Goal: Task Accomplishment & Management: Use online tool/utility

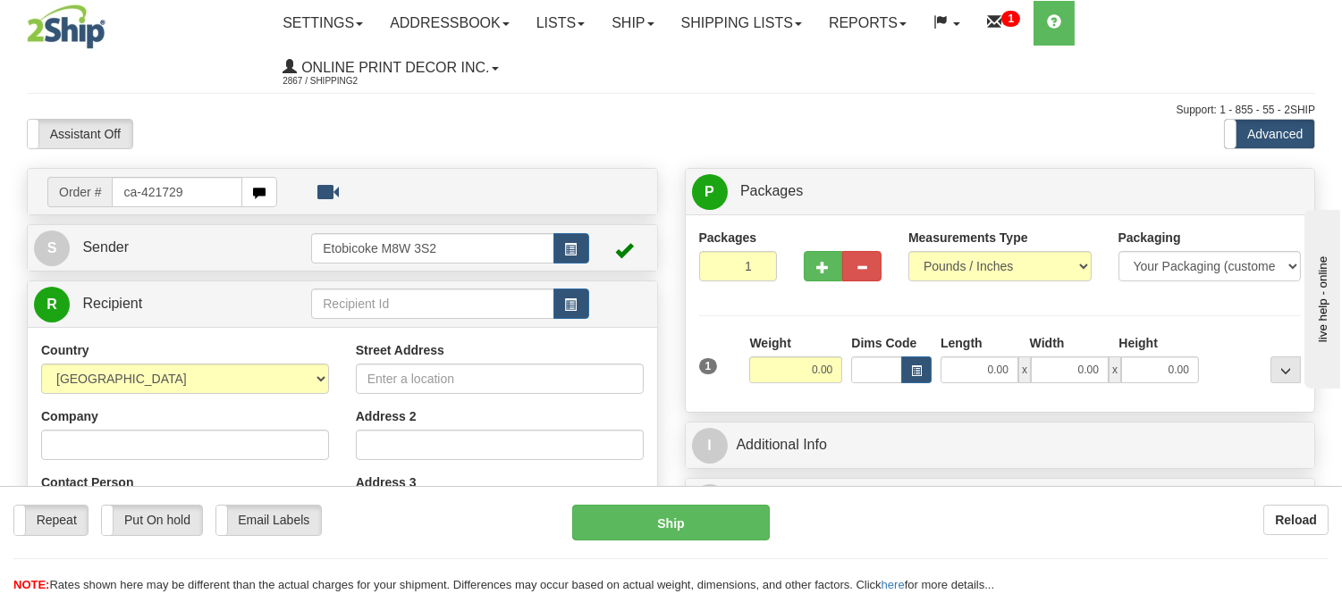
type input "ca-421729"
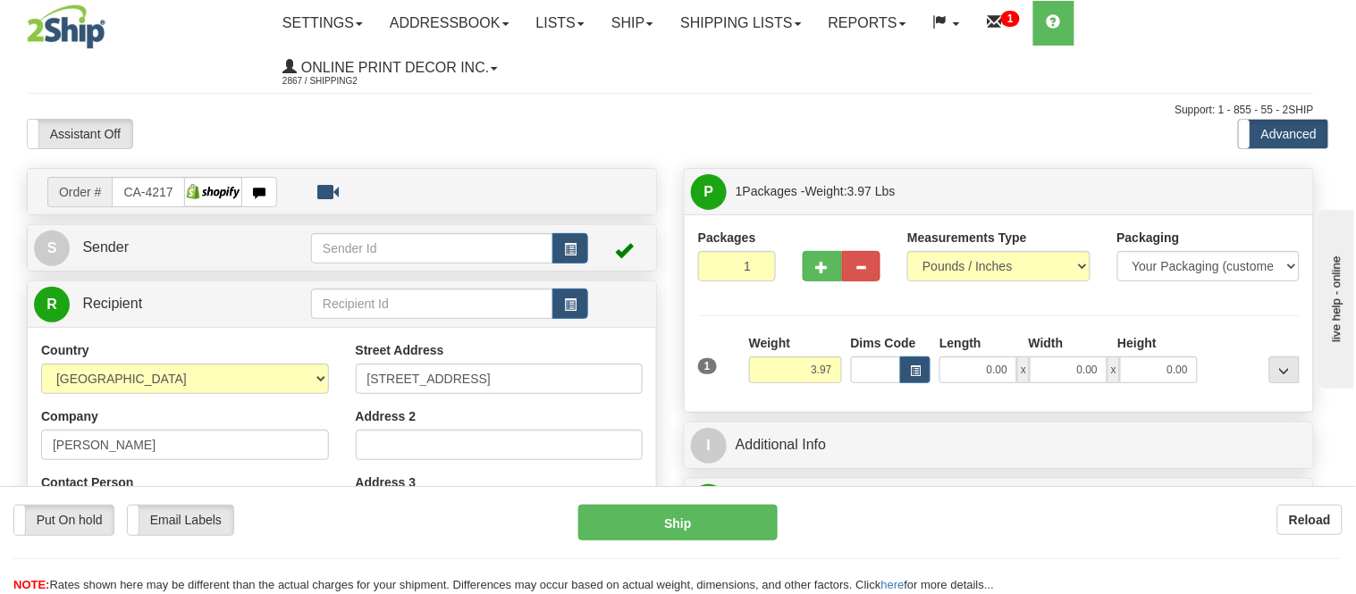
type input "THORNE"
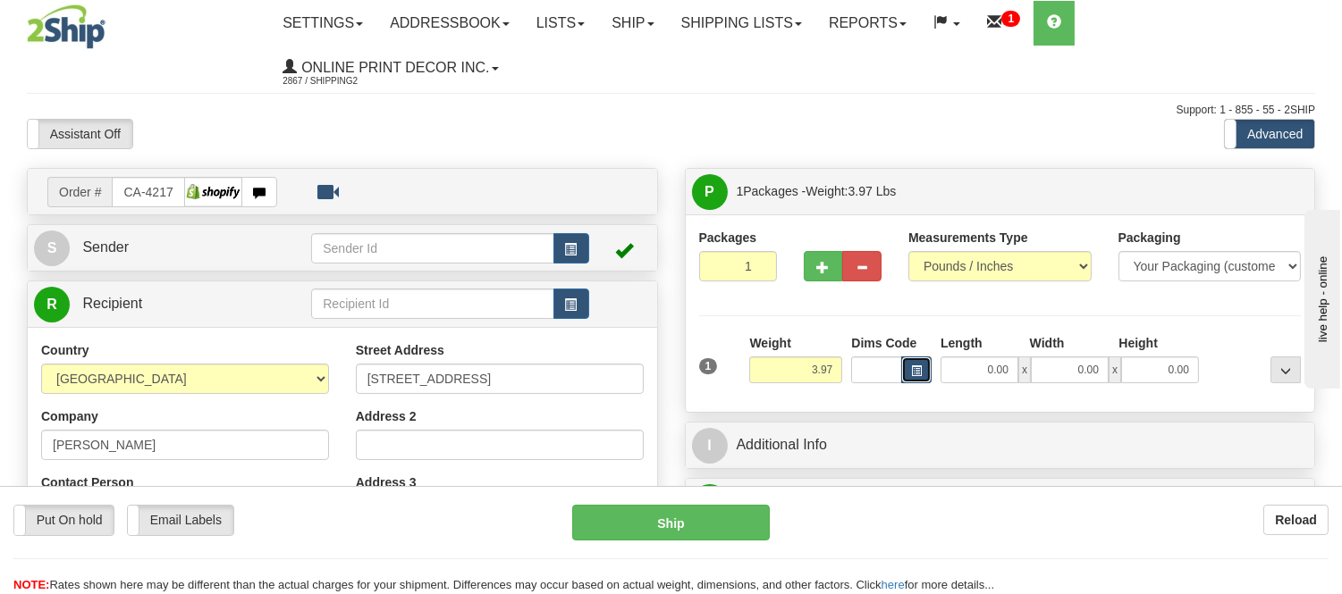
click at [917, 358] on button "button" at bounding box center [916, 370] width 30 height 27
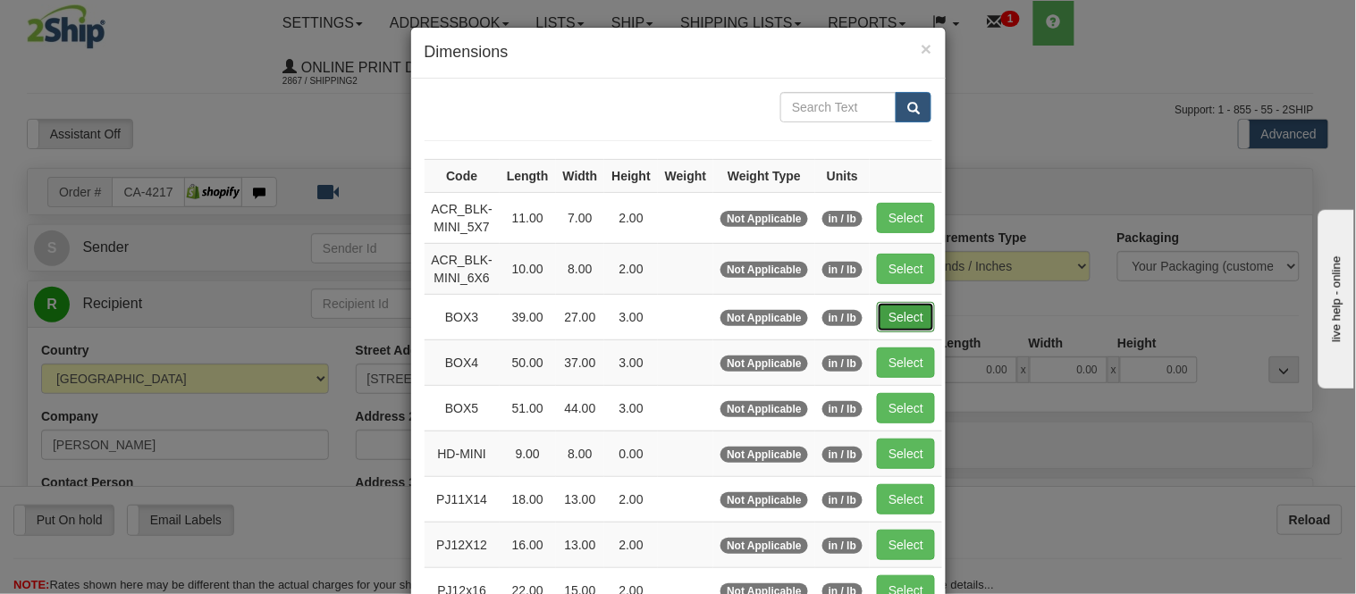
click at [907, 313] on button "Select" at bounding box center [906, 317] width 58 height 30
type input "BOX3"
type input "39.00"
type input "27.00"
type input "3.00"
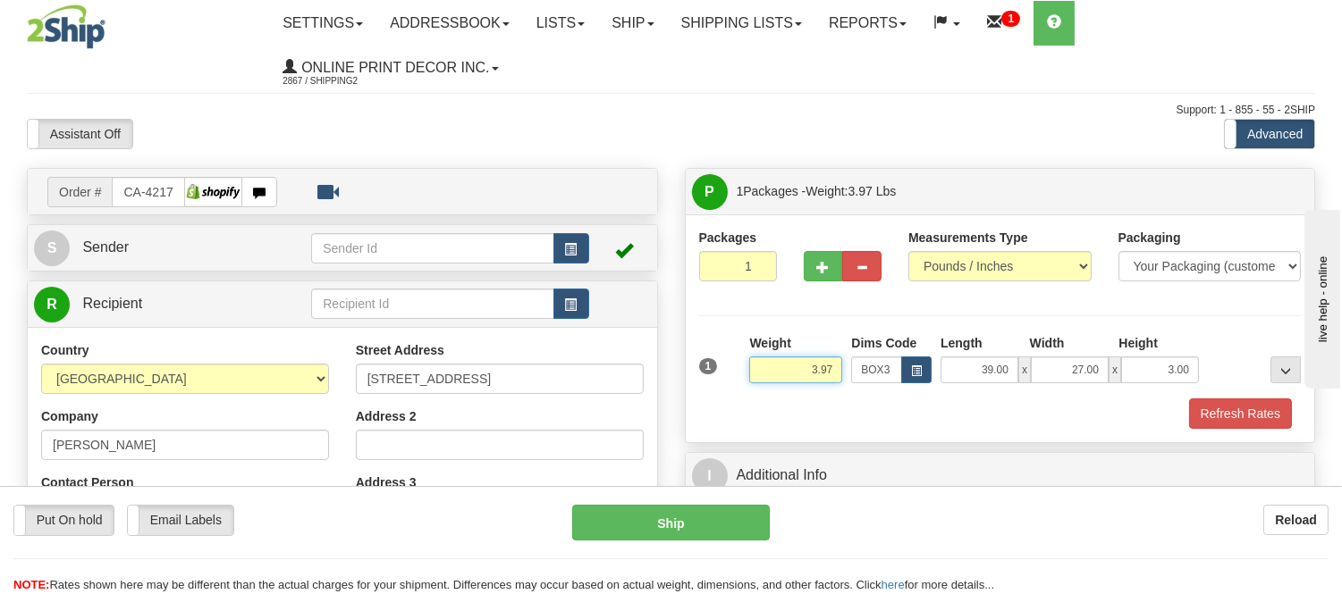
drag, startPoint x: 835, startPoint y: 368, endPoint x: 703, endPoint y: 383, distance: 133.1
click at [703, 383] on div "1 Weight 3.97 Dims Code BOX3" at bounding box center [1000, 365] width 611 height 63
type input "8.98"
click at [1254, 426] on button "Refresh Rates" at bounding box center [1240, 414] width 103 height 30
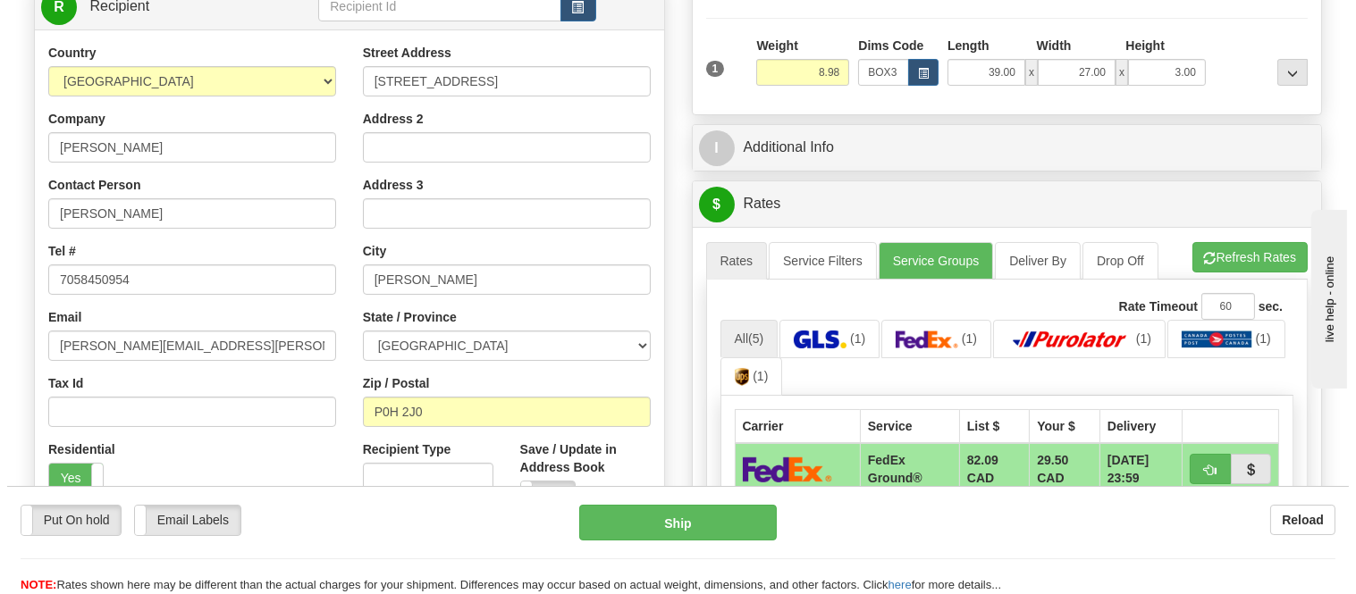
scroll to position [496, 0]
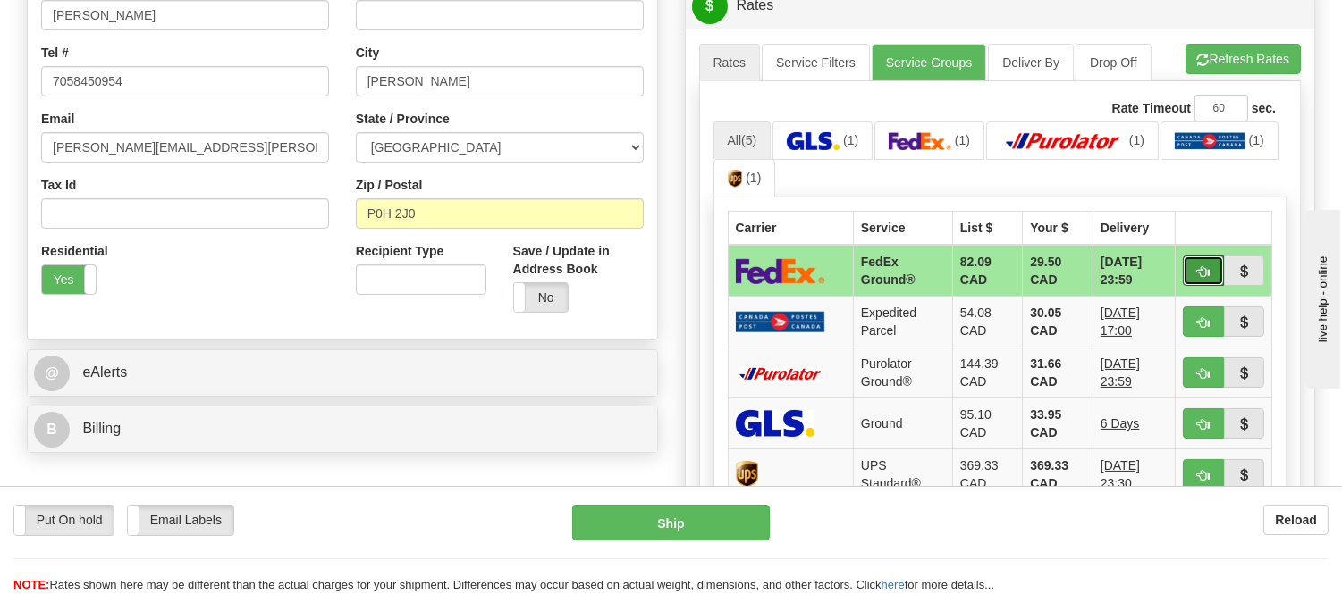
click at [1202, 271] on span "button" at bounding box center [1203, 272] width 13 height 12
type input "92"
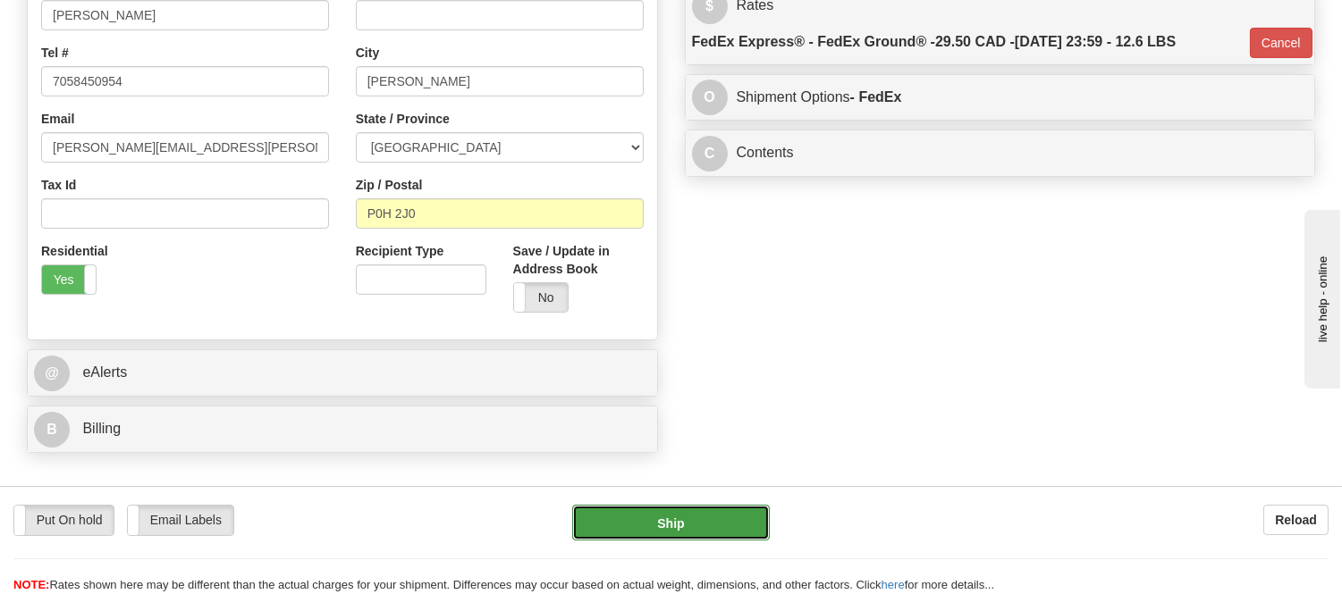
click at [737, 519] on button "Ship" at bounding box center [670, 523] width 197 height 36
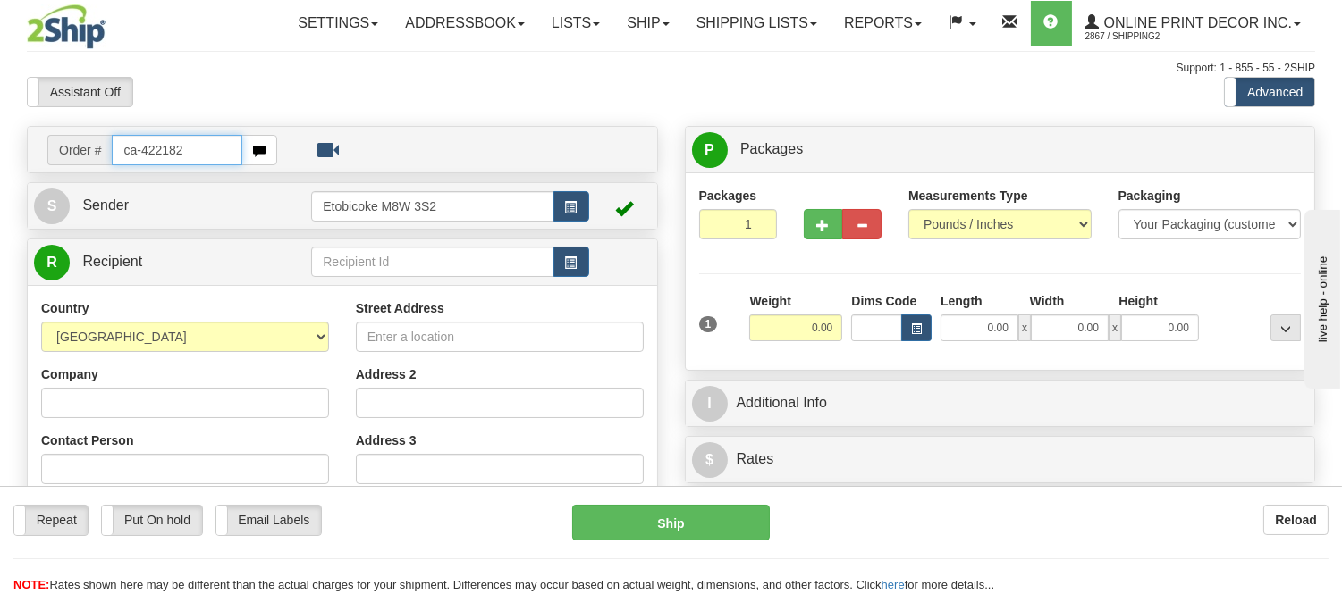
type input "ca-422182"
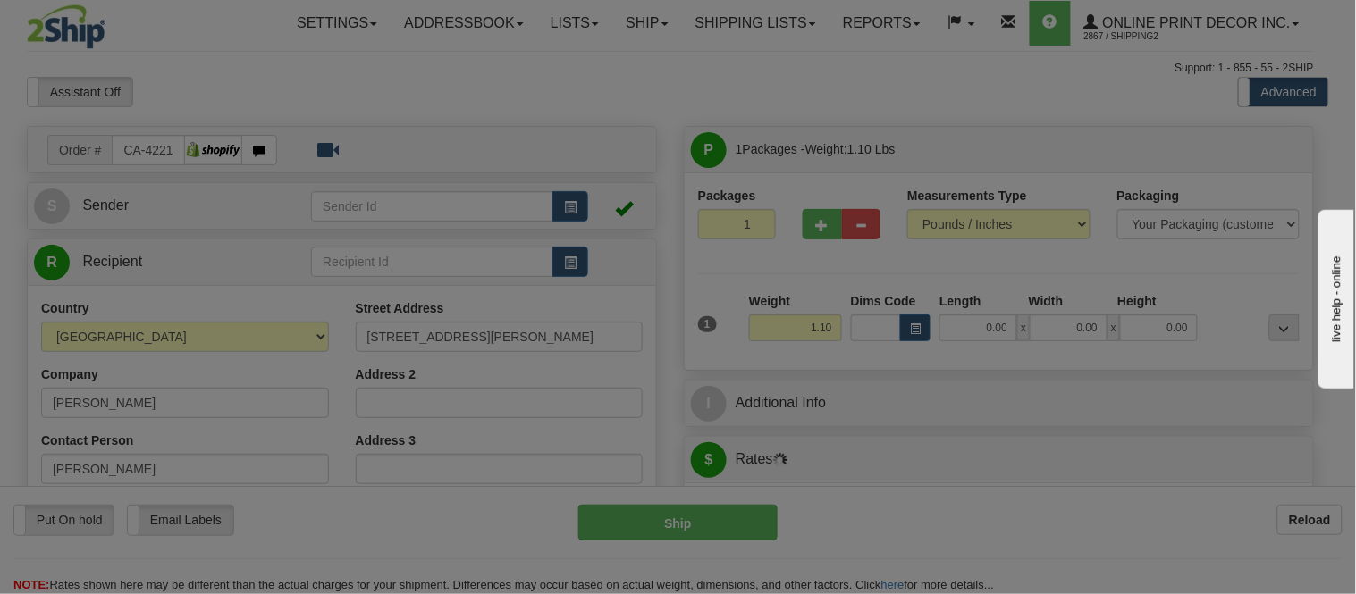
type input "[PERSON_NAME]"
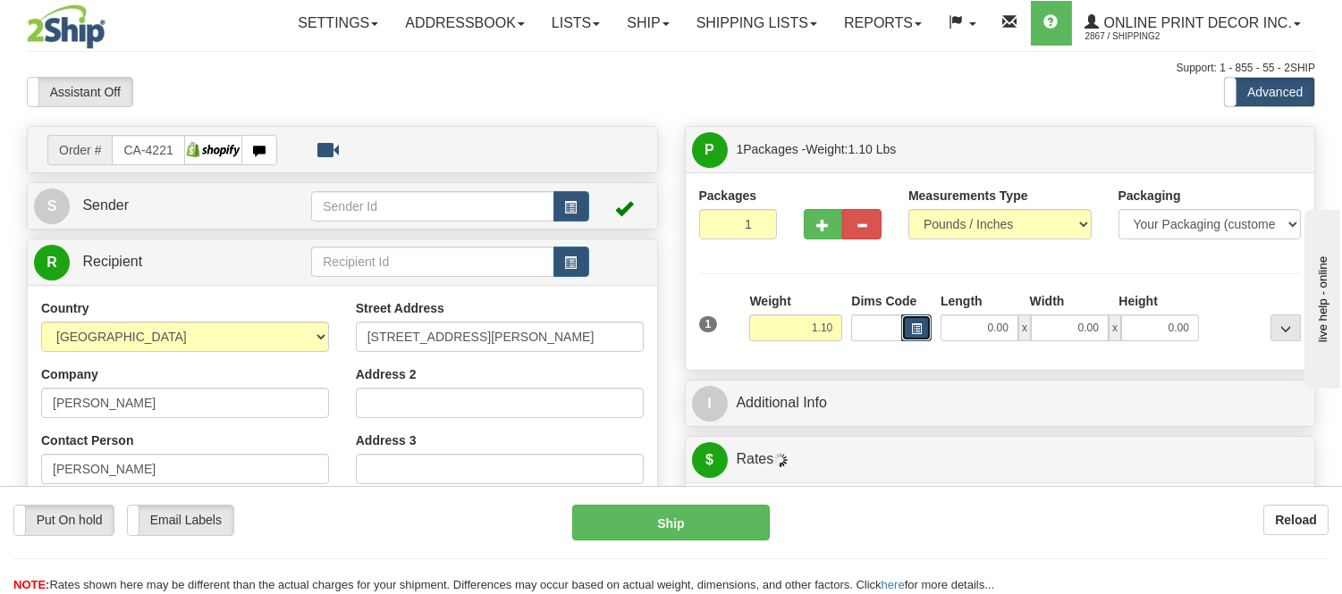
click at [912, 333] on span "button" at bounding box center [916, 329] width 11 height 10
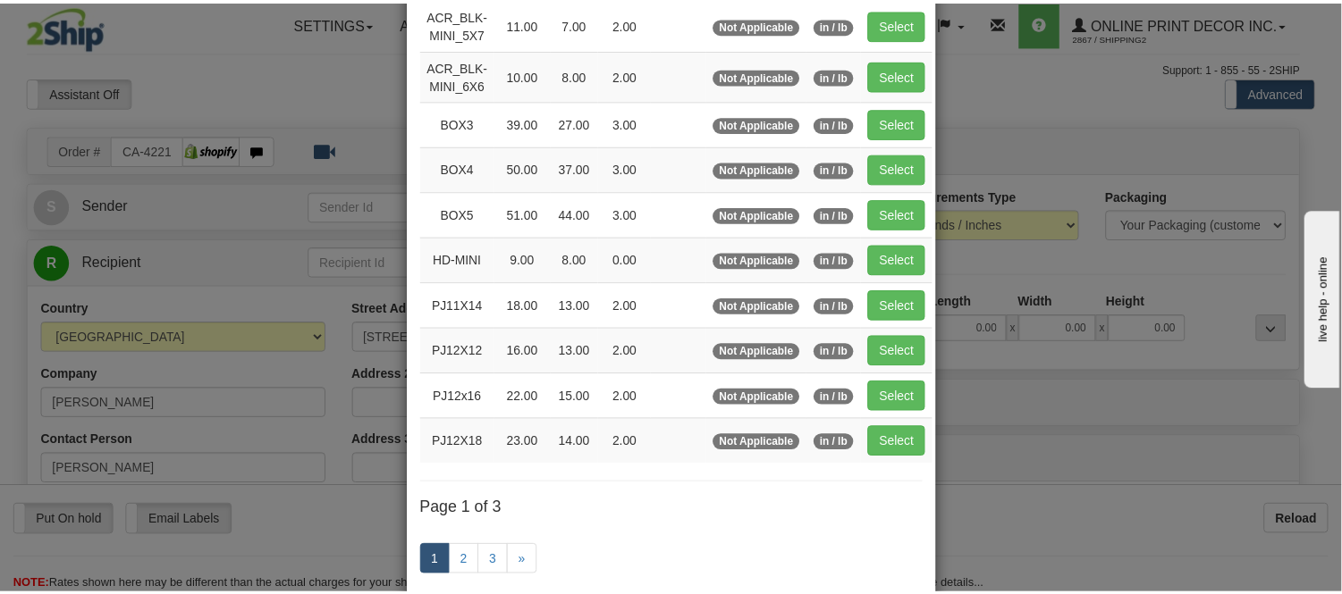
scroll to position [198, 0]
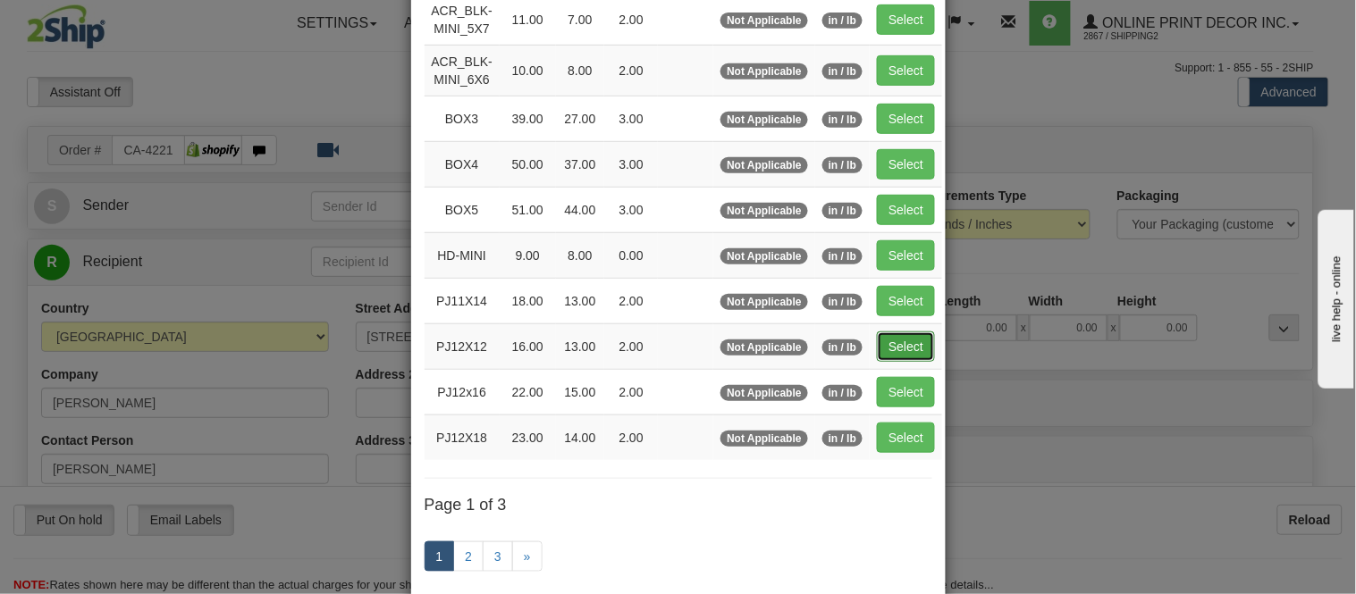
click at [887, 338] on button "Select" at bounding box center [906, 347] width 58 height 30
type input "PJ12X12"
type input "16.00"
type input "13.00"
type input "2.00"
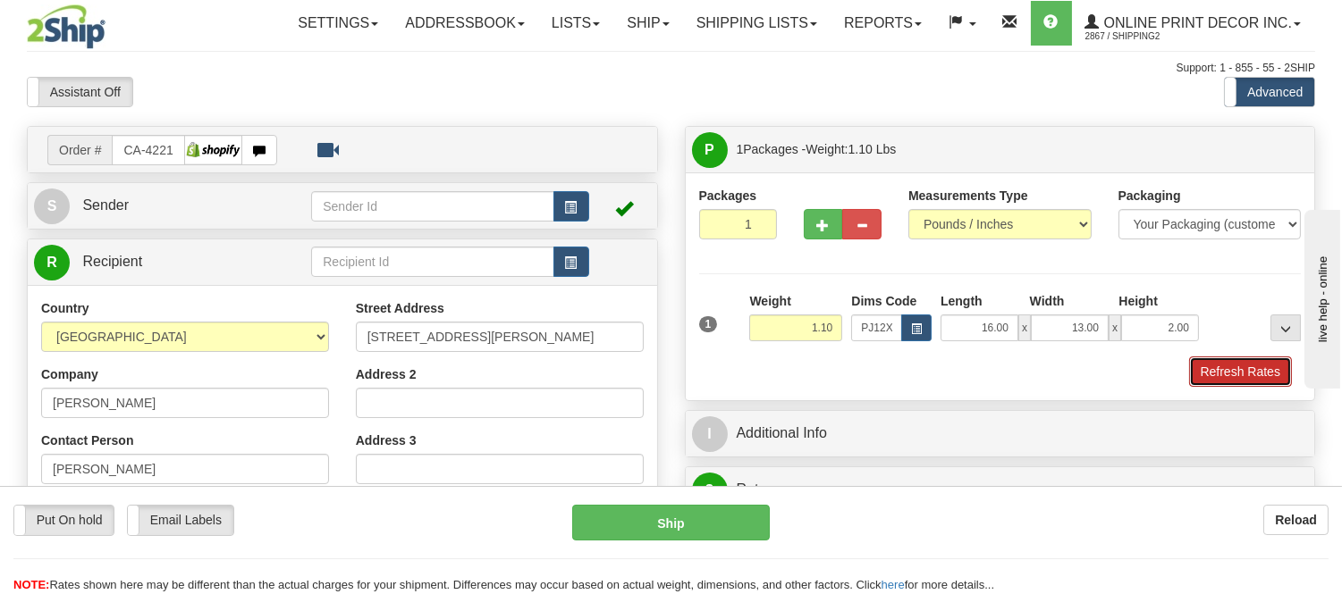
click at [1271, 379] on button "Refresh Rates" at bounding box center [1240, 372] width 103 height 30
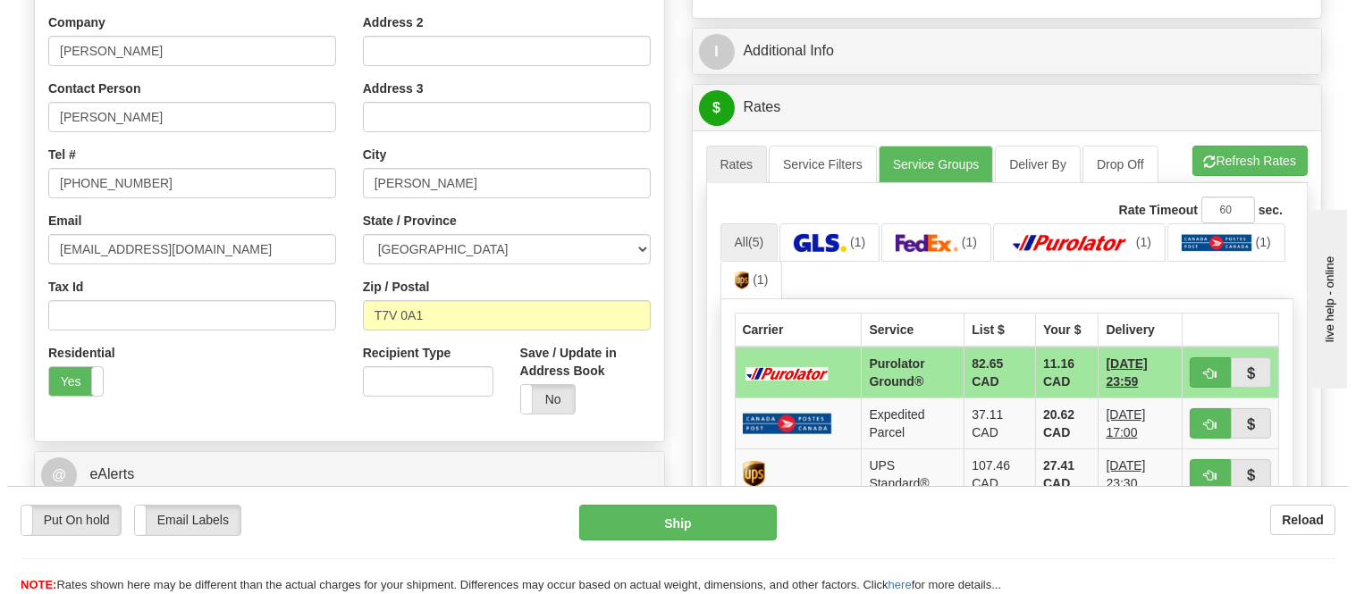
scroll to position [397, 0]
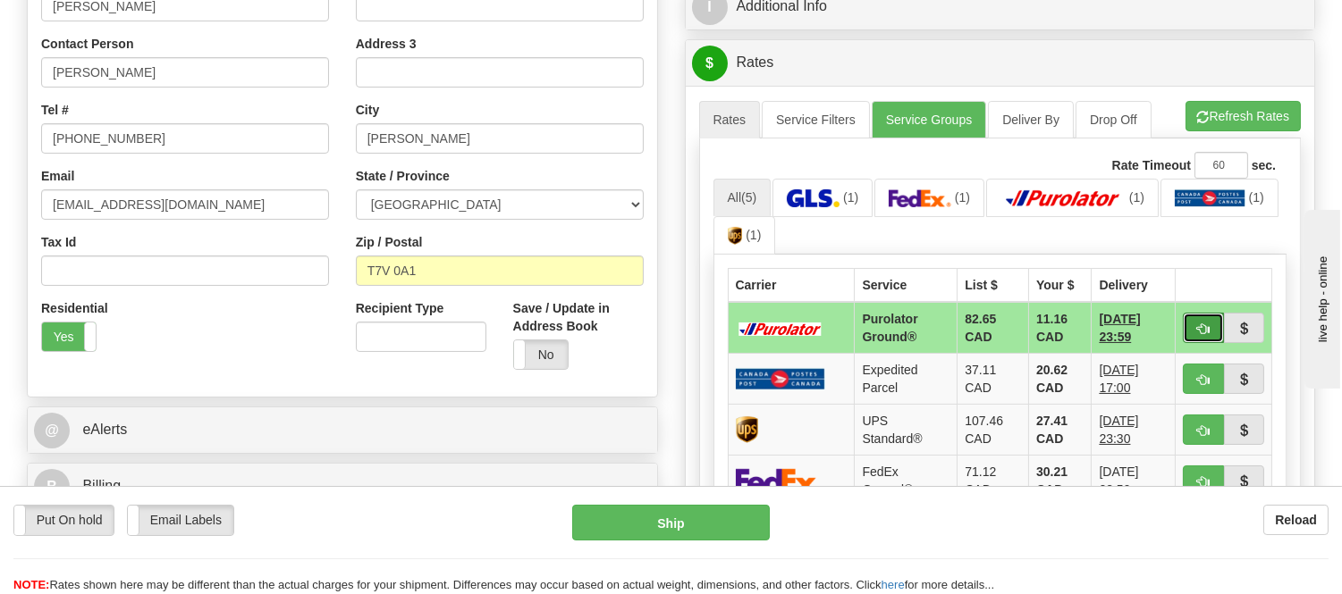
click at [1197, 329] on span "button" at bounding box center [1203, 330] width 13 height 12
type input "260"
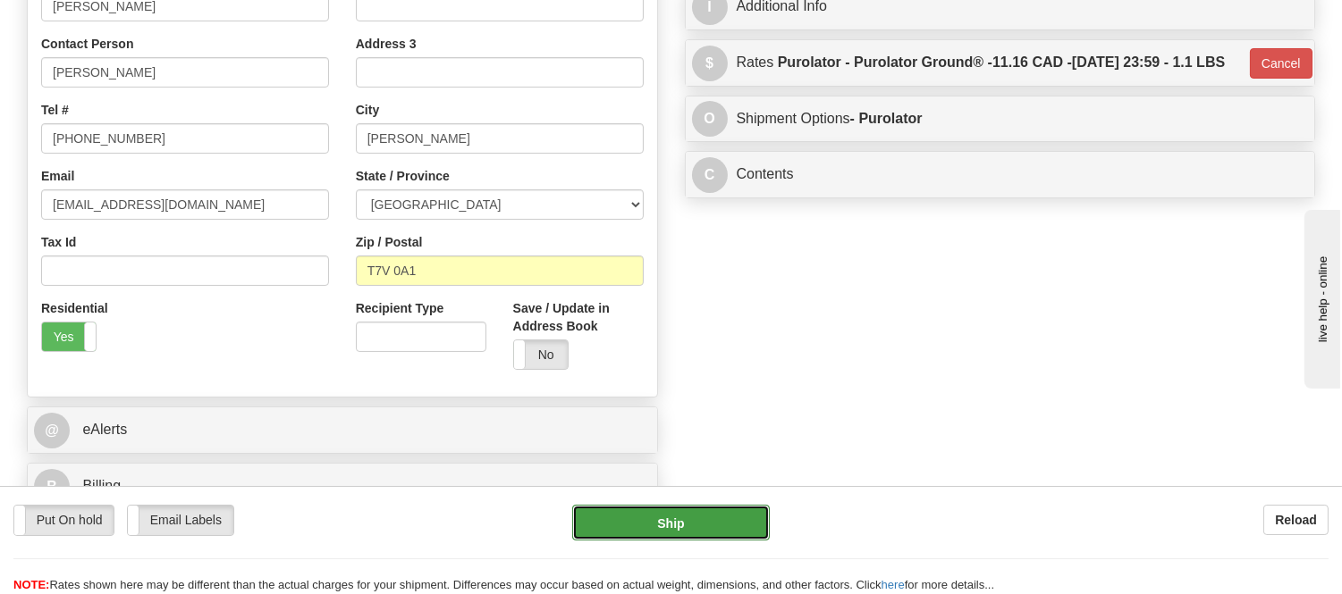
click at [664, 531] on button "Ship" at bounding box center [670, 523] width 197 height 36
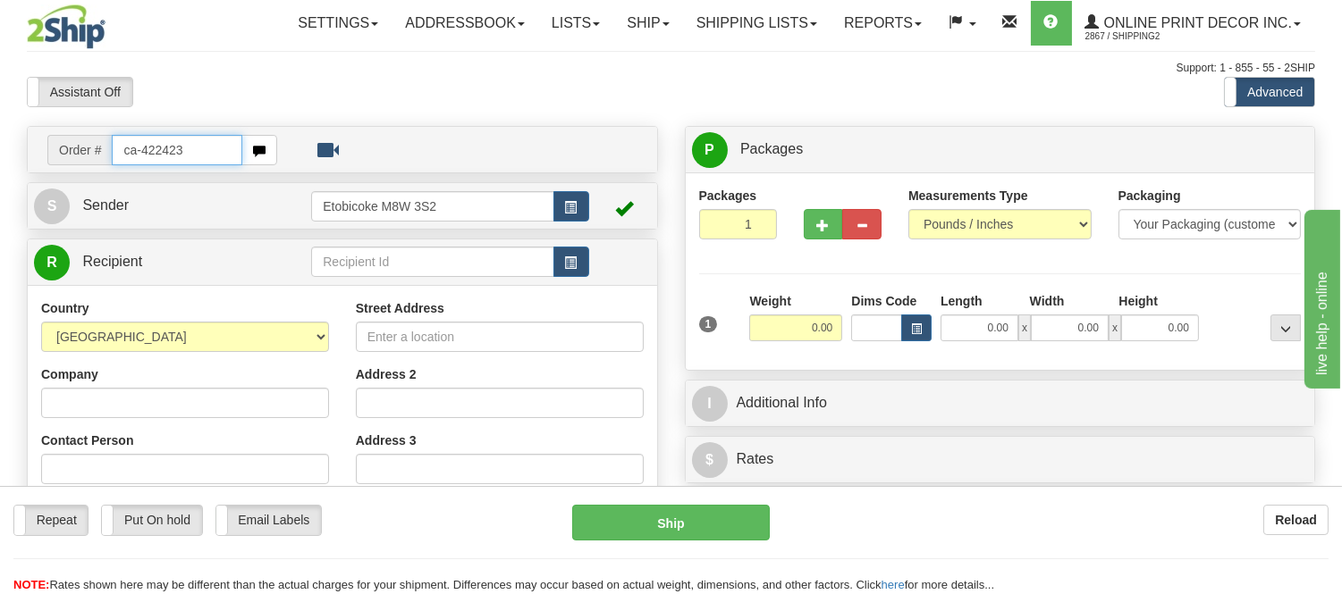
type input "ca-422423"
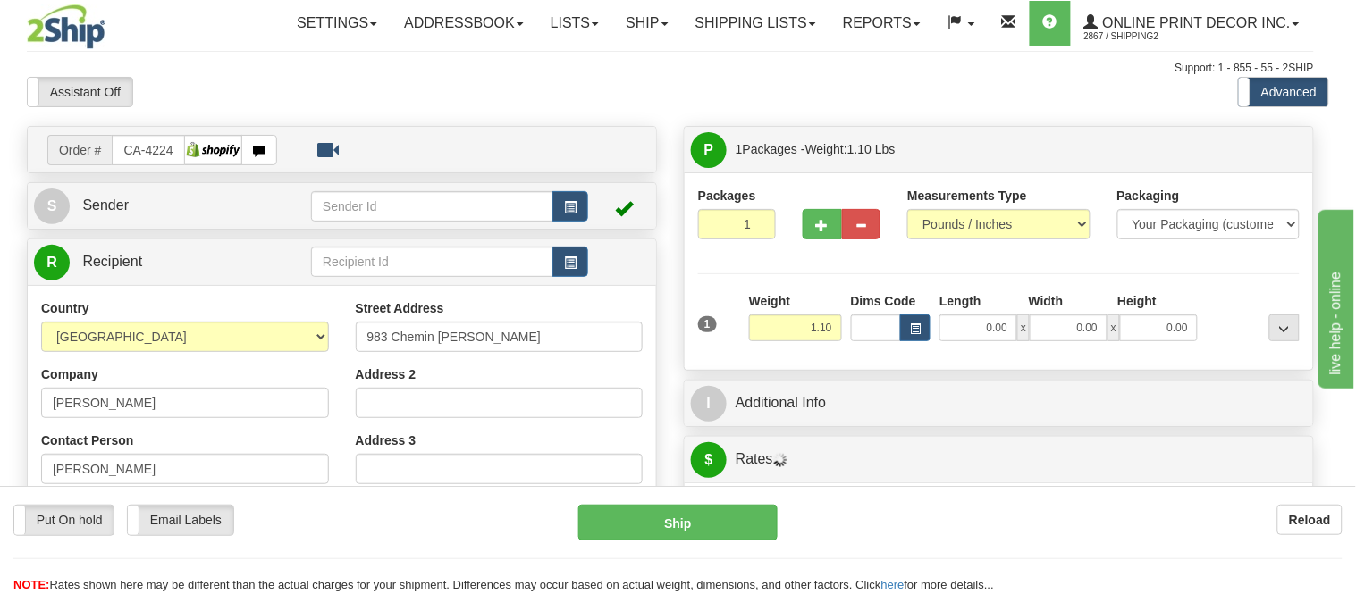
type input "L'ANGE-GARDIEN"
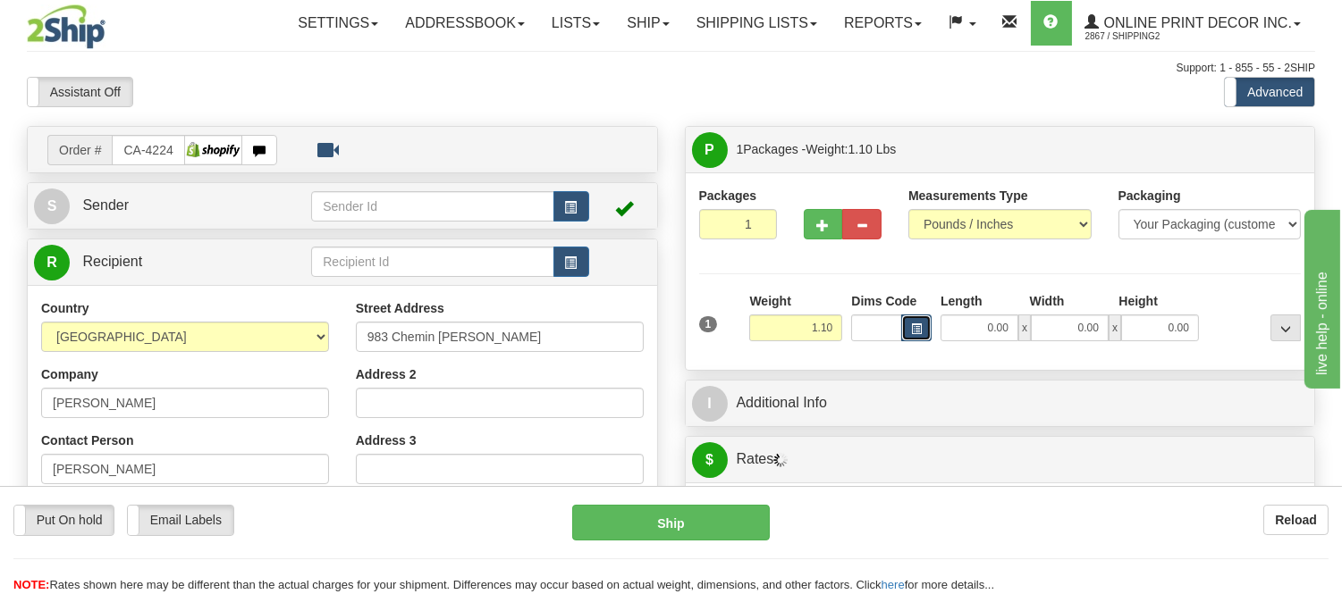
click at [908, 328] on button "button" at bounding box center [916, 328] width 30 height 27
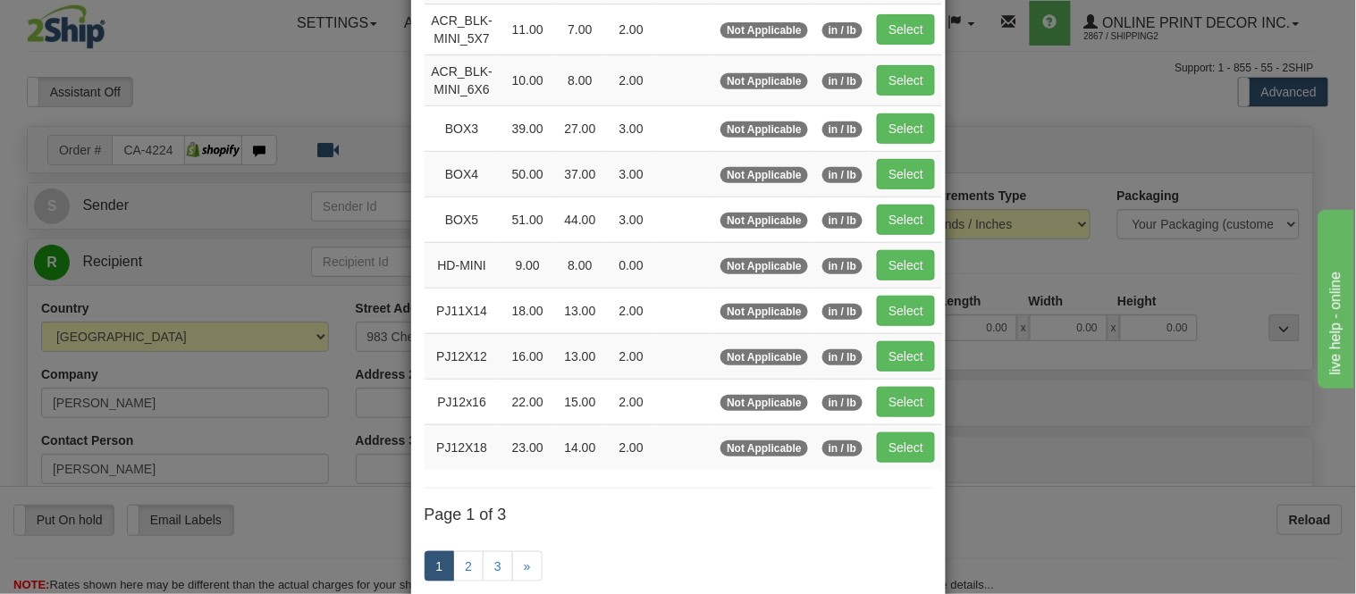
scroll to position [298, 0]
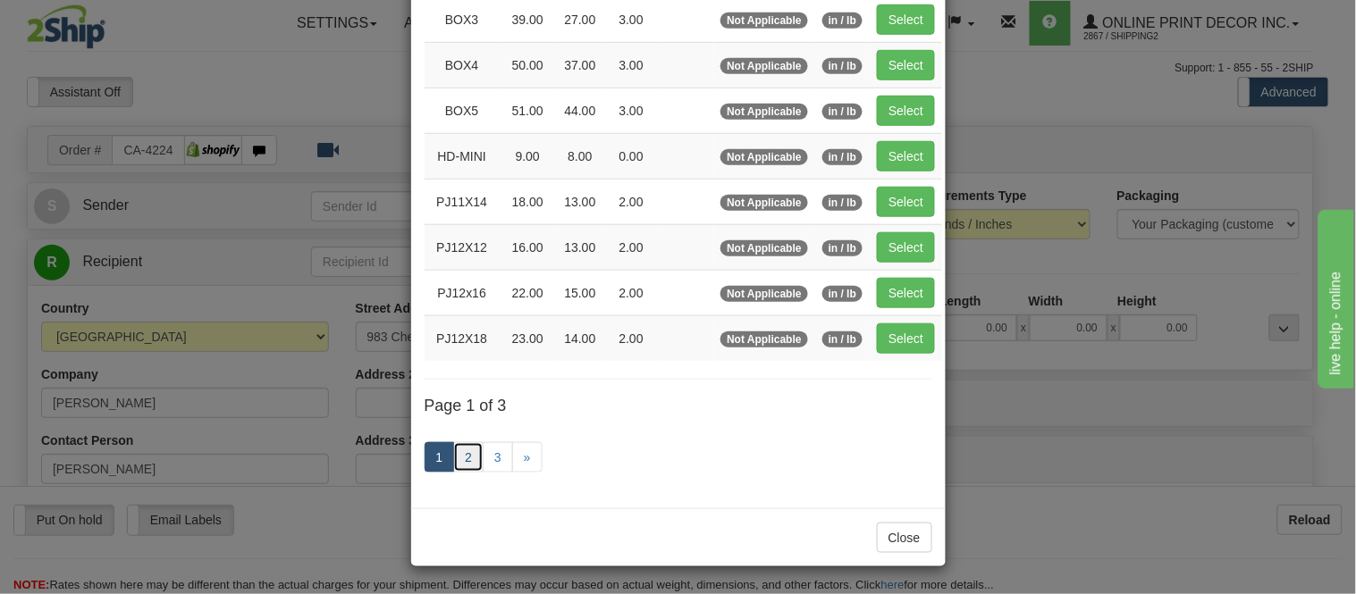
click at [458, 457] on link "2" at bounding box center [468, 457] width 30 height 30
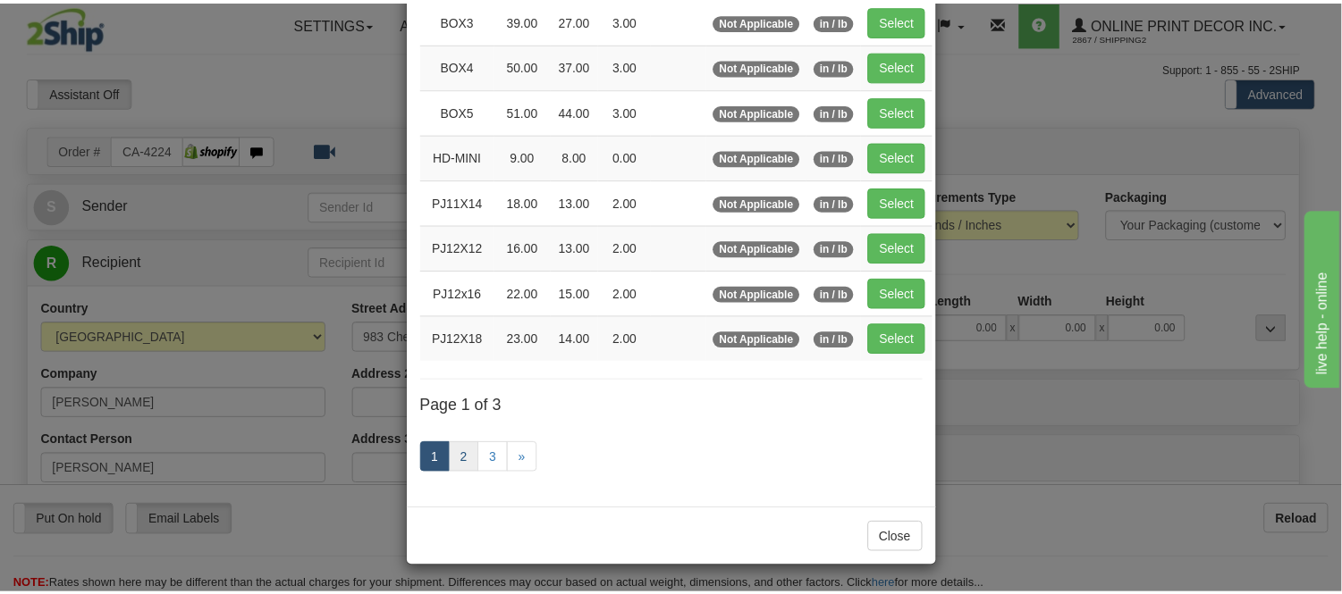
scroll to position [291, 0]
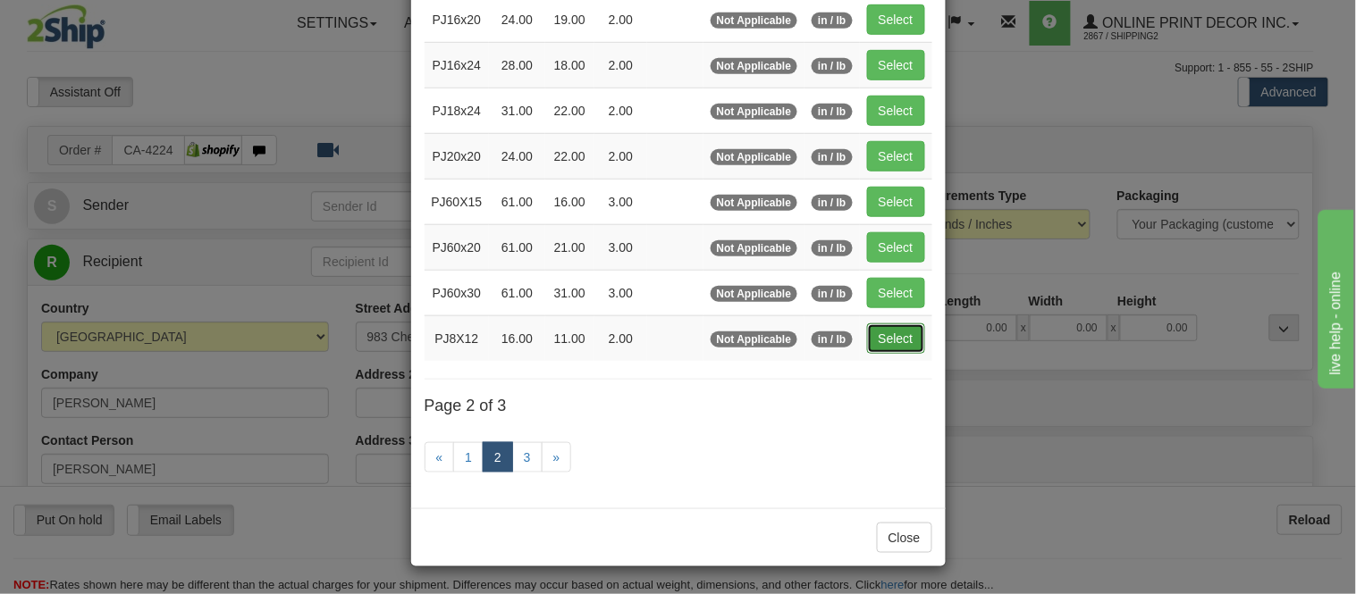
click at [877, 333] on button "Select" at bounding box center [896, 339] width 58 height 30
type input "PJ8X12"
type input "16.00"
type input "11.00"
type input "2.00"
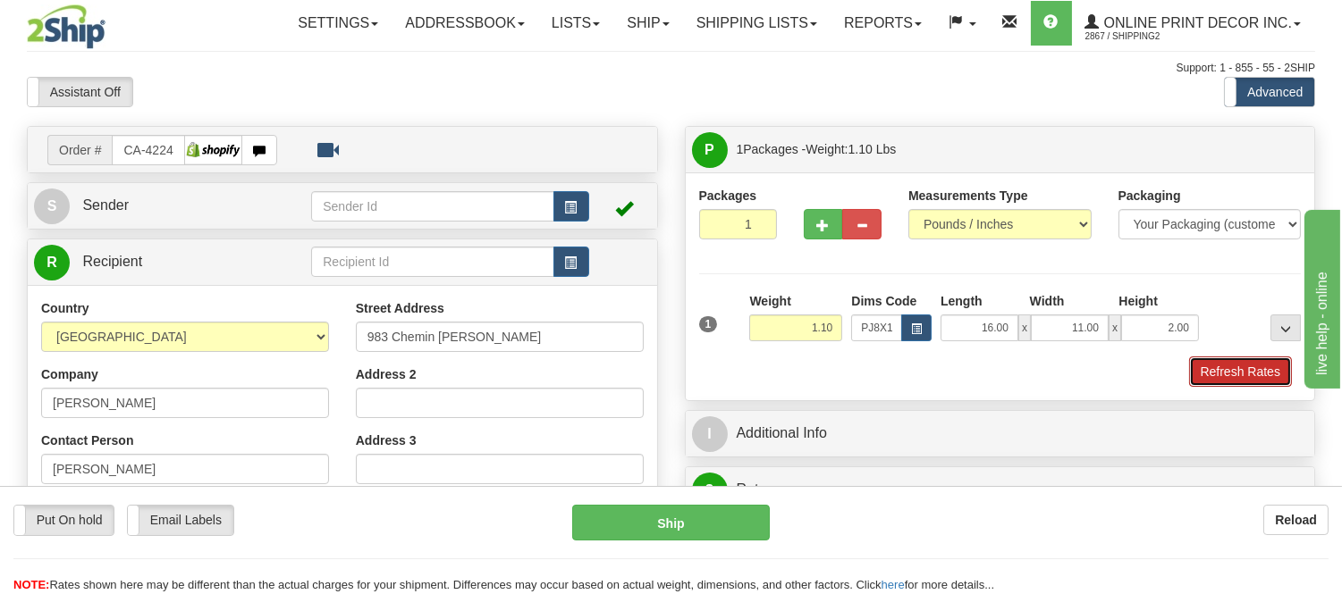
drag, startPoint x: 1259, startPoint y: 371, endPoint x: 59, endPoint y: 21, distance: 1249.7
click at [1259, 371] on button "Refresh Rates" at bounding box center [1240, 372] width 103 height 30
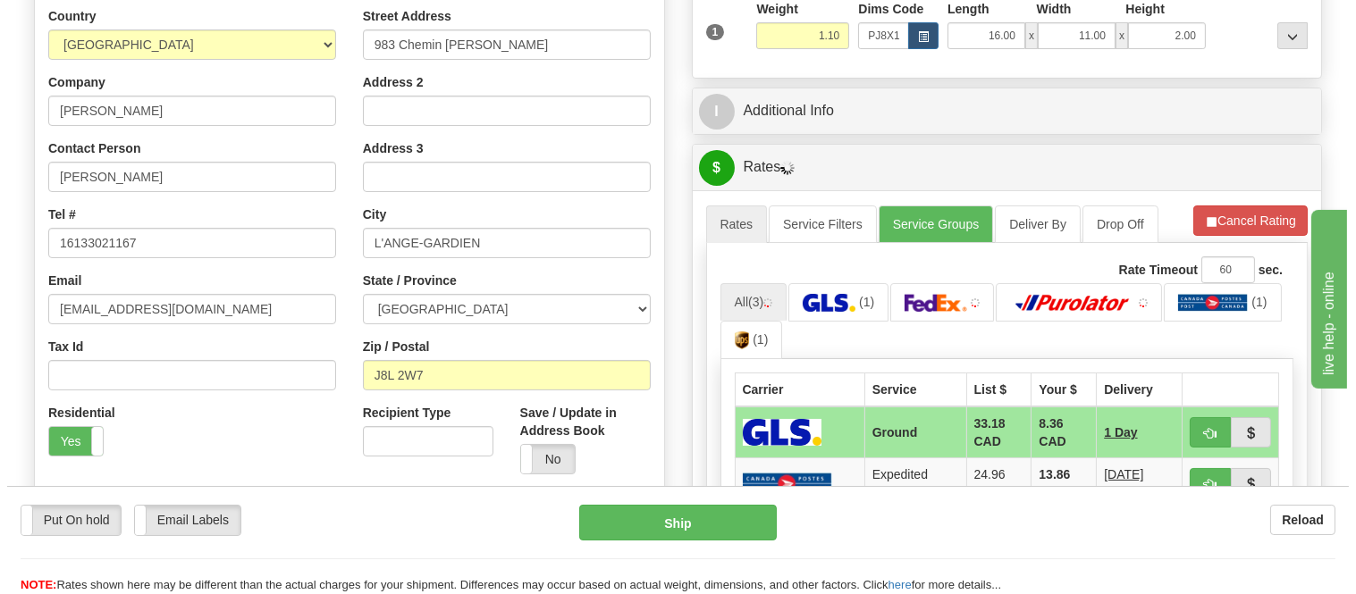
scroll to position [462, 0]
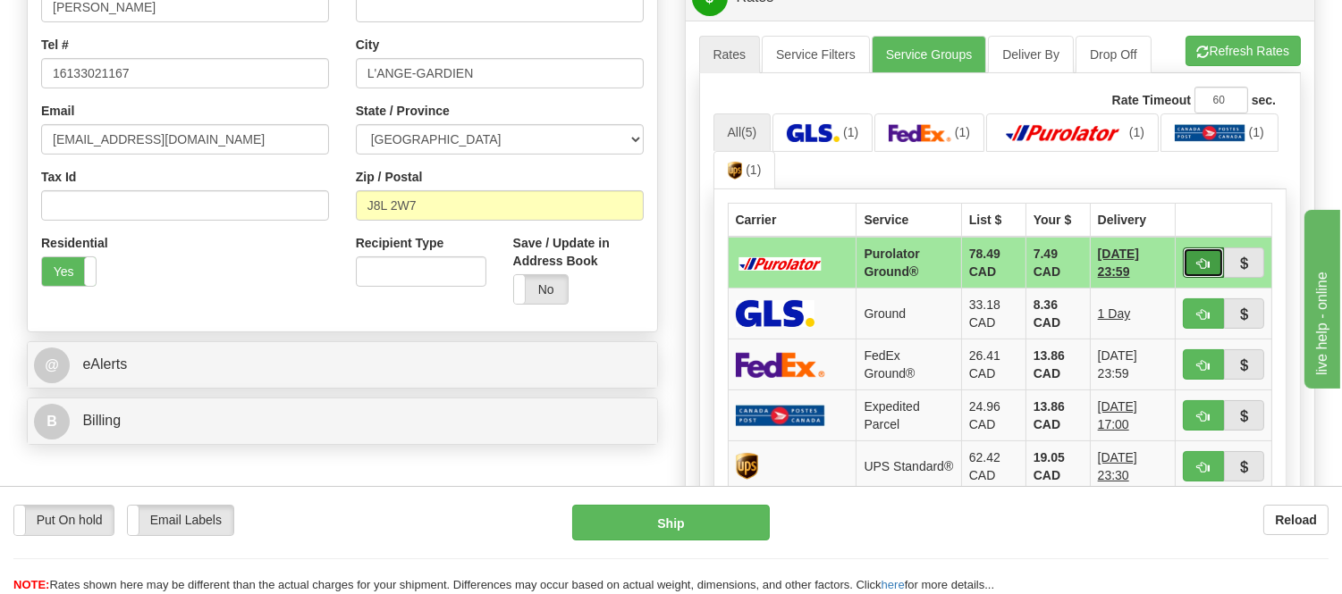
click at [1197, 259] on span "button" at bounding box center [1203, 264] width 13 height 12
type input "260"
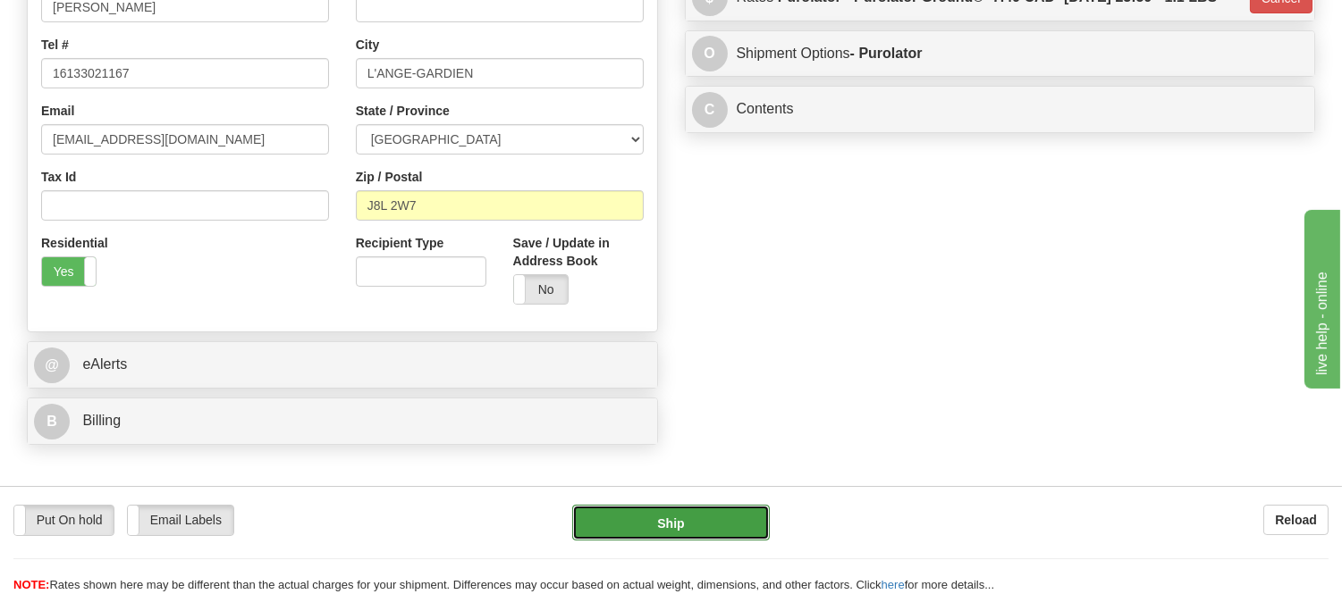
click at [673, 522] on button "Ship" at bounding box center [670, 523] width 197 height 36
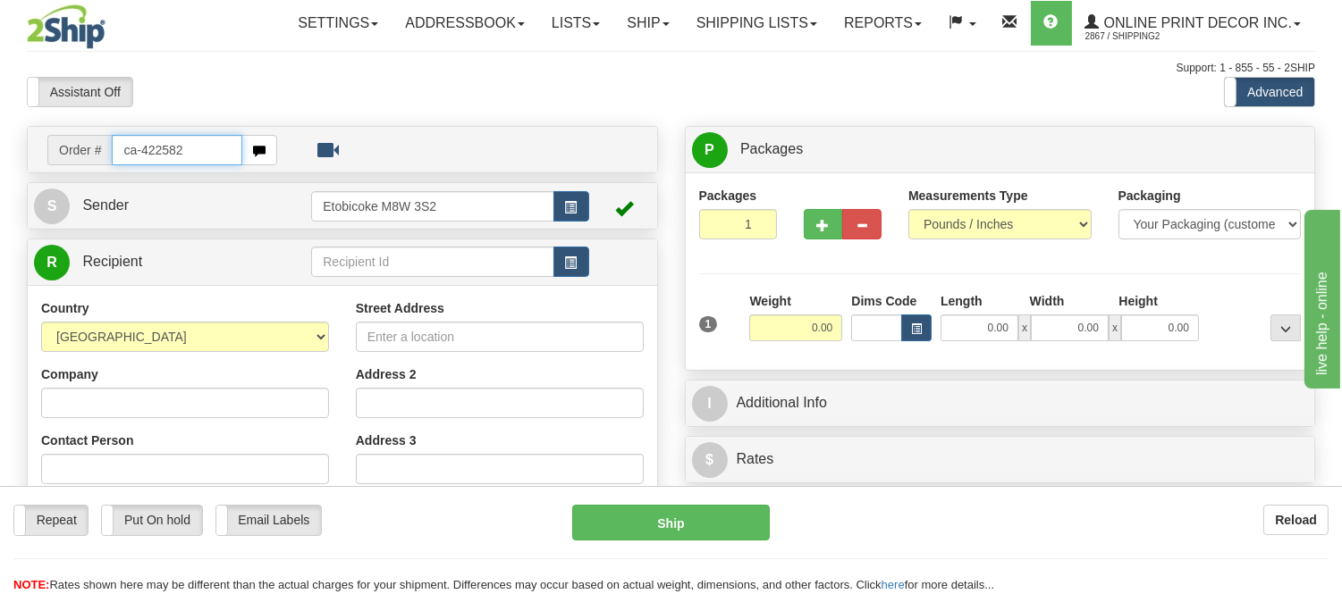
type input "ca-422582"
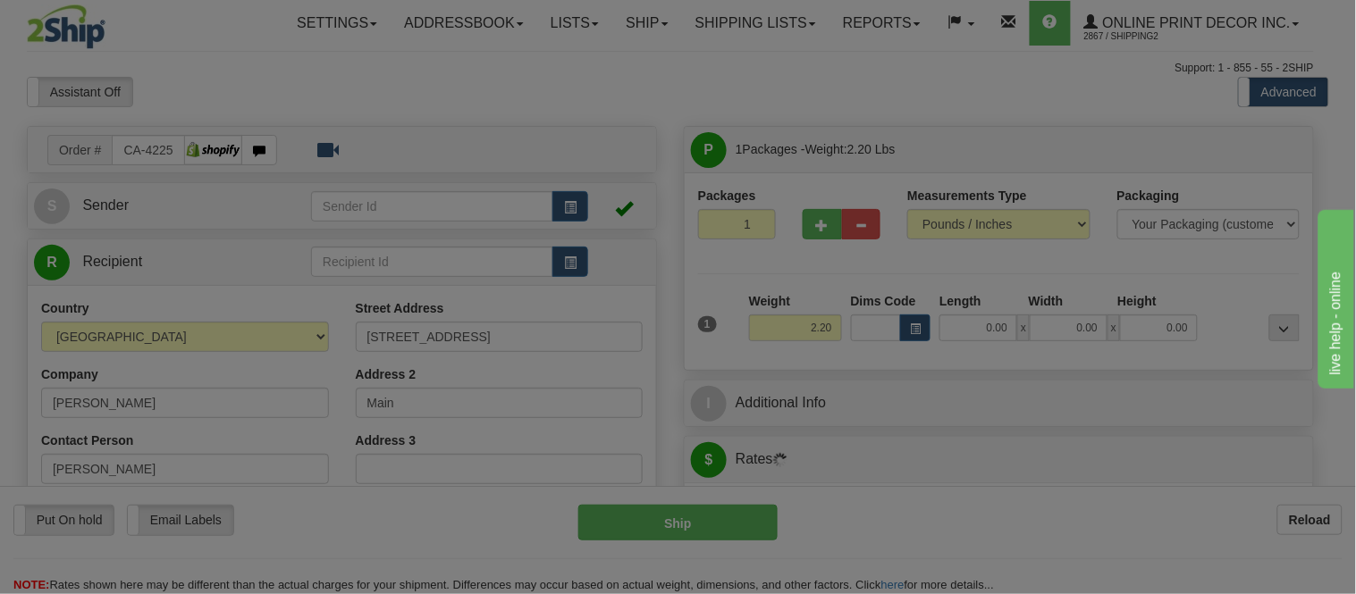
type input "TORONTO"
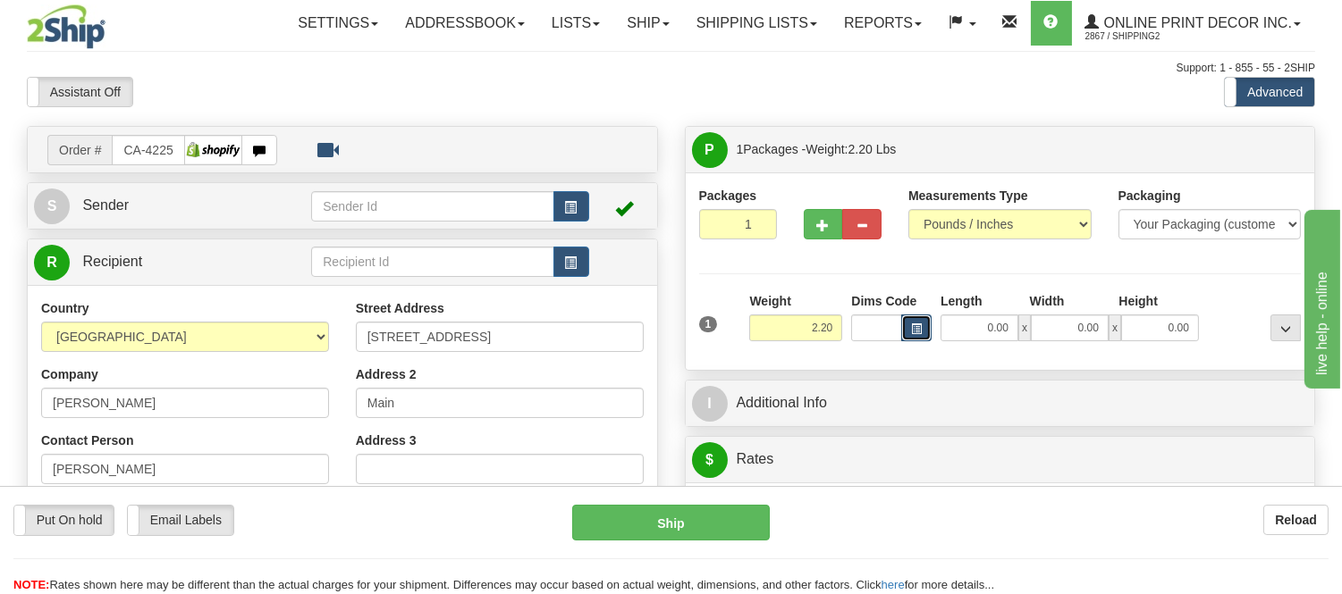
click at [916, 325] on span "button" at bounding box center [916, 329] width 11 height 10
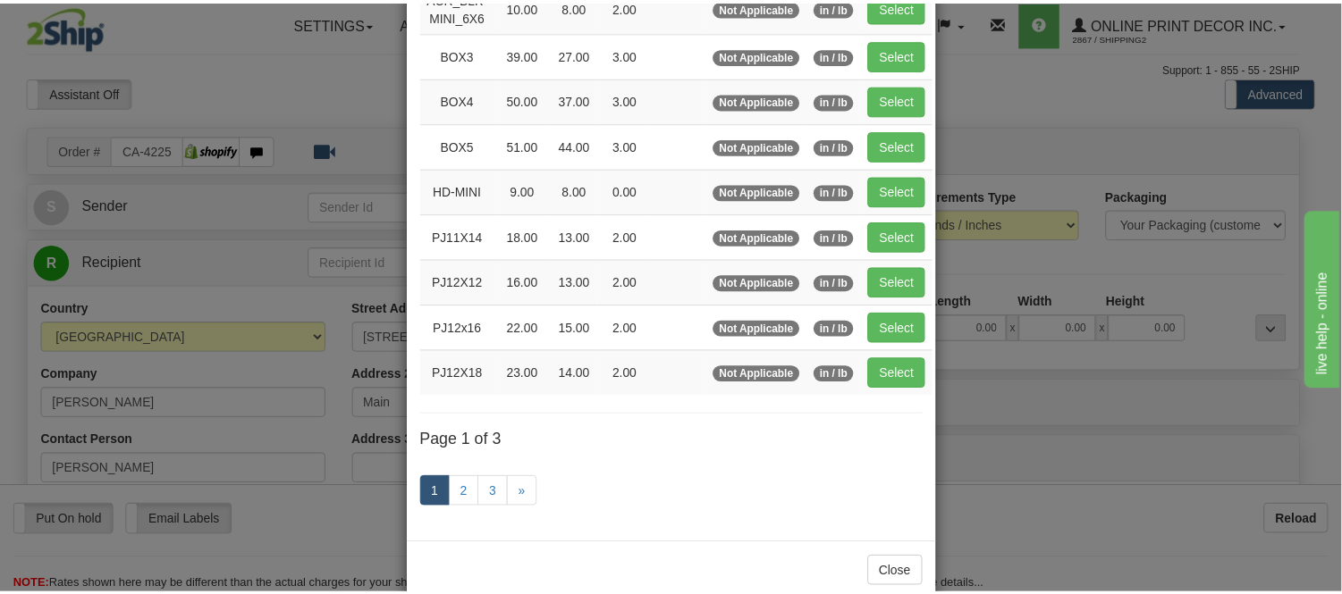
scroll to position [298, 0]
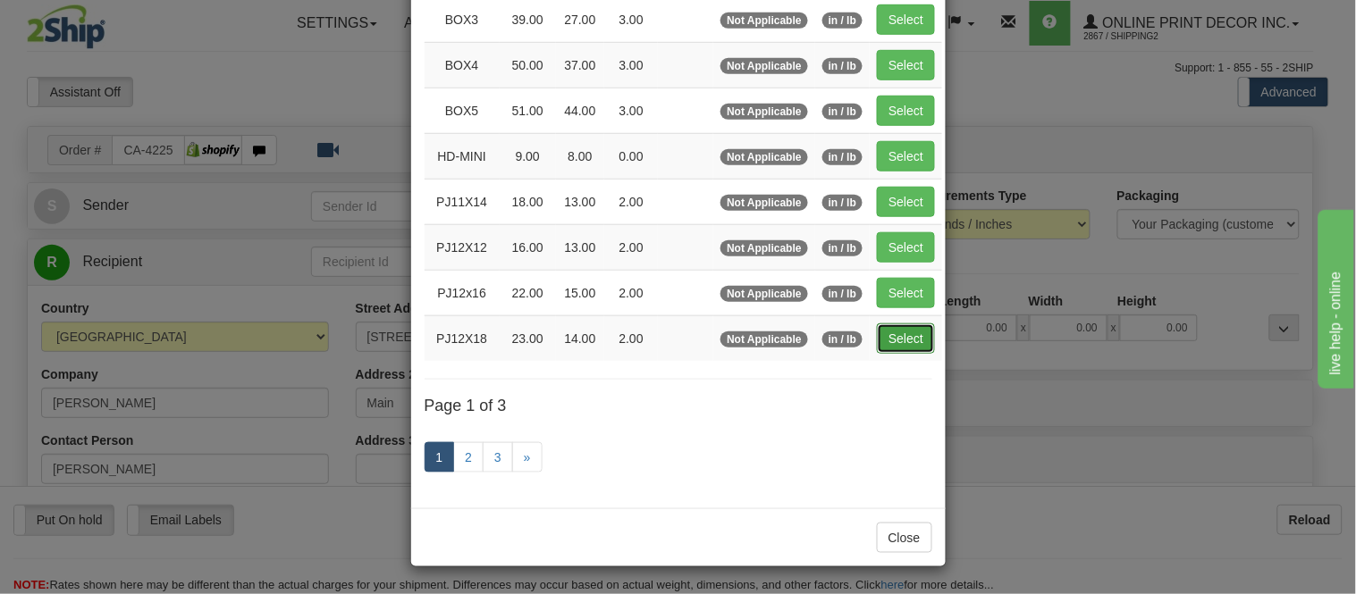
click at [918, 333] on button "Select" at bounding box center [906, 339] width 58 height 30
type input "PJ12X18"
type input "23.00"
type input "14.00"
type input "2.00"
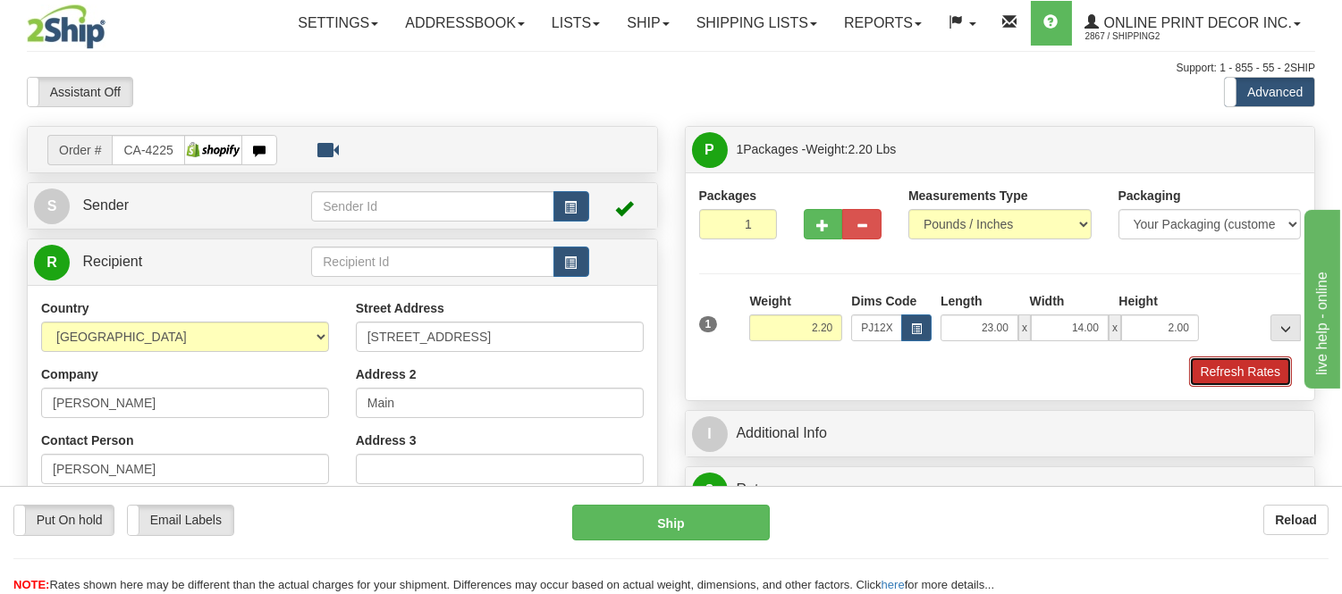
click at [1223, 371] on button "Refresh Rates" at bounding box center [1240, 372] width 103 height 30
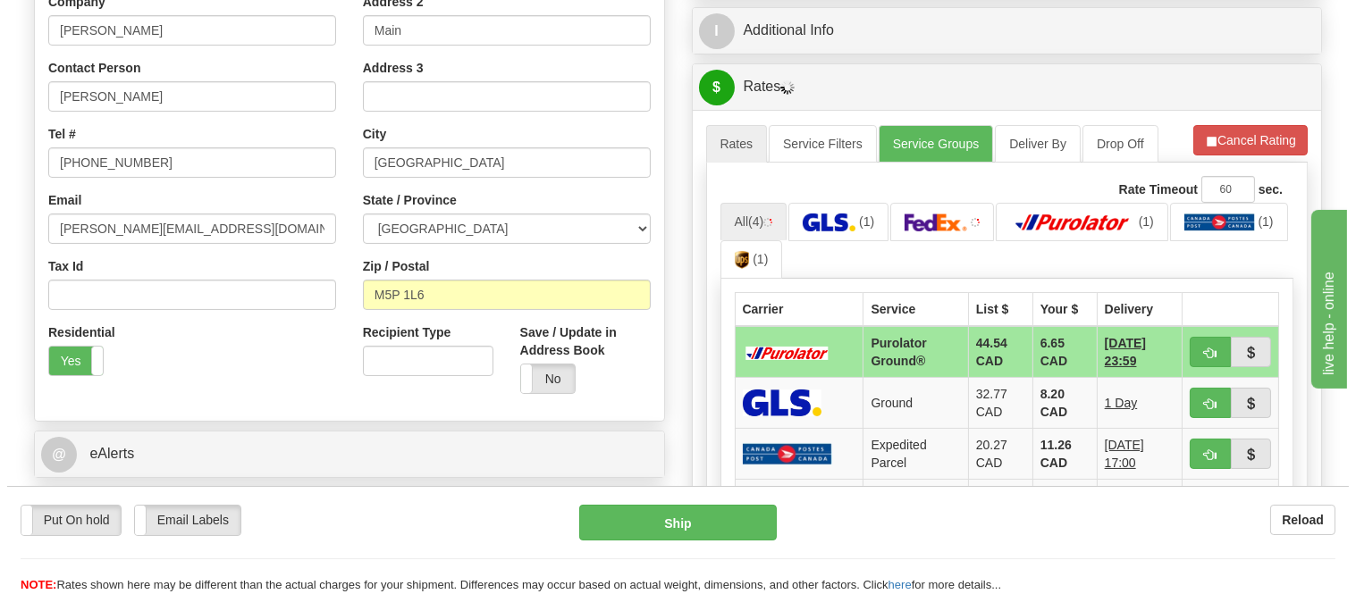
scroll to position [496, 0]
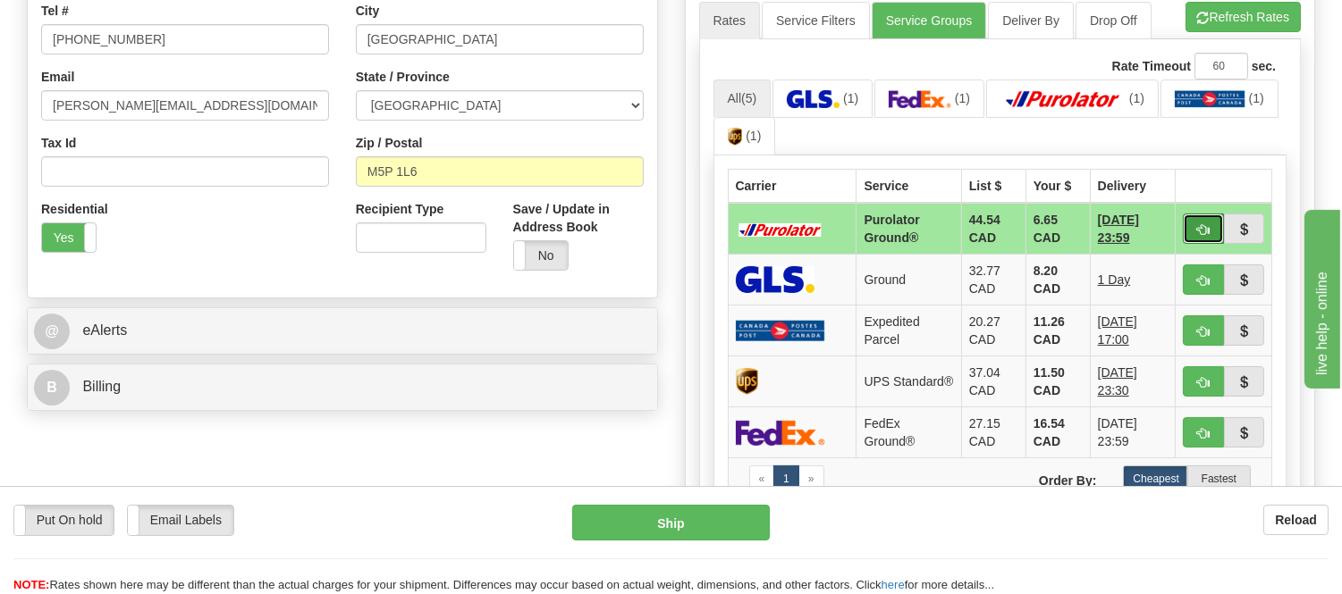
click at [1192, 226] on button "button" at bounding box center [1203, 229] width 41 height 30
type input "260"
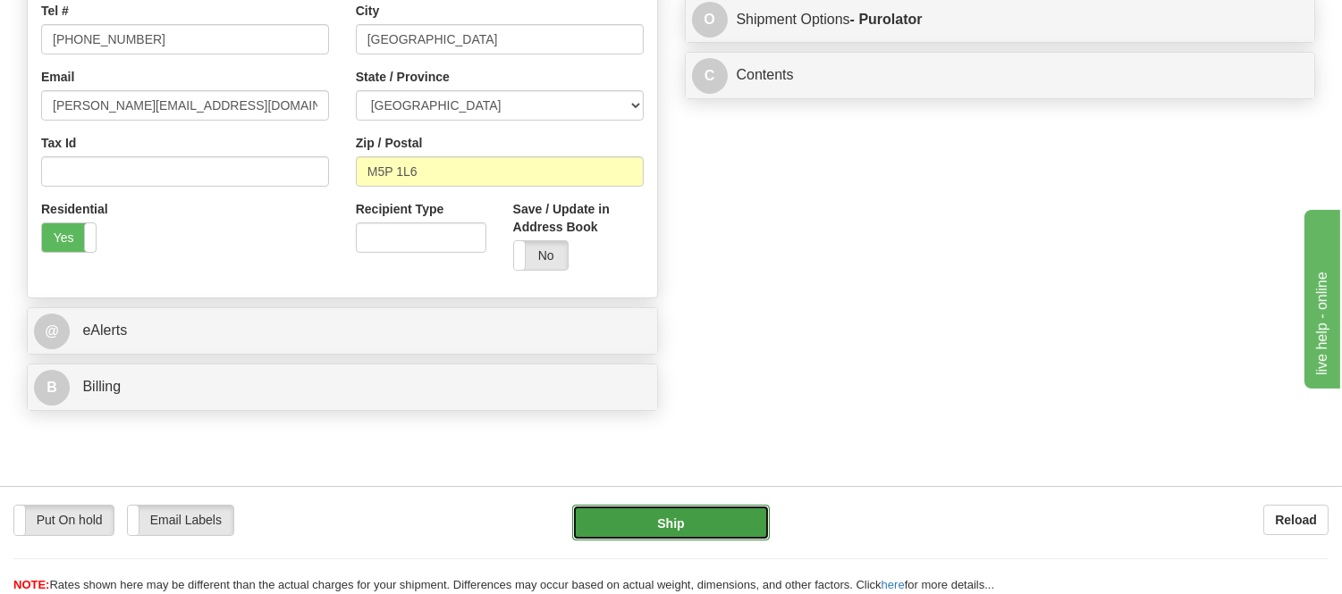
click at [695, 518] on button "Ship" at bounding box center [670, 523] width 197 height 36
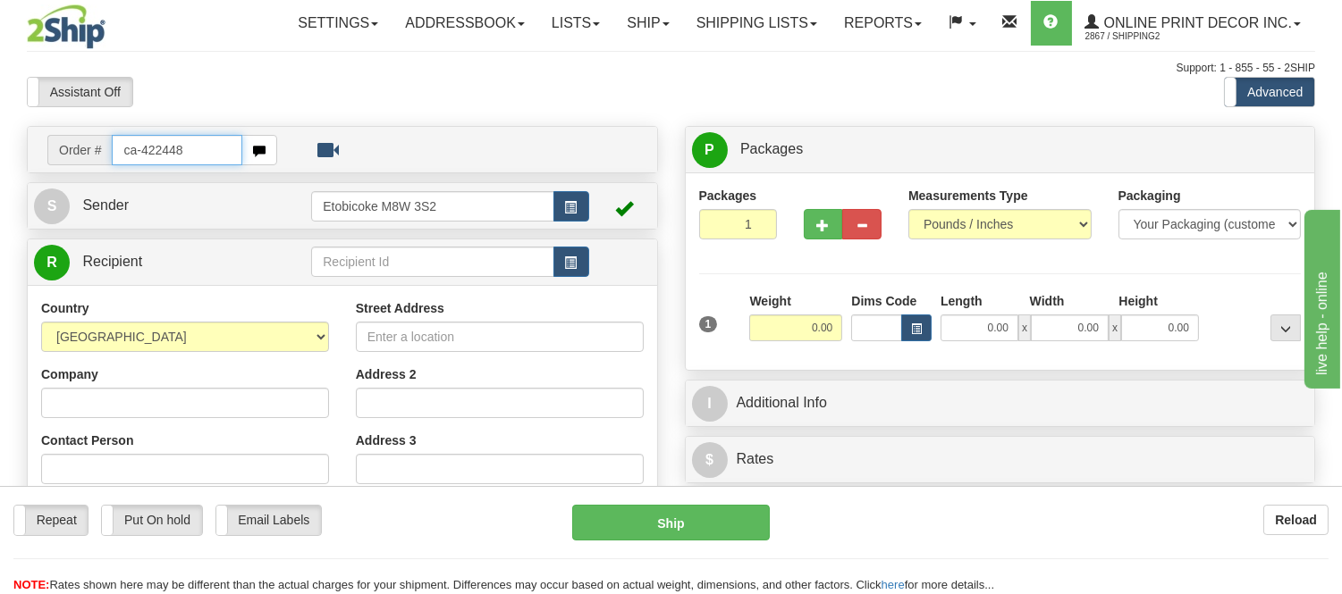
type input "ca-422448"
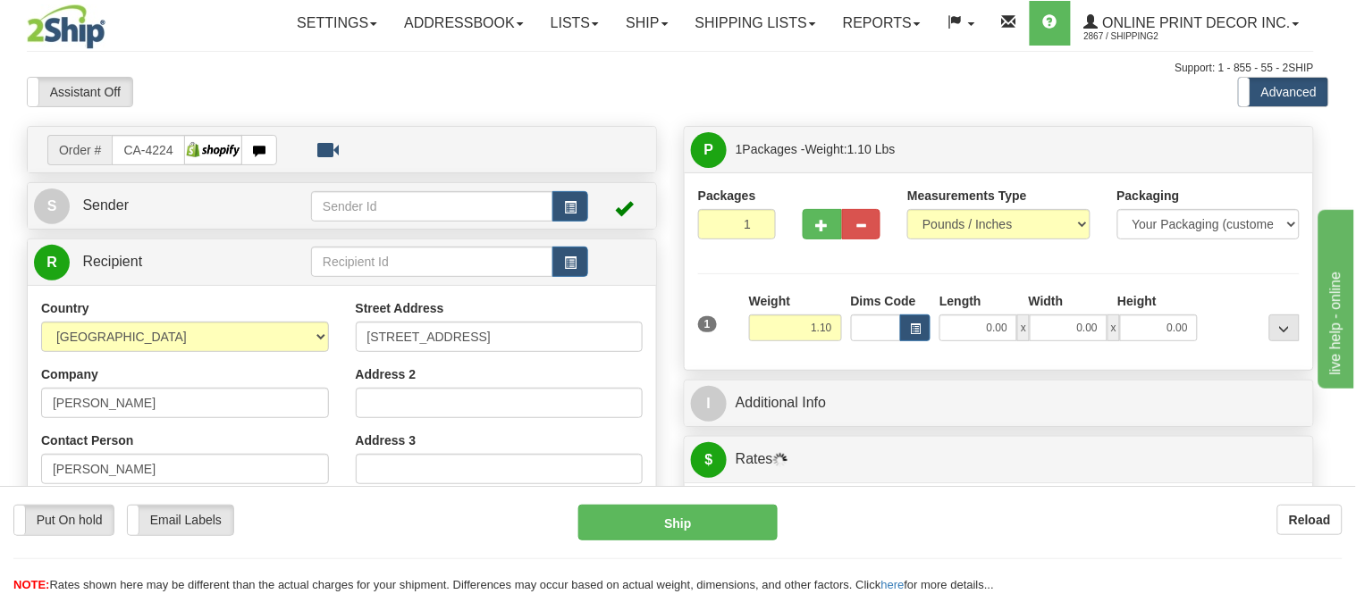
type input "[PERSON_NAME]"
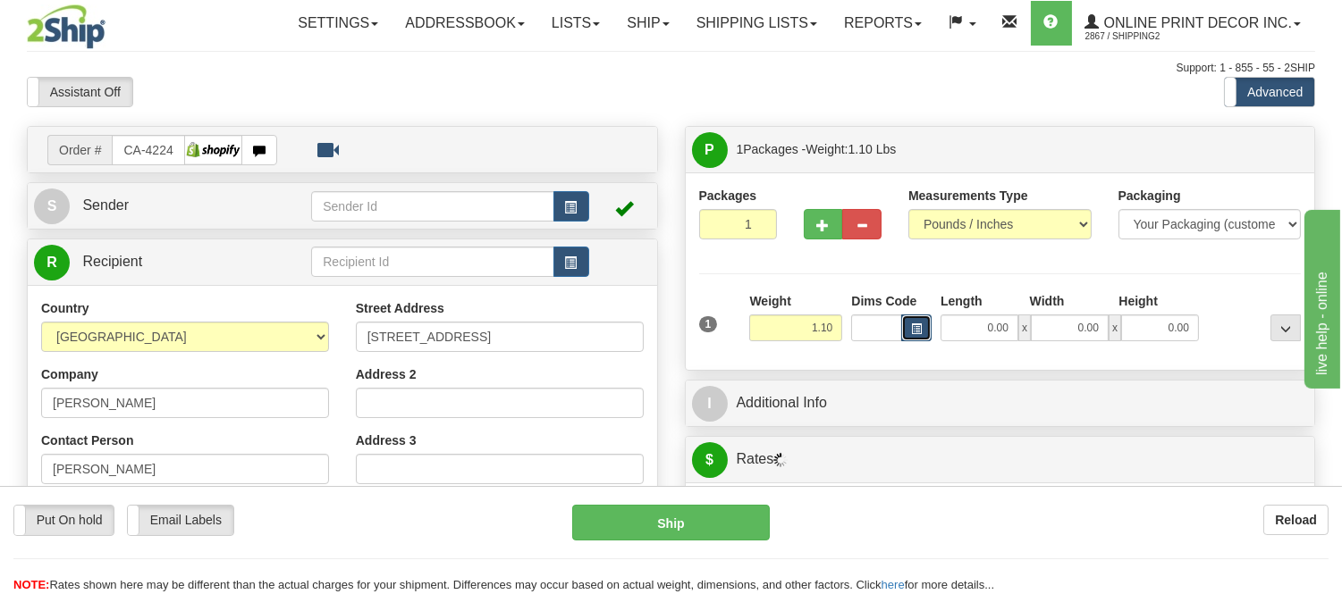
click at [922, 328] on button "button" at bounding box center [916, 328] width 30 height 27
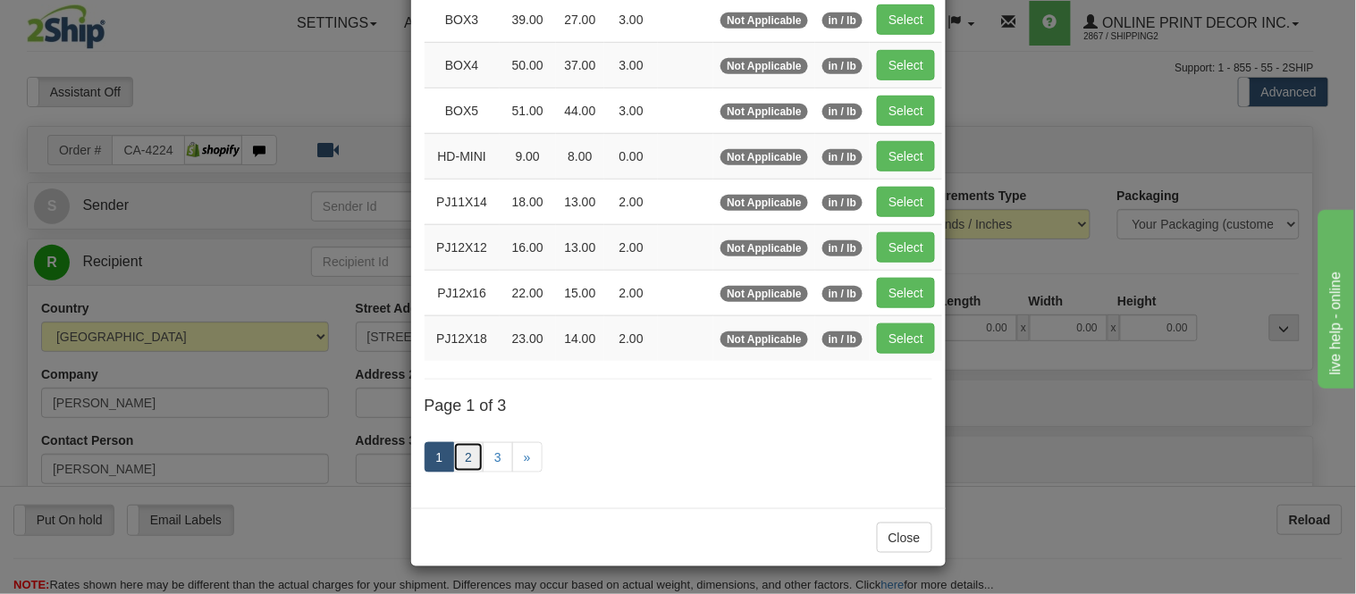
click at [458, 466] on link "2" at bounding box center [468, 457] width 30 height 30
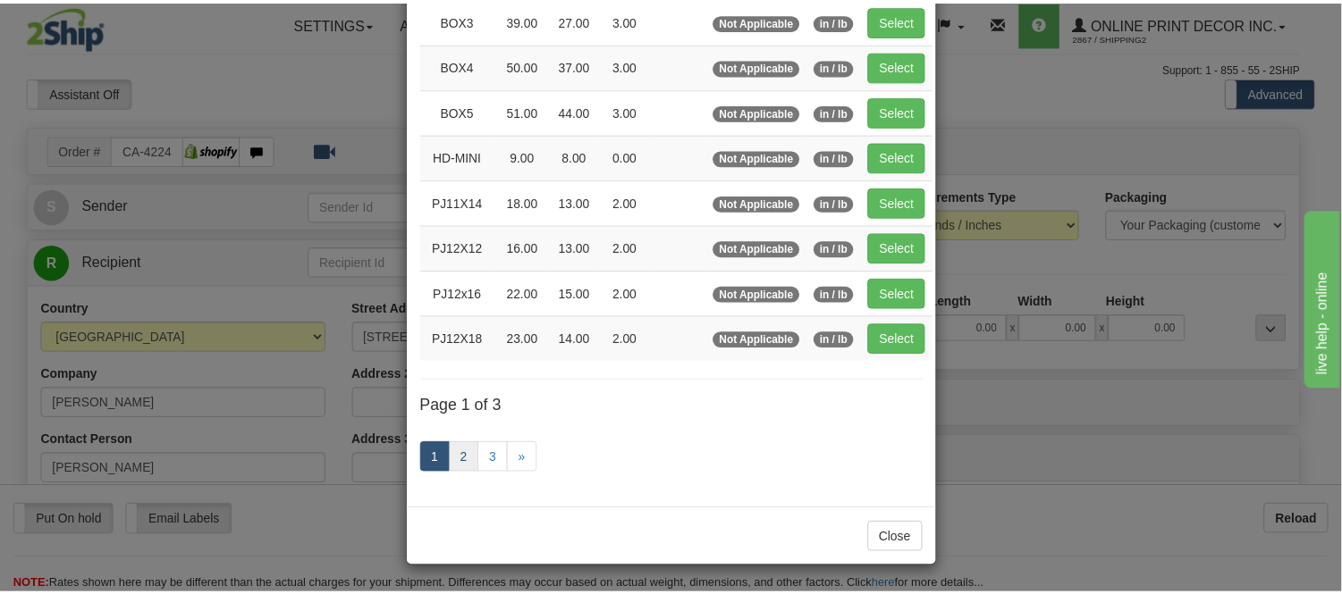
scroll to position [291, 0]
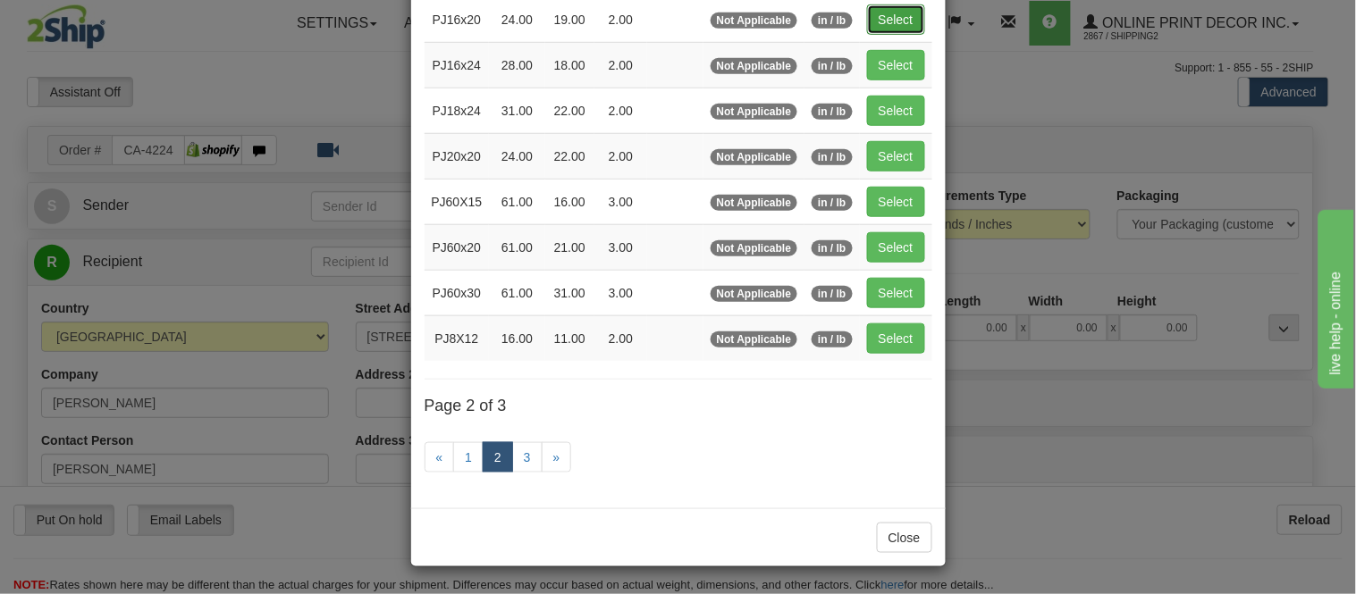
click at [897, 13] on button "Select" at bounding box center [896, 19] width 58 height 30
type input "PJ16x20"
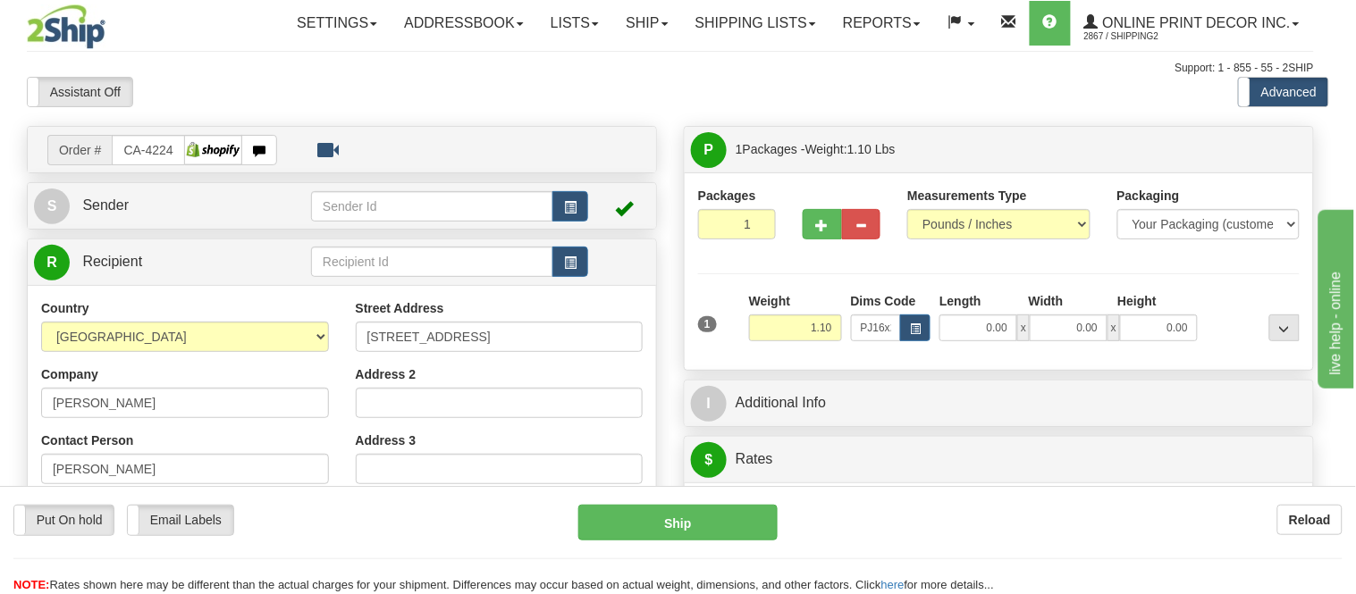
type input "24.00"
type input "19.00"
type input "2.00"
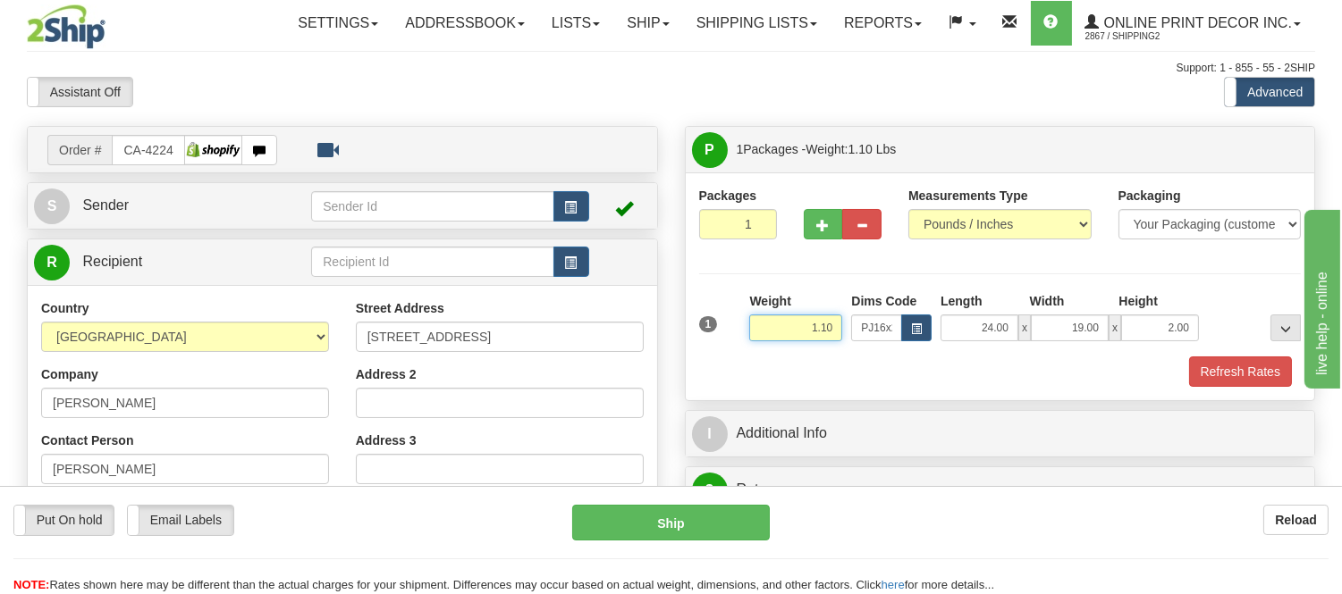
drag, startPoint x: 842, startPoint y: 327, endPoint x: 742, endPoint y: 341, distance: 101.1
click at [742, 341] on div "1 Weight 1.10 Dims Code x x" at bounding box center [1000, 323] width 611 height 63
type input "2.20"
click at [1221, 367] on button "Refresh Rates" at bounding box center [1240, 372] width 103 height 30
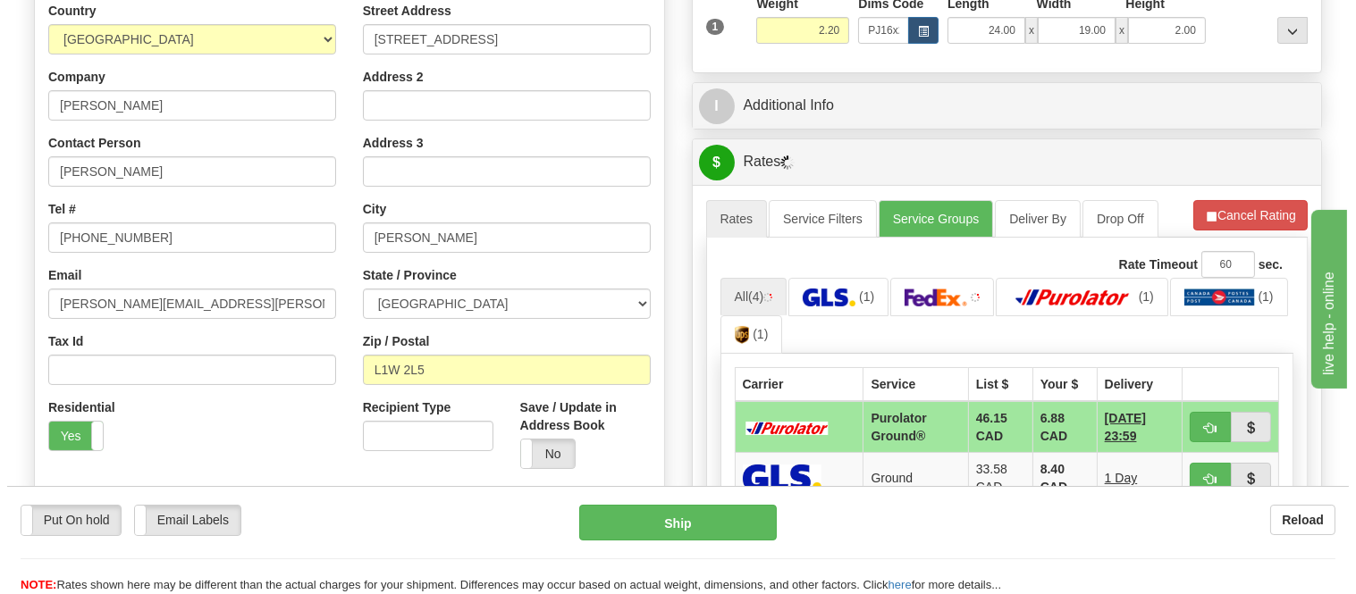
scroll to position [397, 0]
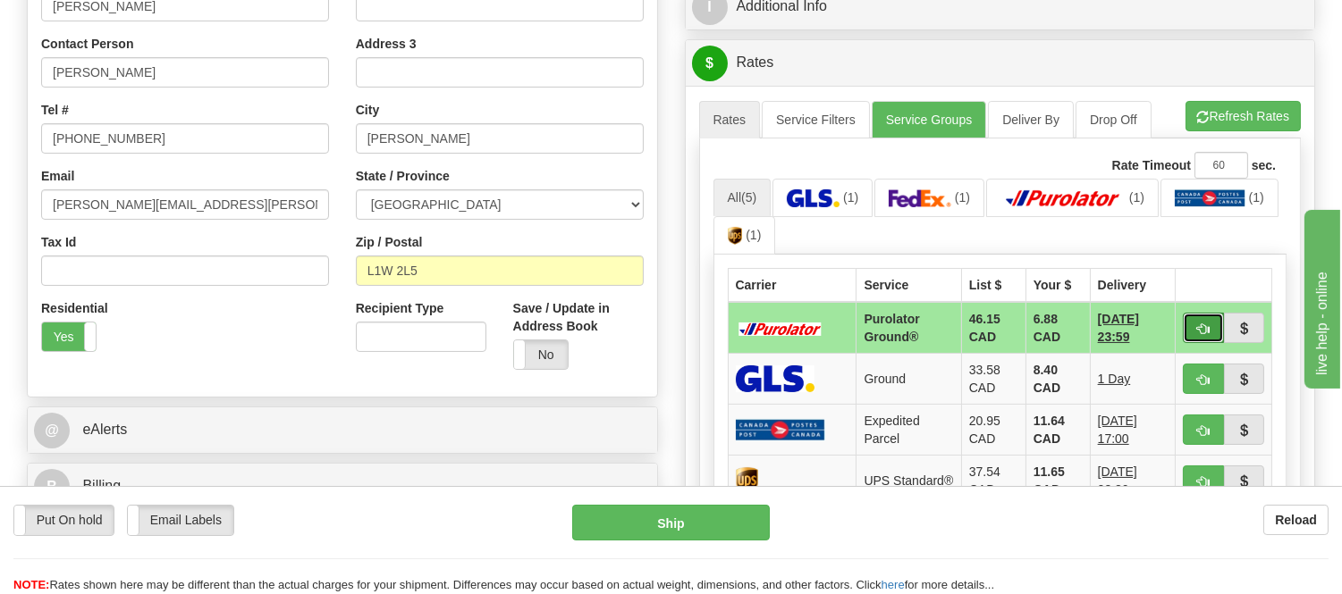
click at [1193, 324] on button "button" at bounding box center [1203, 328] width 41 height 30
type input "260"
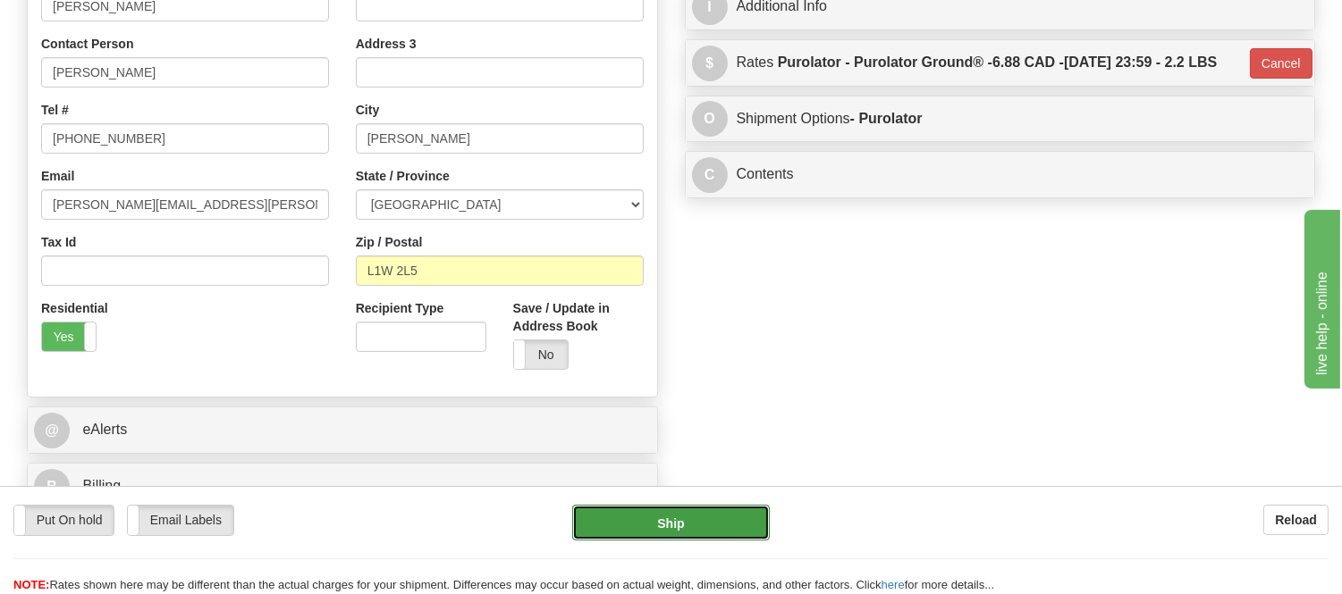
click at [742, 539] on button "Ship" at bounding box center [670, 523] width 197 height 36
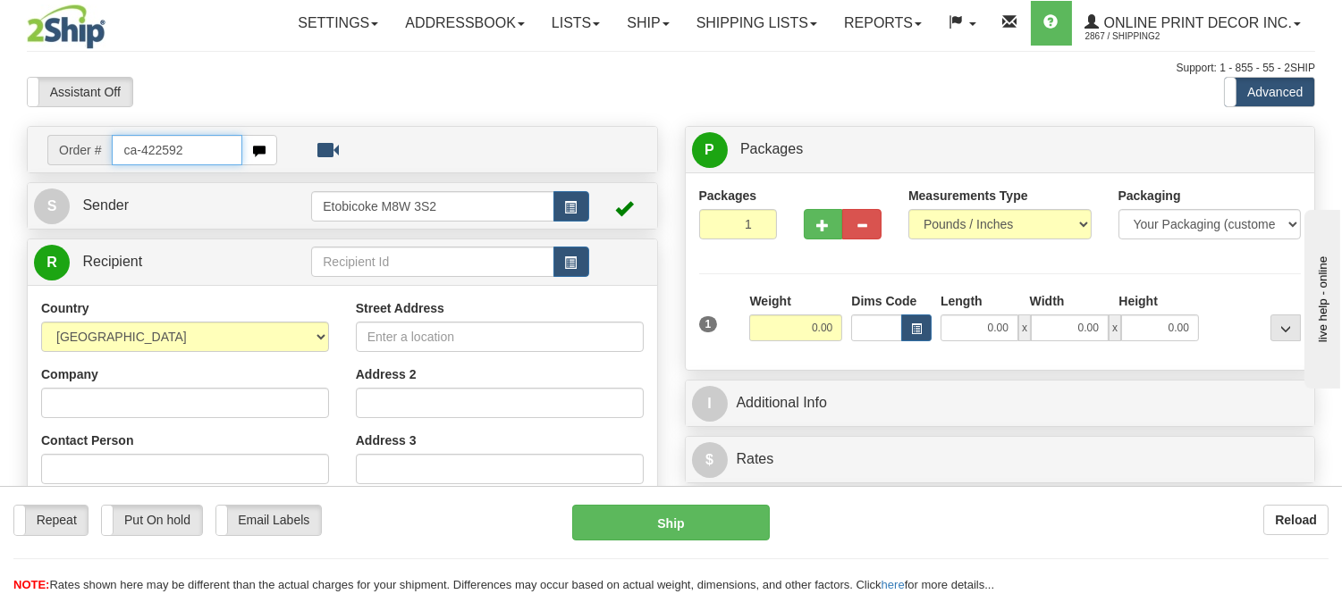
type input "ca-422592"
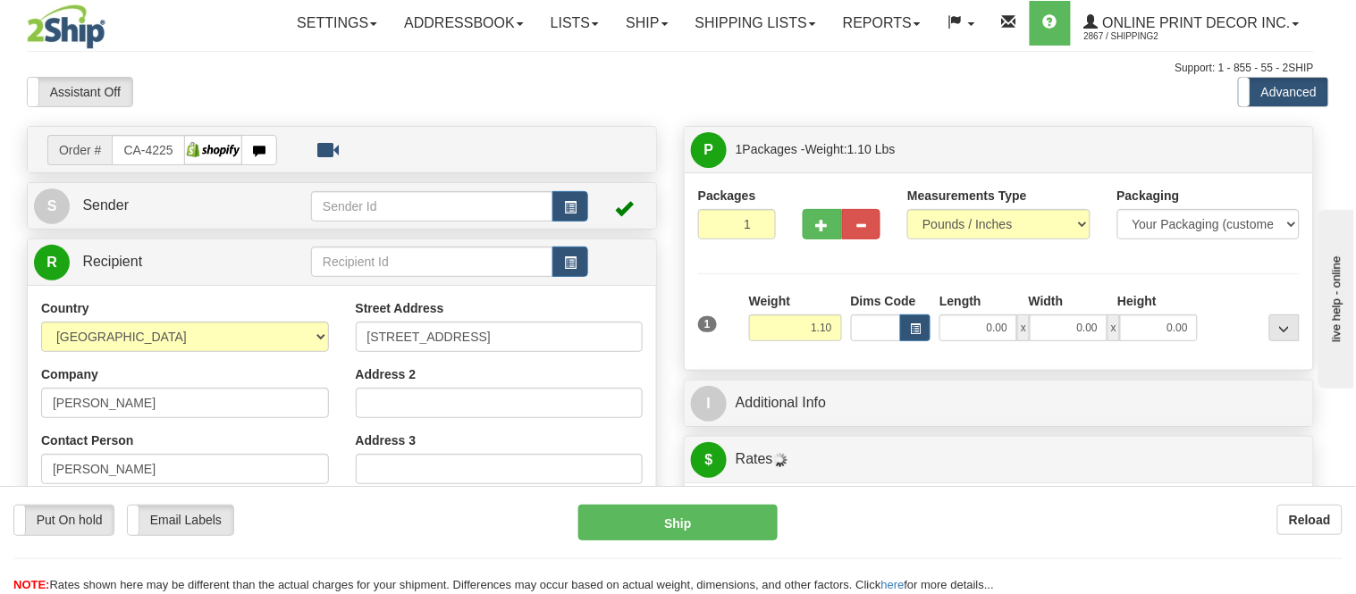
type input "BARRIE"
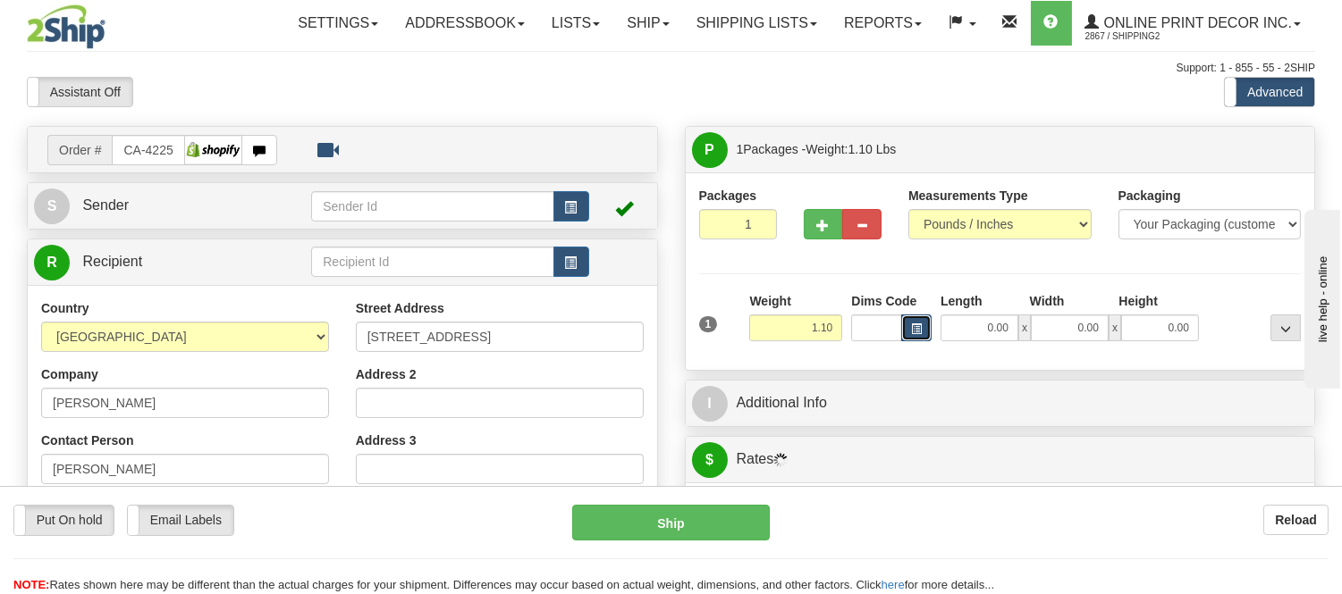
click at [924, 327] on button "button" at bounding box center [916, 328] width 30 height 27
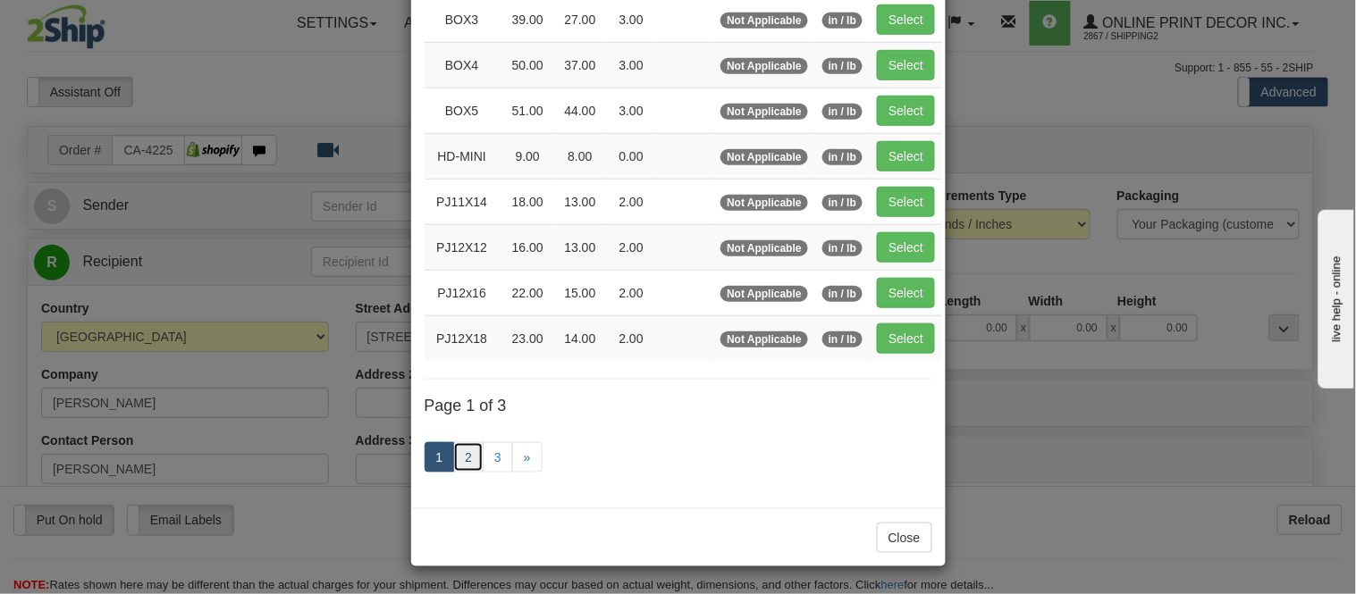
click at [470, 452] on link "2" at bounding box center [468, 457] width 30 height 30
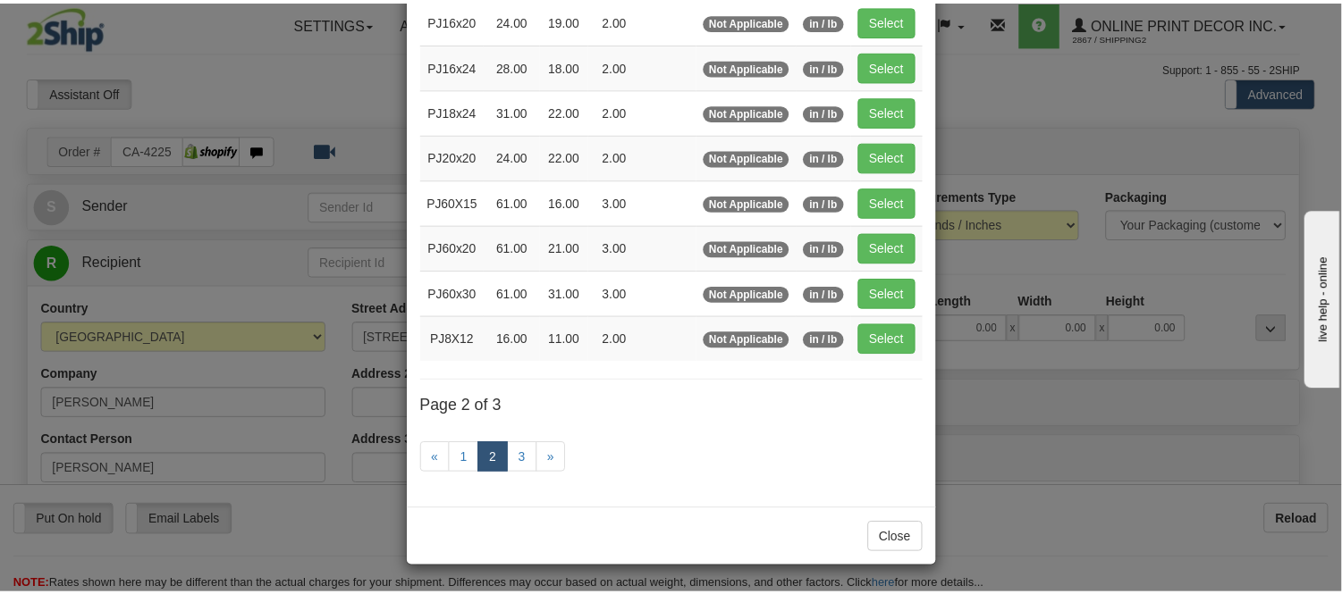
scroll to position [291, 0]
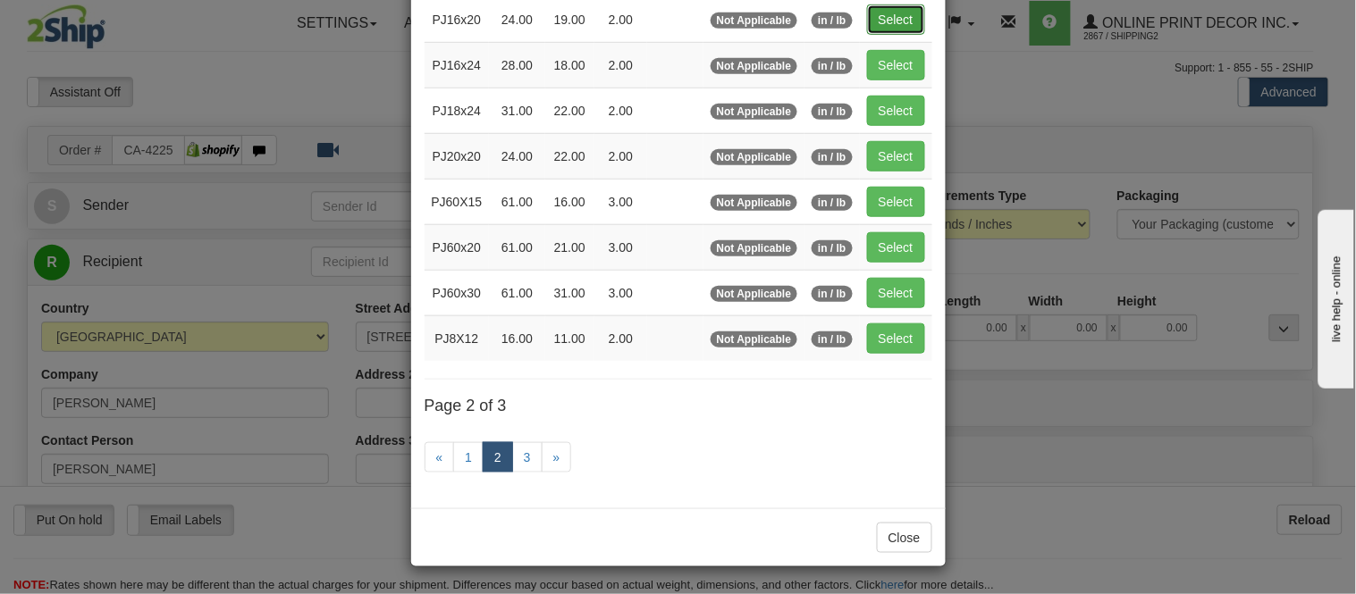
click at [880, 23] on button "Select" at bounding box center [896, 19] width 58 height 30
type input "PJ16x20"
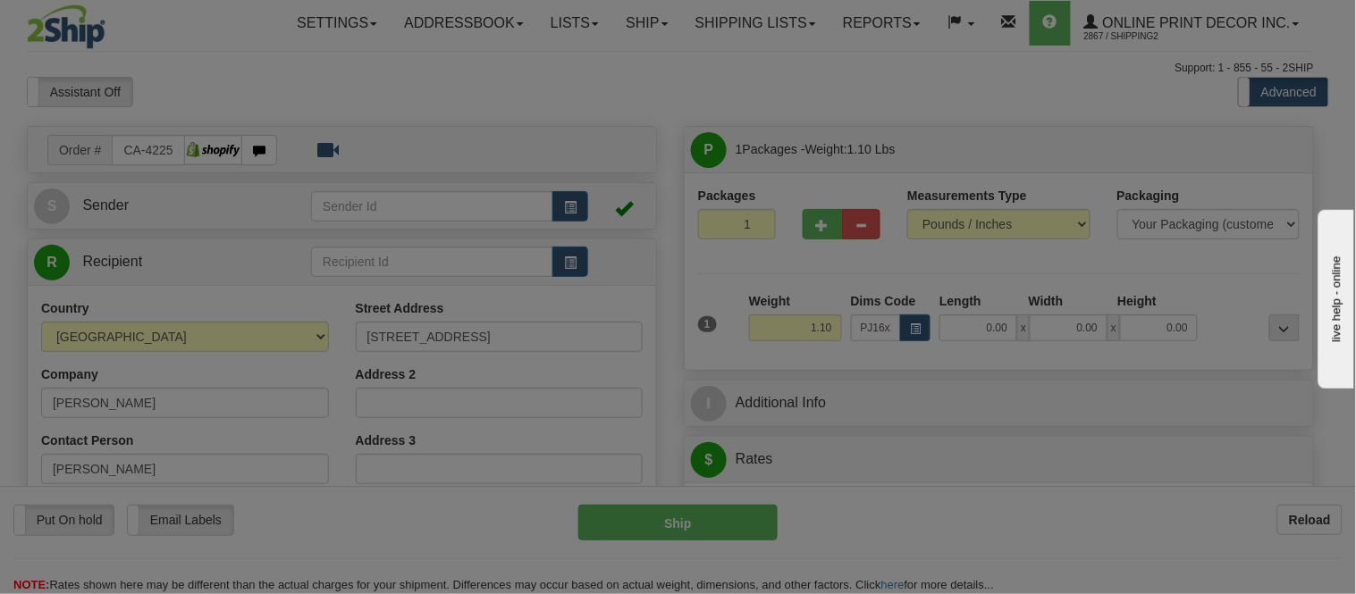
type input "24.00"
type input "19.00"
type input "2.00"
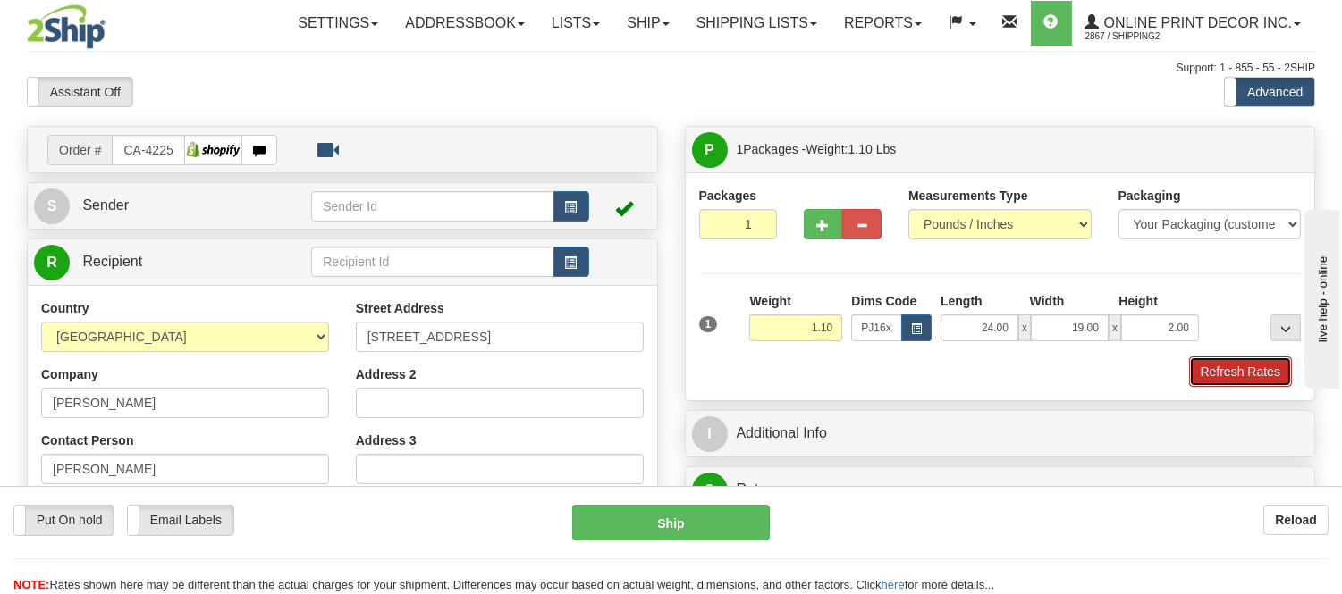
click at [1222, 377] on button "Refresh Rates" at bounding box center [1240, 372] width 103 height 30
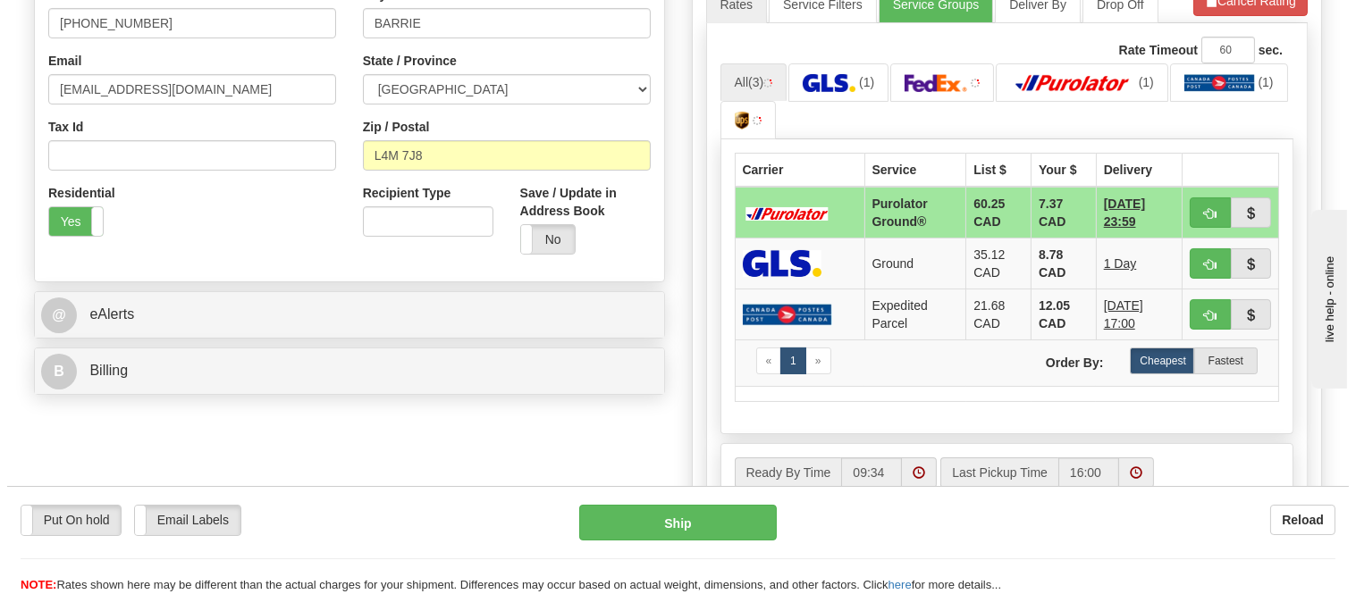
scroll to position [537, 0]
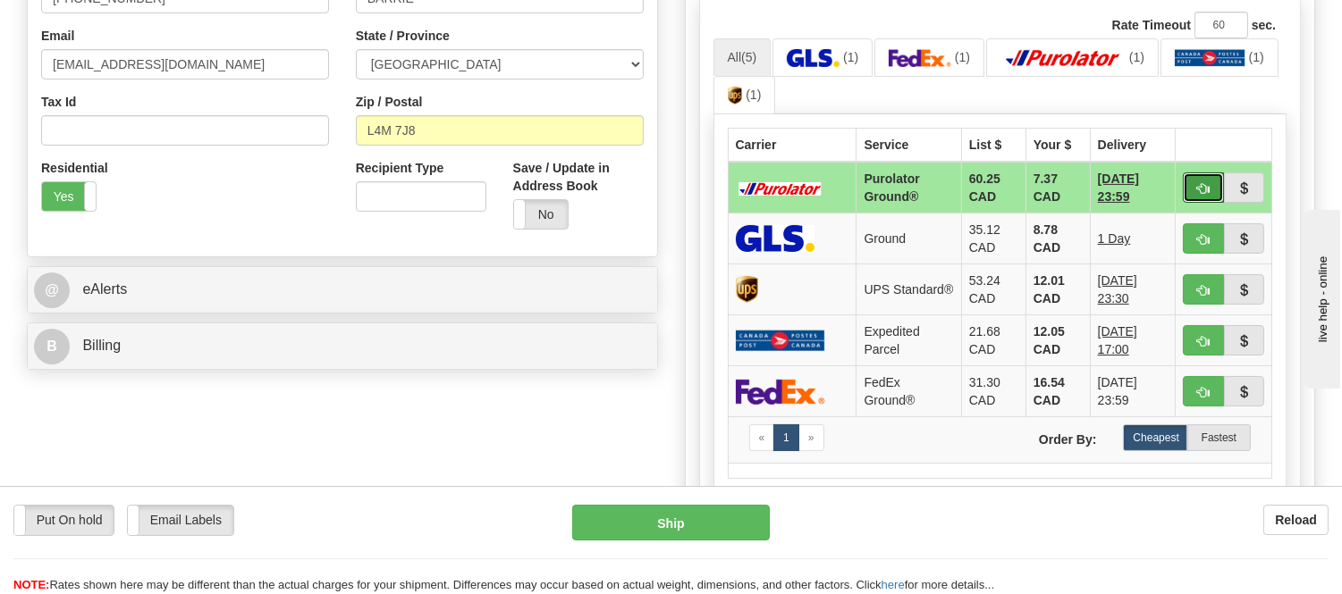
click at [1199, 176] on button "button" at bounding box center [1203, 188] width 41 height 30
type input "260"
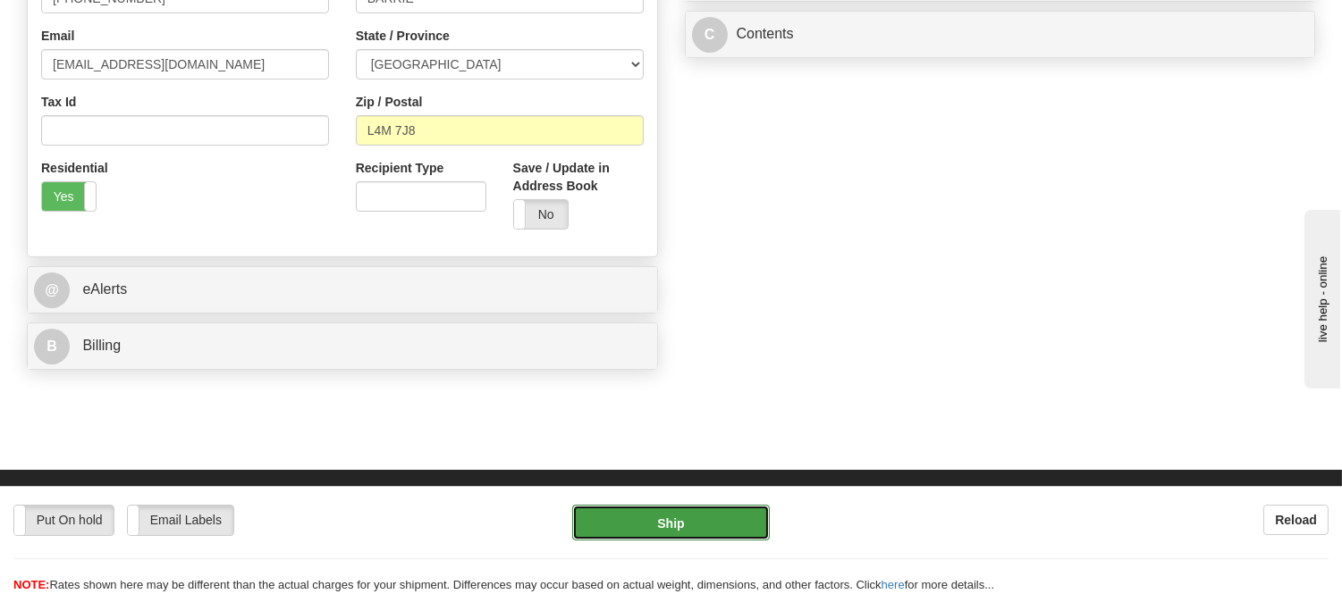
click at [742, 529] on button "Ship" at bounding box center [670, 523] width 197 height 36
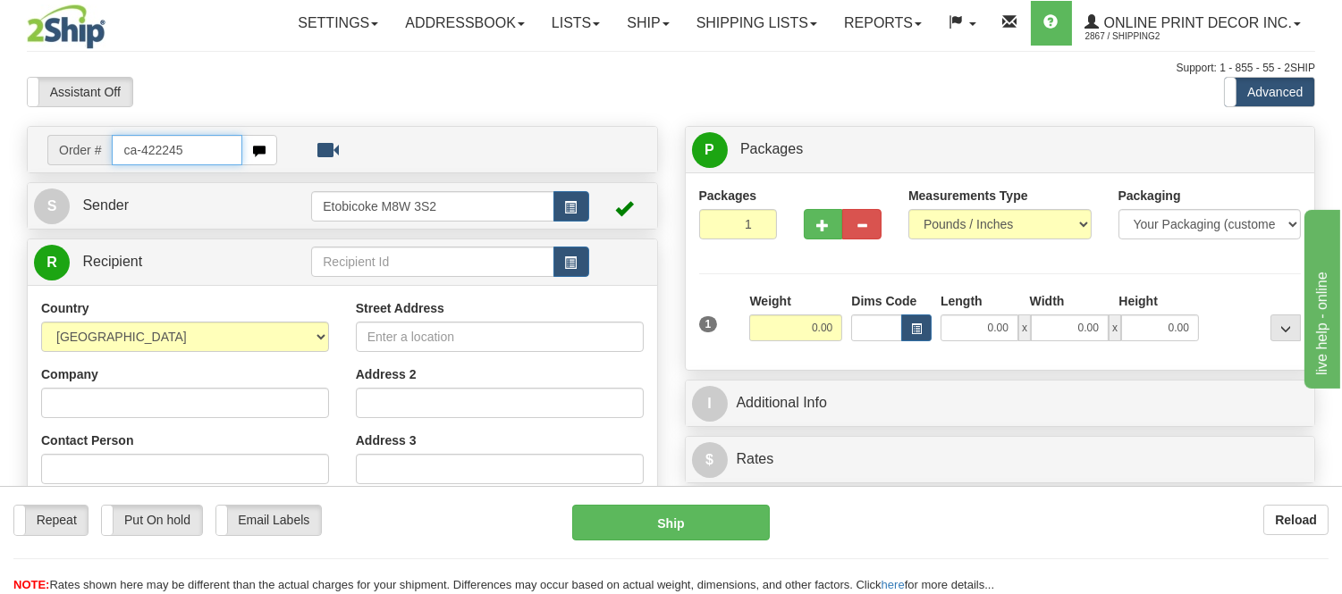
type input "ca-422245"
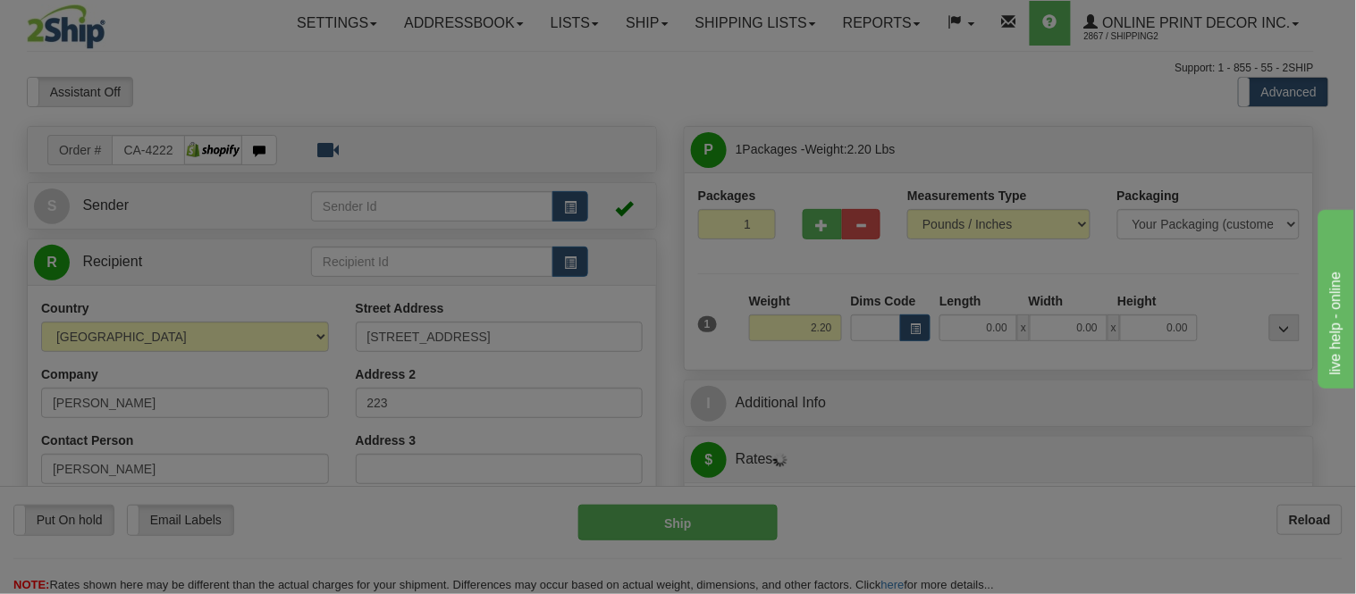
type input "VANCOUVER"
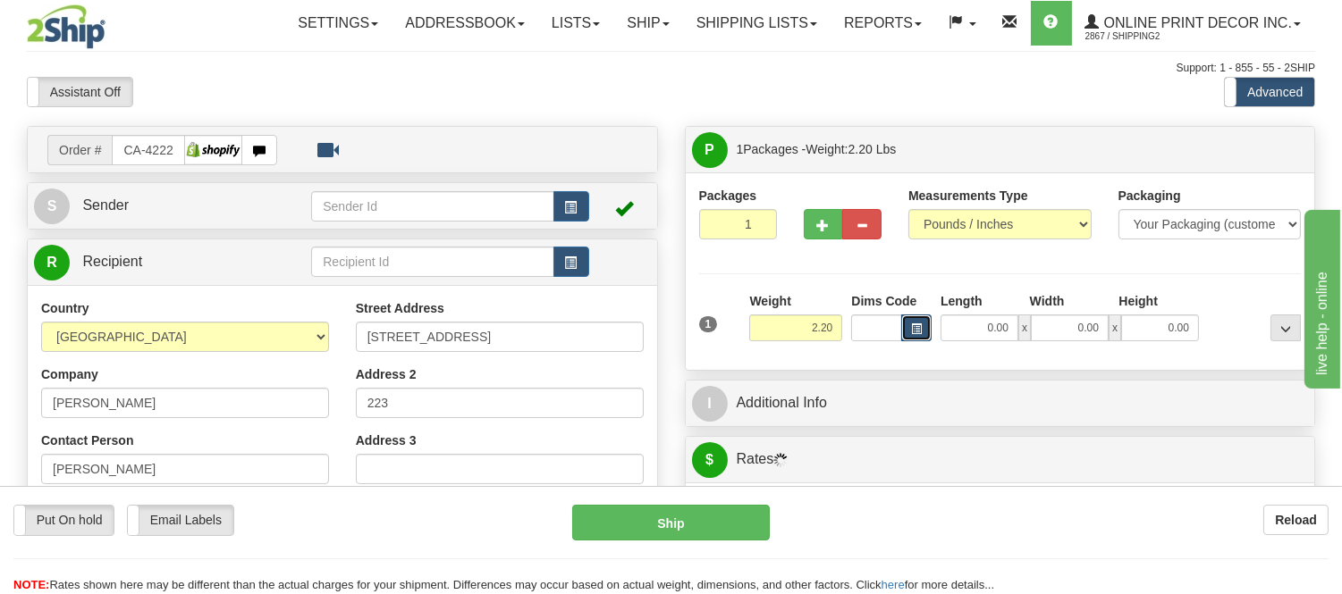
click at [912, 333] on span "button" at bounding box center [916, 329] width 11 height 10
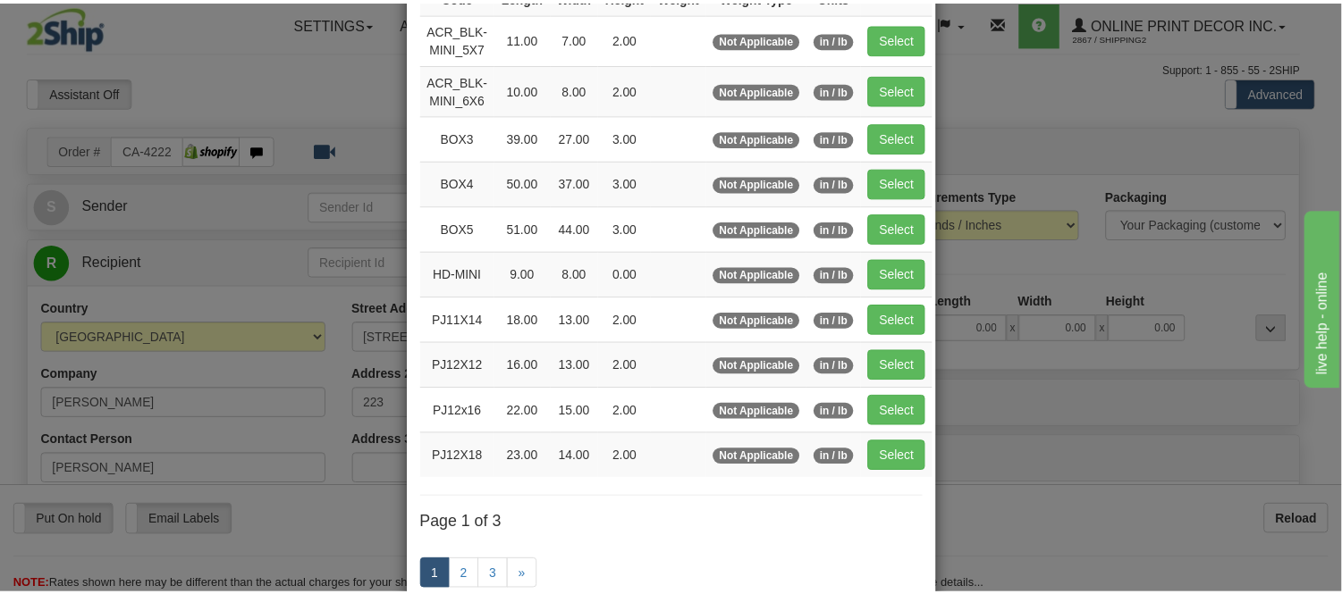
scroll to position [198, 0]
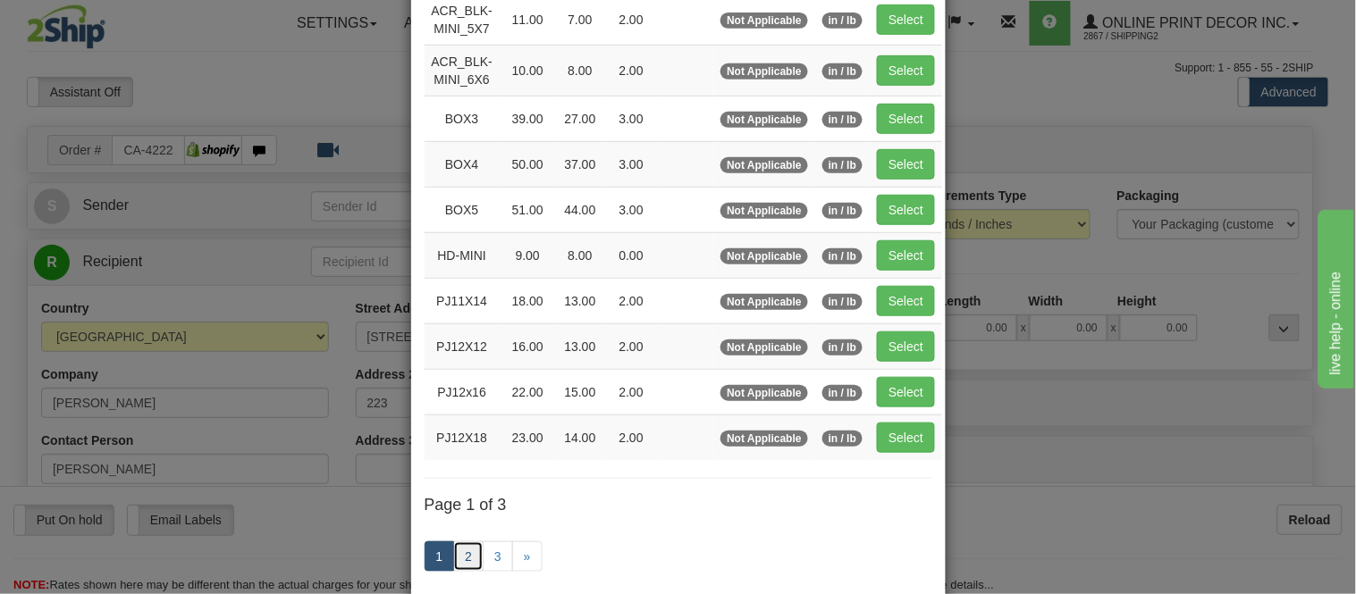
click at [459, 564] on link "2" at bounding box center [468, 557] width 30 height 30
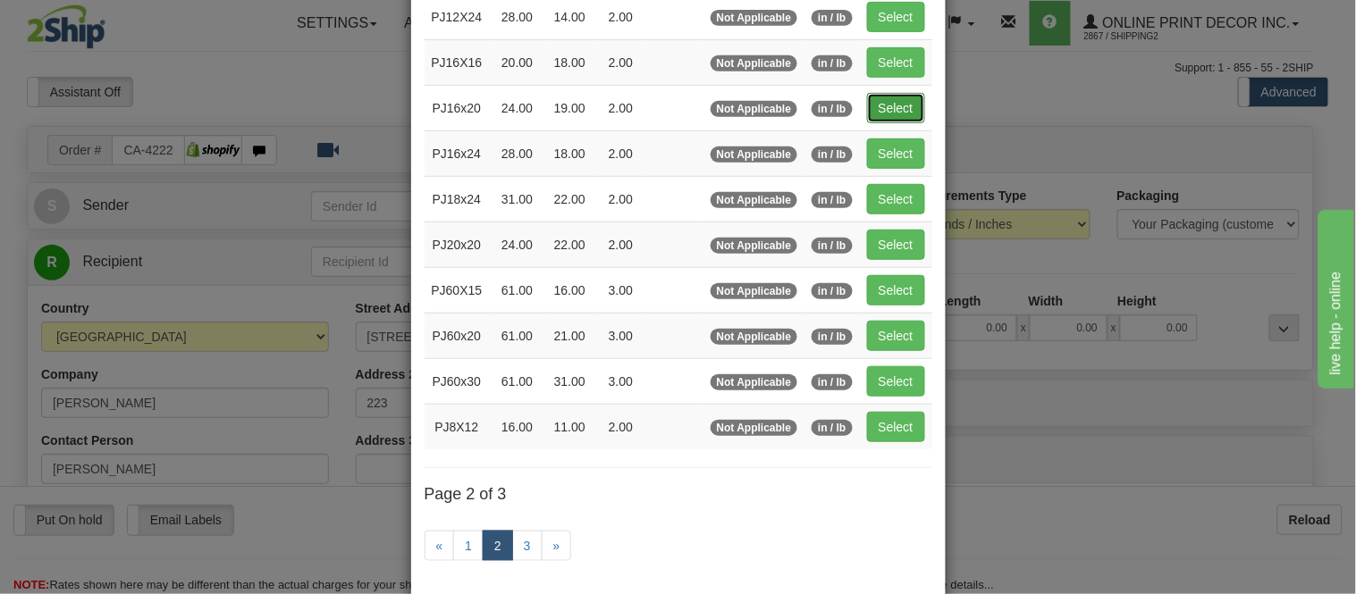
click at [878, 114] on button "Select" at bounding box center [896, 108] width 58 height 30
type input "PJ16x20"
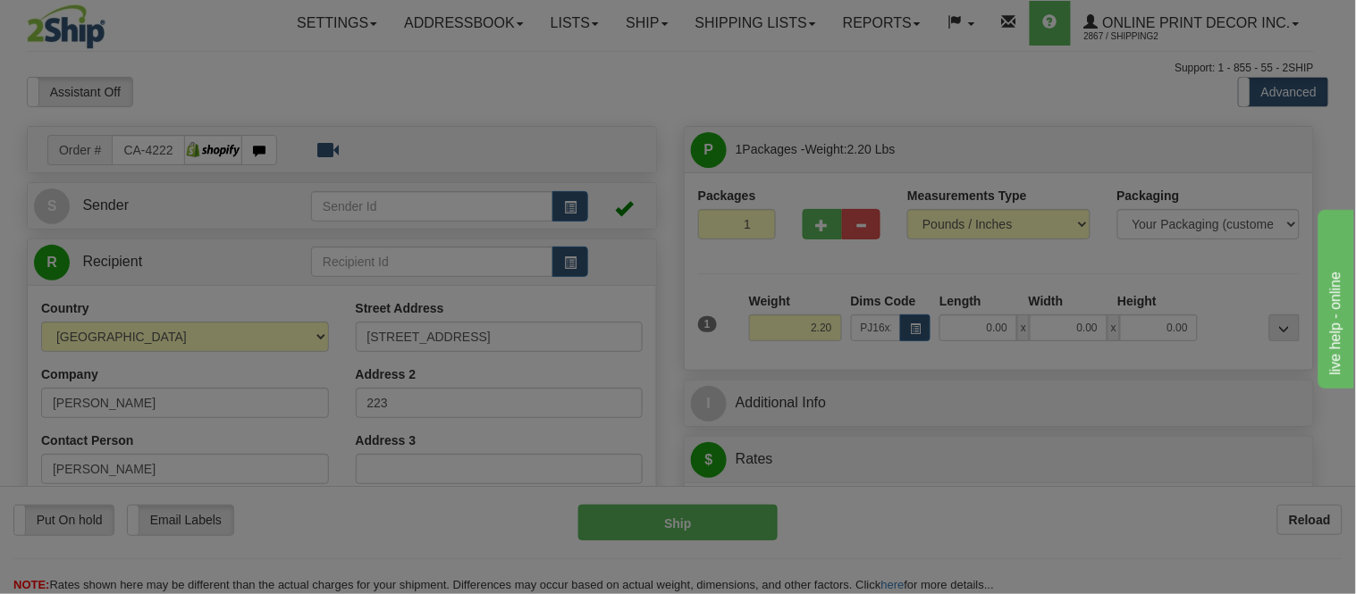
type input "24.00"
type input "19.00"
type input "2.00"
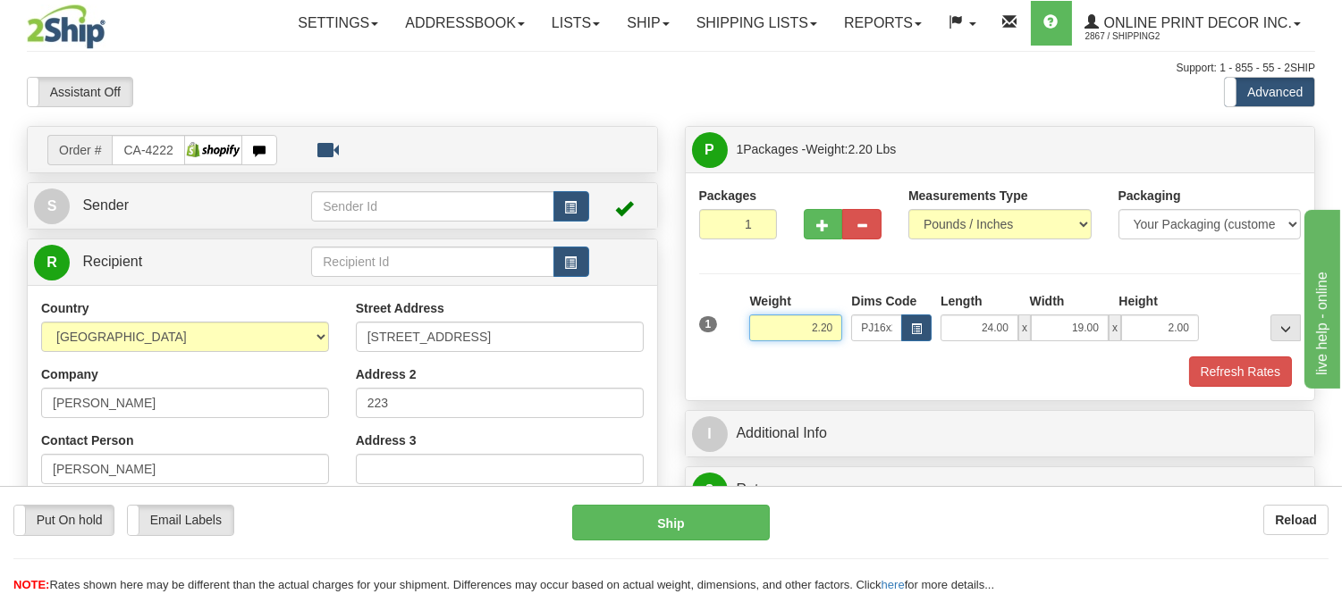
drag, startPoint x: 836, startPoint y: 325, endPoint x: 791, endPoint y: 331, distance: 45.0
click at [791, 331] on input "2.20" at bounding box center [795, 328] width 93 height 27
click at [1198, 375] on button "Refresh Rates" at bounding box center [1240, 372] width 103 height 30
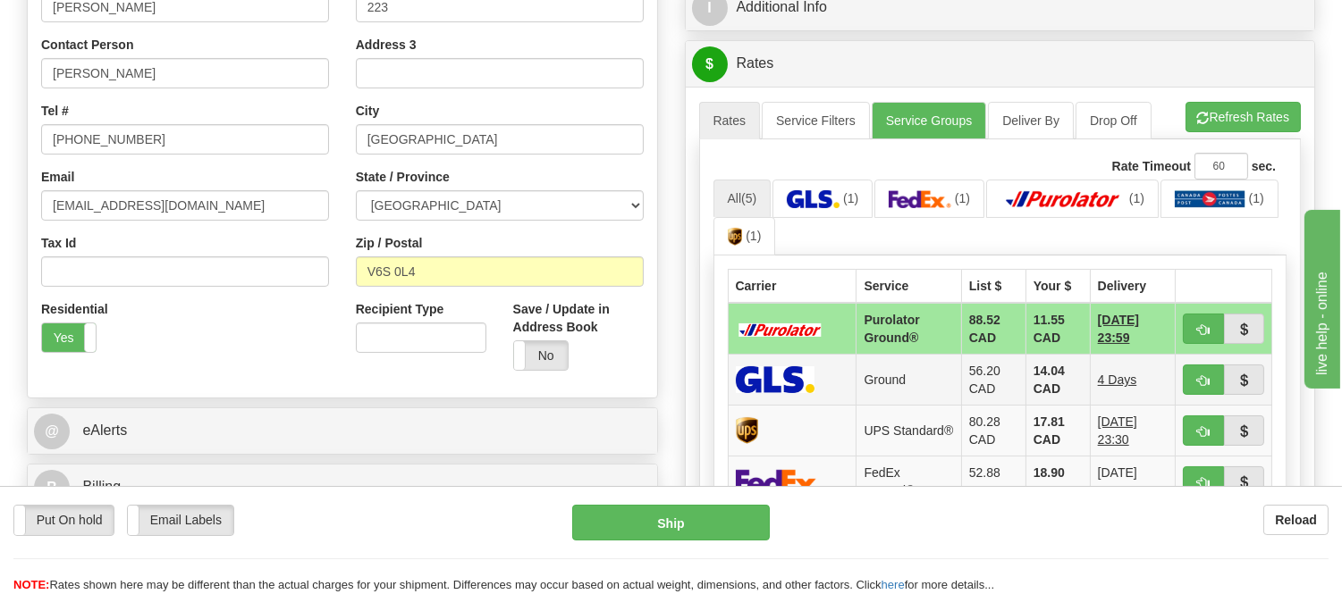
scroll to position [397, 0]
click at [1186, 324] on button "button" at bounding box center [1203, 328] width 41 height 30
type input "260"
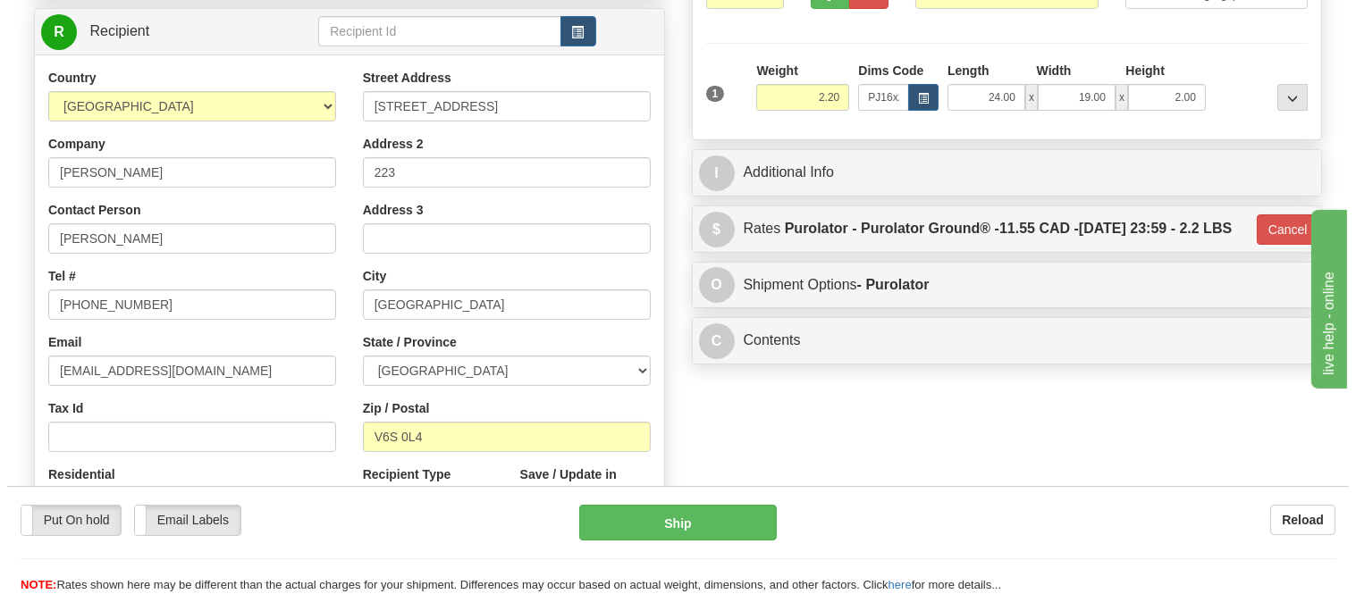
scroll to position [0, 0]
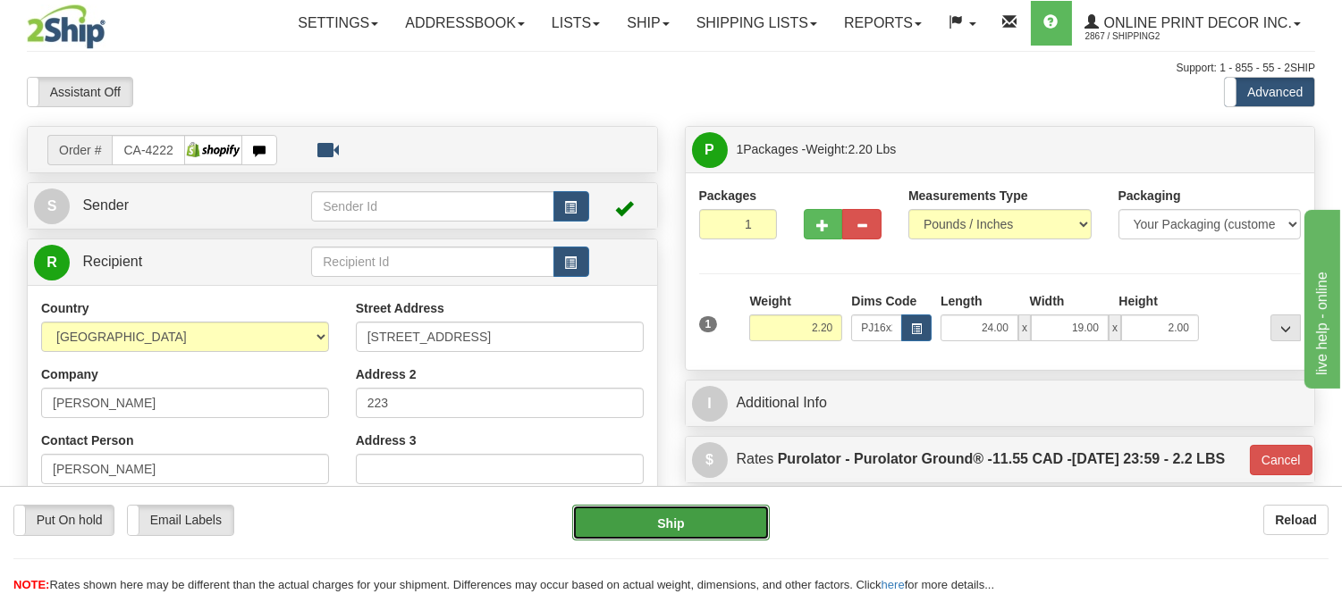
click at [715, 531] on button "Ship" at bounding box center [670, 523] width 197 height 36
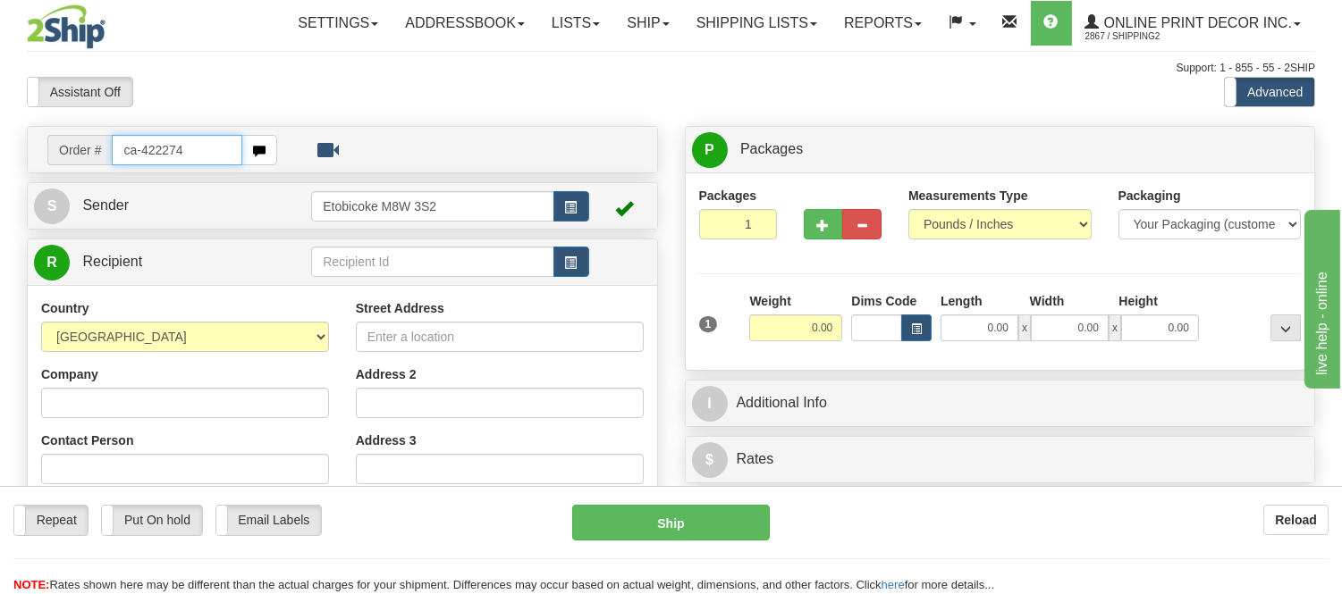
type input "ca-422274"
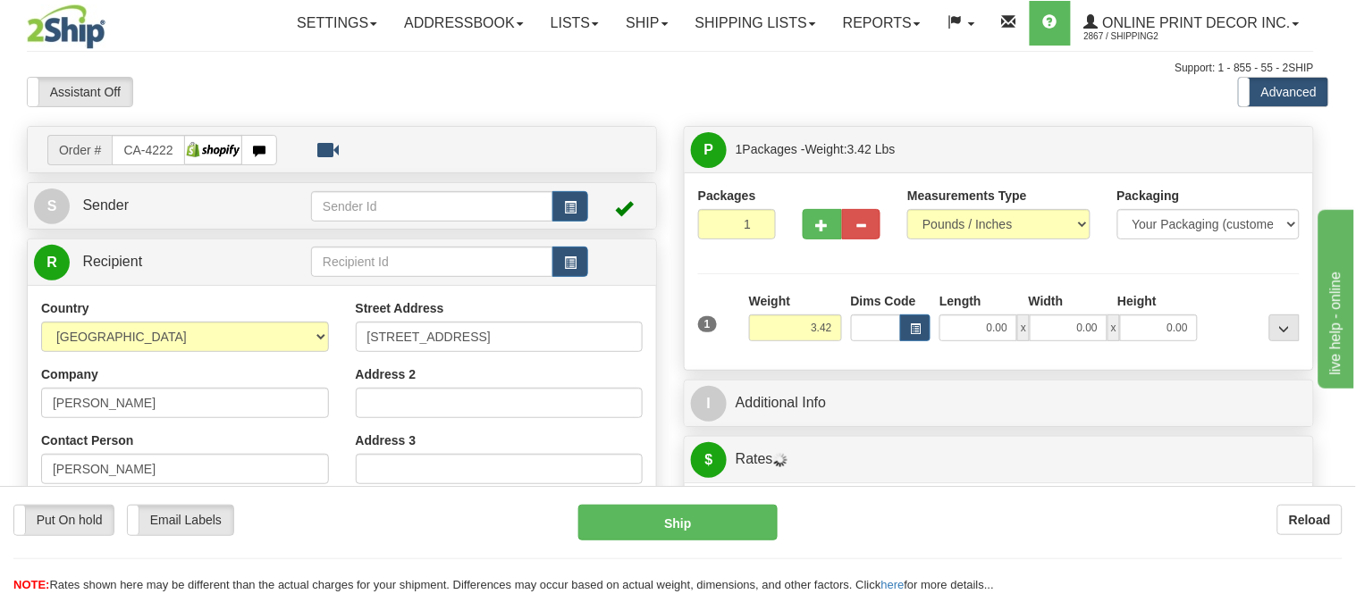
type input "NIAGARA ON THE LAKE"
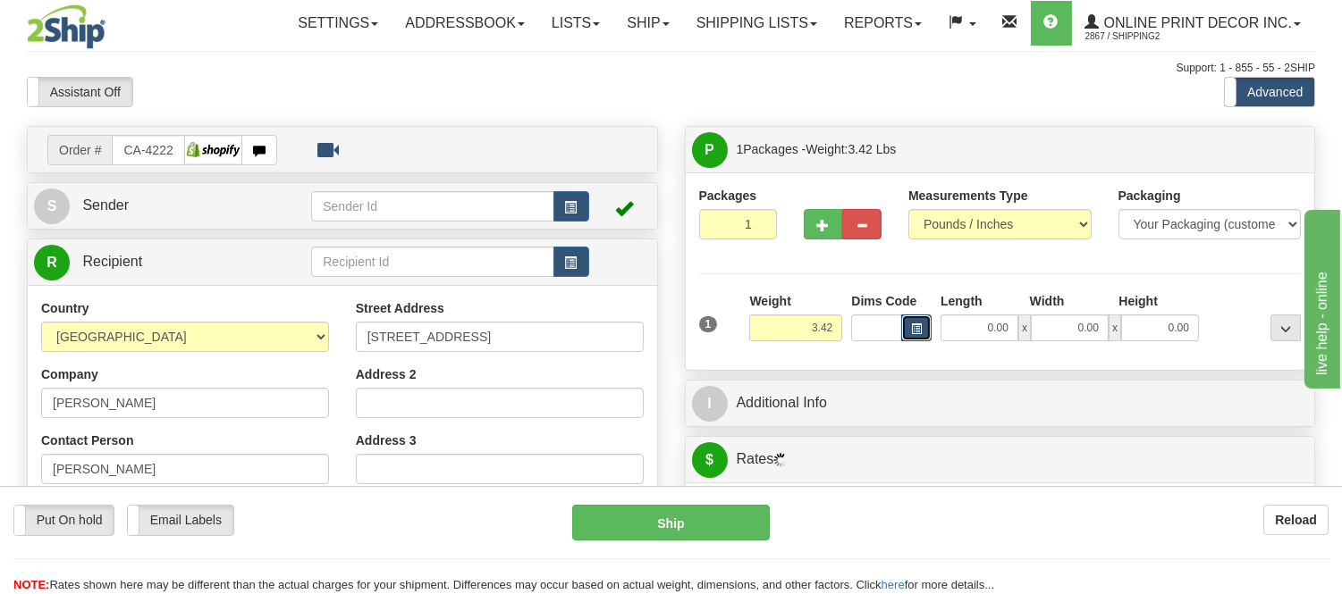
click at [916, 331] on button "button" at bounding box center [916, 328] width 30 height 27
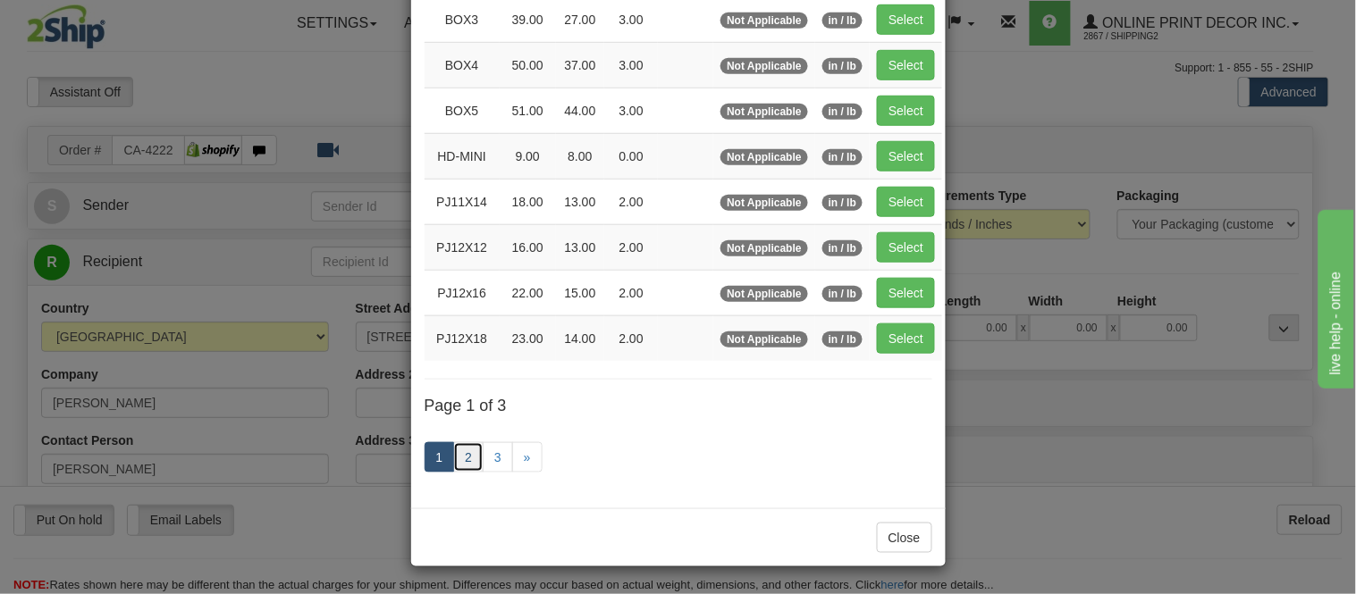
click at [458, 459] on link "2" at bounding box center [468, 457] width 30 height 30
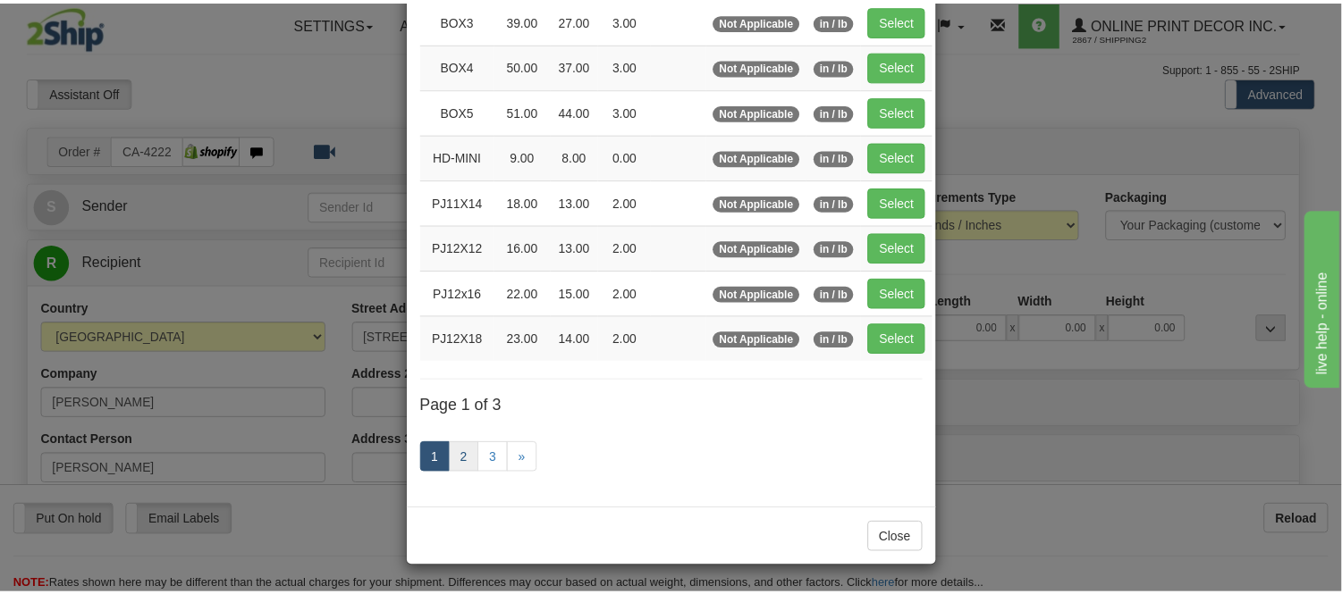
scroll to position [291, 0]
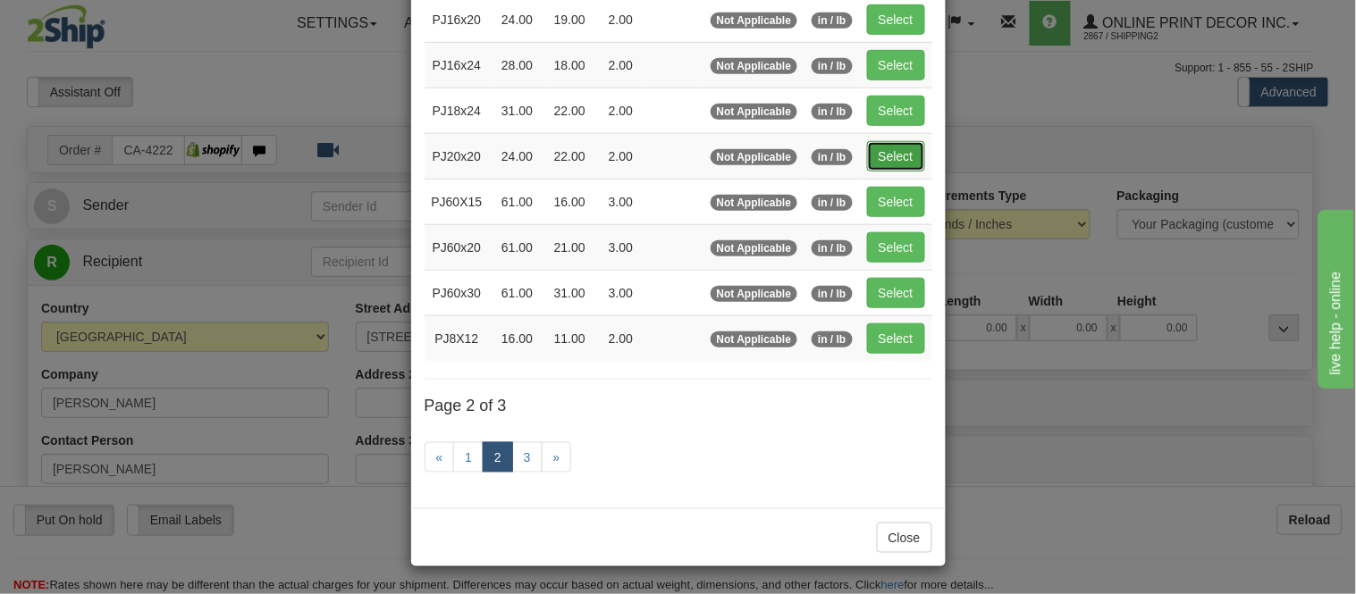
click at [891, 141] on button "Select" at bounding box center [896, 156] width 58 height 30
type input "PJ20x20"
type input "24.00"
type input "22.00"
type input "2.00"
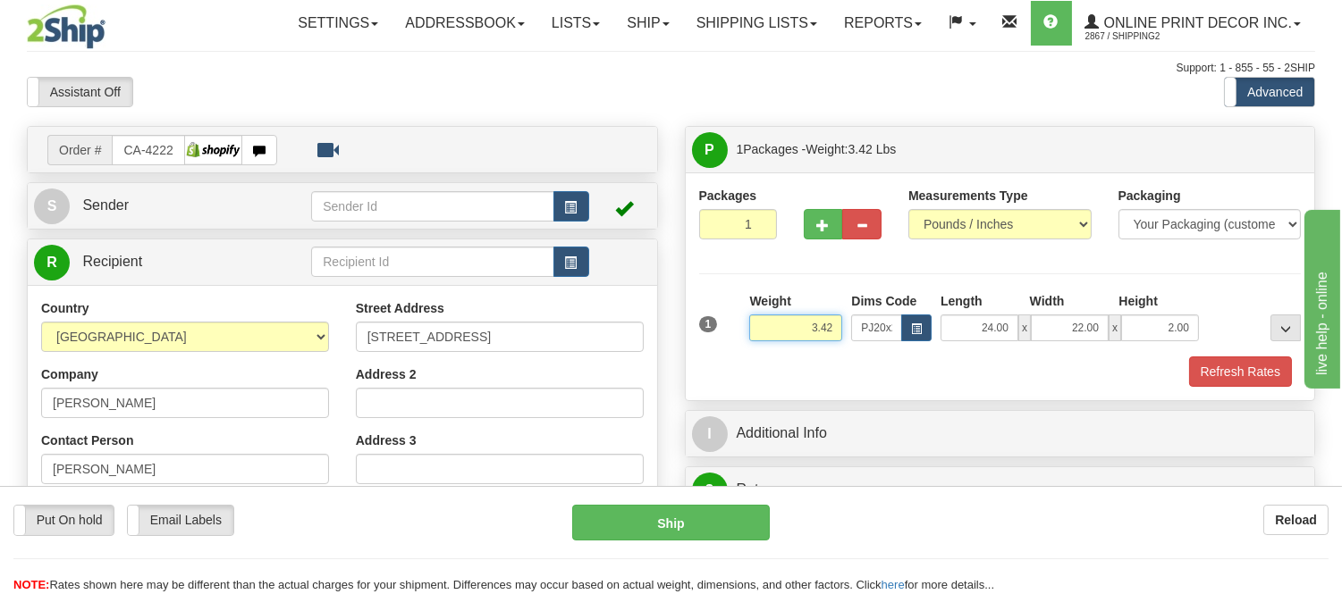
drag, startPoint x: 835, startPoint y: 322, endPoint x: 701, endPoint y: 313, distance: 134.4
click at [701, 313] on div "1 Weight 3.42 Dims Code x x" at bounding box center [1000, 323] width 611 height 63
type input "5.98"
drag, startPoint x: 1191, startPoint y: 333, endPoint x: 1101, endPoint y: 332, distance: 89.4
click at [1101, 332] on div "24.00 x 22.00 x 2.00" at bounding box center [1069, 328] width 258 height 27
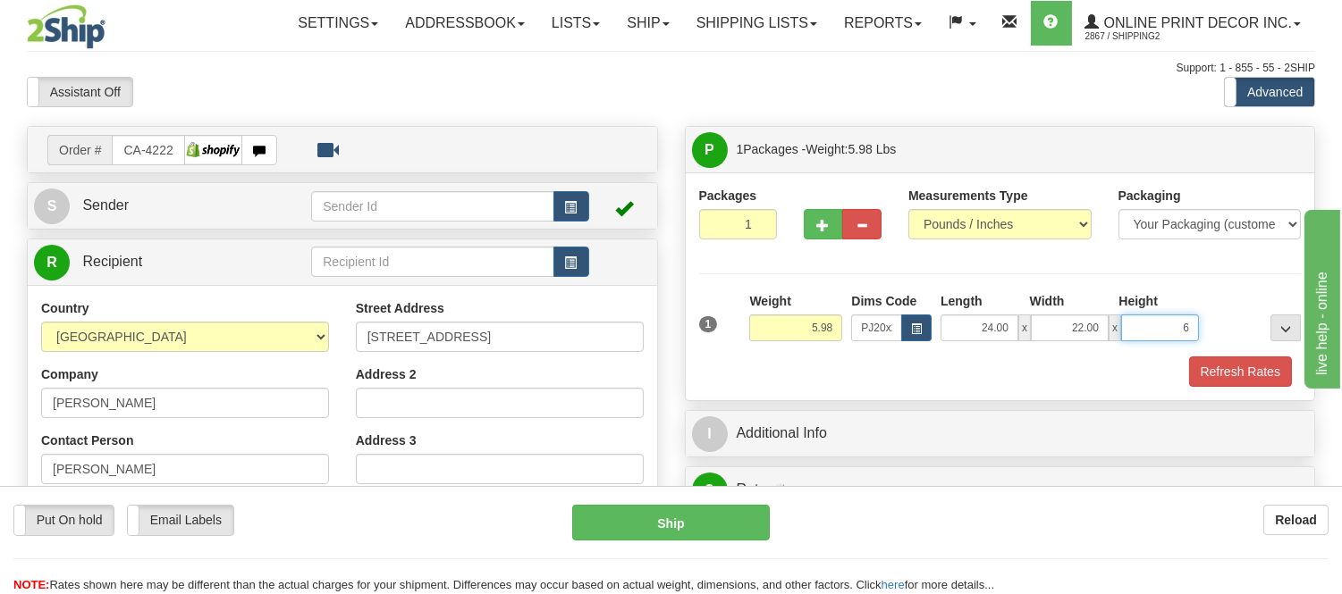
click button "Delete" at bounding box center [0, 0] width 0 height 0
type input "6.00"
click at [1243, 367] on button "Refresh Rates" at bounding box center [1240, 372] width 103 height 30
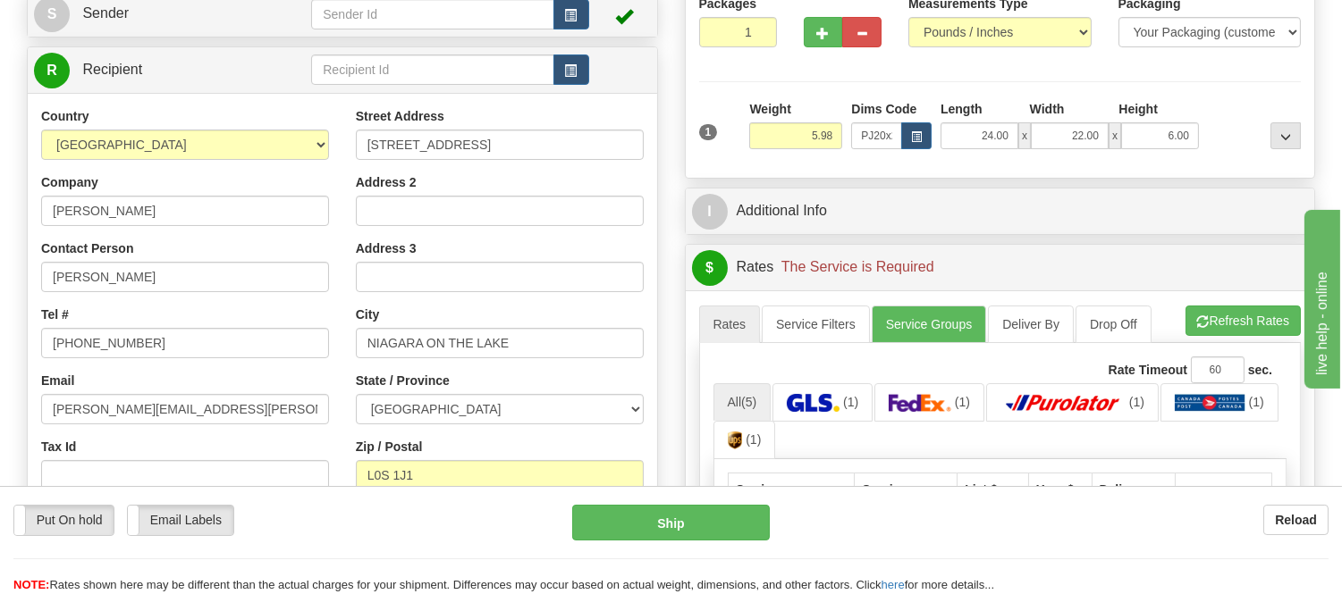
scroll to position [397, 0]
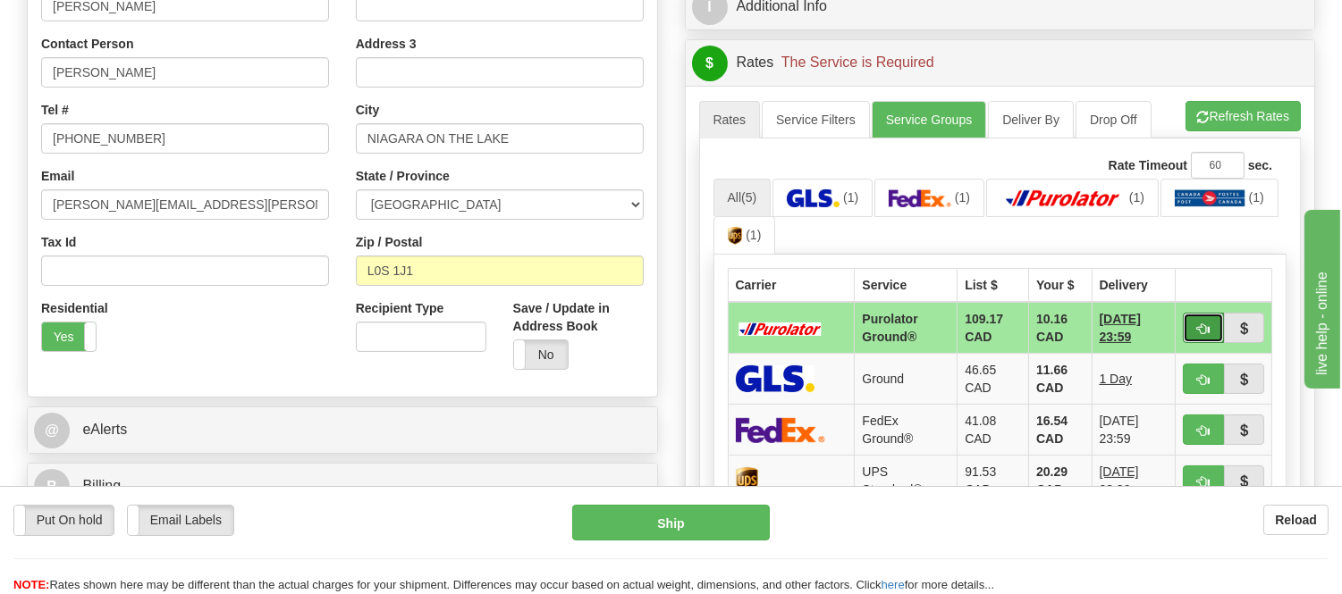
click at [1193, 323] on button "button" at bounding box center [1203, 328] width 41 height 30
type input "260"
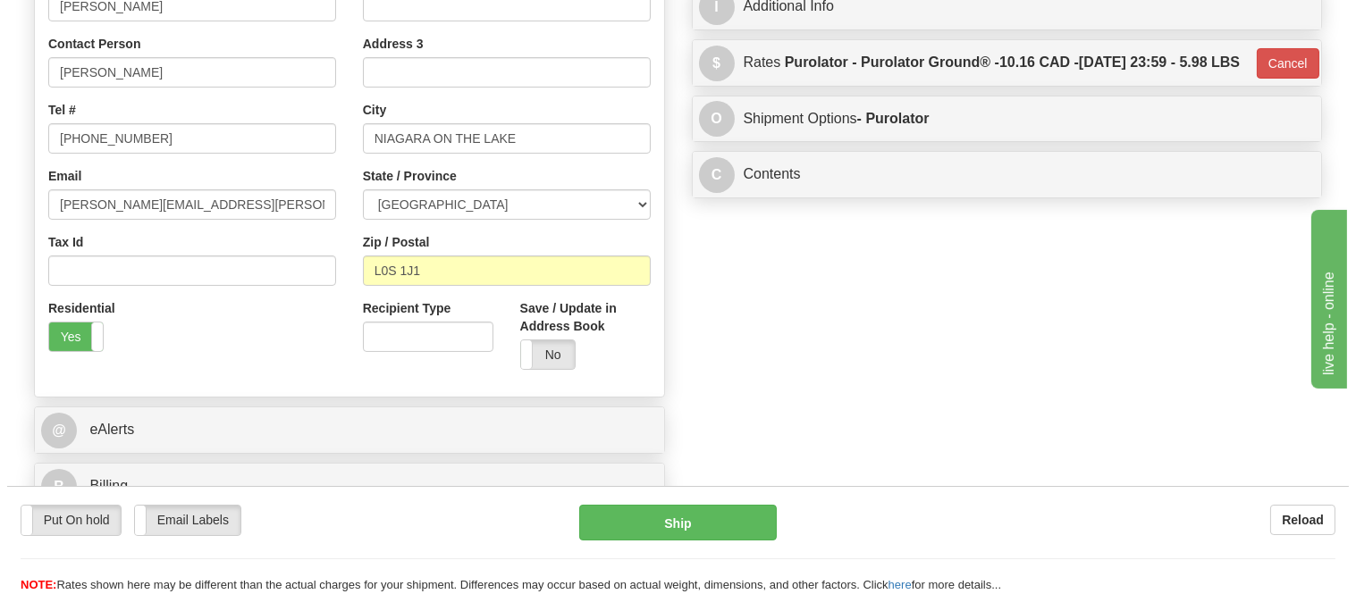
scroll to position [0, 0]
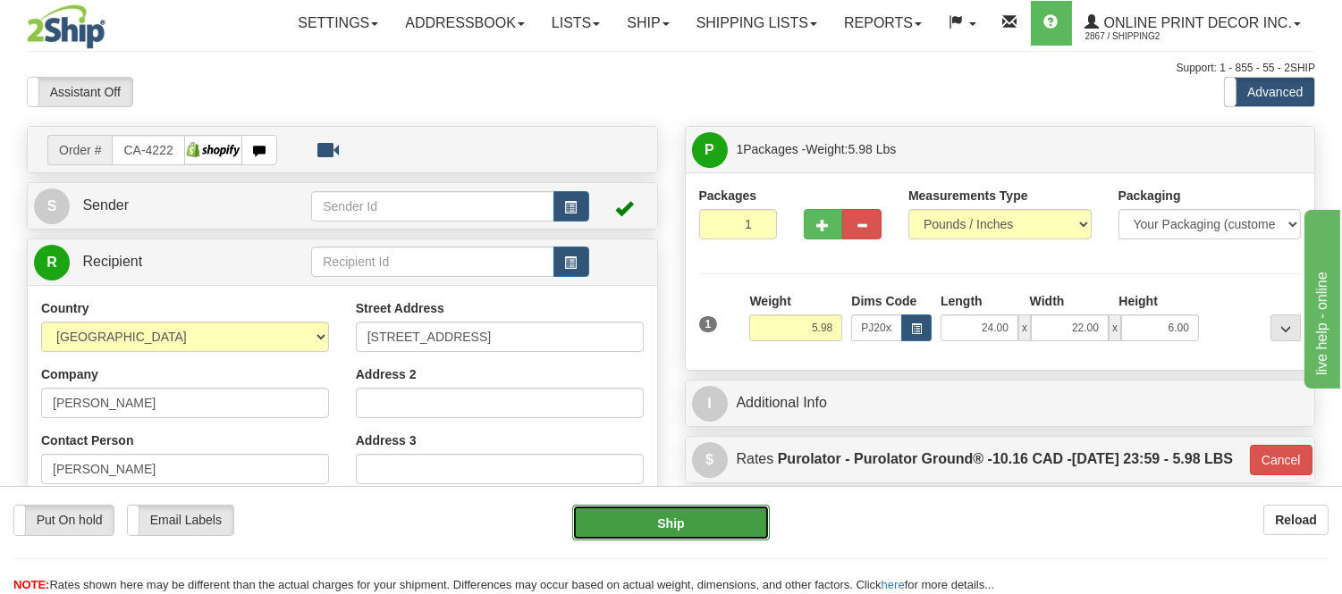
click at [695, 535] on button "Ship" at bounding box center [670, 523] width 197 height 36
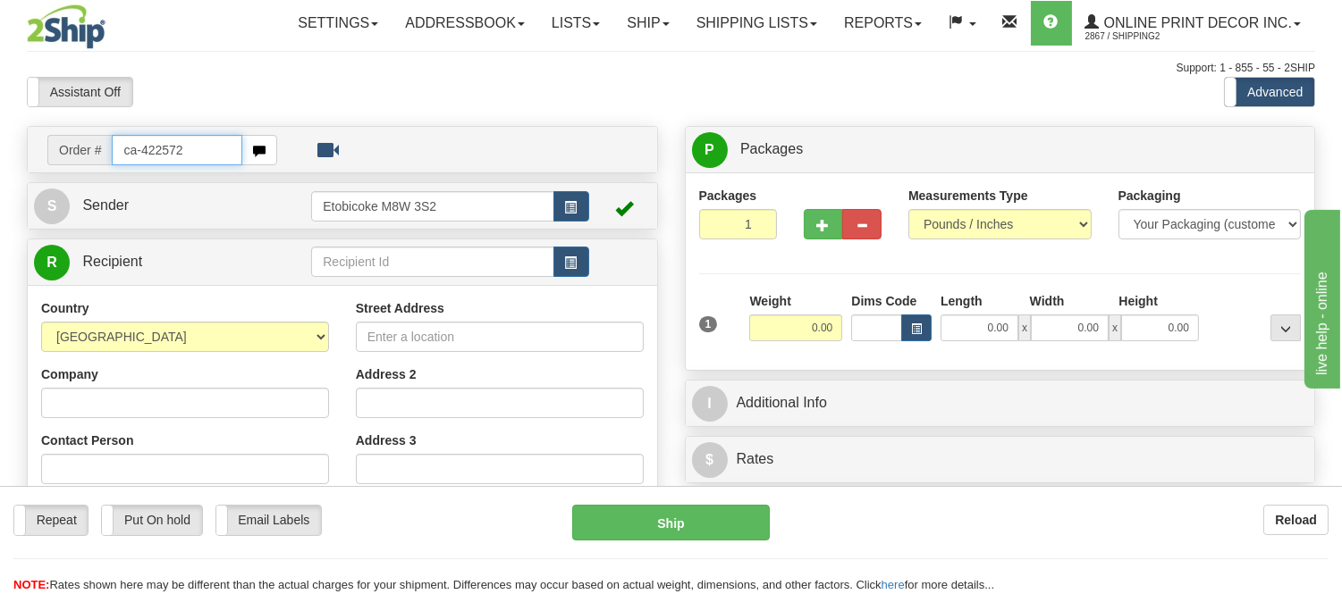
type input "ca-422572"
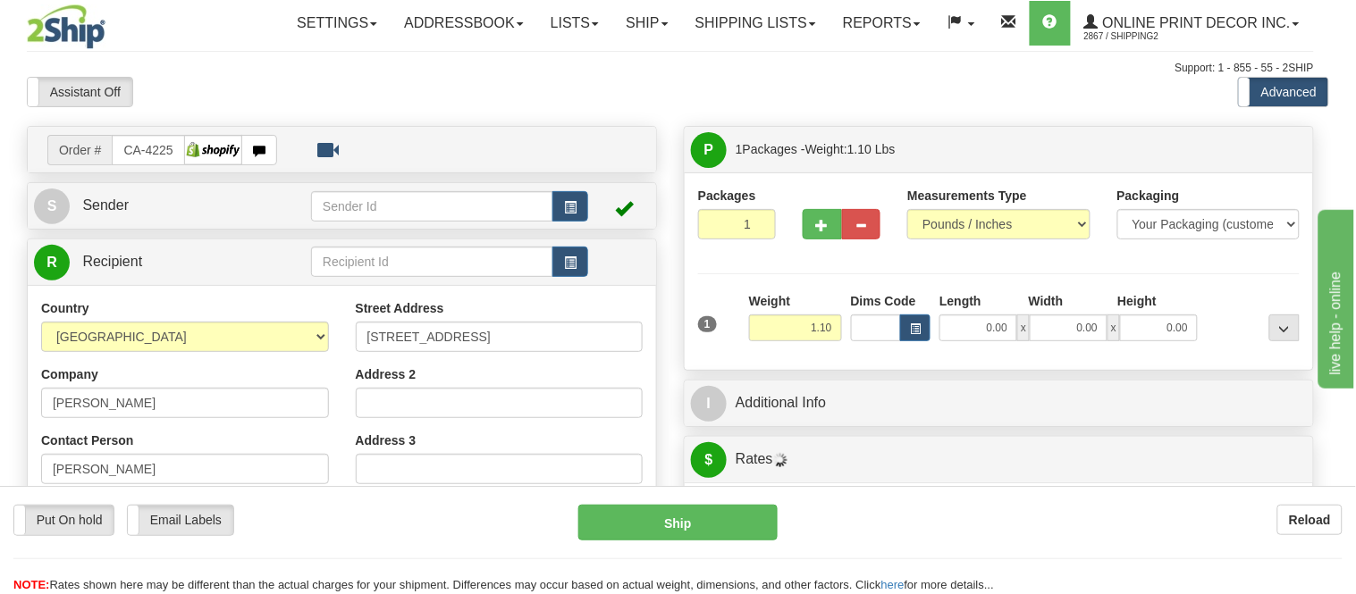
type input "[GEOGRAPHIC_DATA]"
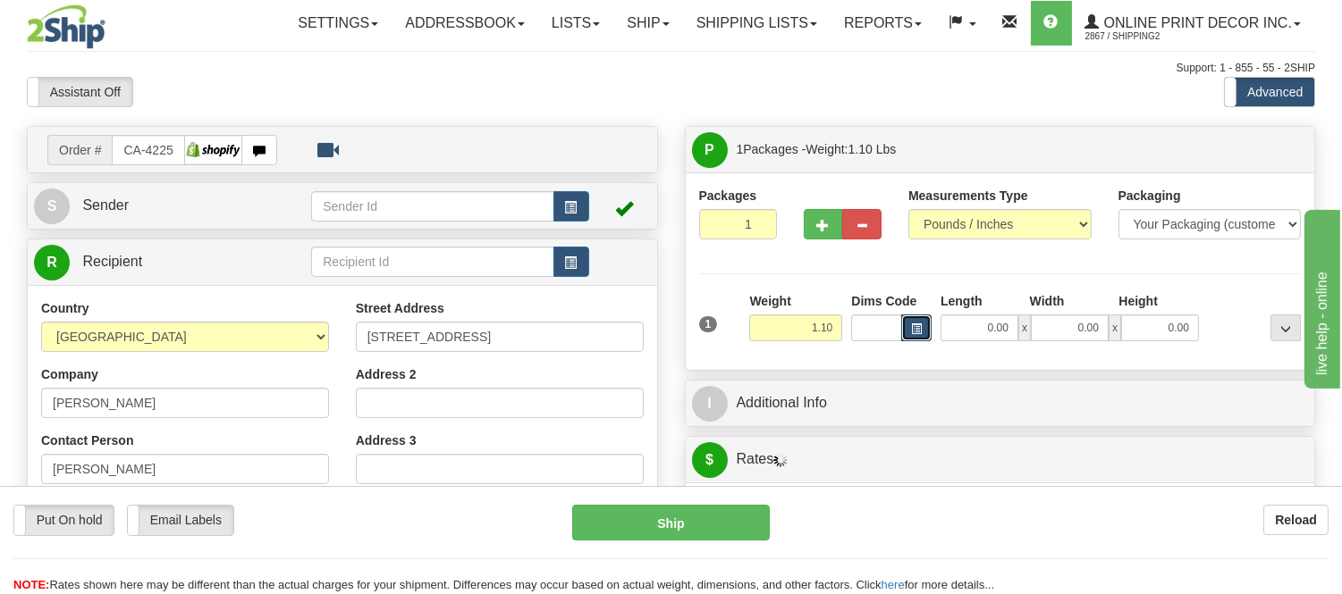
click at [915, 328] on span "button" at bounding box center [916, 329] width 11 height 10
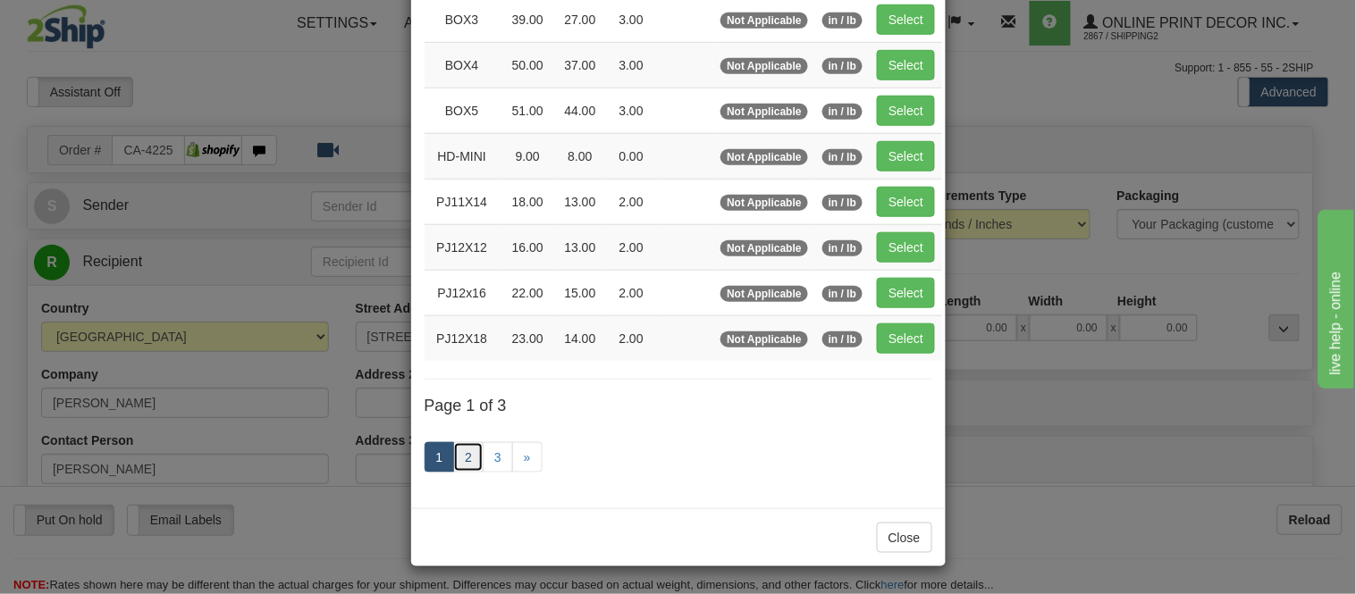
click at [453, 460] on link "2" at bounding box center [468, 457] width 30 height 30
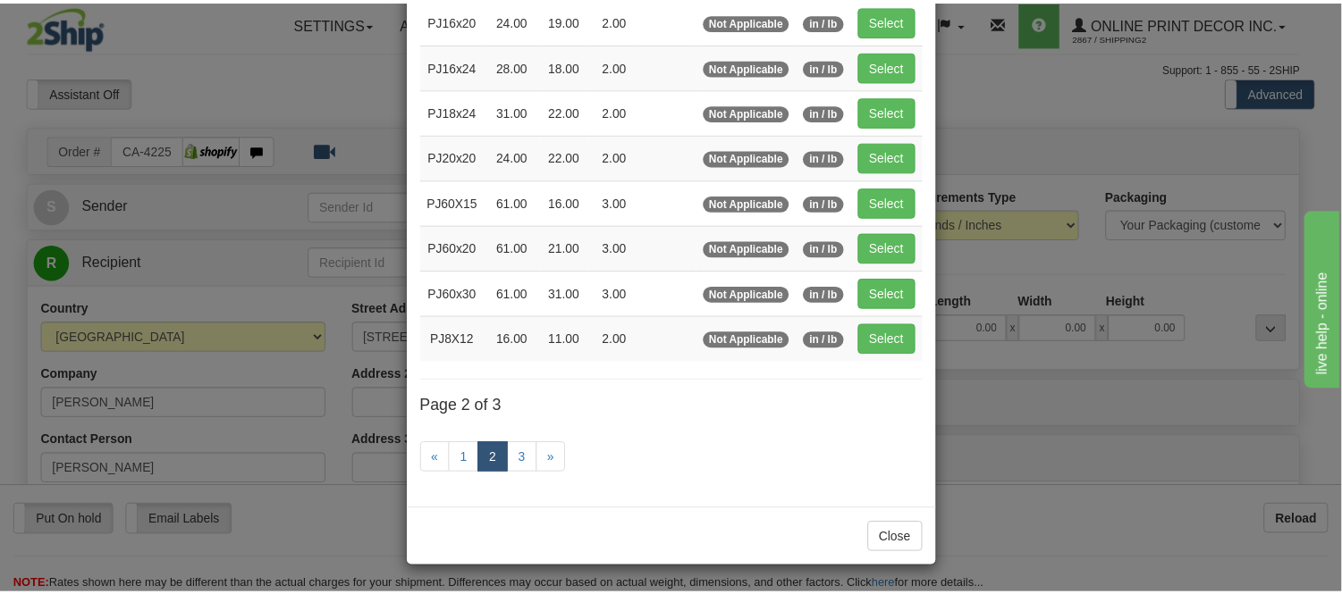
scroll to position [191, 0]
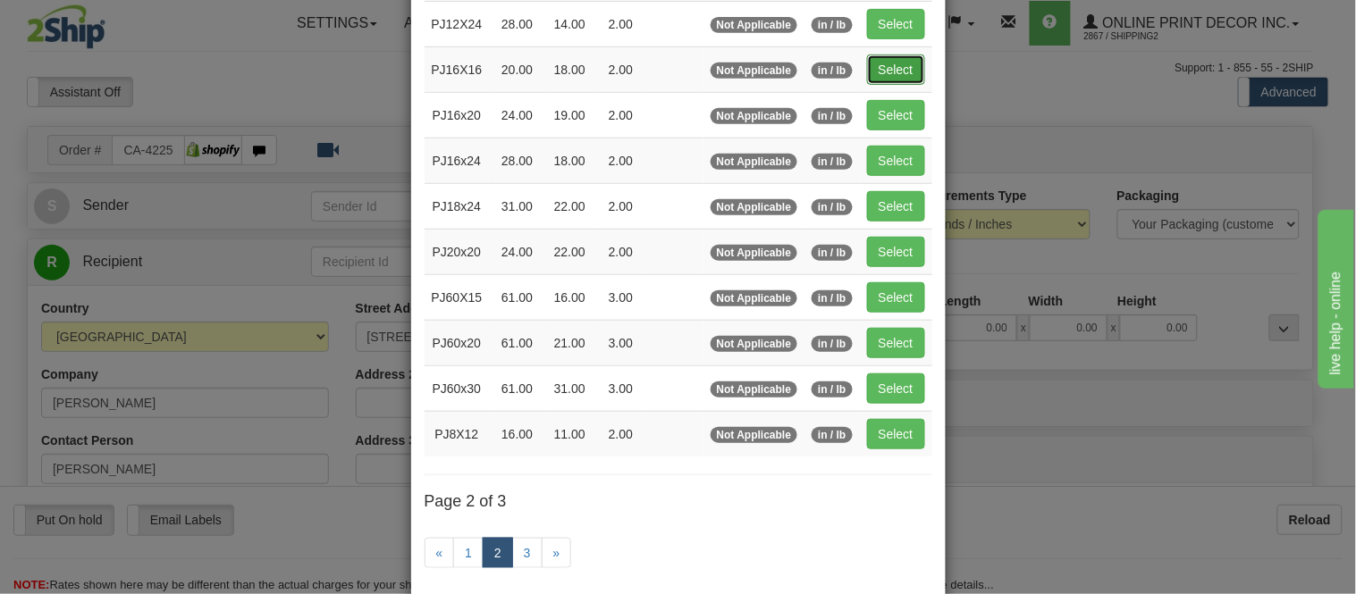
click at [880, 66] on button "Select" at bounding box center [896, 70] width 58 height 30
type input "PJ16X16"
type input "20.00"
type input "18.00"
type input "2.00"
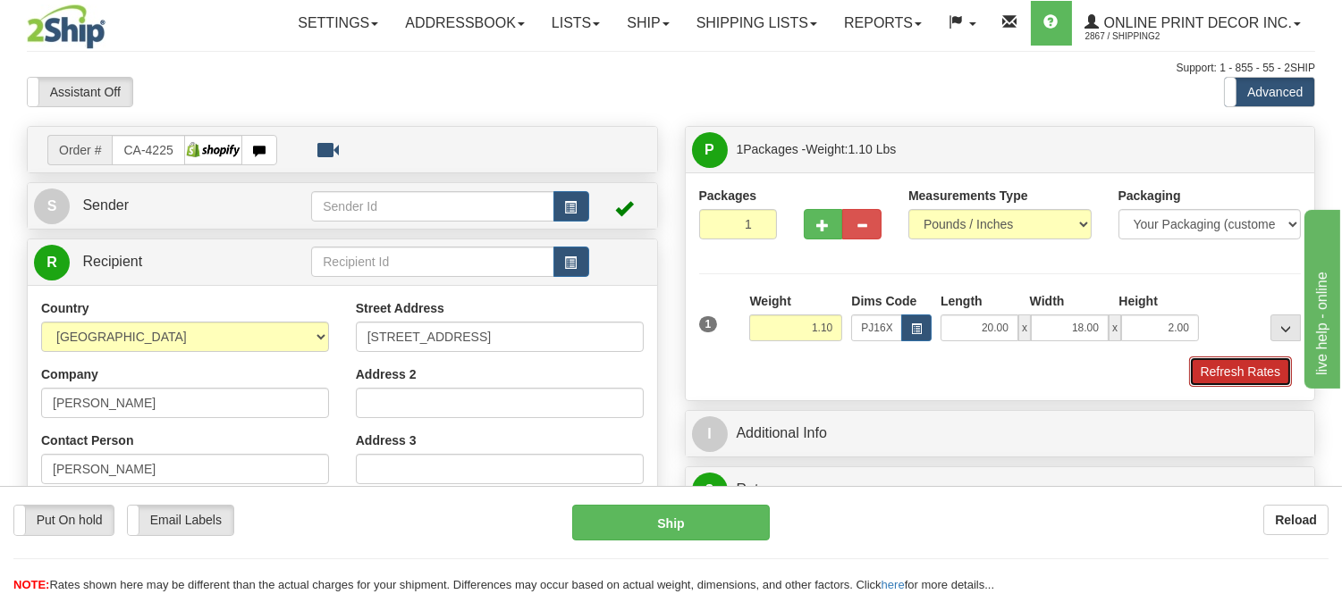
click at [1194, 366] on button "Refresh Rates" at bounding box center [1240, 372] width 103 height 30
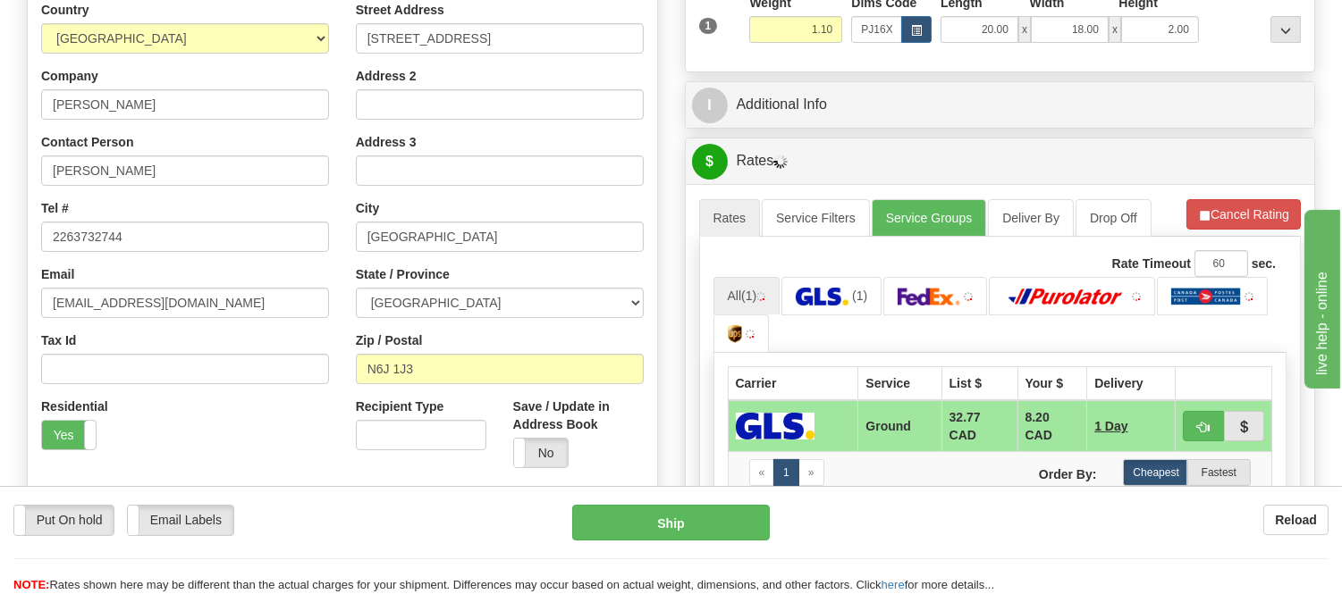
scroll to position [332, 0]
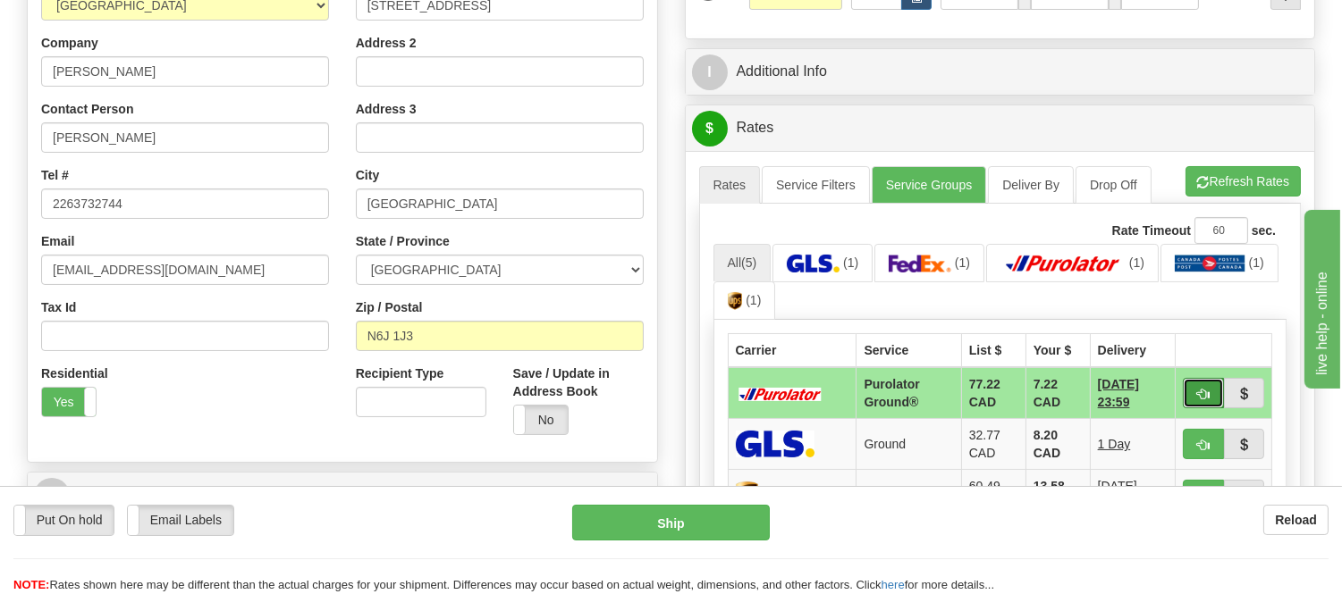
click at [1189, 392] on button "button" at bounding box center [1203, 393] width 41 height 30
type input "260"
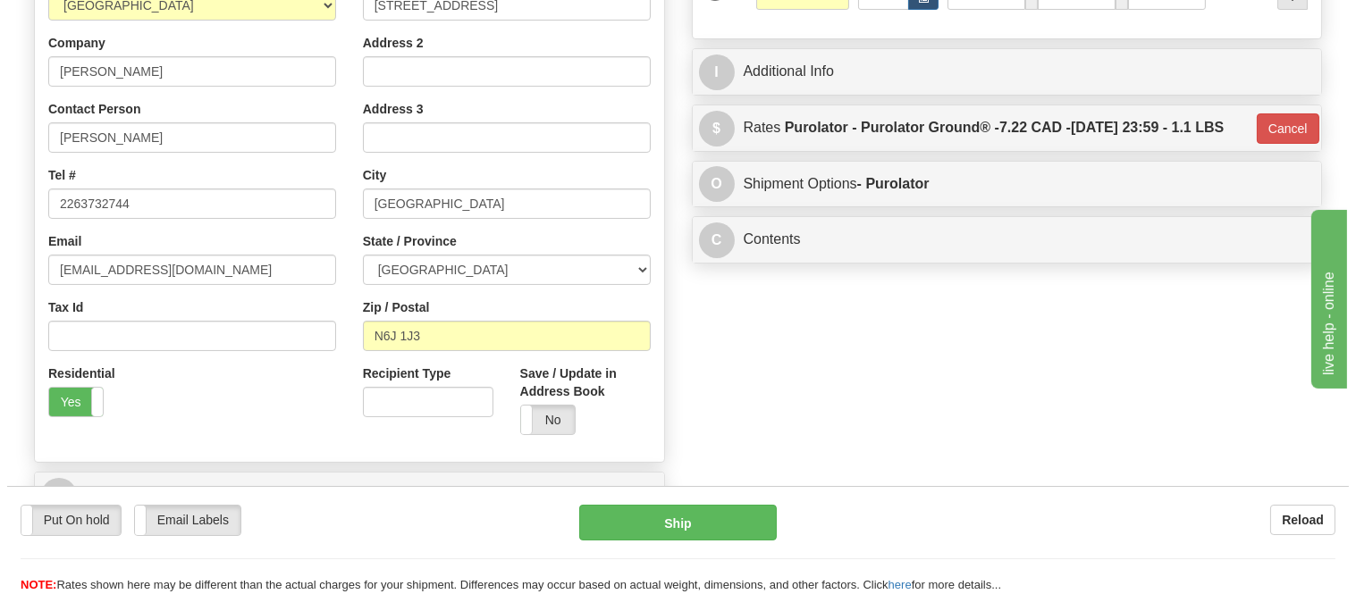
scroll to position [33, 0]
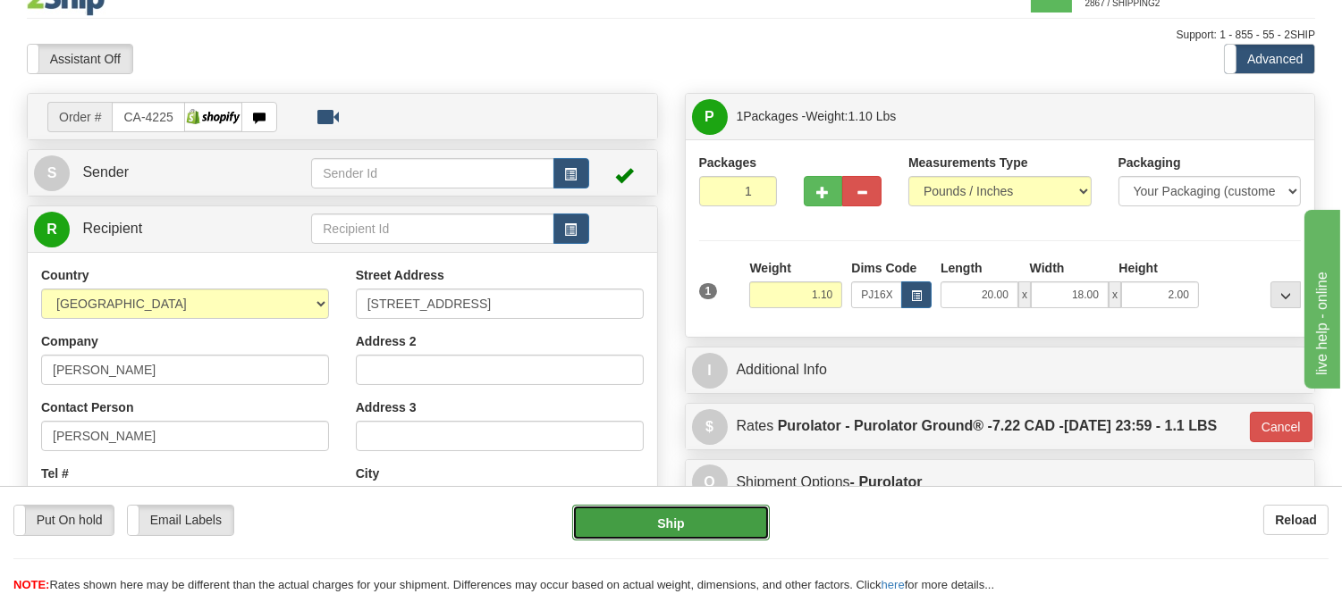
click at [641, 516] on button "Ship" at bounding box center [670, 523] width 197 height 36
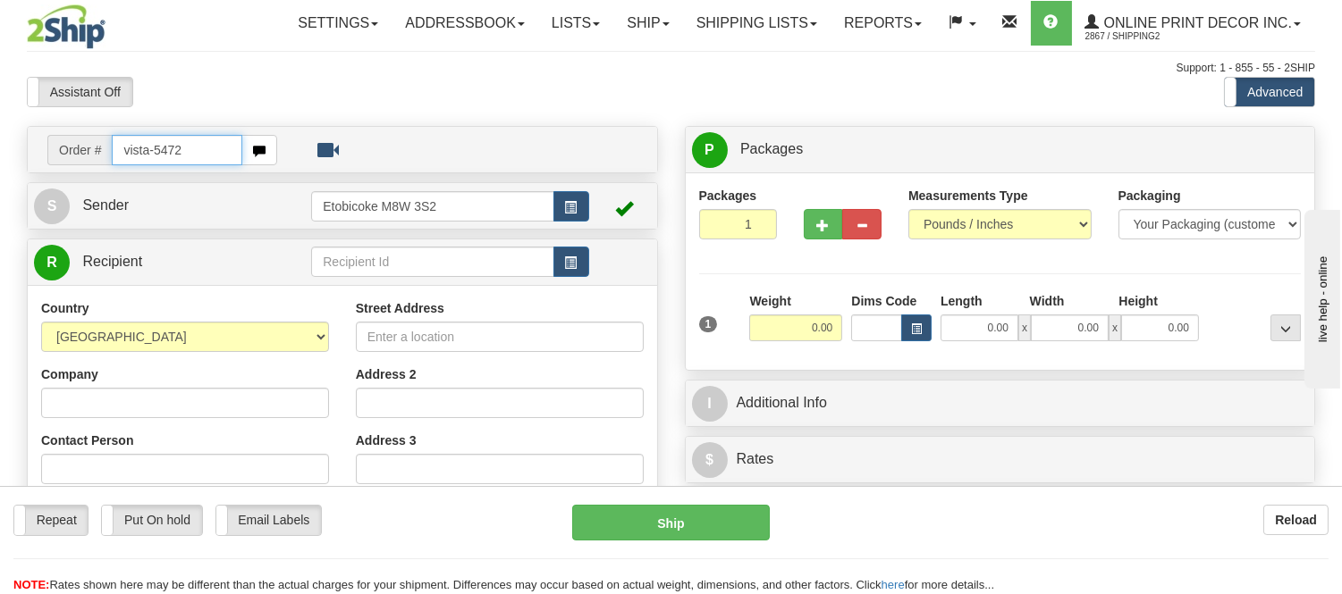
type input "vista-5472"
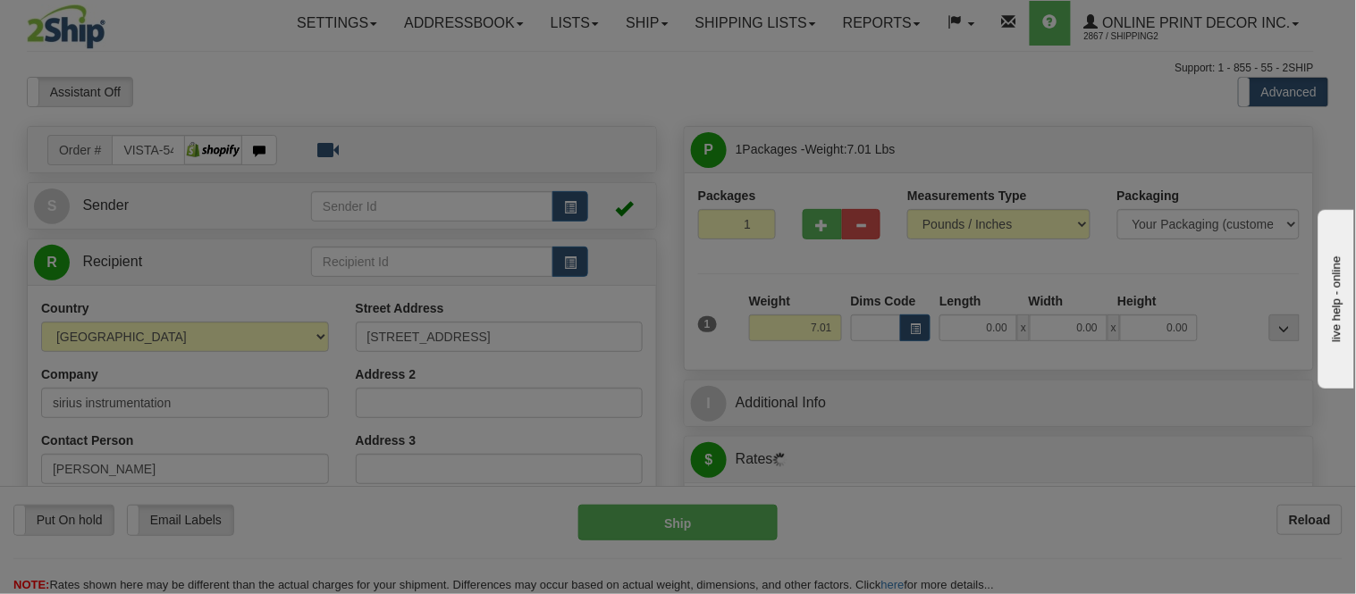
type input "[GEOGRAPHIC_DATA]"
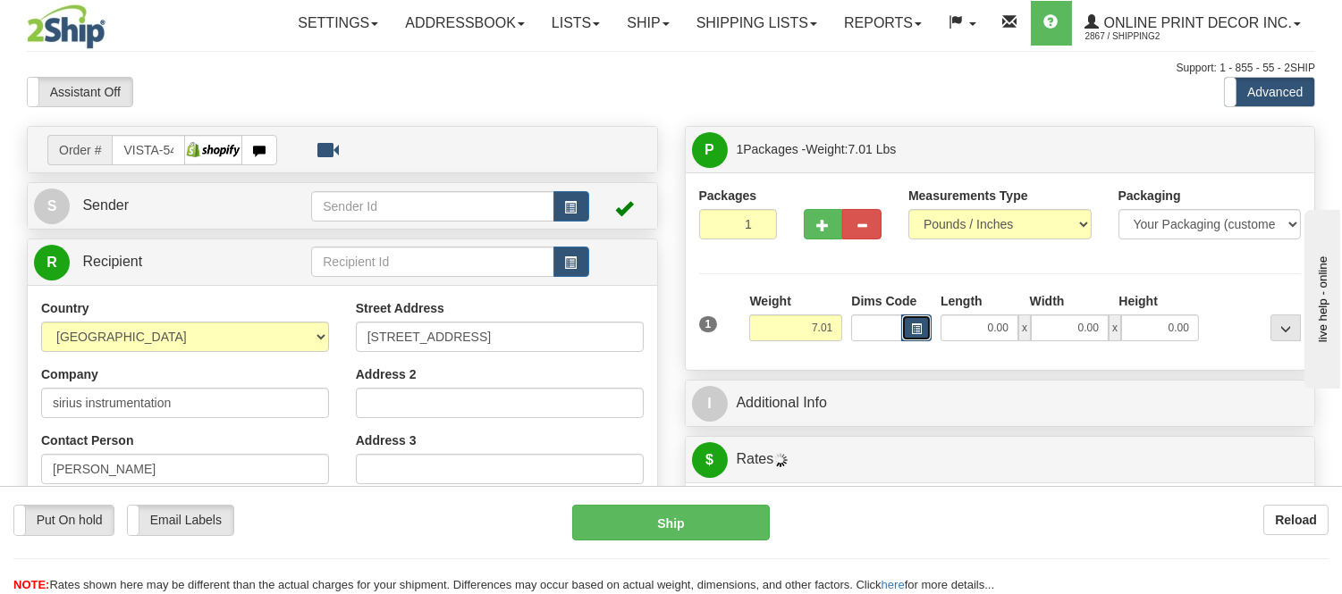
click at [919, 322] on button "button" at bounding box center [916, 328] width 30 height 27
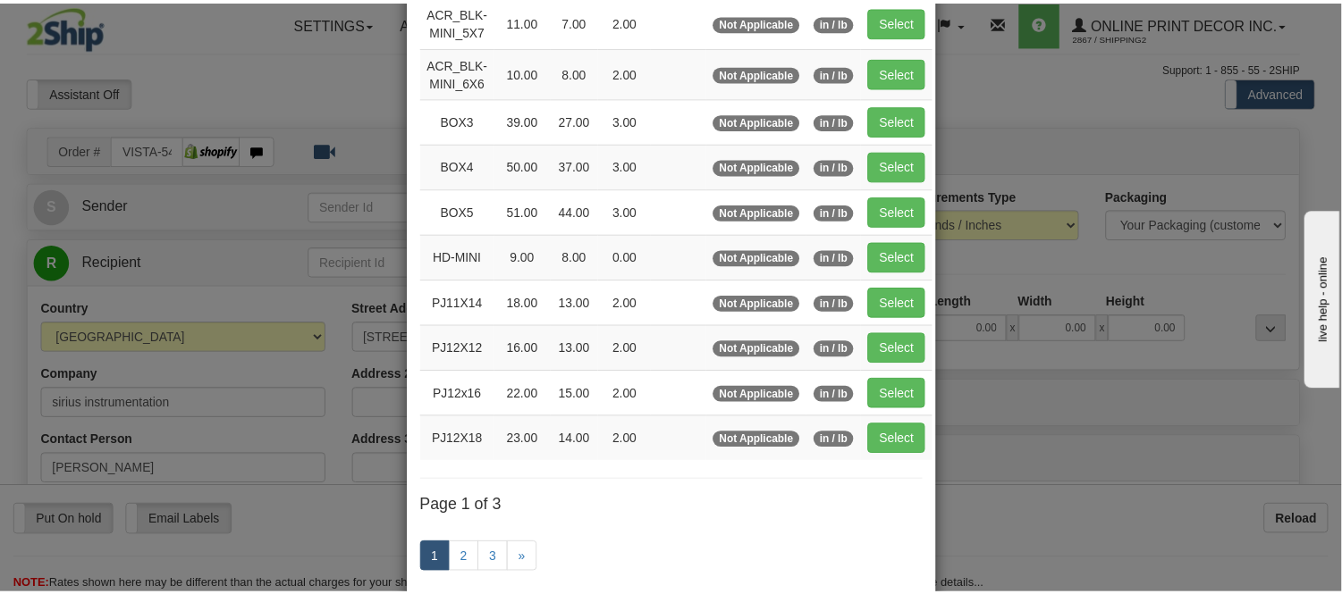
scroll to position [198, 0]
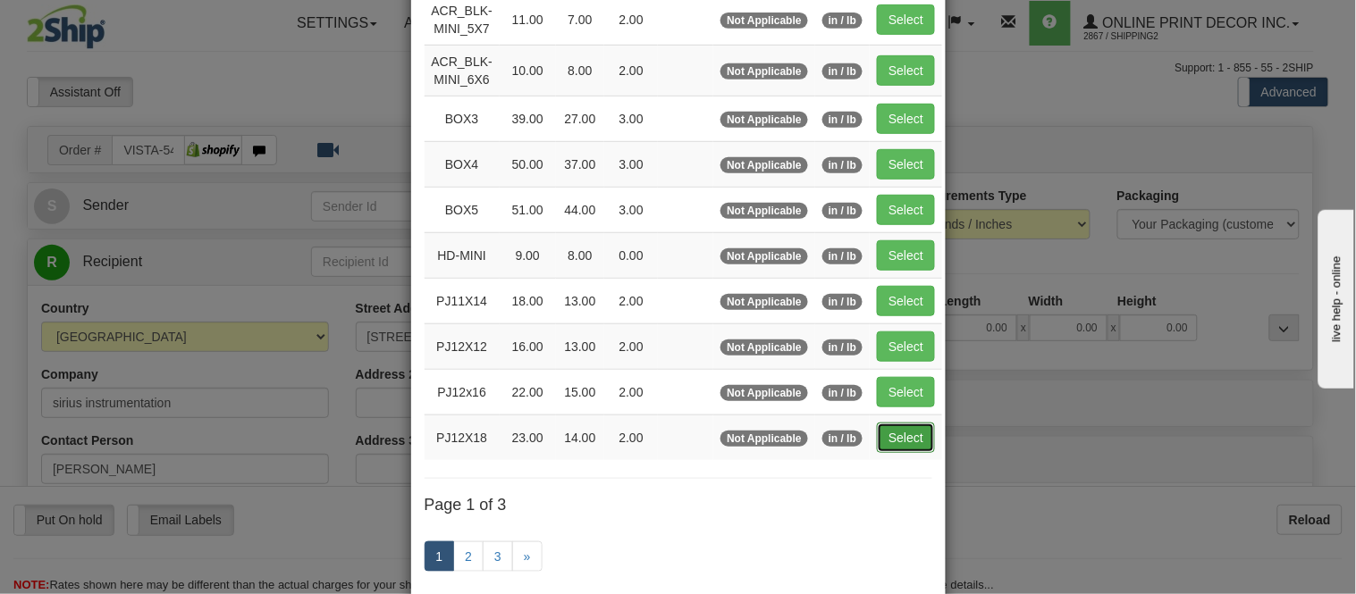
click at [913, 449] on button "Select" at bounding box center [906, 438] width 58 height 30
type input "PJ12X18"
type input "23.00"
type input "14.00"
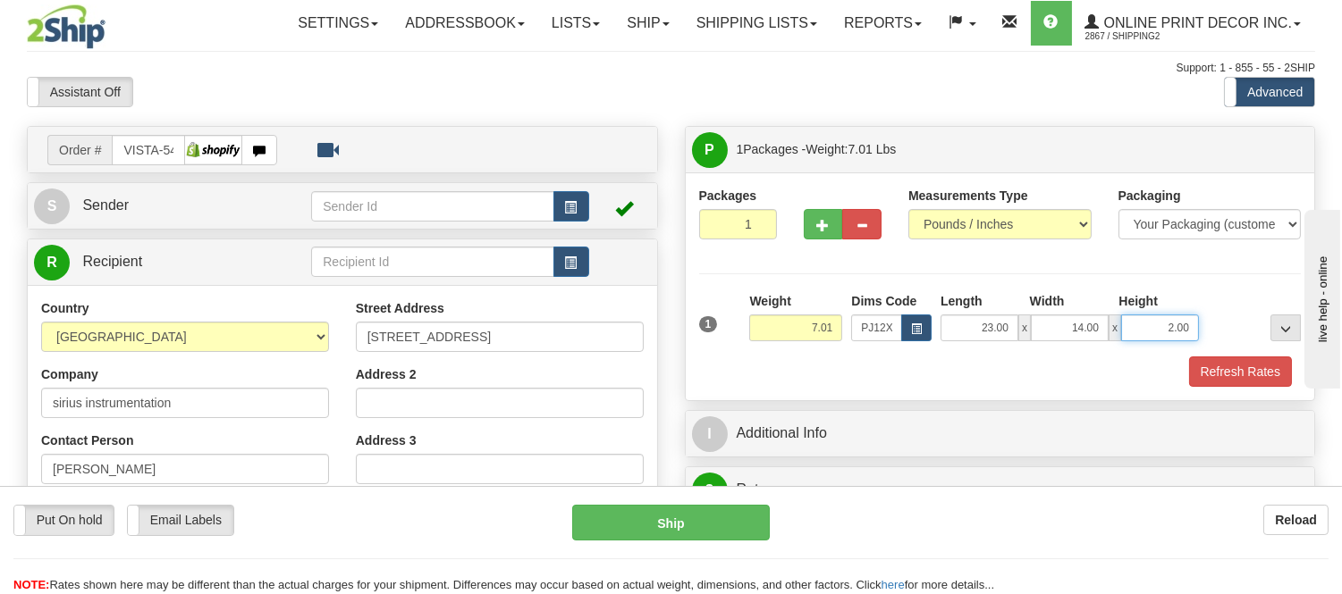
drag, startPoint x: 1193, startPoint y: 325, endPoint x: 1098, endPoint y: 332, distance: 95.8
click at [1098, 332] on div "23.00 x 14.00 x 2.00" at bounding box center [1069, 328] width 258 height 27
click button "Delete" at bounding box center [0, 0] width 0 height 0
type input "4.00"
click at [1204, 363] on button "Refresh Rates" at bounding box center [1240, 372] width 103 height 30
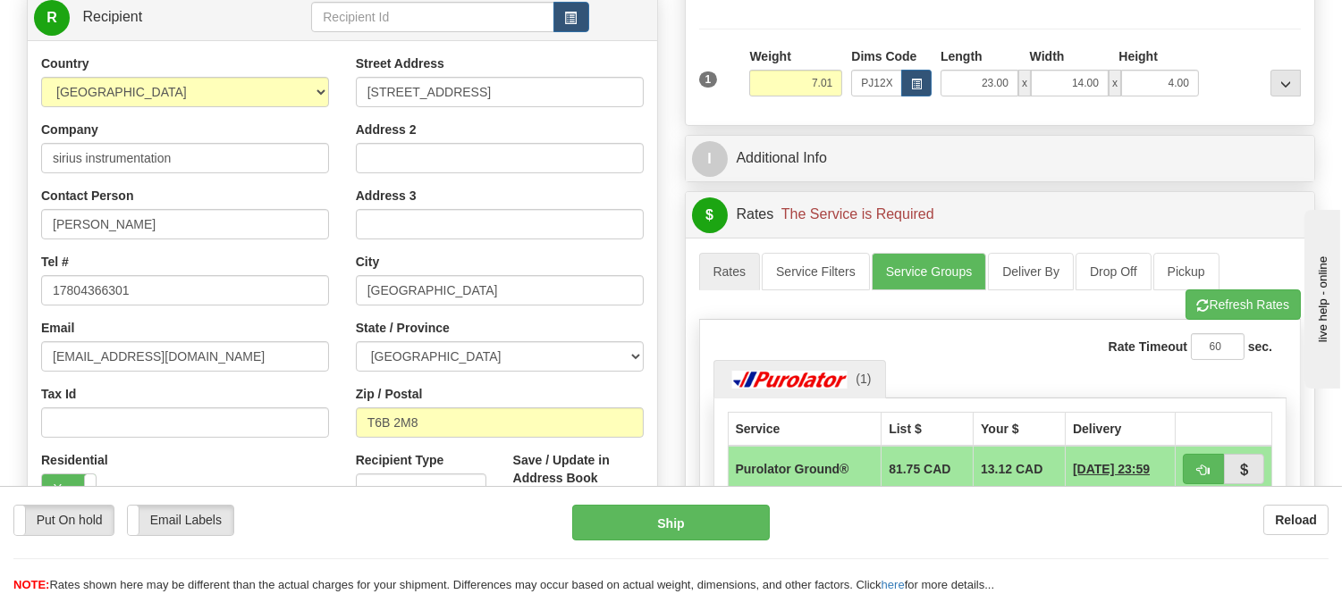
scroll to position [99, 0]
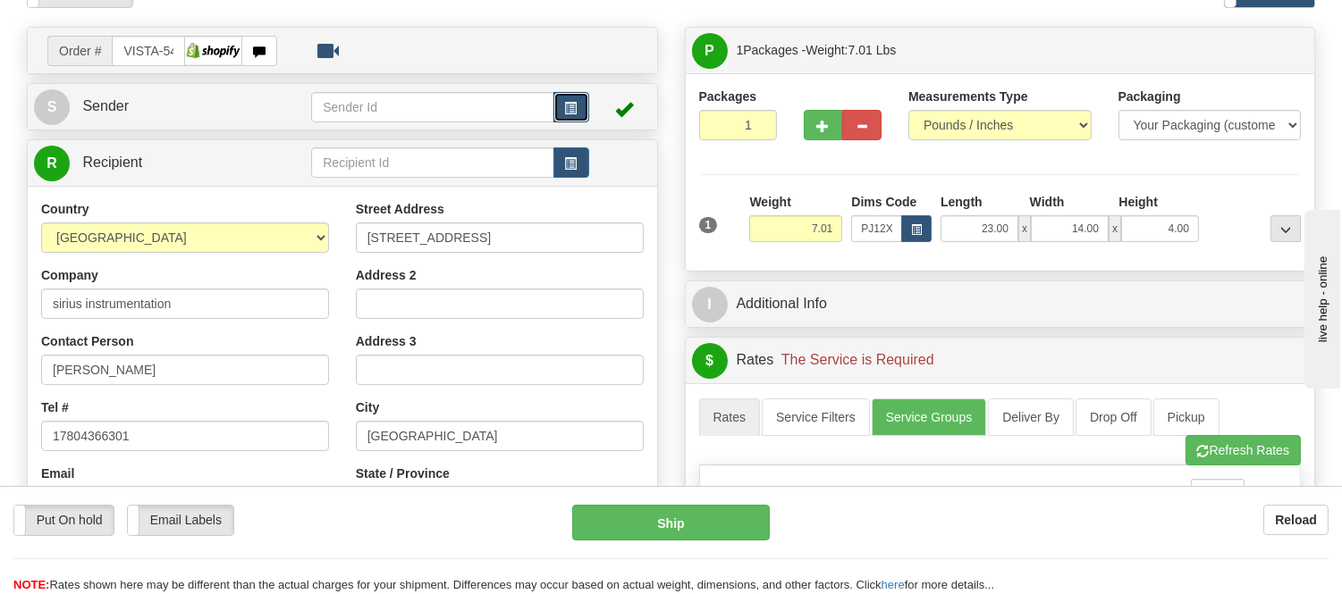
click at [573, 104] on span "button" at bounding box center [571, 109] width 13 height 12
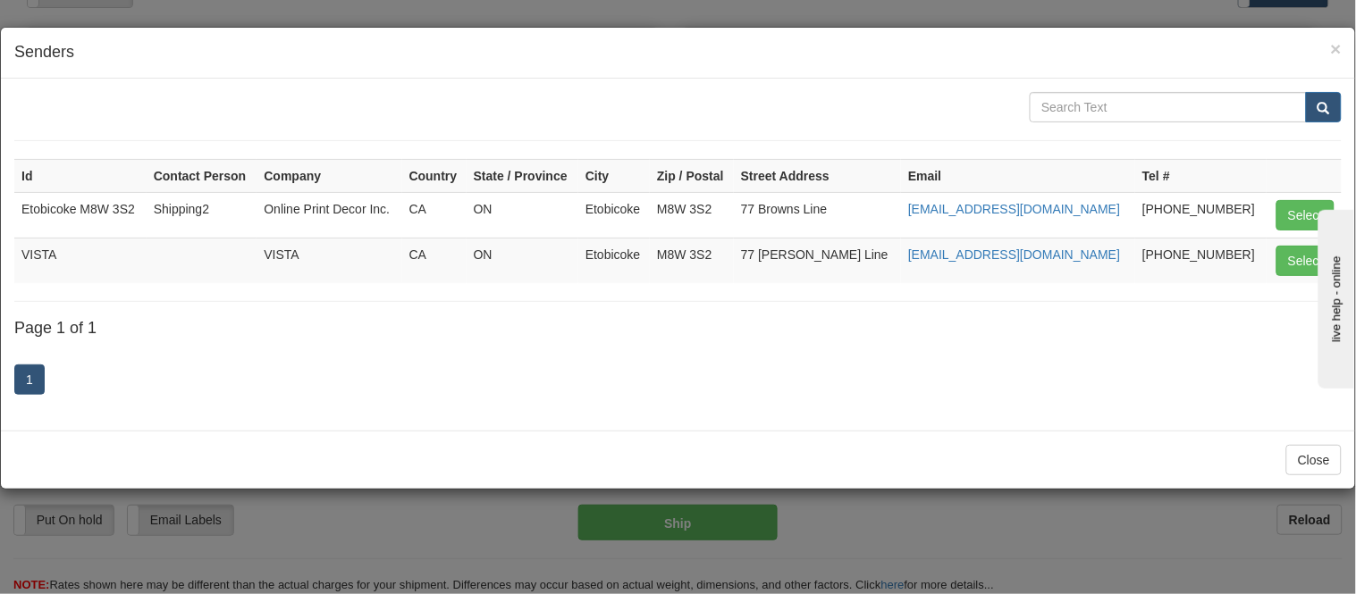
click at [1270, 269] on td "Select" at bounding box center [1304, 261] width 75 height 46
click at [1280, 265] on button "Select" at bounding box center [1305, 261] width 58 height 30
type input "VISTA"
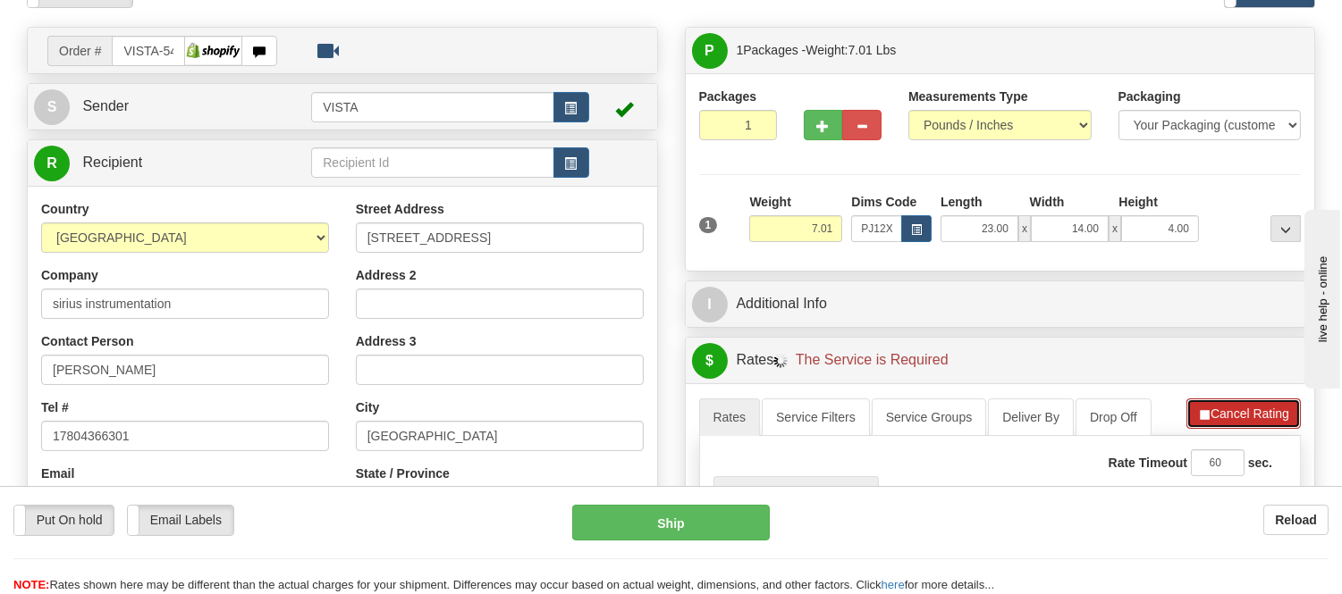
click at [1217, 402] on button "Cancel Rating" at bounding box center [1243, 414] width 114 height 30
click at [1219, 402] on button "Refresh Rates" at bounding box center [1242, 414] width 115 height 30
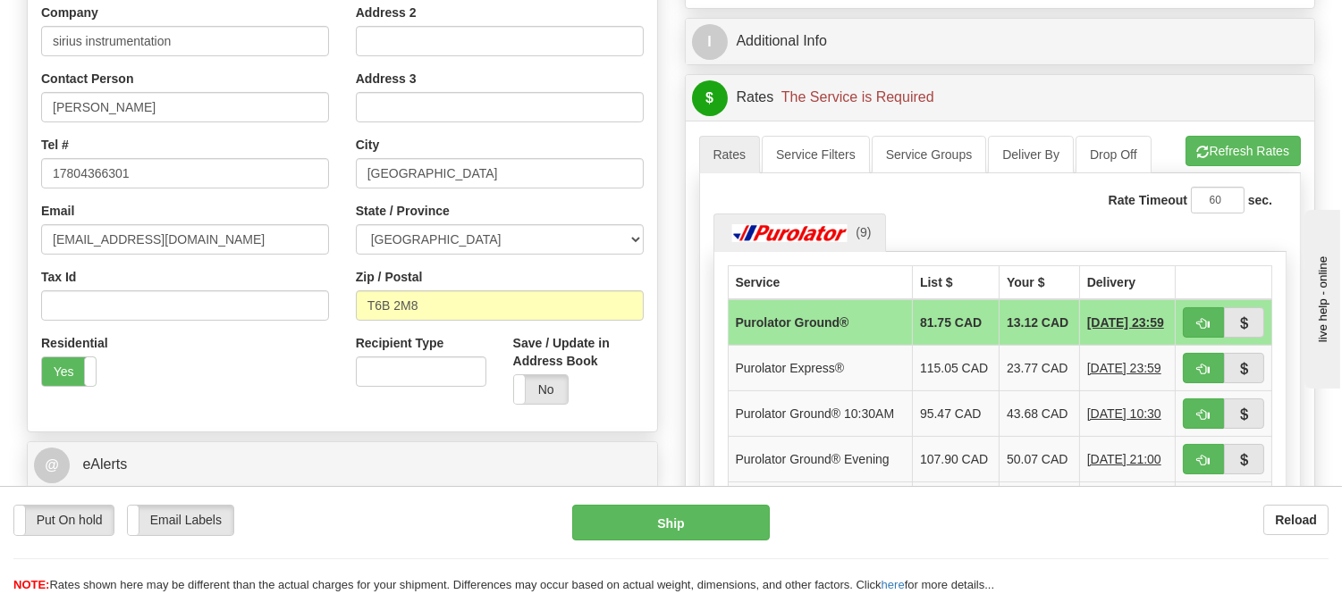
scroll to position [397, 0]
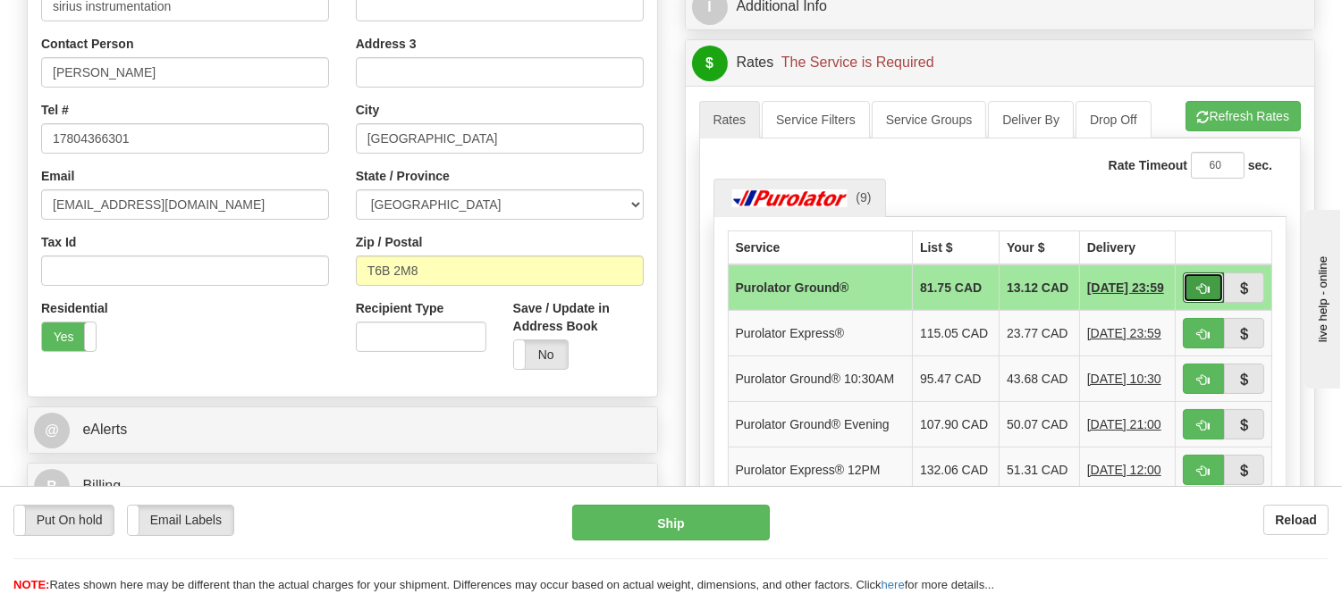
click at [1202, 295] on span "button" at bounding box center [1203, 289] width 13 height 12
type input "260"
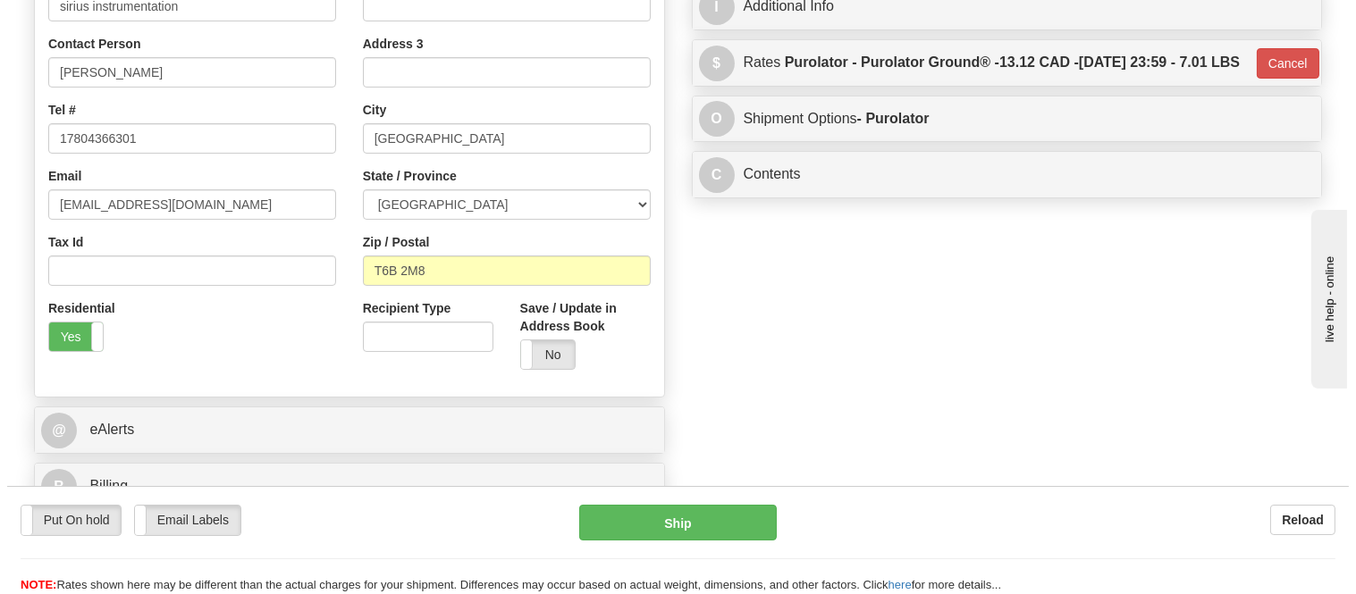
scroll to position [0, 0]
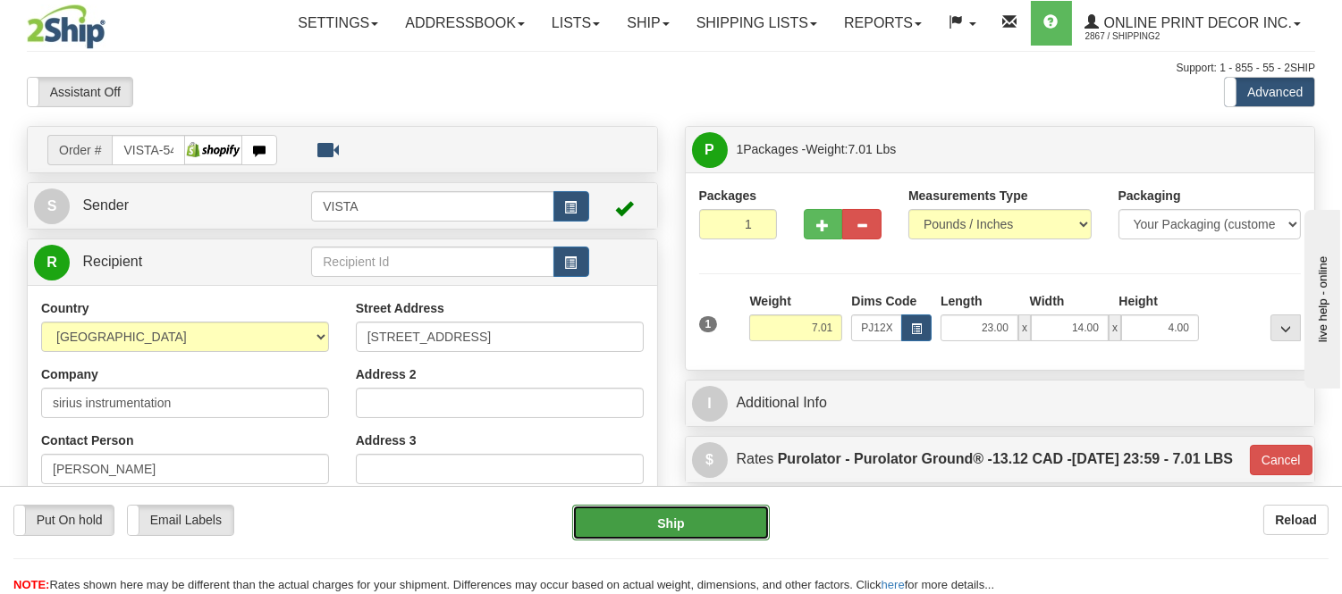
click at [709, 520] on button "Ship" at bounding box center [670, 523] width 197 height 36
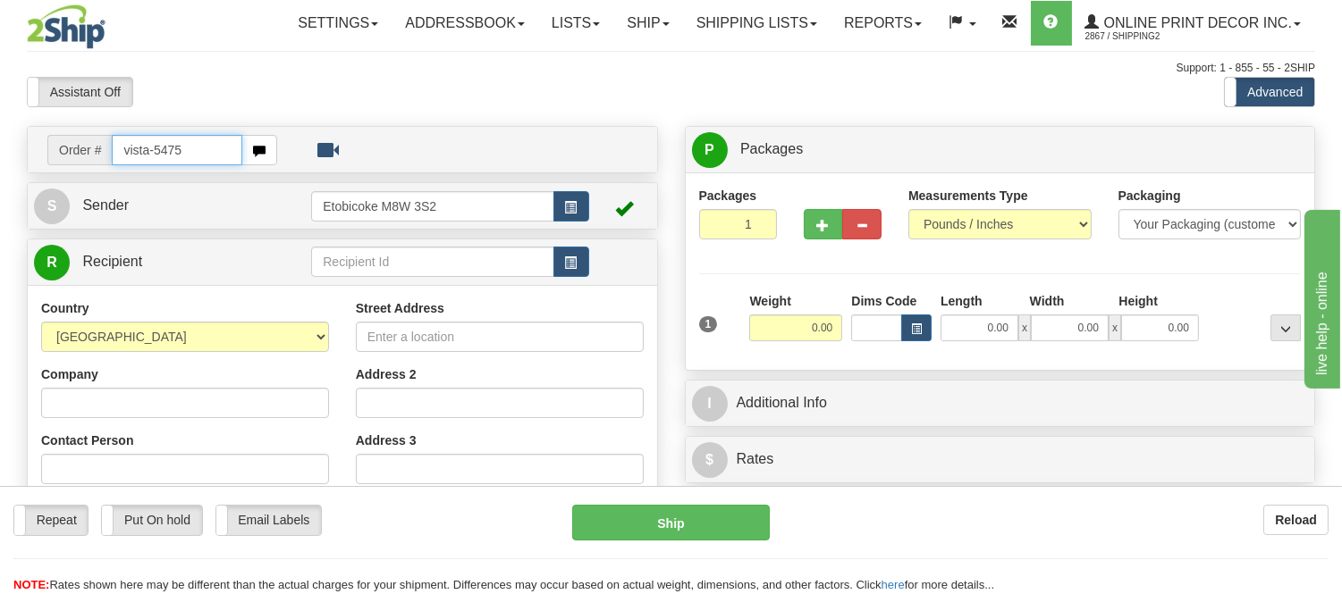
type input "vista-5475"
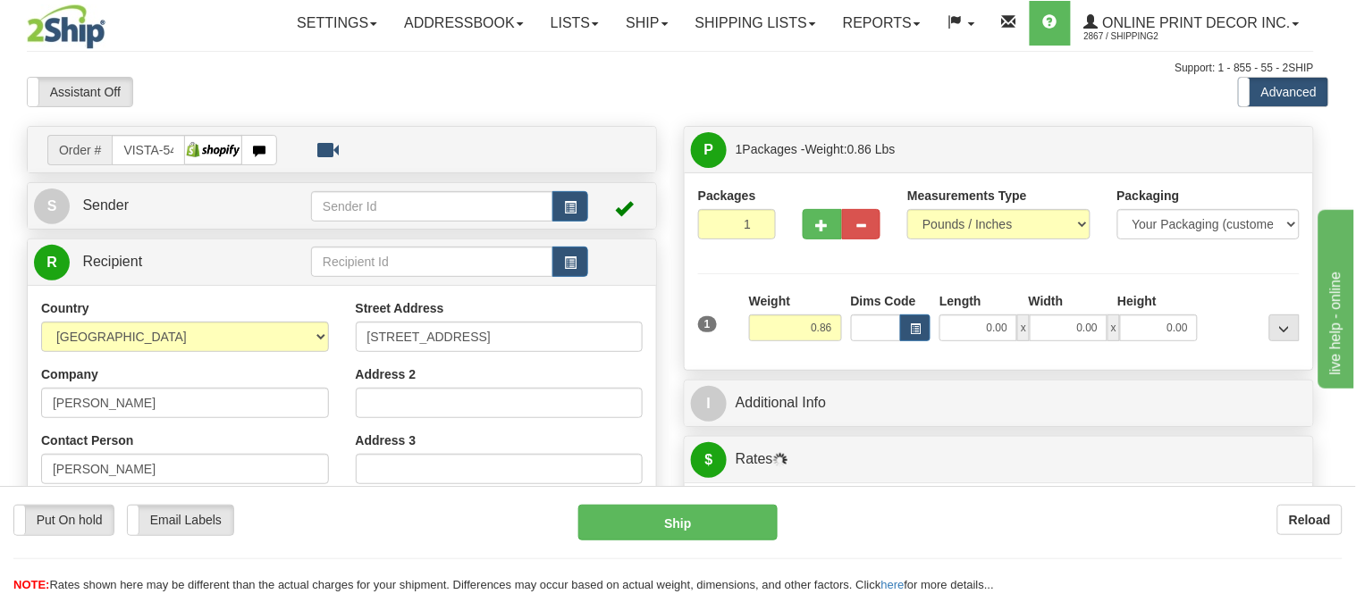
type input "GATINEAU"
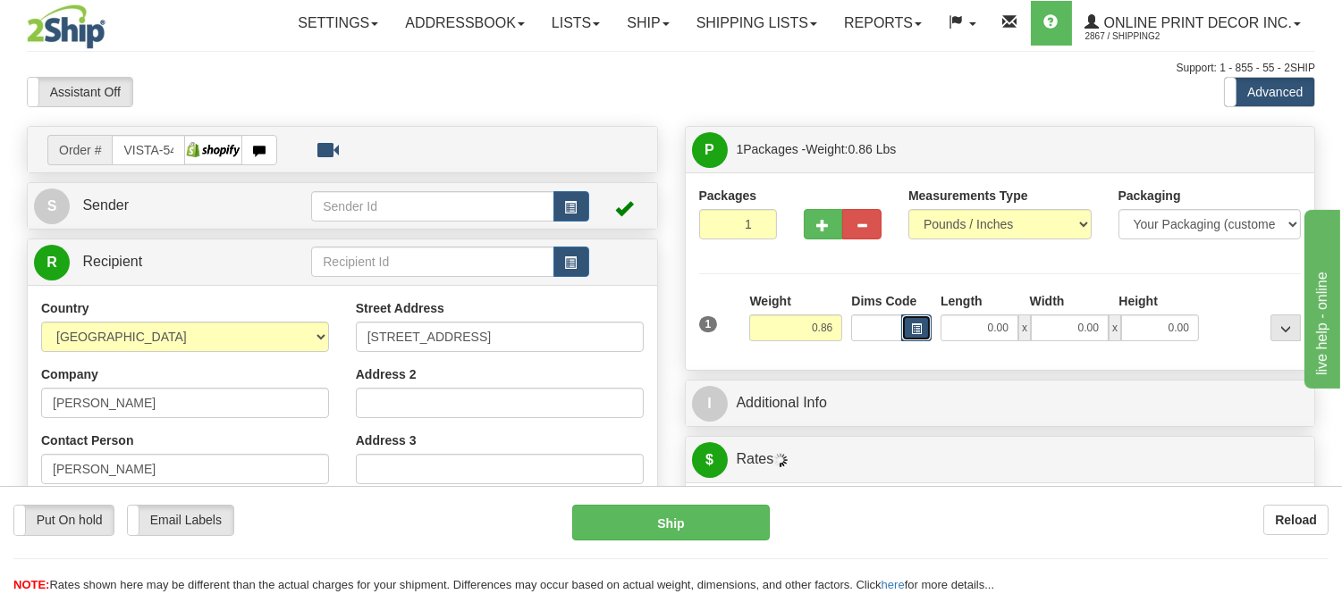
click at [908, 331] on button "button" at bounding box center [916, 328] width 30 height 27
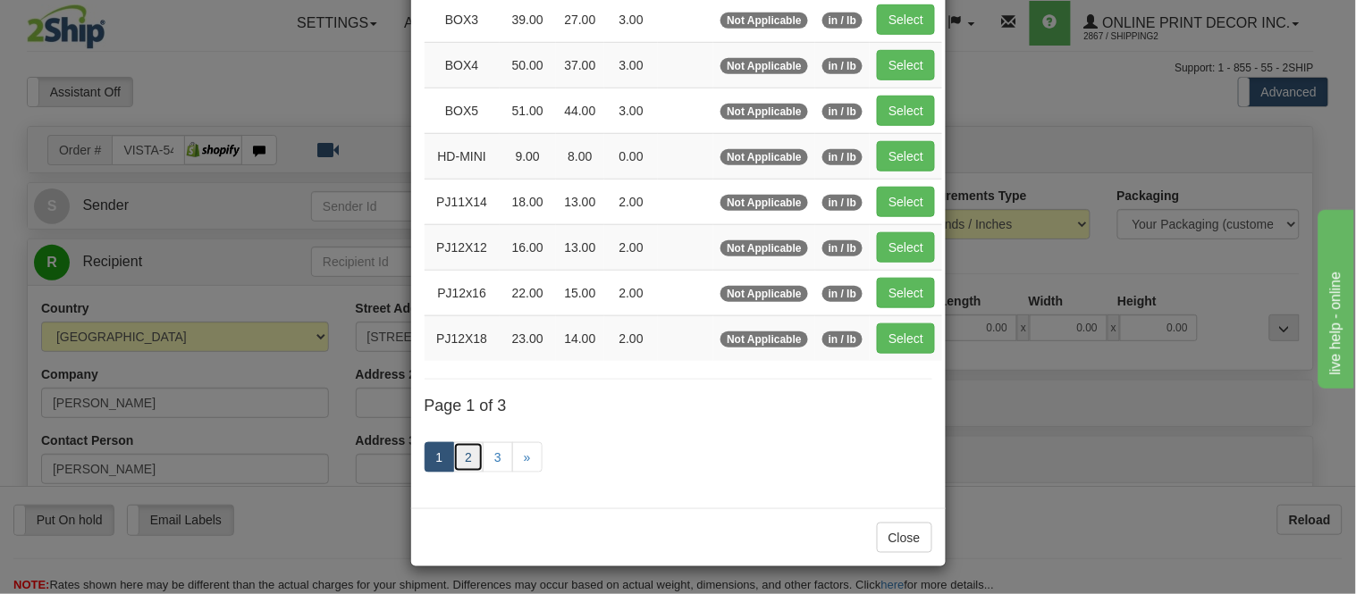
click at [467, 462] on link "2" at bounding box center [468, 457] width 30 height 30
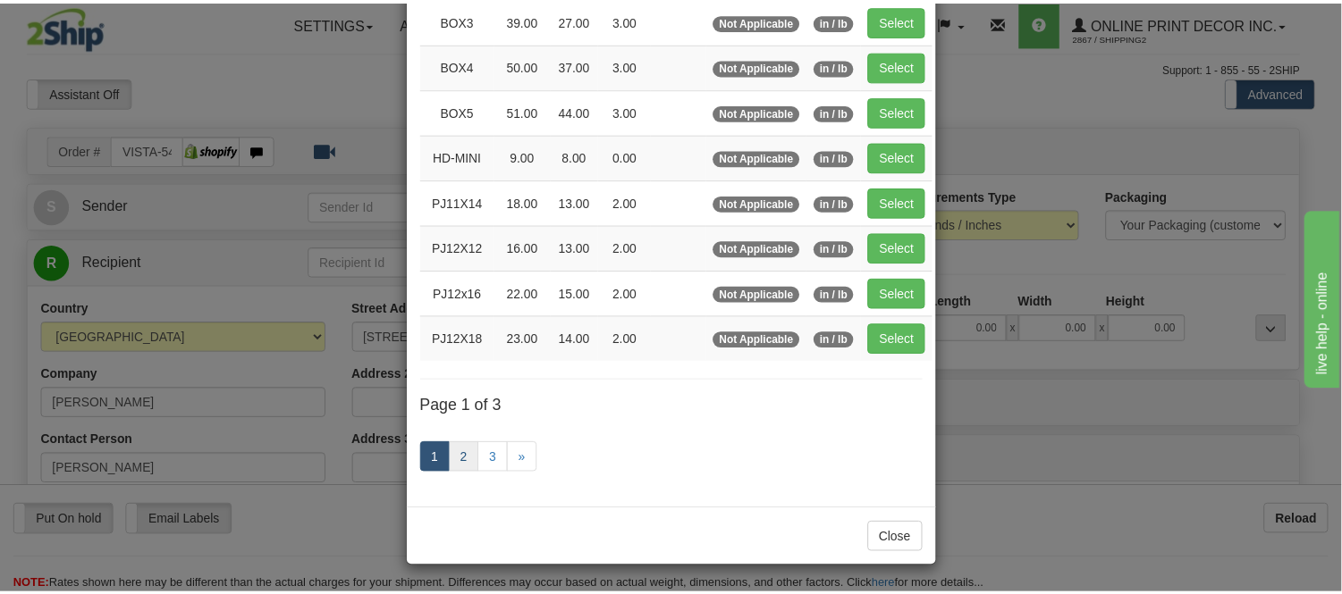
scroll to position [291, 0]
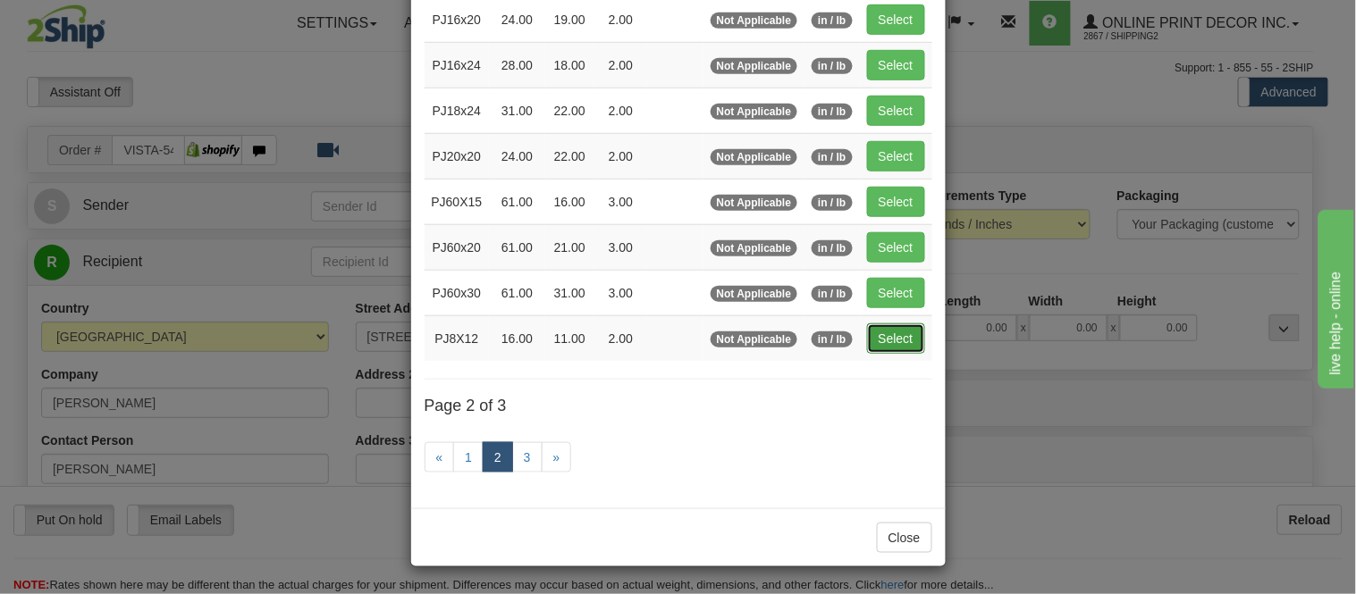
click at [897, 334] on button "Select" at bounding box center [896, 339] width 58 height 30
type input "PJ8X12"
type input "16.00"
type input "11.00"
type input "2.00"
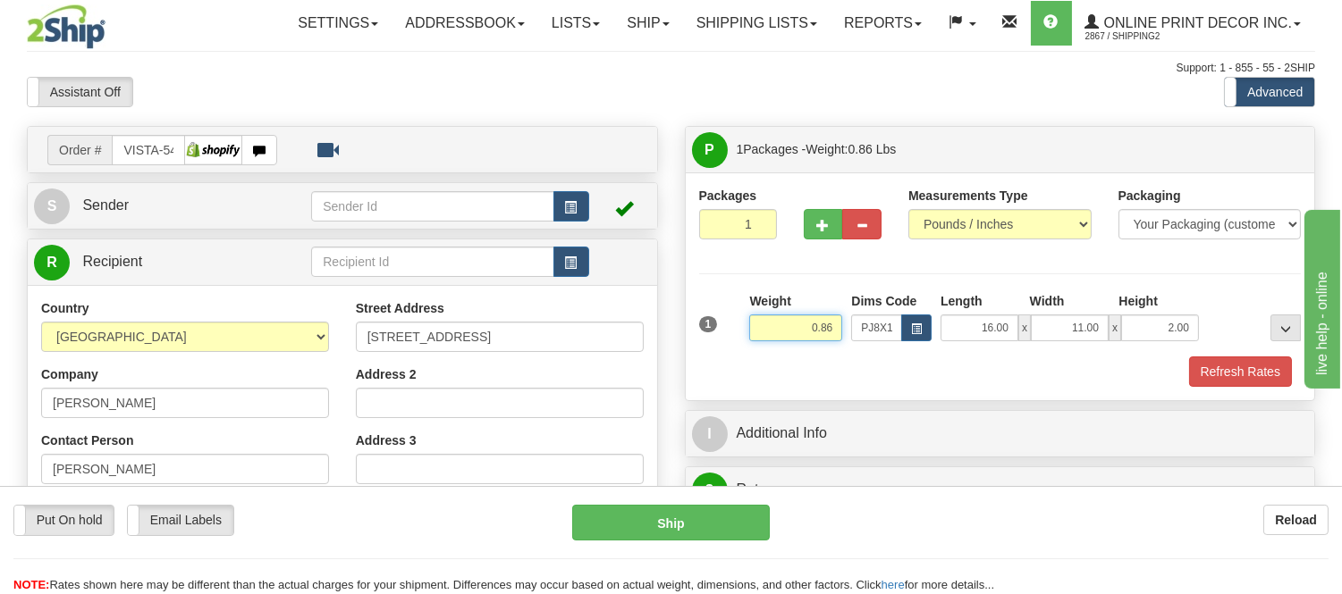
drag, startPoint x: 833, startPoint y: 326, endPoint x: 718, endPoint y: 331, distance: 115.4
click at [718, 331] on div "1 Weight 0.86 Dims Code x x" at bounding box center [1000, 323] width 611 height 63
type input "1.10"
click at [1239, 371] on button "Refresh Rates" at bounding box center [1240, 372] width 103 height 30
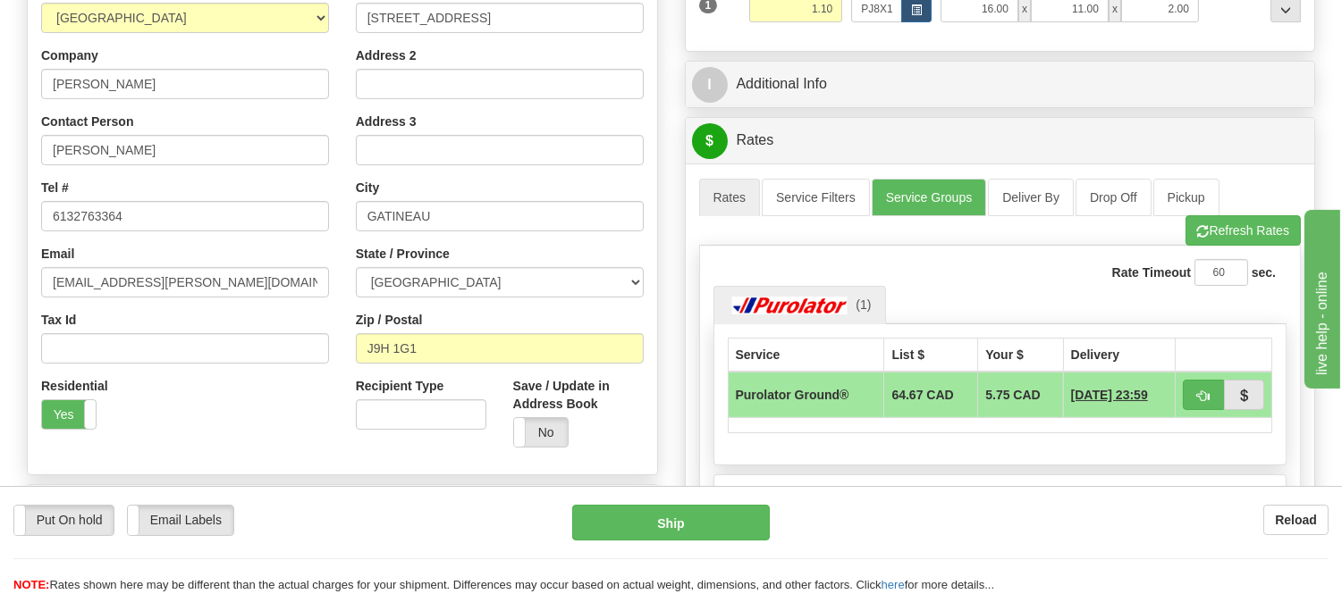
scroll to position [0, 0]
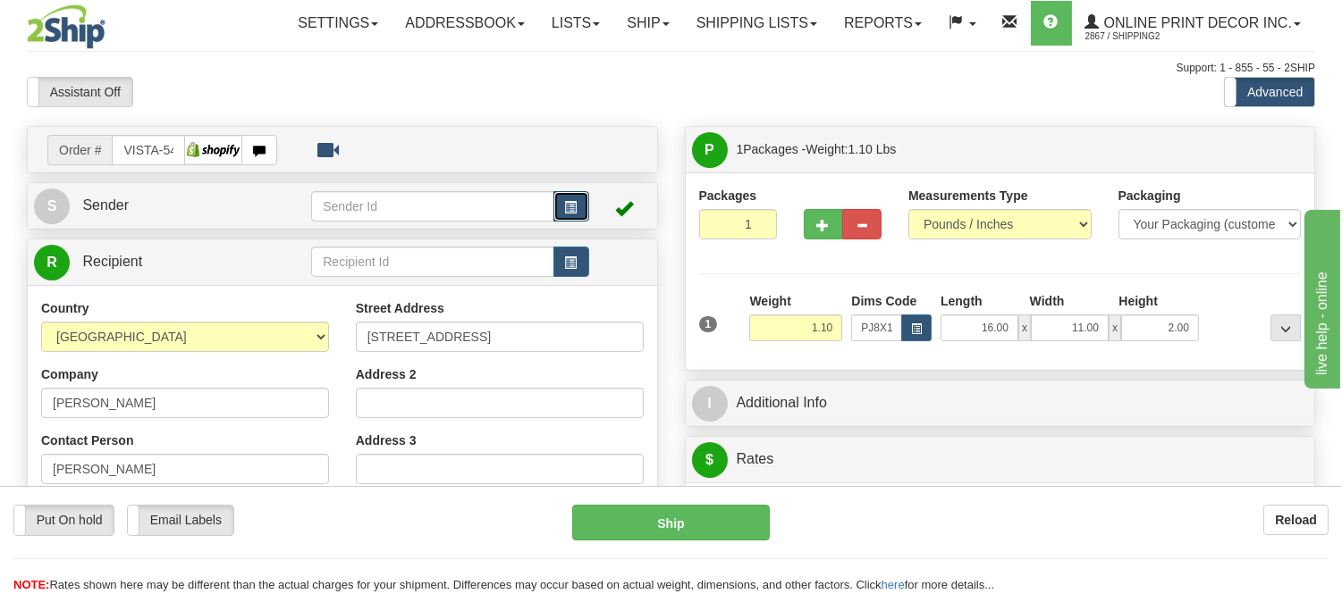
click at [565, 206] on span "button" at bounding box center [571, 208] width 13 height 12
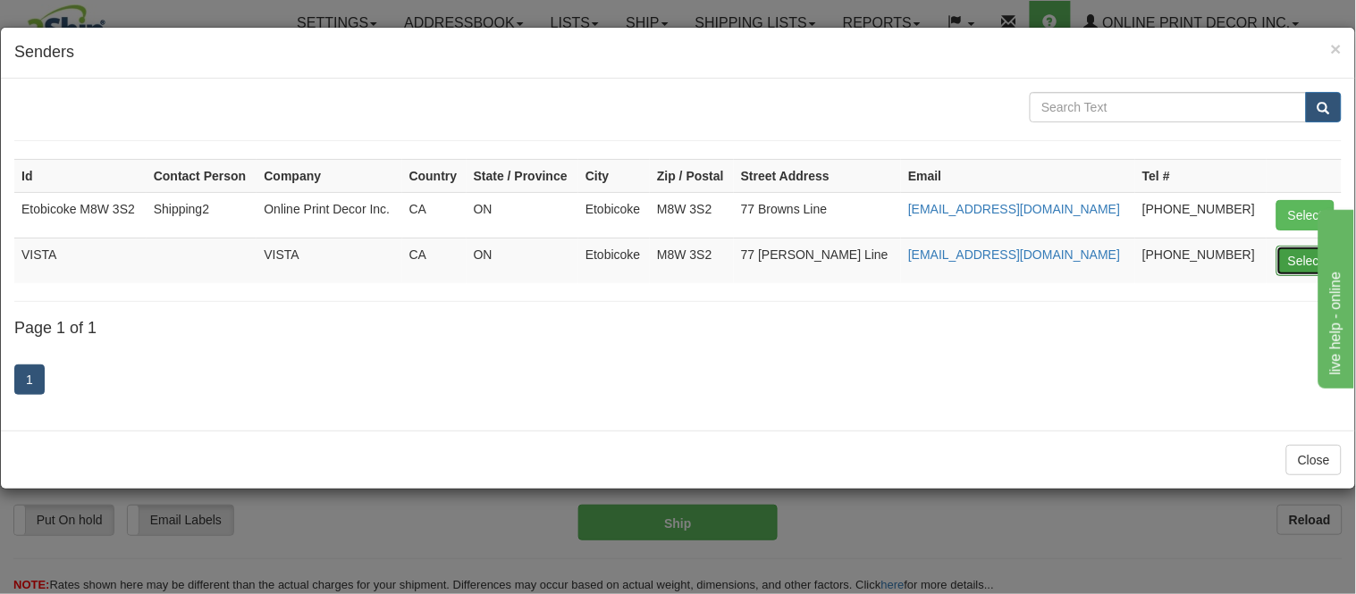
click at [1288, 263] on button "Select" at bounding box center [1305, 261] width 58 height 30
type input "VISTA"
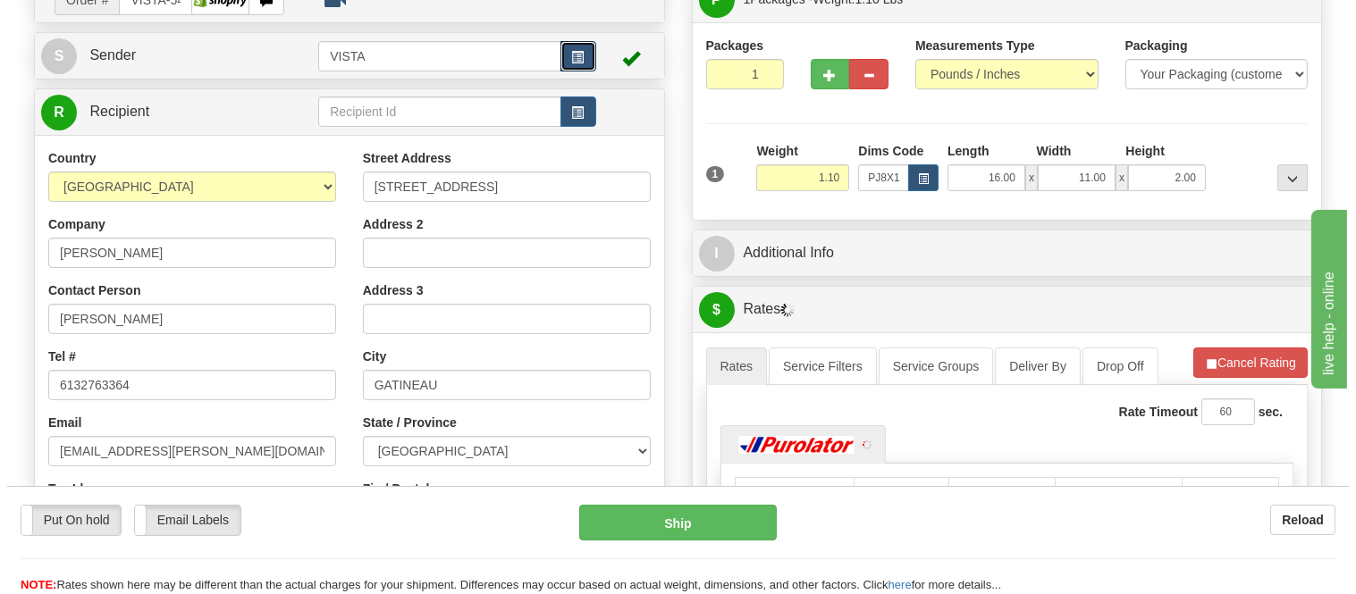
scroll to position [298, 0]
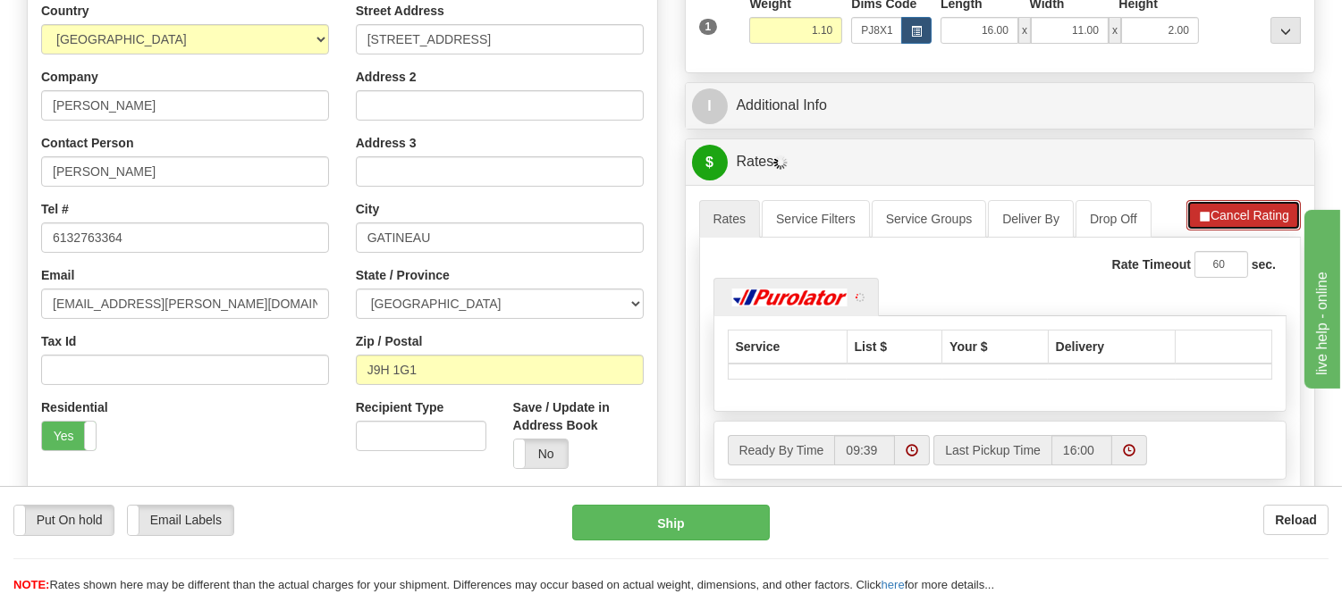
click at [1229, 227] on button "Cancel Rating" at bounding box center [1243, 215] width 114 height 30
click at [1229, 227] on button "Refresh Rates" at bounding box center [1242, 215] width 115 height 30
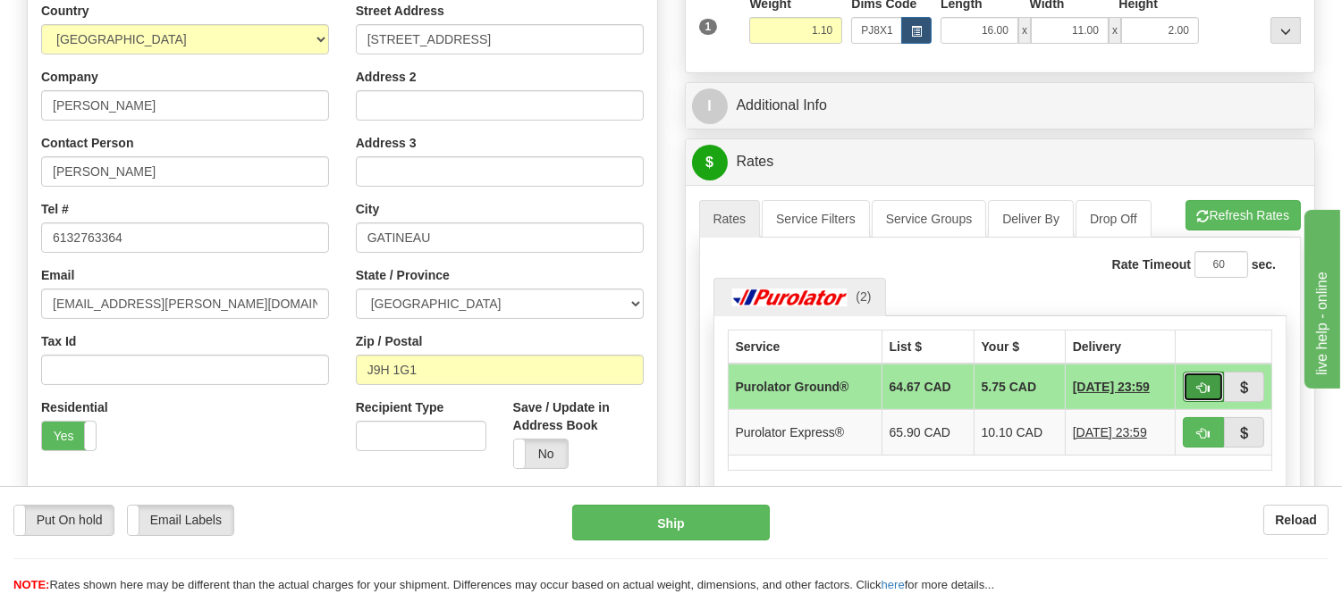
click at [1199, 383] on span "button" at bounding box center [1203, 389] width 13 height 12
type input "260"
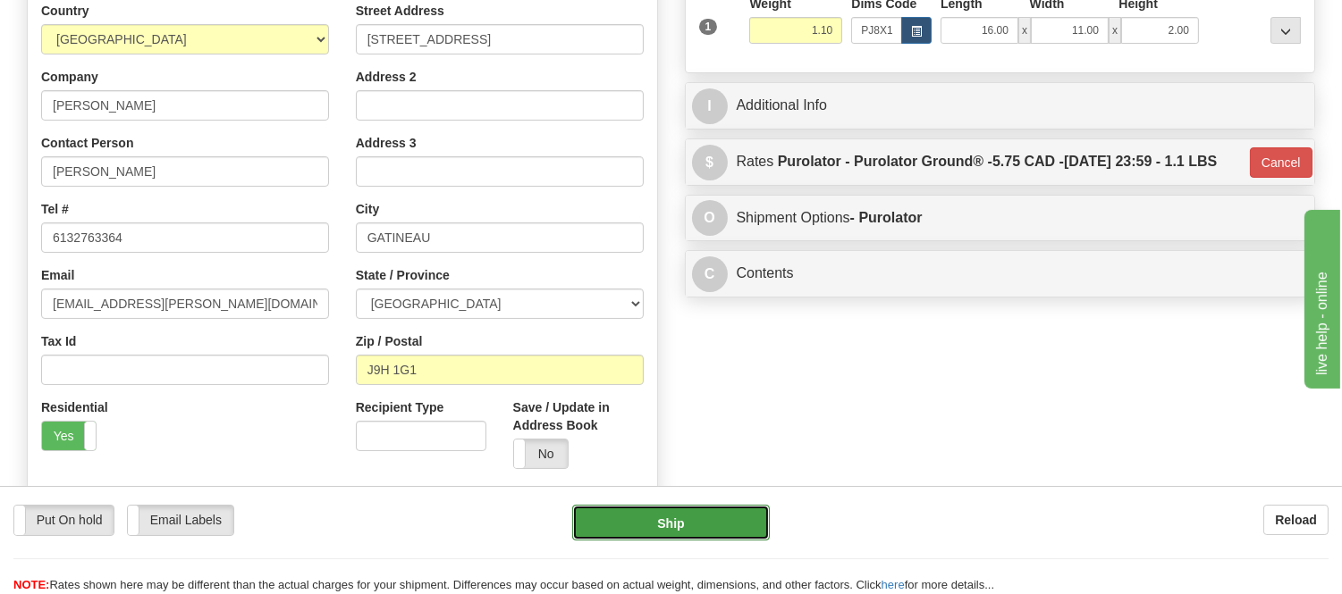
click at [720, 512] on button "Ship" at bounding box center [670, 523] width 197 height 36
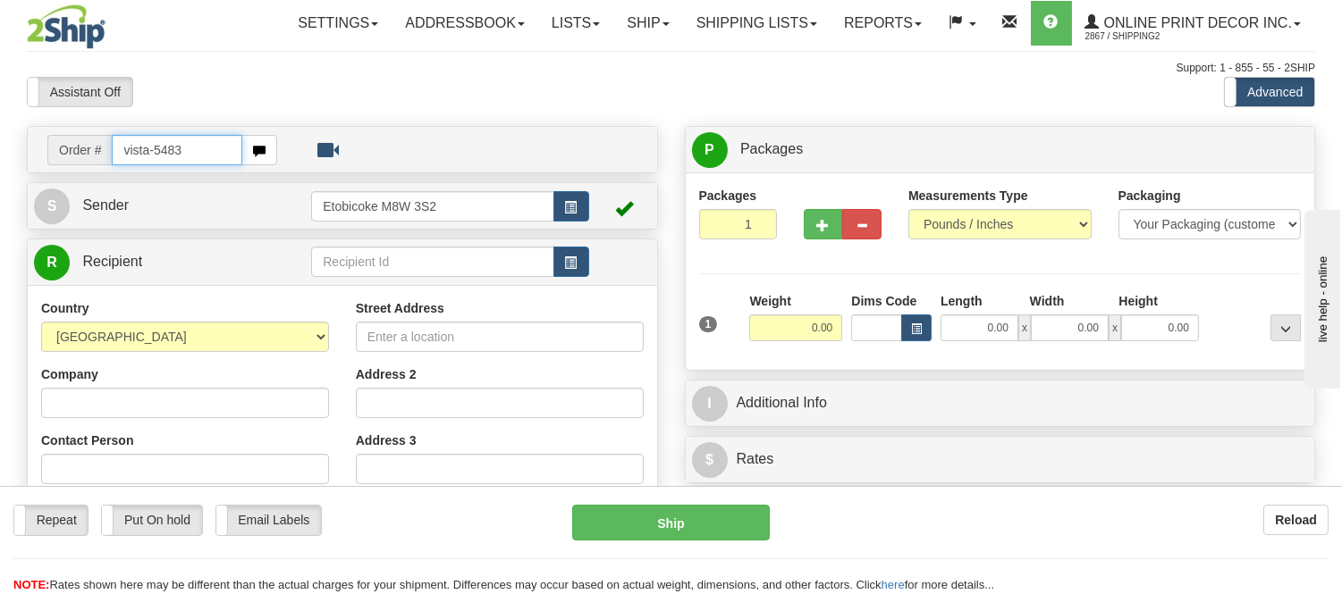
type input "vista-5483"
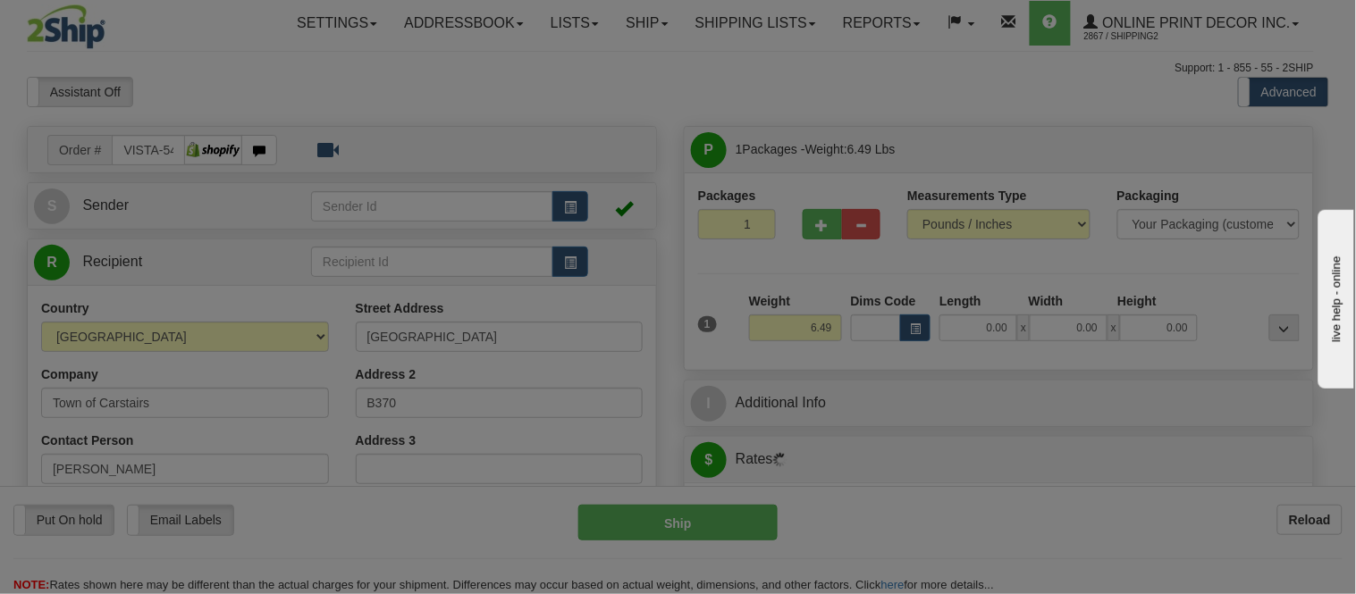
type input "CARSTAIRS"
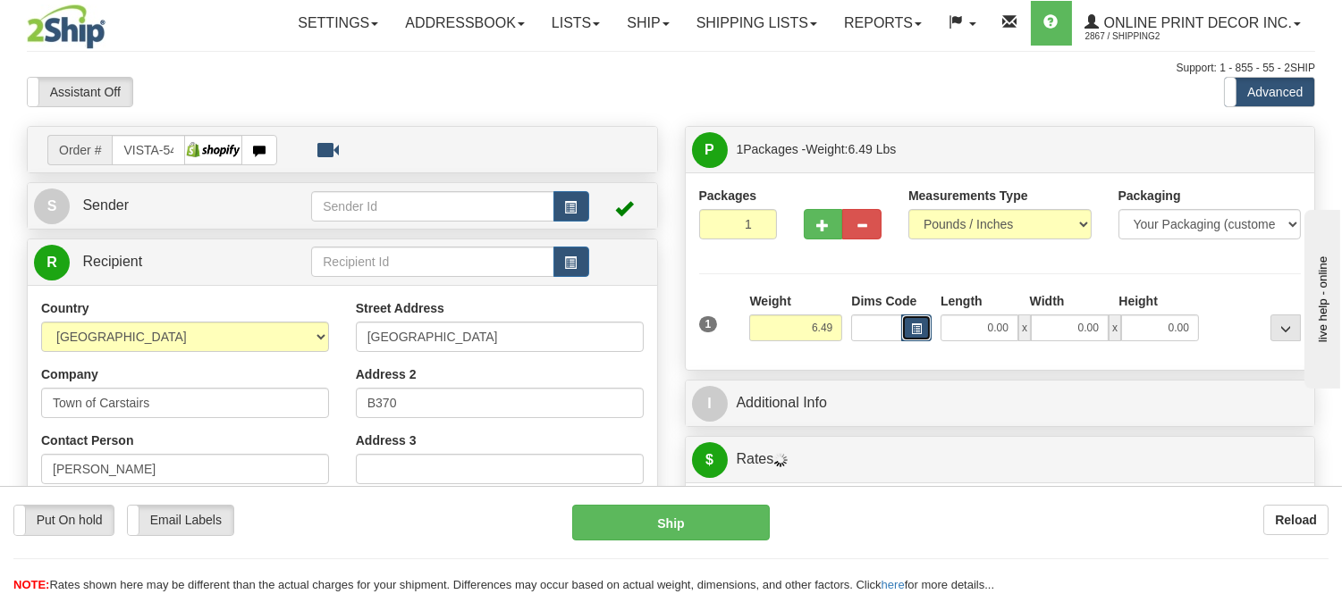
click at [916, 332] on span "button" at bounding box center [916, 329] width 11 height 10
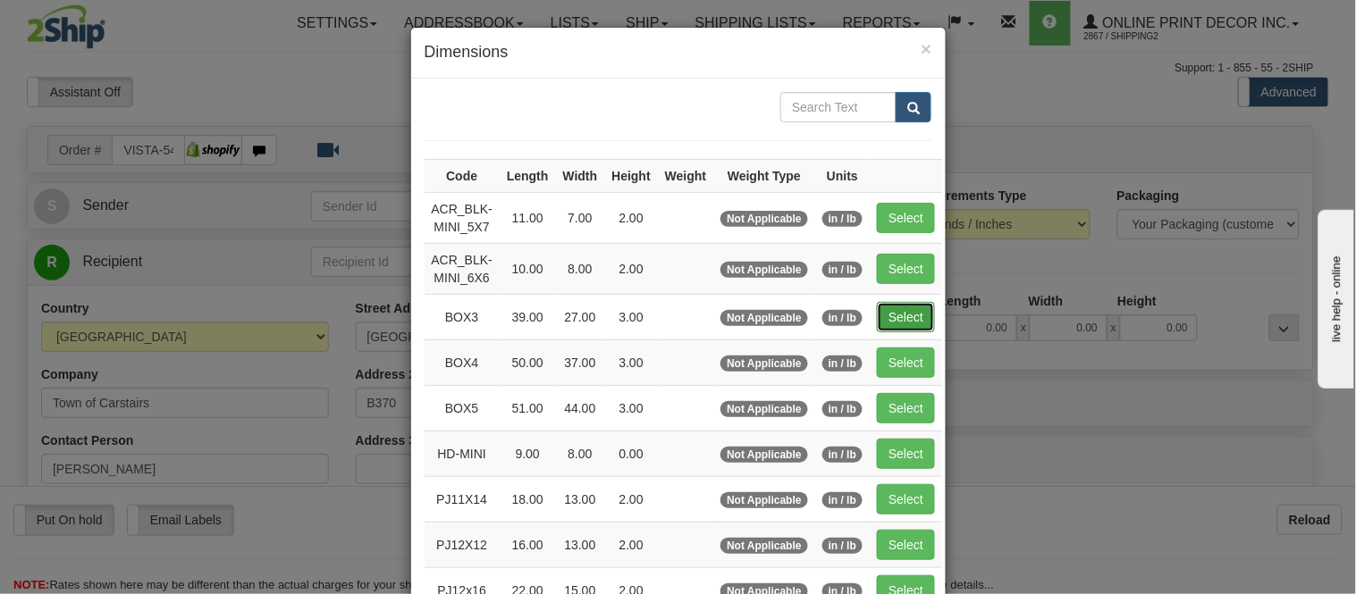
click at [897, 307] on button "Select" at bounding box center [906, 317] width 58 height 30
type input "BOX3"
type input "39.00"
type input "27.00"
type input "3.00"
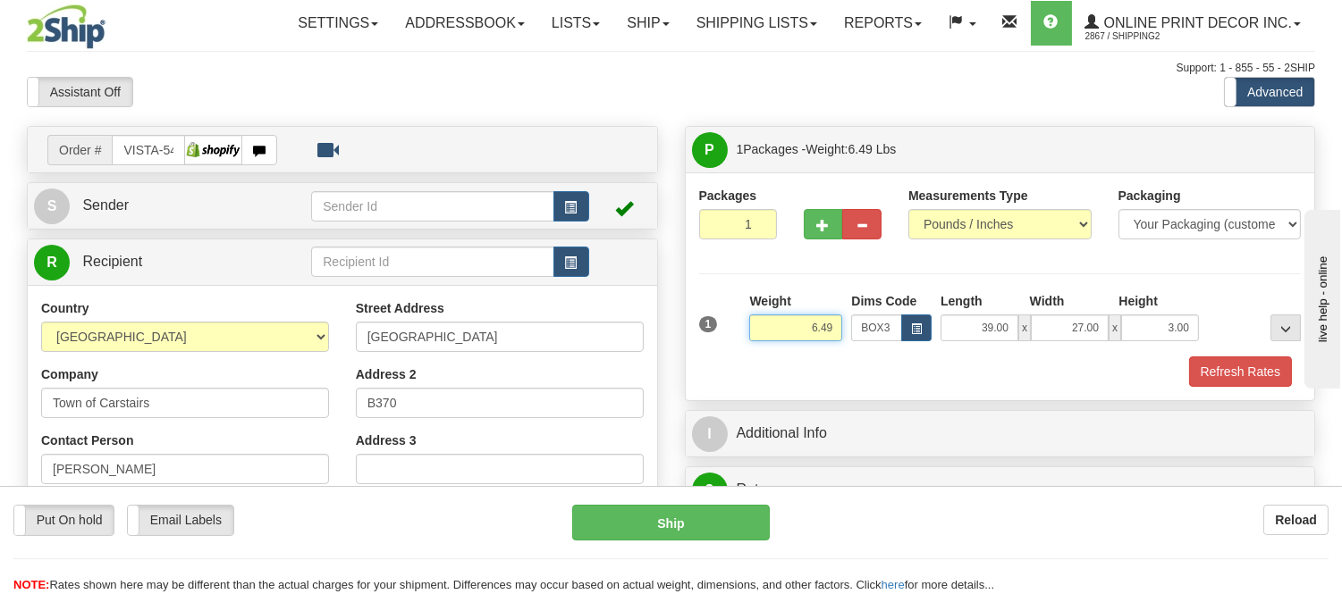
drag, startPoint x: 838, startPoint y: 331, endPoint x: 719, endPoint y: 314, distance: 121.0
click at [719, 314] on div "1 Weight 6.49 Dims Code BOX3" at bounding box center [1000, 323] width 611 height 63
click button "Delete" at bounding box center [0, 0] width 0 height 0
type input "8.00"
click at [1205, 366] on button "Refresh Rates" at bounding box center [1240, 372] width 103 height 30
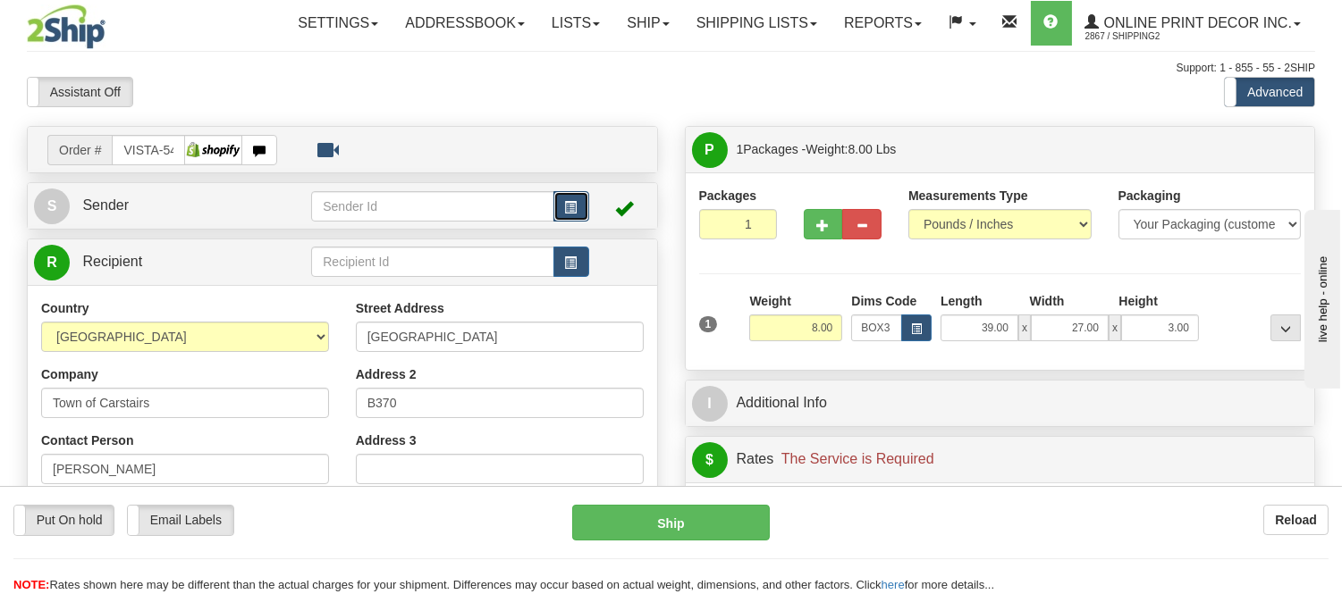
click at [563, 211] on button "button" at bounding box center [571, 206] width 36 height 30
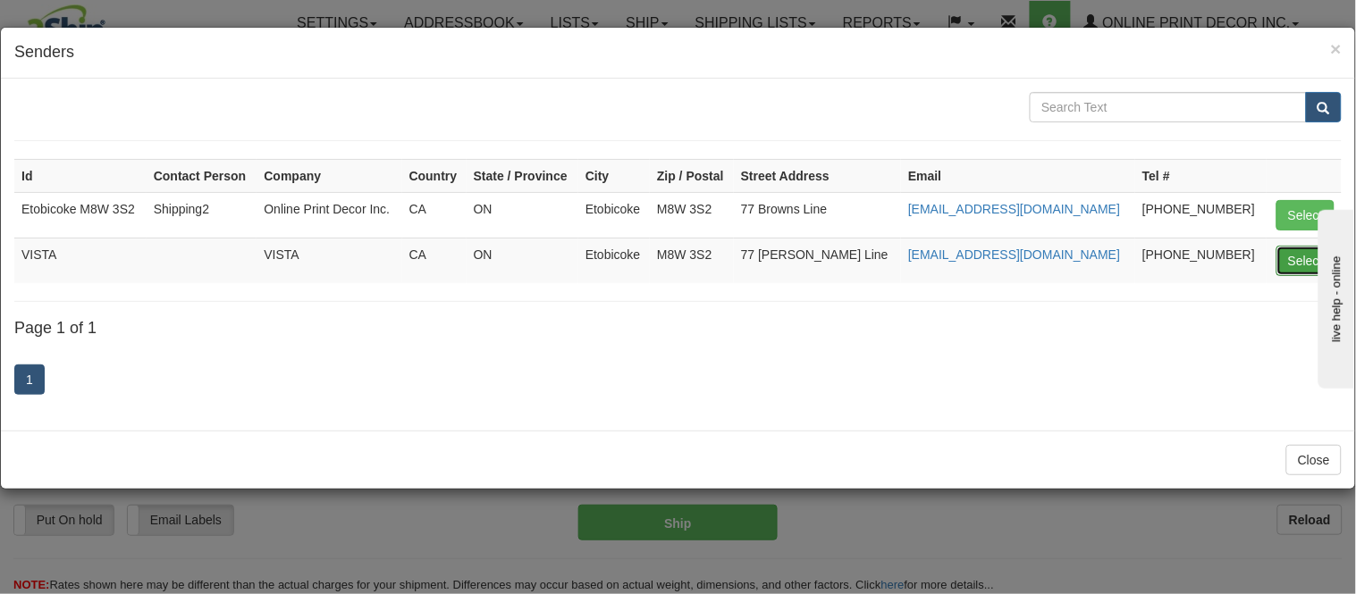
click at [1306, 248] on button "Select" at bounding box center [1305, 261] width 58 height 30
type input "VISTA"
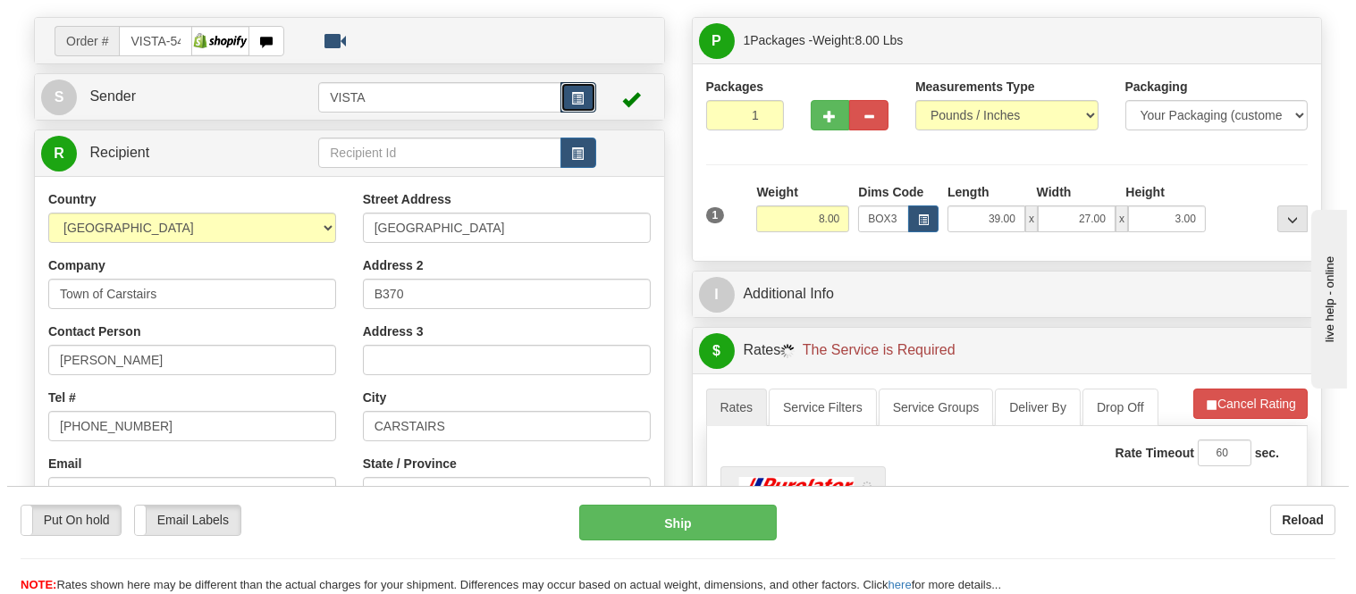
scroll to position [298, 0]
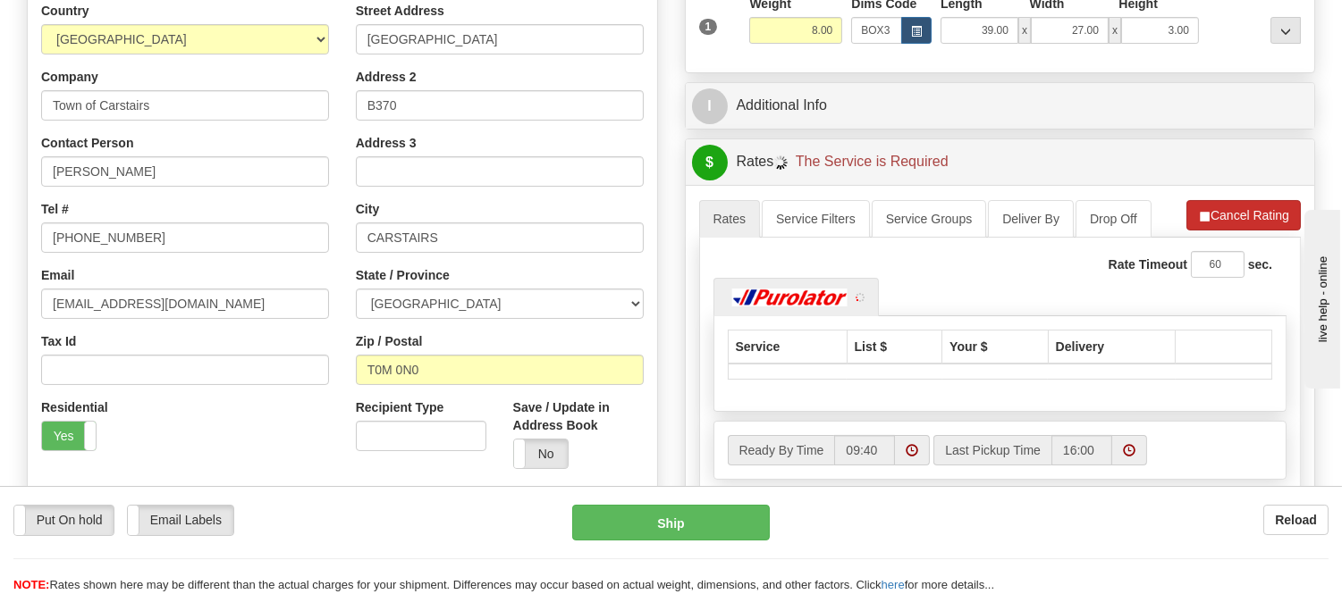
click at [1246, 224] on li "Refresh Rates Cancel Rating" at bounding box center [1243, 215] width 114 height 30
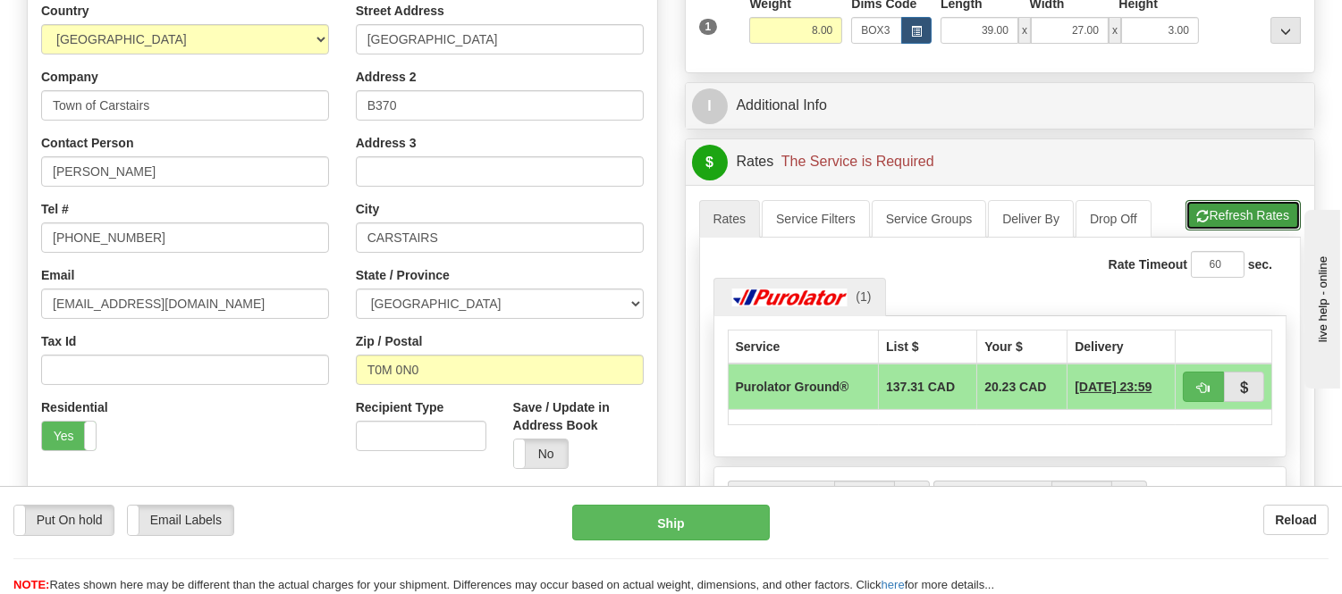
click at [1246, 224] on button "Refresh Rates" at bounding box center [1242, 215] width 115 height 30
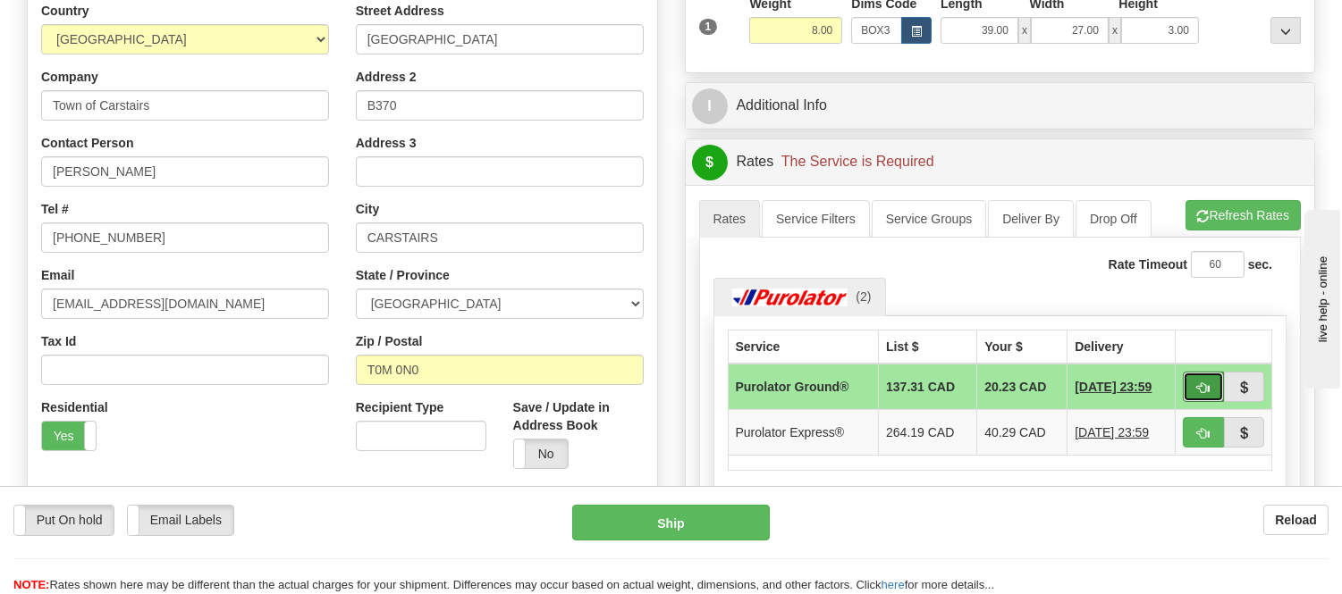
click at [1204, 375] on button "button" at bounding box center [1203, 387] width 41 height 30
type input "260"
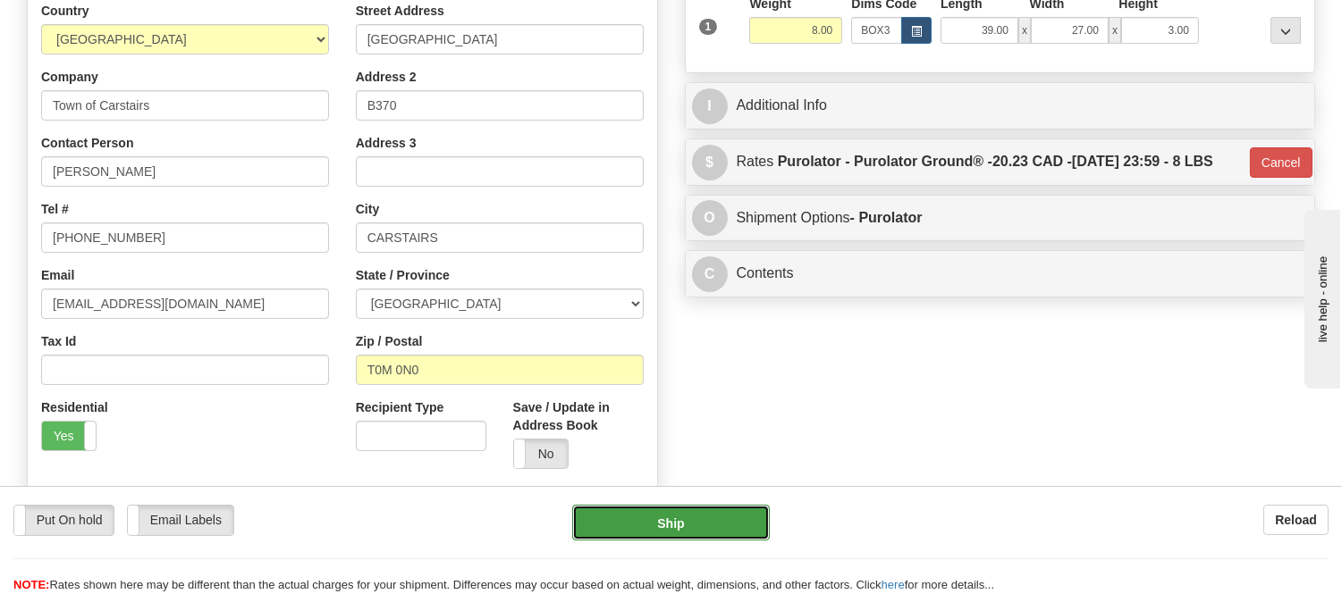
click at [720, 510] on button "Ship" at bounding box center [670, 523] width 197 height 36
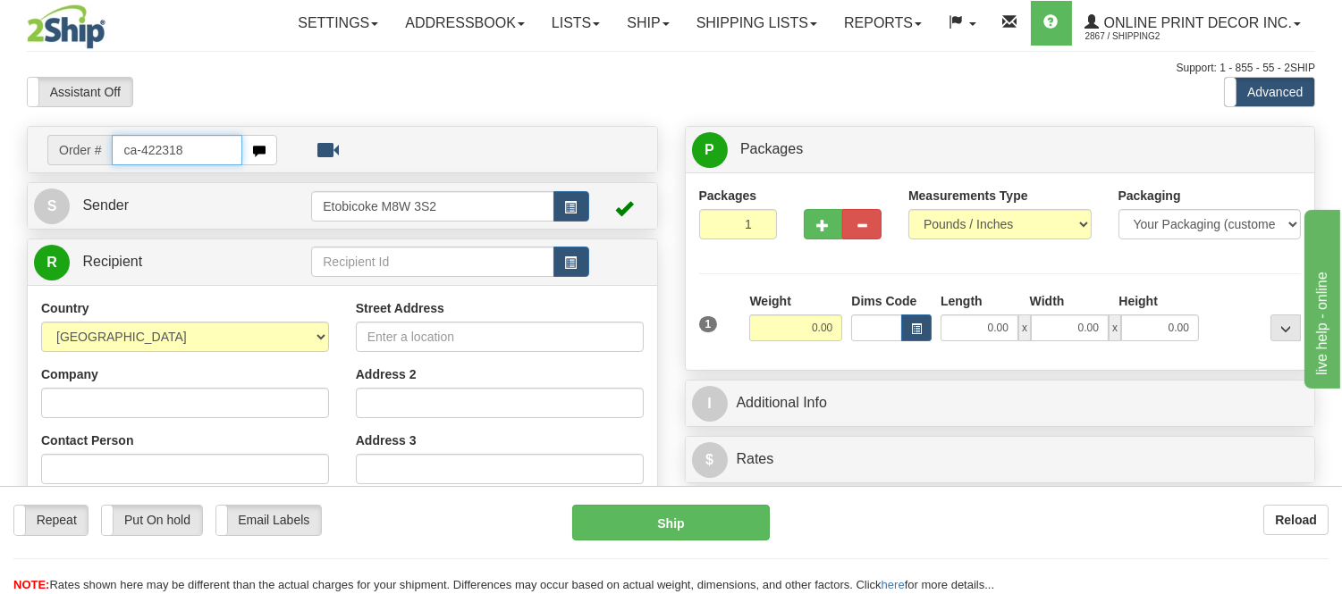
type input "ca-422318"
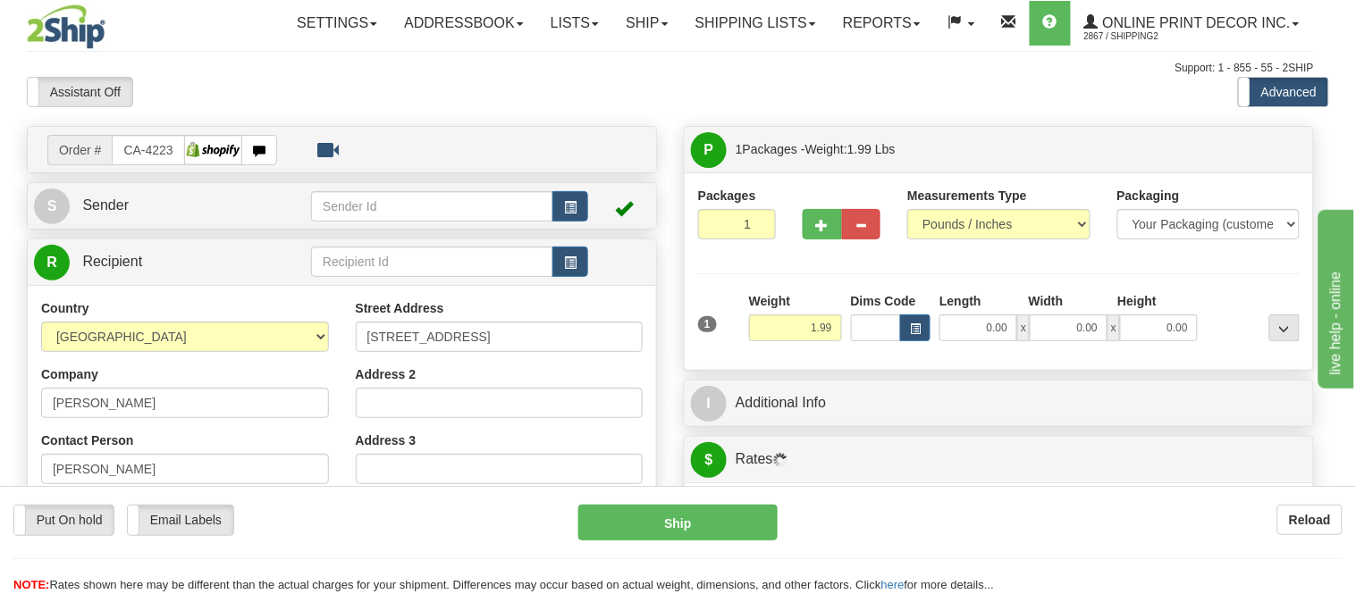
type input "[GEOGRAPHIC_DATA]"
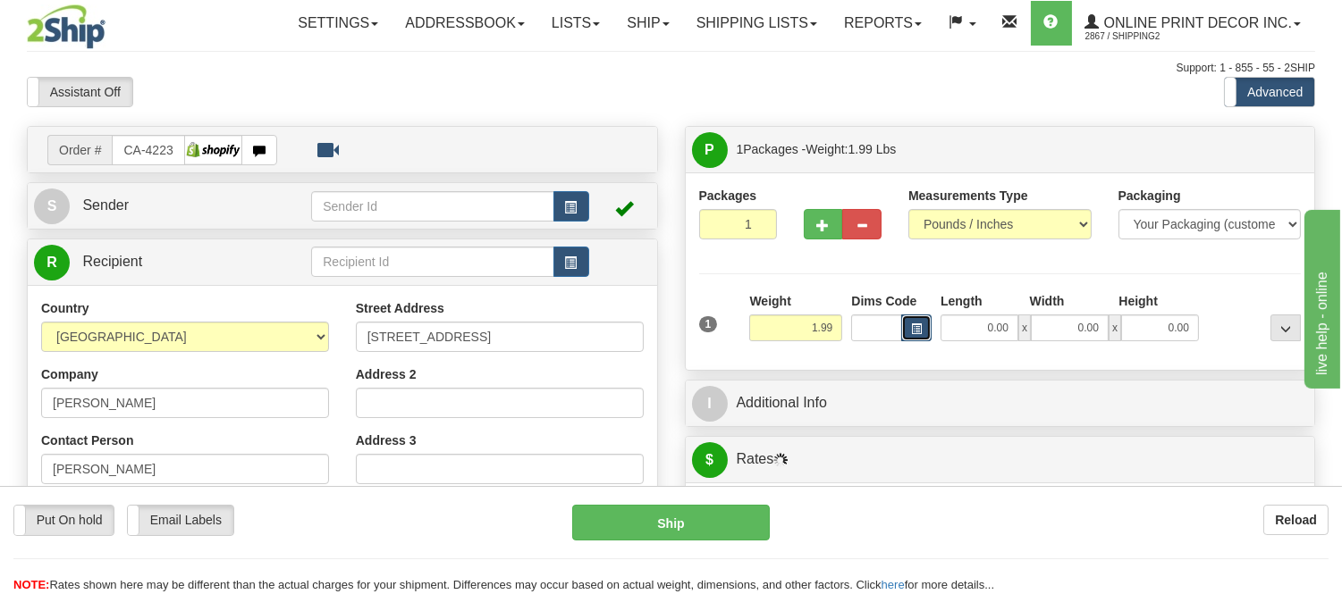
click at [924, 337] on button "button" at bounding box center [916, 328] width 30 height 27
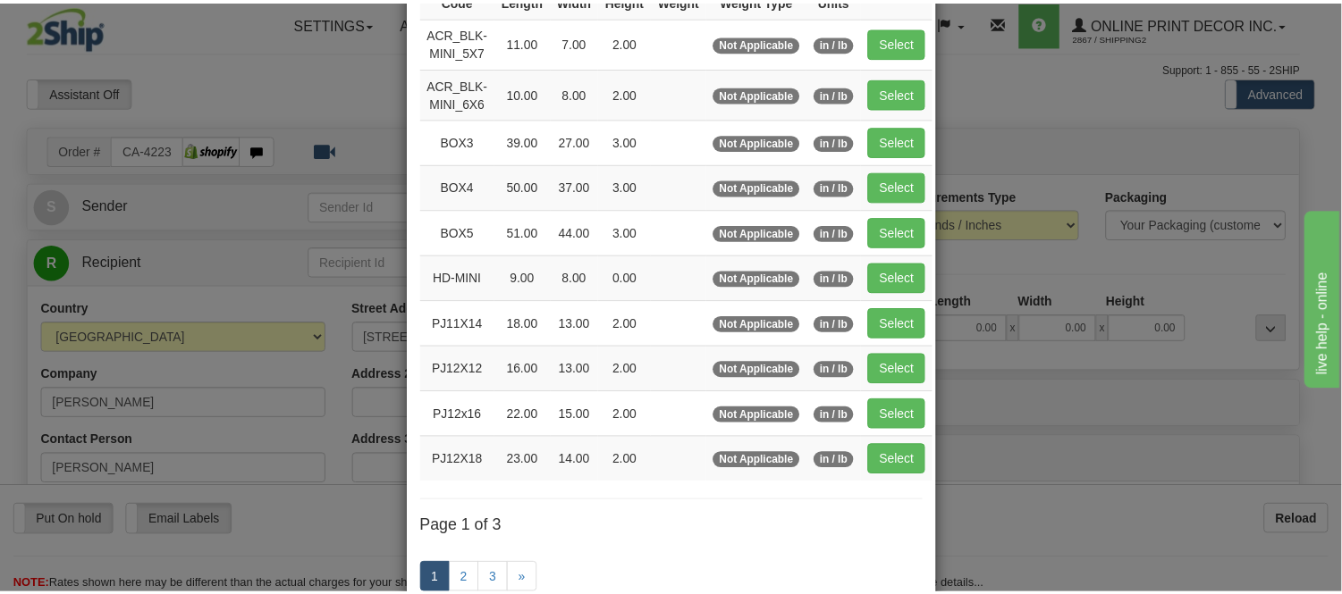
scroll to position [198, 0]
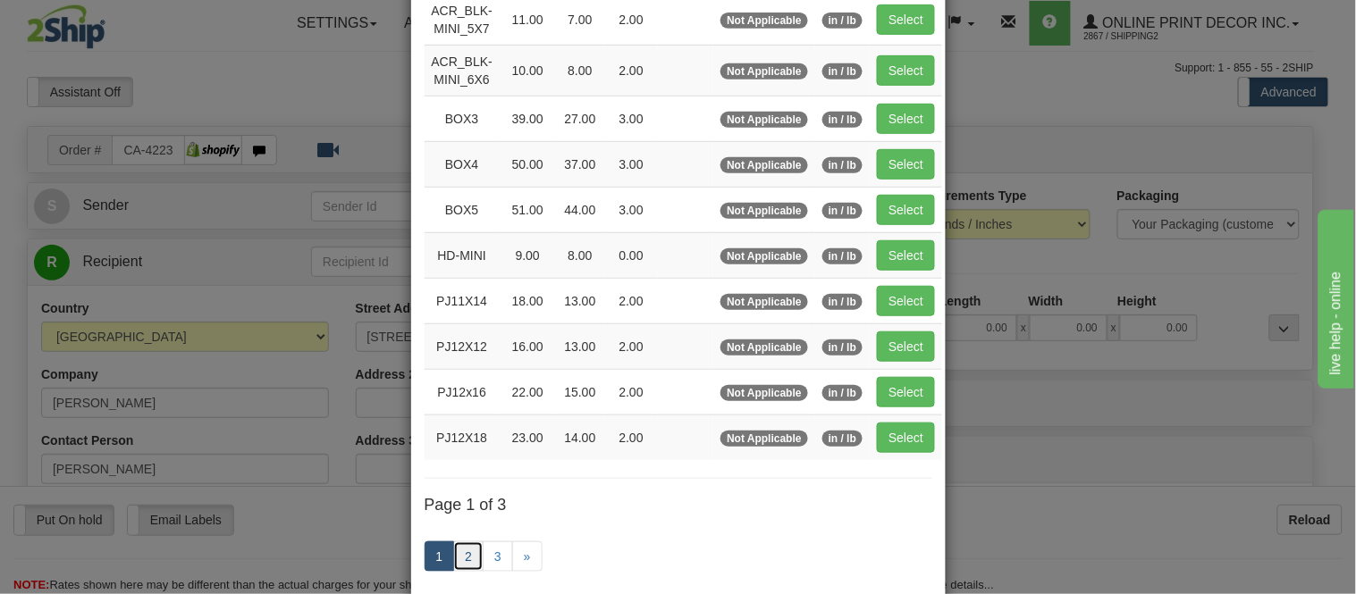
click at [463, 558] on link "2" at bounding box center [468, 557] width 30 height 30
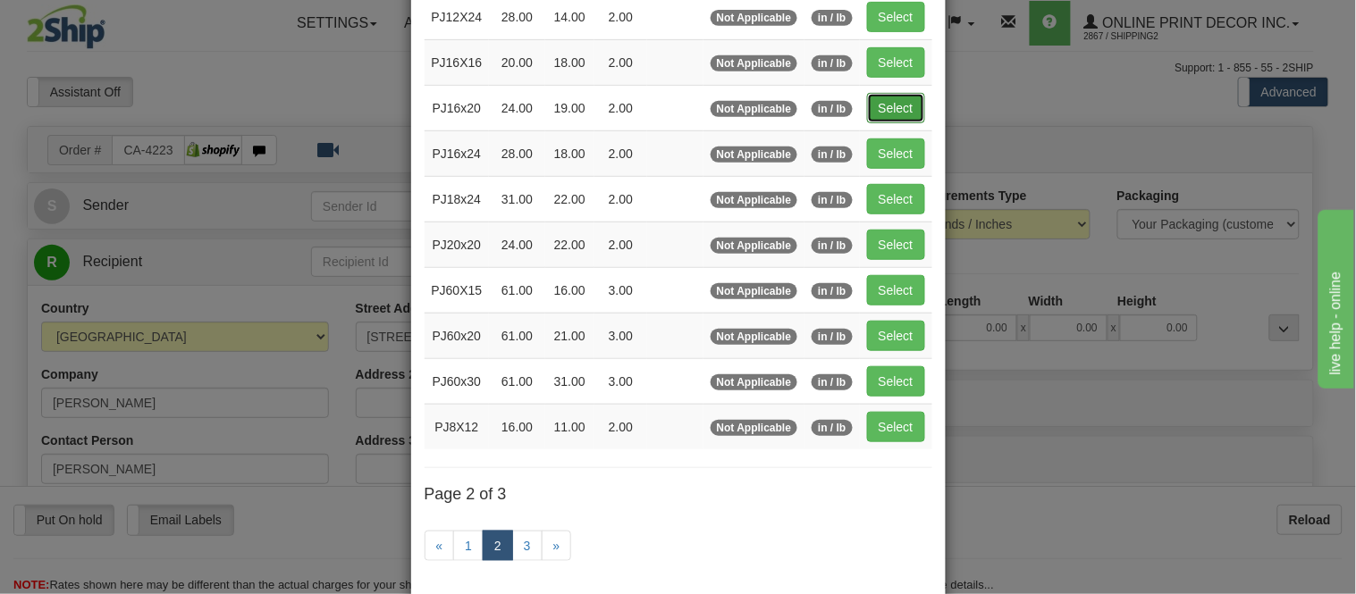
click at [882, 100] on button "Select" at bounding box center [896, 108] width 58 height 30
type input "PJ16x20"
type input "24.00"
type input "19.00"
type input "2.00"
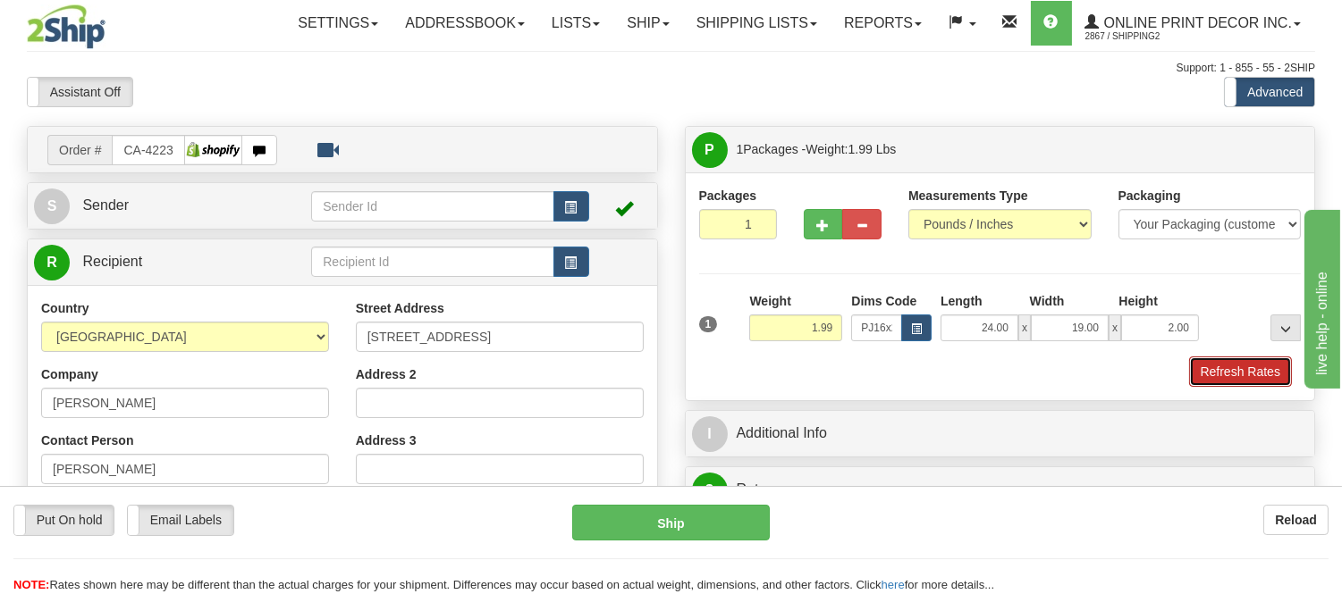
click at [1242, 369] on button "Refresh Rates" at bounding box center [1240, 372] width 103 height 30
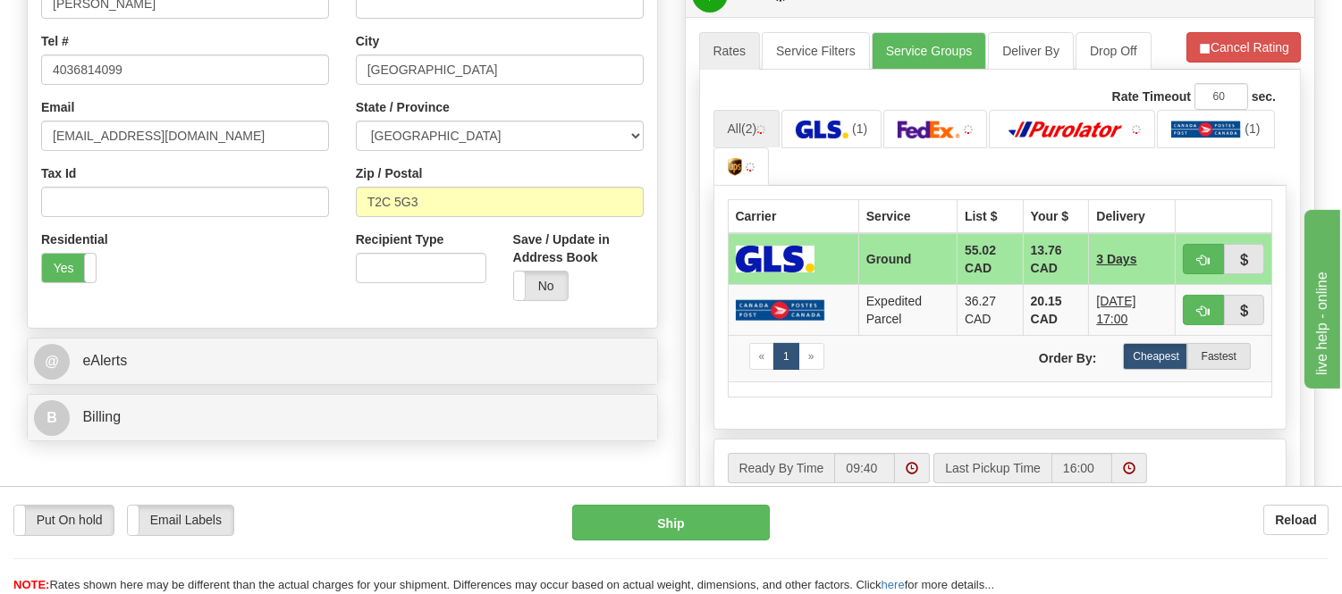
scroll to position [496, 0]
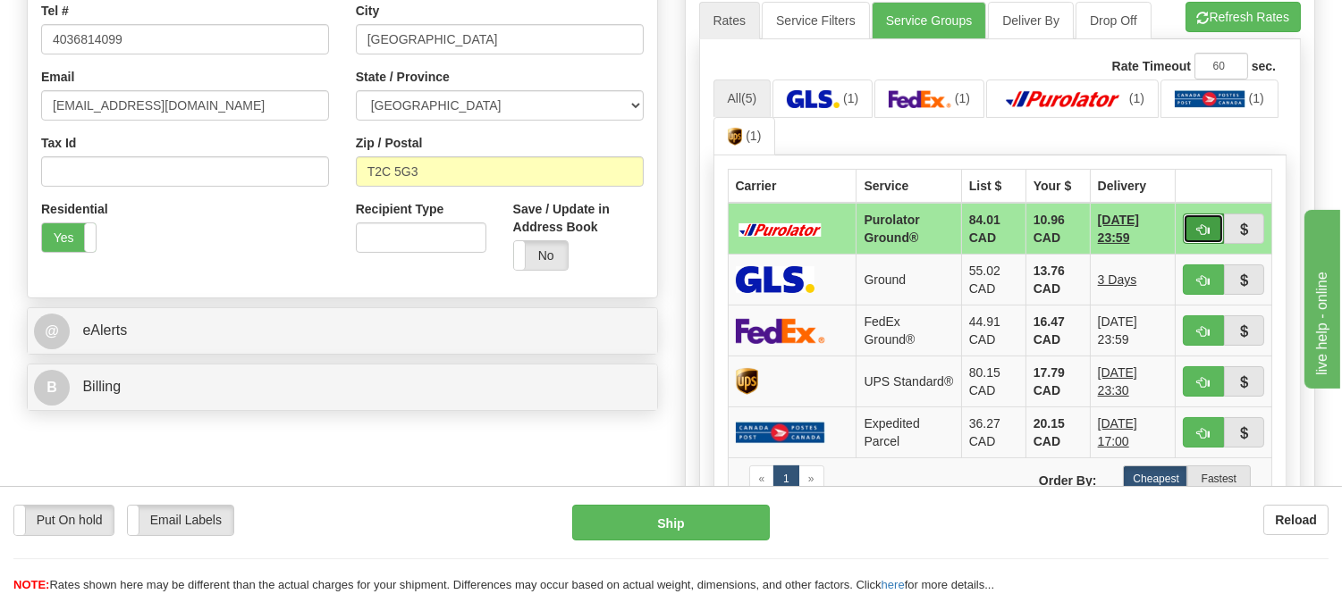
click at [1204, 219] on button "button" at bounding box center [1203, 229] width 41 height 30
type input "260"
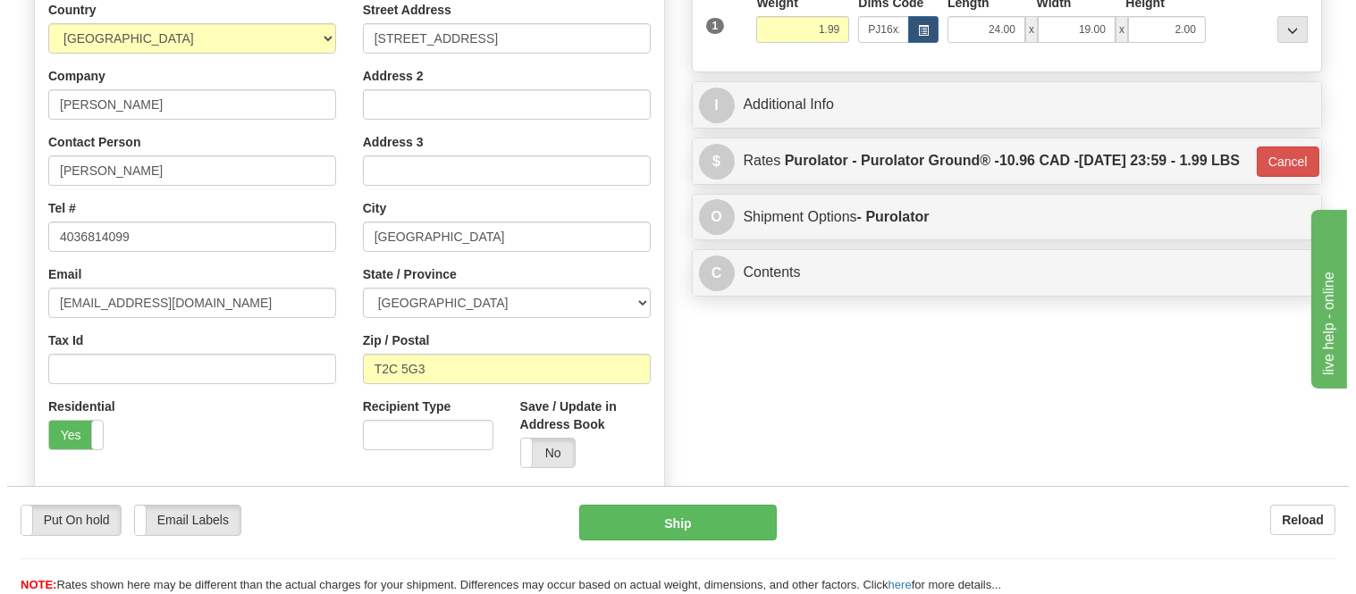
scroll to position [298, 0]
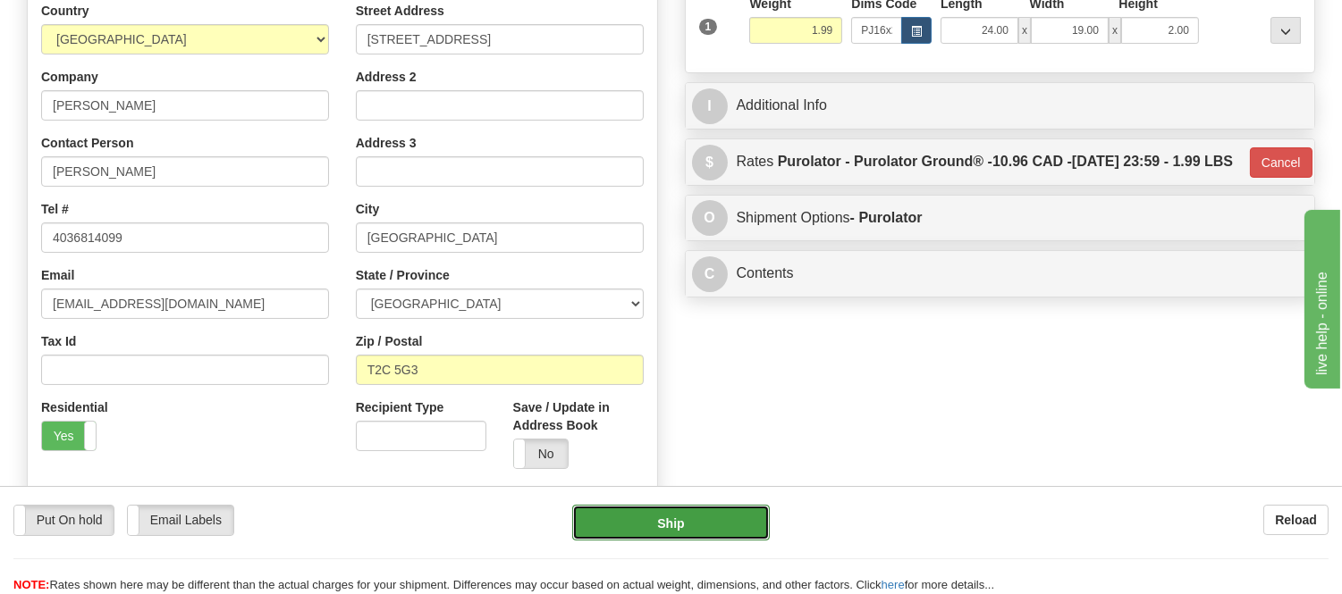
click at [698, 523] on button "Ship" at bounding box center [670, 523] width 197 height 36
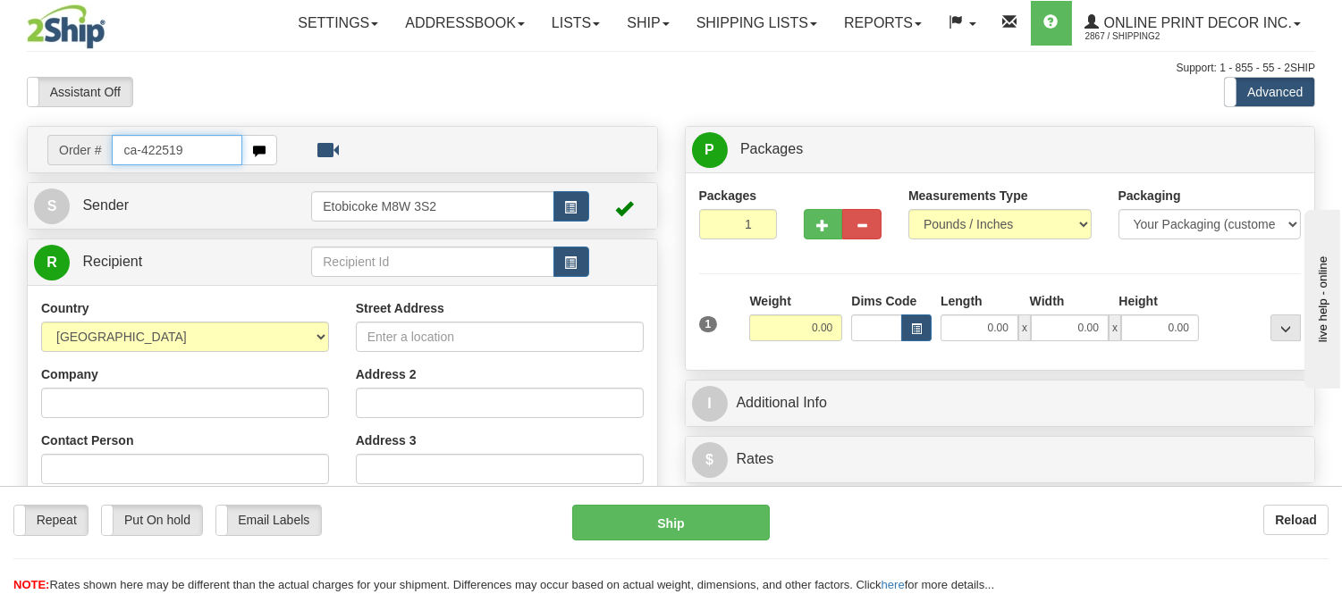
type input "ca-422519"
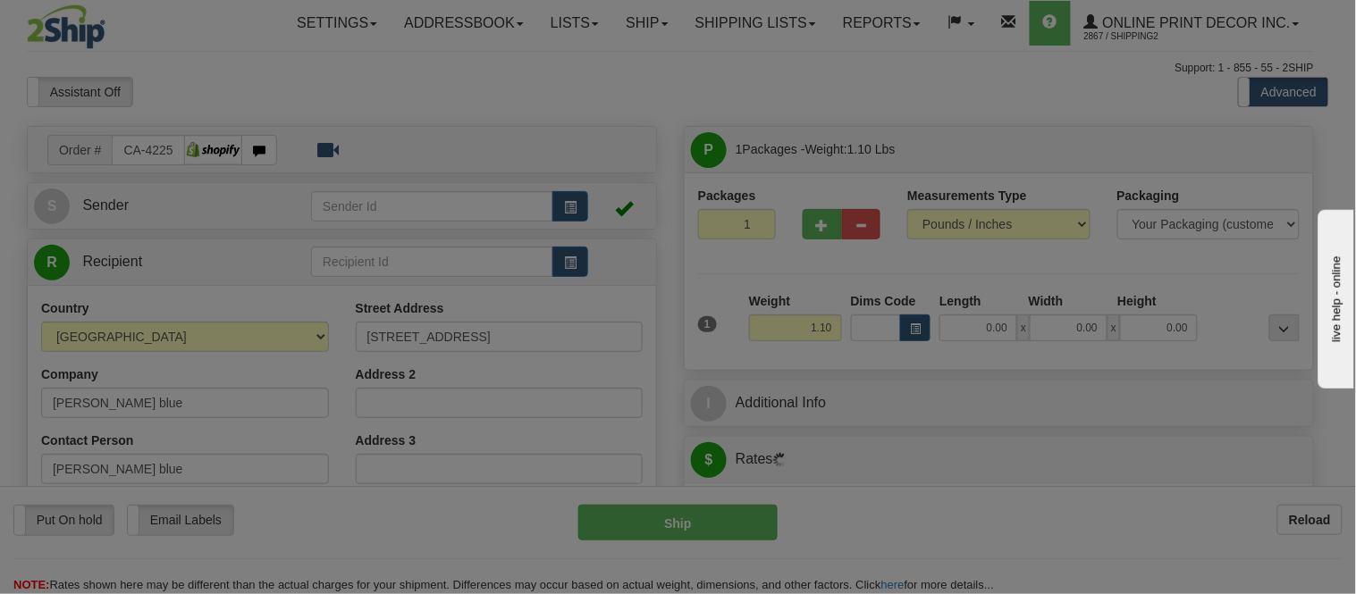
type input "BEAUMONT"
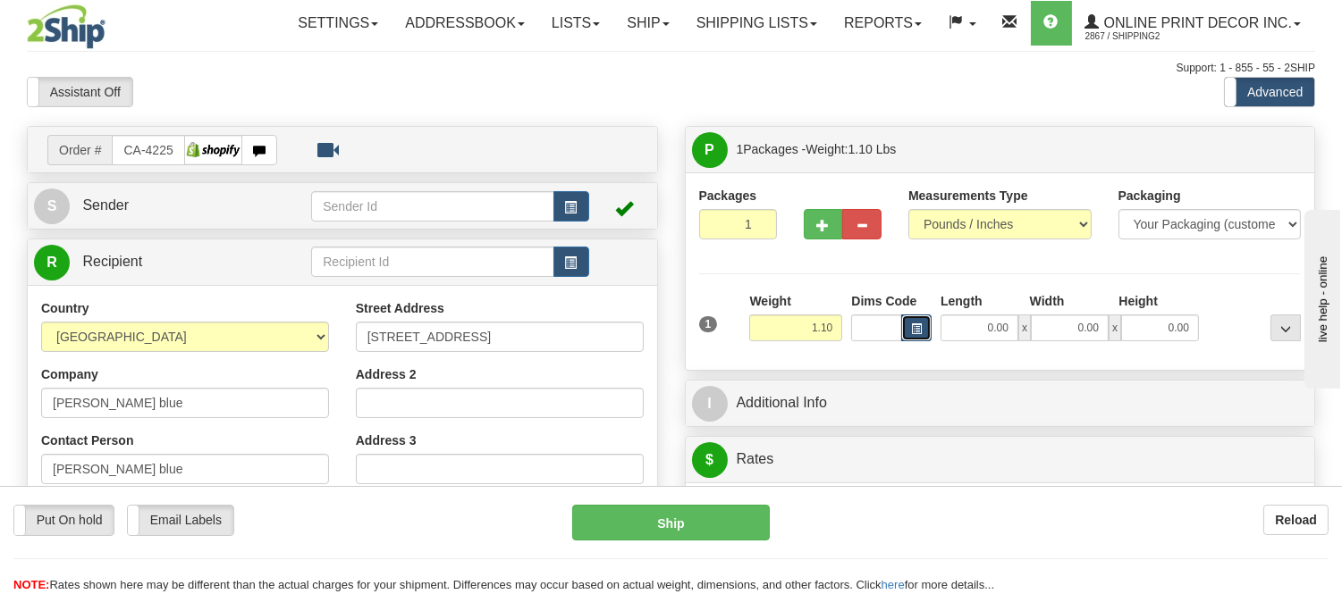
click at [915, 336] on button "button" at bounding box center [916, 328] width 30 height 27
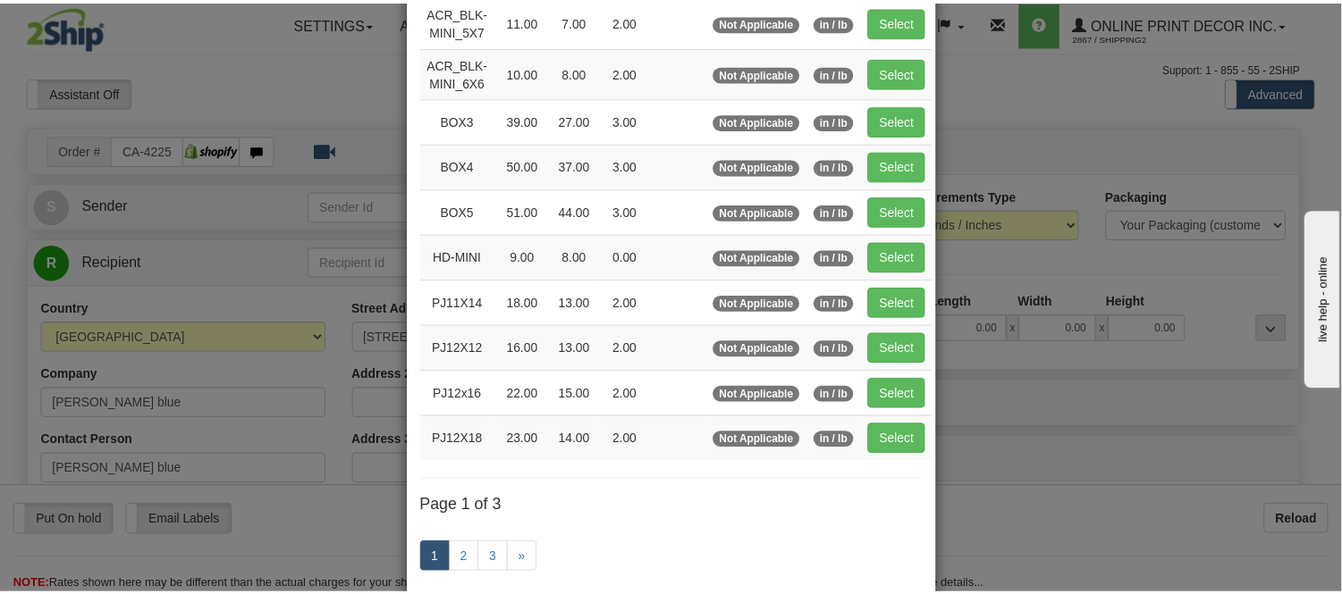
scroll to position [198, 0]
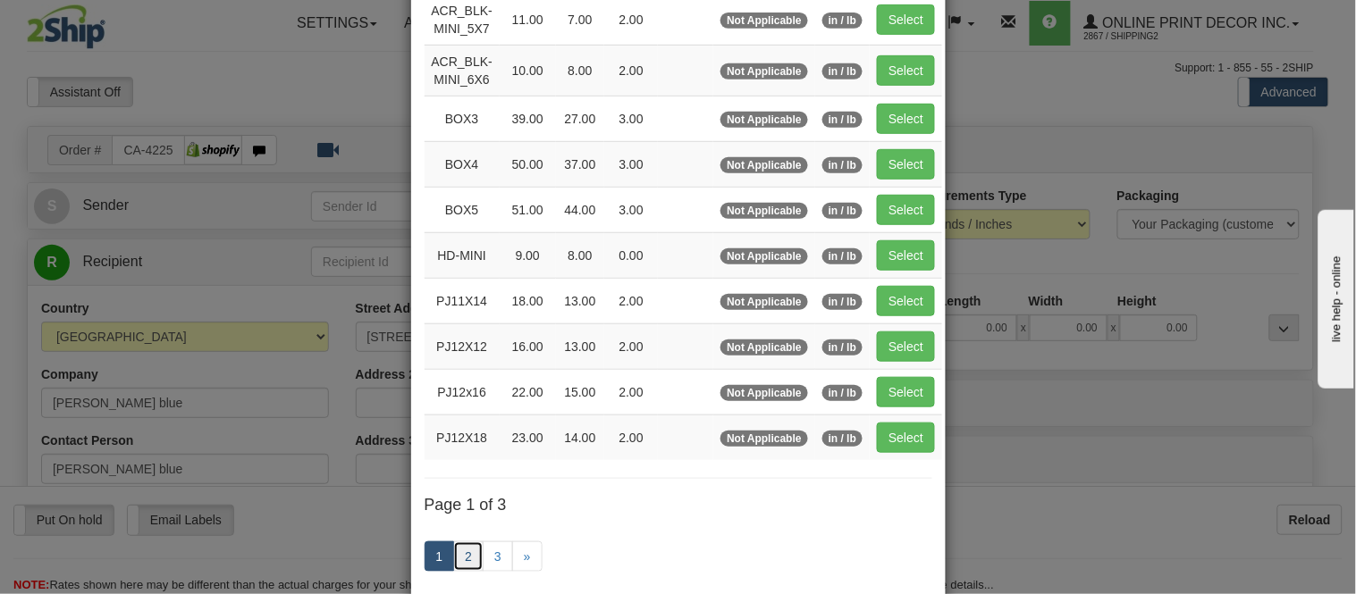
click at [465, 560] on link "2" at bounding box center [468, 557] width 30 height 30
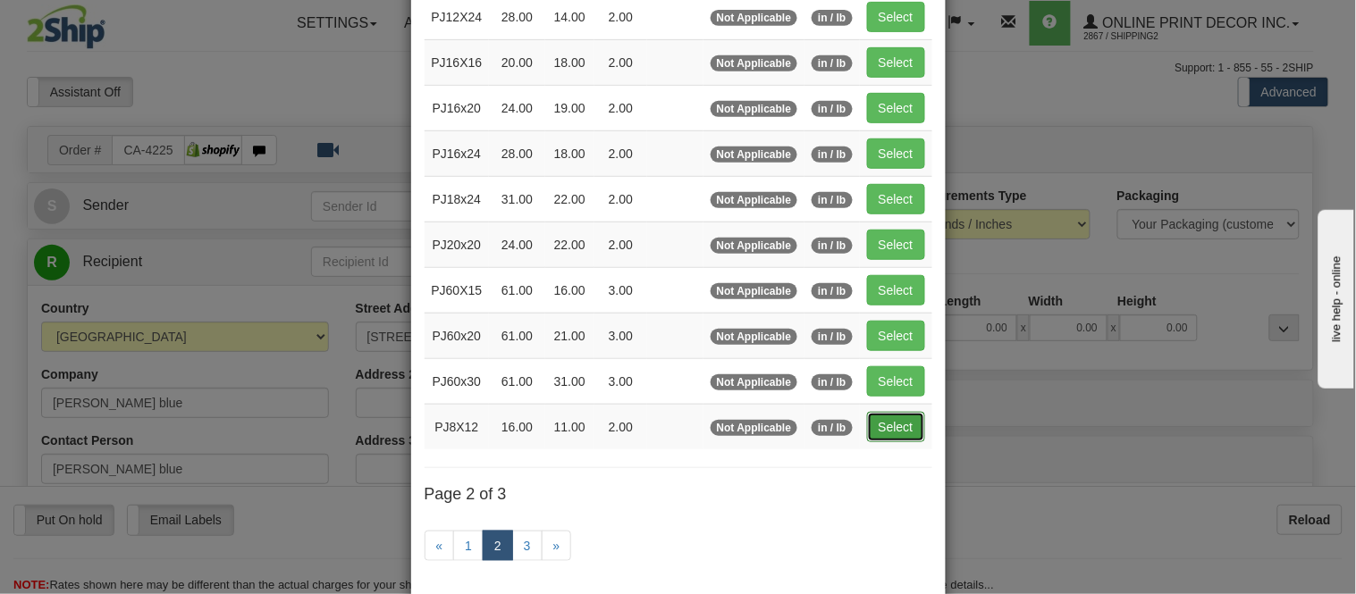
click at [887, 424] on button "Select" at bounding box center [896, 427] width 58 height 30
type input "PJ8X12"
type input "16.00"
type input "11.00"
type input "2.00"
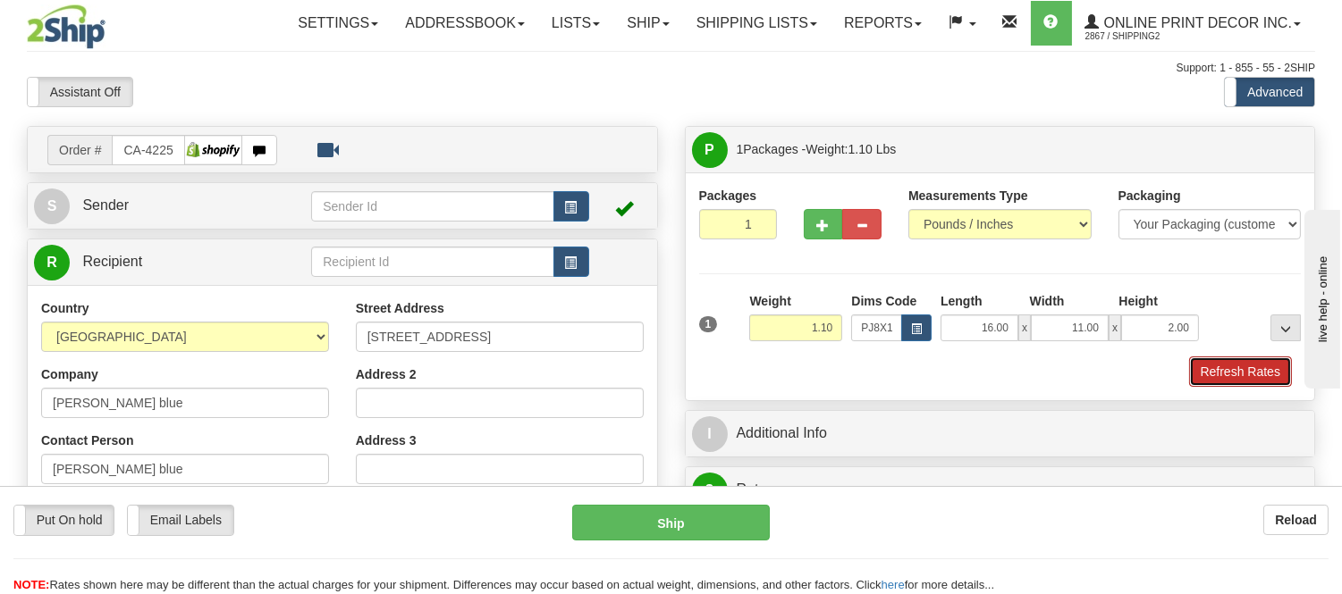
click at [1218, 365] on button "Refresh Rates" at bounding box center [1240, 372] width 103 height 30
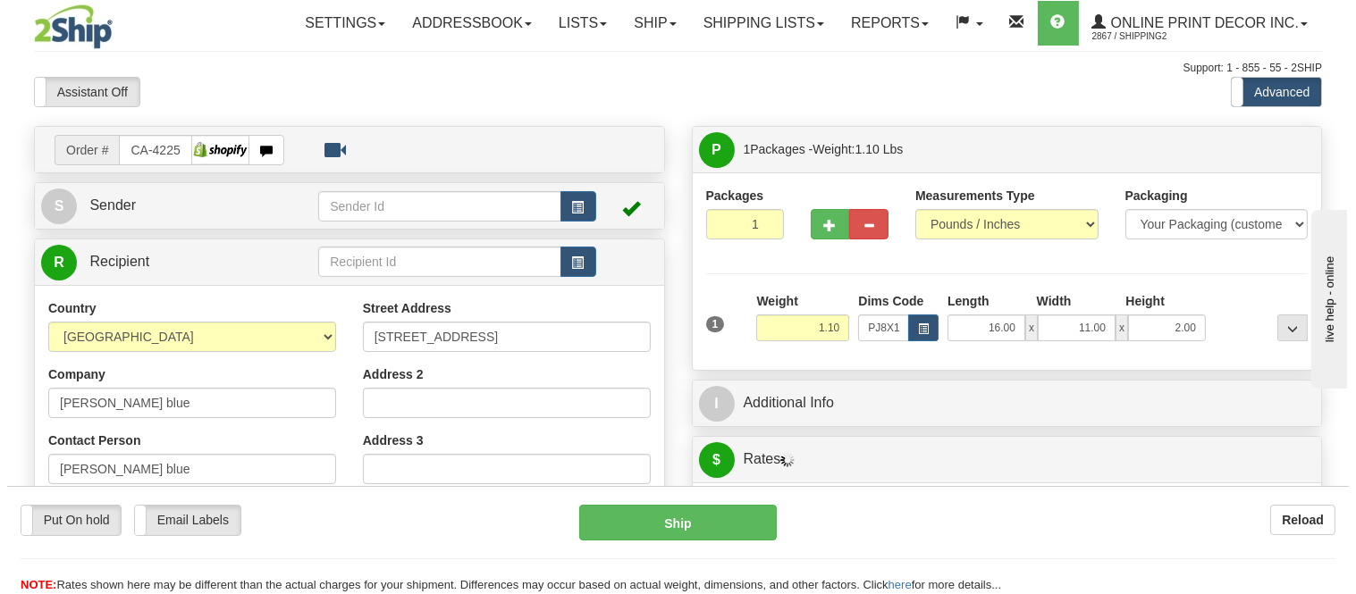
scroll to position [416, 0]
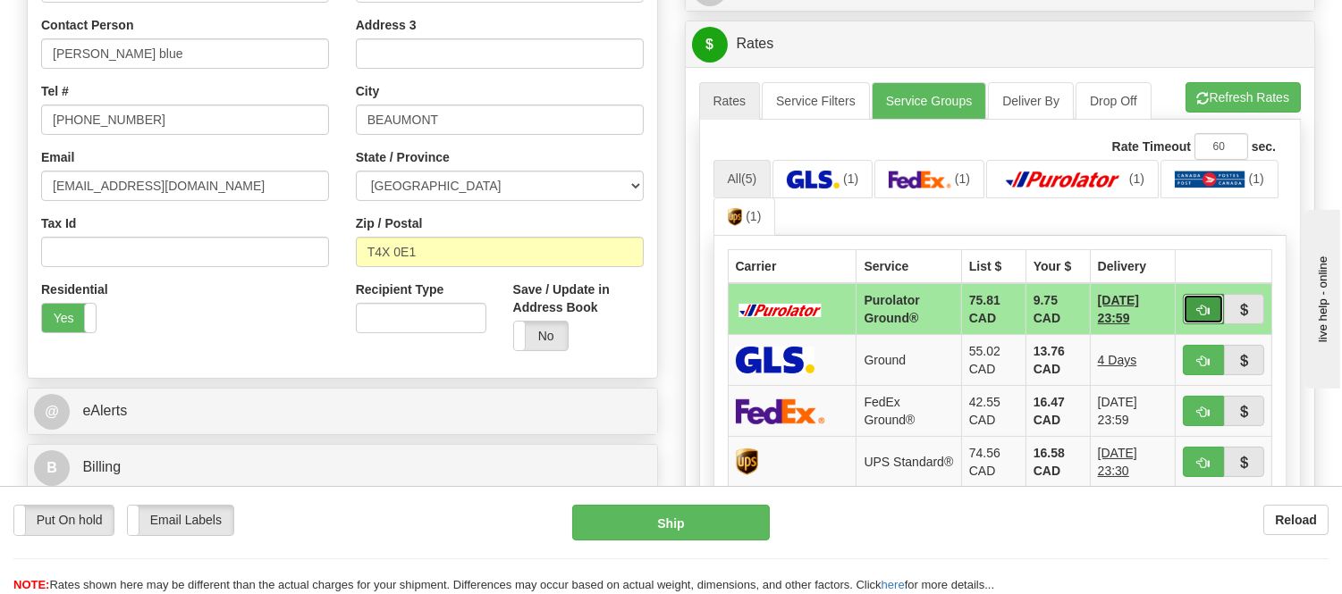
click at [1203, 306] on span "button" at bounding box center [1203, 311] width 13 height 12
type input "260"
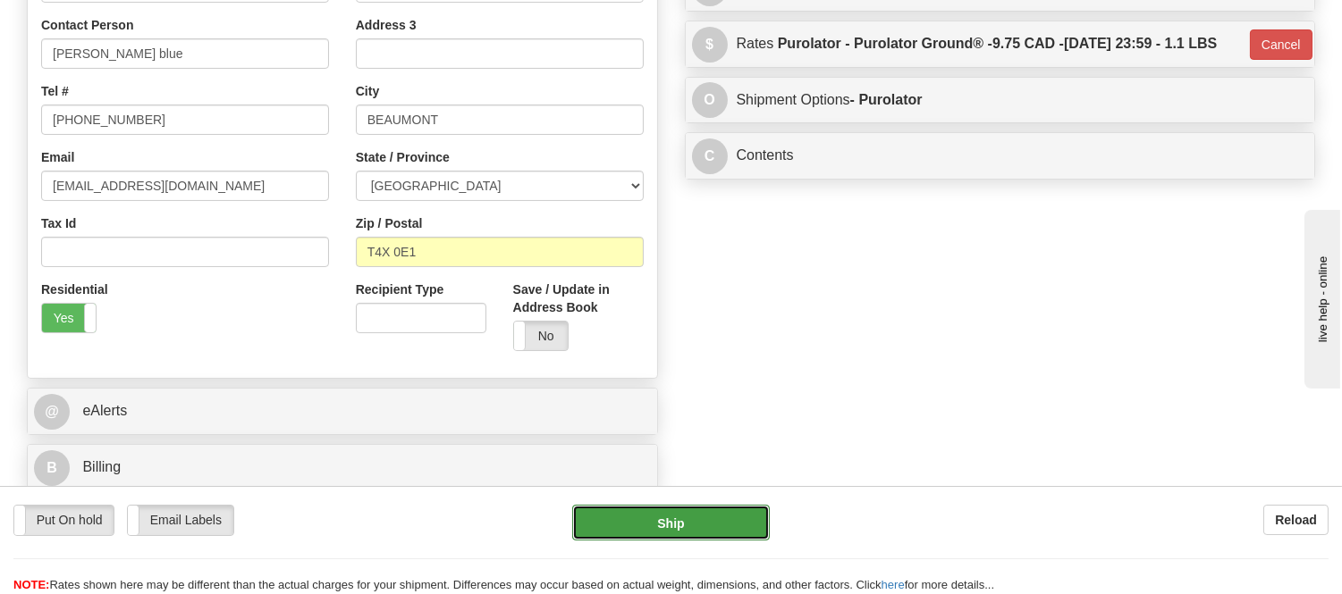
click at [644, 517] on button "Ship" at bounding box center [670, 523] width 197 height 36
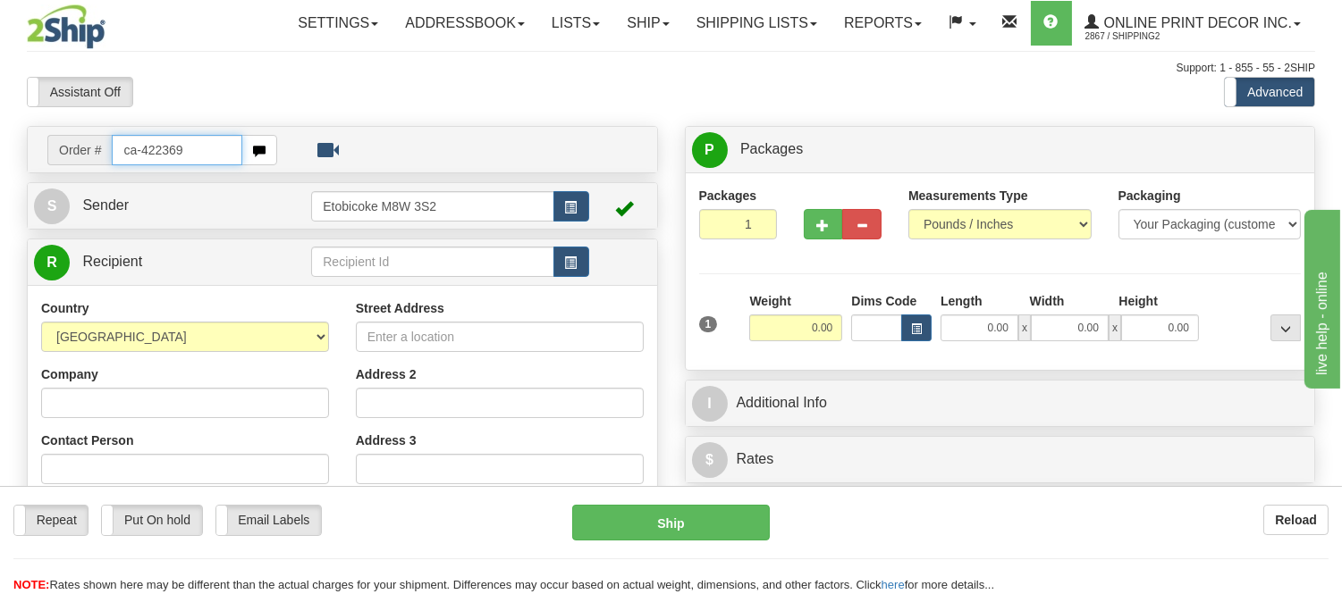
type input "ca-422369"
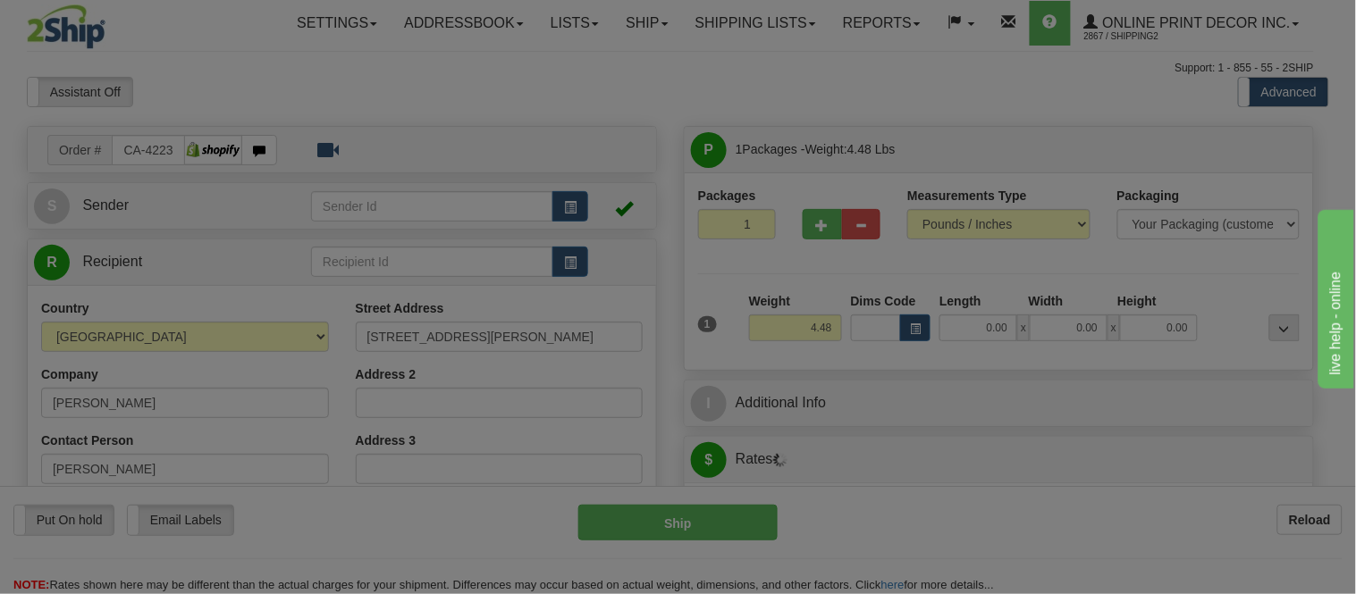
type input "[GEOGRAPHIC_DATA]"
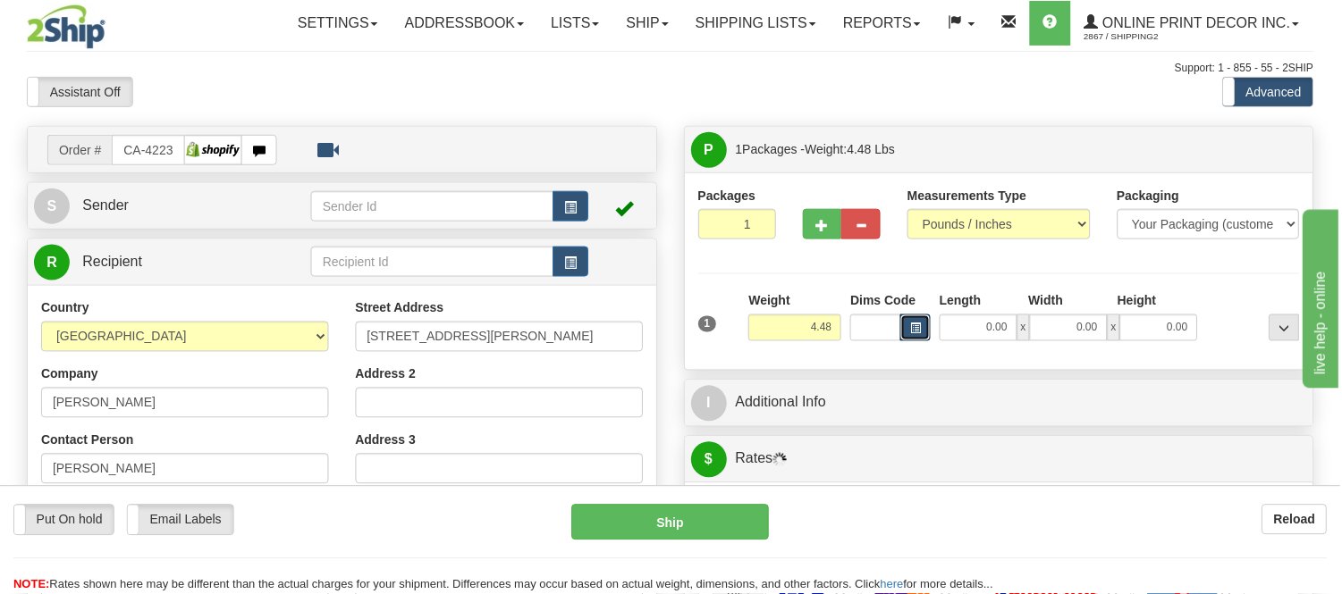
click at [922, 333] on button "button" at bounding box center [916, 328] width 30 height 27
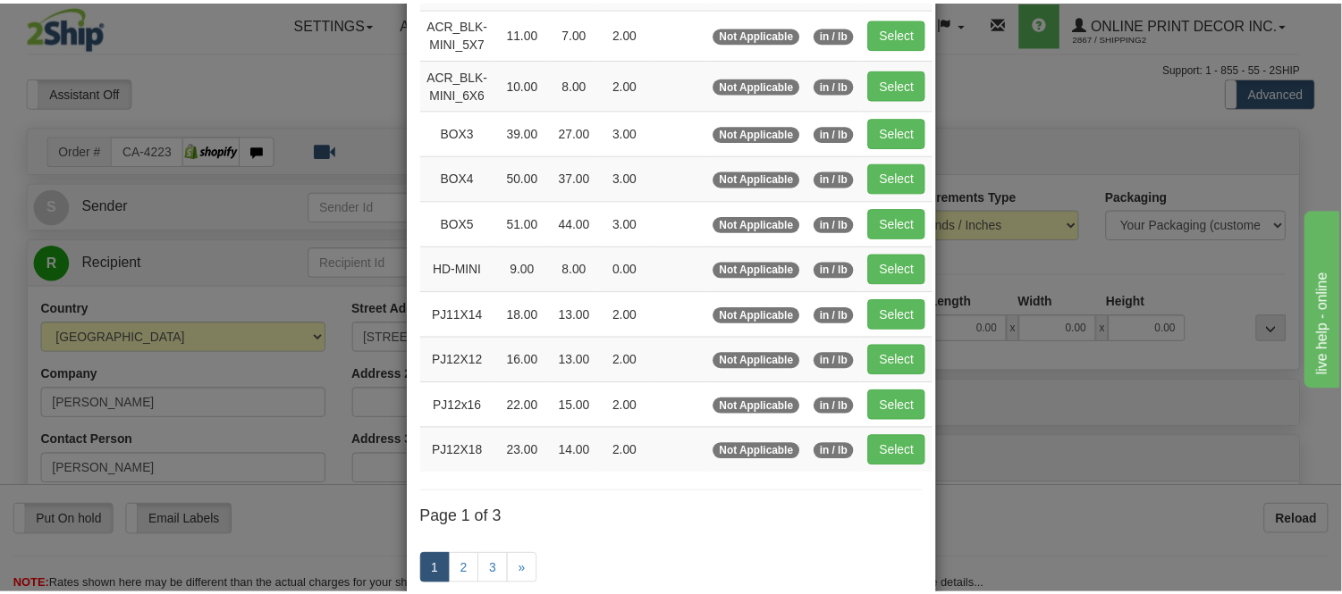
scroll to position [298, 0]
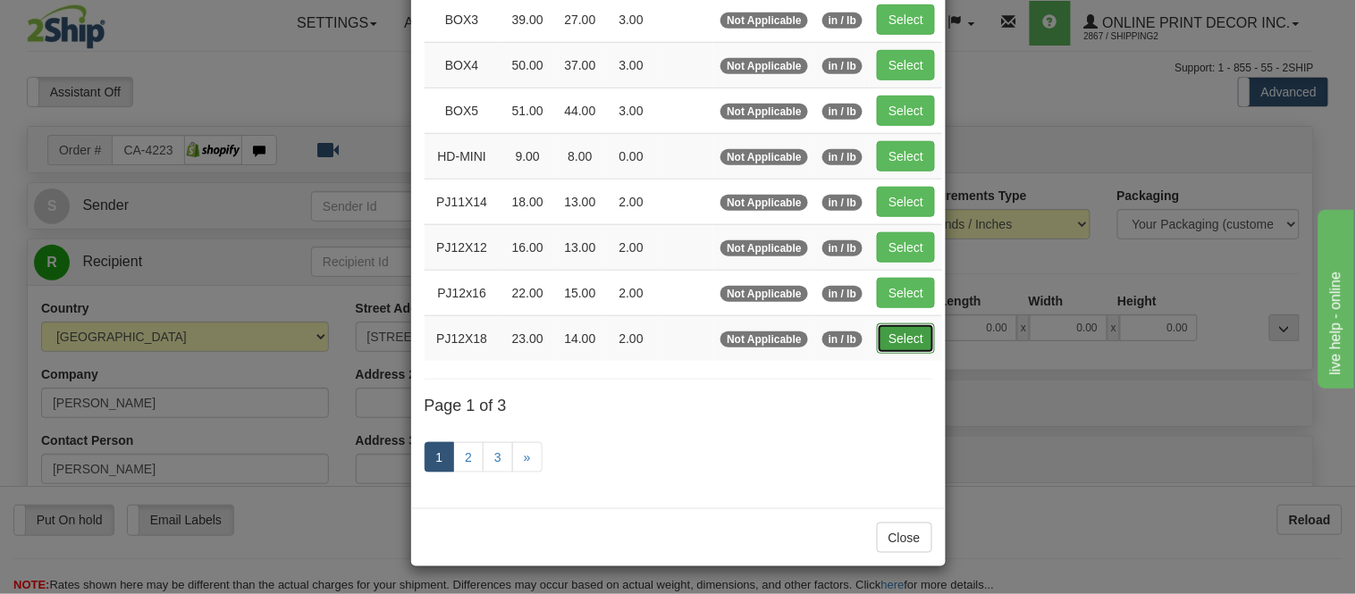
click at [904, 345] on button "Select" at bounding box center [906, 339] width 58 height 30
type input "PJ12X18"
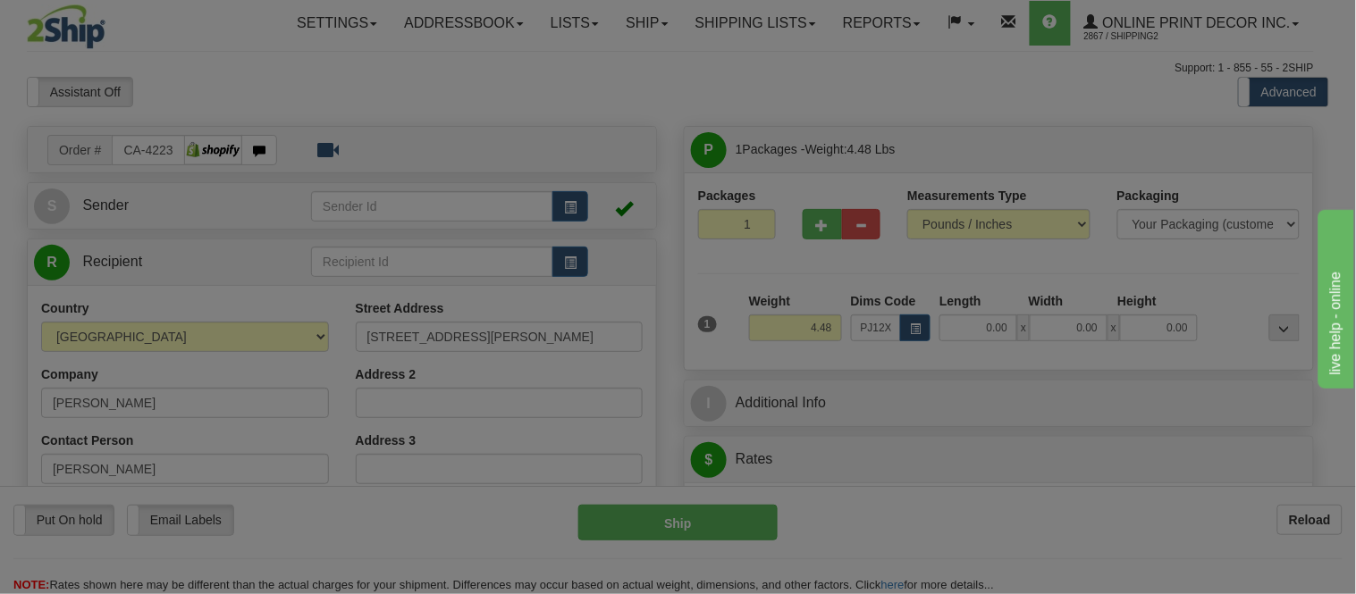
type input "23.00"
type input "14.00"
type input "2.00"
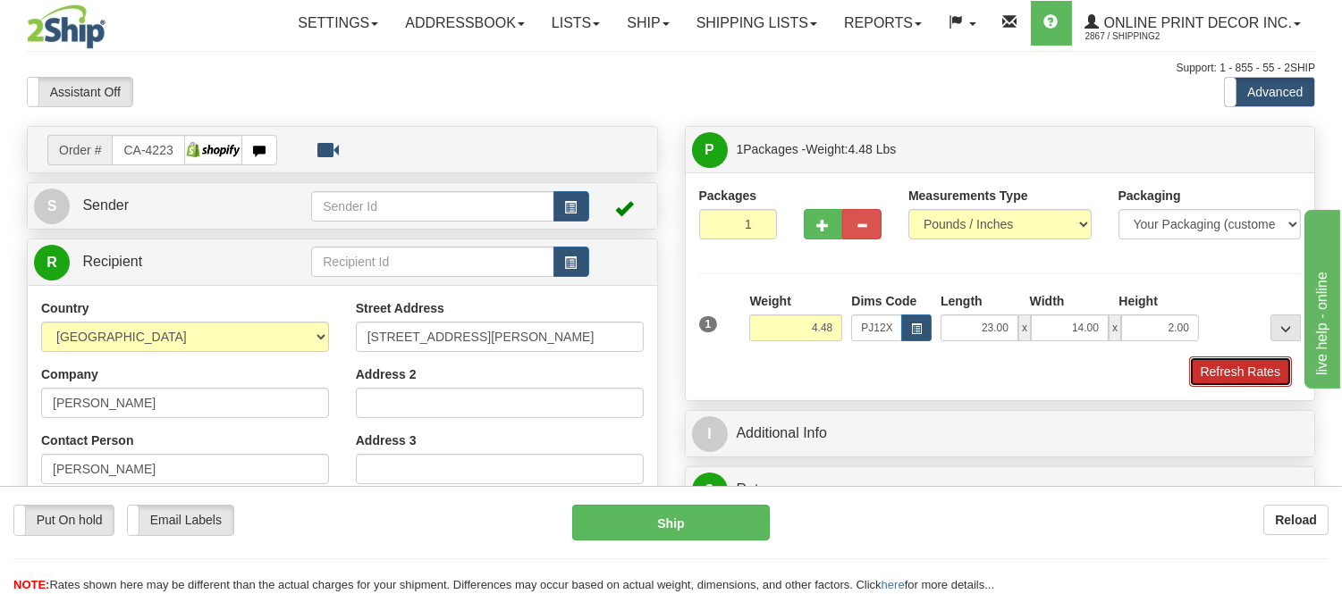
click at [1211, 373] on button "Refresh Rates" at bounding box center [1240, 372] width 103 height 30
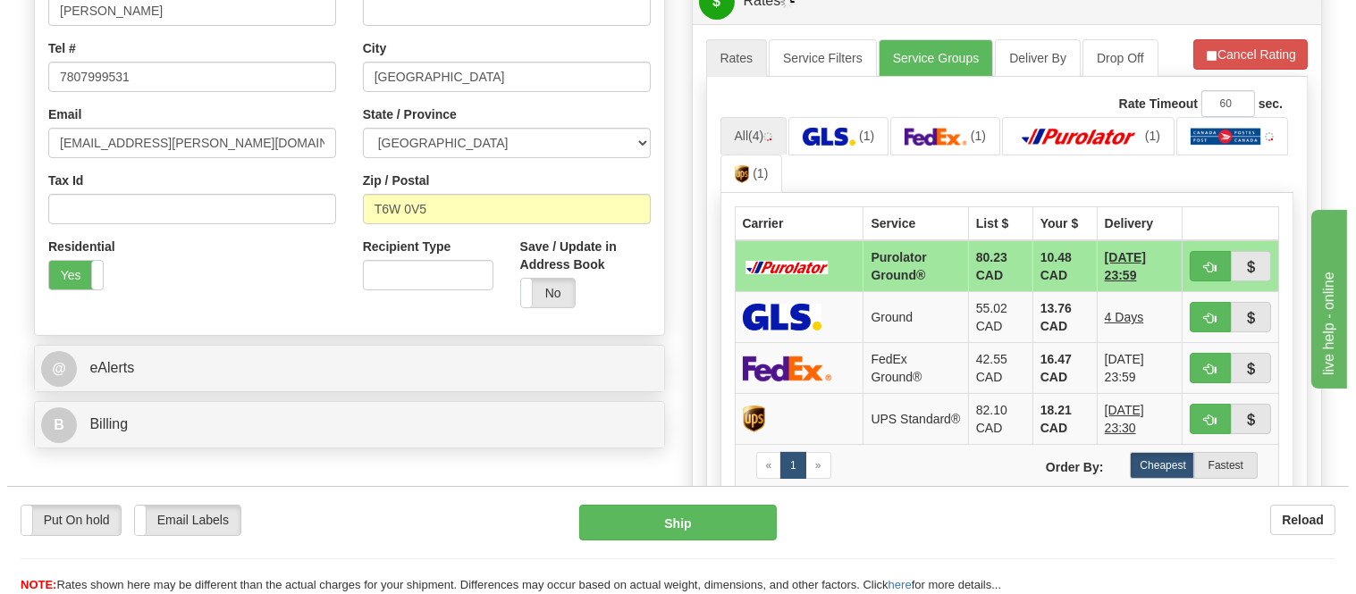
scroll to position [467, 0]
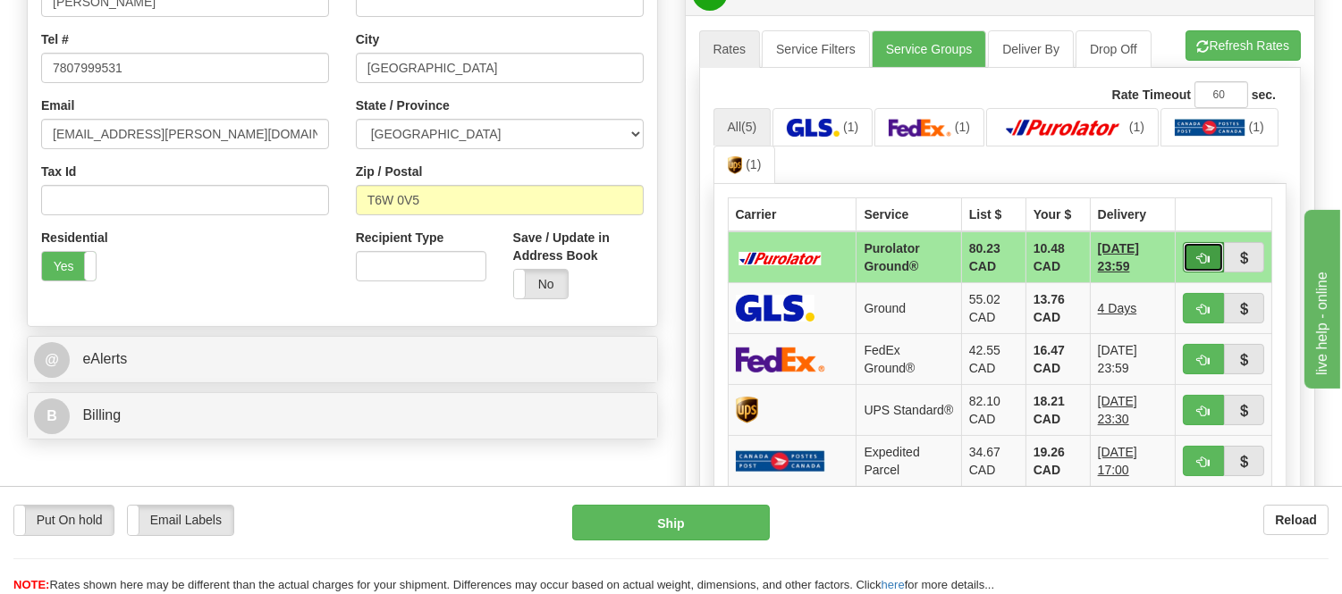
click at [1205, 259] on span "button" at bounding box center [1203, 259] width 13 height 12
type input "260"
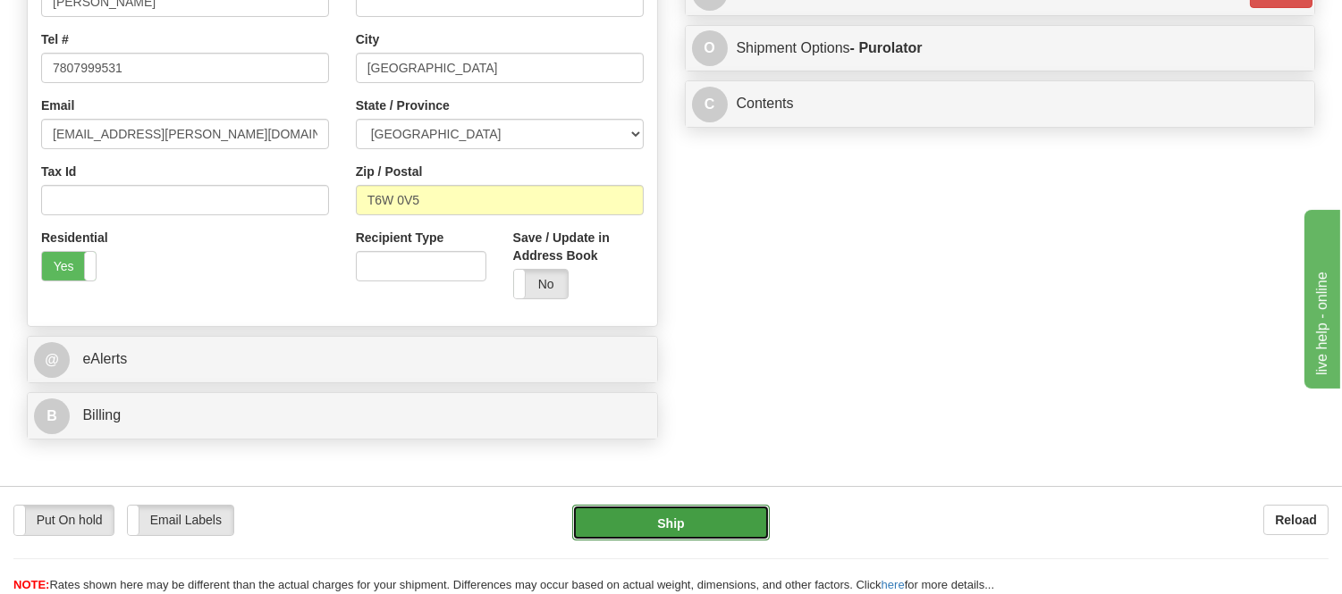
click at [669, 541] on button "Ship" at bounding box center [670, 523] width 197 height 36
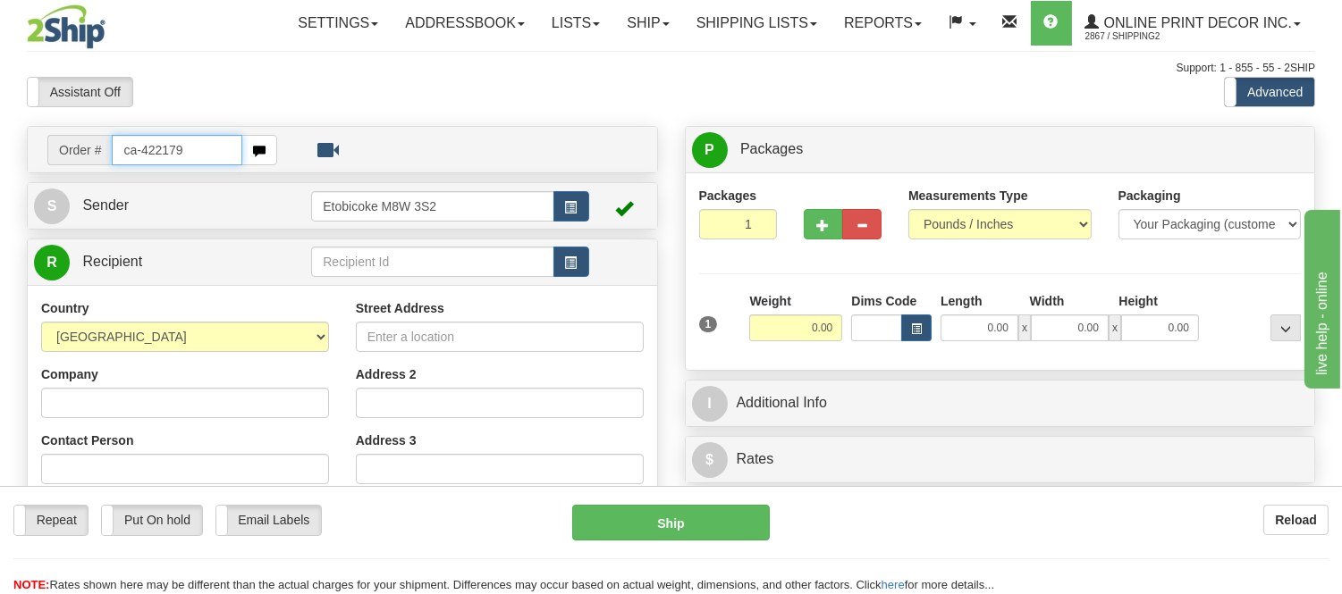
type input "ca-422179"
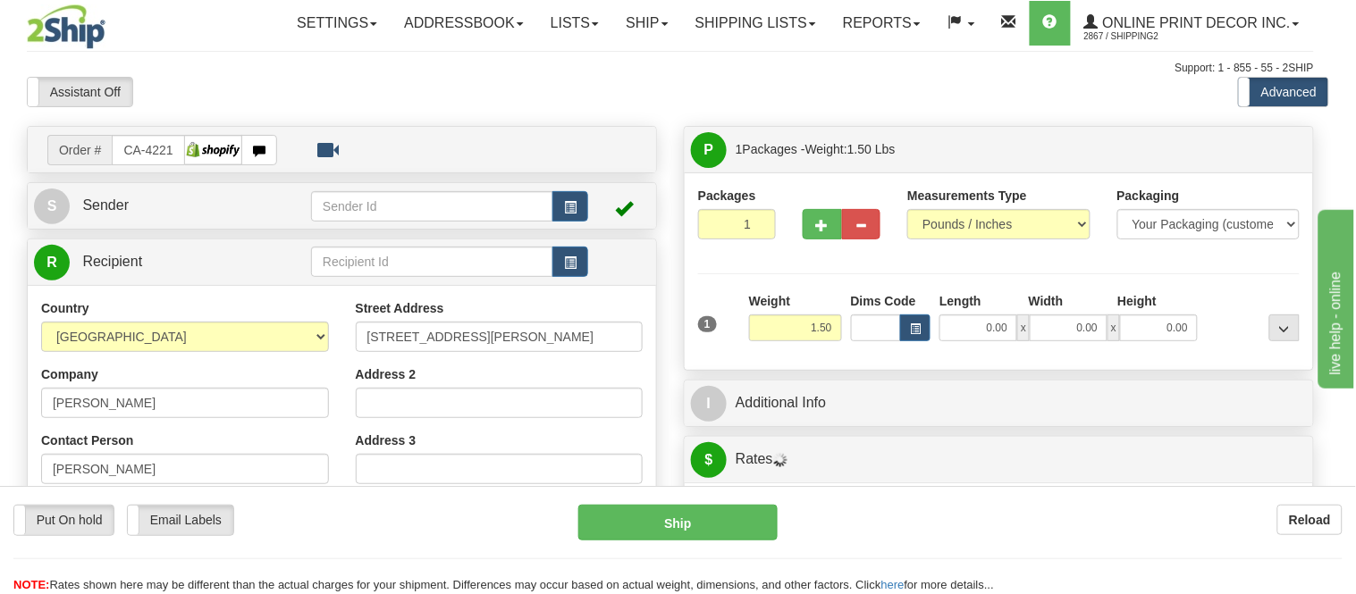
type input "TEESWATER"
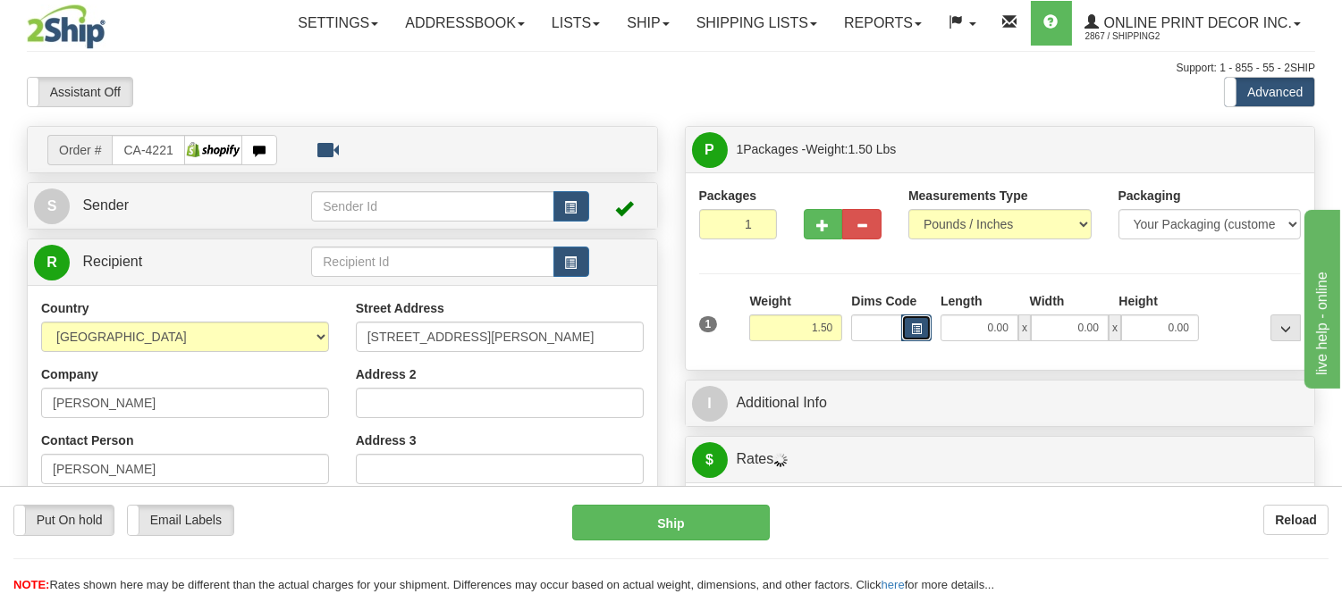
click at [914, 327] on span "button" at bounding box center [916, 329] width 11 height 10
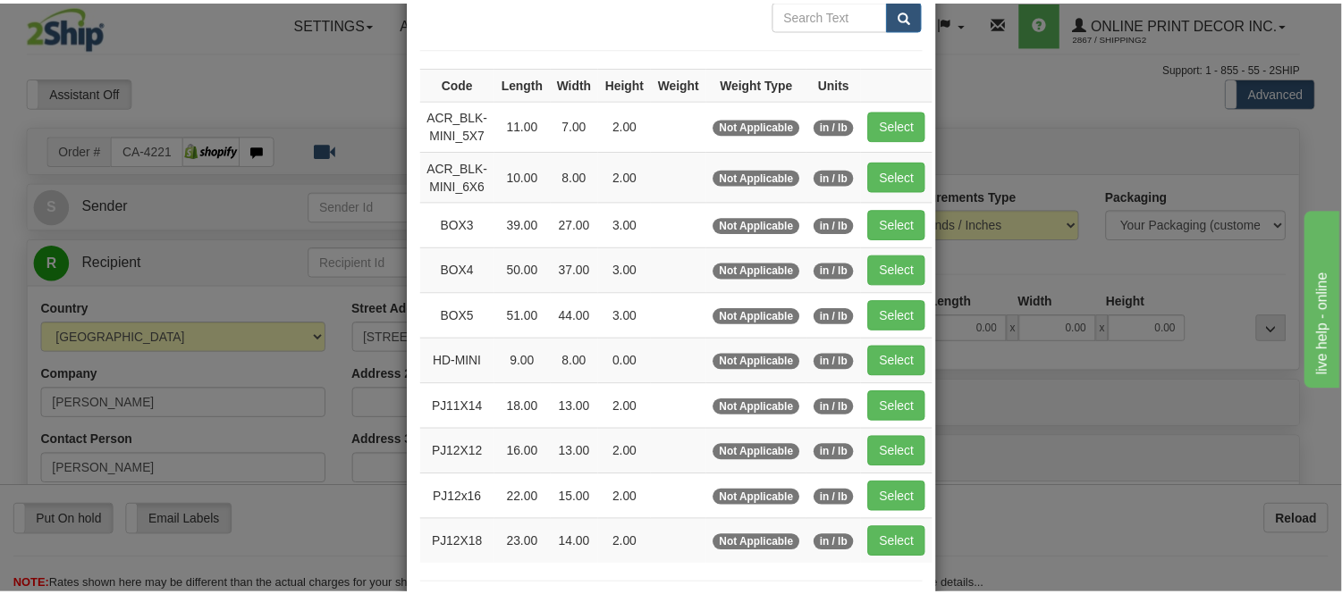
scroll to position [198, 0]
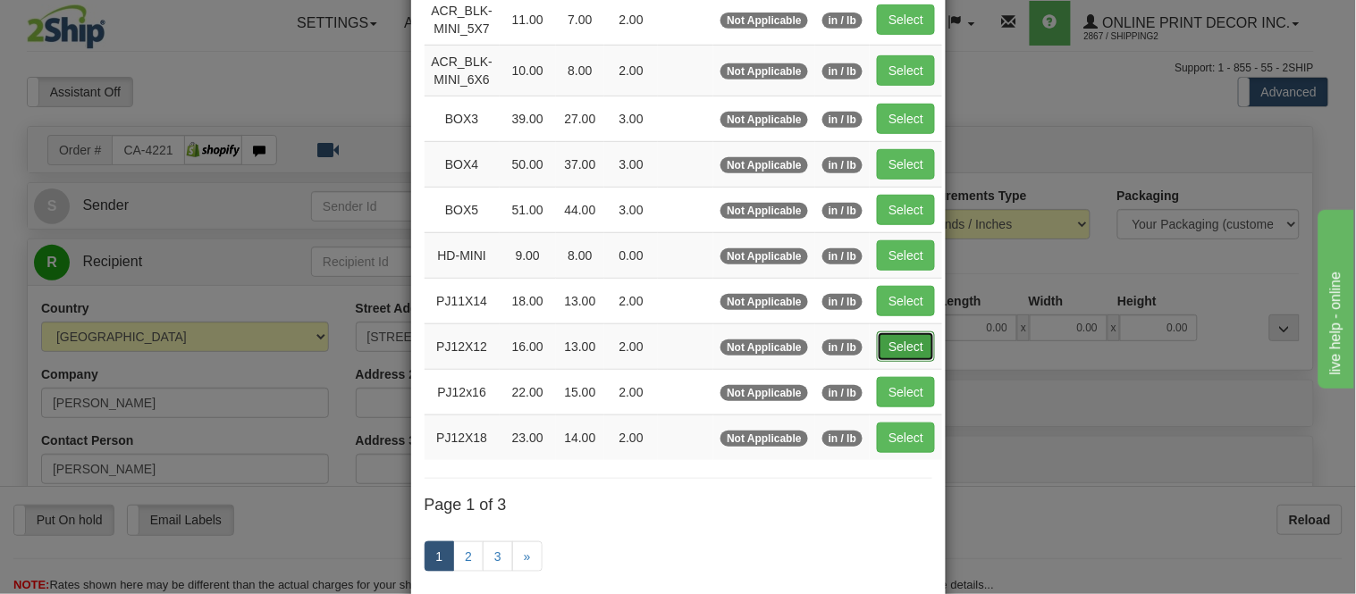
click at [883, 338] on button "Select" at bounding box center [906, 347] width 58 height 30
type input "PJ12X12"
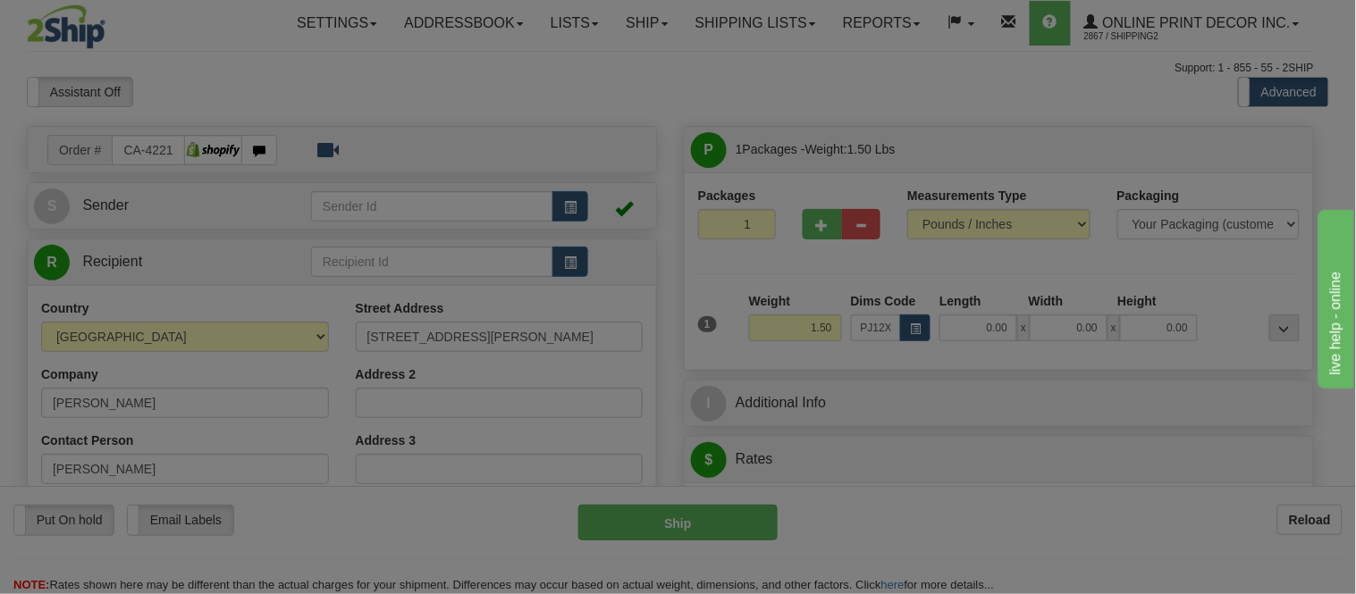
type input "16.00"
type input "13.00"
type input "2.00"
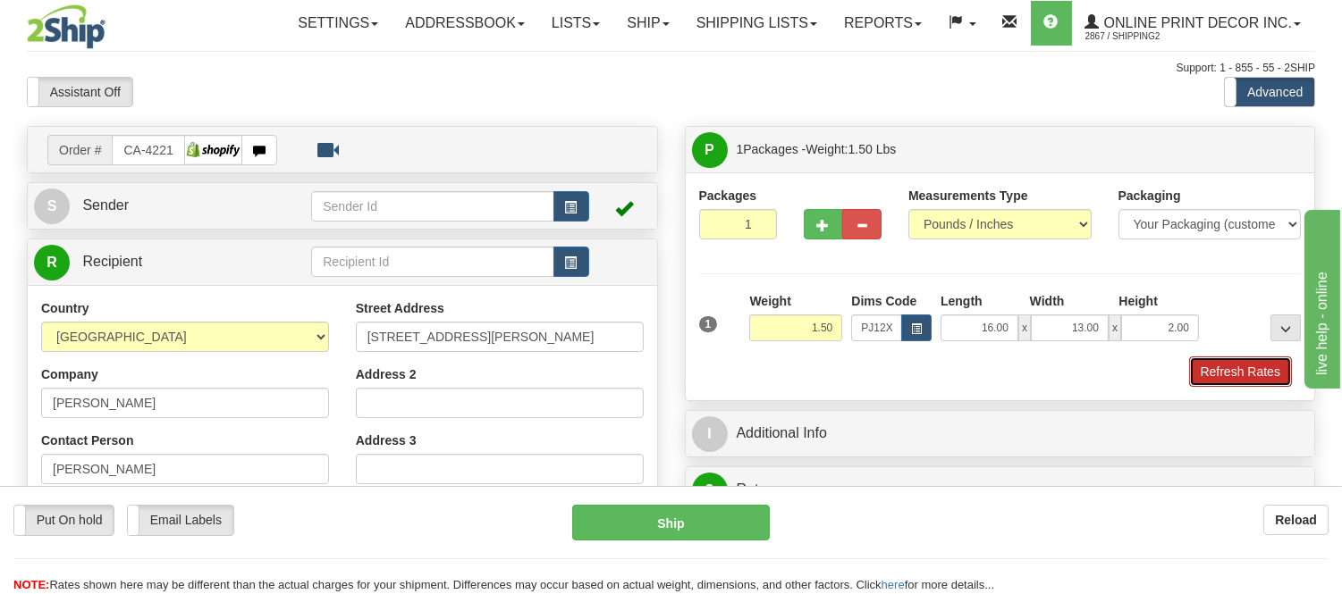
click at [1260, 373] on button "Refresh Rates" at bounding box center [1240, 372] width 103 height 30
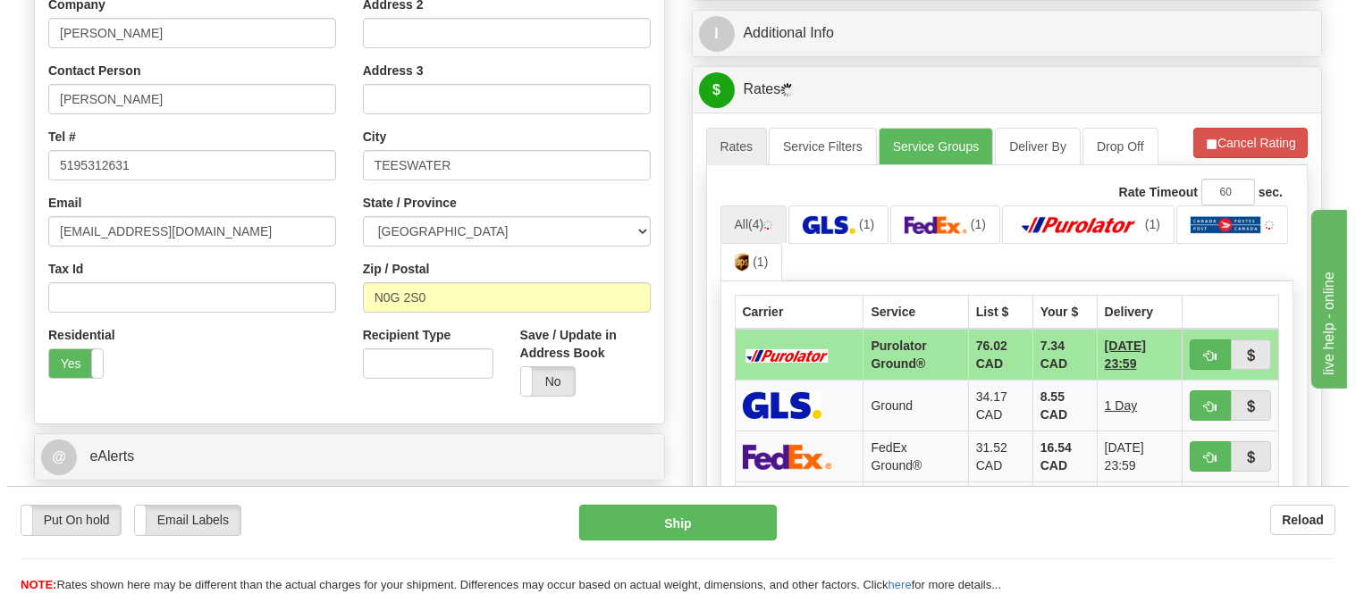
scroll to position [397, 0]
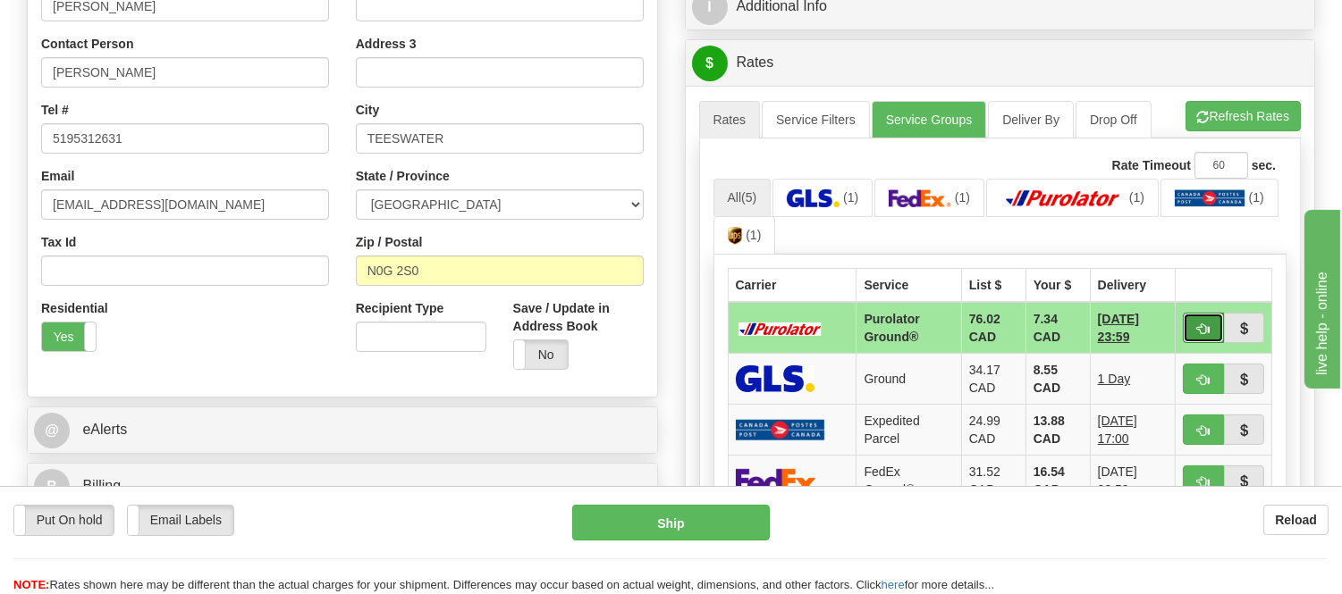
click at [1198, 327] on span "button" at bounding box center [1203, 330] width 13 height 12
type input "260"
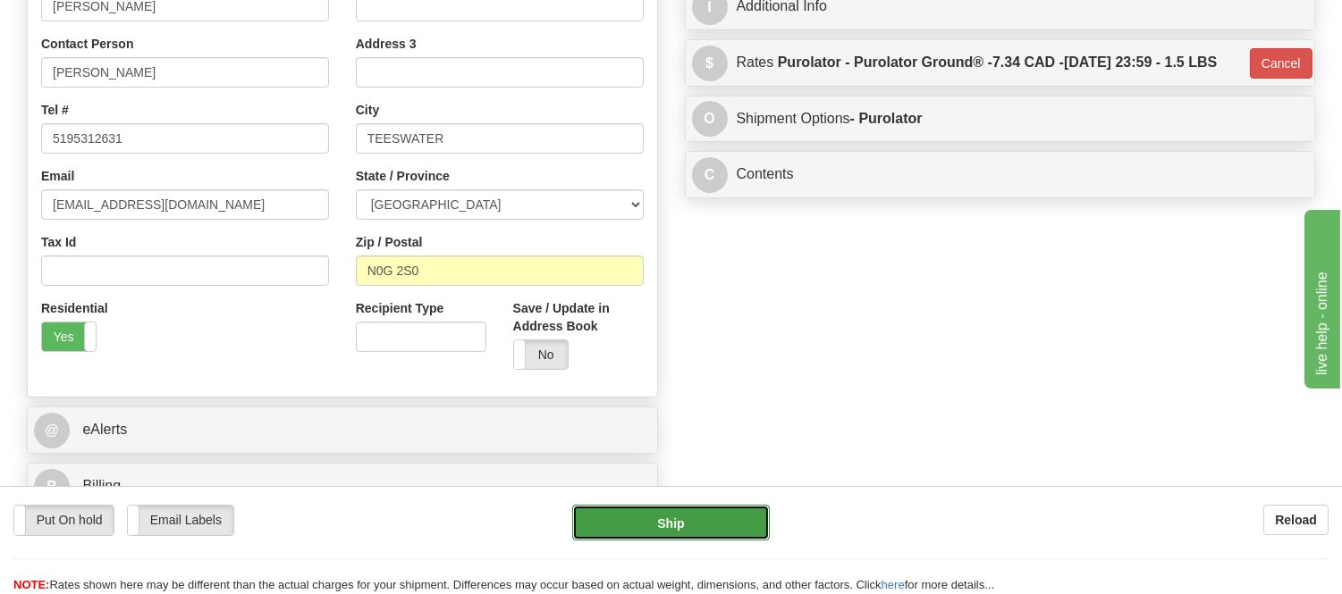
click at [731, 527] on button "Ship" at bounding box center [670, 523] width 197 height 36
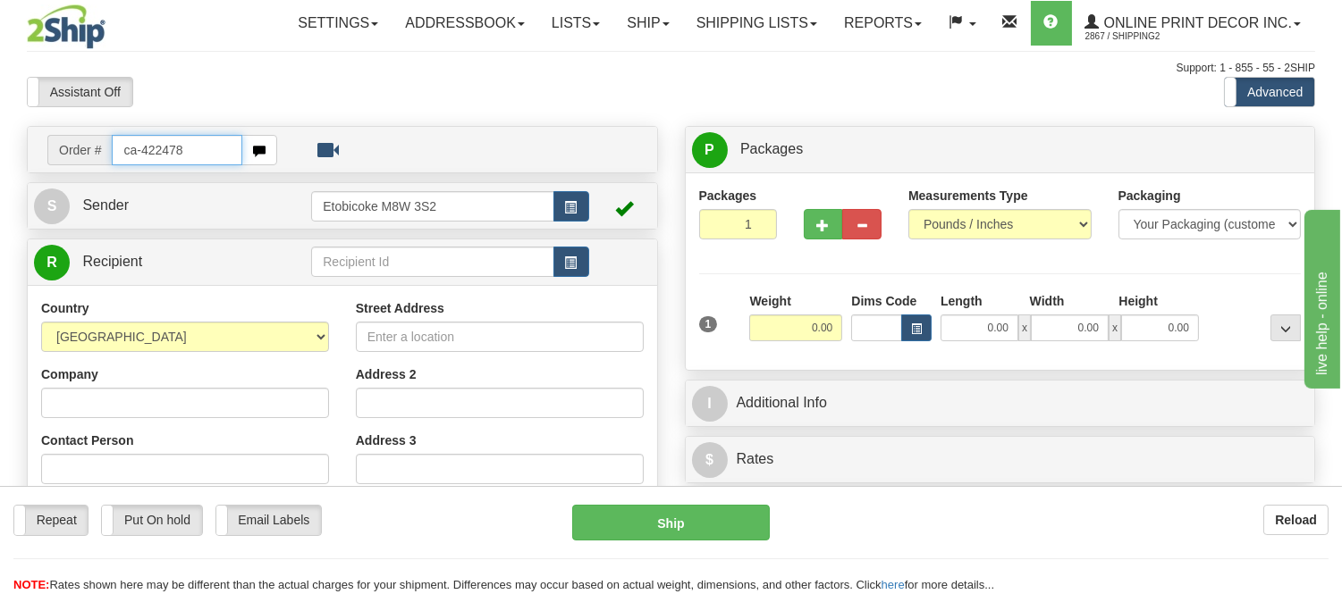
type input "ca-422478"
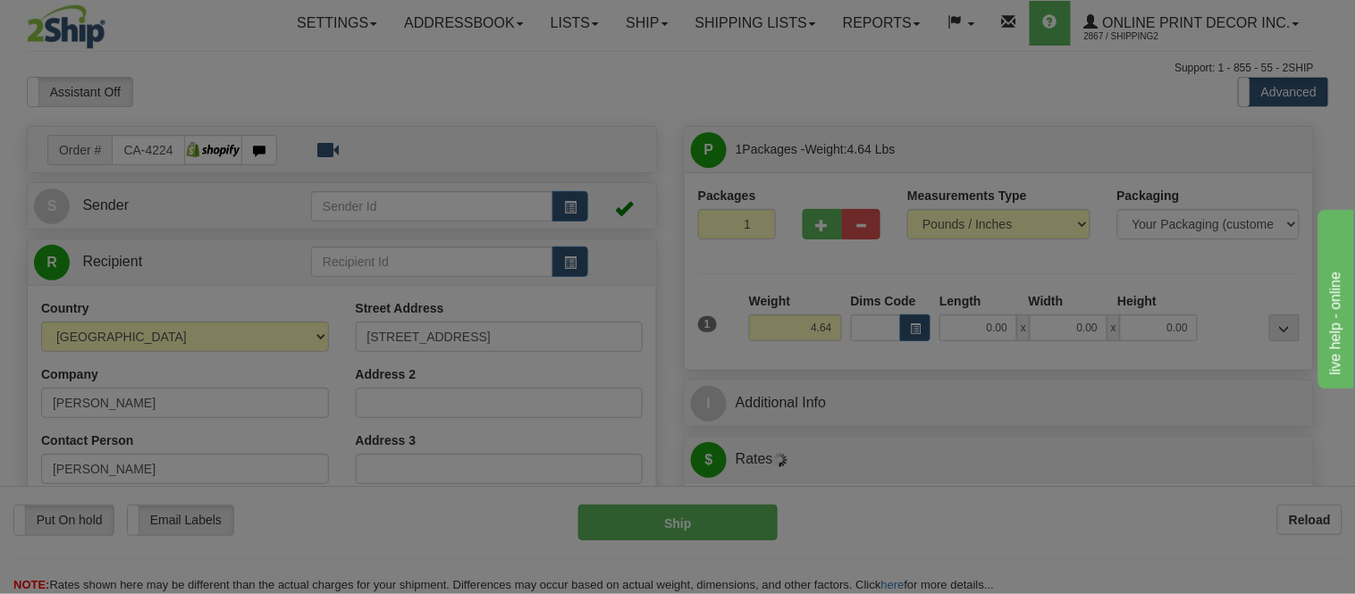
type input "[GEOGRAPHIC_DATA]"
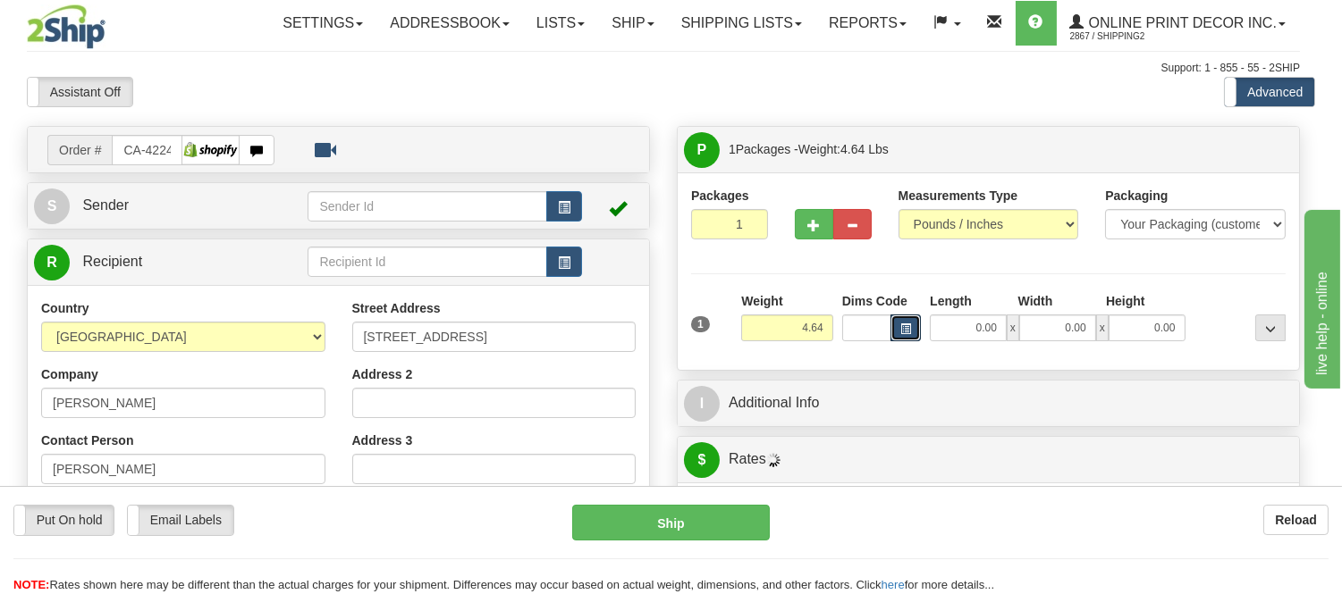
click at [911, 328] on span "button" at bounding box center [905, 329] width 11 height 10
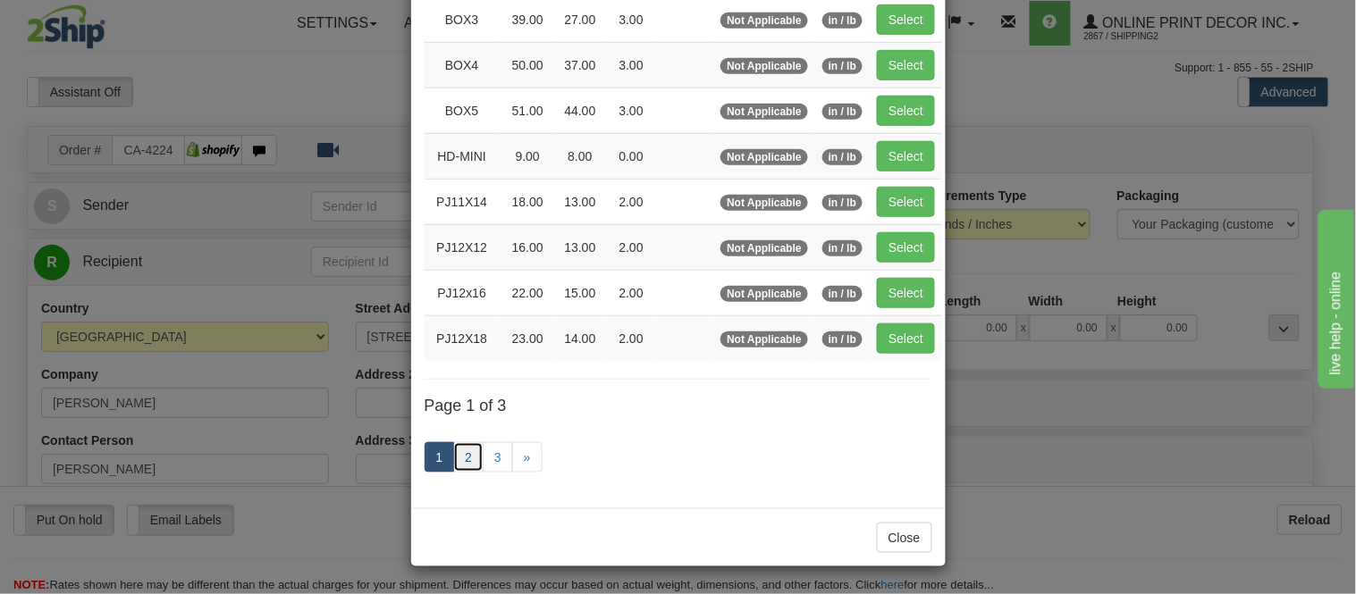
click at [467, 465] on link "2" at bounding box center [468, 457] width 30 height 30
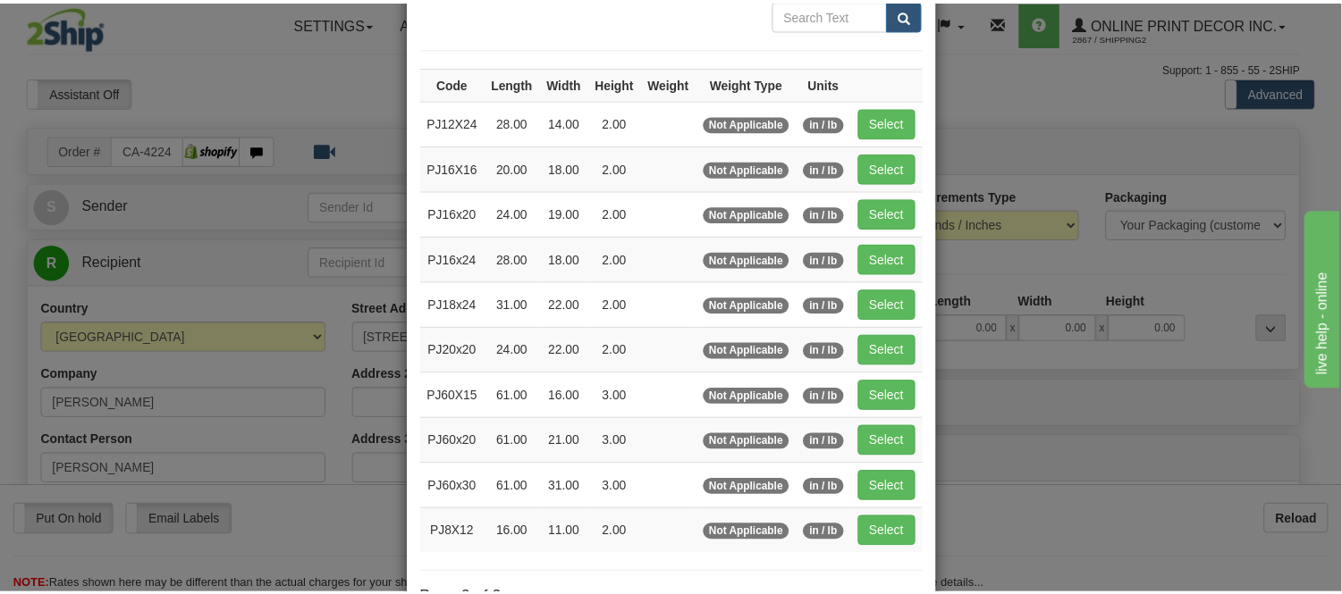
scroll to position [92, 0]
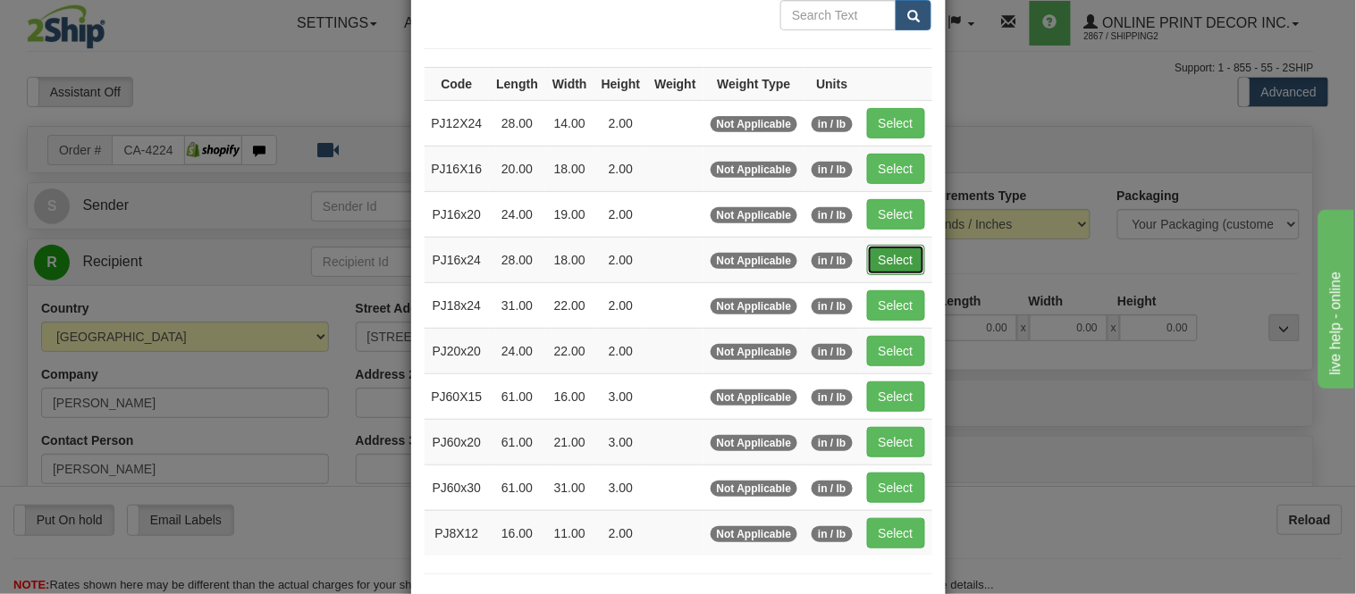
click at [872, 265] on button "Select" at bounding box center [896, 260] width 58 height 30
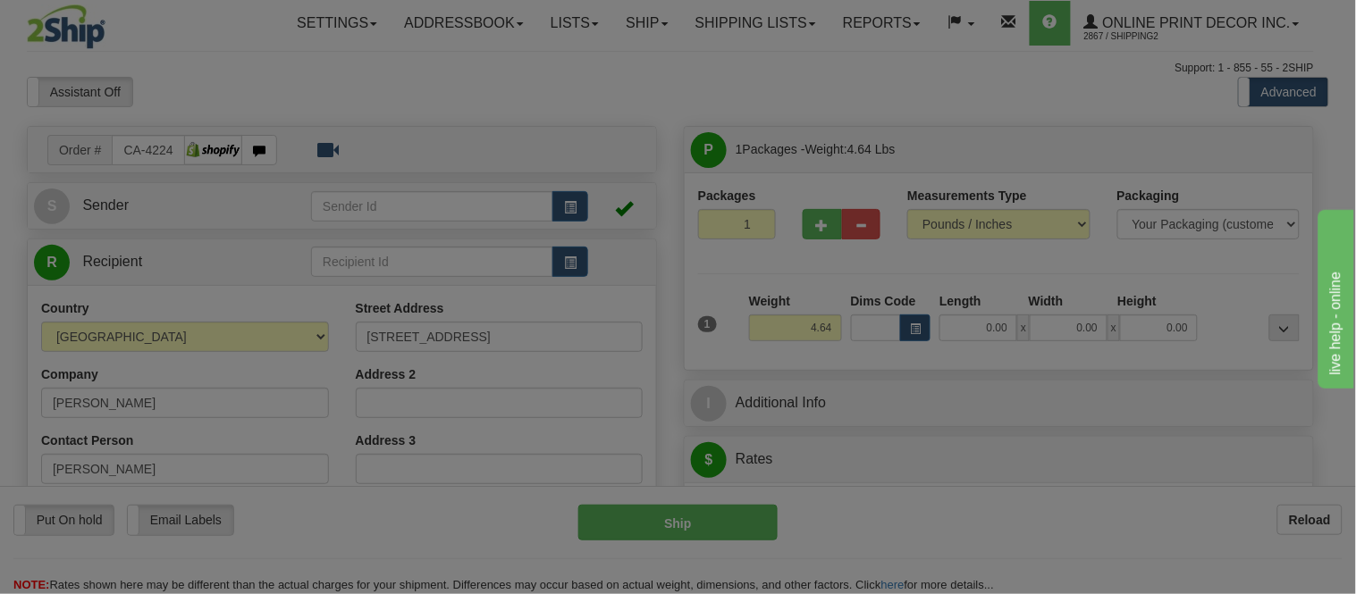
type input "PJ16x24"
type input "28.00"
type input "18.00"
type input "2.00"
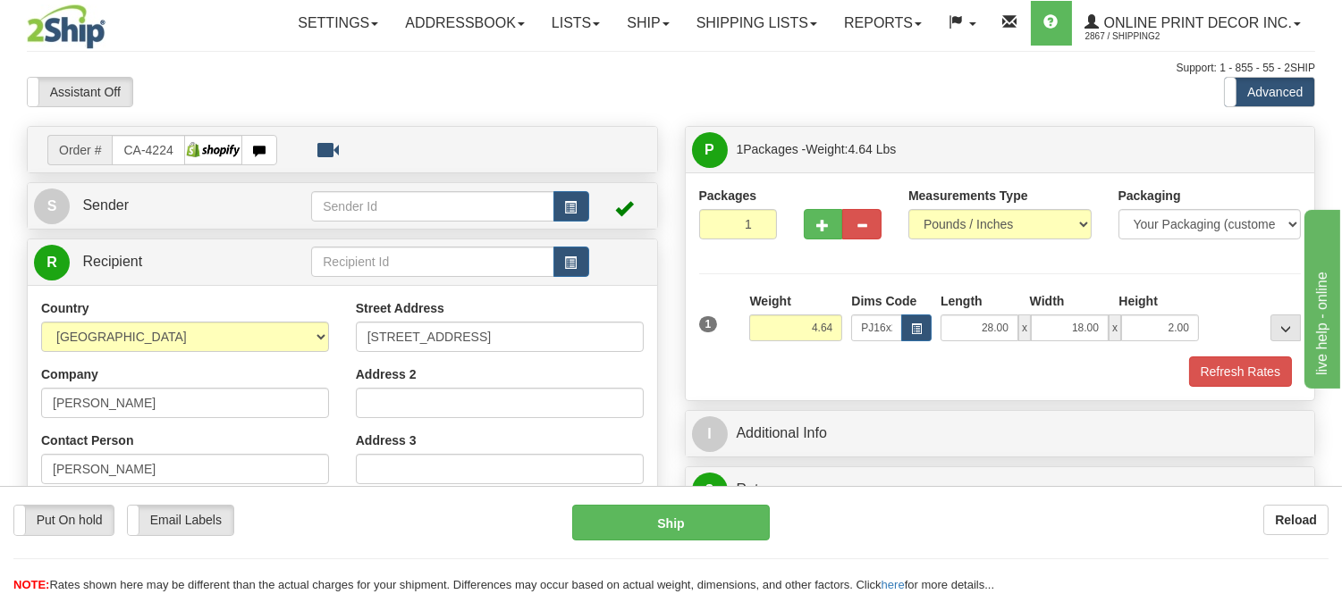
click at [1239, 391] on div "Packages 1 1 Measurements Type" at bounding box center [1000, 287] width 629 height 228
click at [1246, 371] on button "Refresh Rates" at bounding box center [1240, 372] width 103 height 30
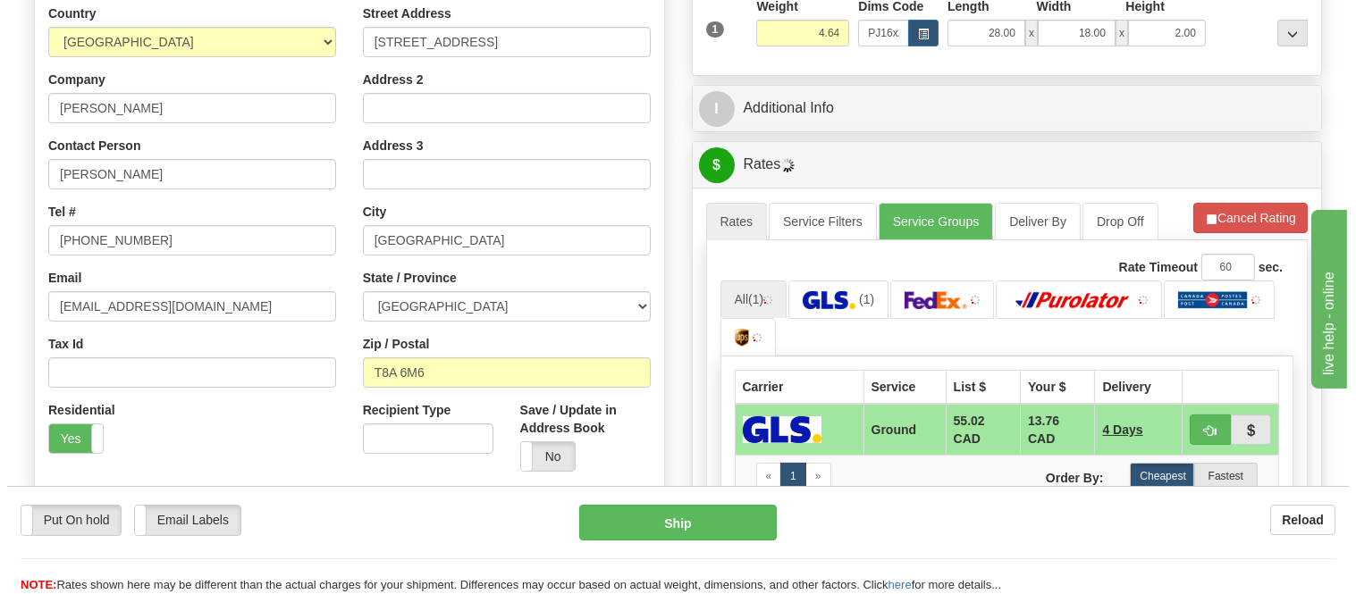
scroll to position [359, 0]
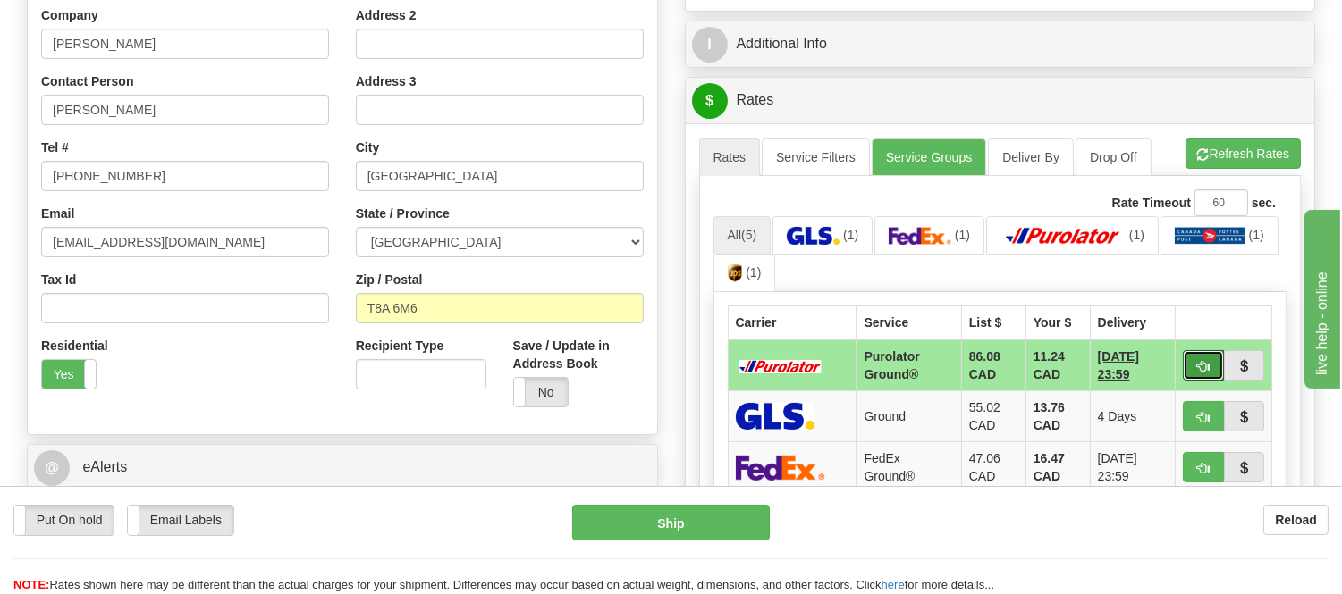
click at [1200, 372] on span "button" at bounding box center [1203, 367] width 13 height 12
type input "260"
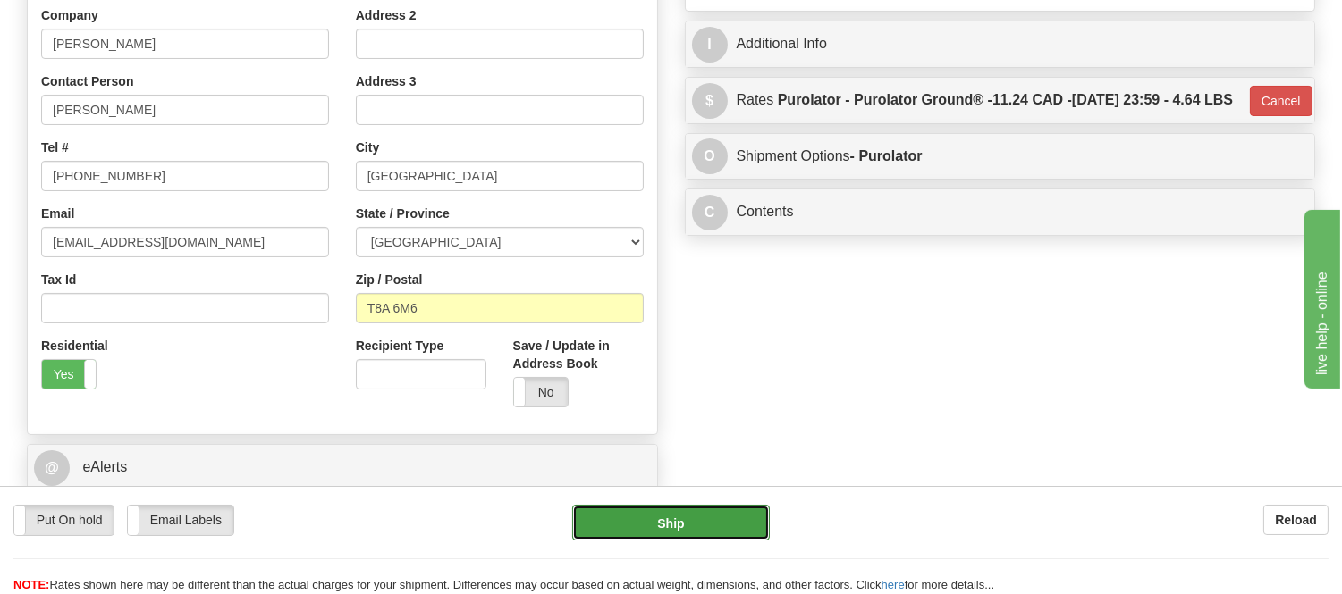
click at [727, 522] on button "Ship" at bounding box center [670, 523] width 197 height 36
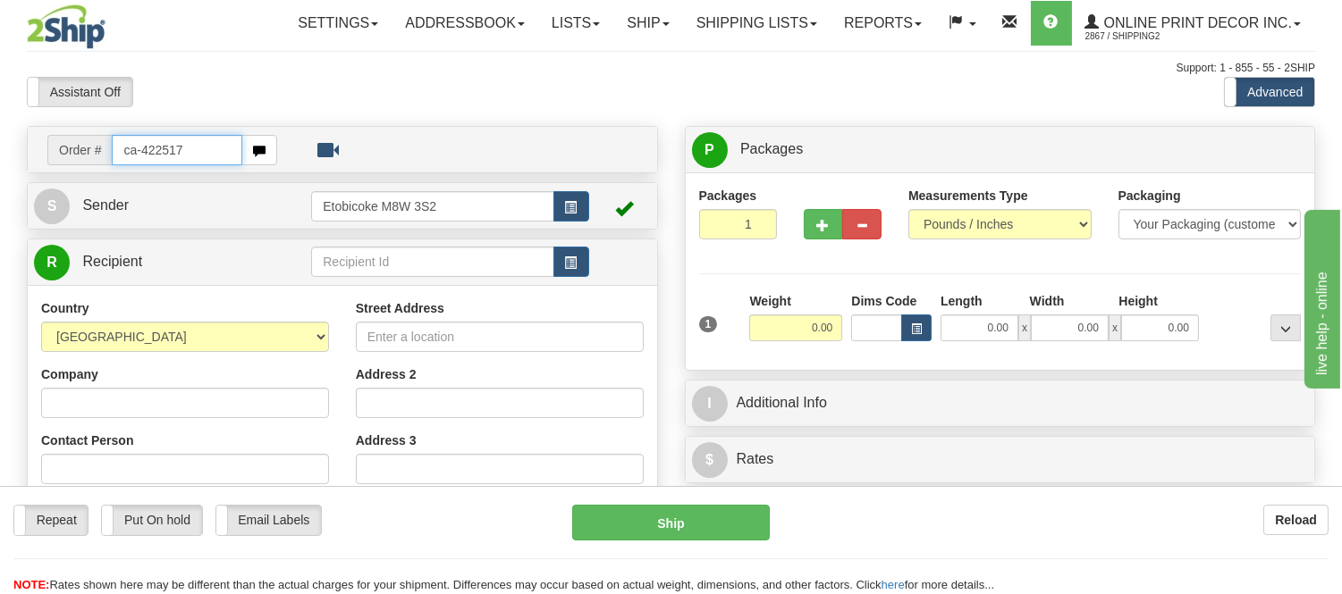
type input "ca-422517"
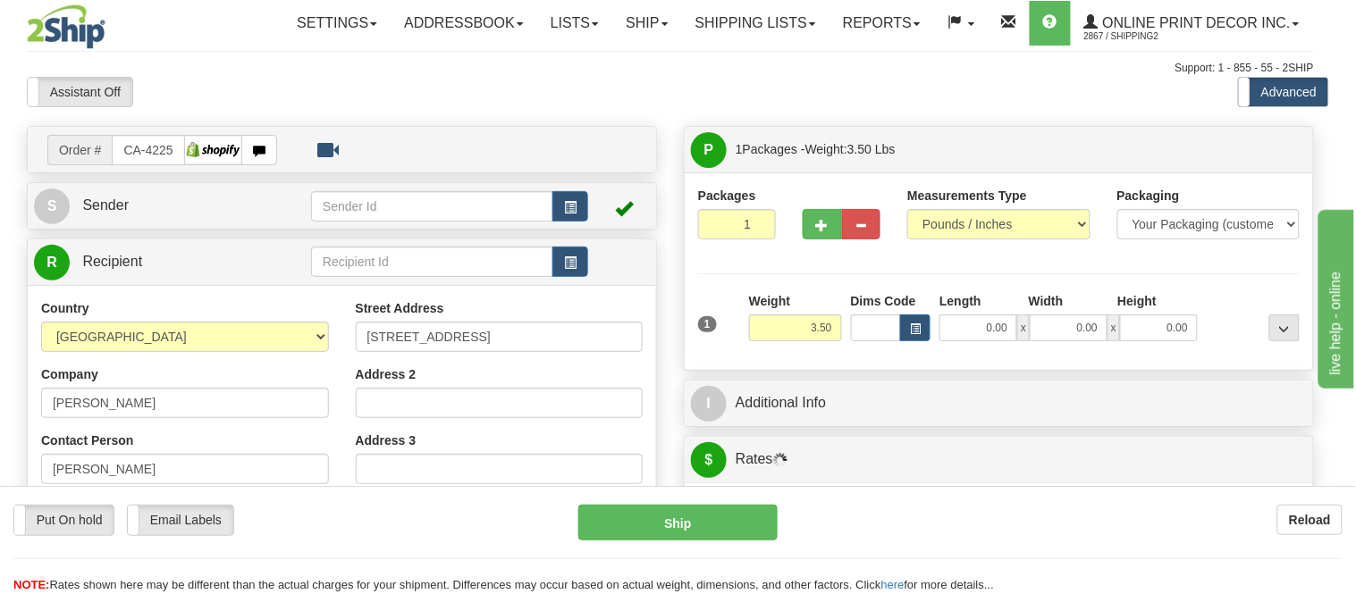
type input "DILKE"
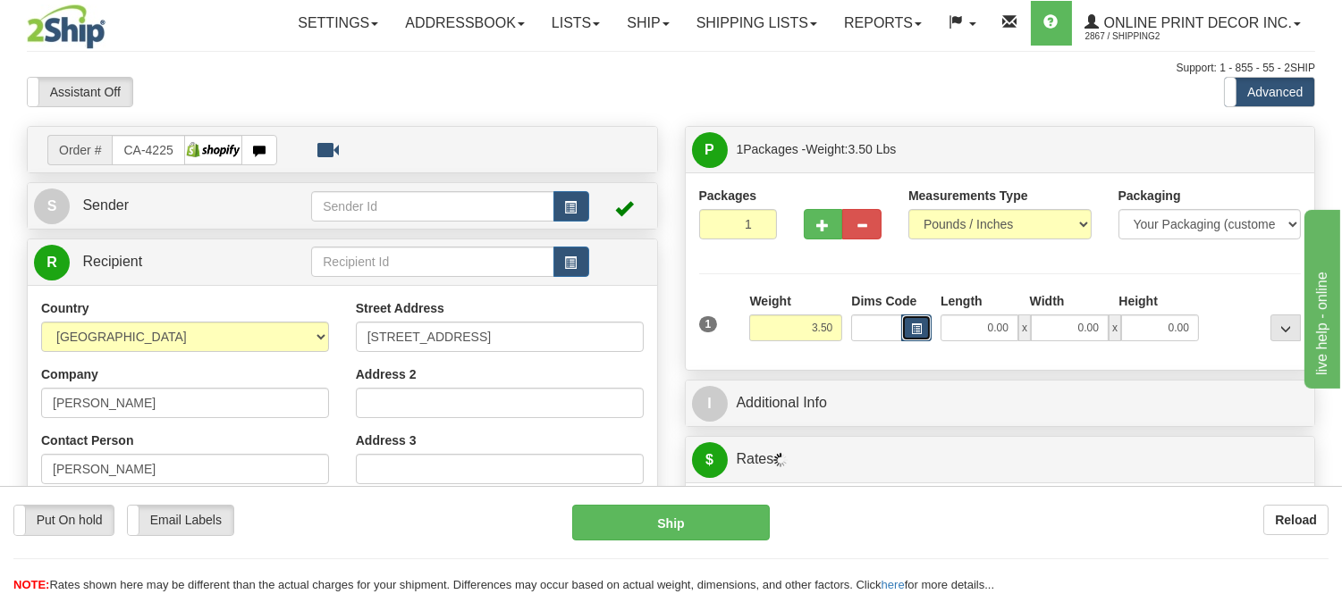
click at [912, 327] on span "button" at bounding box center [916, 329] width 11 height 10
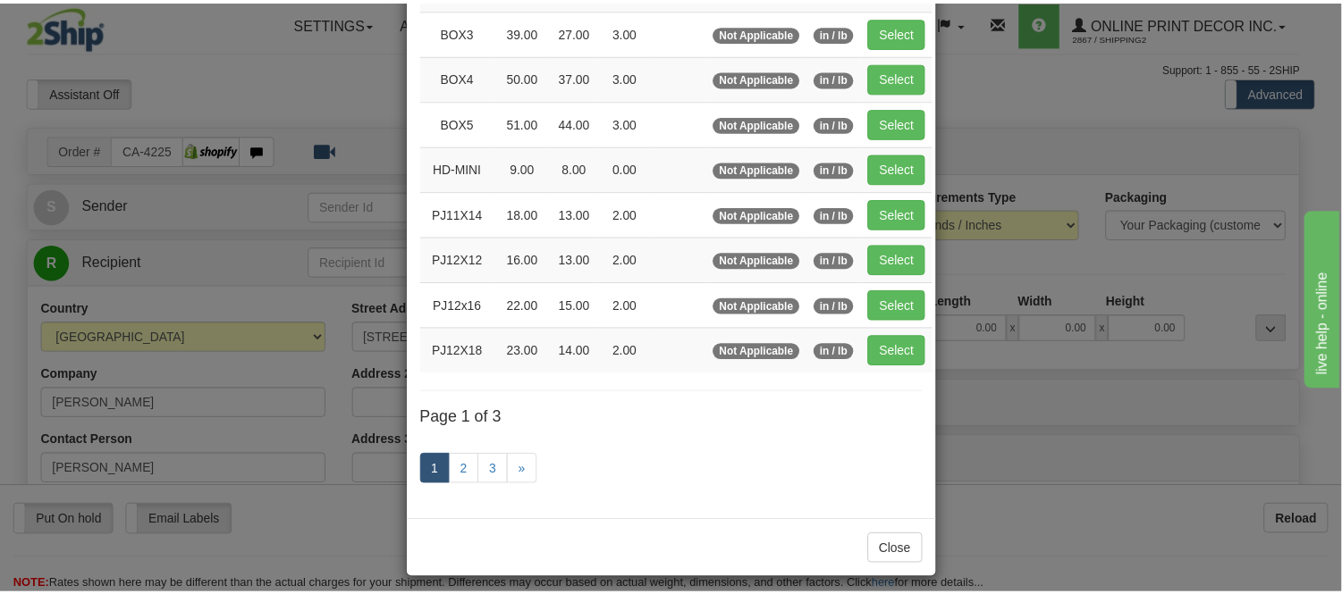
scroll to position [298, 0]
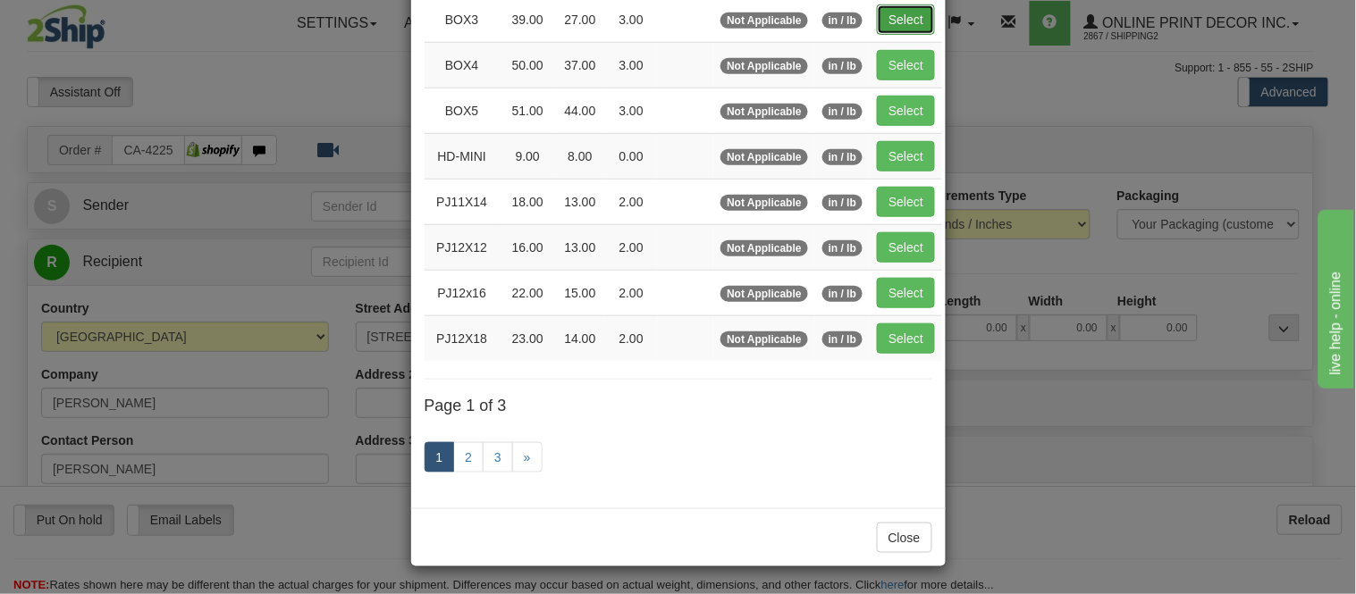
click at [905, 21] on button "Select" at bounding box center [906, 19] width 58 height 30
type input "BOX3"
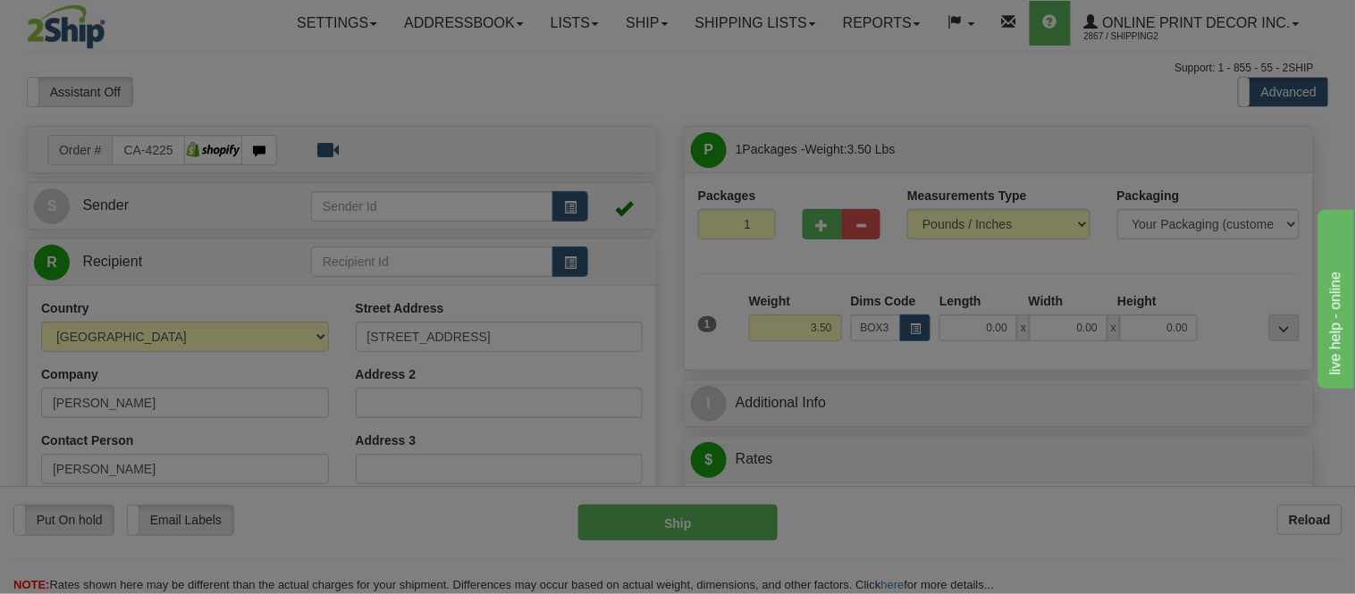
type input "39.00"
type input "27.00"
type input "3.00"
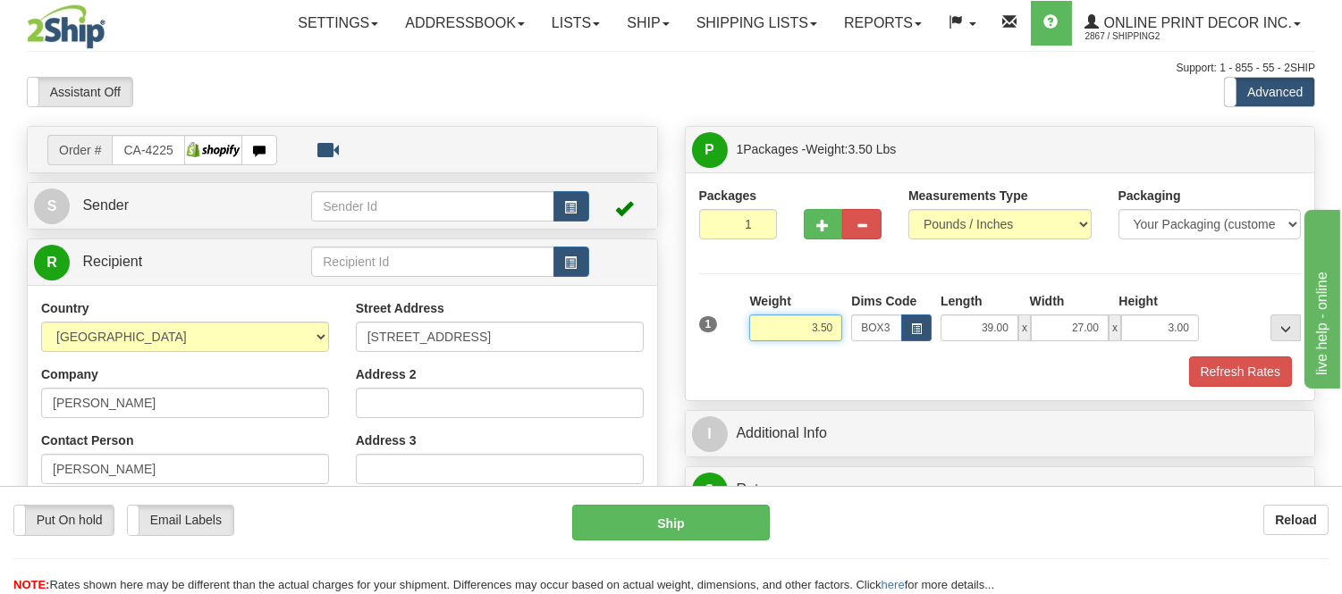
drag, startPoint x: 840, startPoint y: 325, endPoint x: 736, endPoint y: 363, distance: 111.1
click at [736, 363] on div "1 Weight 3.50 Dims Code BOX3" at bounding box center [1000, 339] width 602 height 95
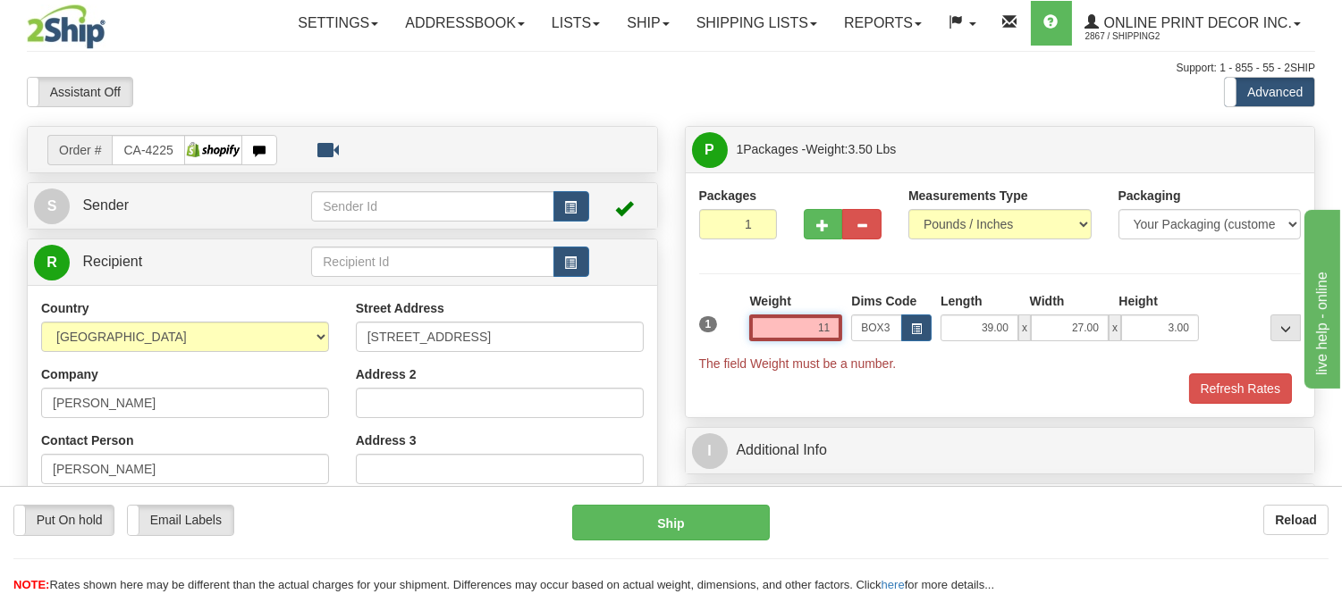
type input "1"
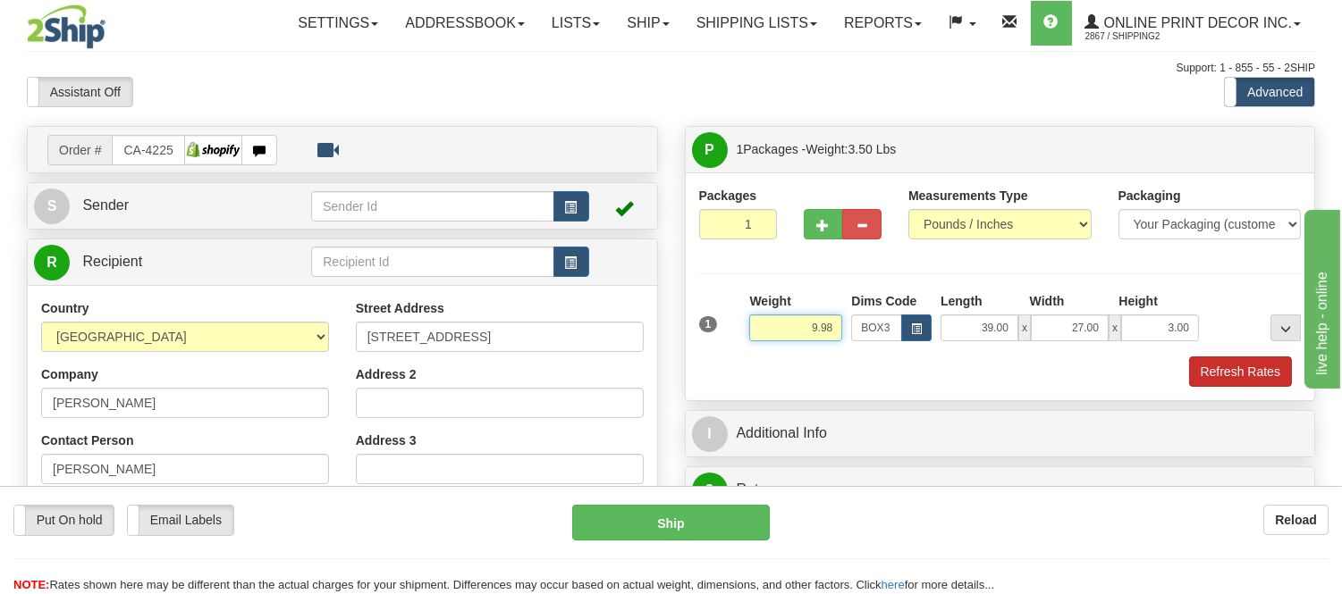
type input "9.98"
click at [1213, 361] on button "Refresh Rates" at bounding box center [1240, 372] width 103 height 30
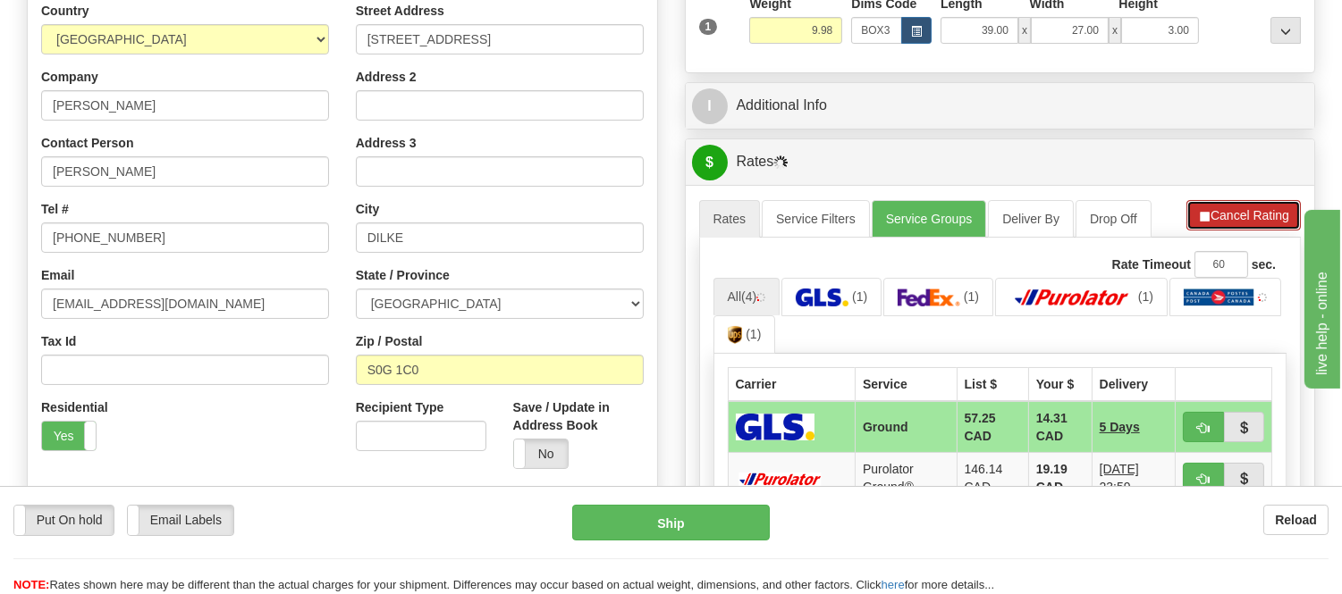
click at [1201, 206] on button "Cancel Rating" at bounding box center [1243, 215] width 114 height 30
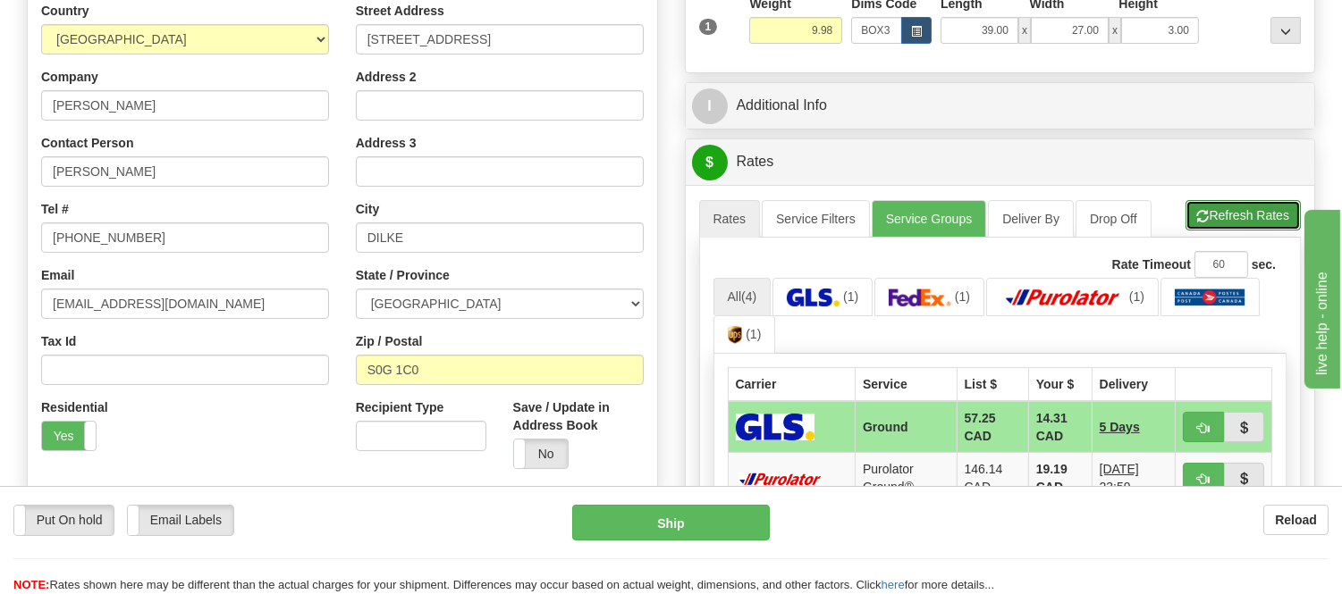
click at [1202, 206] on button "Refresh Rates" at bounding box center [1242, 215] width 115 height 30
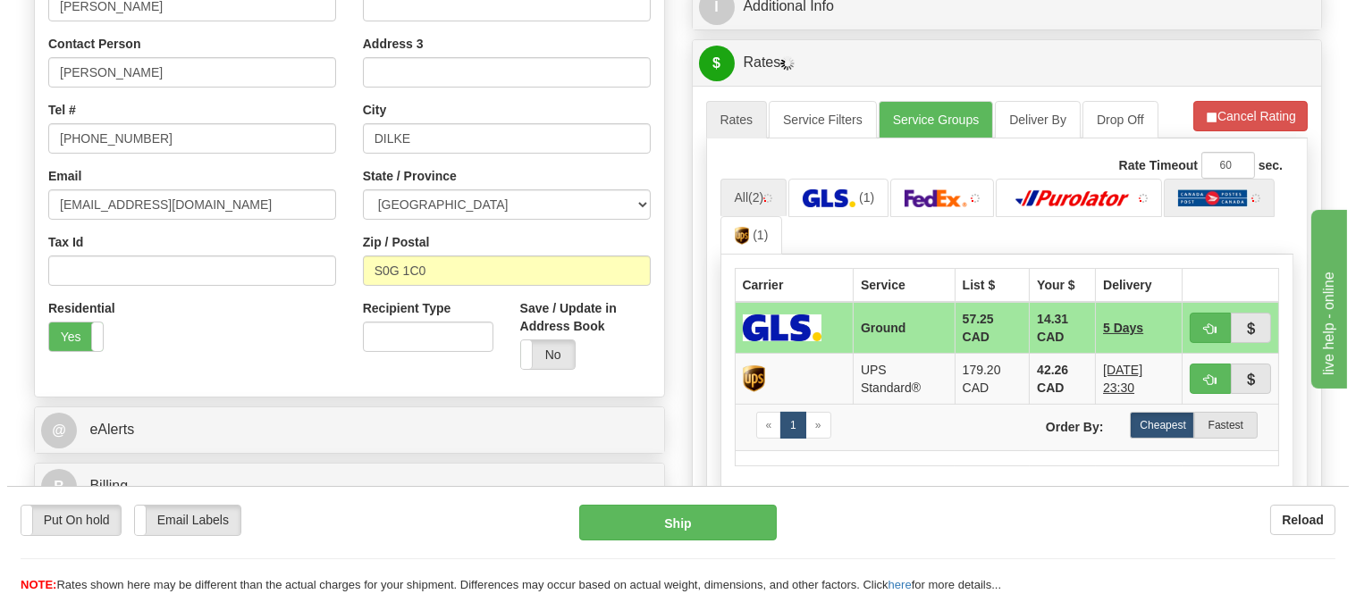
scroll to position [496, 0]
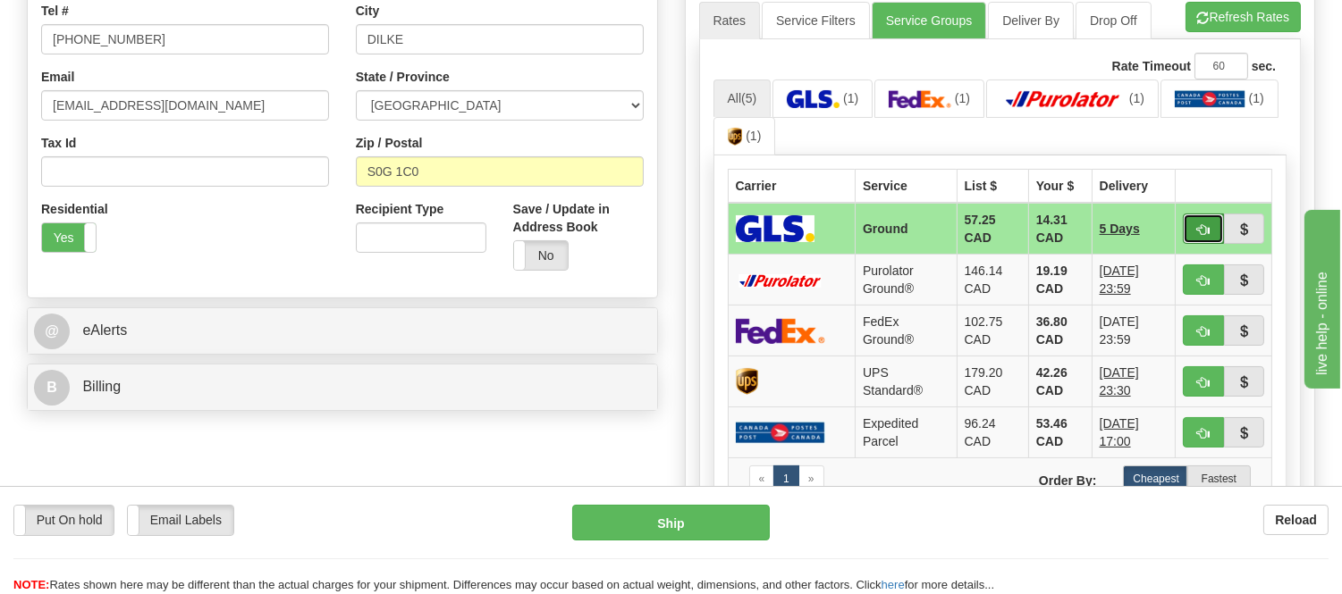
click at [1200, 239] on button "button" at bounding box center [1203, 229] width 41 height 30
type input "1"
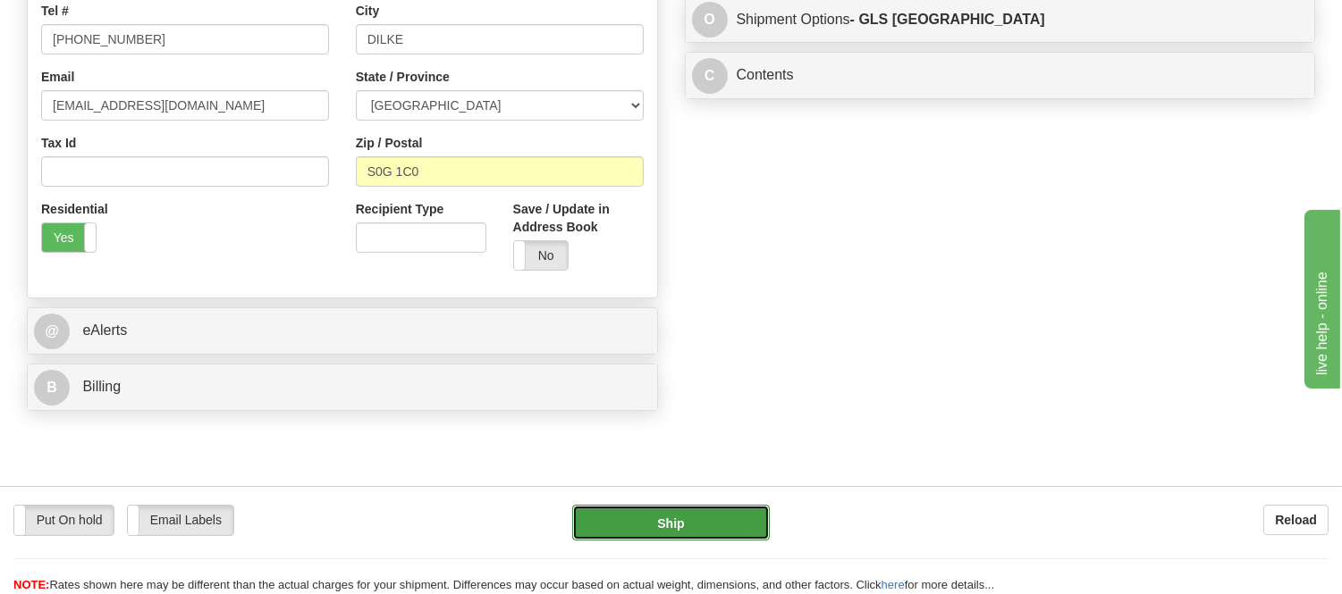
click at [745, 520] on button "Ship" at bounding box center [670, 523] width 197 height 36
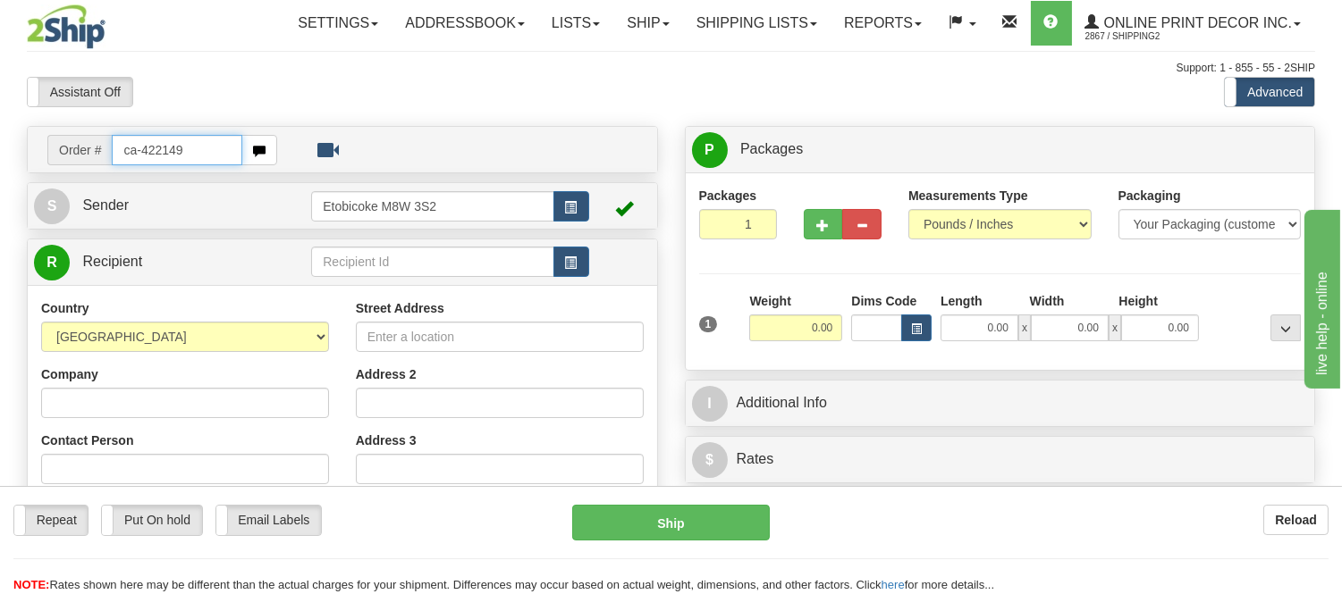
type input "ca-422149"
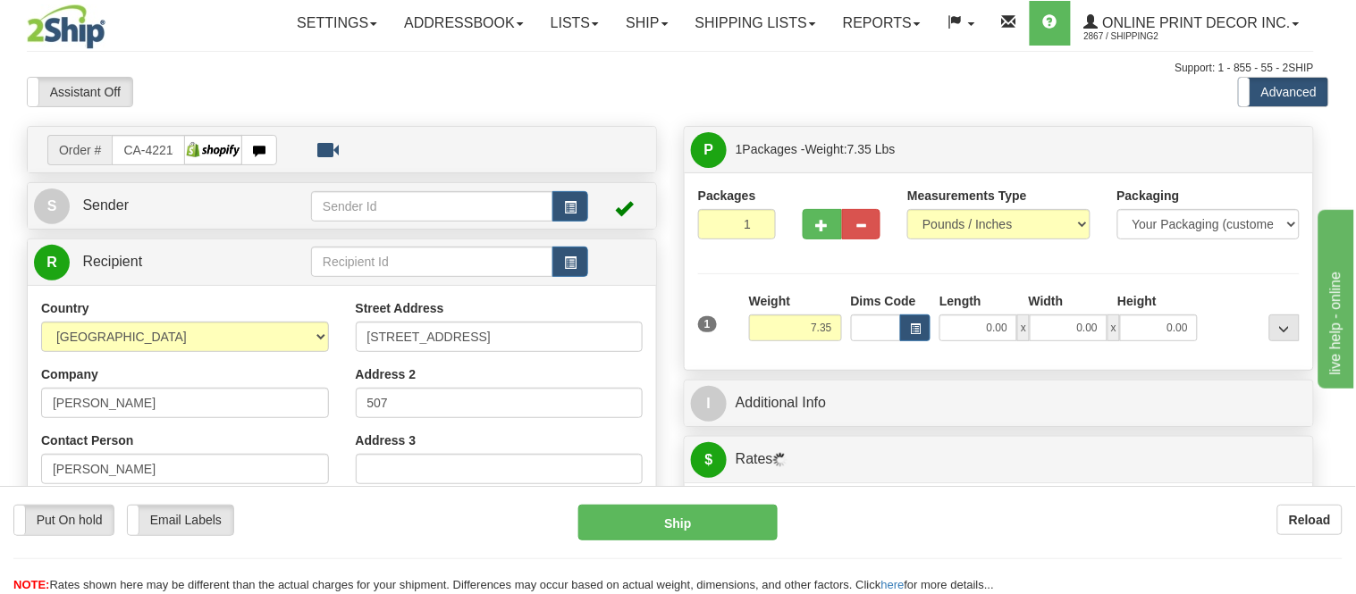
type input "[PERSON_NAME]"
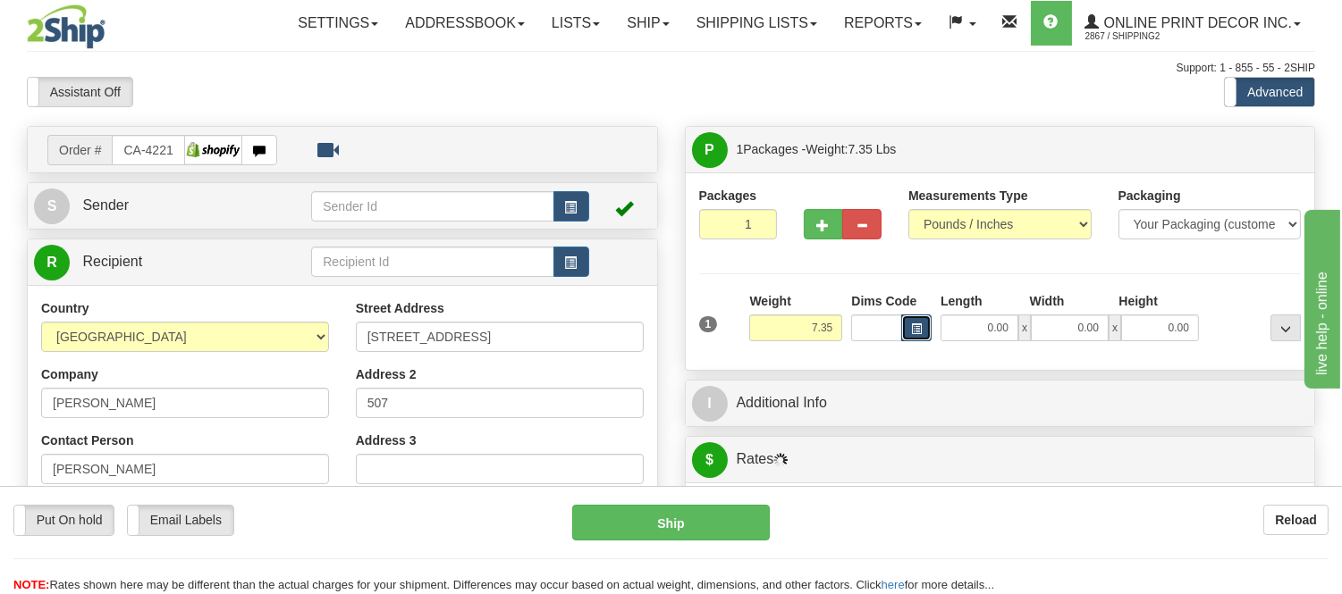
click at [915, 332] on span "button" at bounding box center [916, 329] width 11 height 10
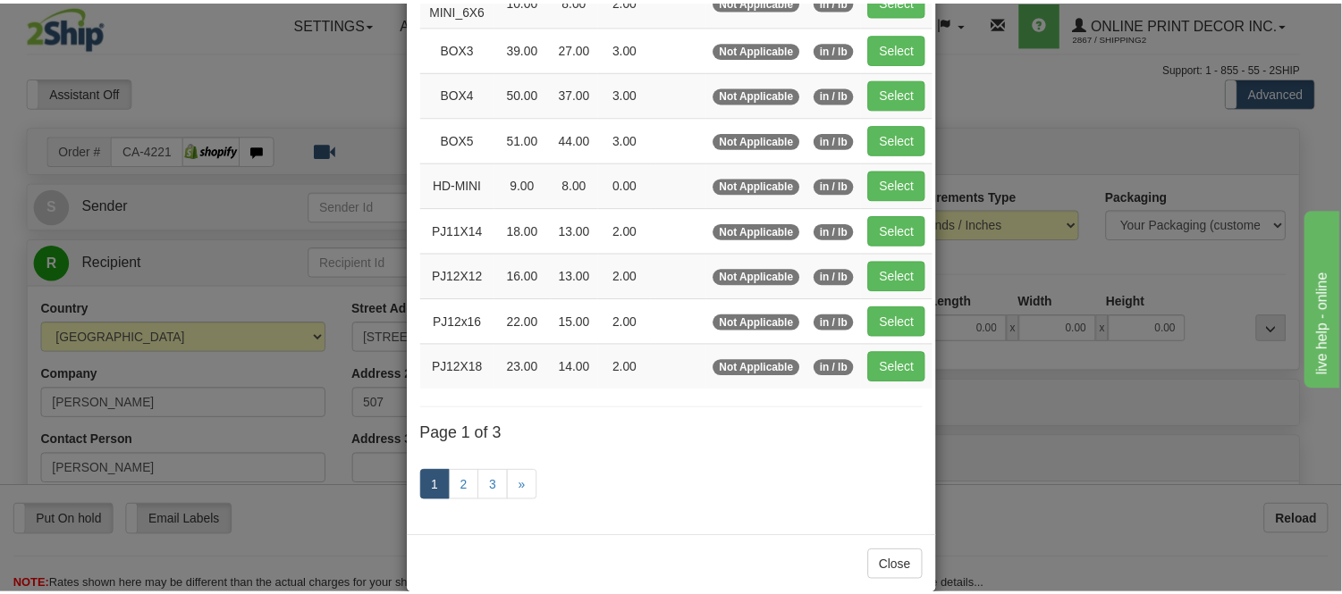
scroll to position [298, 0]
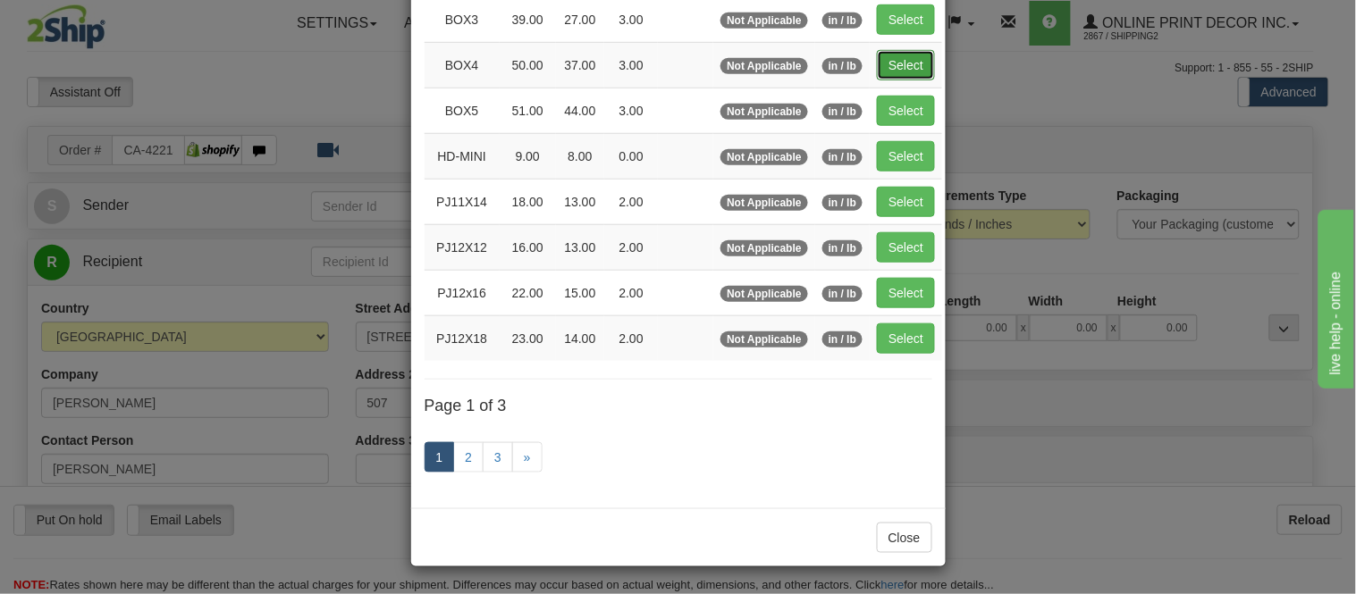
click at [895, 68] on button "Select" at bounding box center [906, 65] width 58 height 30
type input "BOX4"
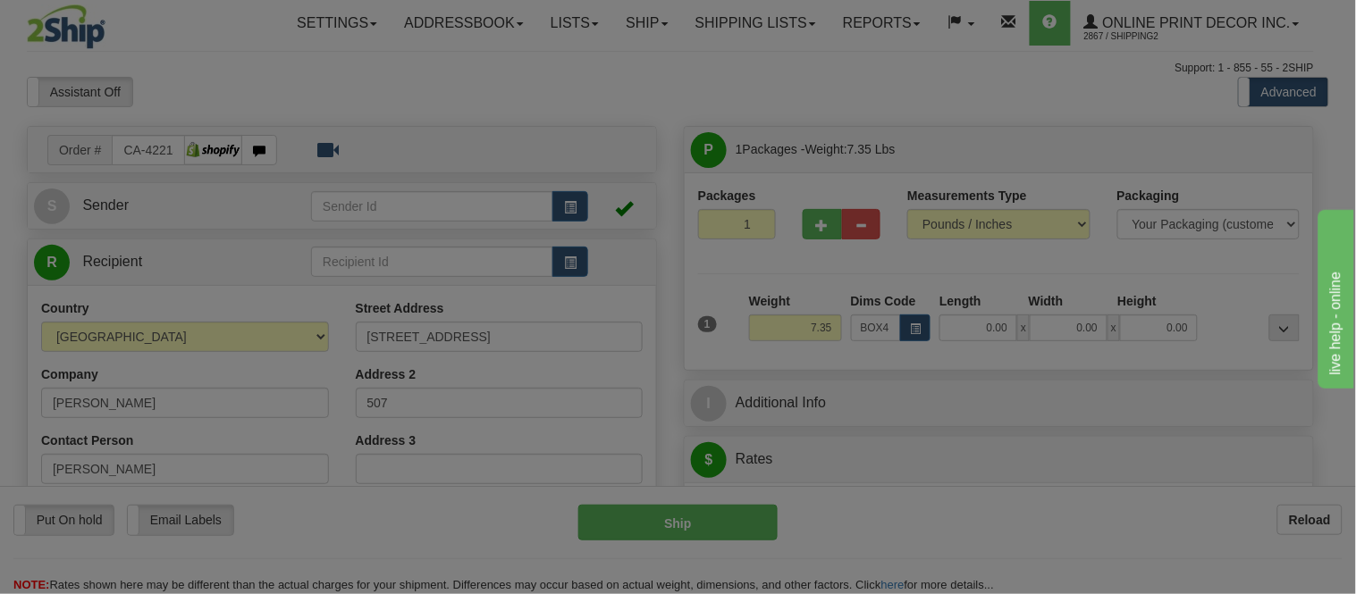
type input "50.00"
type input "37.00"
type input "3.00"
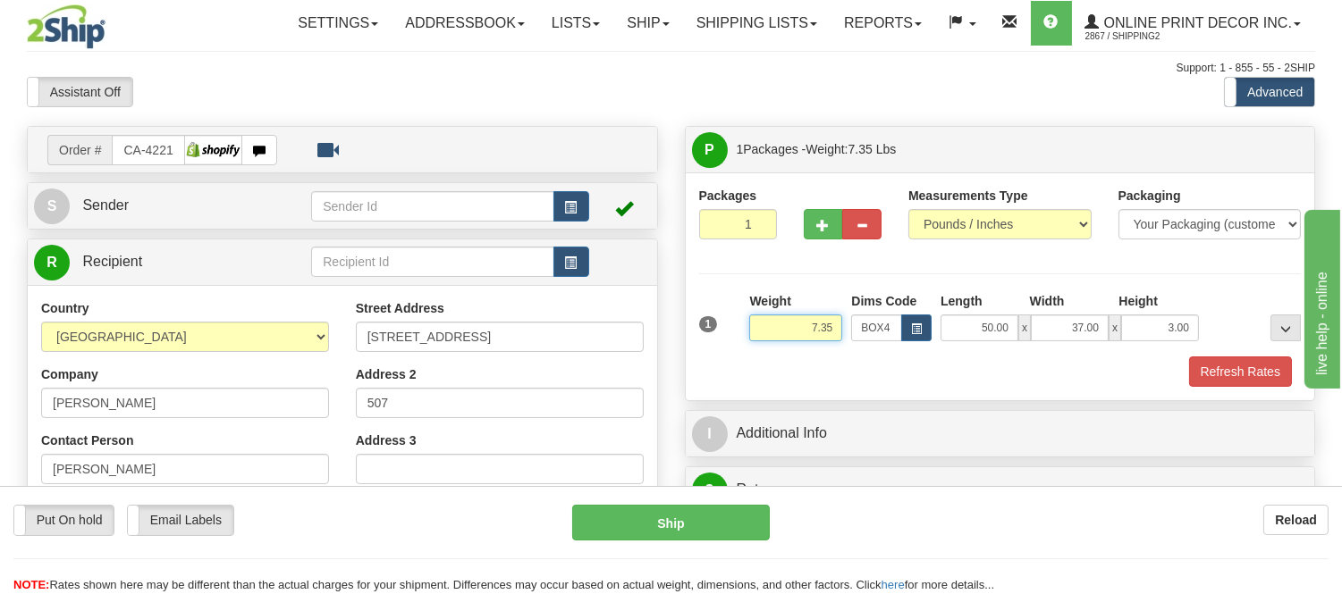
drag, startPoint x: 834, startPoint y: 324, endPoint x: 745, endPoint y: 325, distance: 88.5
click at [745, 325] on div "Weight 7.35" at bounding box center [796, 323] width 102 height 63
type input "11.98"
click at [1253, 377] on button "Refresh Rates" at bounding box center [1240, 372] width 103 height 30
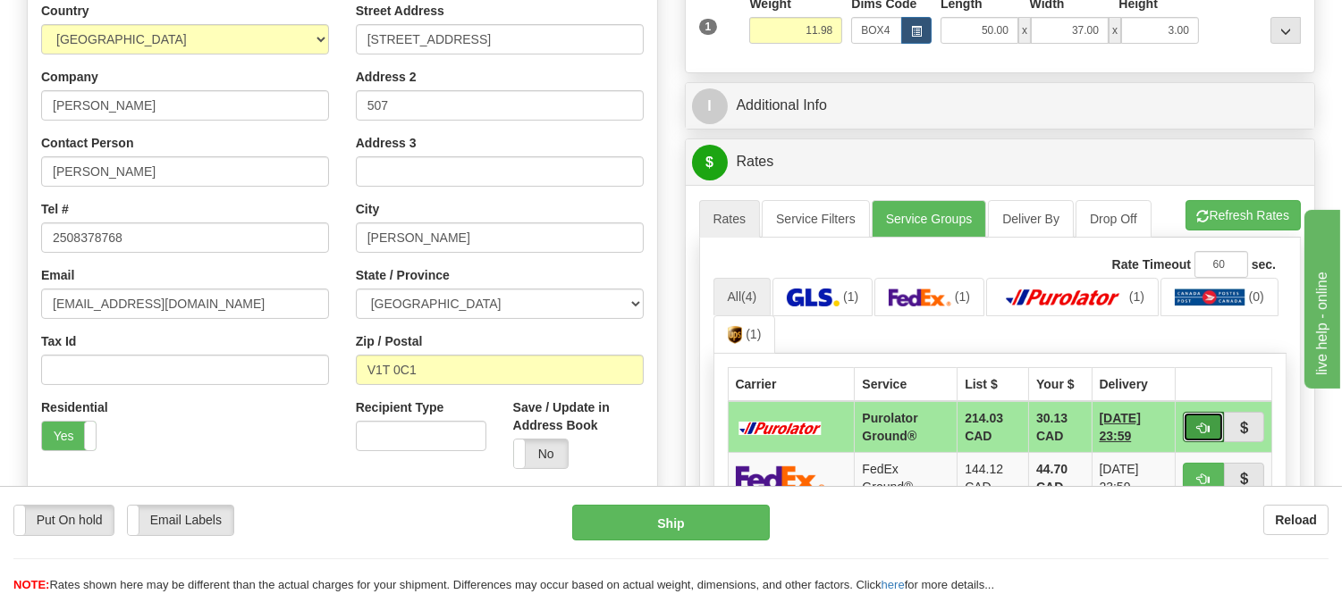
click at [1202, 430] on span "button" at bounding box center [1203, 429] width 13 height 12
type input "260"
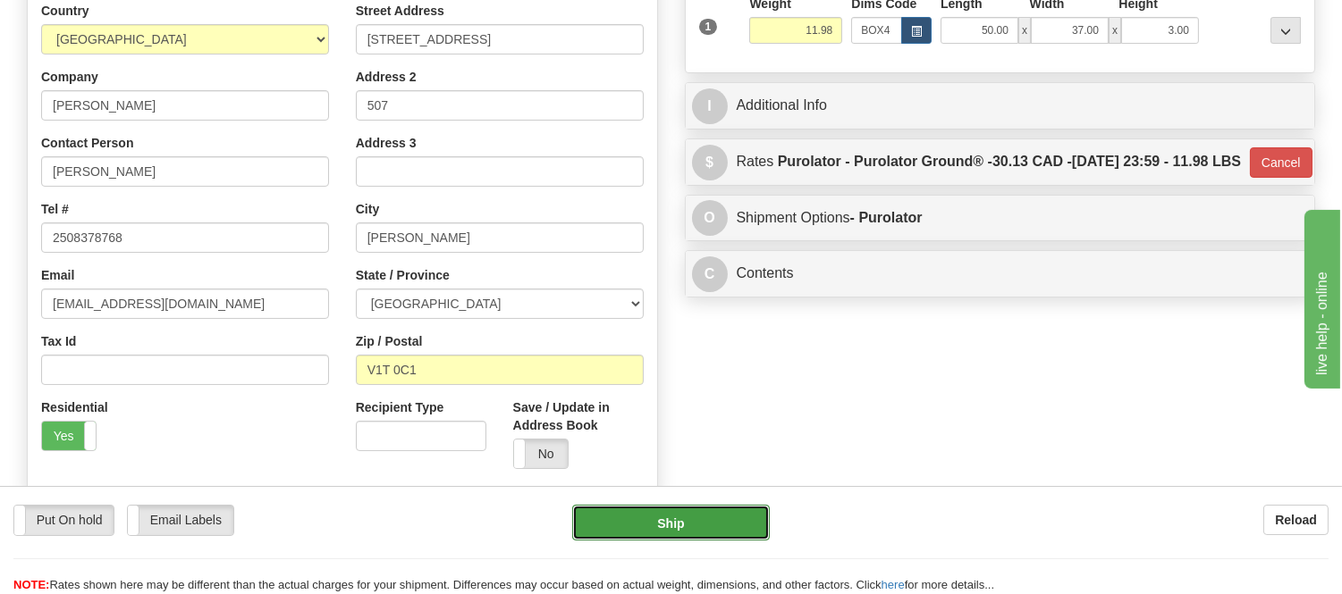
click at [673, 518] on button "Ship" at bounding box center [670, 523] width 197 height 36
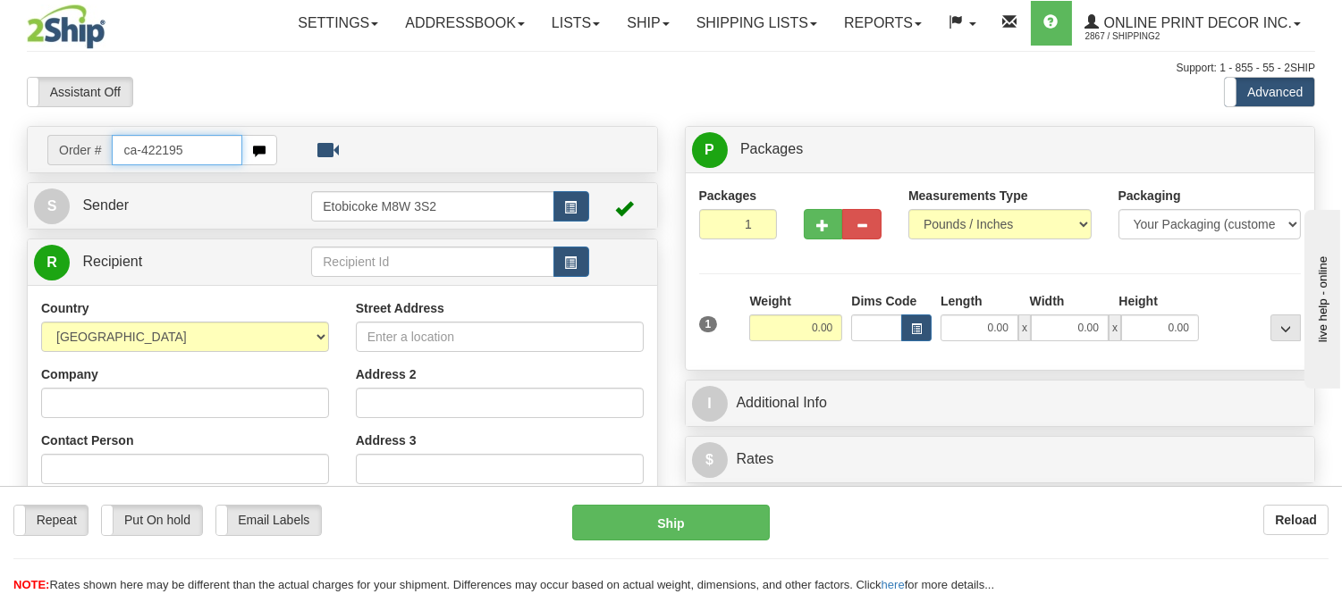
type input "ca-422195"
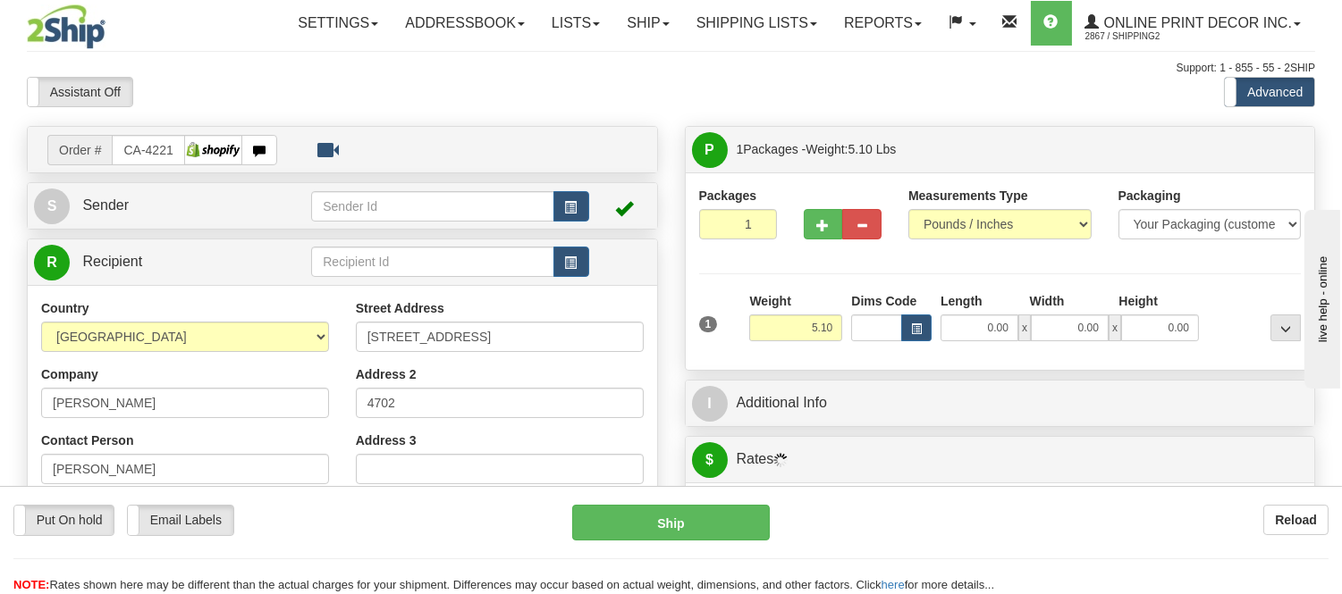
type input "TORONTO"
click at [925, 329] on button "button" at bounding box center [916, 328] width 30 height 27
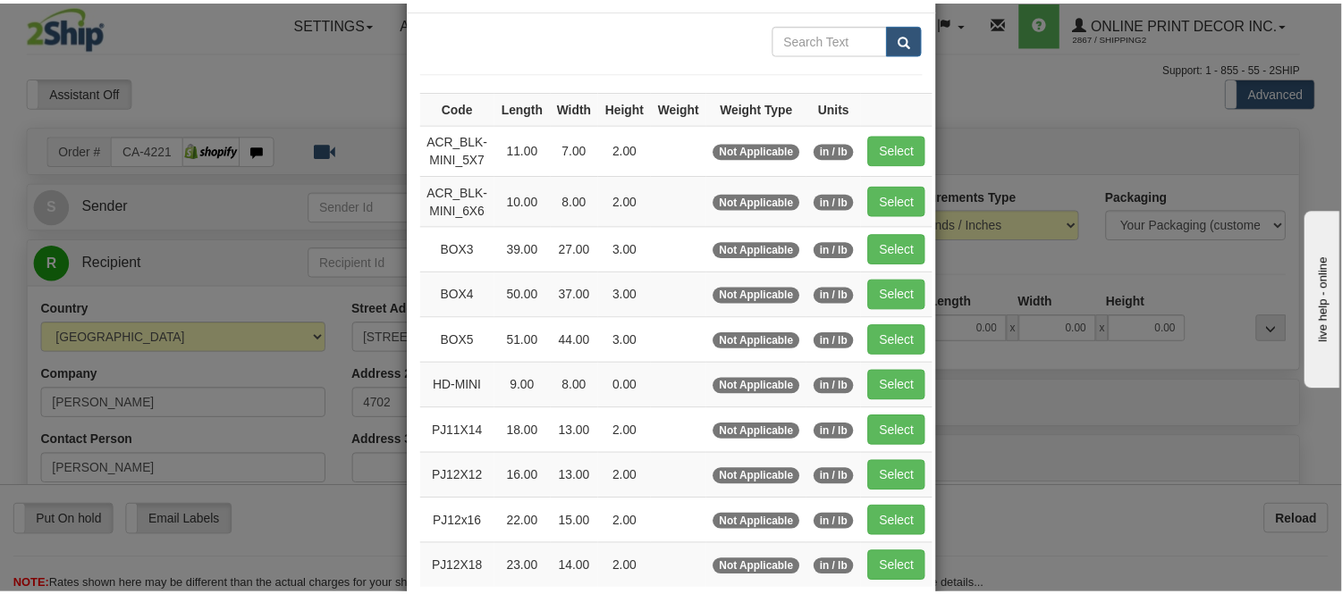
scroll to position [99, 0]
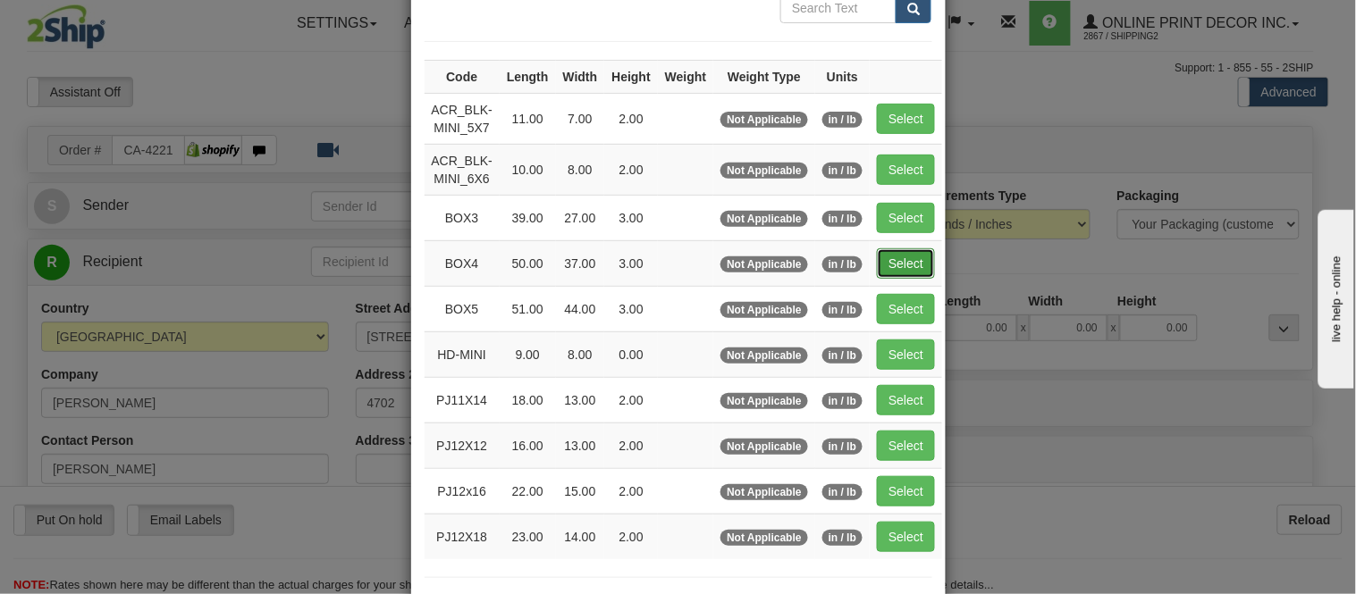
click at [901, 262] on button "Select" at bounding box center [906, 263] width 58 height 30
type input "BOX4"
type input "50.00"
type input "37.00"
type input "3.00"
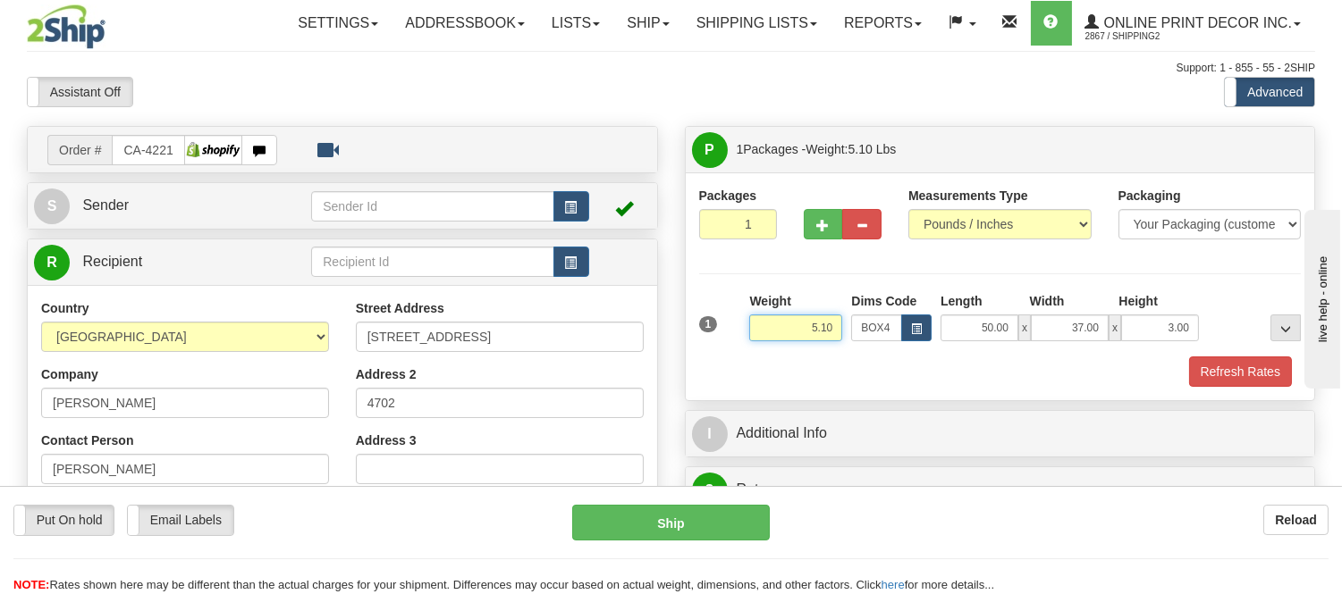
drag, startPoint x: 838, startPoint y: 326, endPoint x: 766, endPoint y: 333, distance: 71.8
click at [766, 333] on input "5.10" at bounding box center [795, 328] width 93 height 27
click at [1192, 375] on button "Refresh Rates" at bounding box center [1240, 372] width 103 height 30
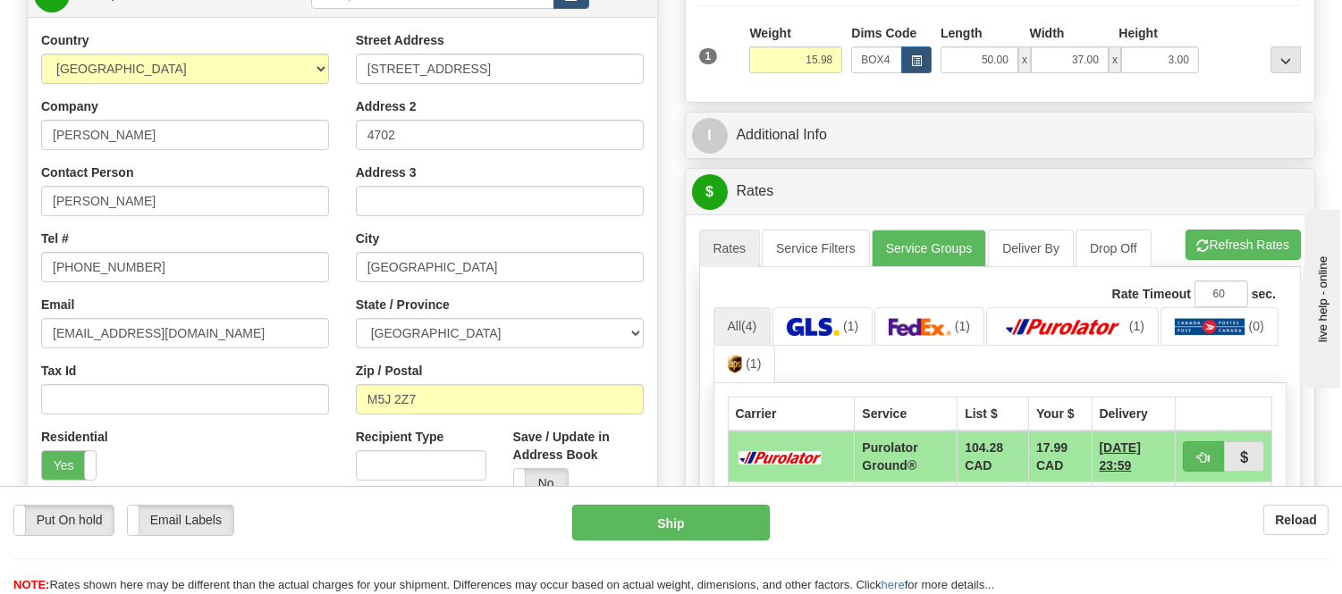
scroll to position [298, 0]
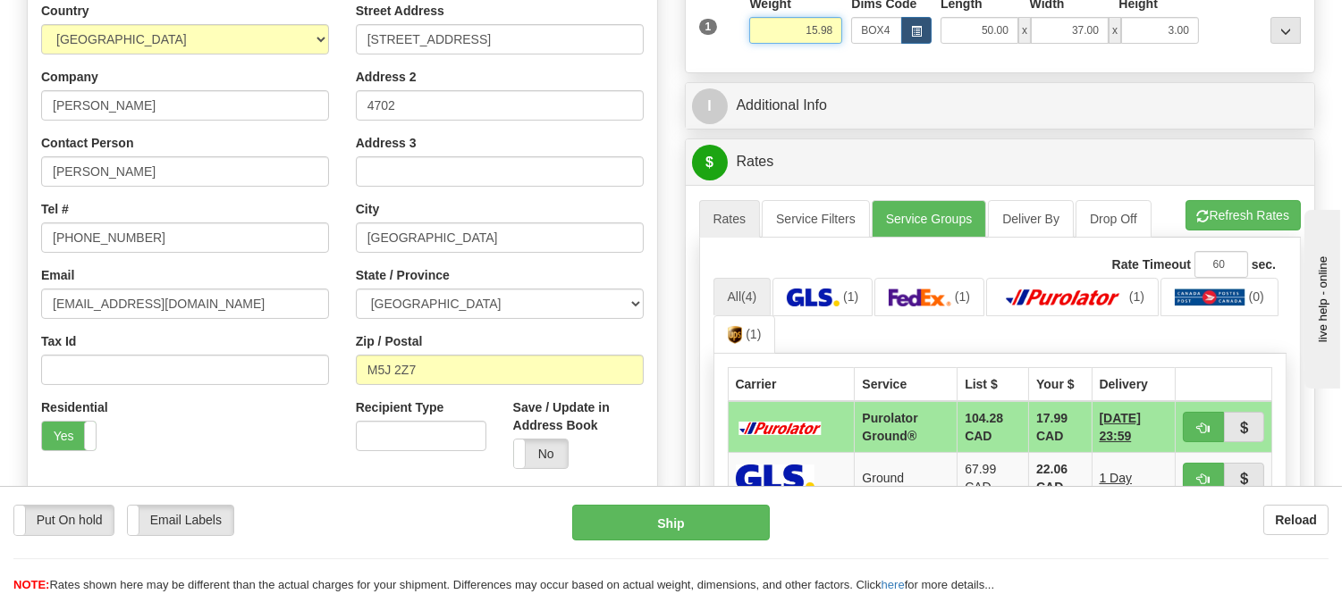
drag, startPoint x: 836, startPoint y: 28, endPoint x: 774, endPoint y: 50, distance: 65.6
click at [774, 50] on div "Weight 15.98" at bounding box center [796, 26] width 102 height 63
type input "14.98"
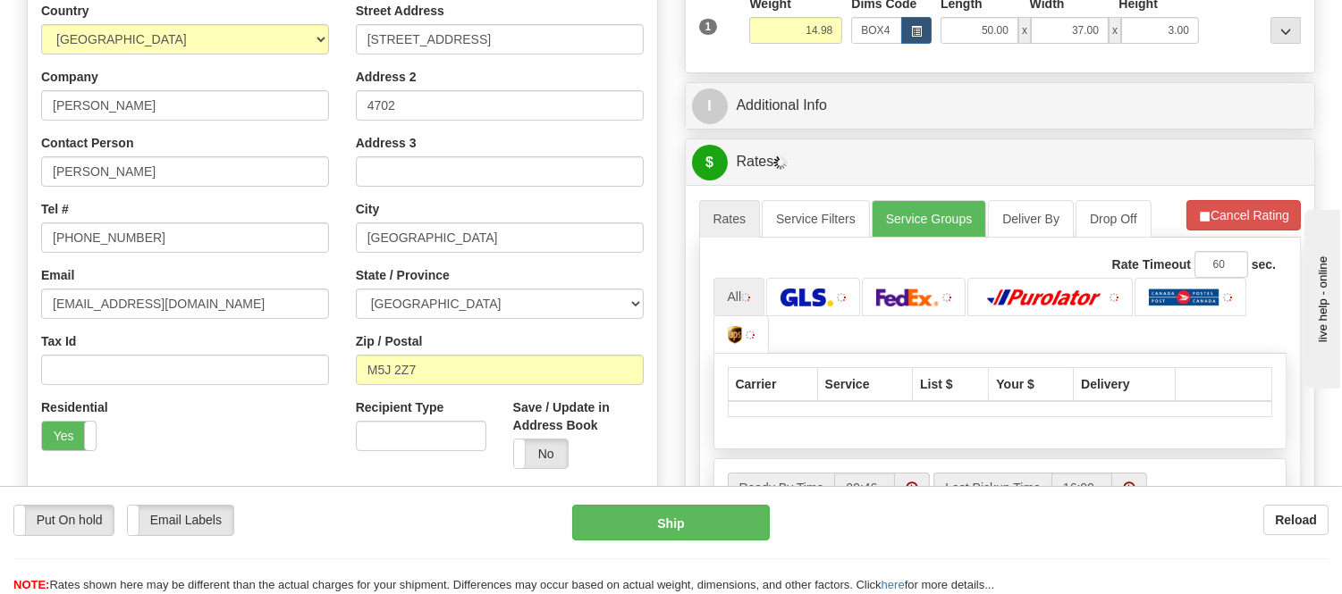
click at [1235, 204] on li "Refresh Rates Cancel Rating" at bounding box center [1243, 215] width 114 height 30
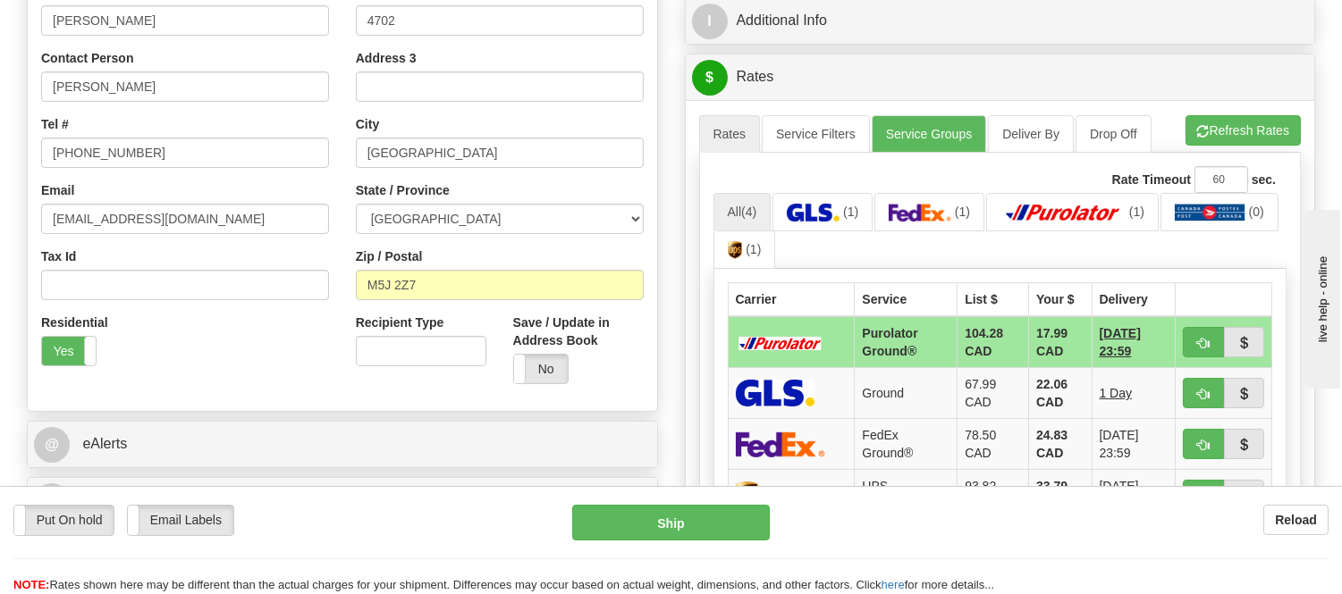
scroll to position [496, 0]
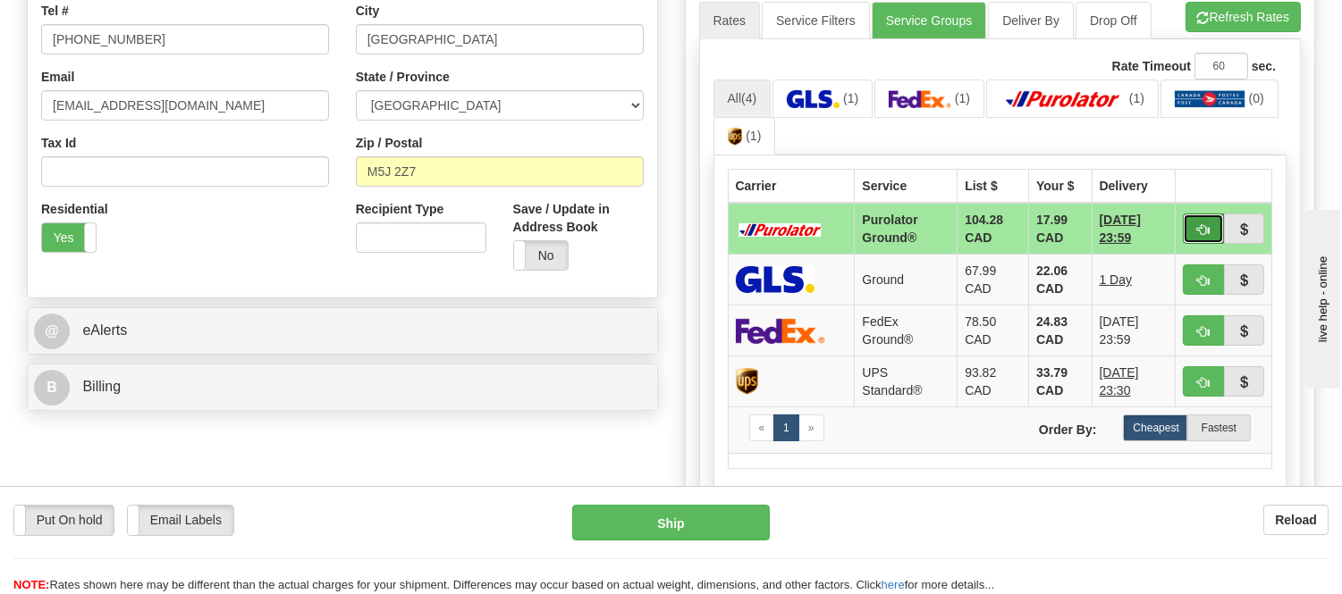
click at [1200, 229] on span "button" at bounding box center [1203, 230] width 13 height 12
type input "260"
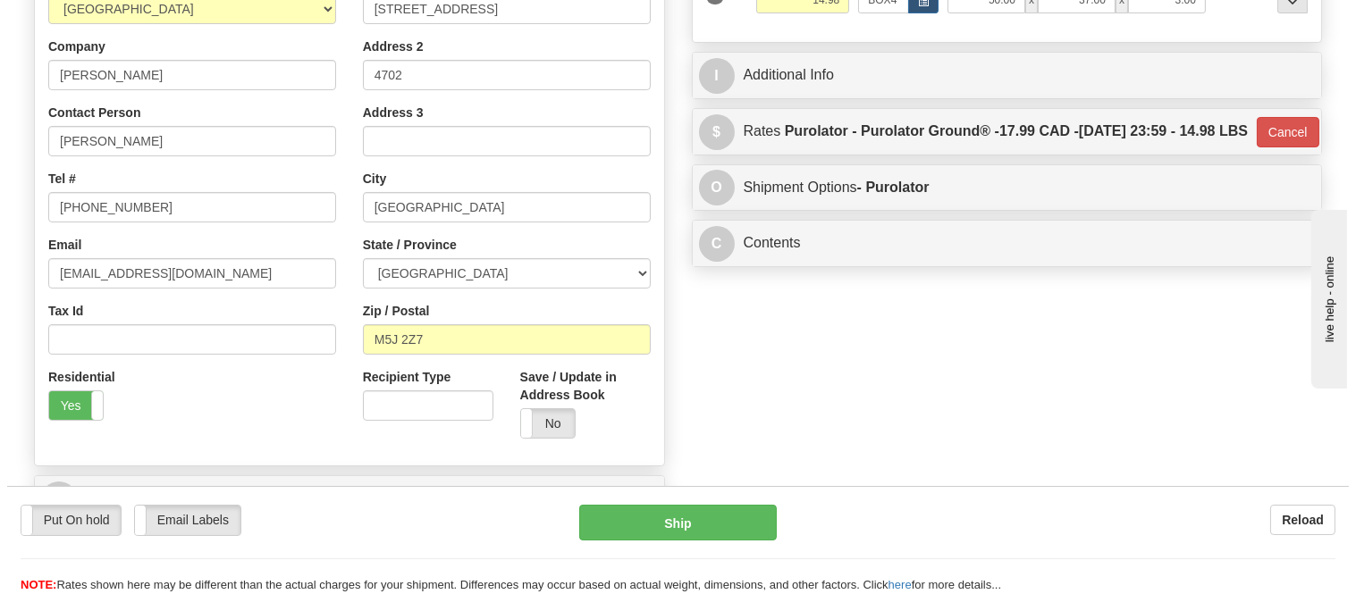
scroll to position [198, 0]
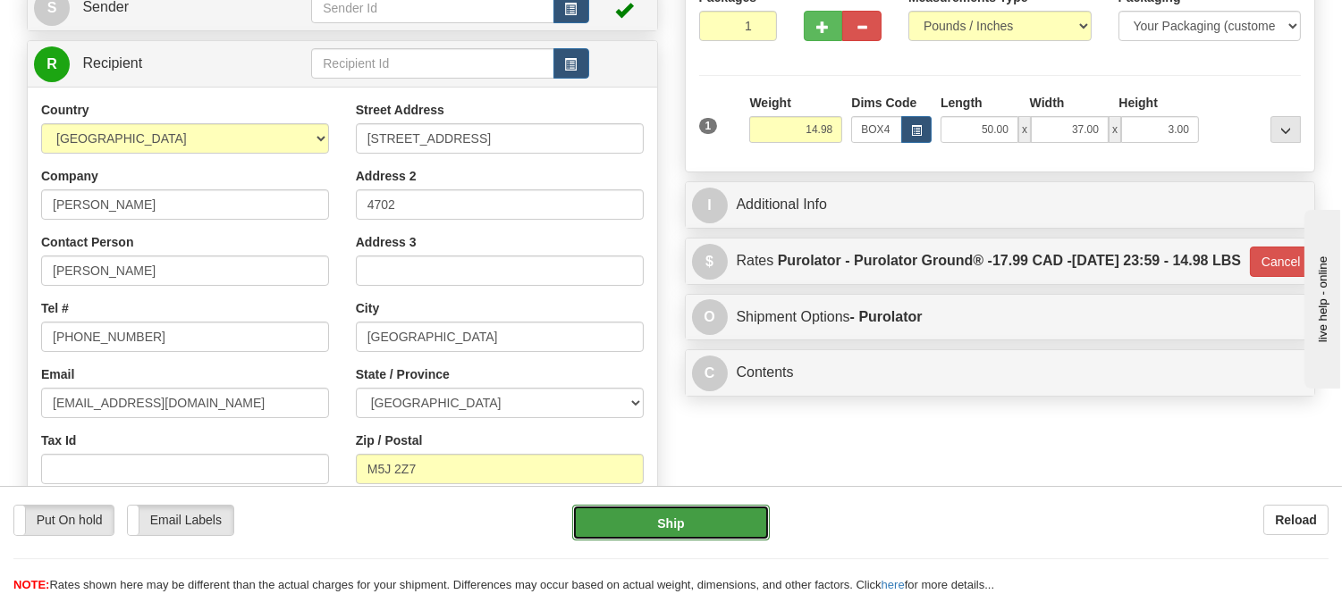
click at [751, 521] on button "Ship" at bounding box center [670, 523] width 197 height 36
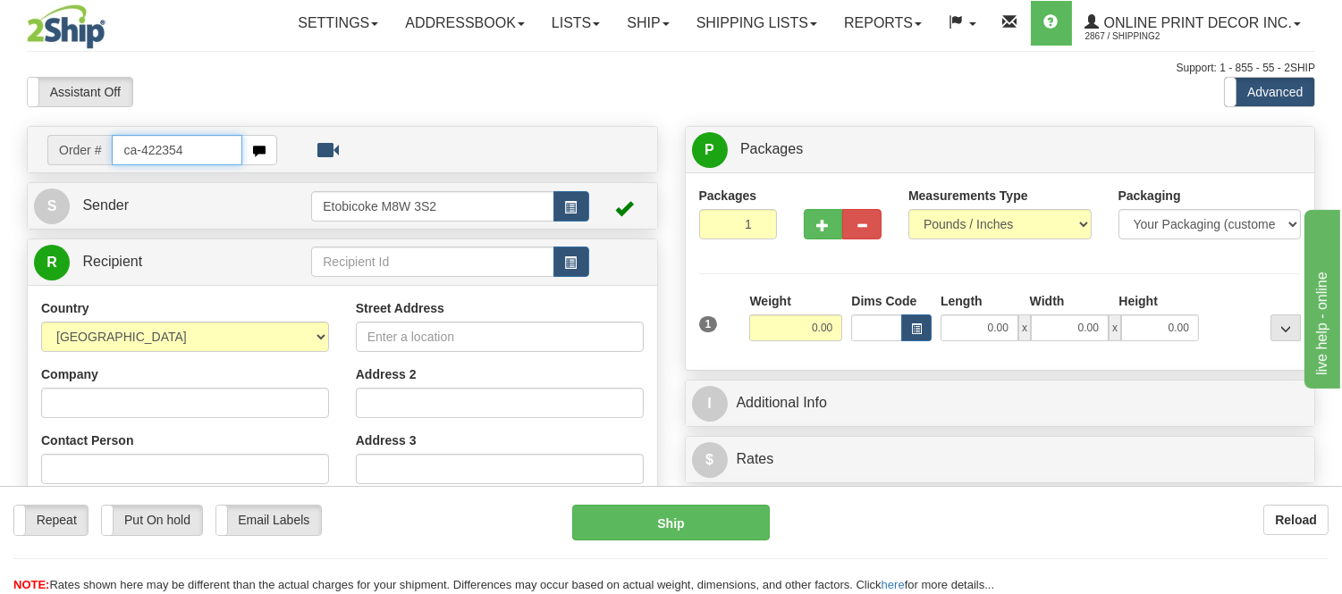
type input "ca-422354"
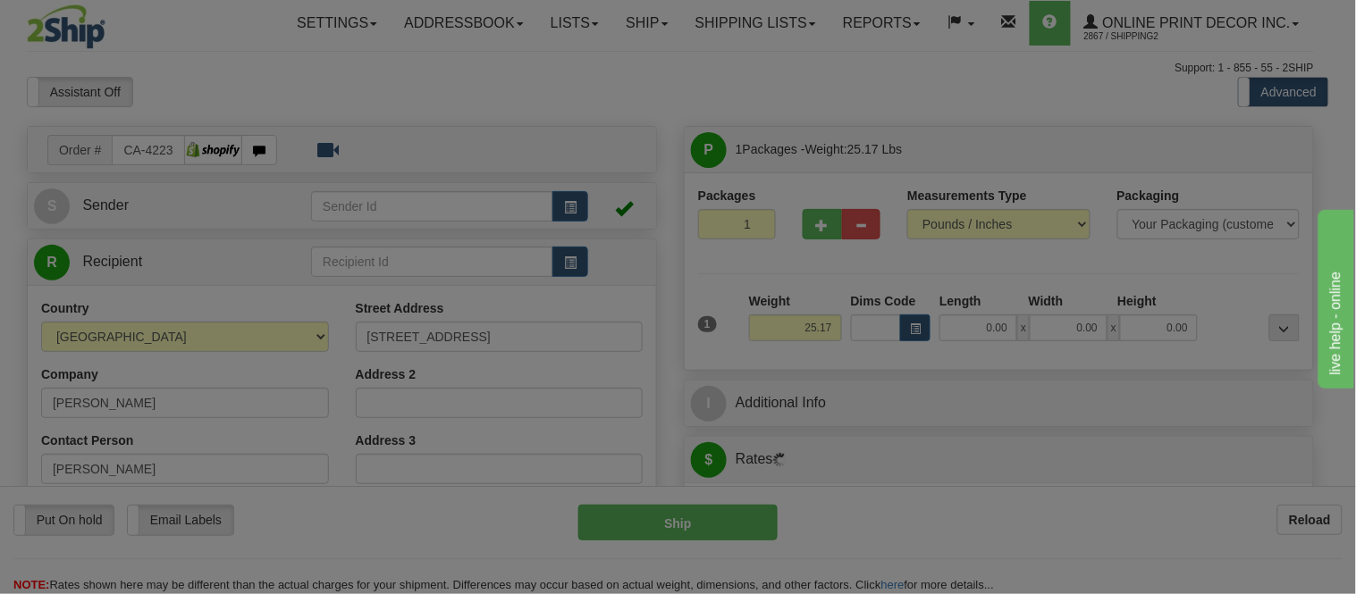
type input "LETHBRIDGE"
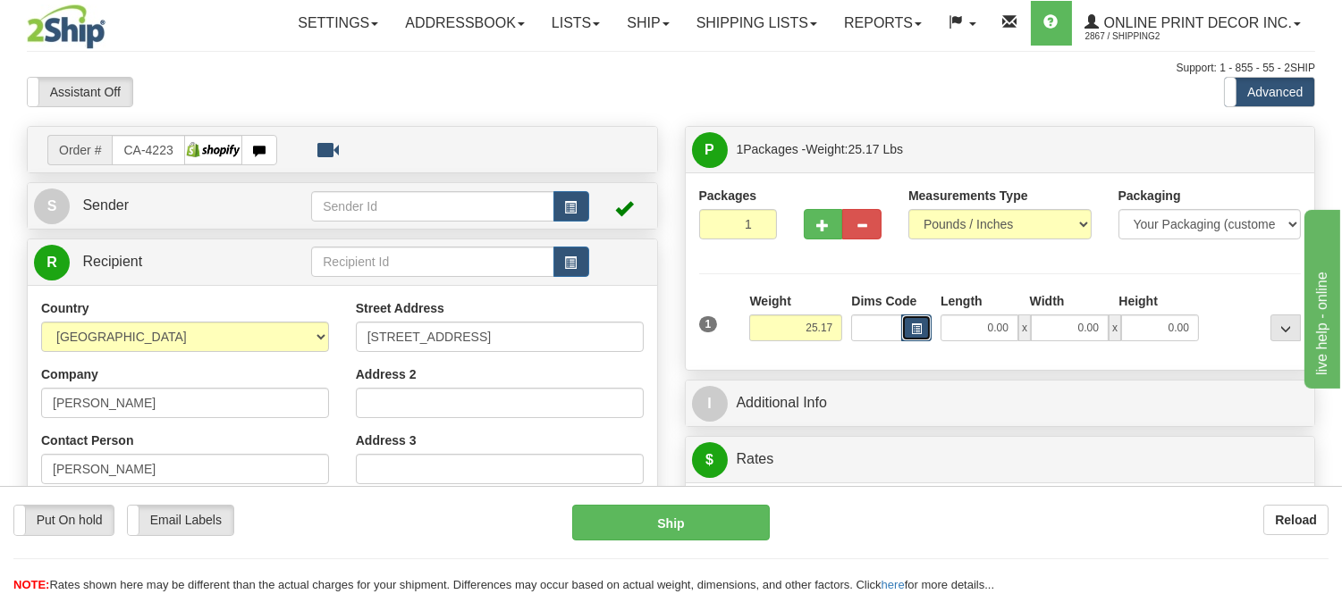
click at [910, 336] on button "button" at bounding box center [916, 328] width 30 height 27
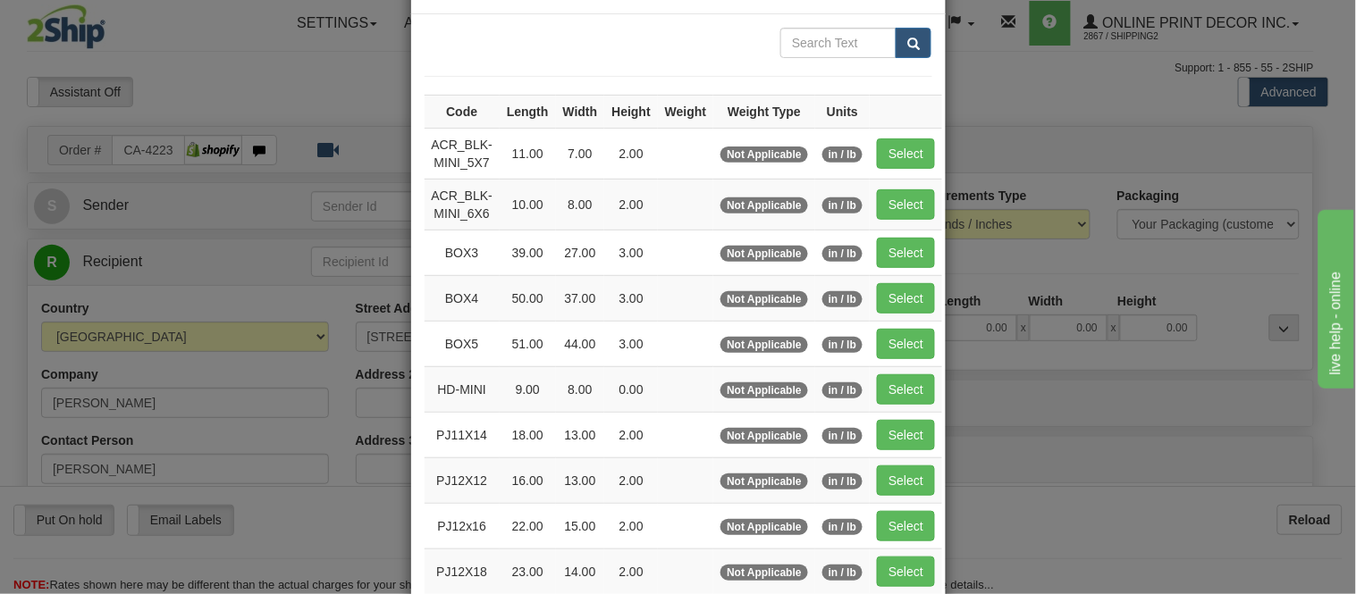
scroll to position [99, 0]
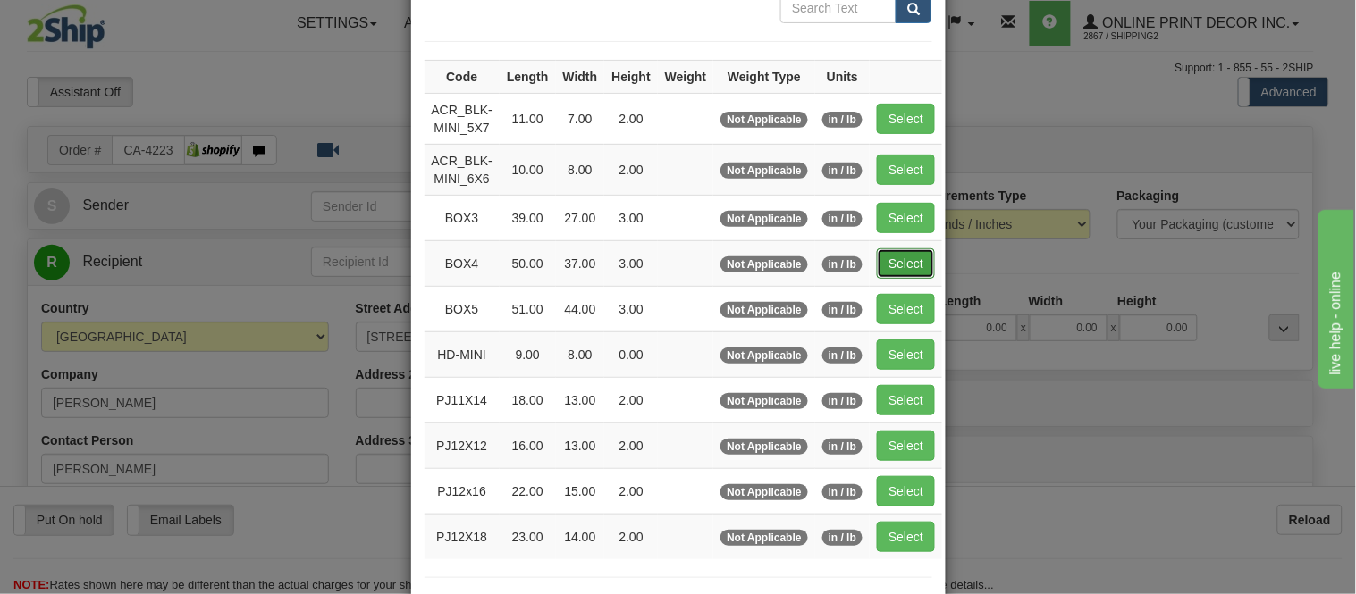
click at [917, 260] on button "Select" at bounding box center [906, 263] width 58 height 30
type input "BOX4"
type input "50.00"
type input "37.00"
type input "3.00"
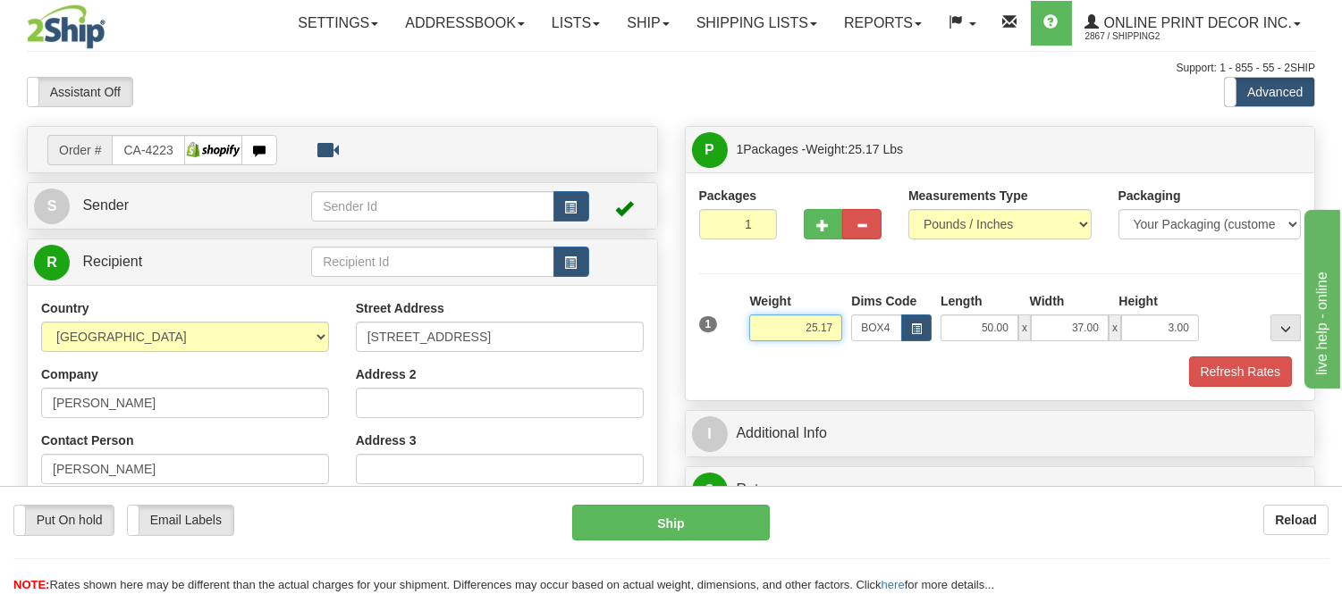
drag, startPoint x: 834, startPoint y: 328, endPoint x: 735, endPoint y: 350, distance: 101.5
click at [724, 354] on div "1 Weight 25.17 Dims Code x x" at bounding box center [1000, 323] width 611 height 63
type input "13.98"
click at [807, 226] on button "button" at bounding box center [823, 224] width 39 height 30
radio input "true"
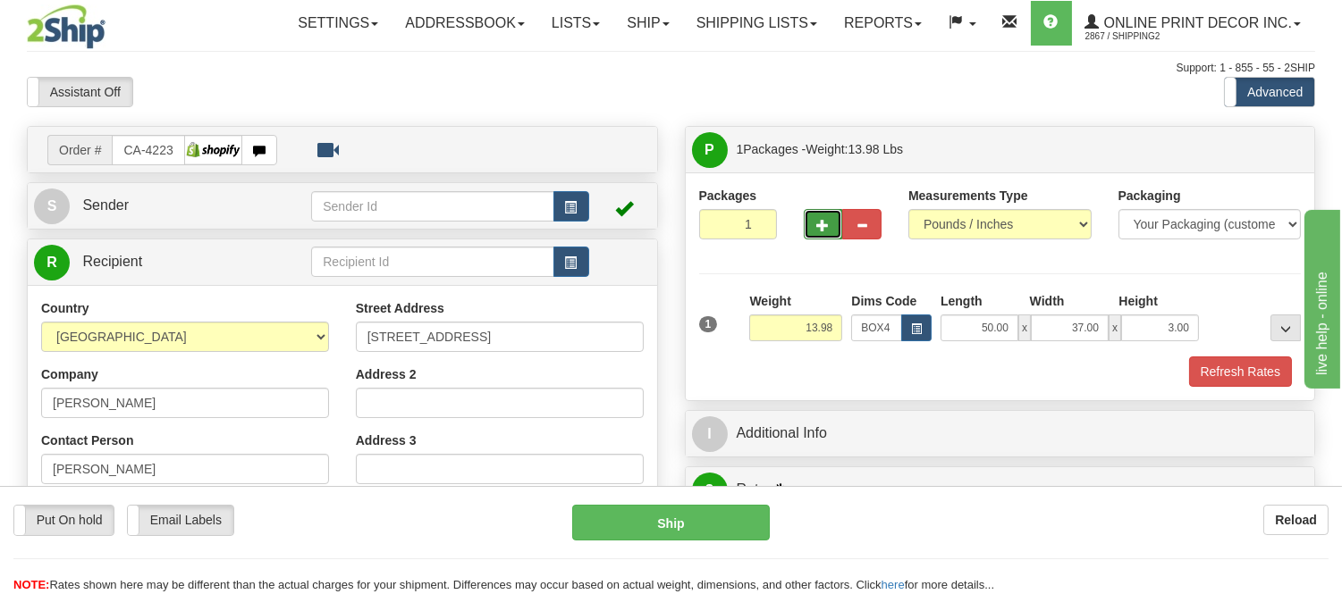
type input "2"
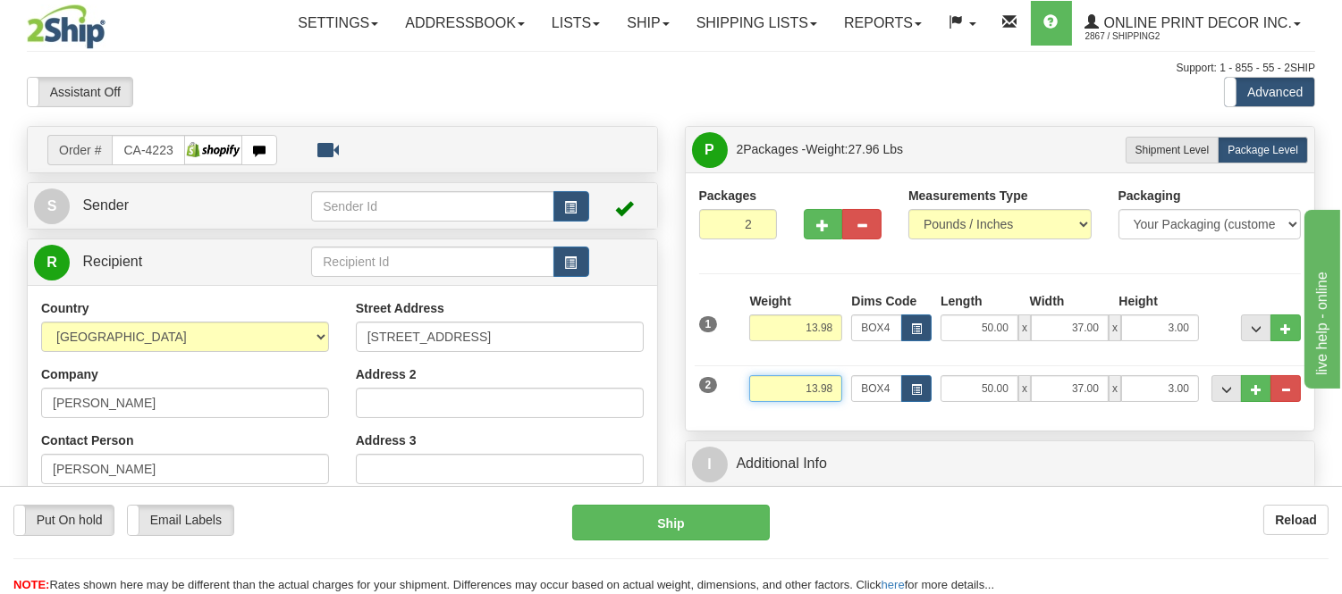
drag, startPoint x: 836, startPoint y: 391, endPoint x: 766, endPoint y: 391, distance: 69.7
click at [766, 391] on input "13.98" at bounding box center [795, 388] width 93 height 27
type input "11.98"
click at [814, 226] on button "button" at bounding box center [823, 224] width 39 height 30
type input "3"
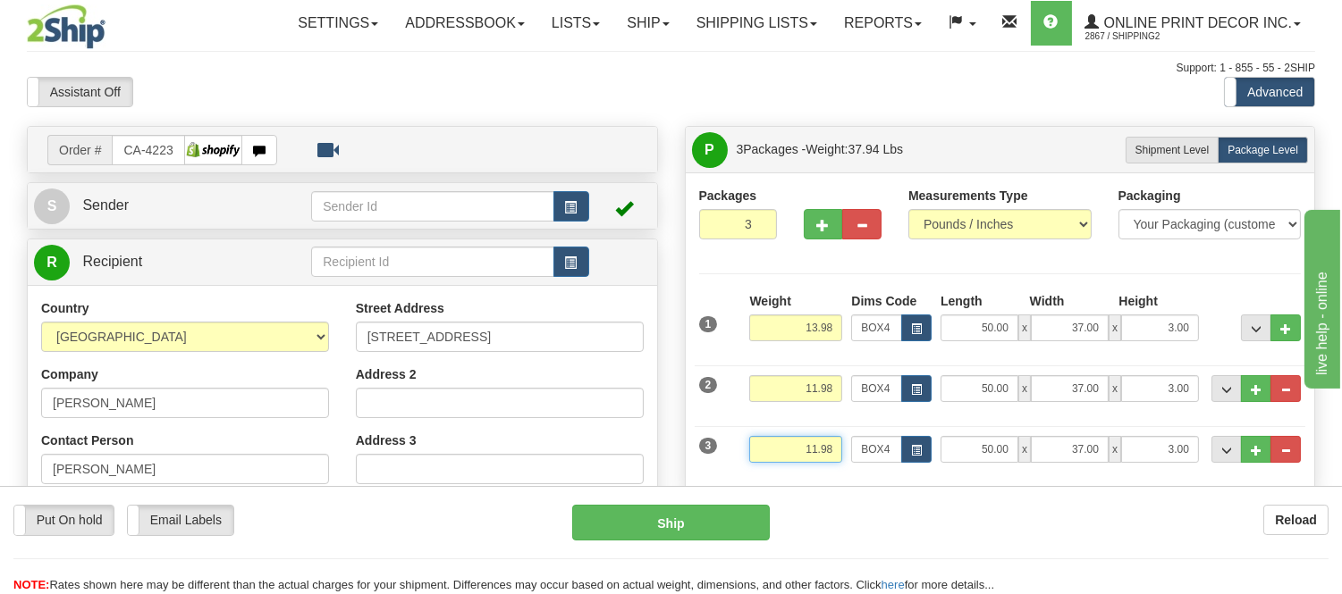
drag, startPoint x: 832, startPoint y: 445, endPoint x: 763, endPoint y: 475, distance: 74.9
click at [763, 475] on div "Weight 11.98" at bounding box center [796, 456] width 102 height 40
type input "8.98"
click at [906, 452] on button "button" at bounding box center [916, 449] width 30 height 27
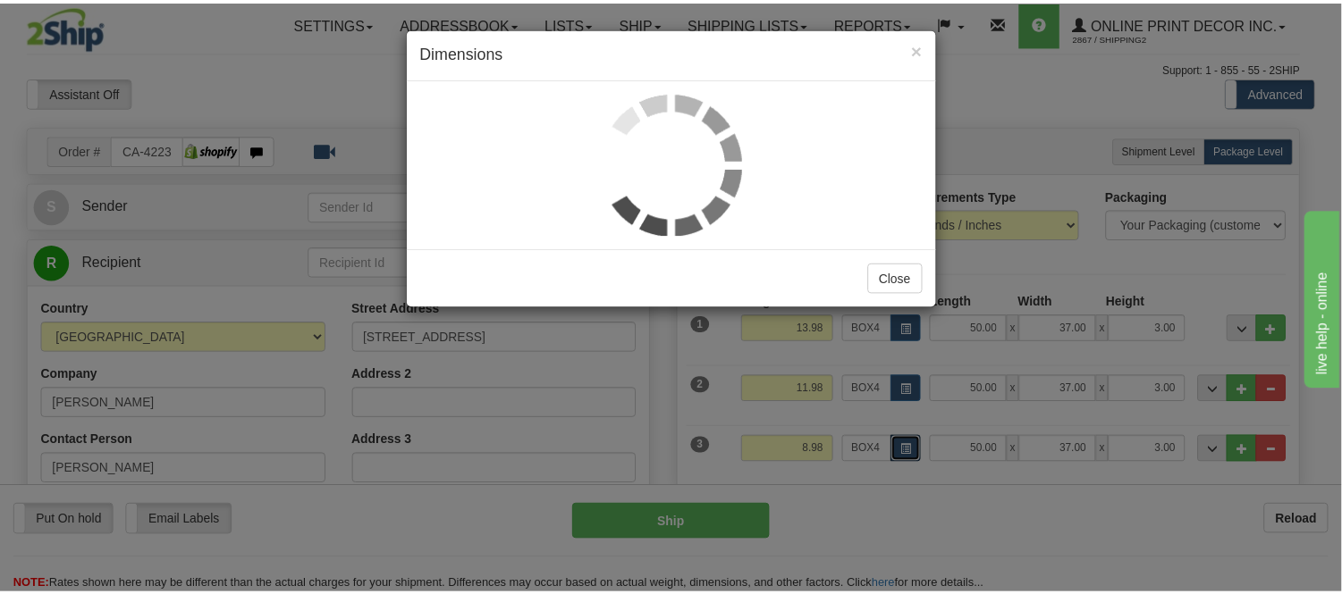
scroll to position [0, 0]
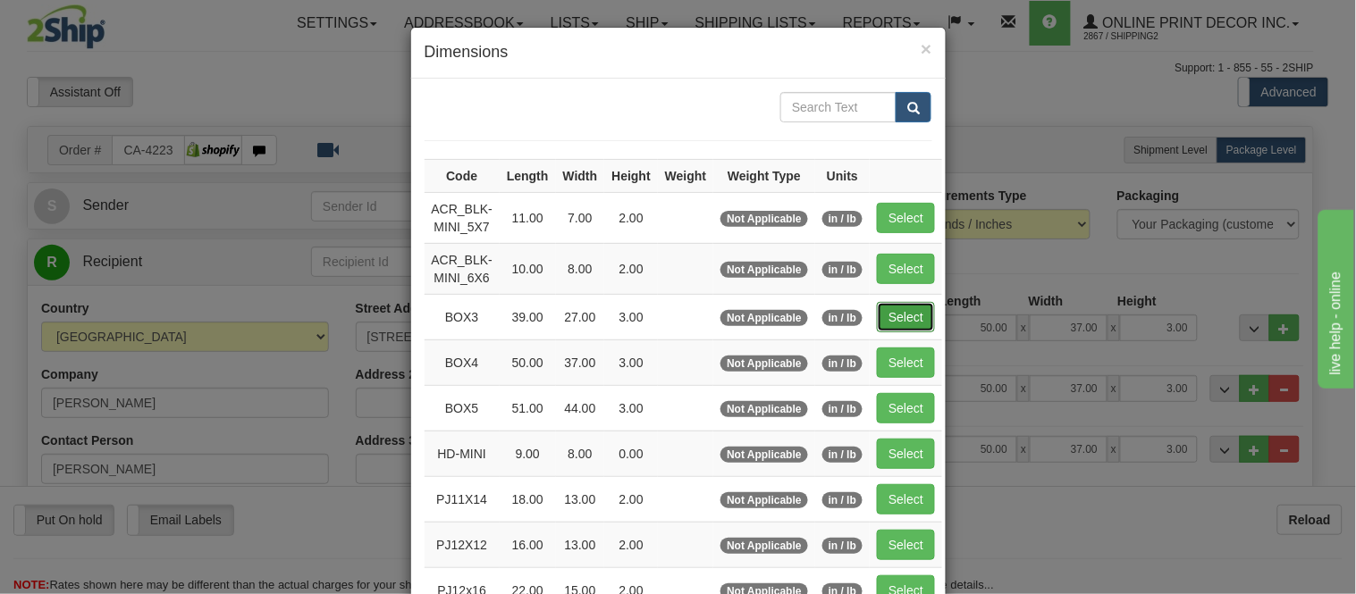
click at [897, 307] on button "Select" at bounding box center [906, 317] width 58 height 30
type input "BOX3"
type input "39.00"
type input "27.00"
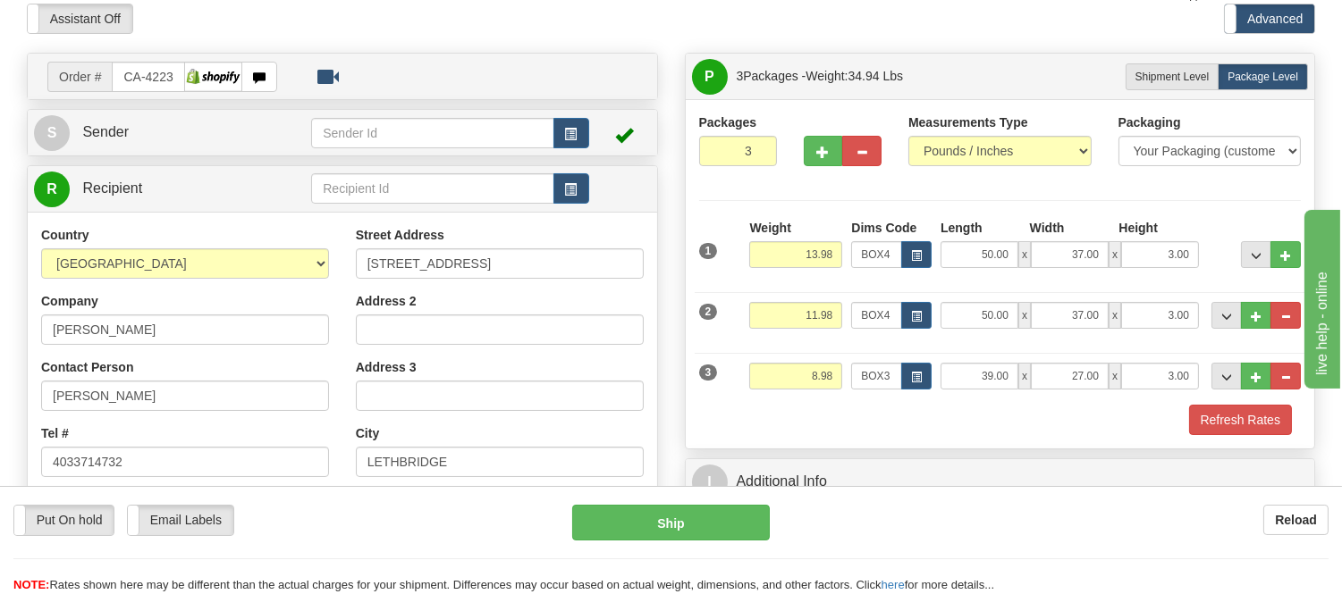
scroll to position [198, 0]
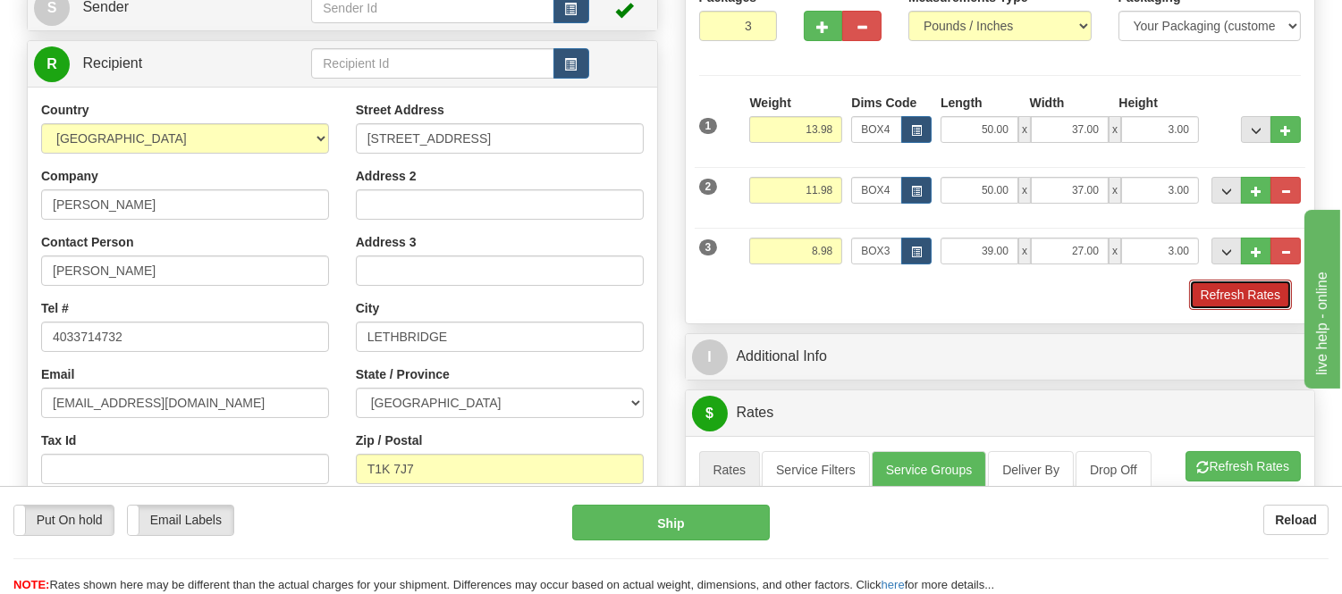
click at [1259, 301] on button "Refresh Rates" at bounding box center [1240, 295] width 103 height 30
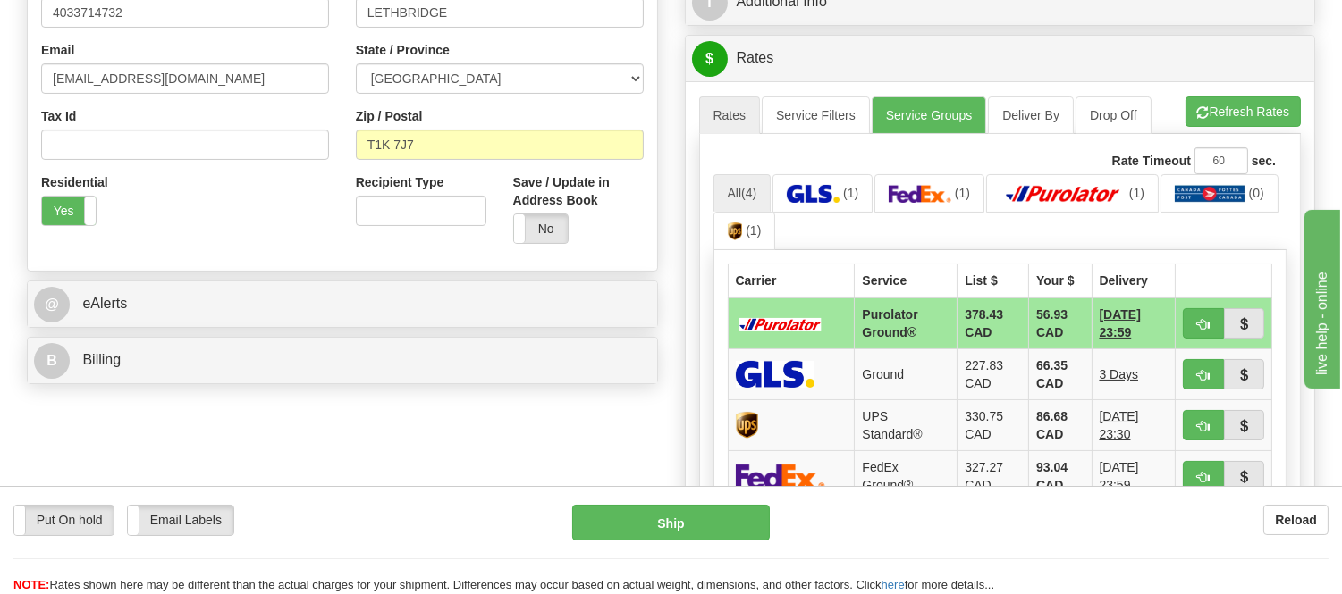
scroll to position [595, 0]
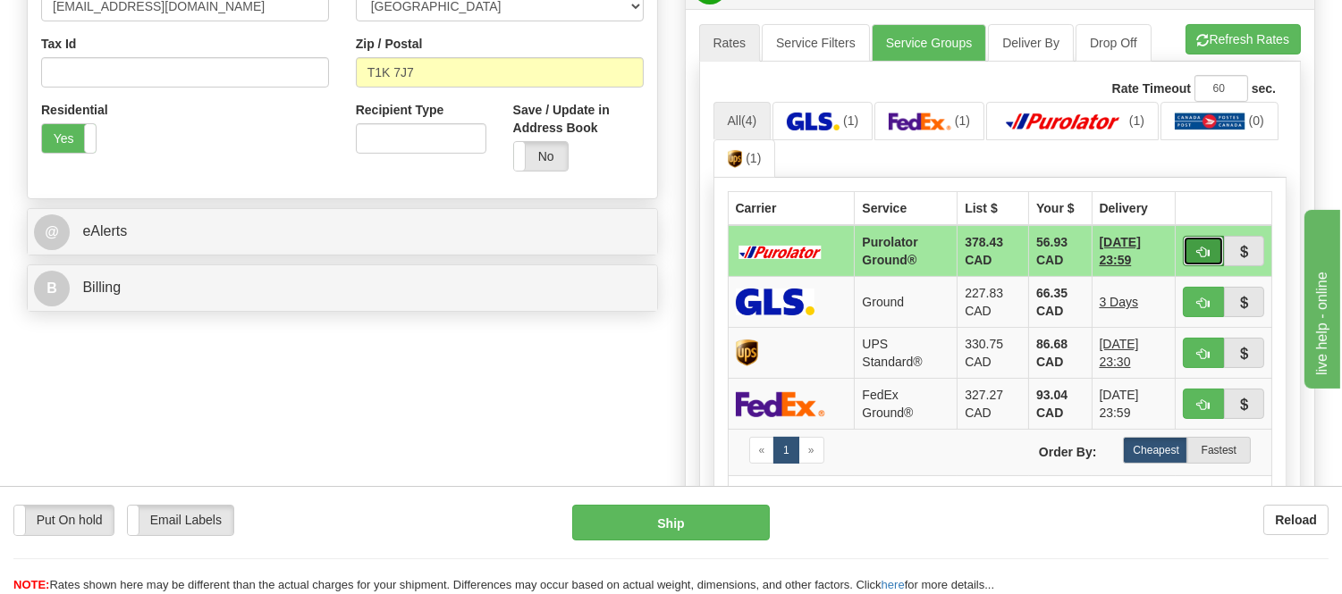
click at [1197, 247] on span "button" at bounding box center [1203, 253] width 13 height 12
type input "260"
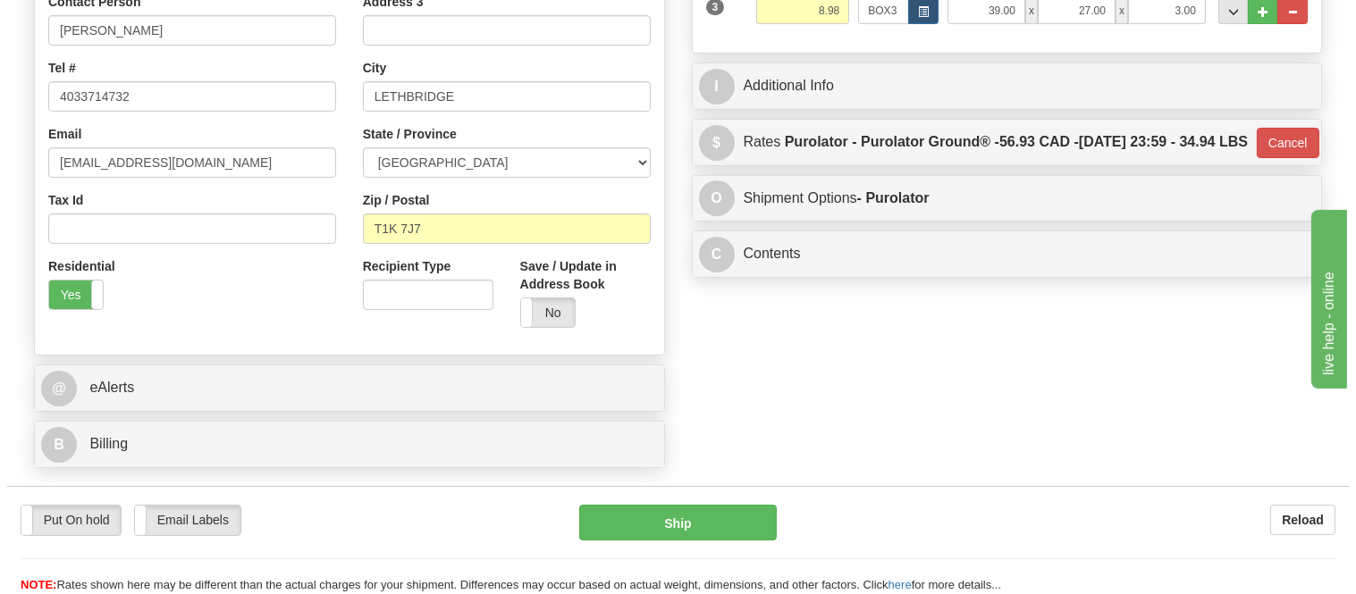
scroll to position [99, 0]
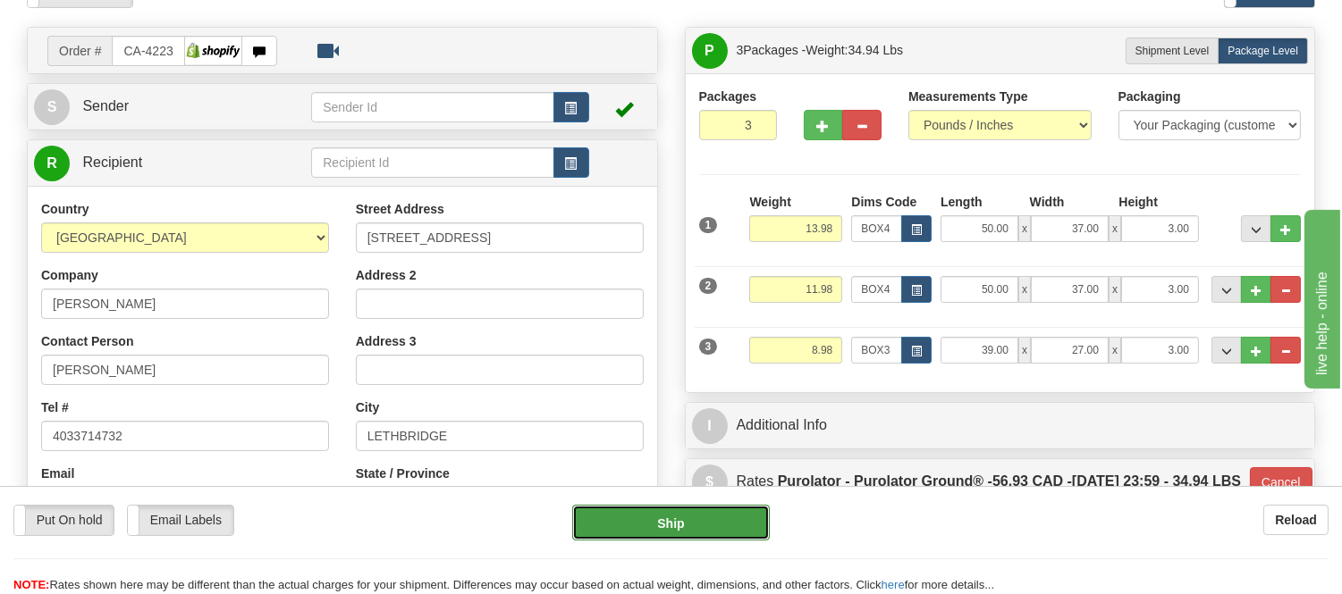
click at [738, 526] on button "Ship" at bounding box center [670, 523] width 197 height 36
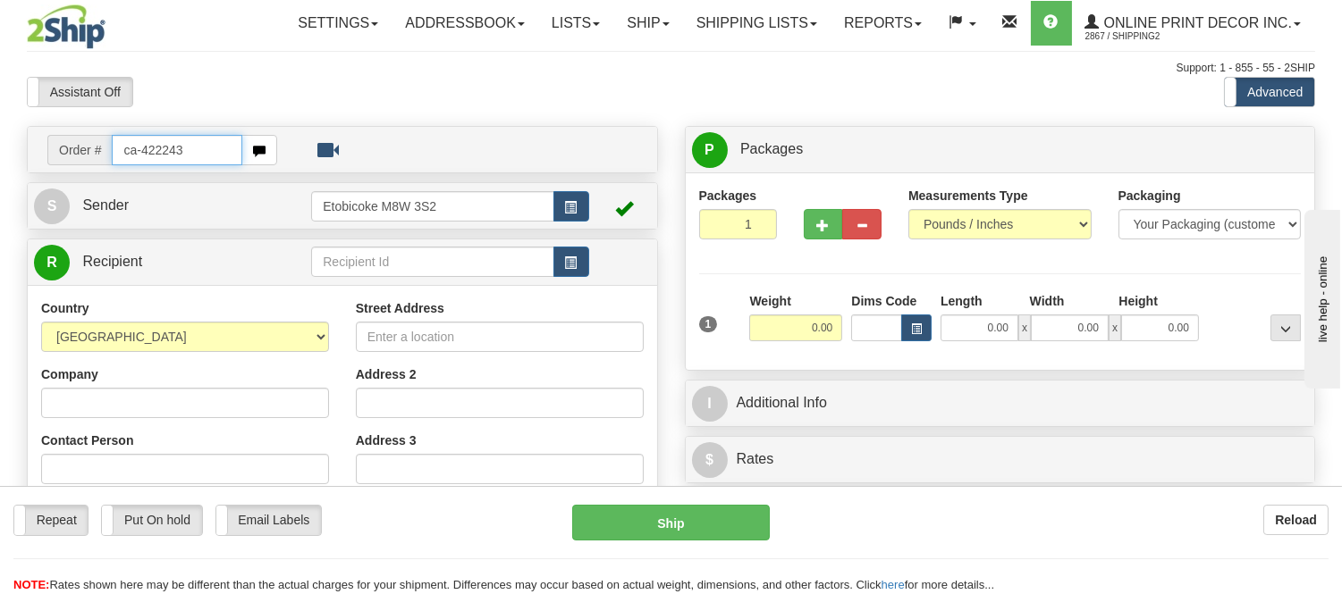
type input "ca-422243"
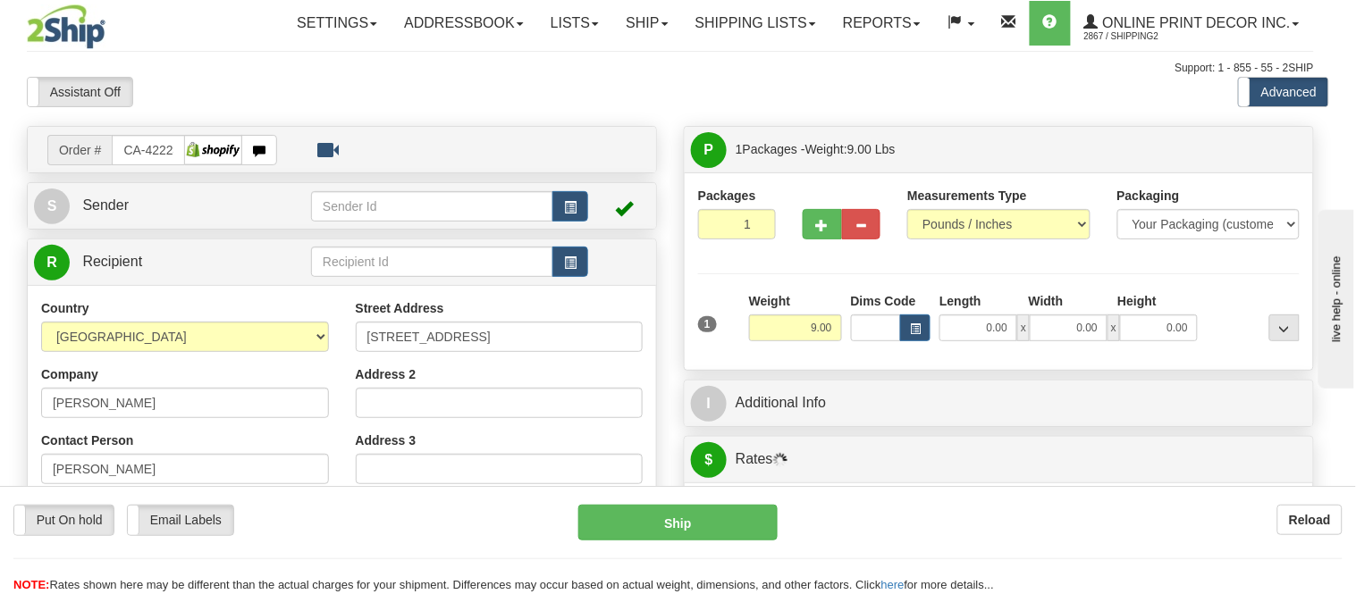
type input "M'CHIGEENG"
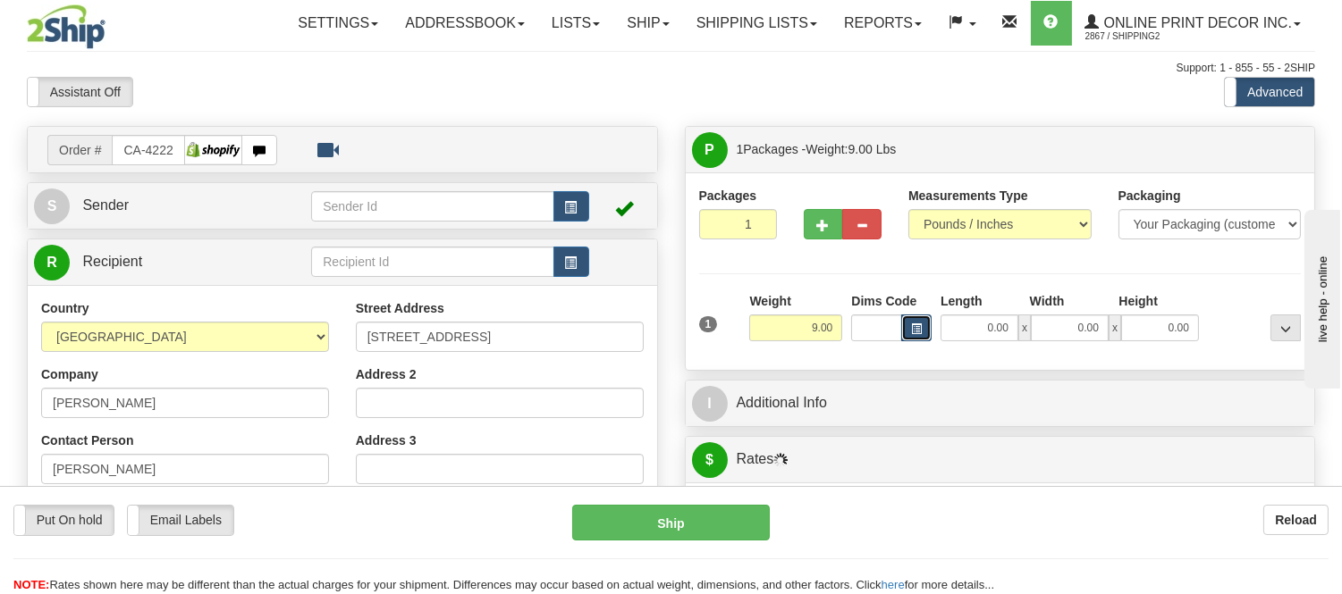
click at [923, 333] on button "button" at bounding box center [916, 328] width 30 height 27
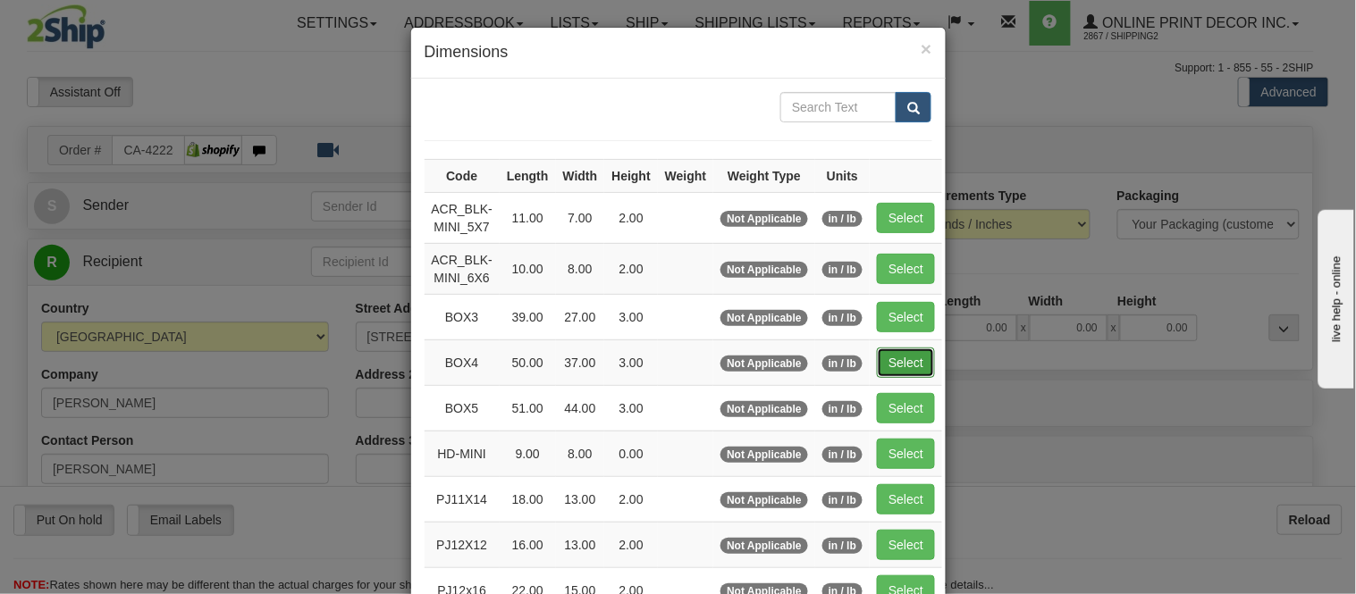
click at [887, 370] on button "Select" at bounding box center [906, 363] width 58 height 30
type input "BOX4"
type input "50.00"
type input "37.00"
type input "3.00"
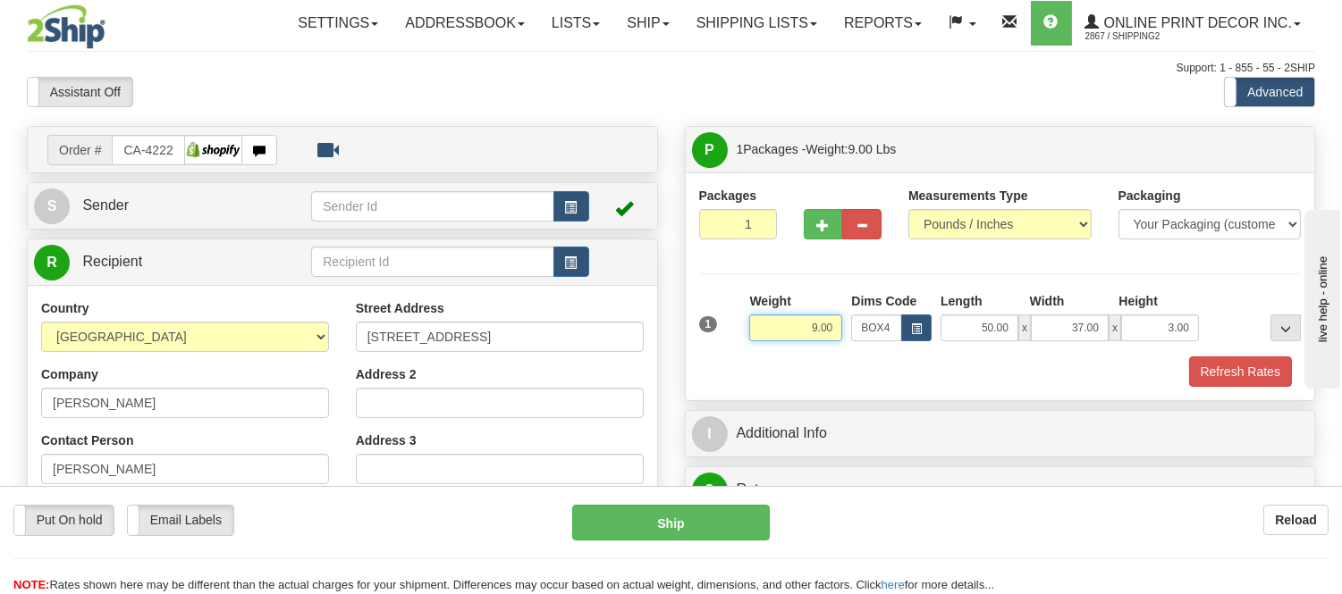
drag, startPoint x: 833, startPoint y: 328, endPoint x: 771, endPoint y: 335, distance: 62.1
click at [771, 335] on input "9.00" at bounding box center [795, 328] width 93 height 27
type input "18.98"
click at [1221, 386] on button "Refresh Rates" at bounding box center [1240, 372] width 103 height 30
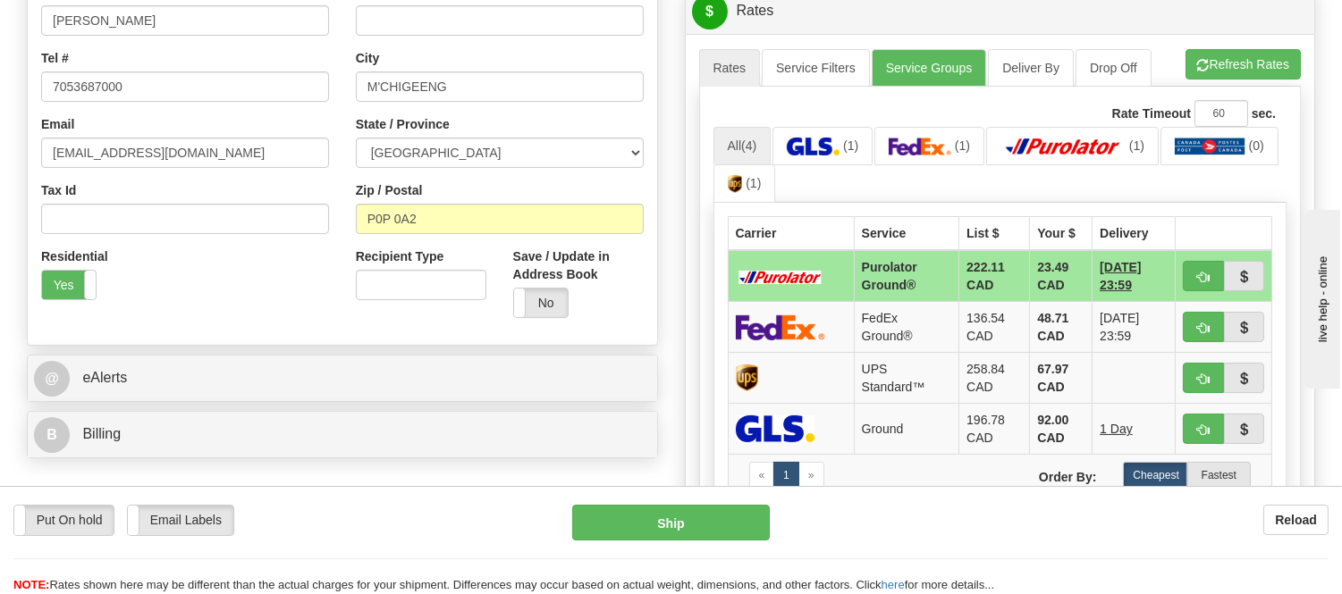
scroll to position [496, 0]
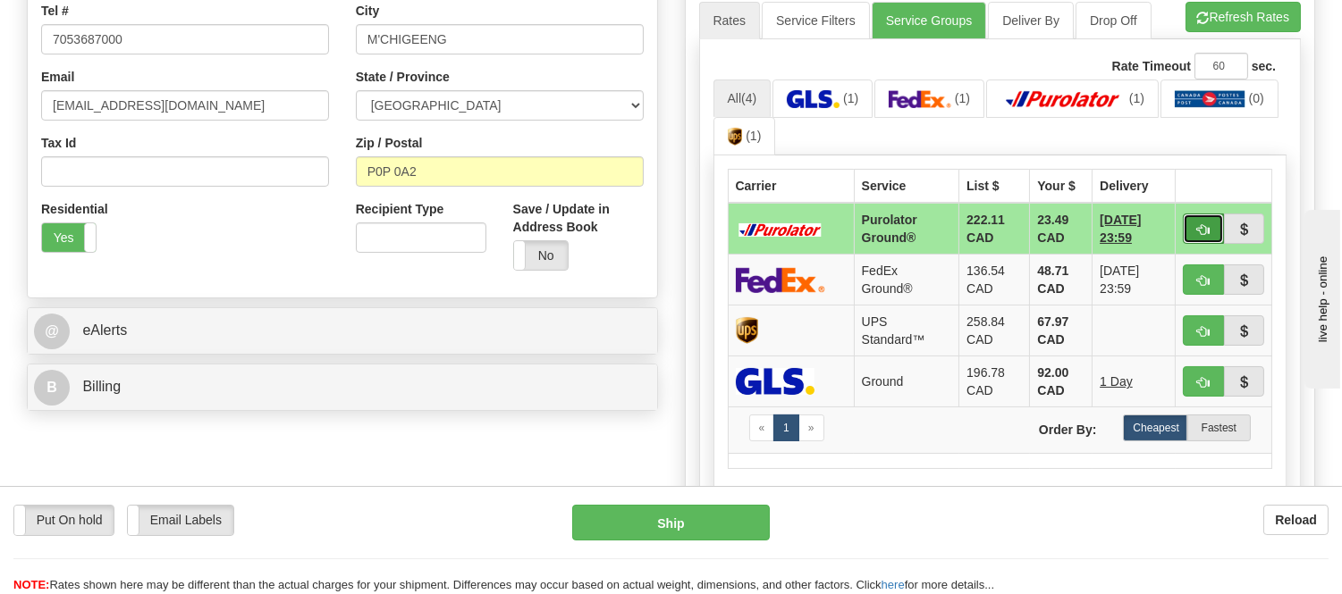
click at [1192, 231] on button "button" at bounding box center [1203, 229] width 41 height 30
type input "260"
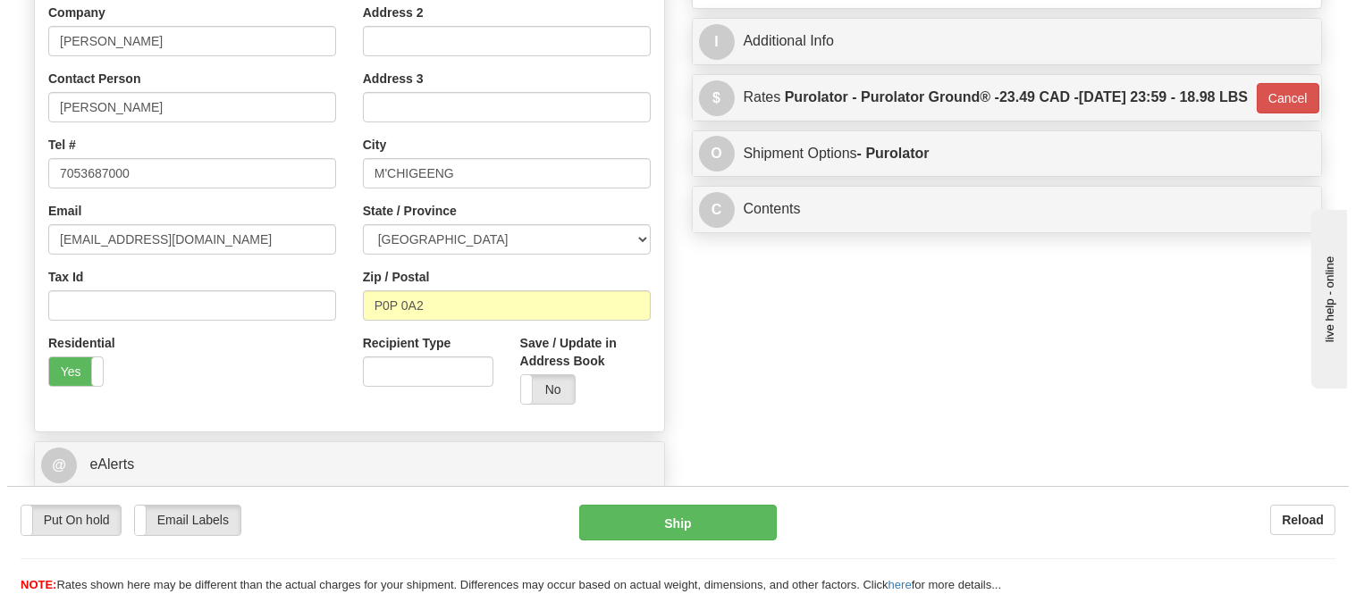
scroll to position [397, 0]
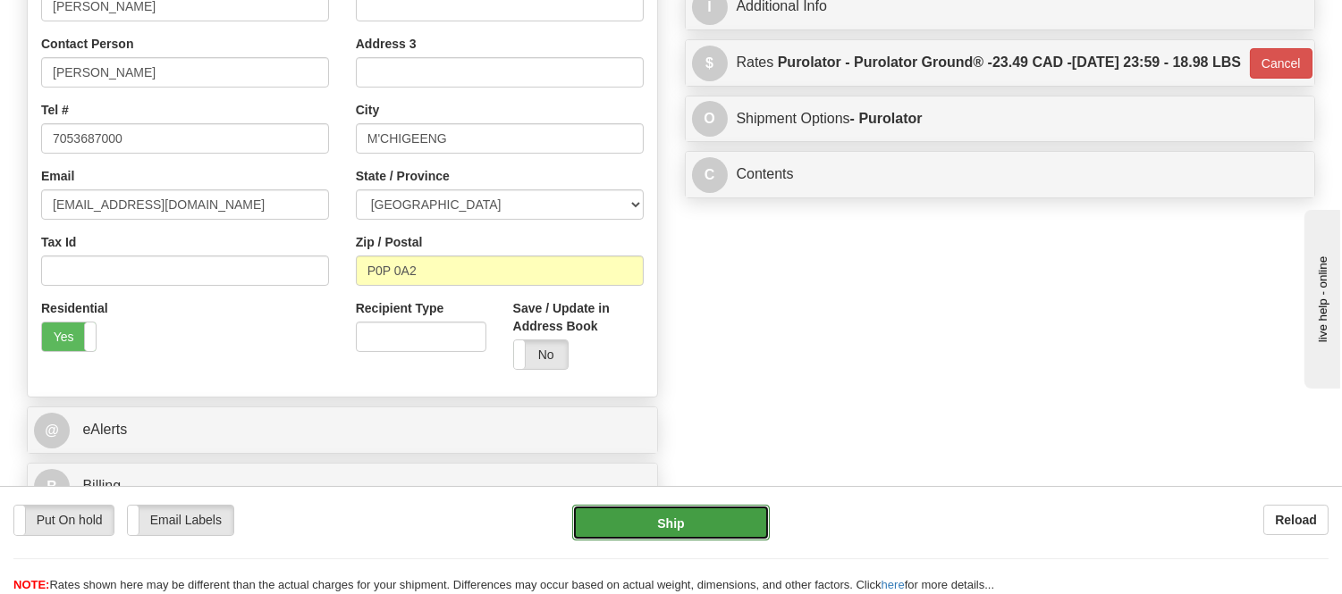
click at [720, 523] on button "Ship" at bounding box center [670, 523] width 197 height 36
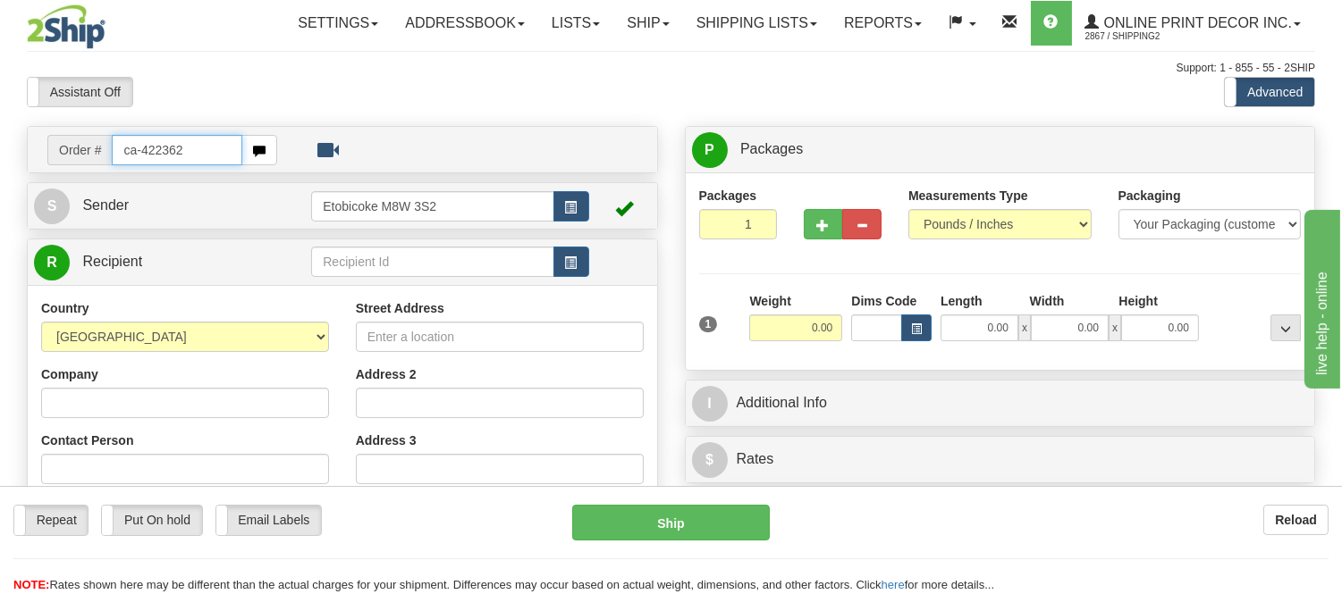
type input "ca-422362"
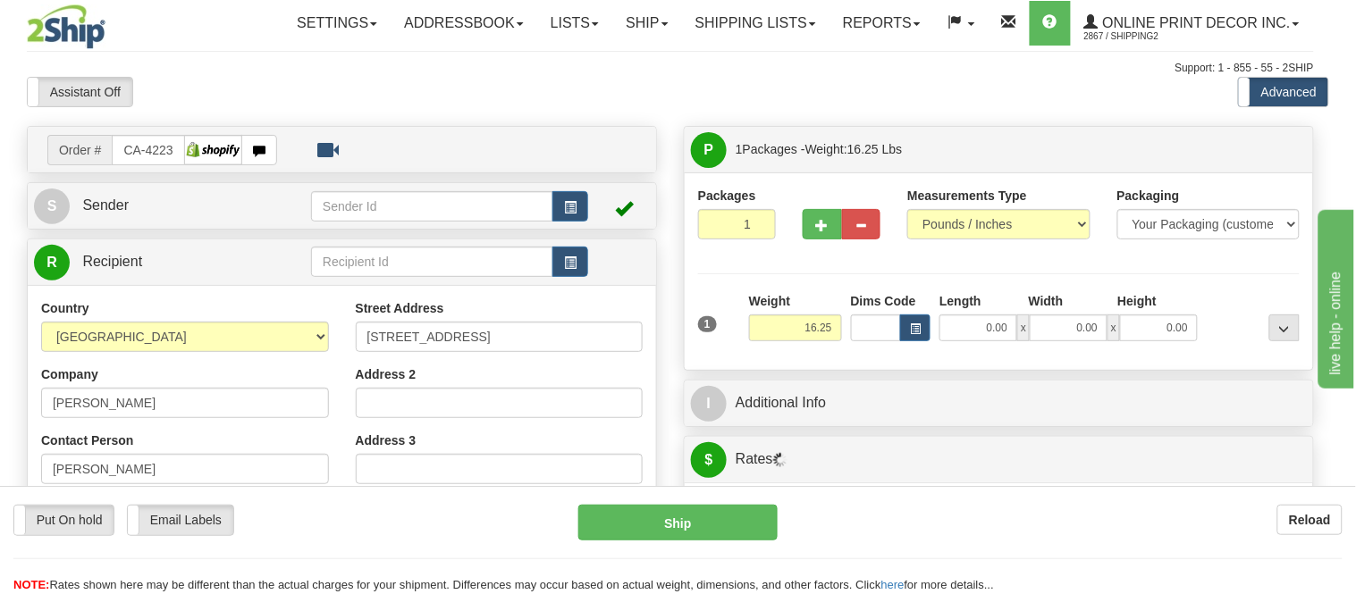
type input "PETERBOROUGH"
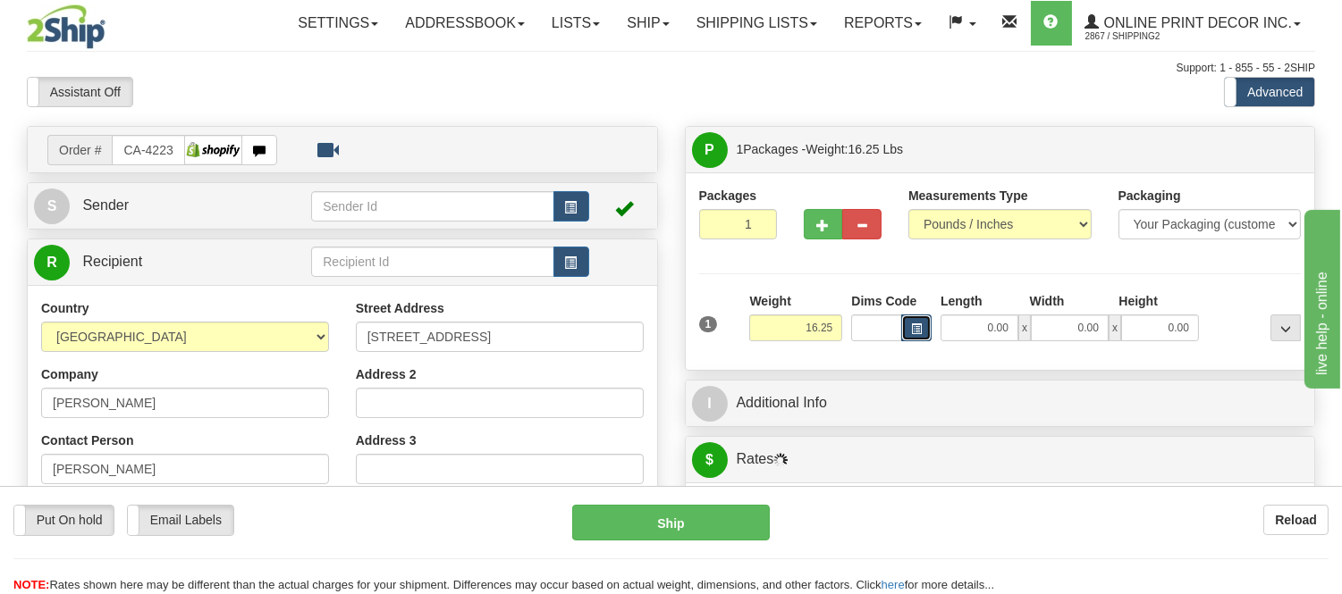
click at [905, 331] on button "button" at bounding box center [916, 328] width 30 height 27
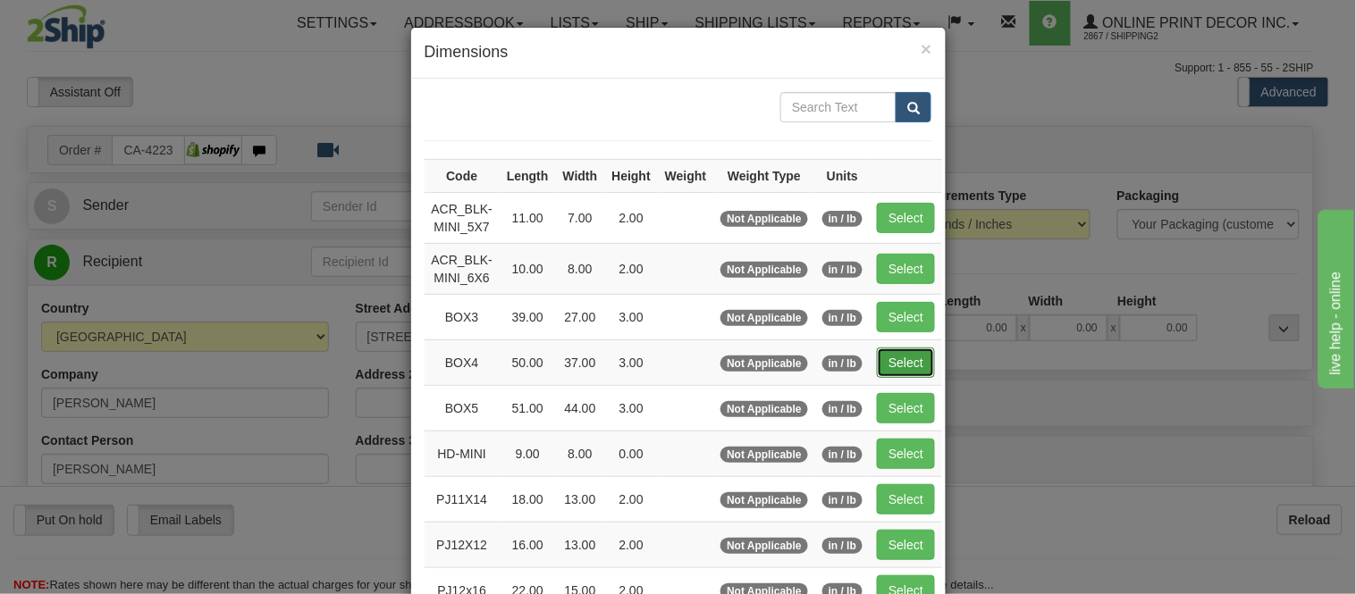
click at [903, 358] on button "Select" at bounding box center [906, 363] width 58 height 30
type input "BOX4"
type input "50.00"
type input "37.00"
type input "3.00"
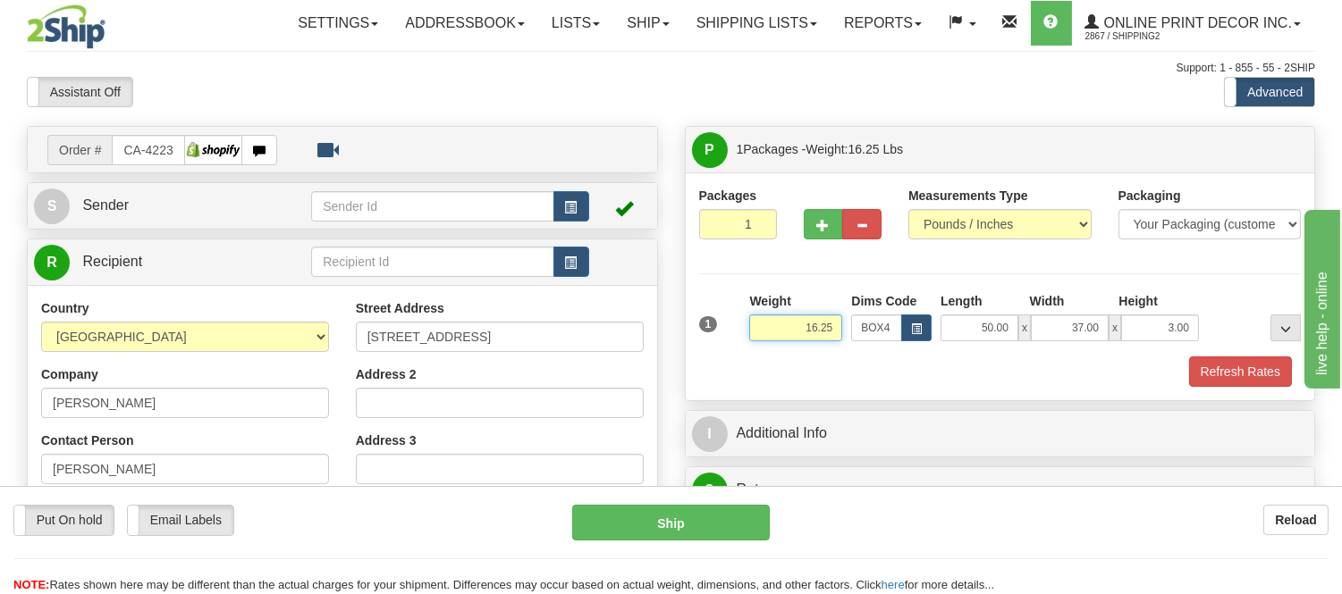
drag, startPoint x: 842, startPoint y: 323, endPoint x: 736, endPoint y: 364, distance: 114.0
click at [736, 363] on div "1 Weight 16.25 Dims Code BOX4" at bounding box center [1000, 339] width 602 height 95
type input "17.98"
click at [1213, 368] on button "Refresh Rates" at bounding box center [1240, 372] width 103 height 30
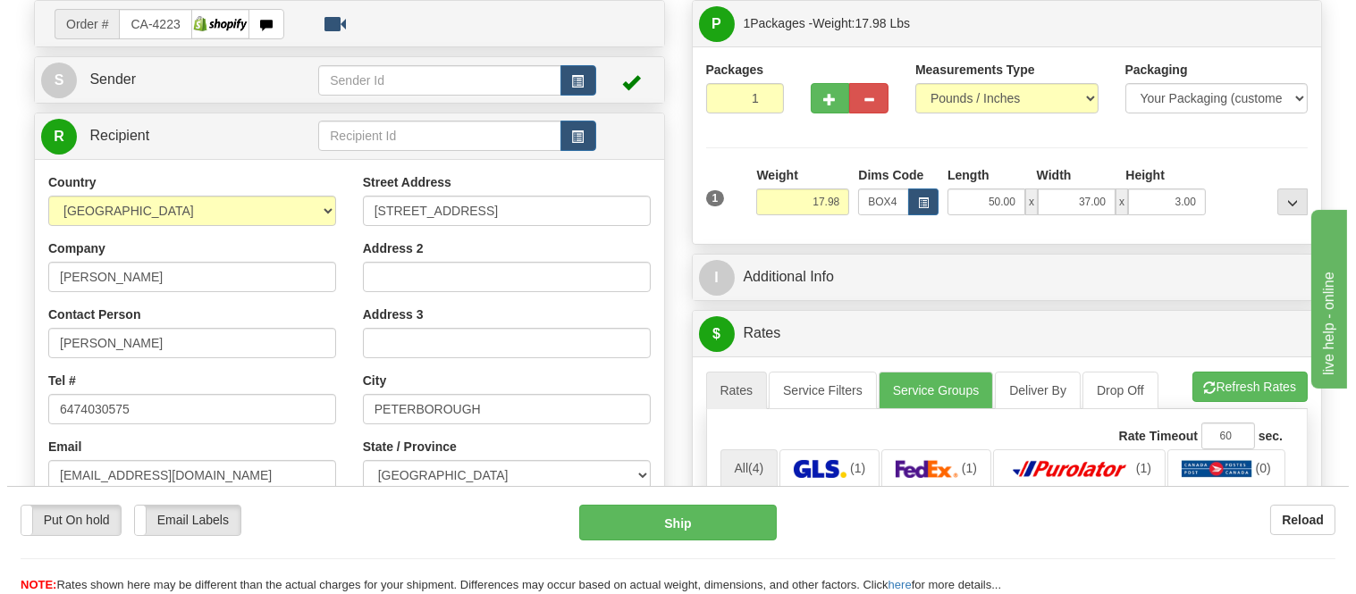
scroll to position [298, 0]
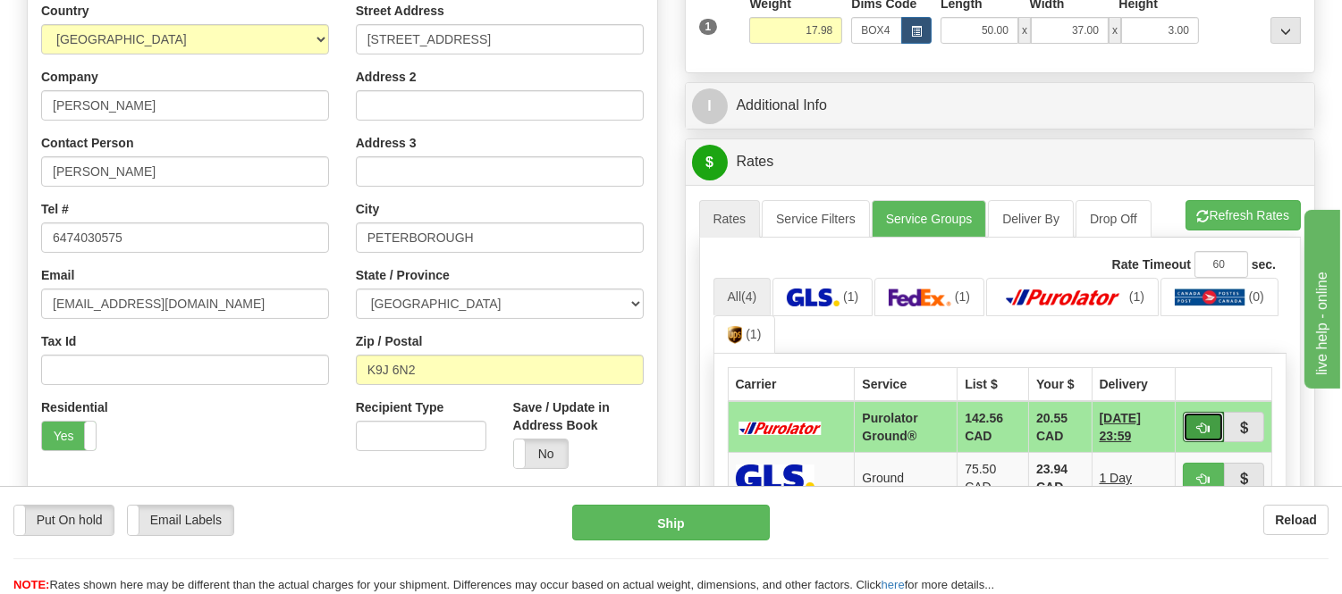
click at [1213, 417] on button "button" at bounding box center [1203, 427] width 41 height 30
type input "260"
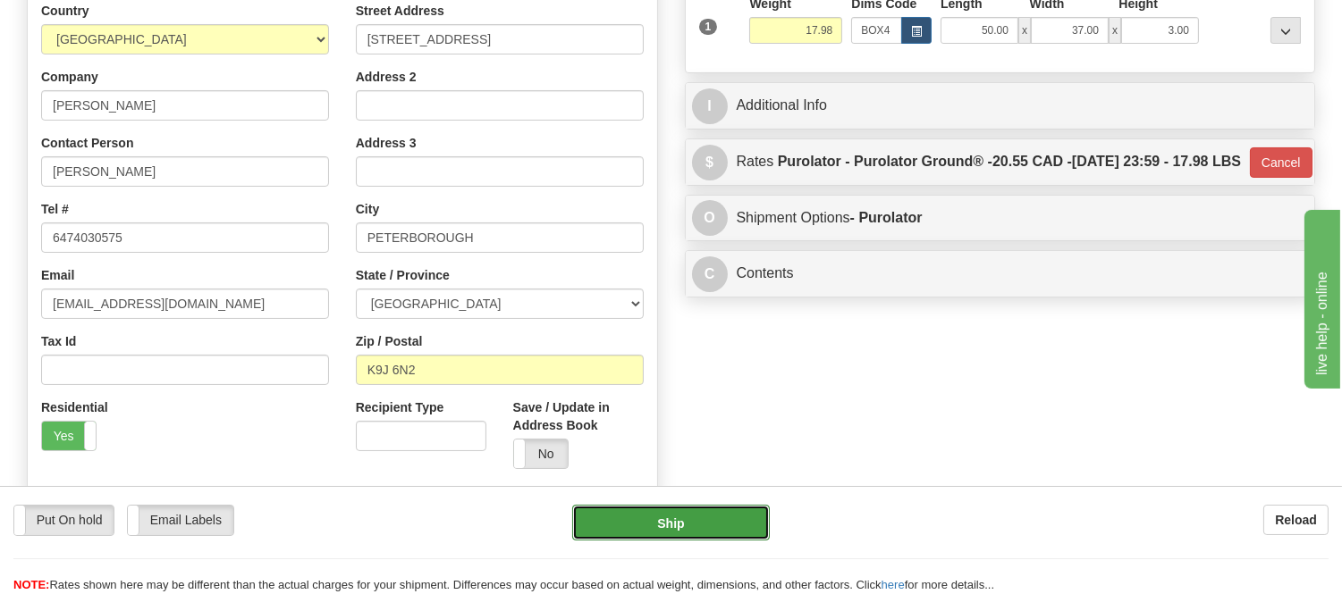
click at [754, 523] on button "Ship" at bounding box center [670, 523] width 197 height 36
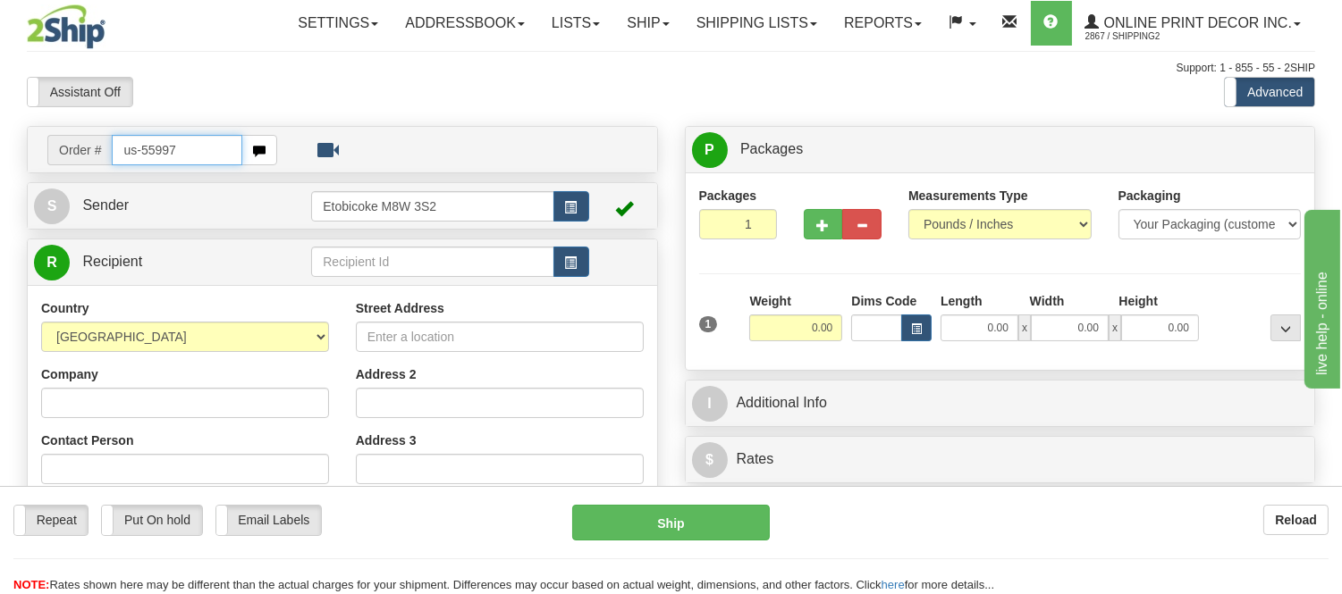
type input "us-55997"
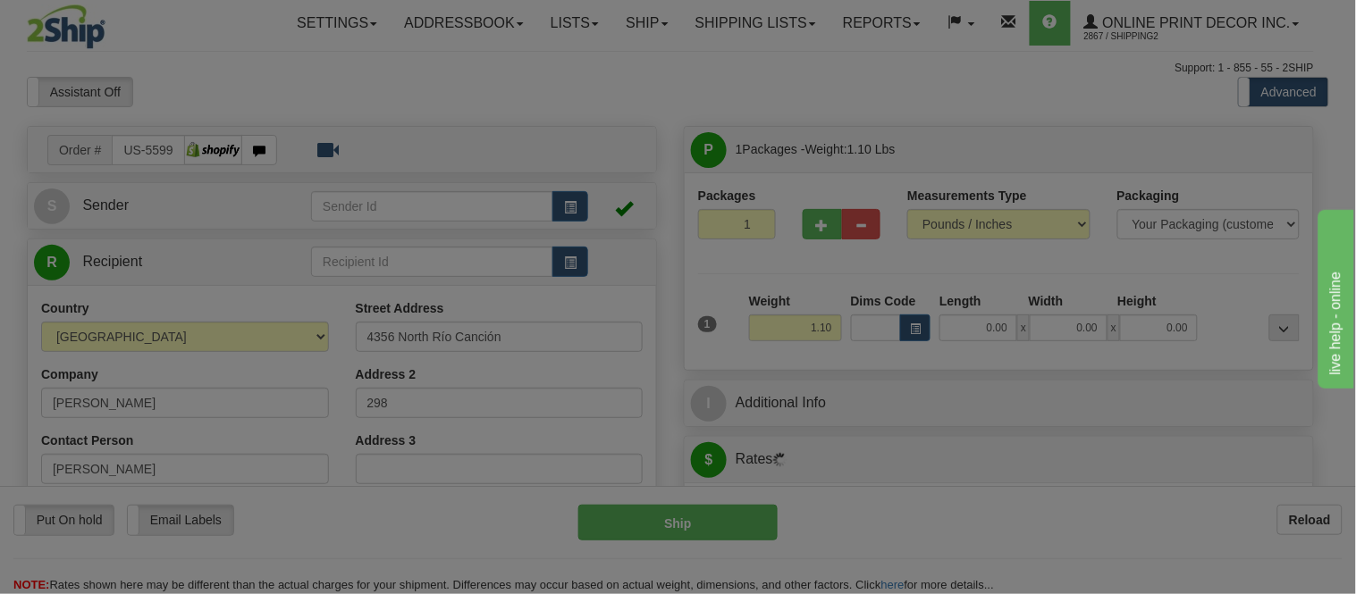
type input "TUCSON"
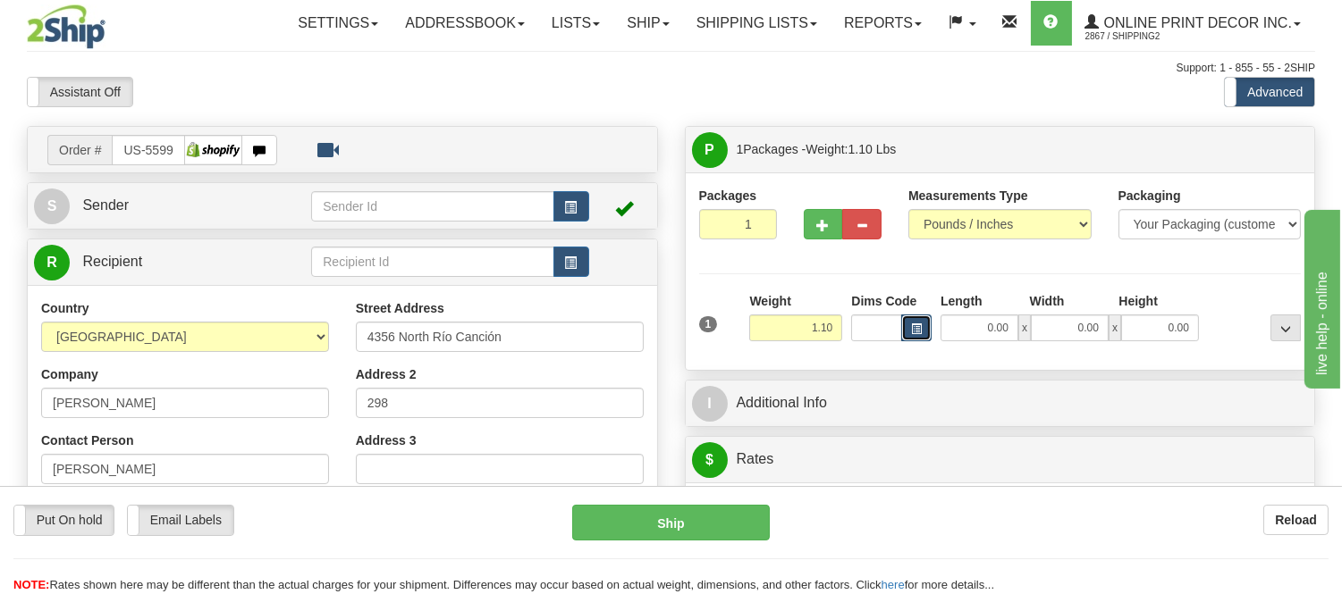
click at [909, 318] on button "button" at bounding box center [916, 328] width 30 height 27
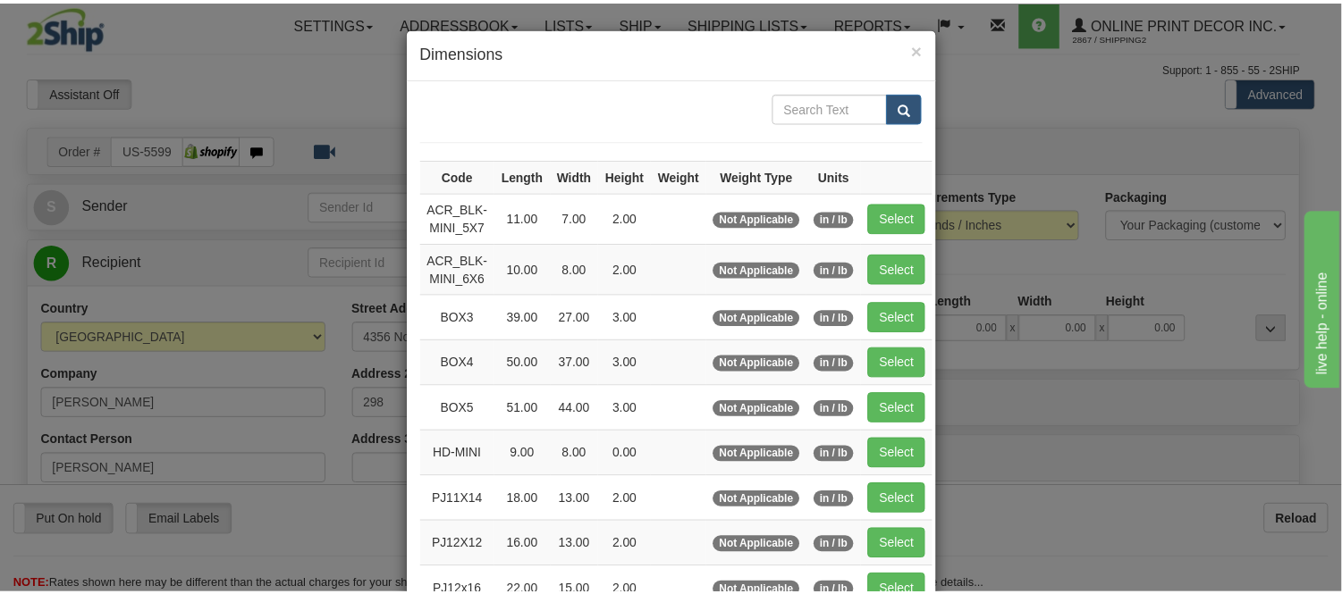
scroll to position [198, 0]
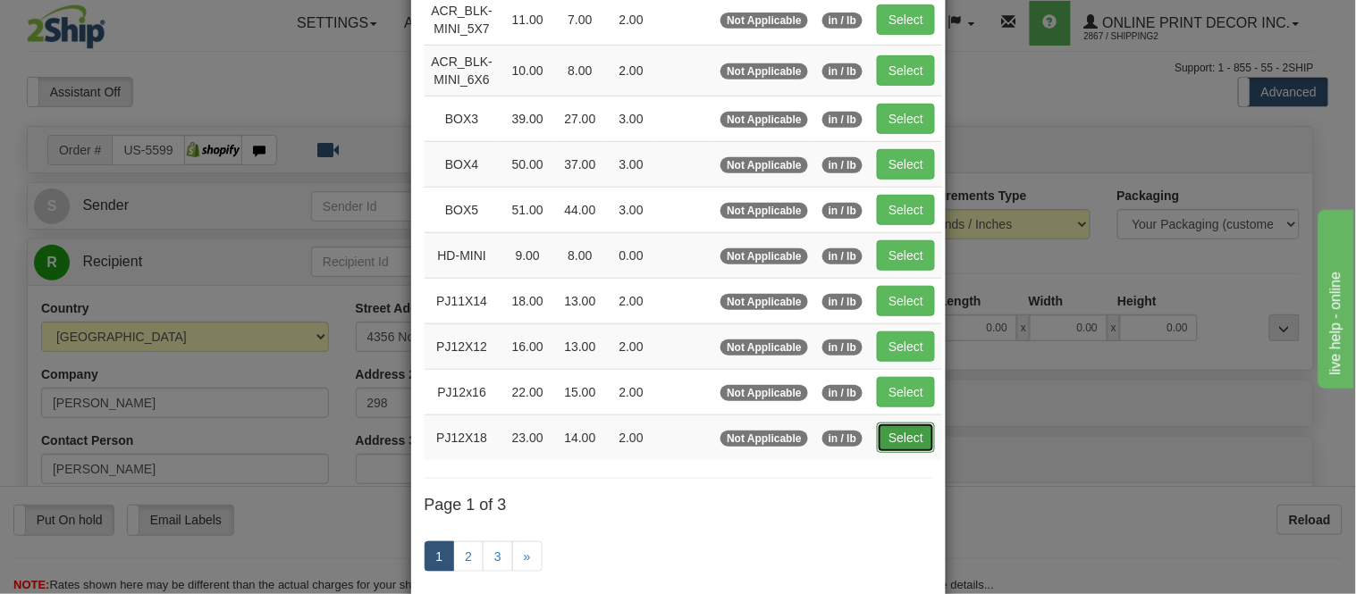
click at [895, 450] on button "Select" at bounding box center [906, 438] width 58 height 30
type input "PJ12X18"
type input "23.00"
type input "14.00"
type input "2.00"
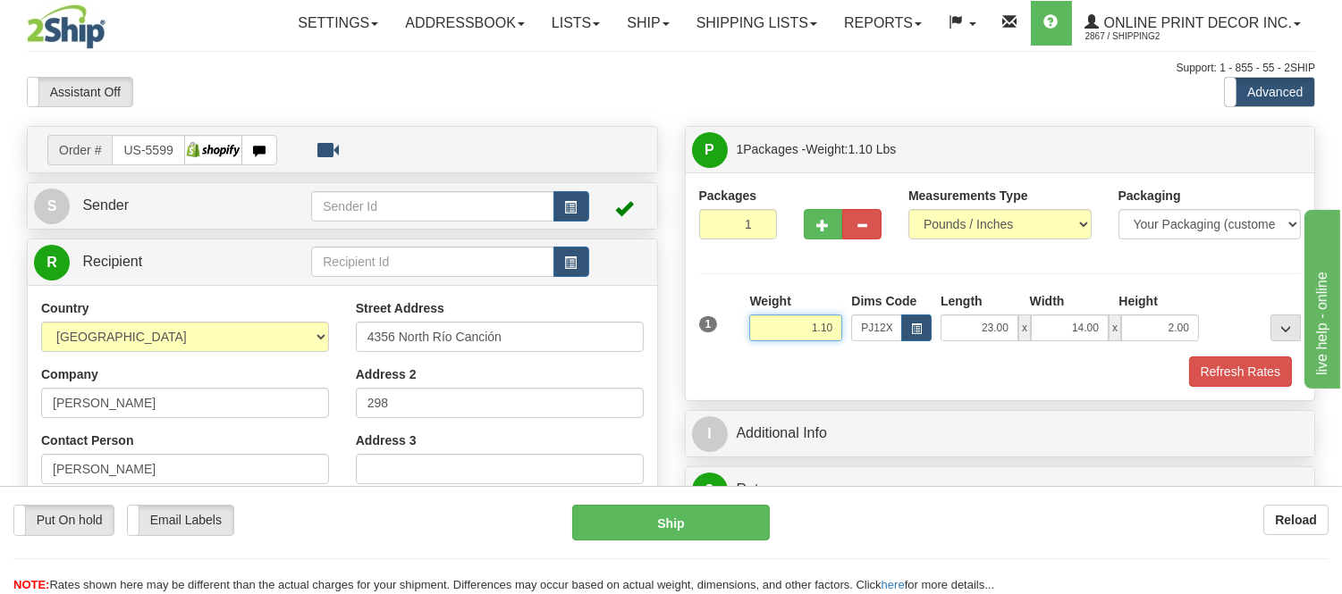
drag, startPoint x: 837, startPoint y: 326, endPoint x: 773, endPoint y: 341, distance: 65.1
click at [774, 338] on input "1.10" at bounding box center [795, 328] width 93 height 27
type input "2.05"
click at [1202, 375] on button "Refresh Rates" at bounding box center [1240, 372] width 103 height 30
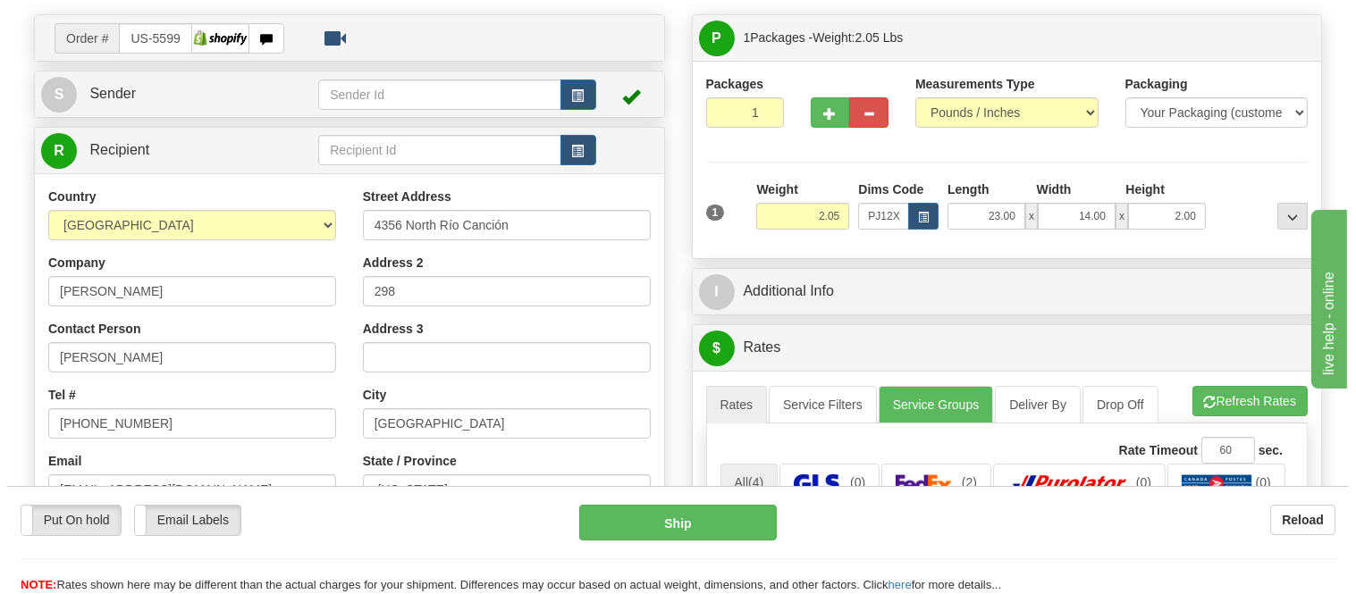
scroll to position [397, 0]
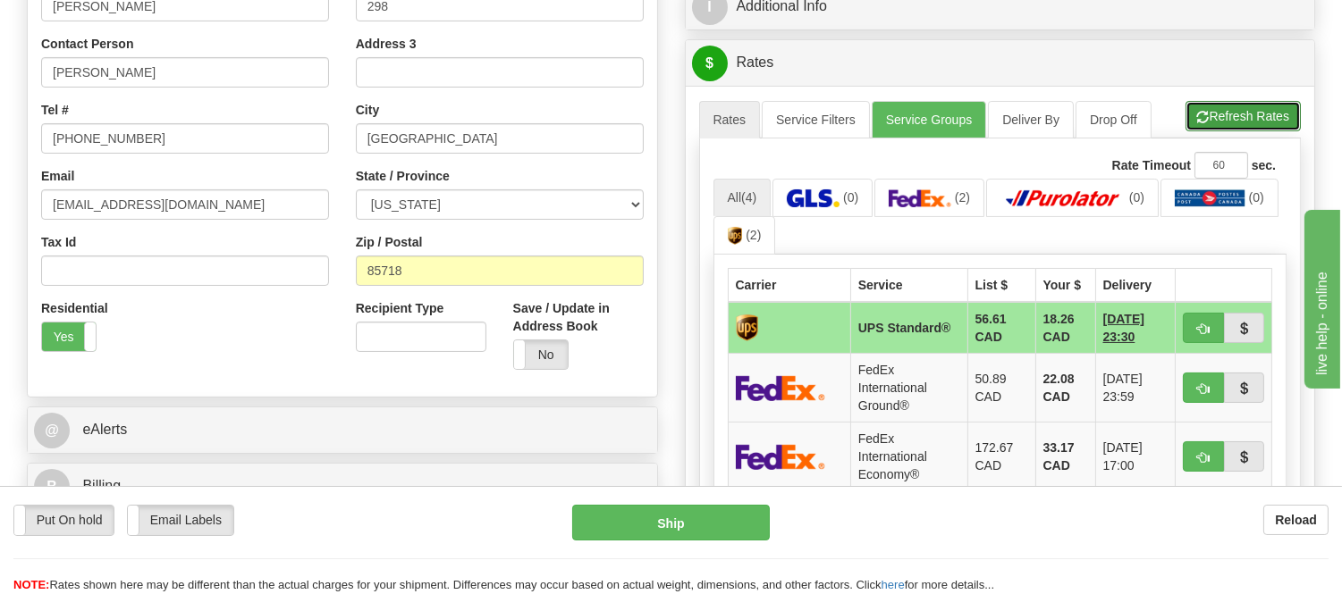
click at [1247, 114] on button "Refresh Rates" at bounding box center [1242, 116] width 115 height 30
click at [1193, 382] on button "button" at bounding box center [1203, 388] width 41 height 30
type input "92"
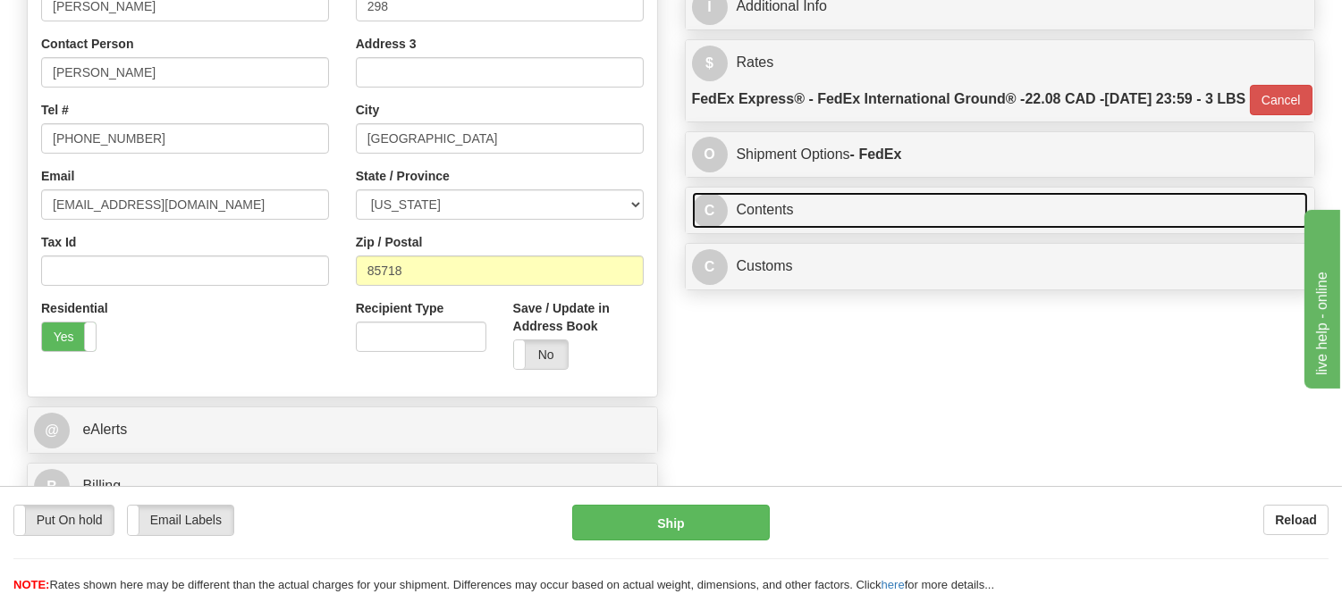
click at [1003, 229] on link "C Contents" at bounding box center [1000, 210] width 617 height 37
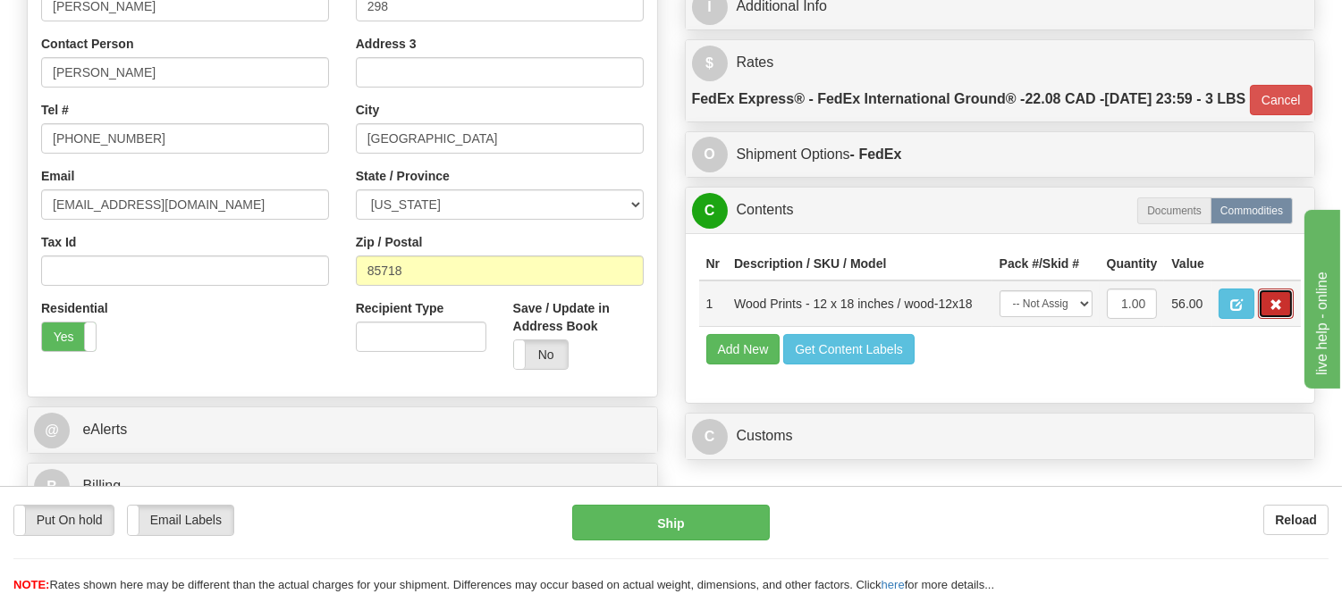
click at [1273, 319] on button "button" at bounding box center [1276, 304] width 36 height 30
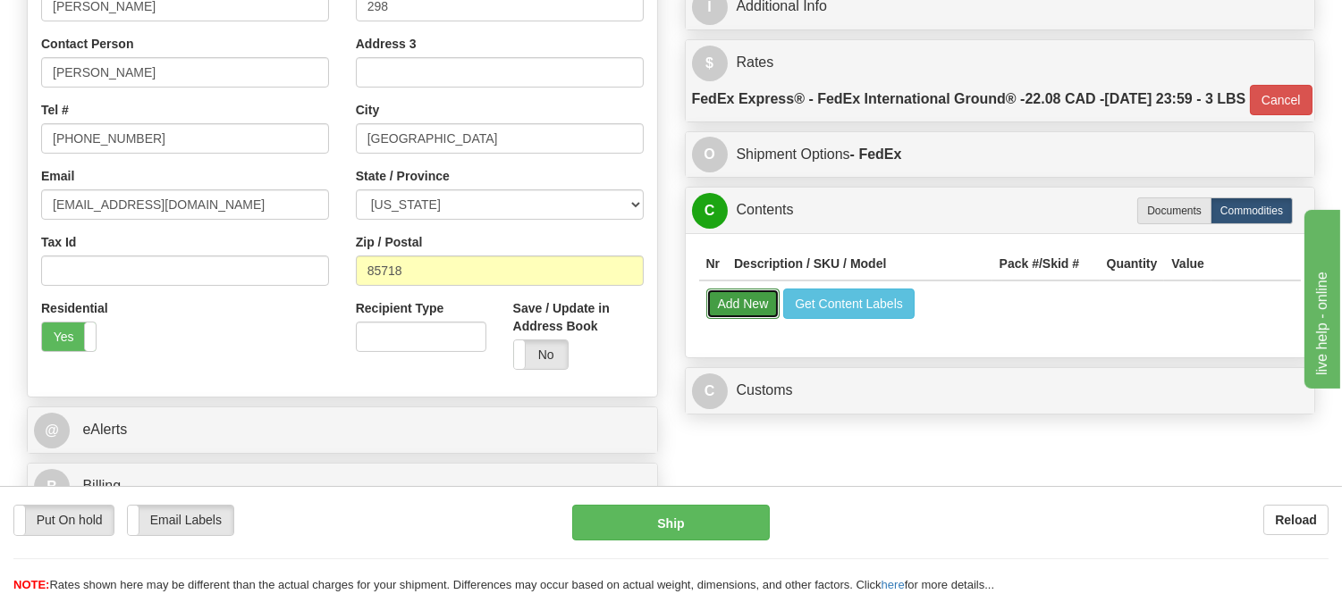
click at [730, 319] on button "Add New" at bounding box center [743, 304] width 74 height 30
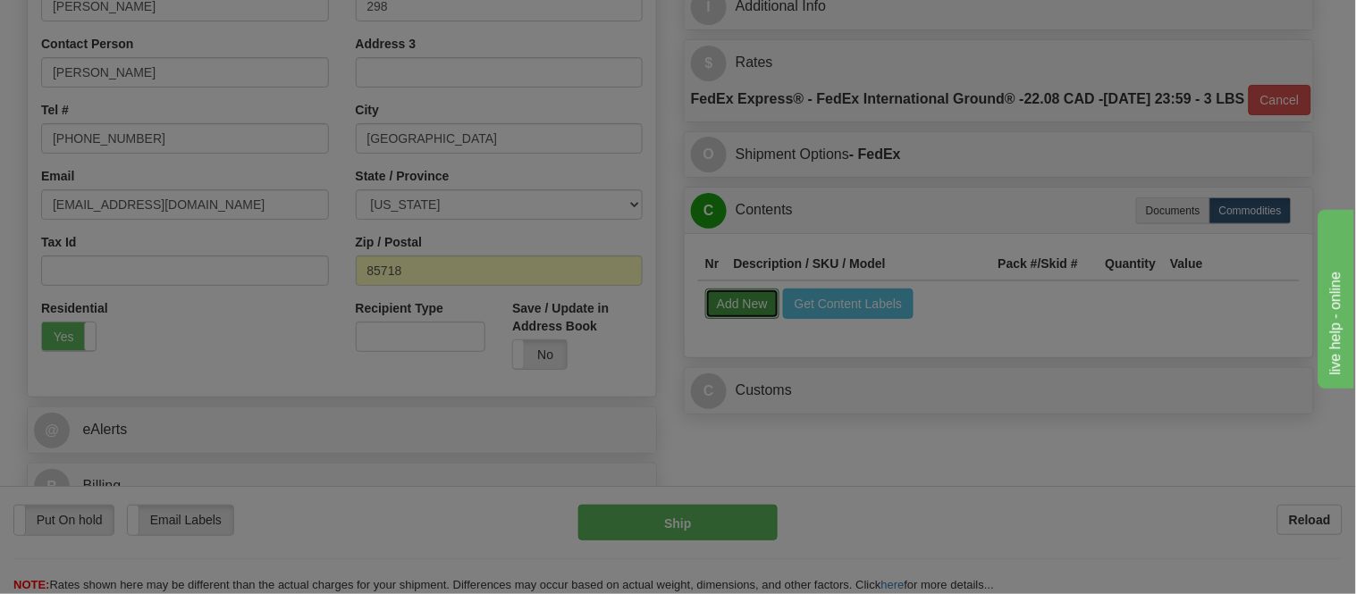
select select
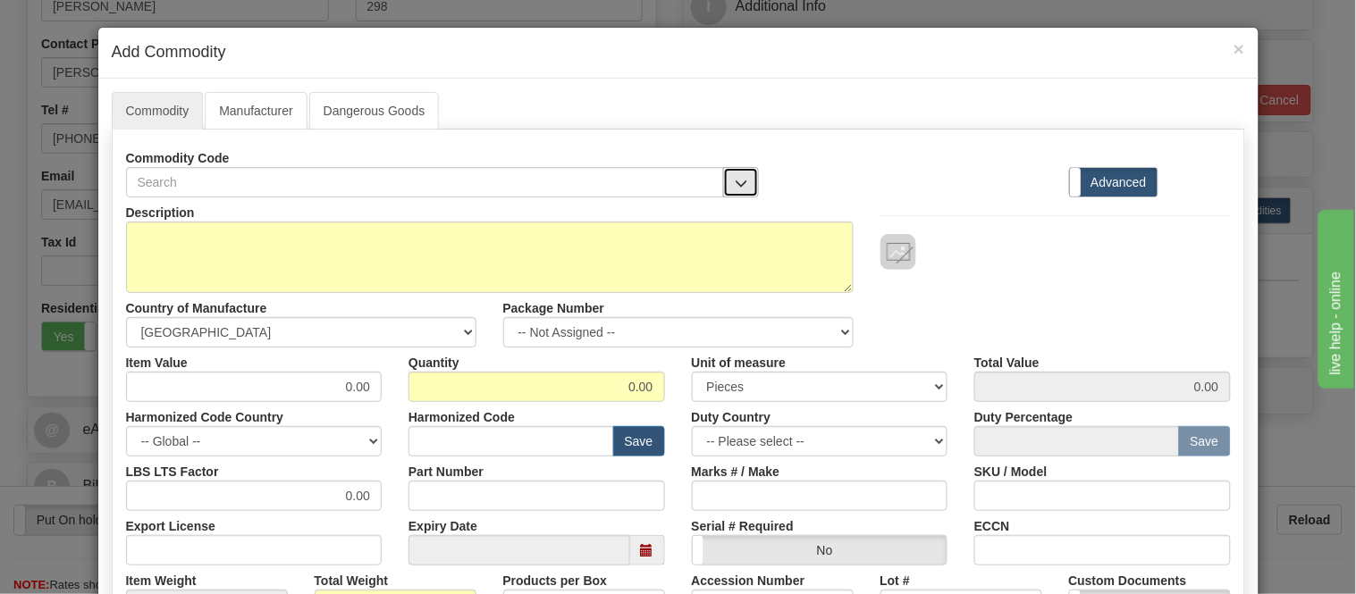
click at [738, 190] on button "button" at bounding box center [741, 182] width 36 height 30
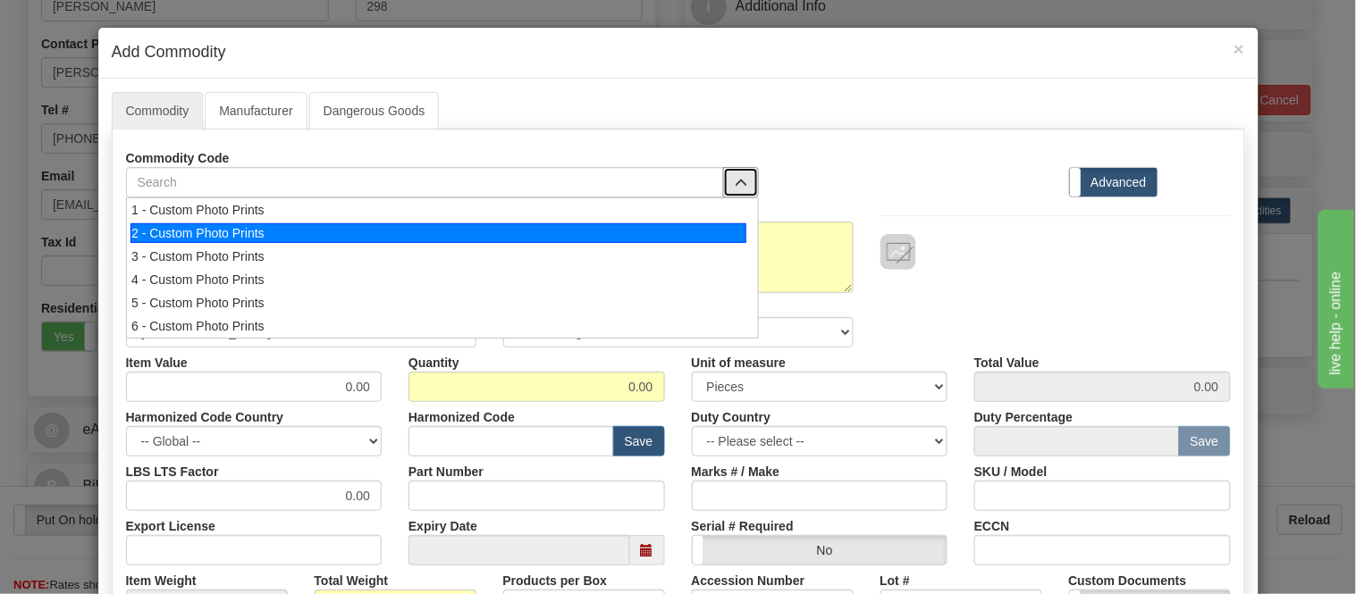
click at [730, 229] on div "2 - Custom Photo Prints" at bounding box center [439, 233] width 616 height 20
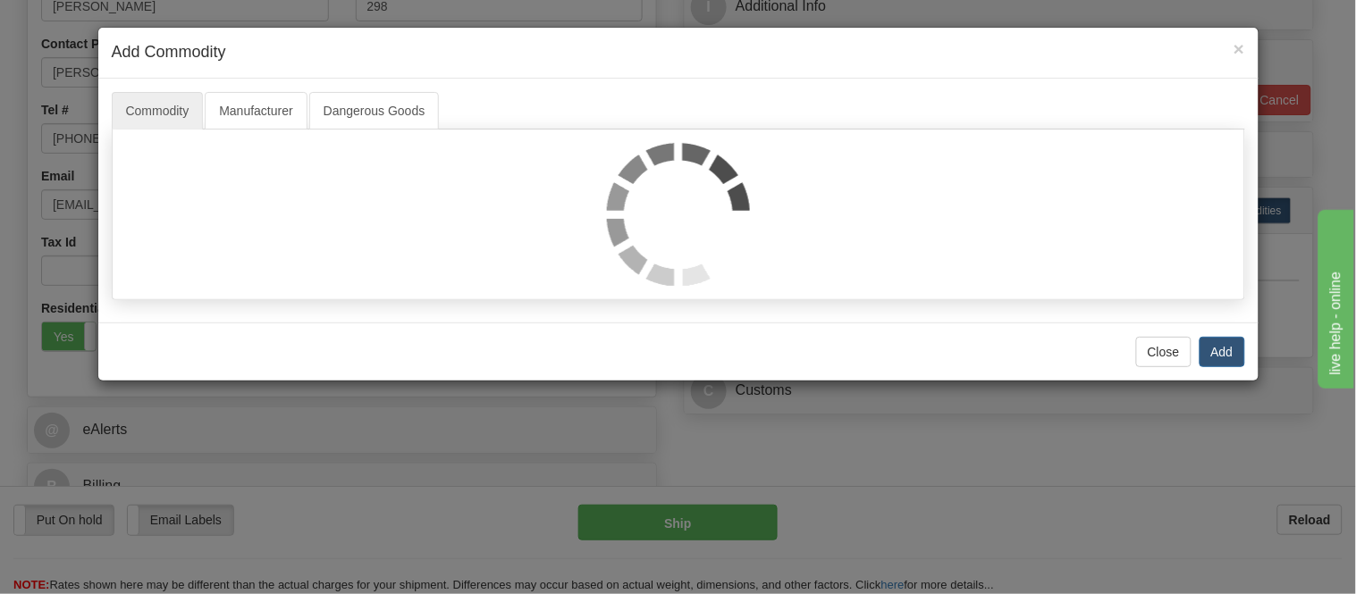
select select "1"
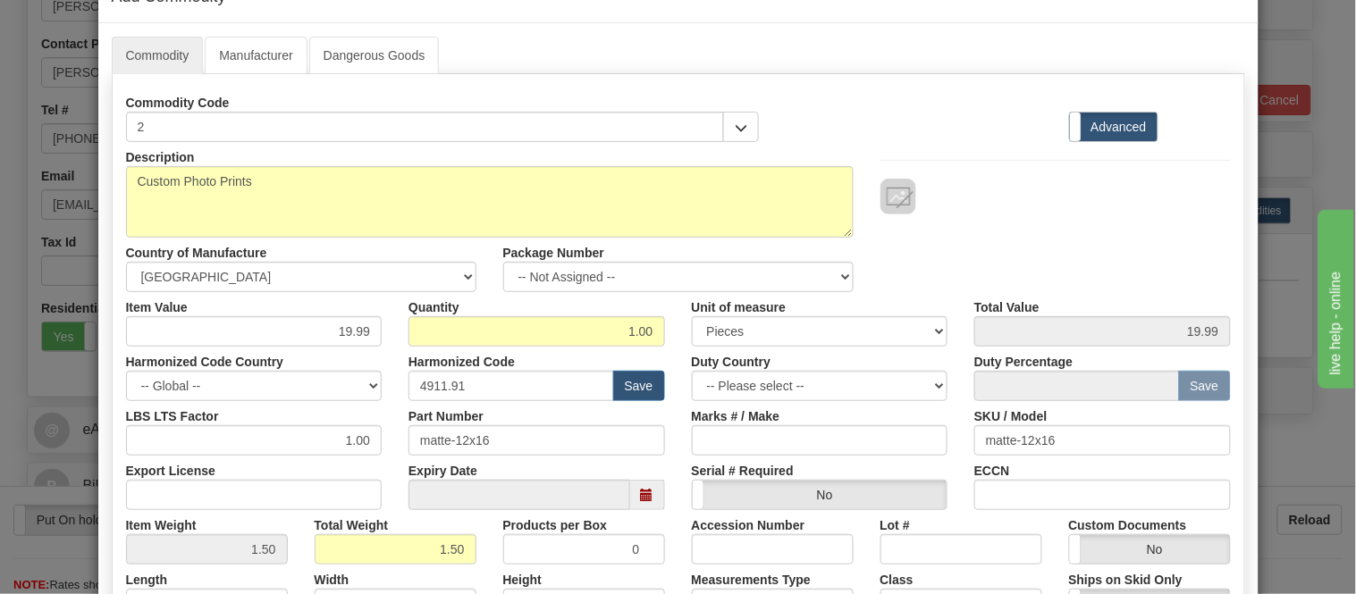
scroll to position [99, 0]
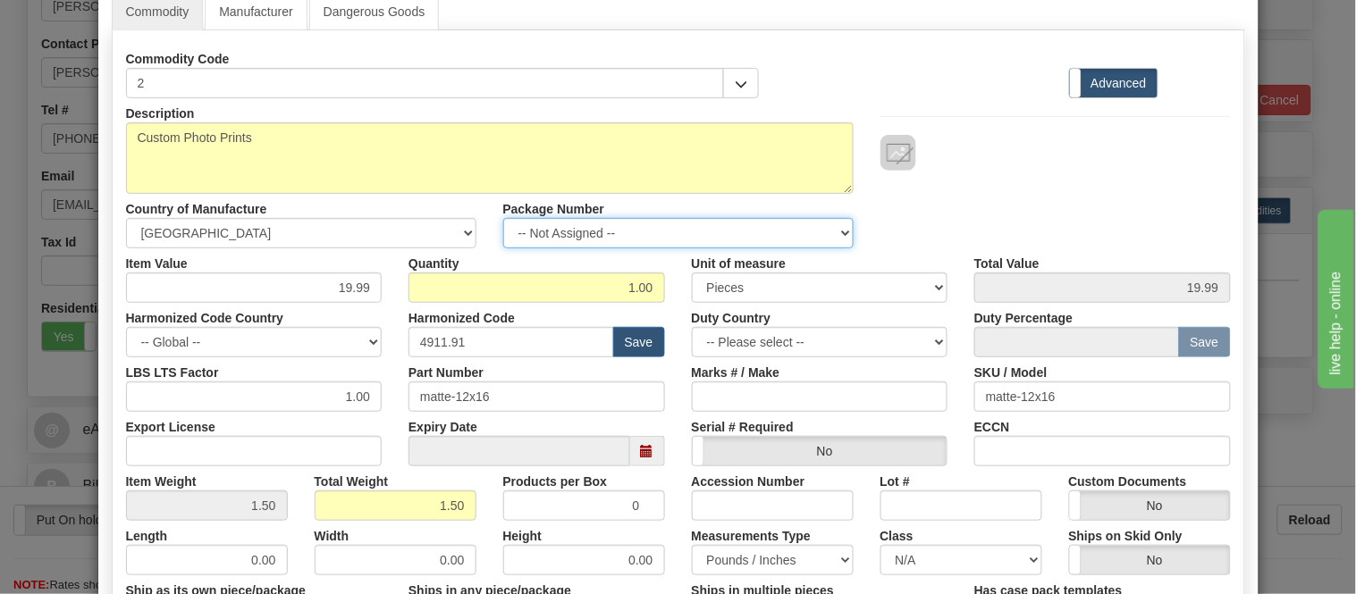
click at [596, 224] on select "-- Not Assigned -- Item 1" at bounding box center [678, 233] width 350 height 30
select select "0"
click at [503, 218] on select "-- Not Assigned -- Item 1" at bounding box center [678, 233] width 350 height 30
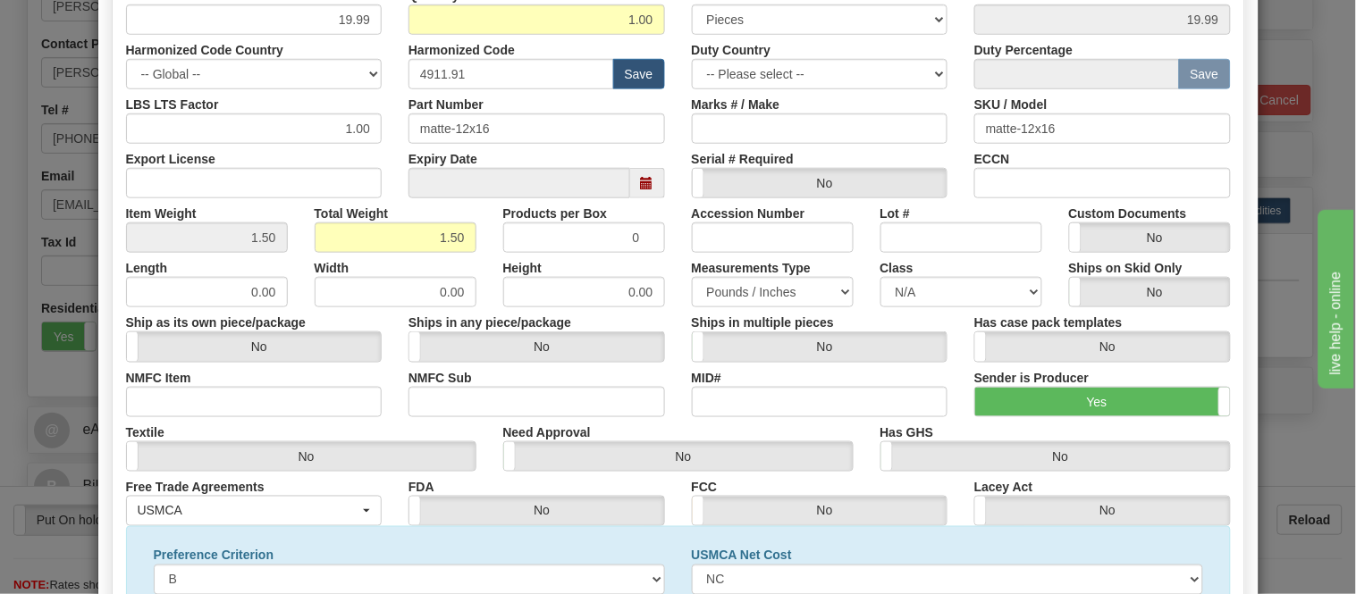
scroll to position [81, 0]
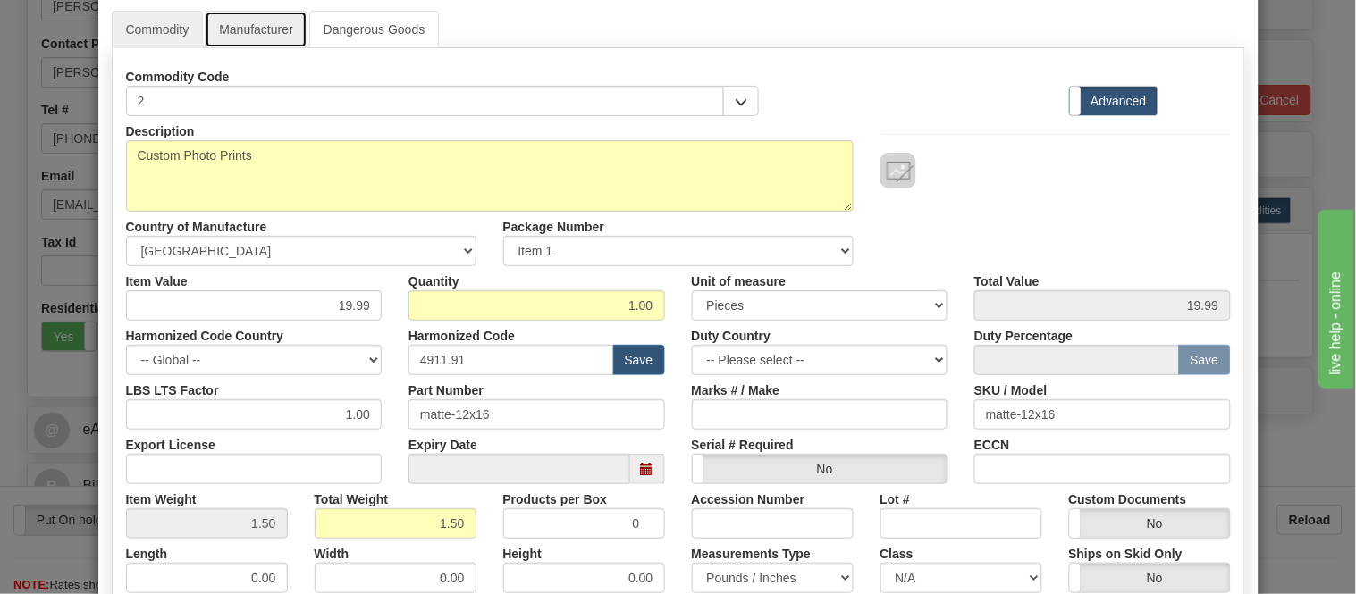
click at [275, 13] on link "Manufacturer" at bounding box center [256, 30] width 102 height 38
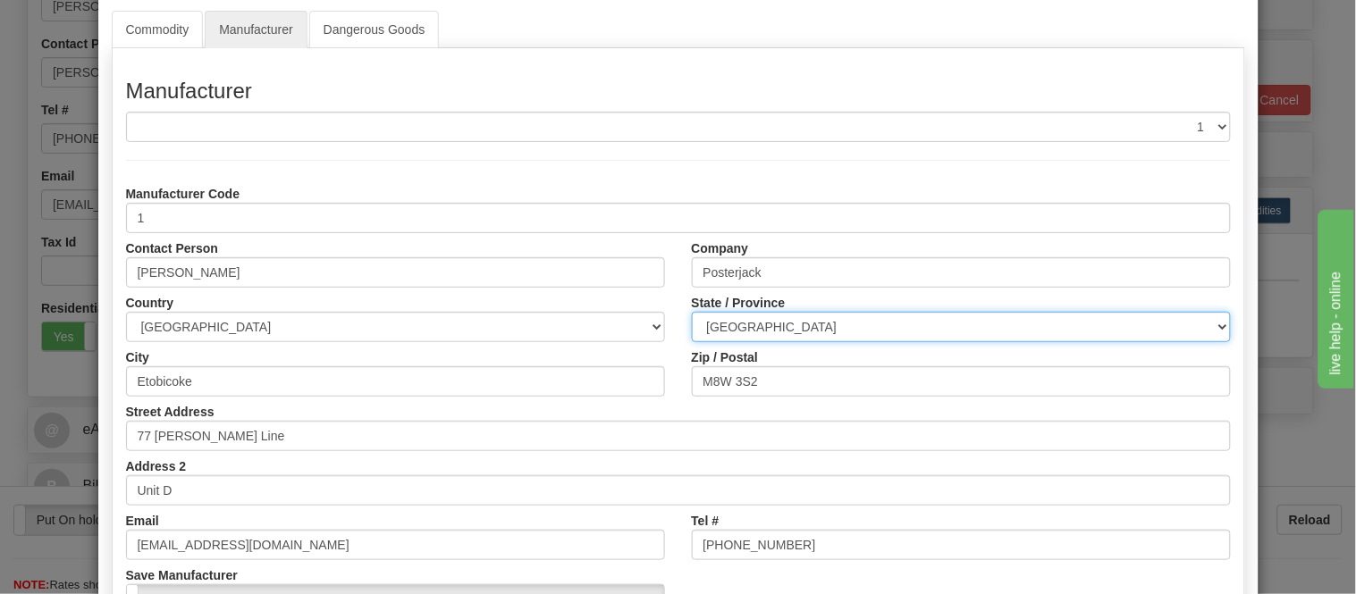
click at [811, 341] on select "[GEOGRAPHIC_DATA] [GEOGRAPHIC_DATA] [GEOGRAPHIC_DATA] [GEOGRAPHIC_DATA] [GEOGRA…" at bounding box center [961, 327] width 539 height 30
select select "ON"
click at [692, 312] on select "[GEOGRAPHIC_DATA] [GEOGRAPHIC_DATA] [GEOGRAPHIC_DATA] [GEOGRAPHIC_DATA] [GEOGRA…" at bounding box center [961, 327] width 539 height 30
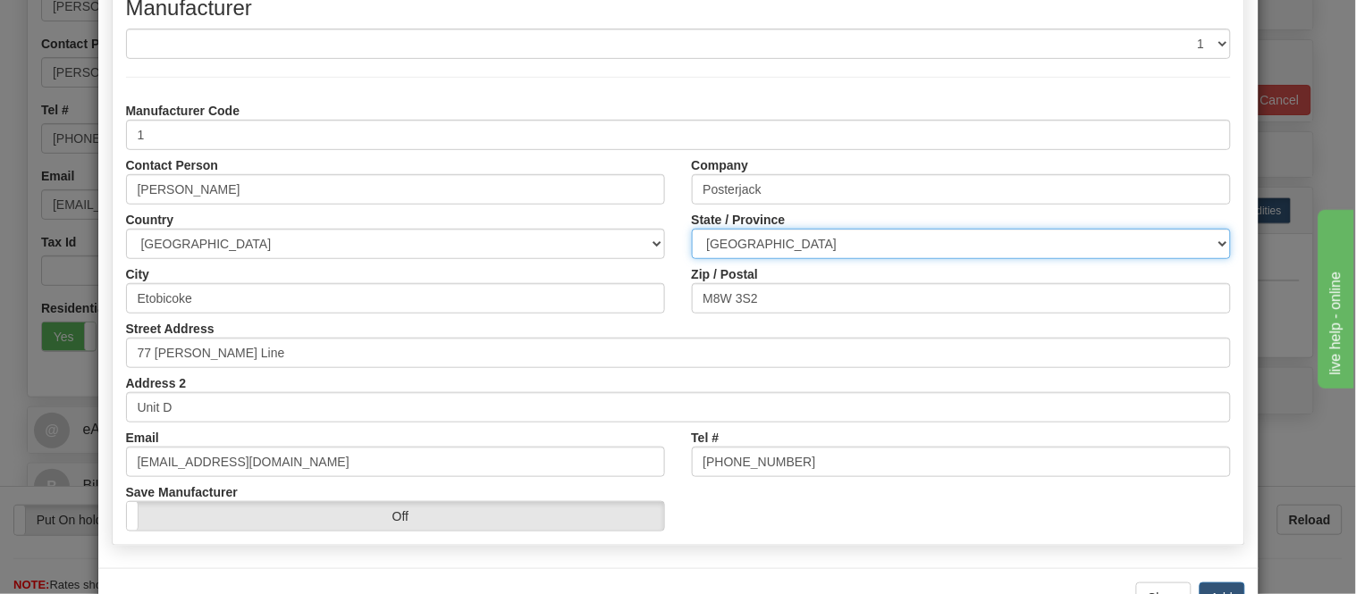
scroll to position [224, 0]
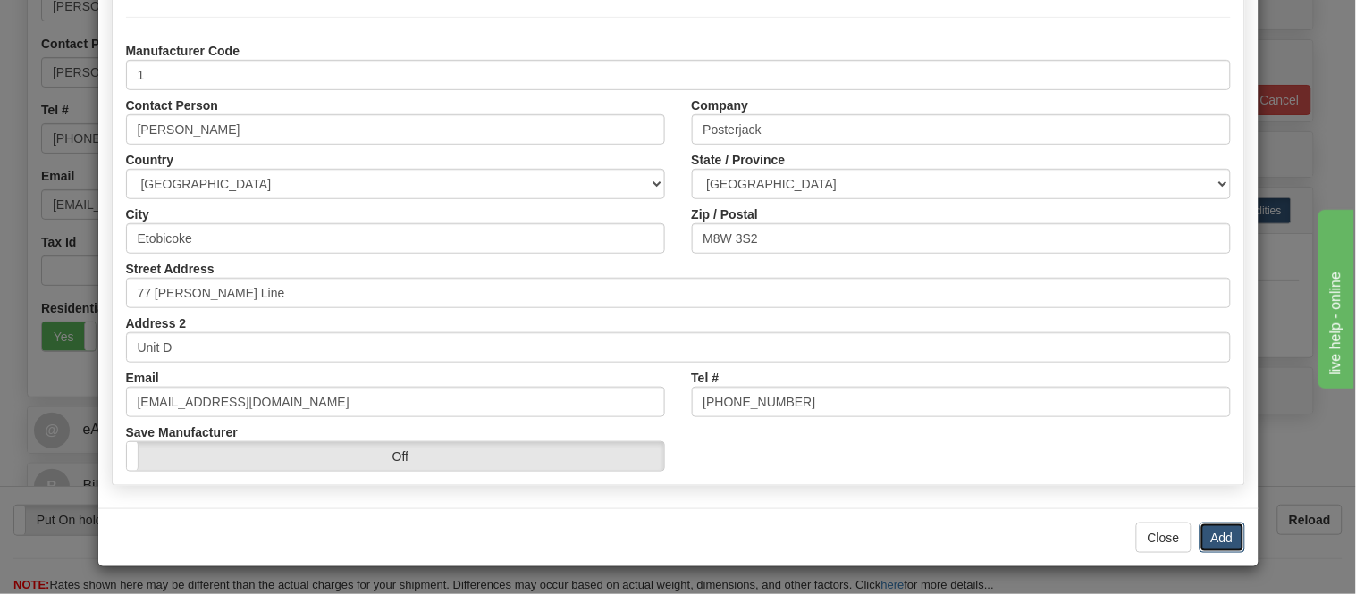
click at [1217, 540] on button "Add" at bounding box center [1223, 538] width 46 height 30
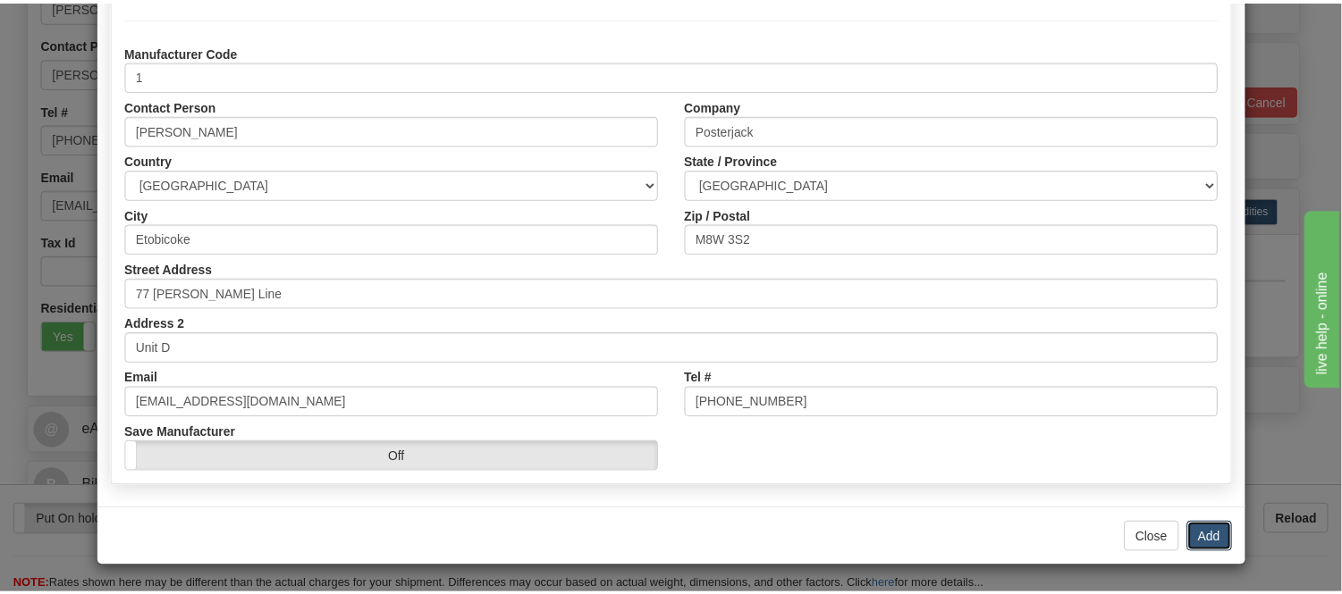
scroll to position [0, 0]
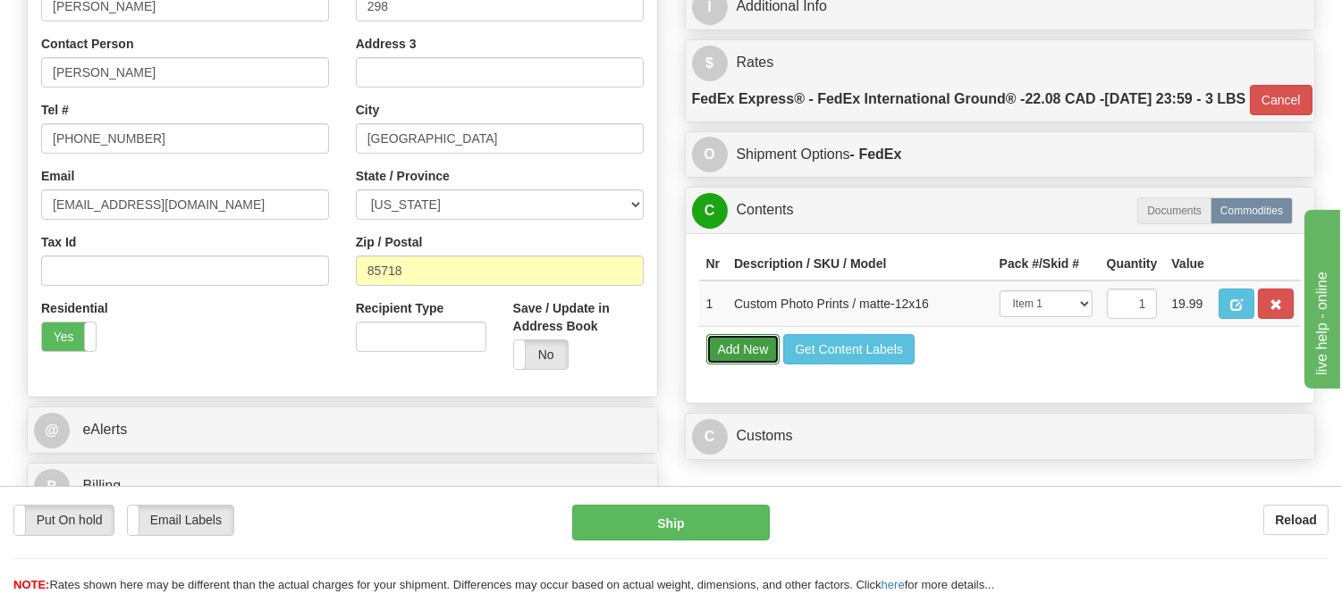
click at [720, 365] on button "Add New" at bounding box center [743, 349] width 74 height 30
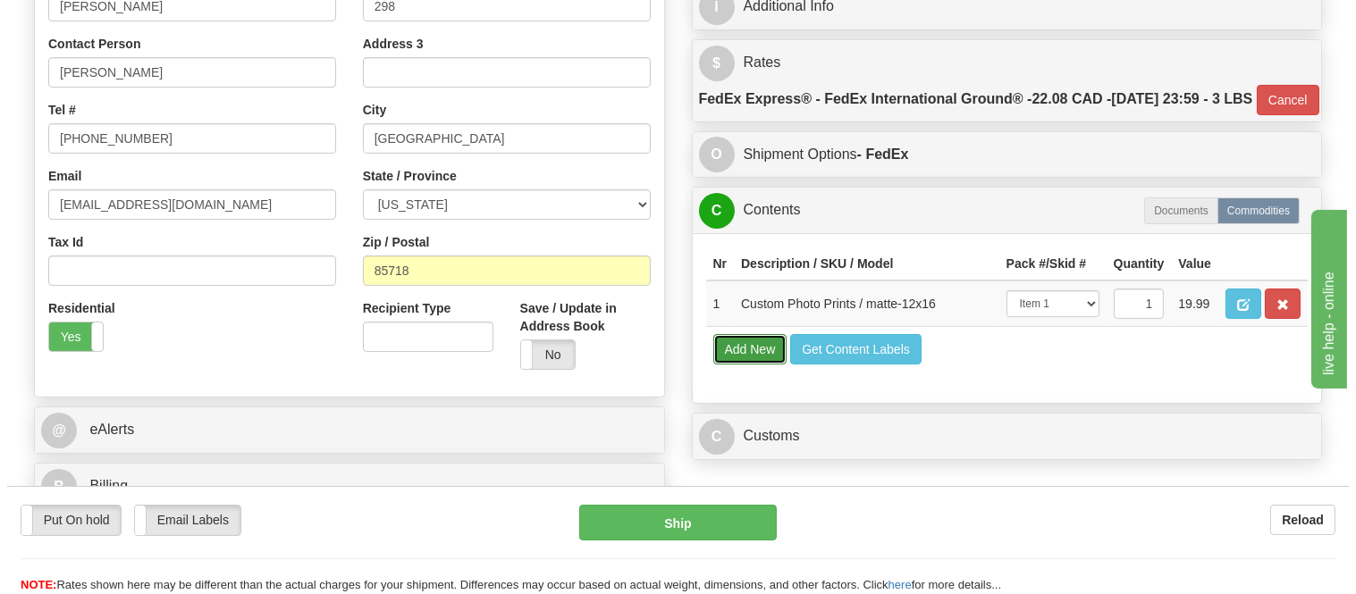
select select
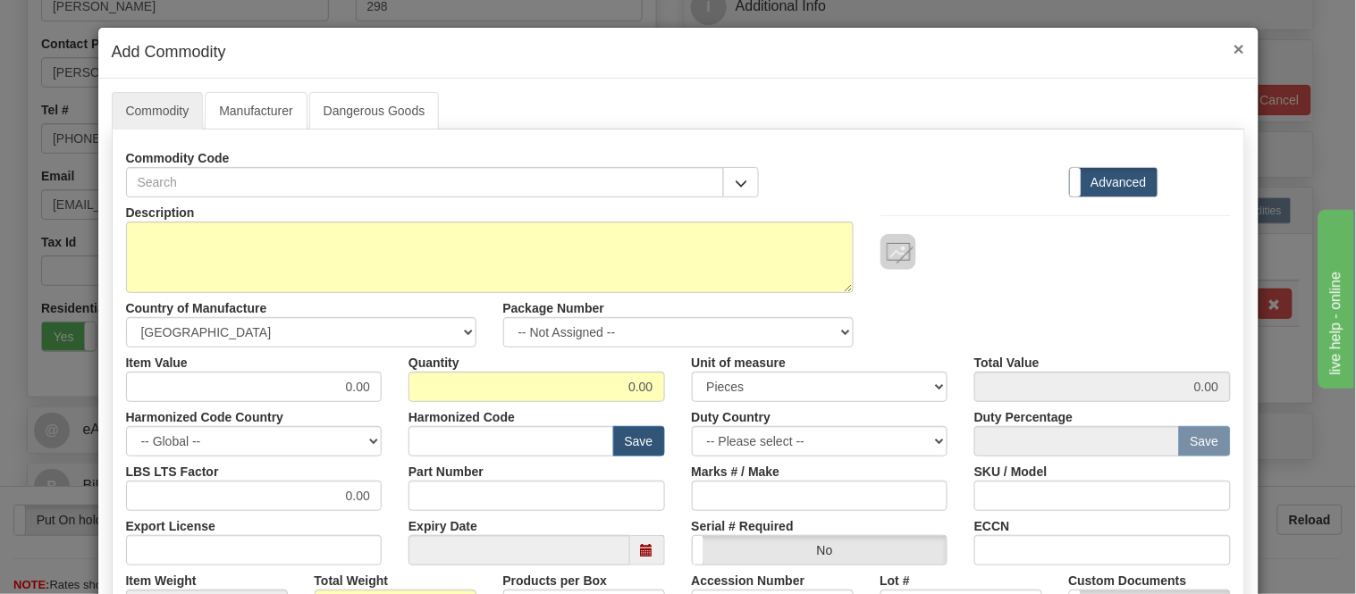
click at [1234, 48] on span "×" at bounding box center [1239, 48] width 11 height 21
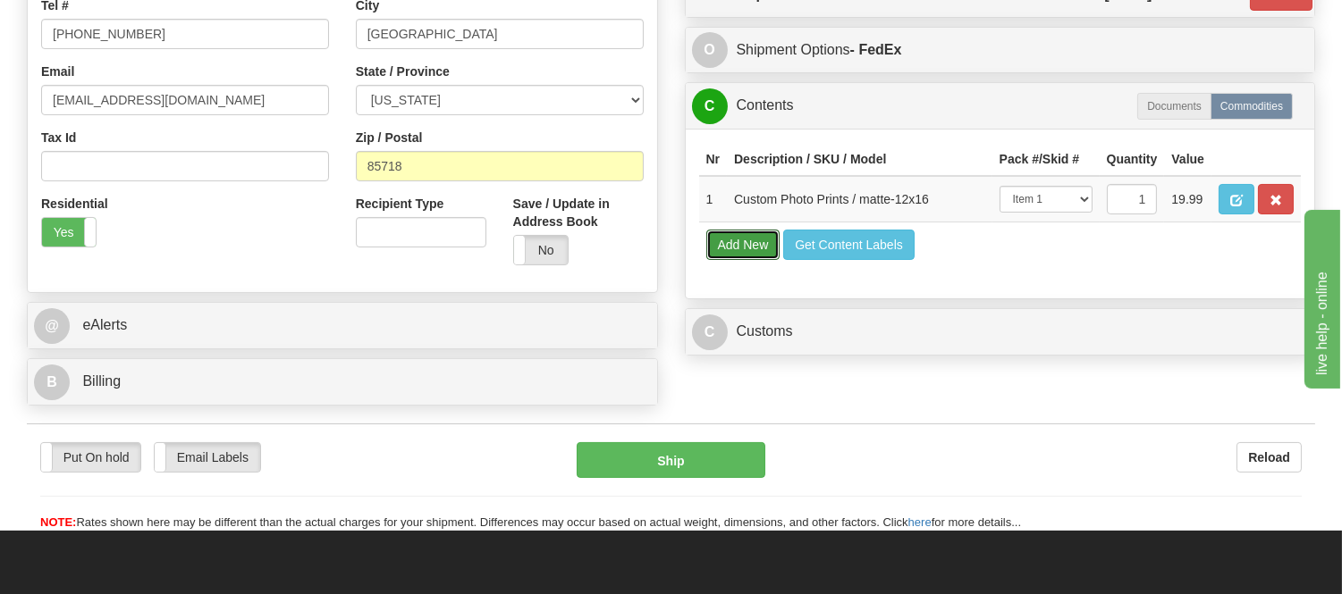
scroll to position [595, 0]
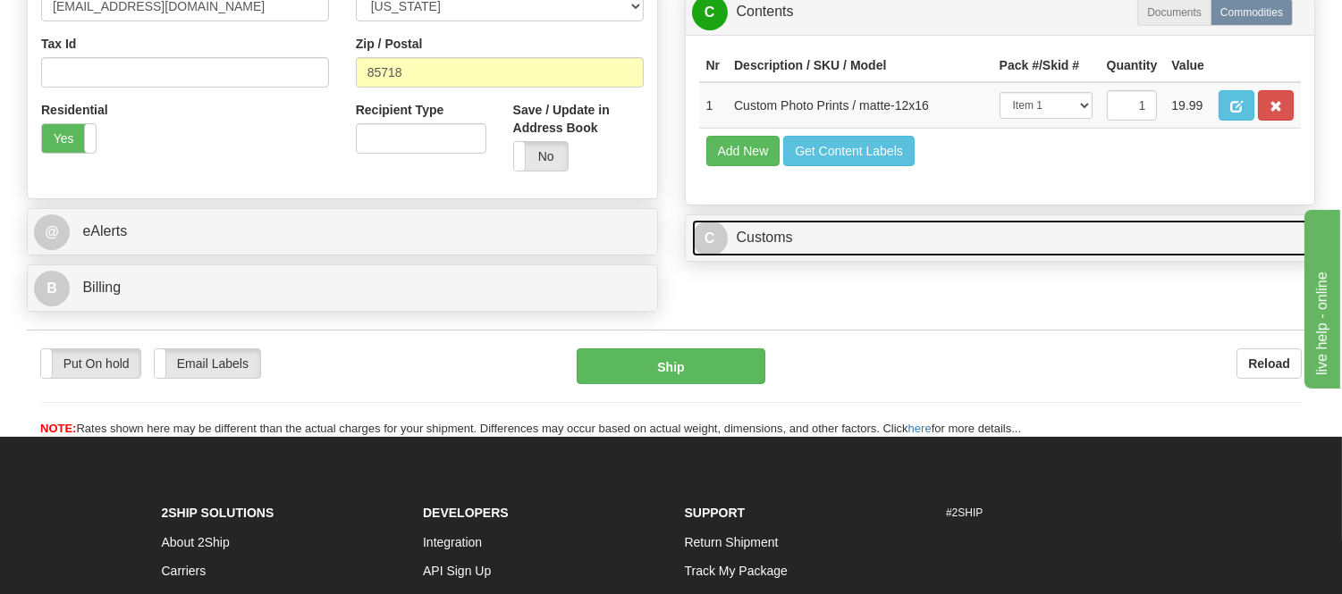
click at [842, 257] on link "C Customs" at bounding box center [1000, 238] width 617 height 37
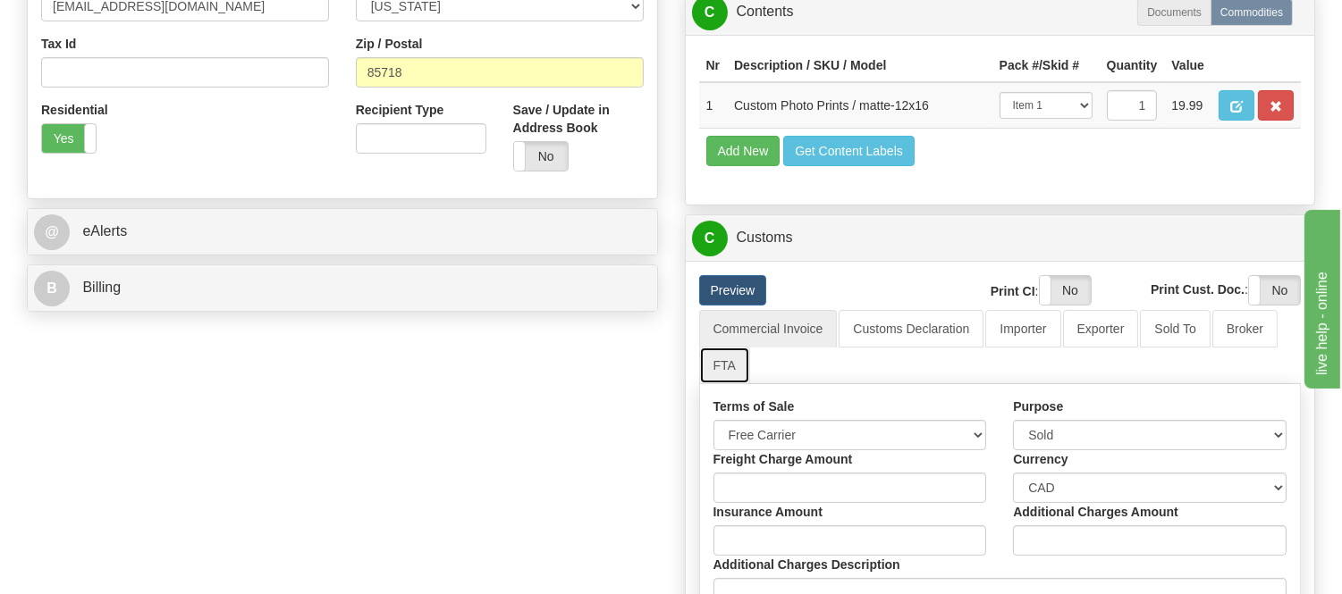
click at [727, 384] on link "FTA" at bounding box center [724, 366] width 51 height 38
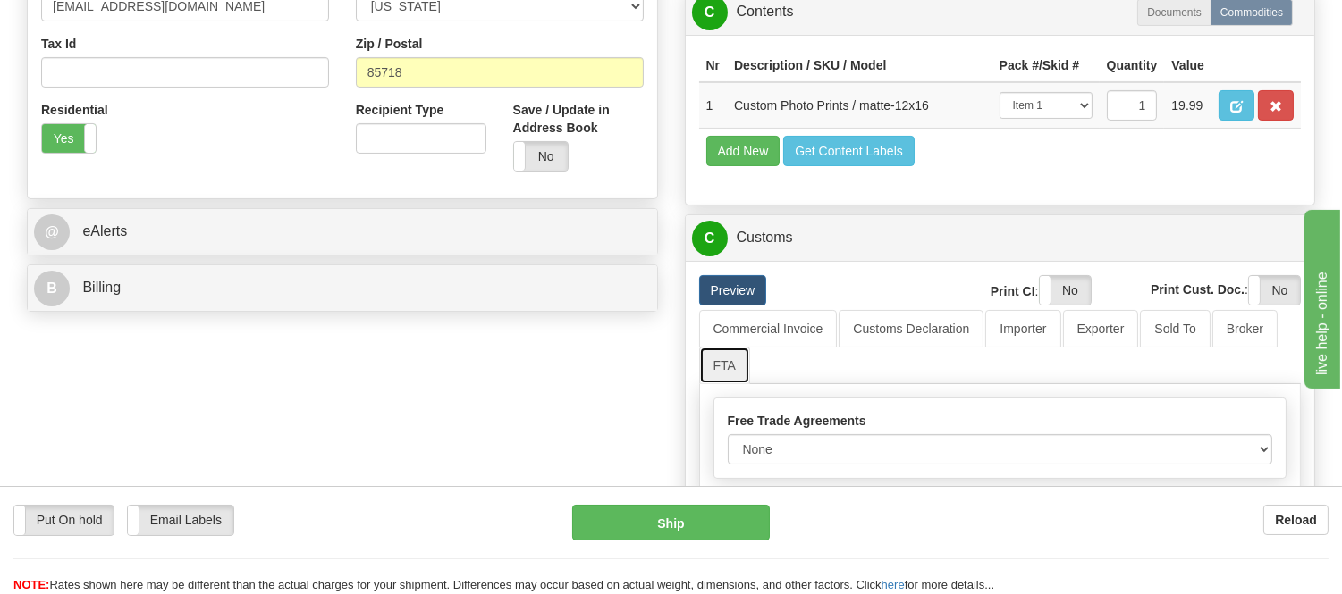
scroll to position [794, 0]
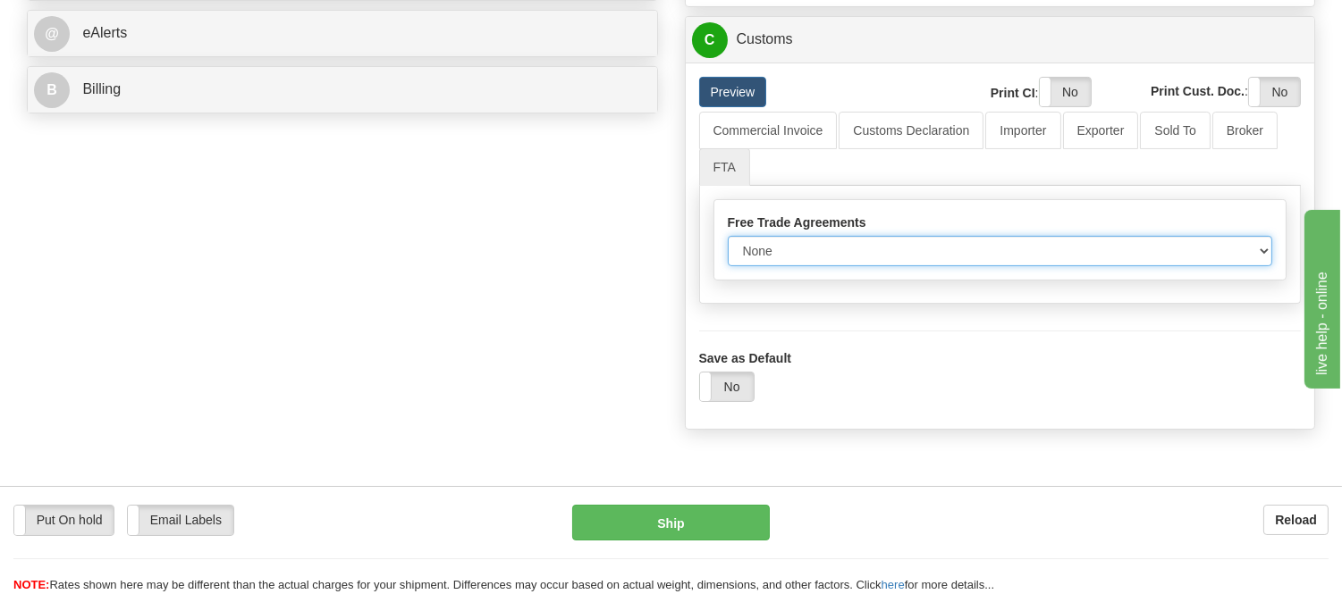
click at [796, 266] on select "None Other USMCA CETA CUKTCA" at bounding box center [1000, 251] width 545 height 30
select select "1"
click at [728, 266] on select "None Other USMCA CETA CUKTCA" at bounding box center [1000, 251] width 545 height 30
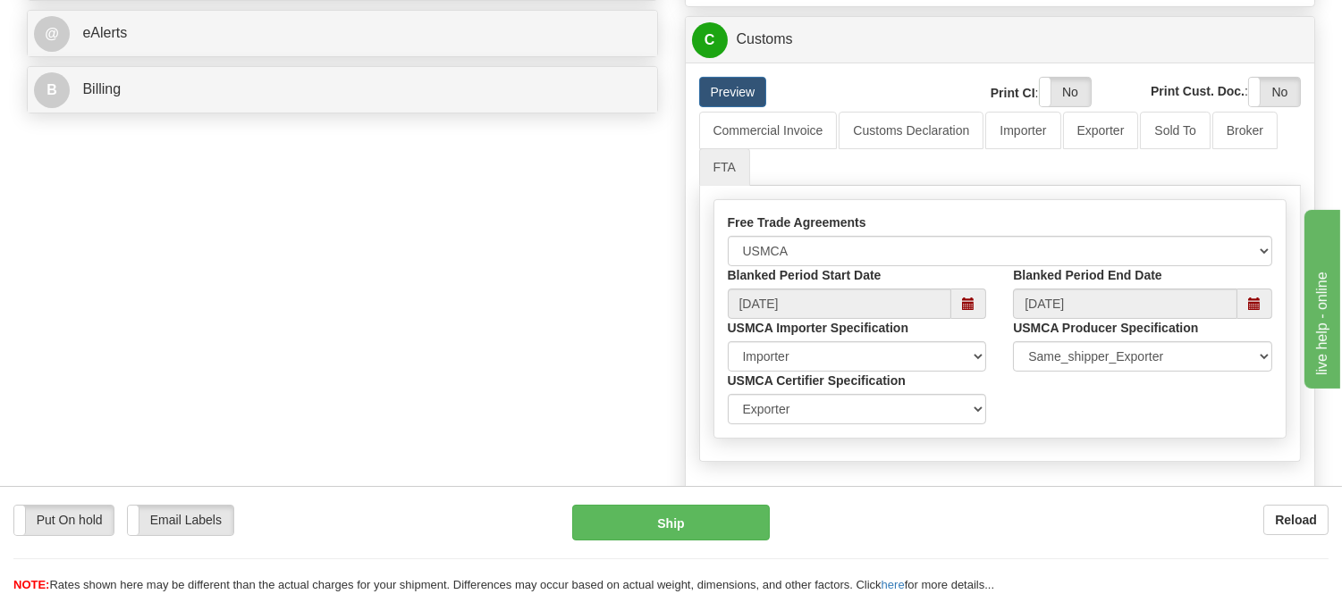
click at [174, 72] on div "B Billing" at bounding box center [342, 90] width 629 height 46
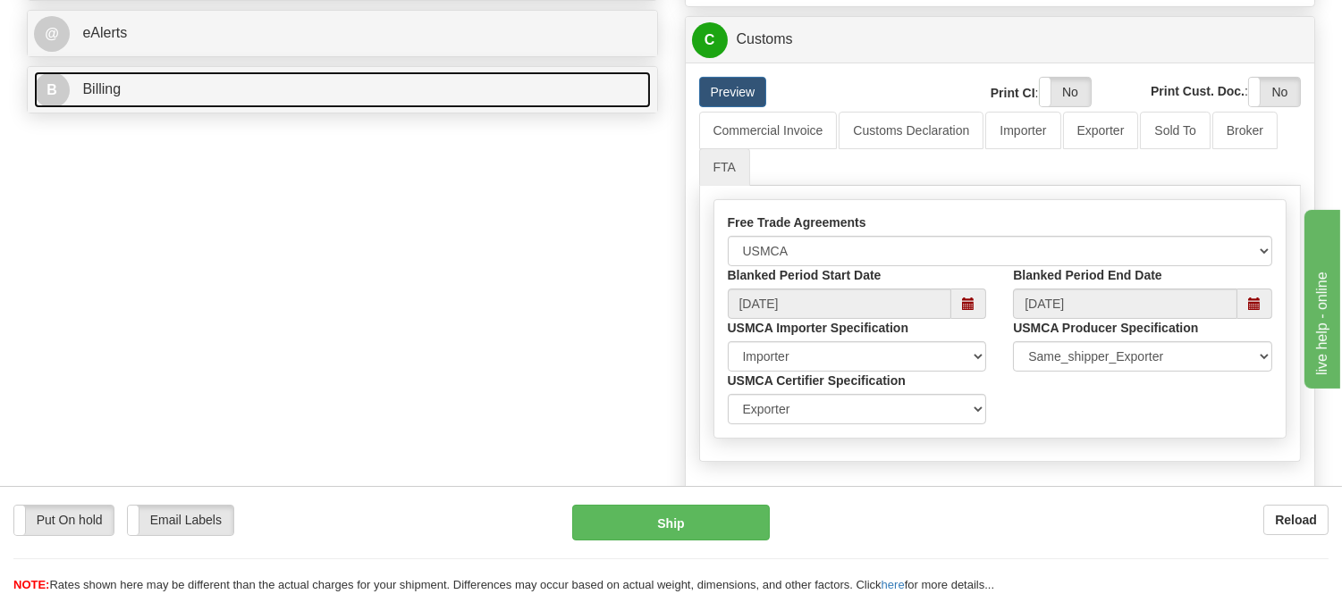
click at [183, 84] on link "B Billing" at bounding box center [342, 90] width 617 height 37
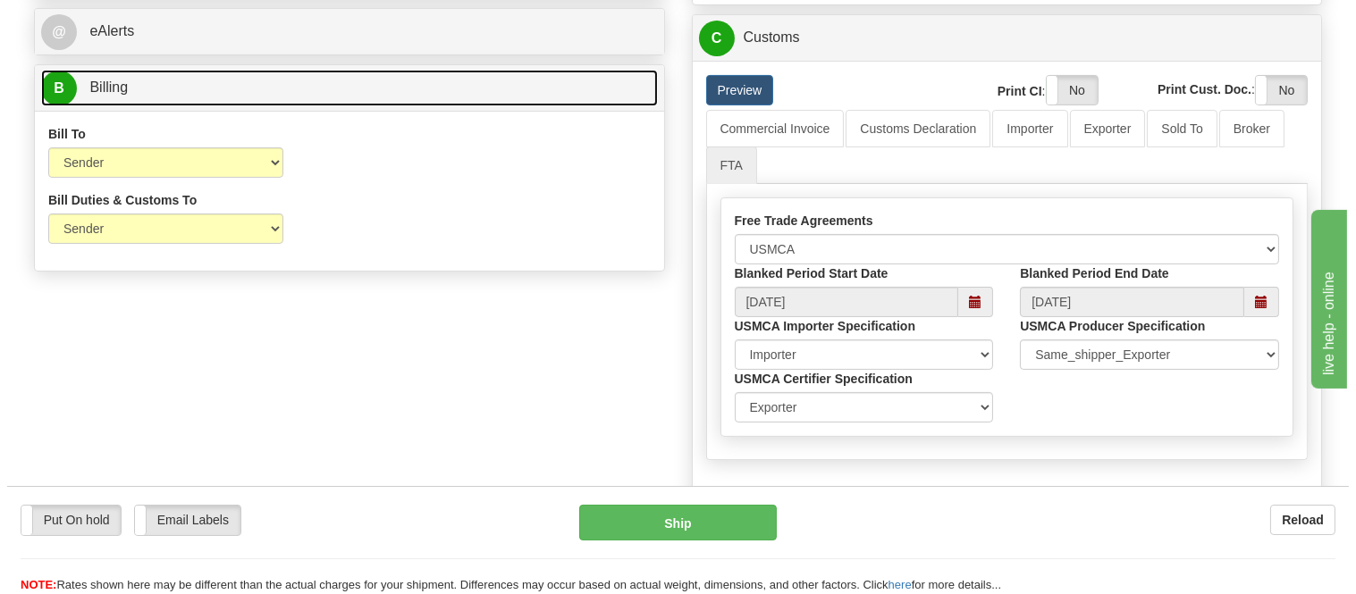
scroll to position [894, 0]
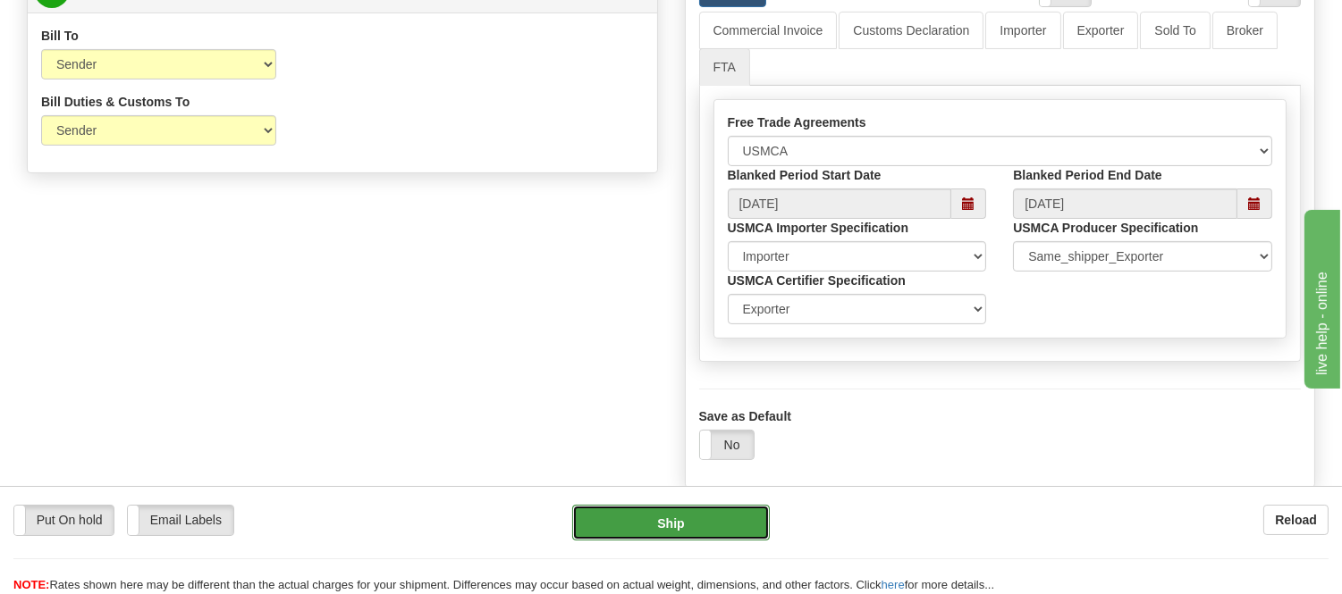
click at [665, 535] on button "Ship" at bounding box center [670, 523] width 197 height 36
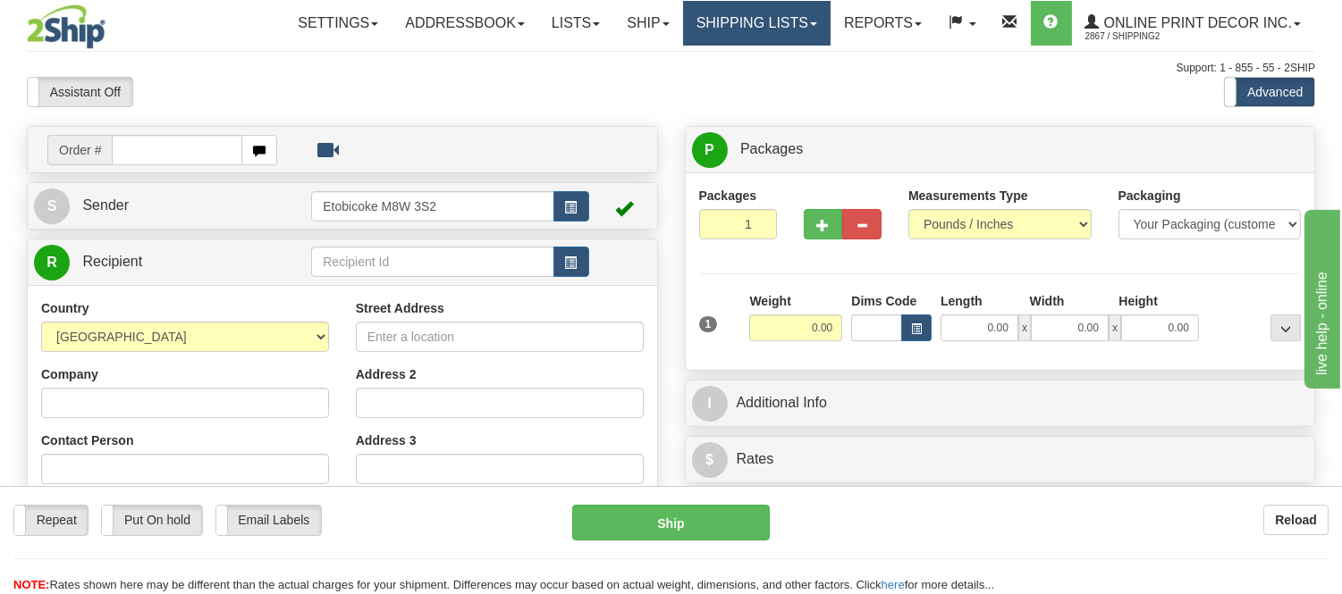
click at [787, 11] on link "Shipping lists" at bounding box center [756, 23] width 147 height 45
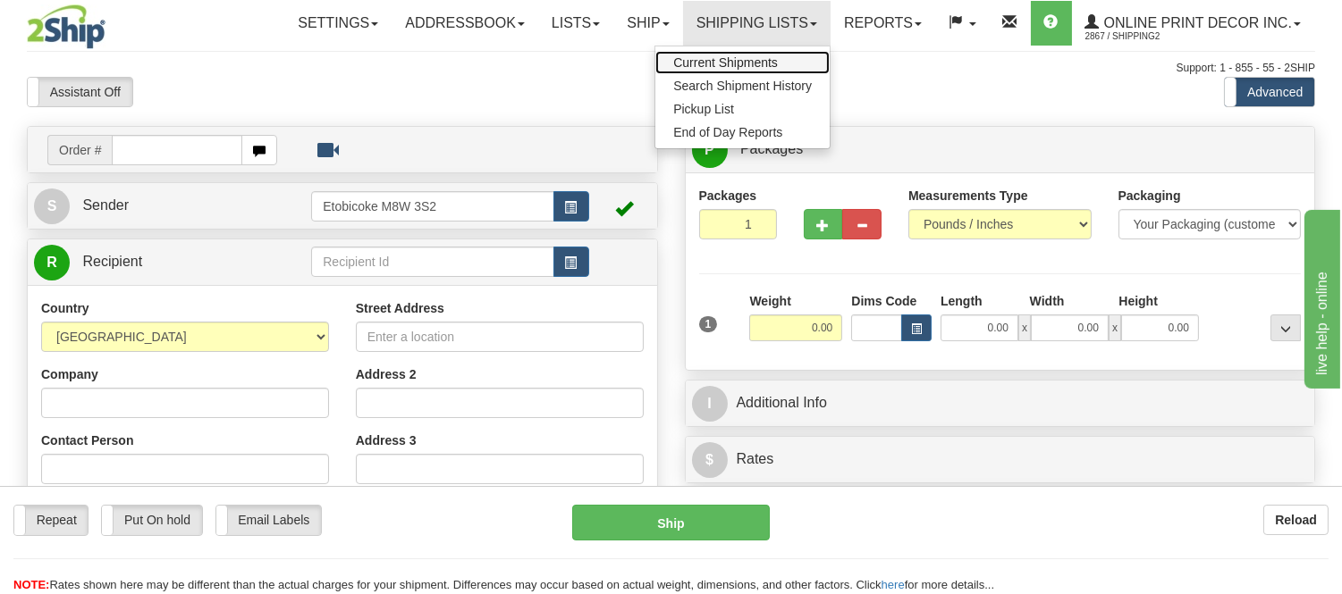
click at [763, 52] on link "Current Shipments" at bounding box center [742, 62] width 174 height 23
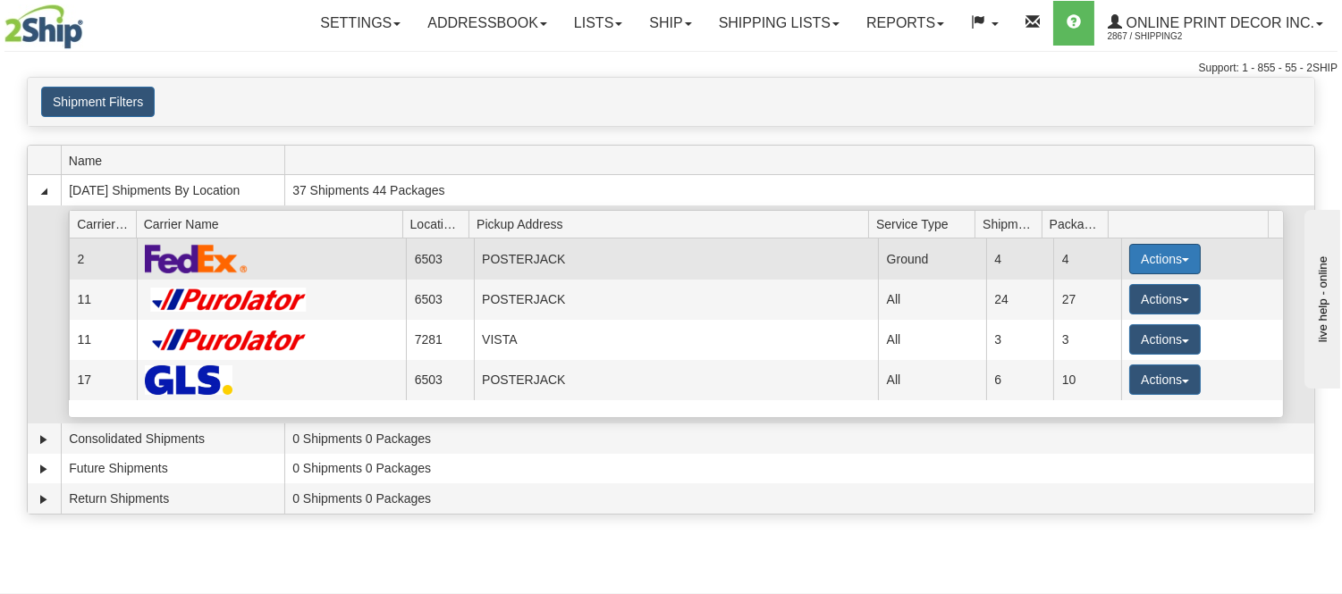
click at [1142, 257] on button "Actions" at bounding box center [1165, 259] width 72 height 30
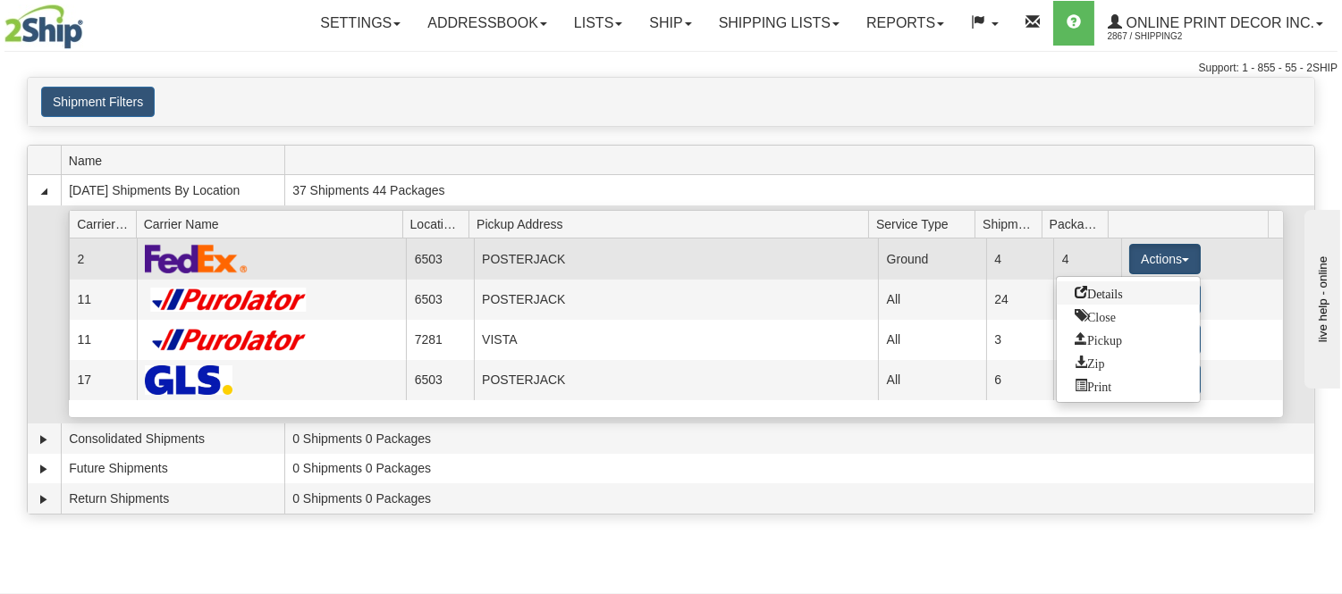
click at [1103, 291] on span "Details" at bounding box center [1098, 292] width 48 height 13
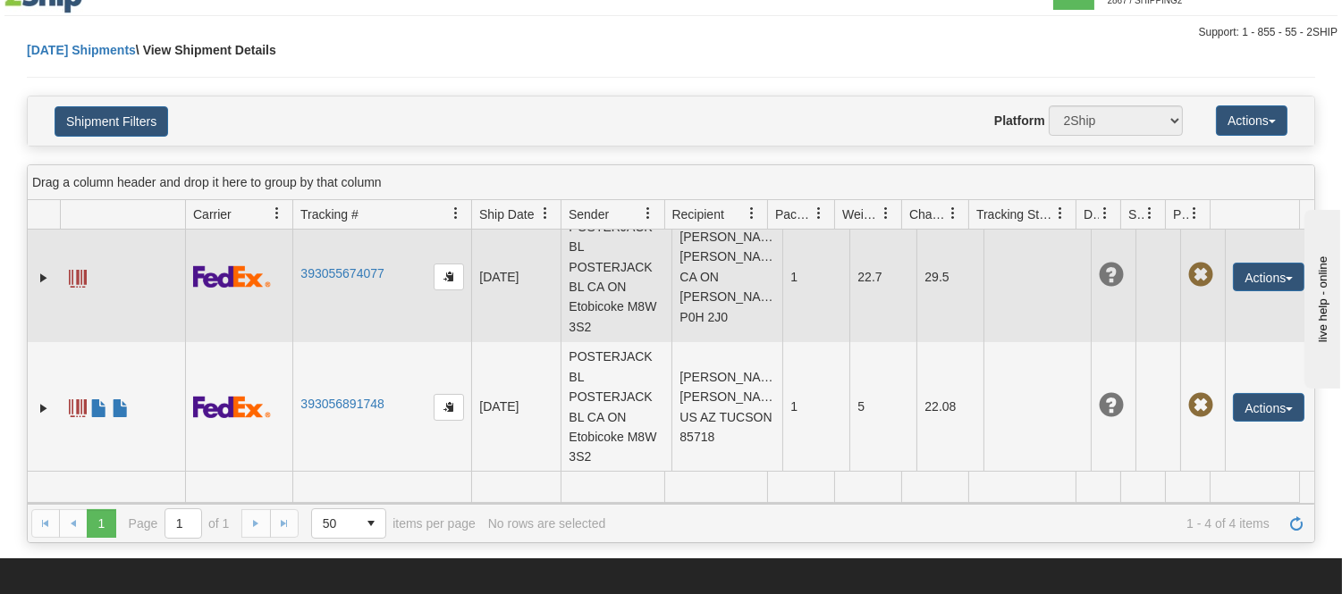
scroll to position [99, 0]
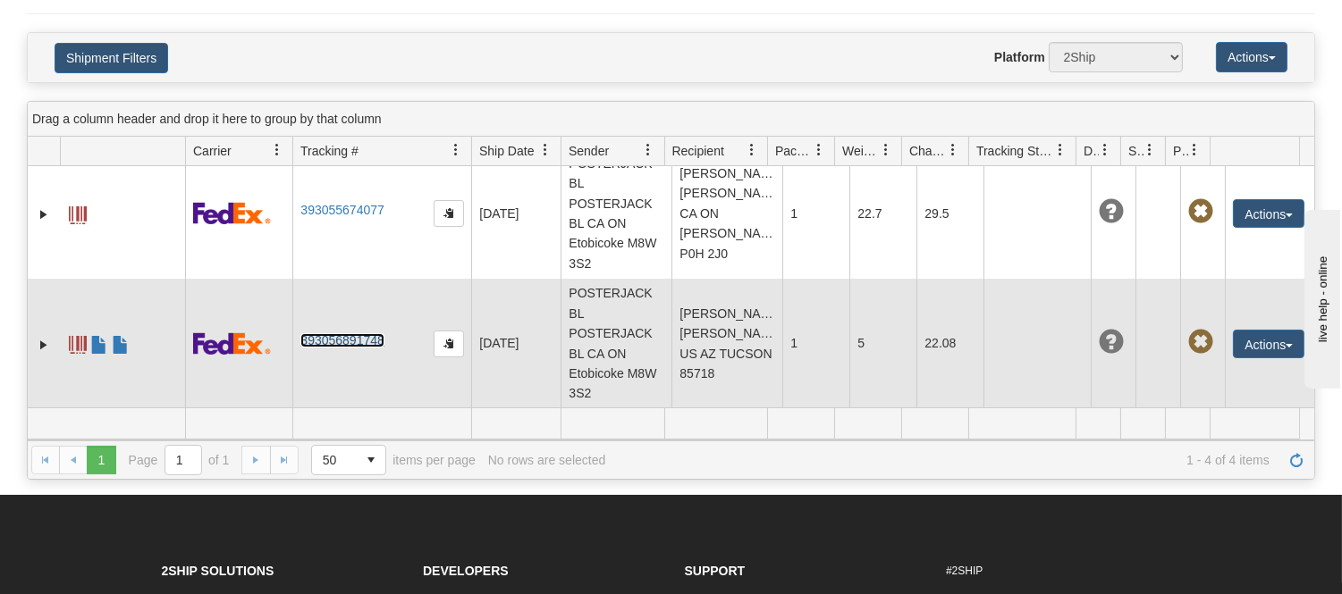
click at [332, 336] on link "393056891748" at bounding box center [341, 340] width 83 height 14
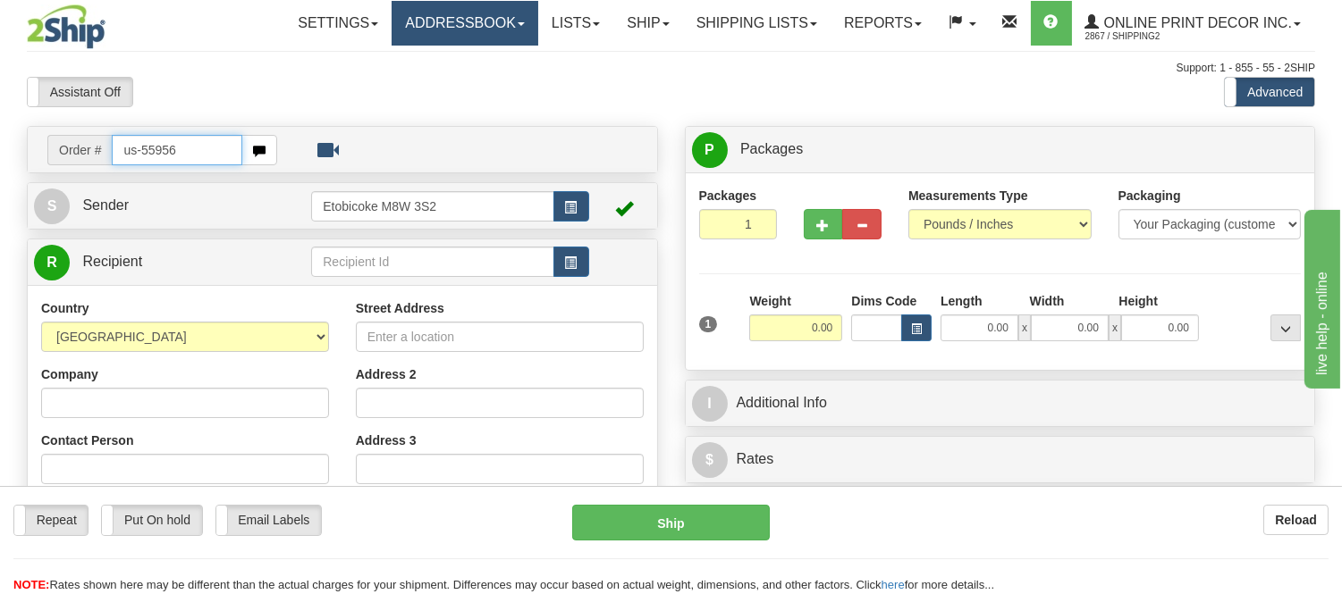
type input "us-55956"
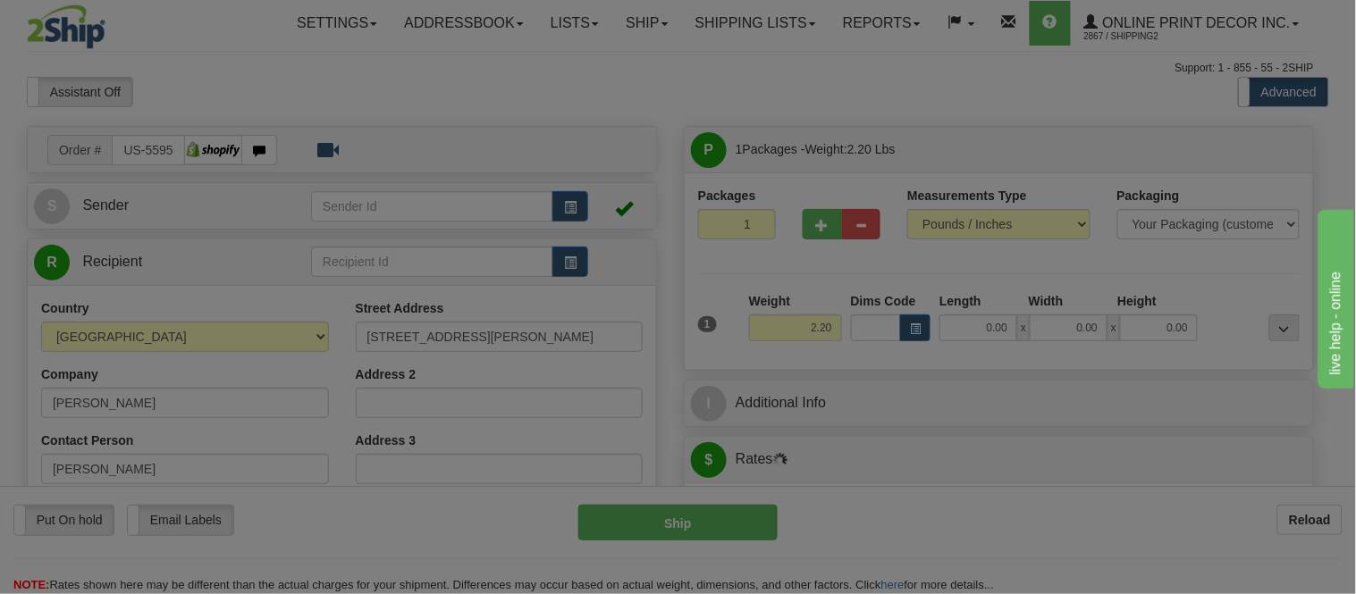
type input "[GEOGRAPHIC_DATA]"
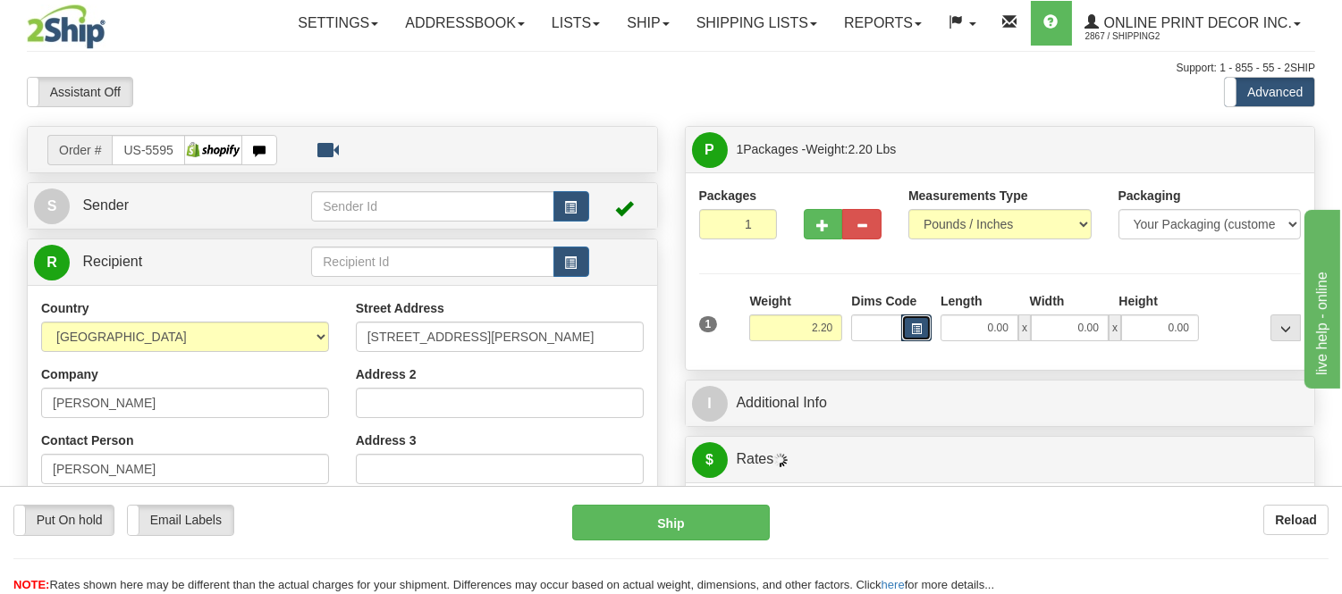
click at [915, 332] on span "button" at bounding box center [916, 329] width 11 height 10
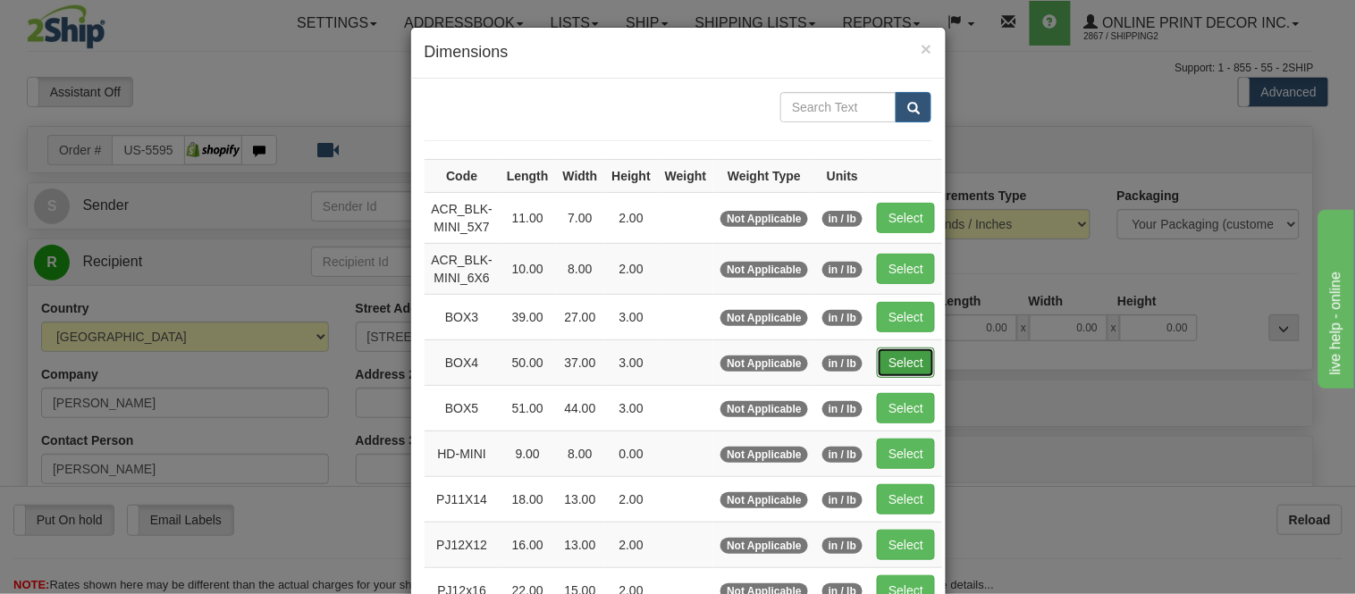
click at [896, 355] on button "Select" at bounding box center [906, 363] width 58 height 30
type input "BOX4"
type input "50.00"
type input "37.00"
type input "3.00"
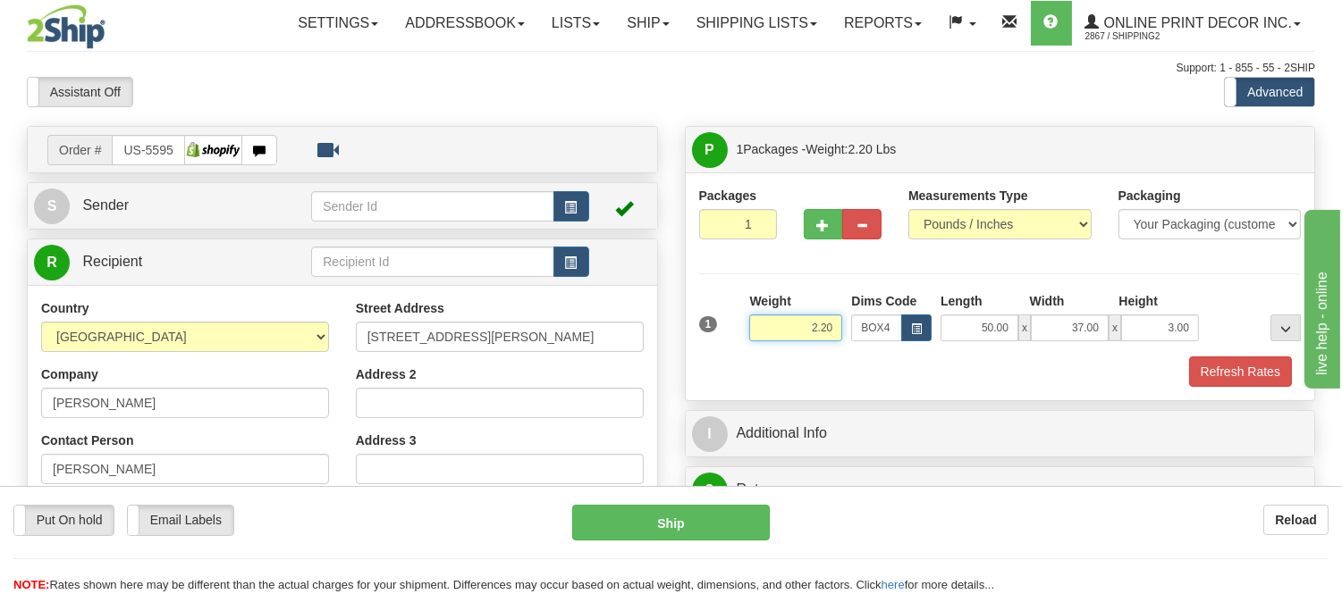
drag, startPoint x: 838, startPoint y: 336, endPoint x: 775, endPoint y: 341, distance: 62.7
click at [775, 341] on input "2.20" at bounding box center [795, 328] width 93 height 27
click at [812, 324] on input "19.98" at bounding box center [795, 328] width 93 height 27
click at [816, 331] on input "19.98" at bounding box center [795, 328] width 93 height 27
type input "17.98"
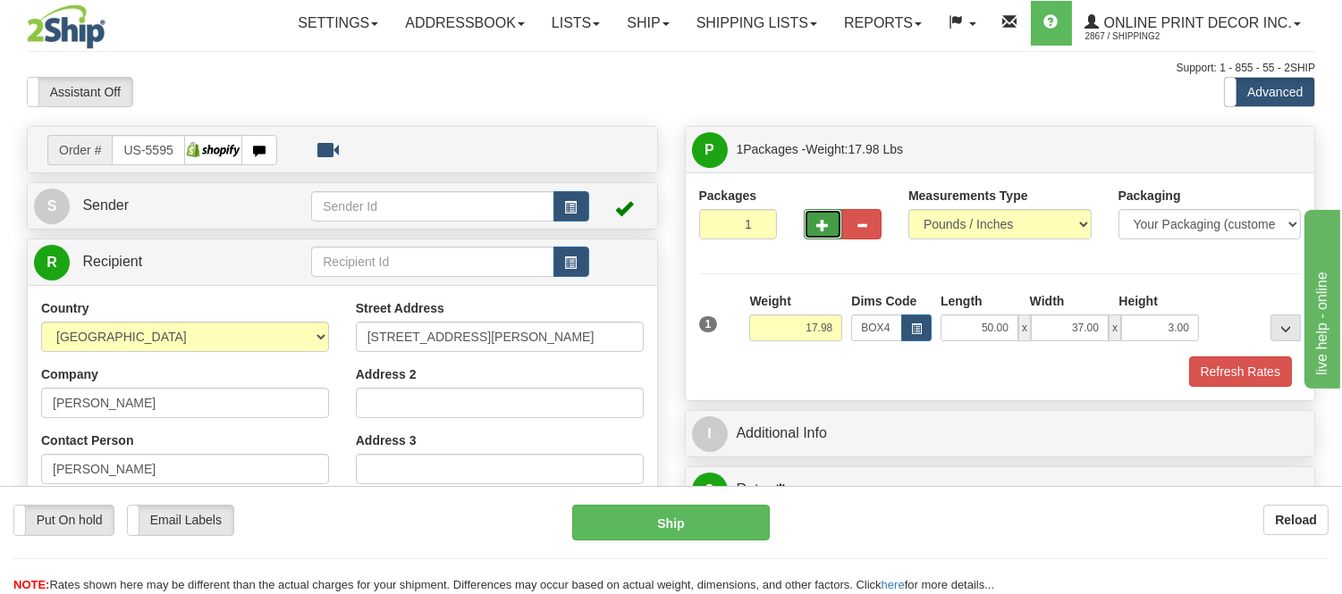
click at [822, 237] on button "button" at bounding box center [823, 224] width 39 height 30
radio input "true"
type input "2"
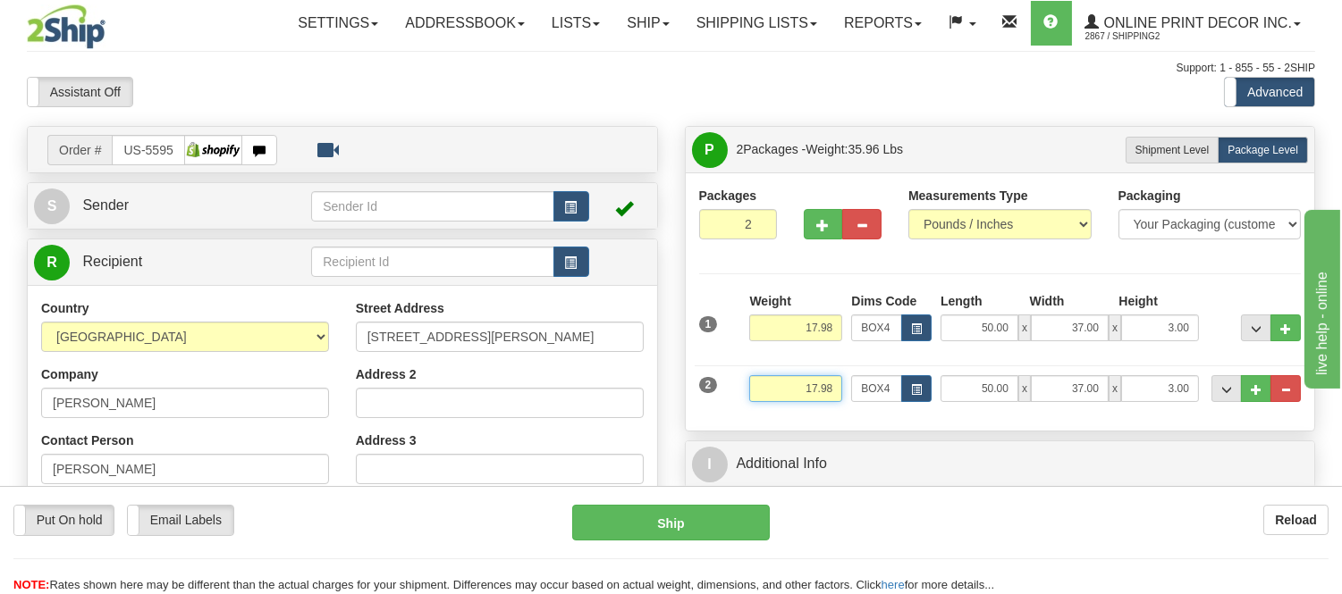
drag, startPoint x: 832, startPoint y: 393, endPoint x: 779, endPoint y: 405, distance: 54.9
click at [779, 405] on div "Weight 17.98" at bounding box center [796, 395] width 102 height 40
click at [914, 388] on span "button" at bounding box center [916, 390] width 11 height 10
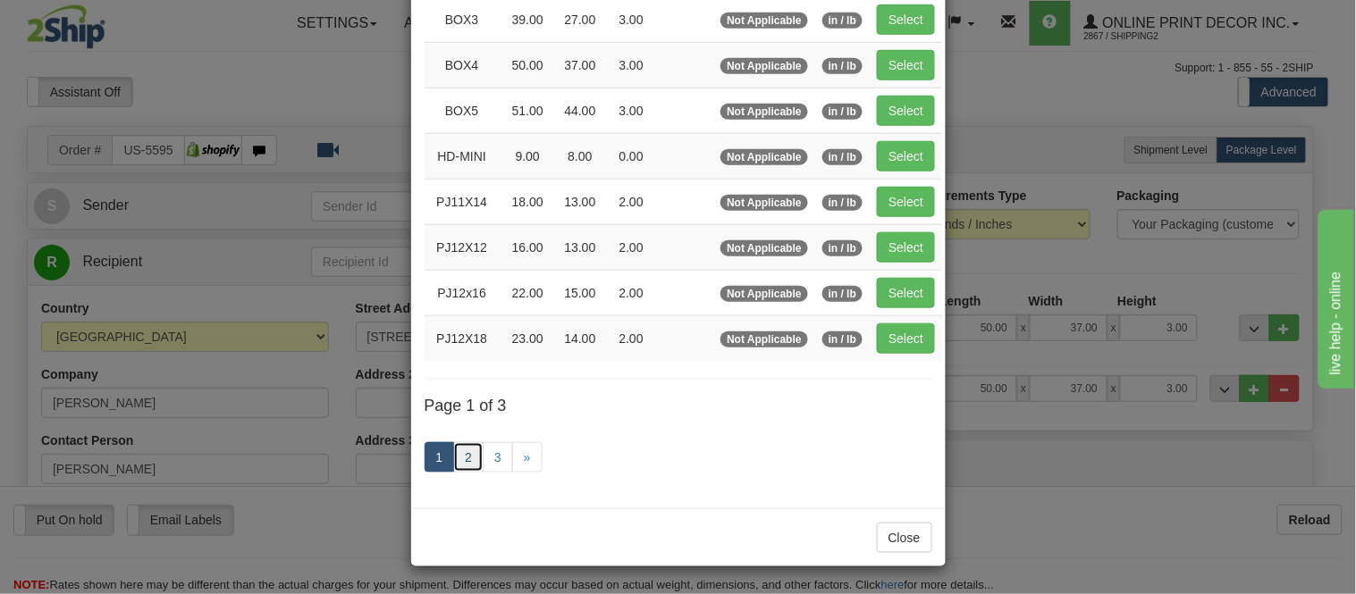
click at [459, 460] on link "2" at bounding box center [468, 457] width 30 height 30
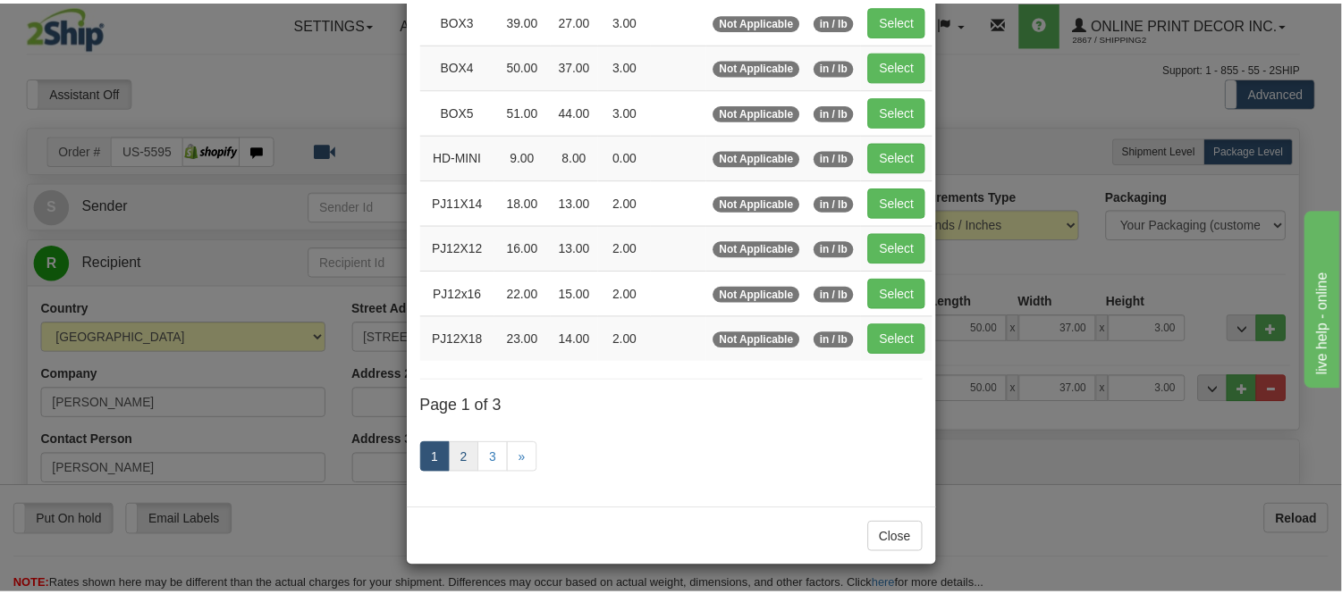
scroll to position [291, 0]
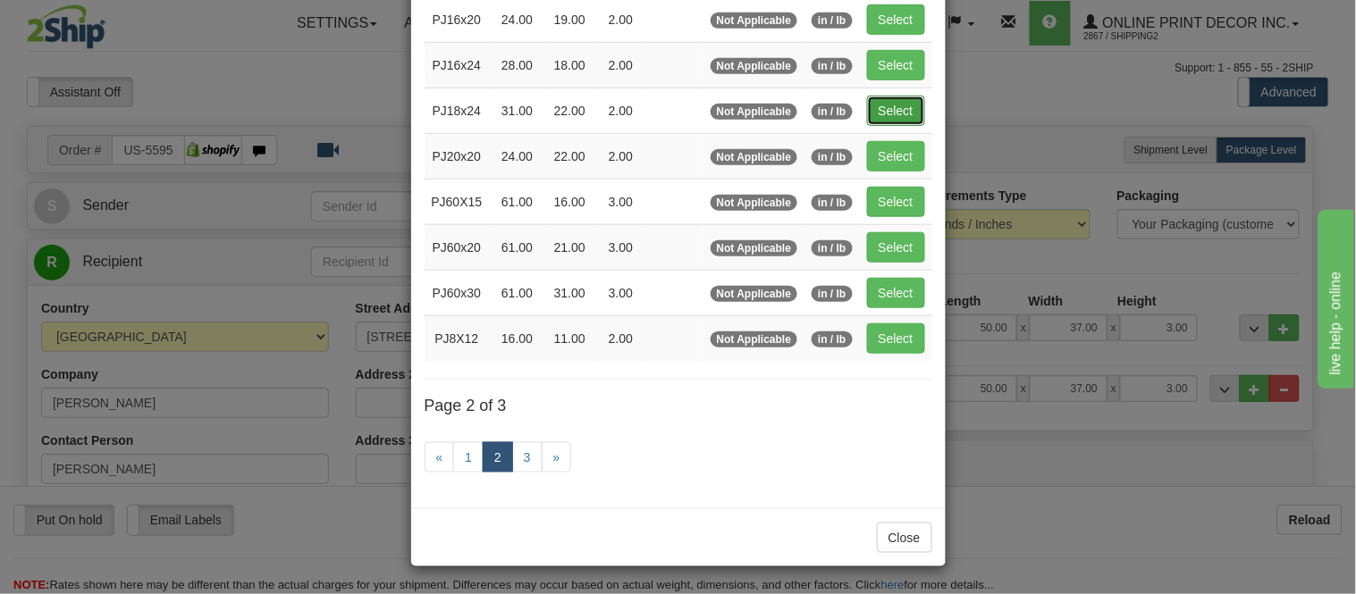
click at [887, 113] on button "Select" at bounding box center [896, 111] width 58 height 30
type input "PJ18x24"
type input "31.00"
type input "22.00"
type input "2.00"
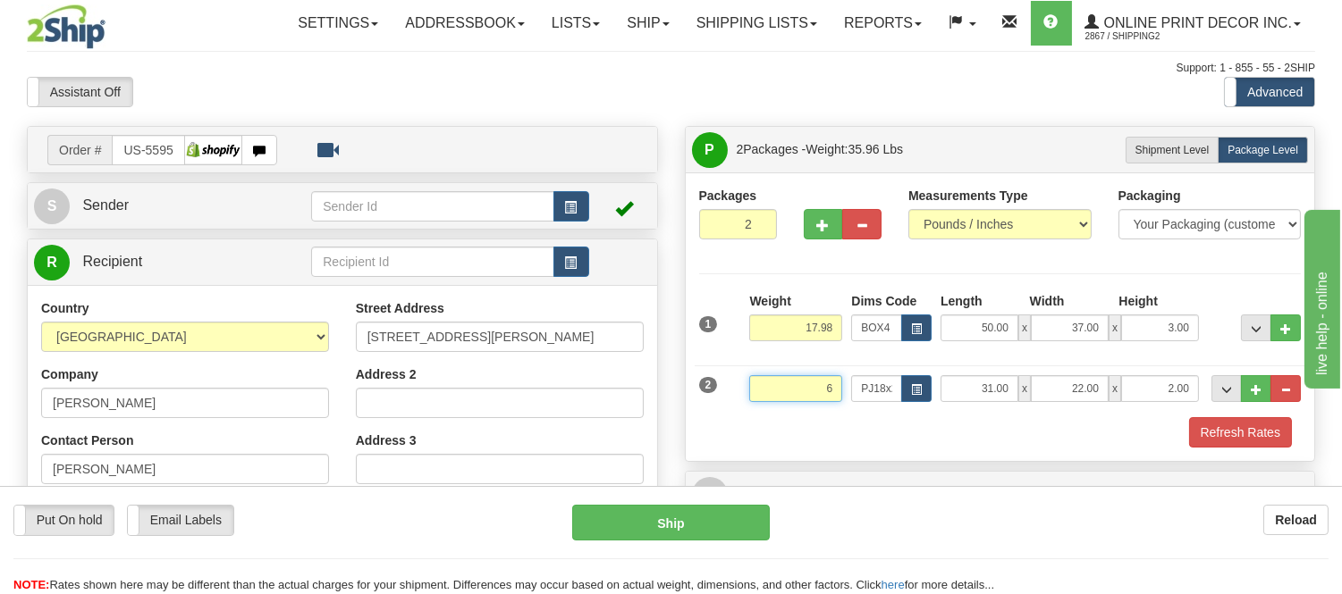
click button "Delete" at bounding box center [0, 0] width 0 height 0
type input "6.00"
click at [1259, 435] on button "Refresh Rates" at bounding box center [1240, 432] width 103 height 30
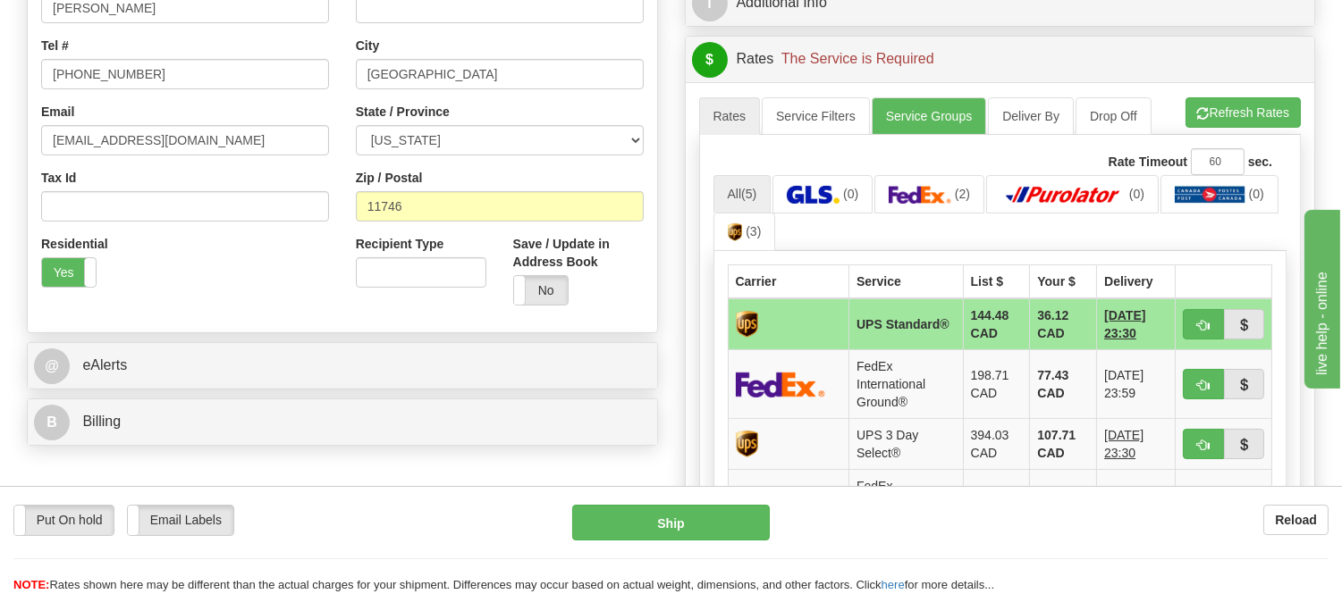
scroll to position [496, 0]
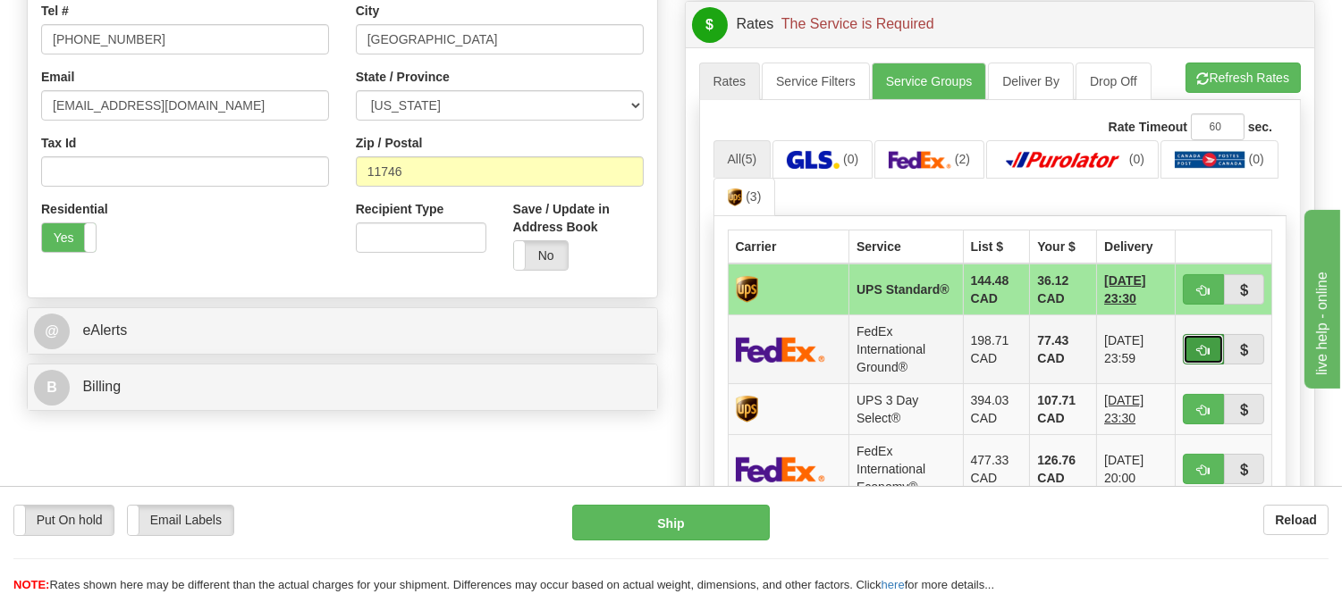
click at [1212, 346] on button "button" at bounding box center [1203, 349] width 41 height 30
type input "92"
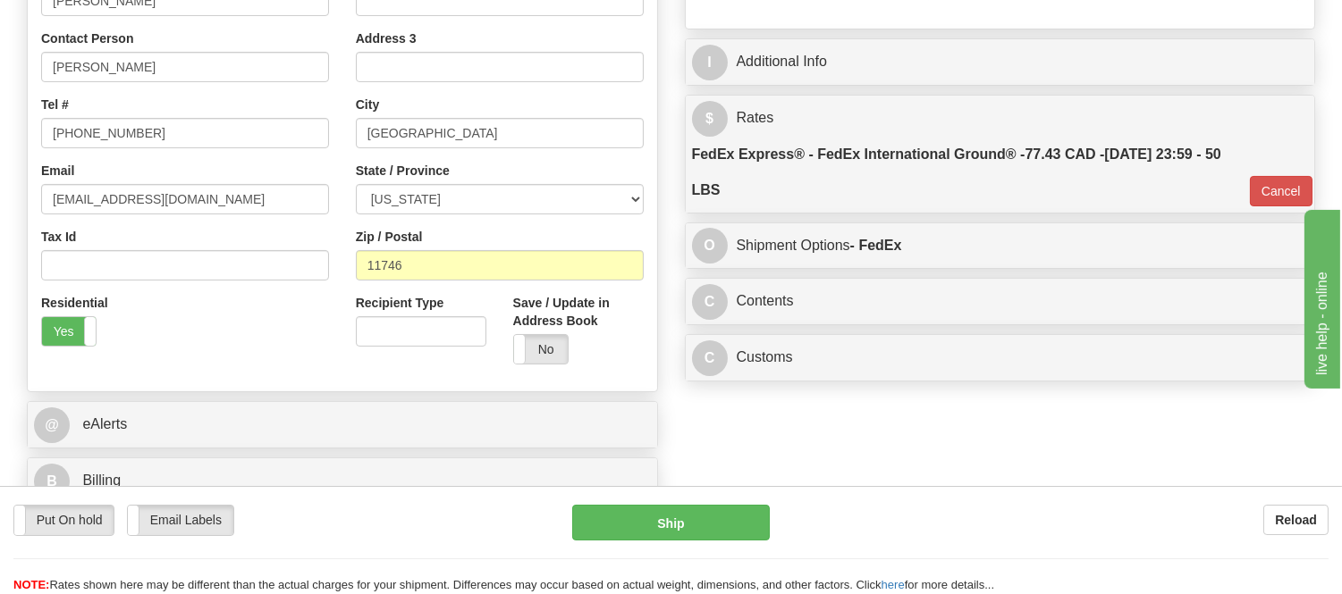
scroll to position [298, 0]
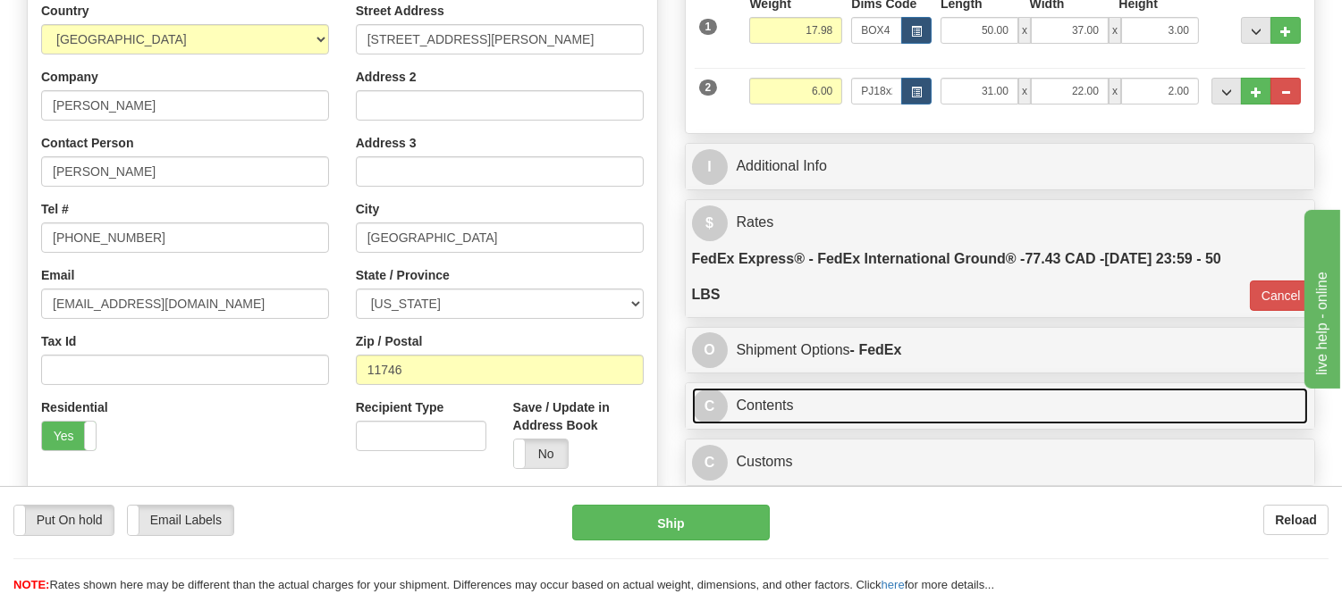
click at [779, 409] on link "C Contents" at bounding box center [1000, 406] width 617 height 37
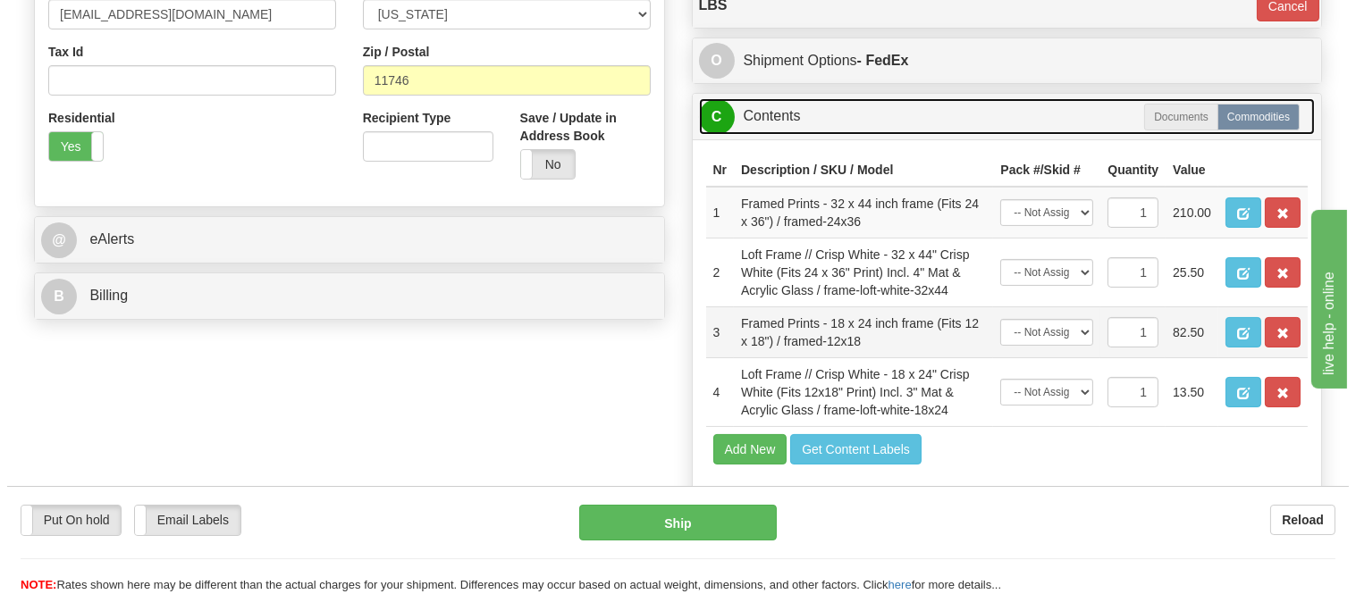
scroll to position [595, 0]
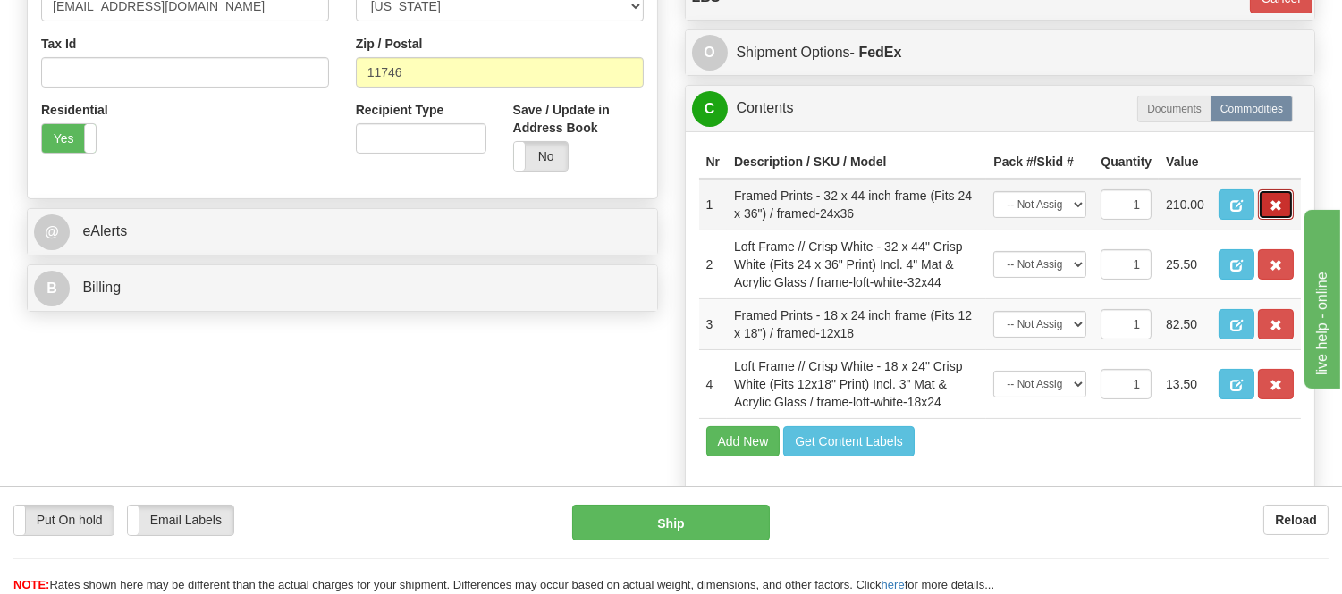
click at [1284, 220] on button "button" at bounding box center [1276, 205] width 36 height 30
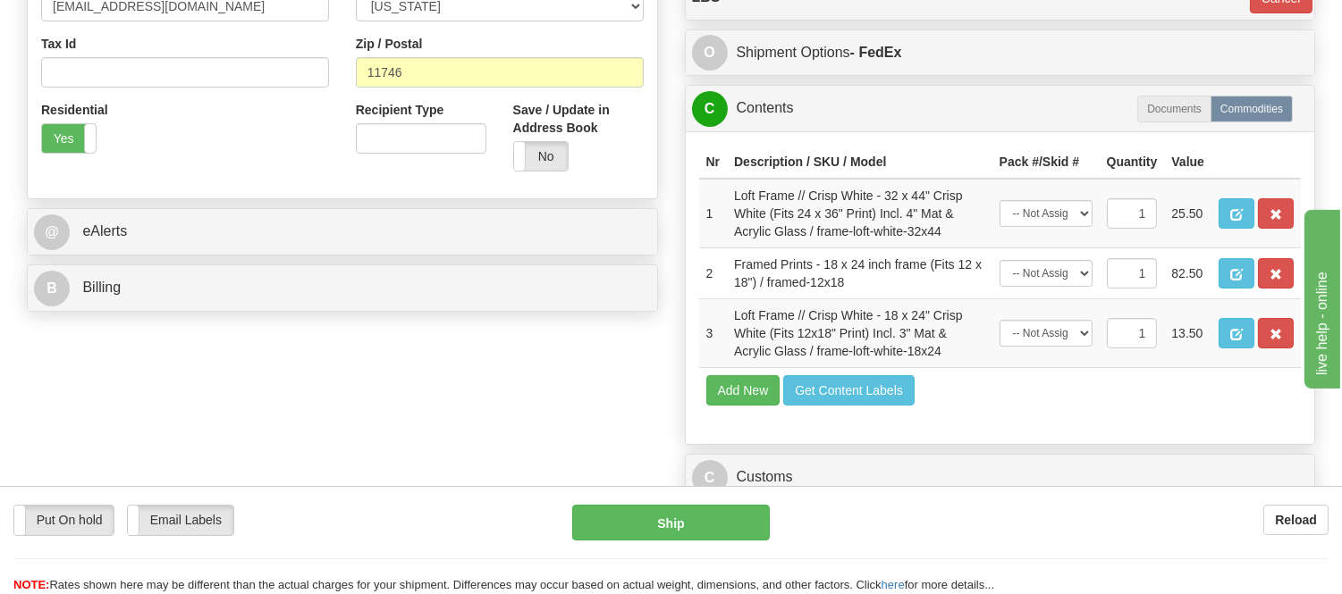
click at [1284, 229] on button "button" at bounding box center [1276, 213] width 36 height 30
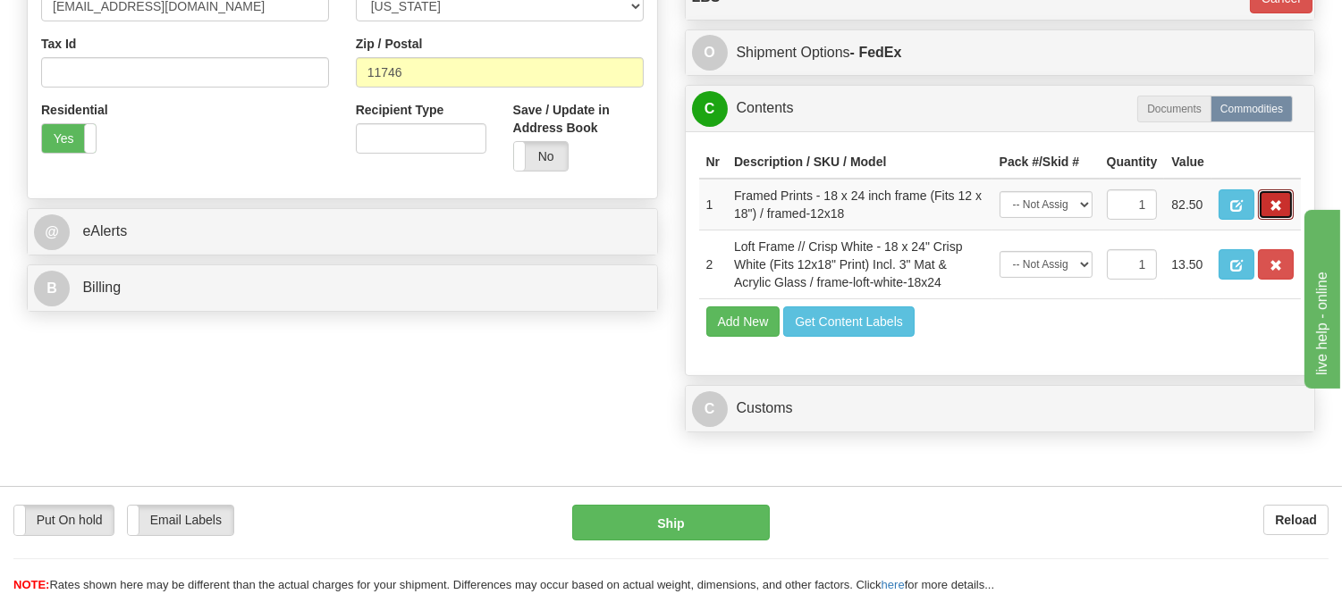
click at [1284, 220] on button "button" at bounding box center [1276, 205] width 36 height 30
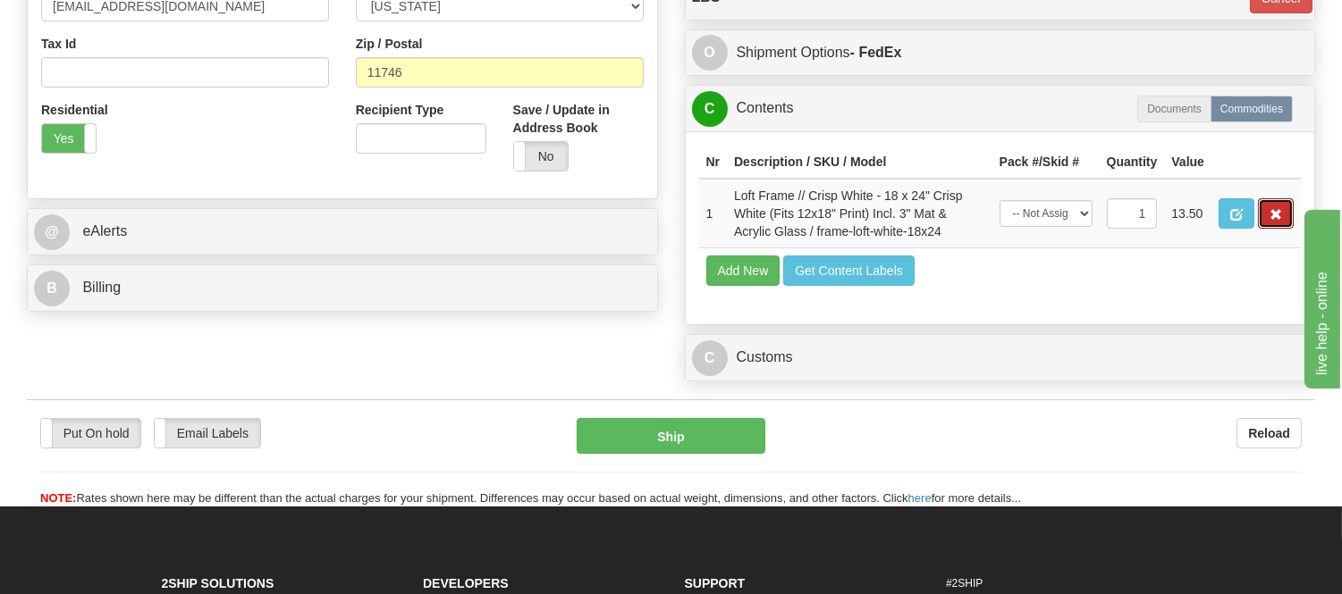
click at [1284, 229] on button "button" at bounding box center [1276, 213] width 36 height 30
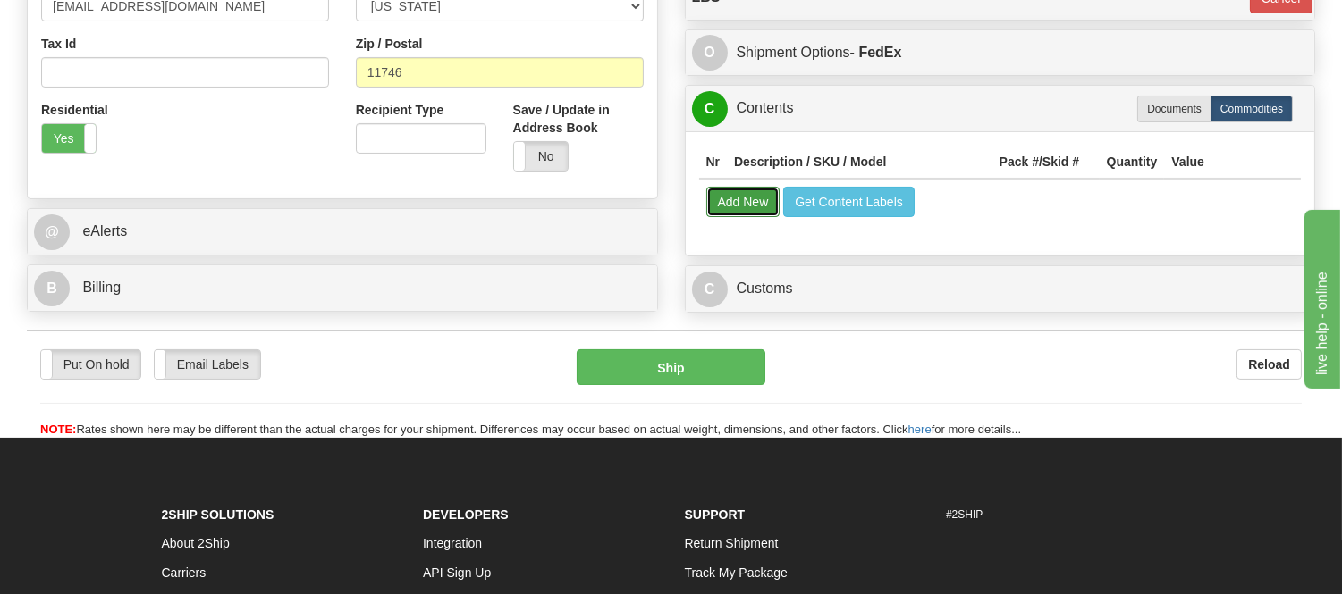
click at [725, 216] on button "Add New" at bounding box center [743, 202] width 74 height 30
select select
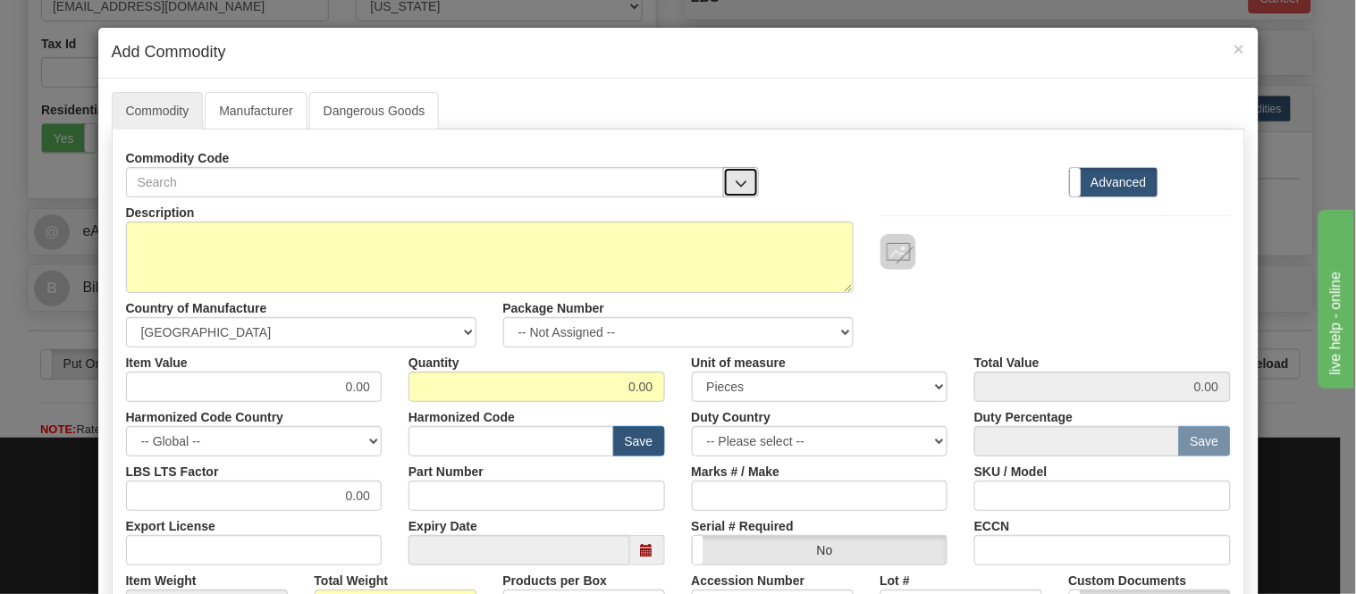
click at [737, 173] on button "button" at bounding box center [741, 182] width 36 height 30
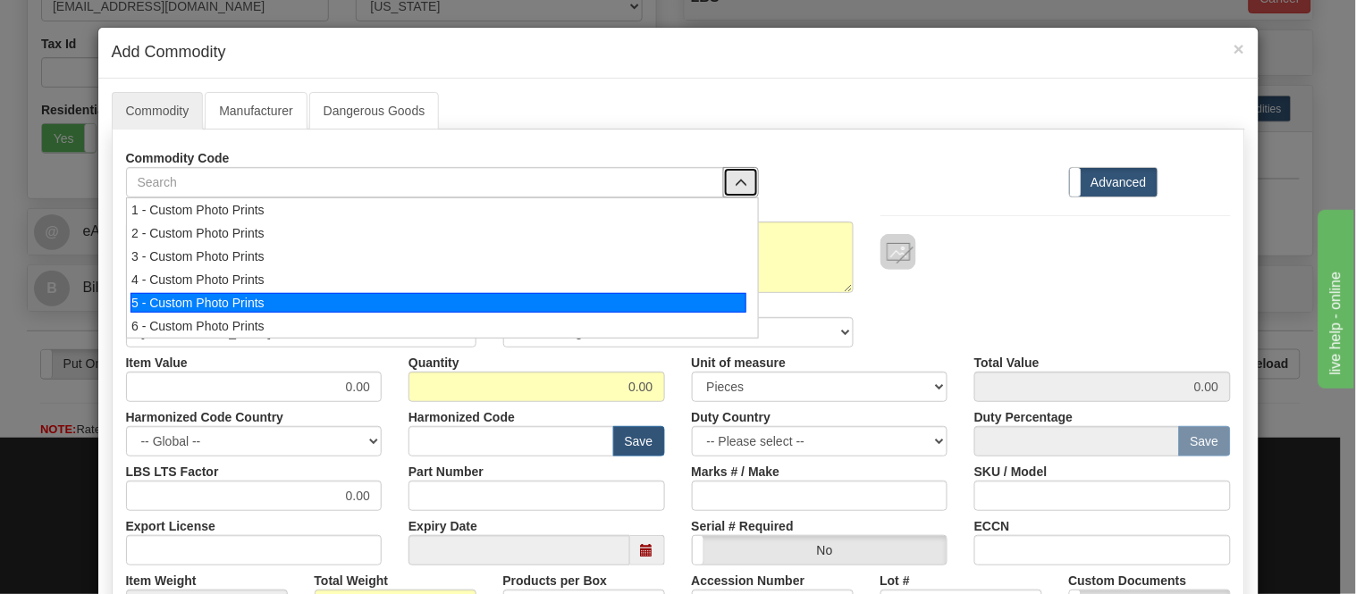
click at [694, 306] on div "5 - Custom Photo Prints" at bounding box center [439, 303] width 616 height 20
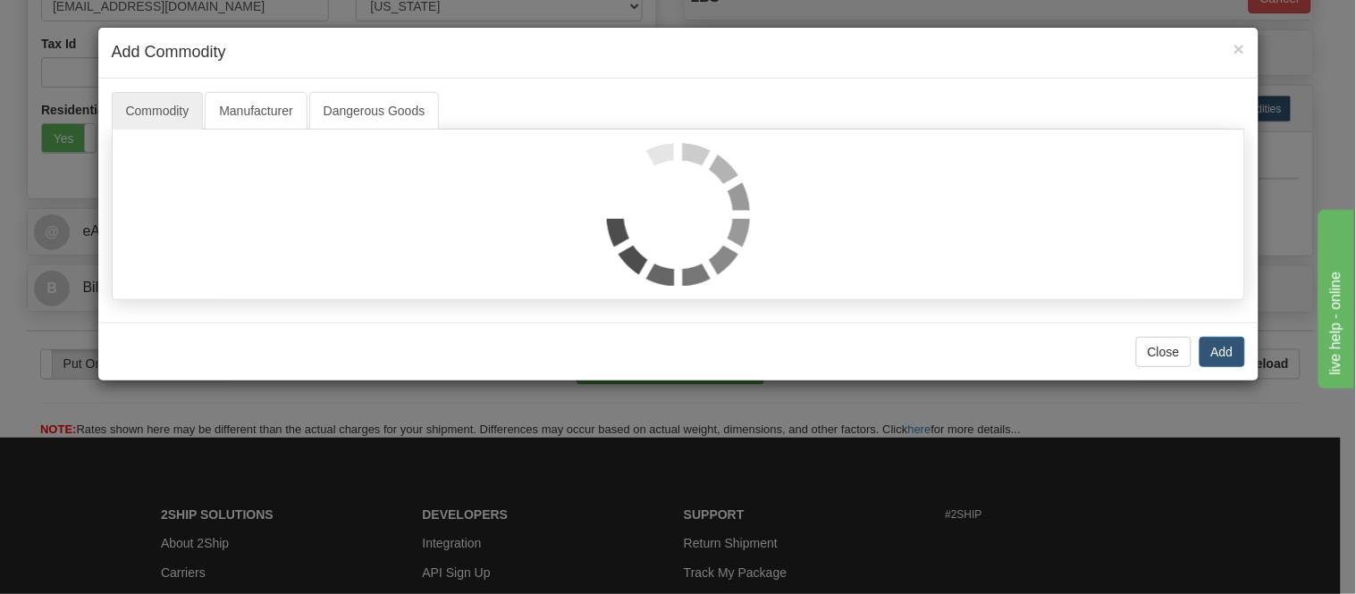
select select "1"
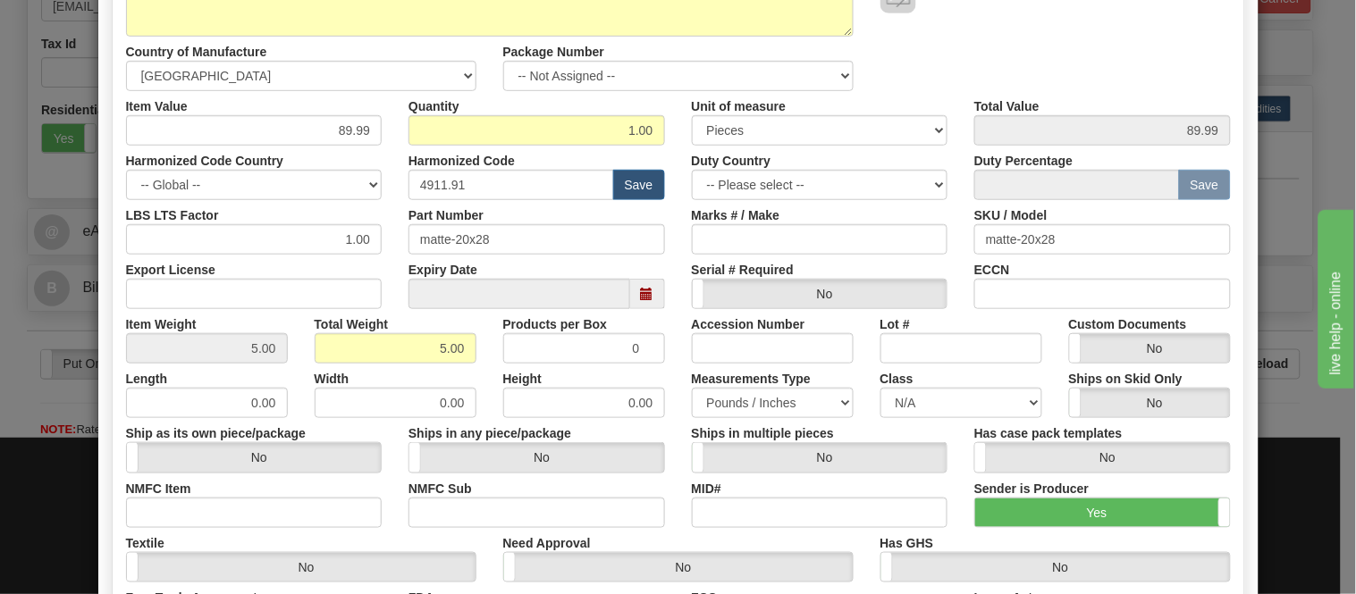
scroll to position [0, 0]
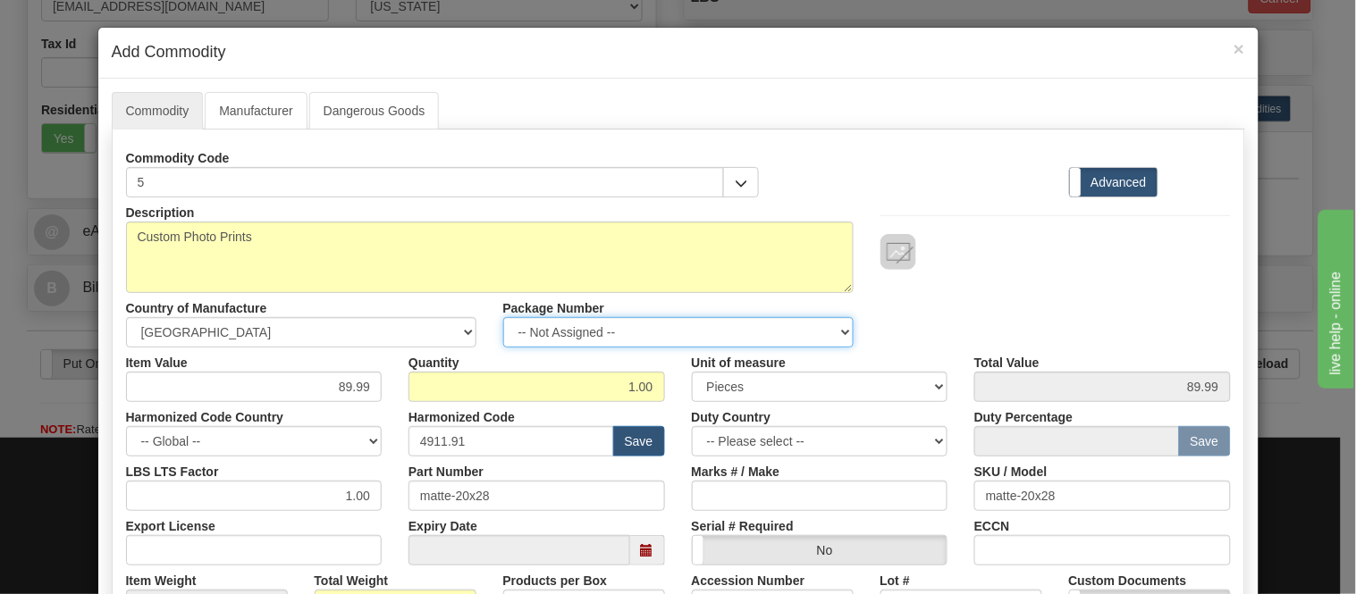
click at [608, 324] on select "-- Not Assigned -- Item 1 Item 2" at bounding box center [678, 332] width 350 height 30
select select "0"
click at [503, 317] on select "-- Not Assigned -- Item 1 Item 2" at bounding box center [678, 332] width 350 height 30
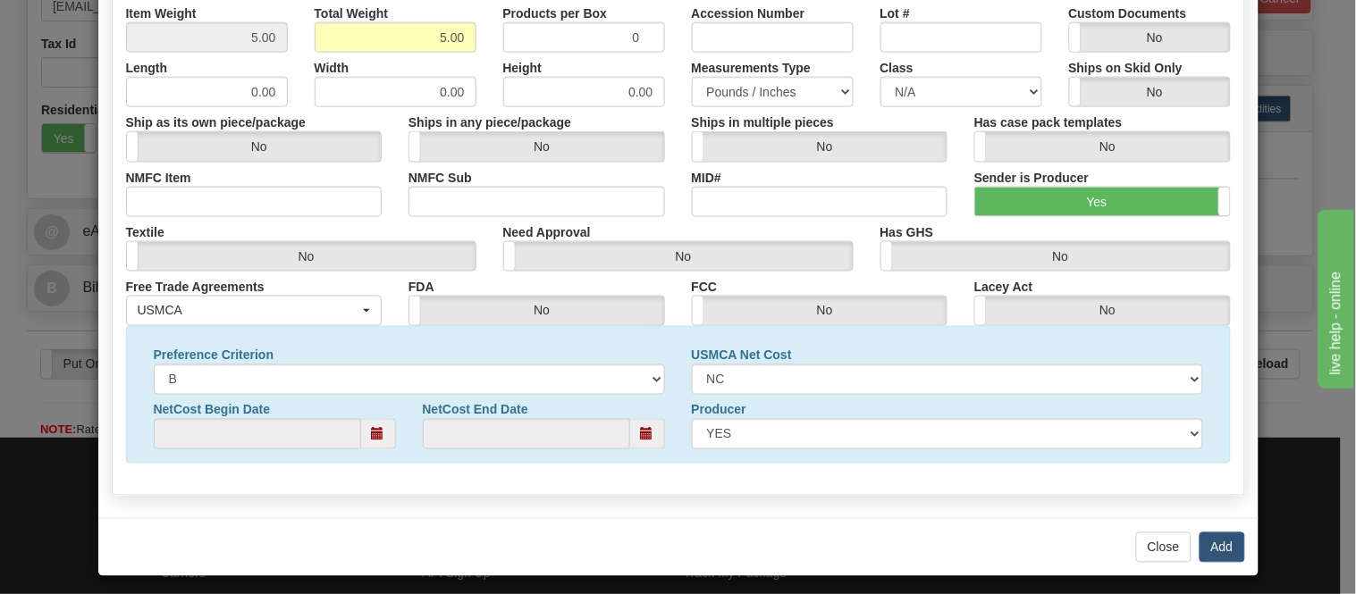
scroll to position [577, 0]
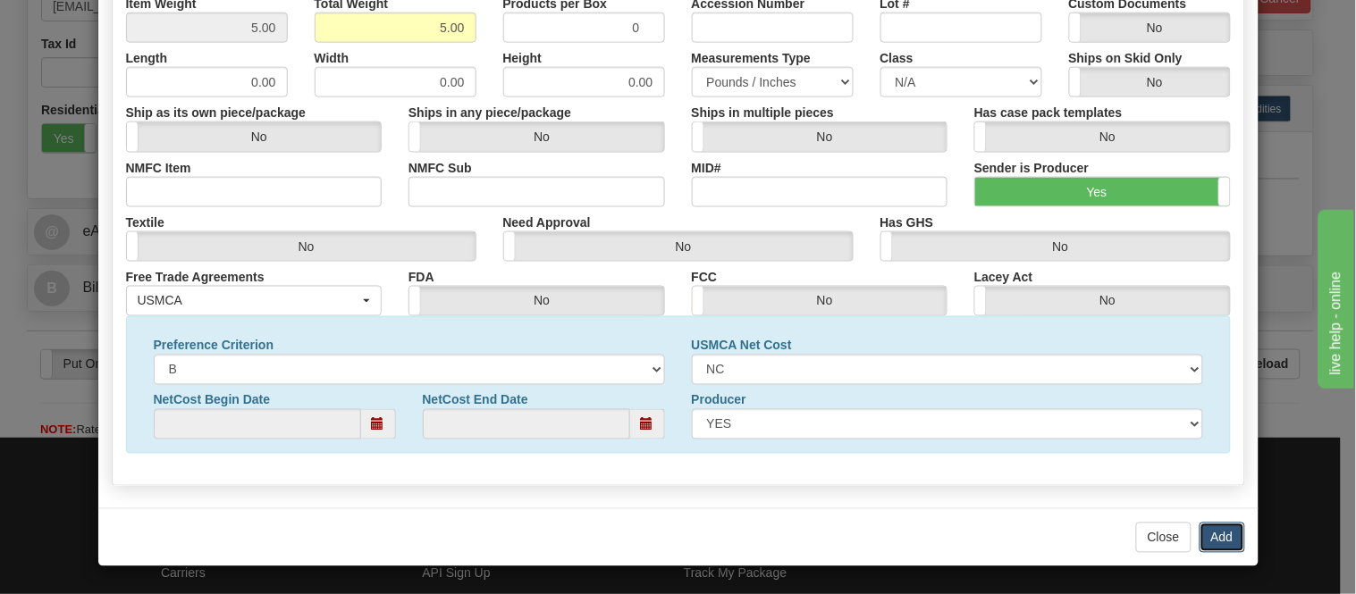
click at [1234, 543] on button "Add" at bounding box center [1223, 538] width 46 height 30
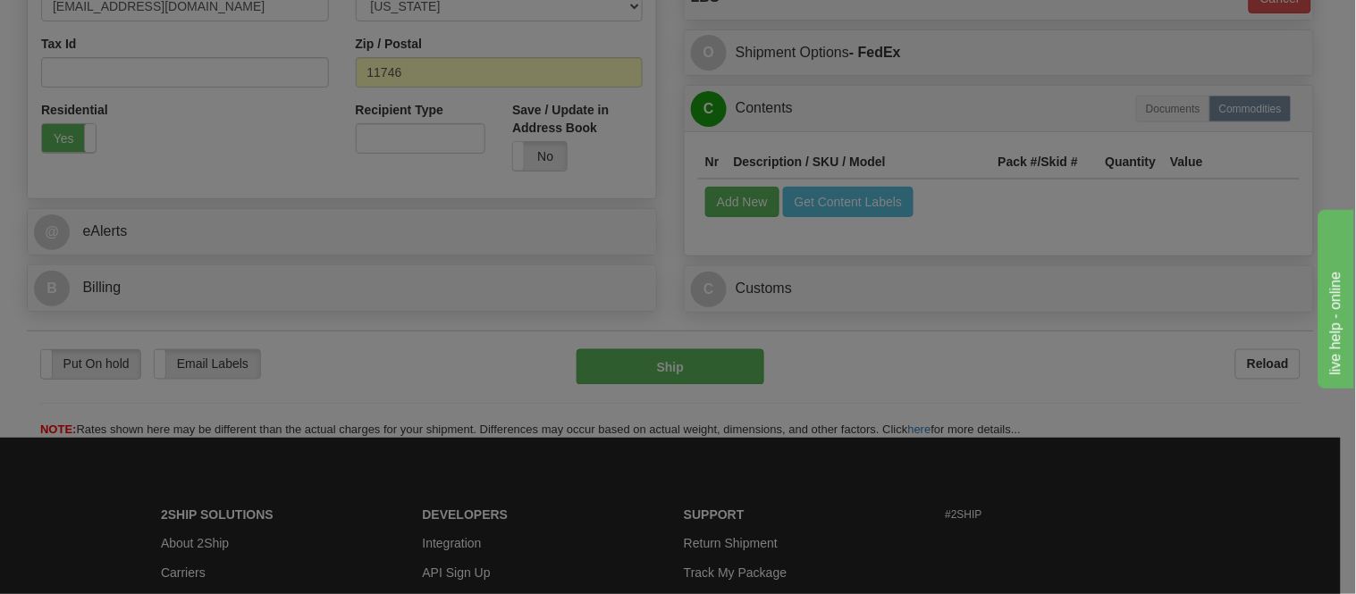
scroll to position [0, 0]
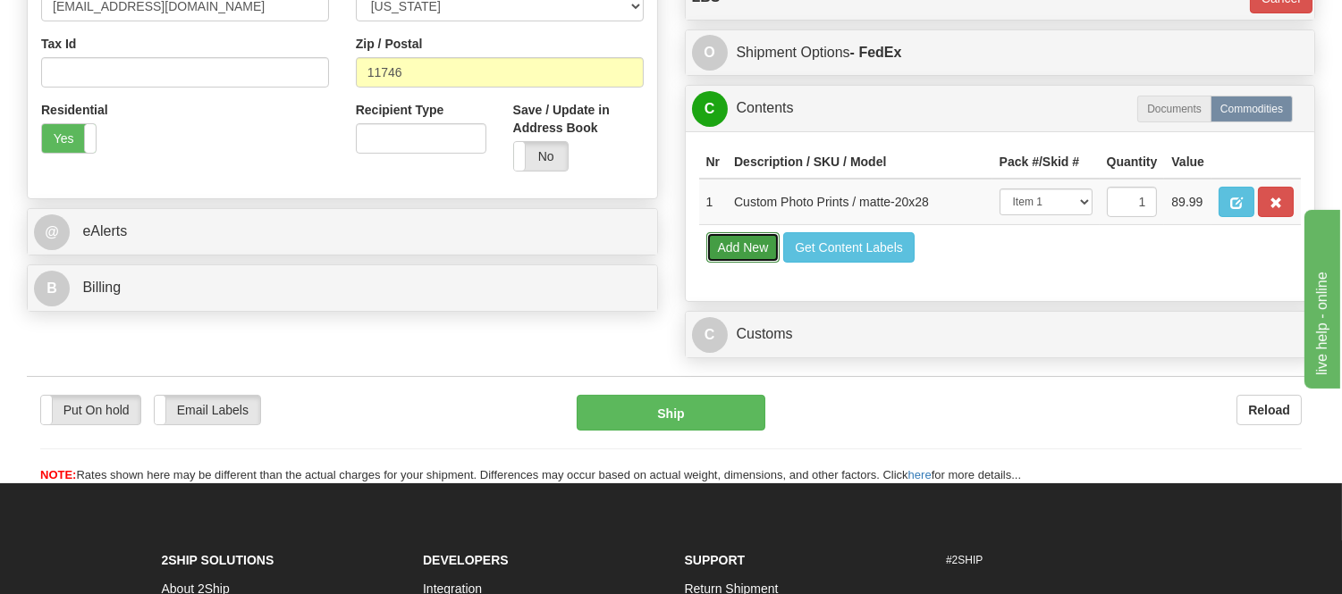
click at [734, 263] on button "Add New" at bounding box center [743, 247] width 74 height 30
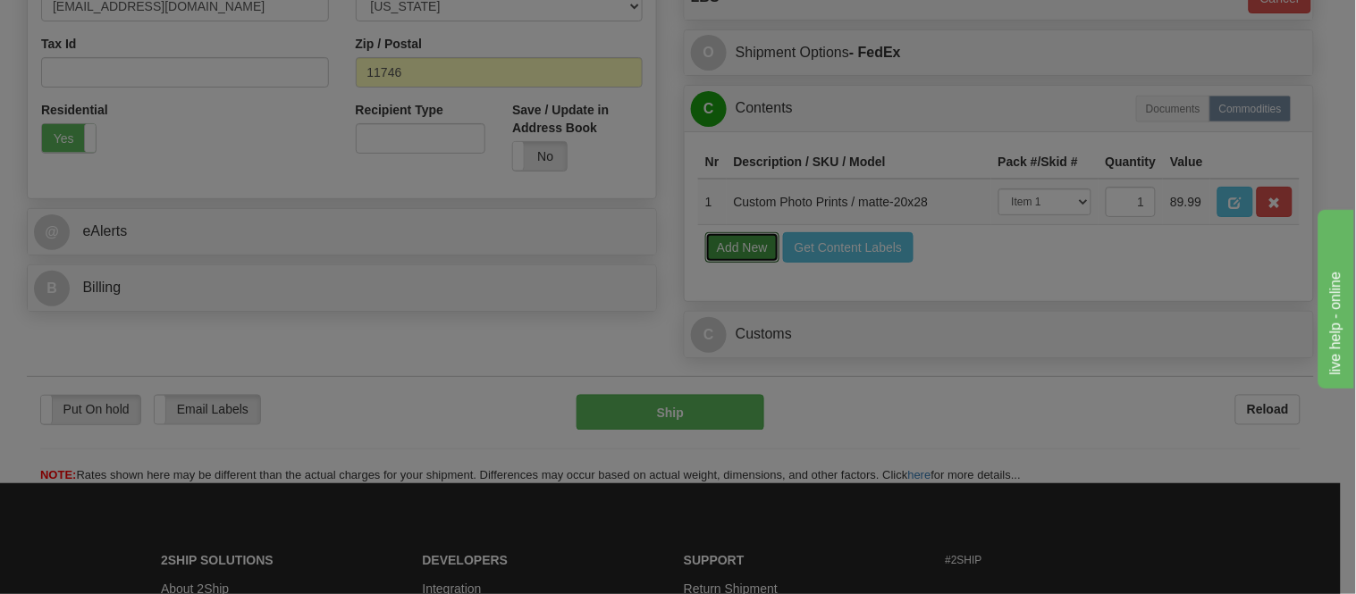
select select
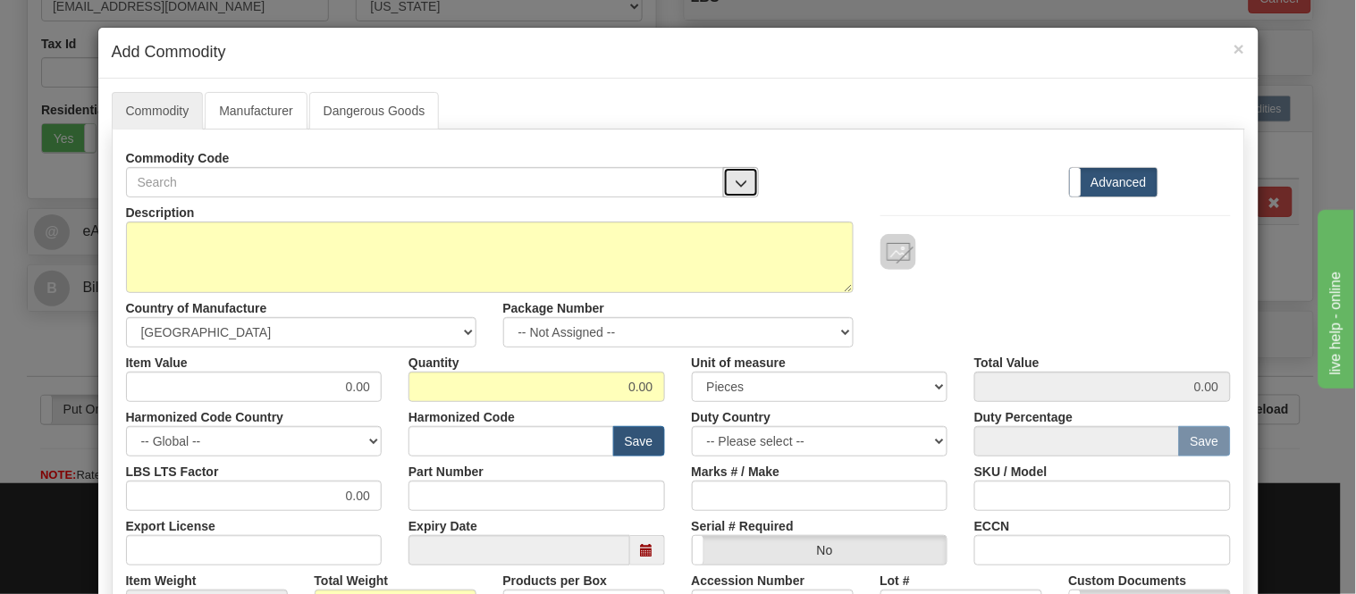
click at [749, 173] on button "button" at bounding box center [741, 182] width 36 height 30
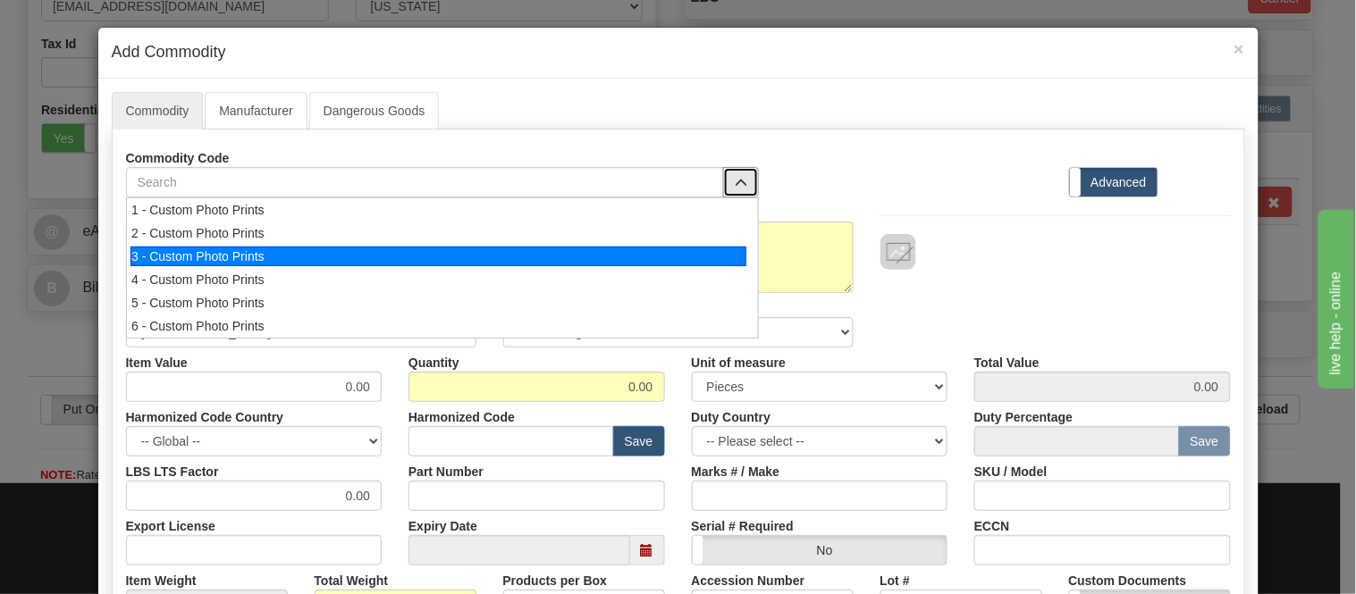
click at [744, 255] on li "3 - Custom Photo Prints" at bounding box center [442, 256] width 631 height 23
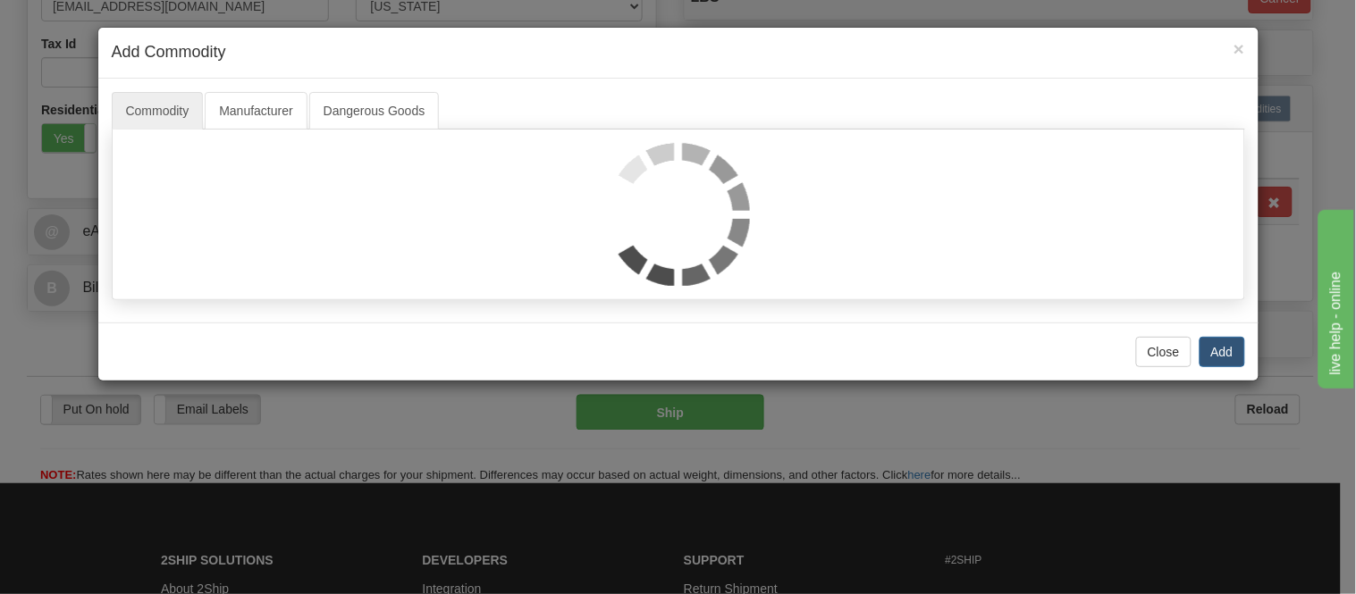
select select "1"
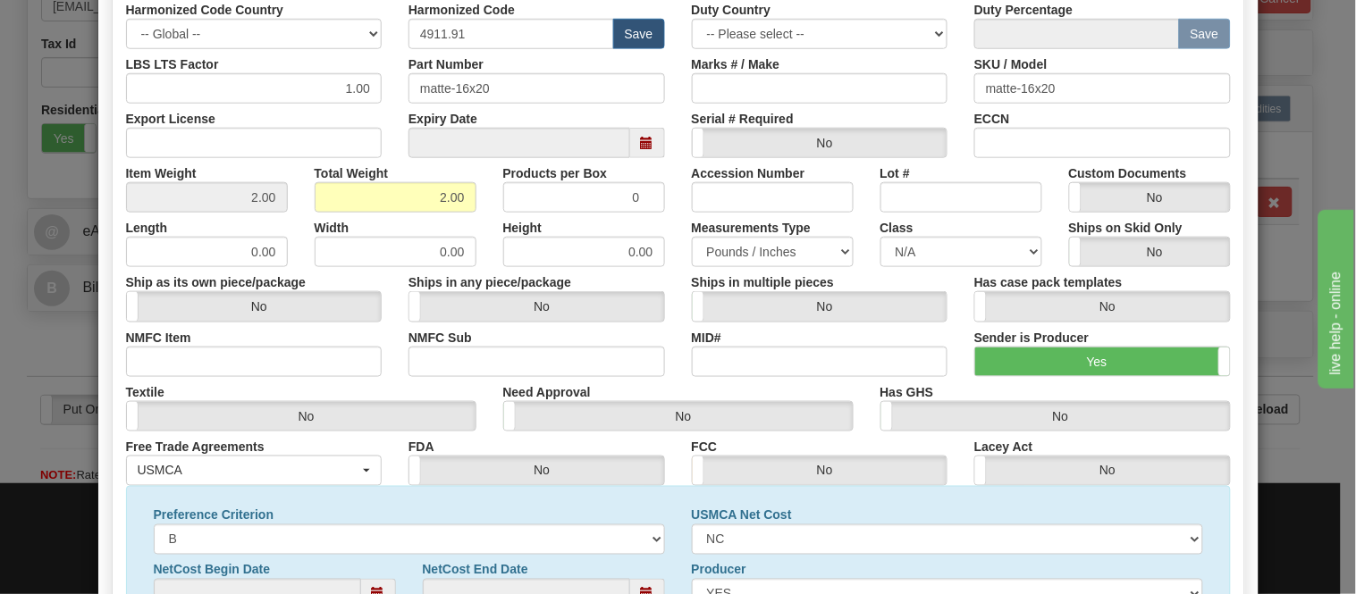
scroll to position [181, 0]
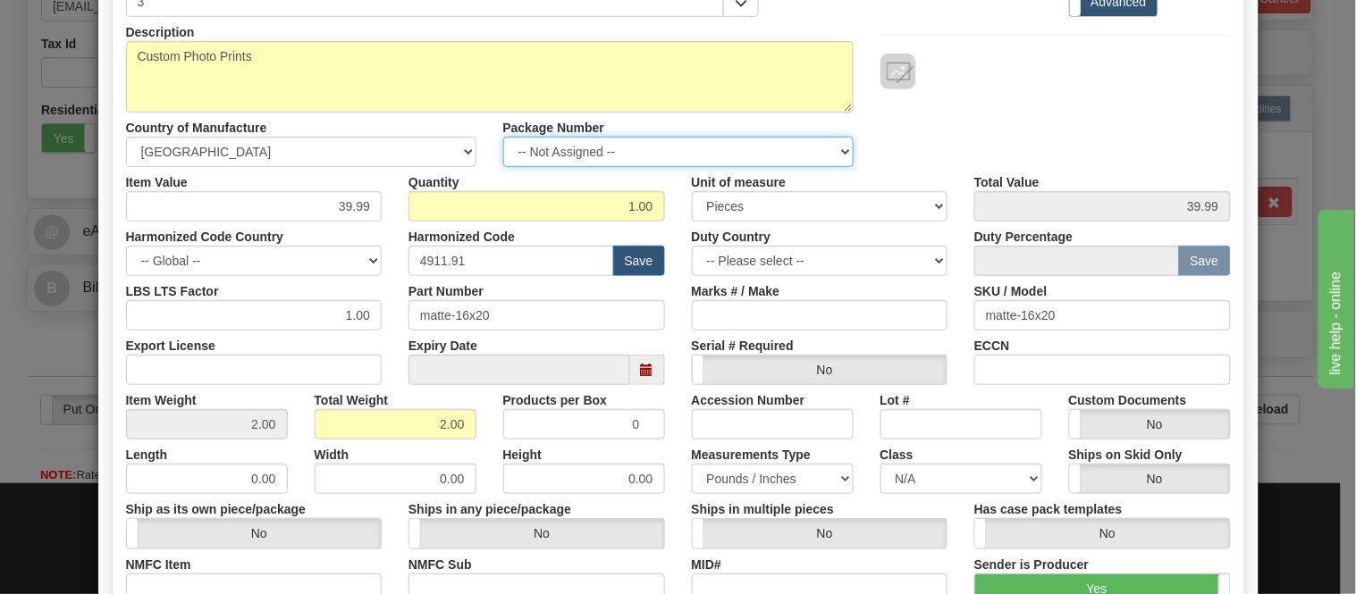
click at [648, 148] on select "-- Not Assigned -- Item 1 Item 2" at bounding box center [678, 152] width 350 height 30
select select "0"
click at [503, 137] on select "-- Not Assigned -- Item 1 Item 2" at bounding box center [678, 152] width 350 height 30
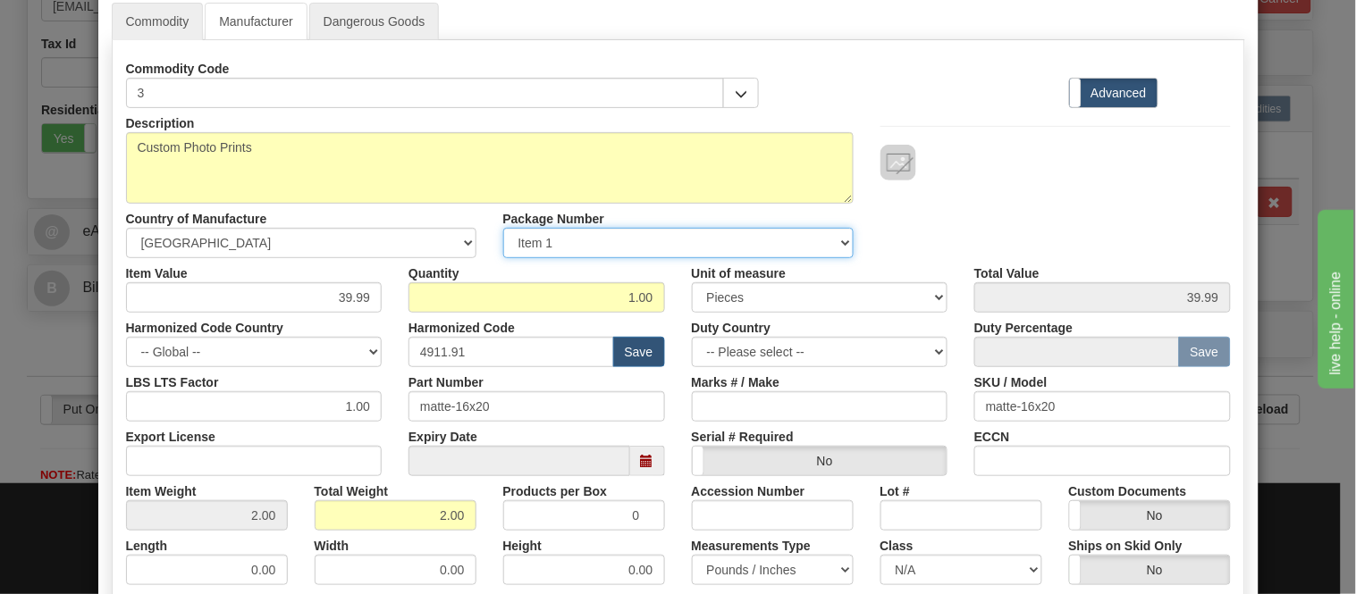
scroll to position [0, 0]
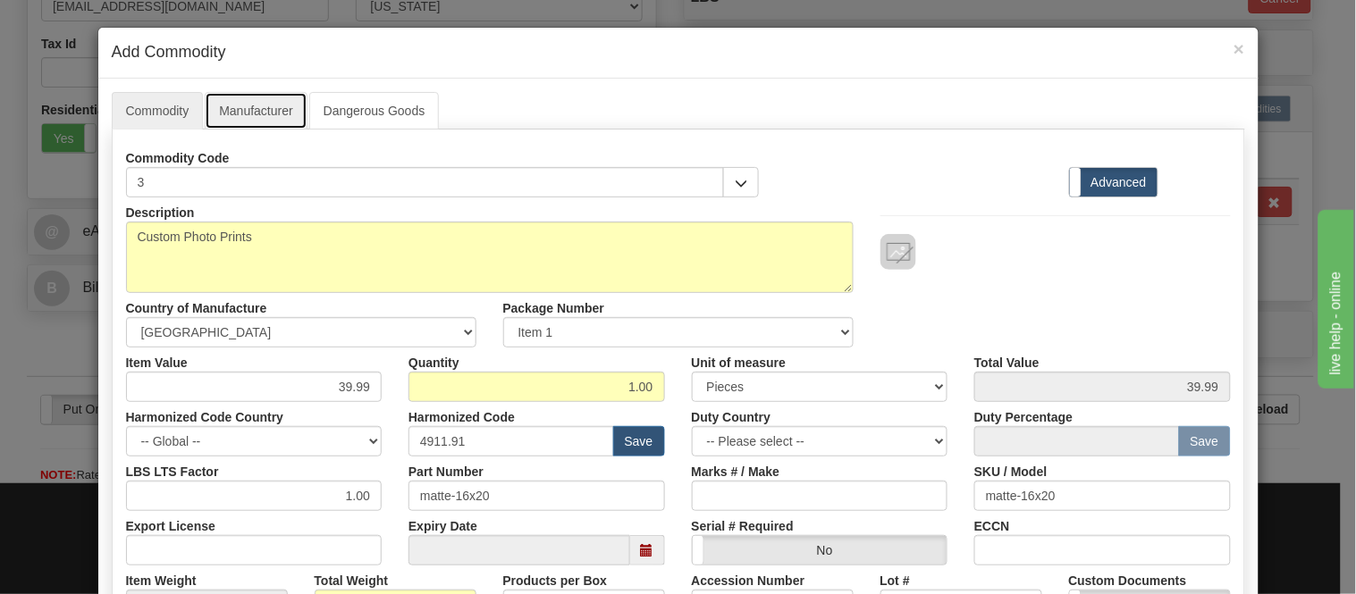
click at [234, 105] on link "Manufacturer" at bounding box center [256, 111] width 102 height 38
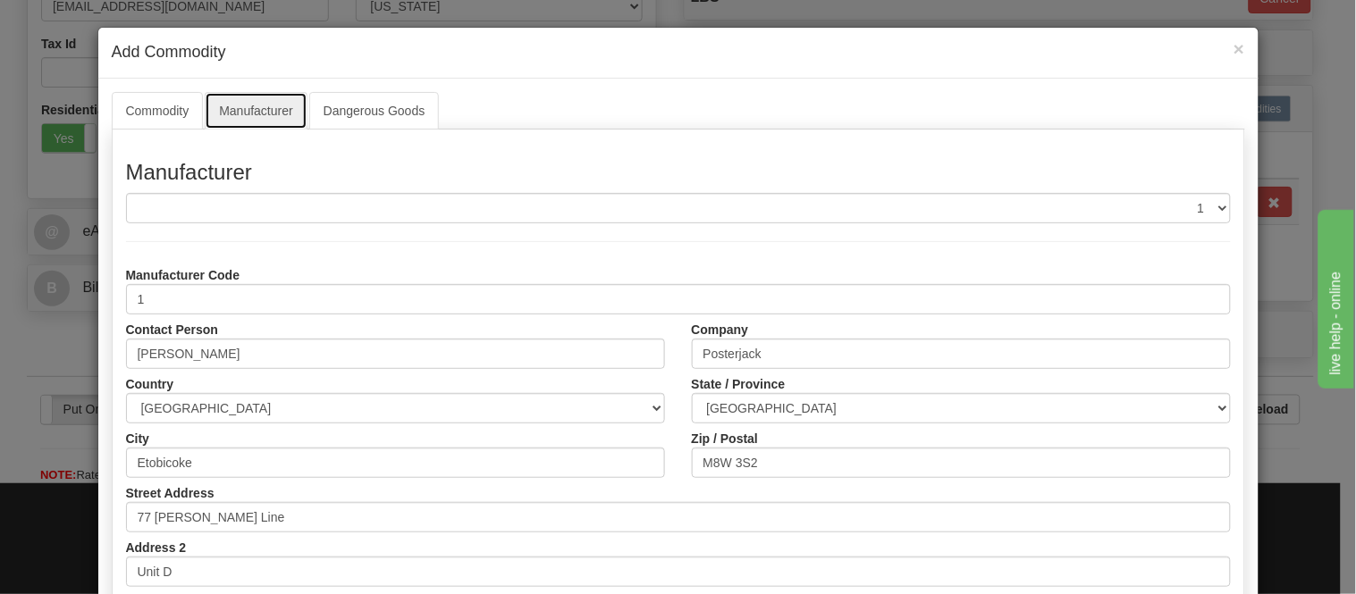
scroll to position [198, 0]
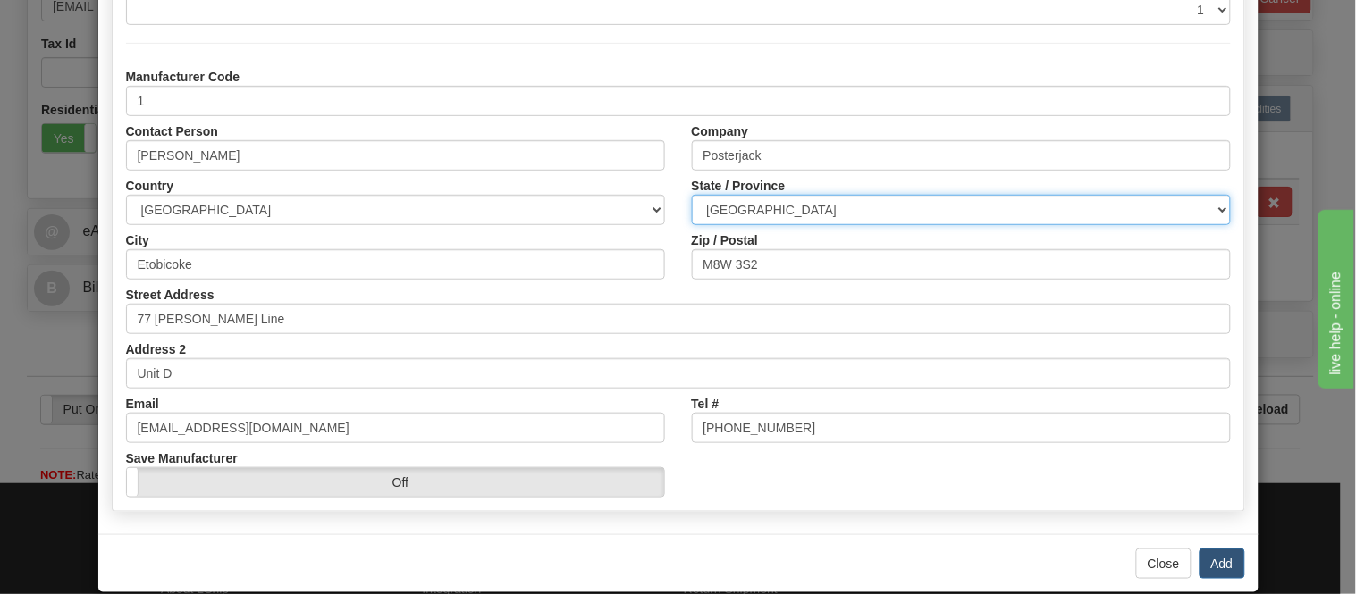
click at [792, 211] on select "ALBERTA BRITISH COLUMBIA MANITOBA NEW BRUNSWICK NEWFOUNDLAND NOVA SCOTIA NUNAVU…" at bounding box center [961, 210] width 539 height 30
select select "ON"
click at [692, 195] on select "ALBERTA BRITISH COLUMBIA MANITOBA NEW BRUNSWICK NEWFOUNDLAND NOVA SCOTIA NUNAVU…" at bounding box center [961, 210] width 539 height 30
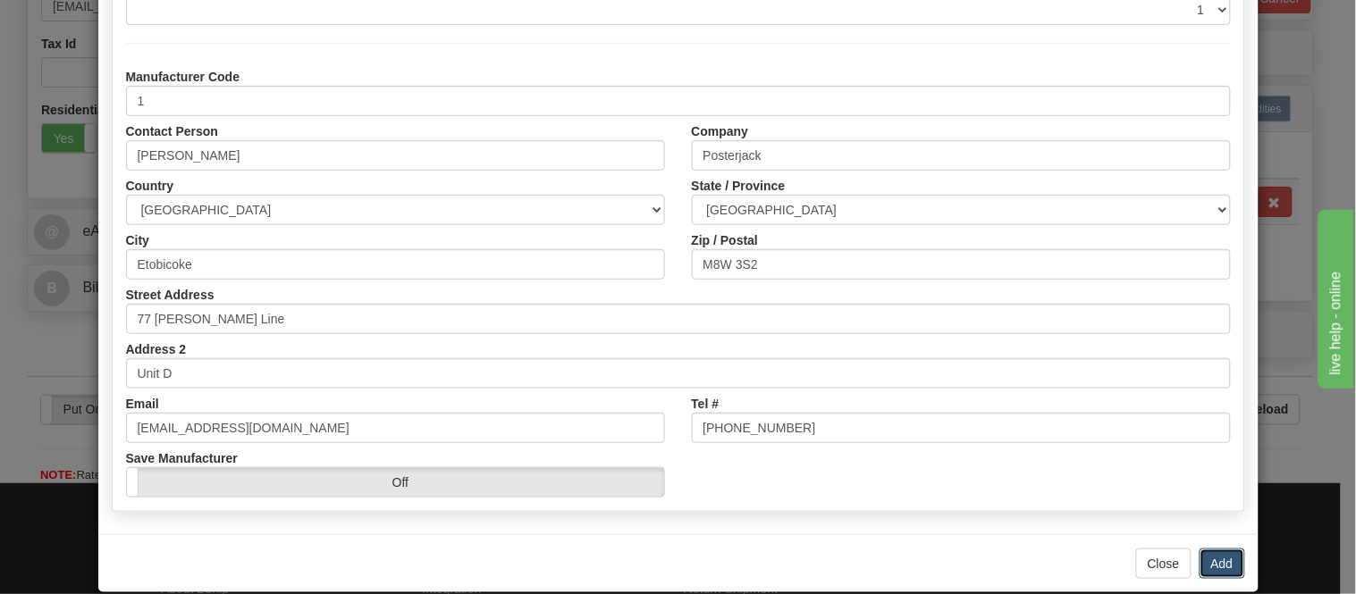
click at [1207, 567] on button "Add" at bounding box center [1223, 564] width 46 height 30
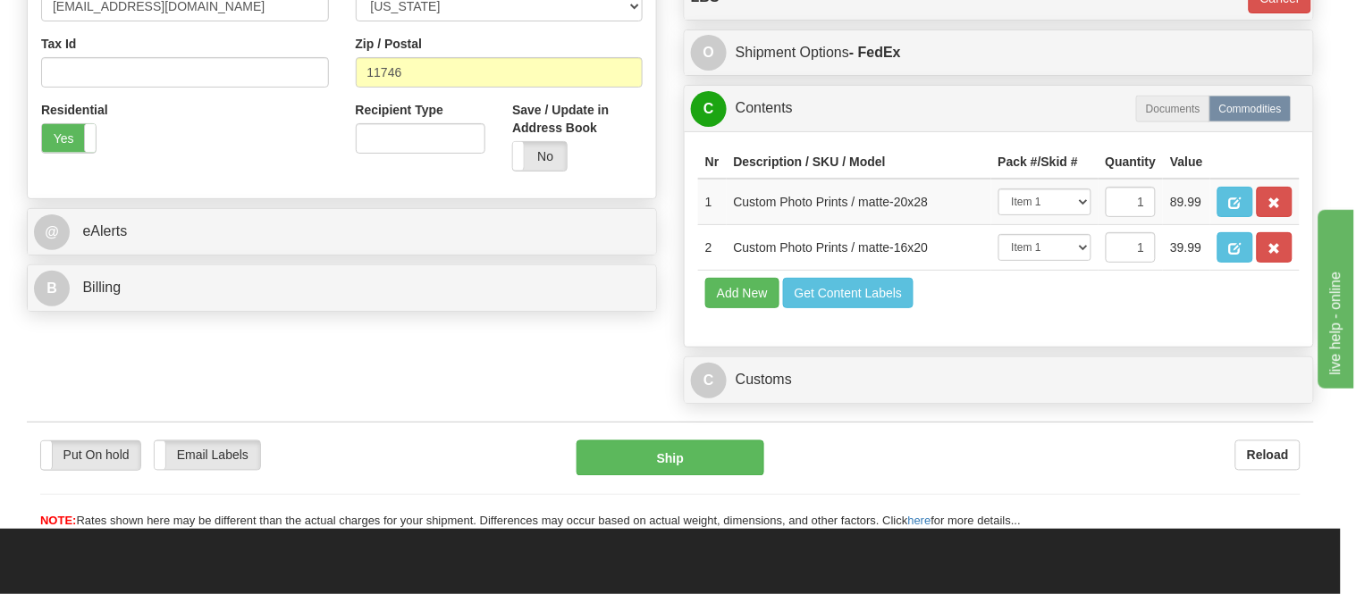
scroll to position [0, 0]
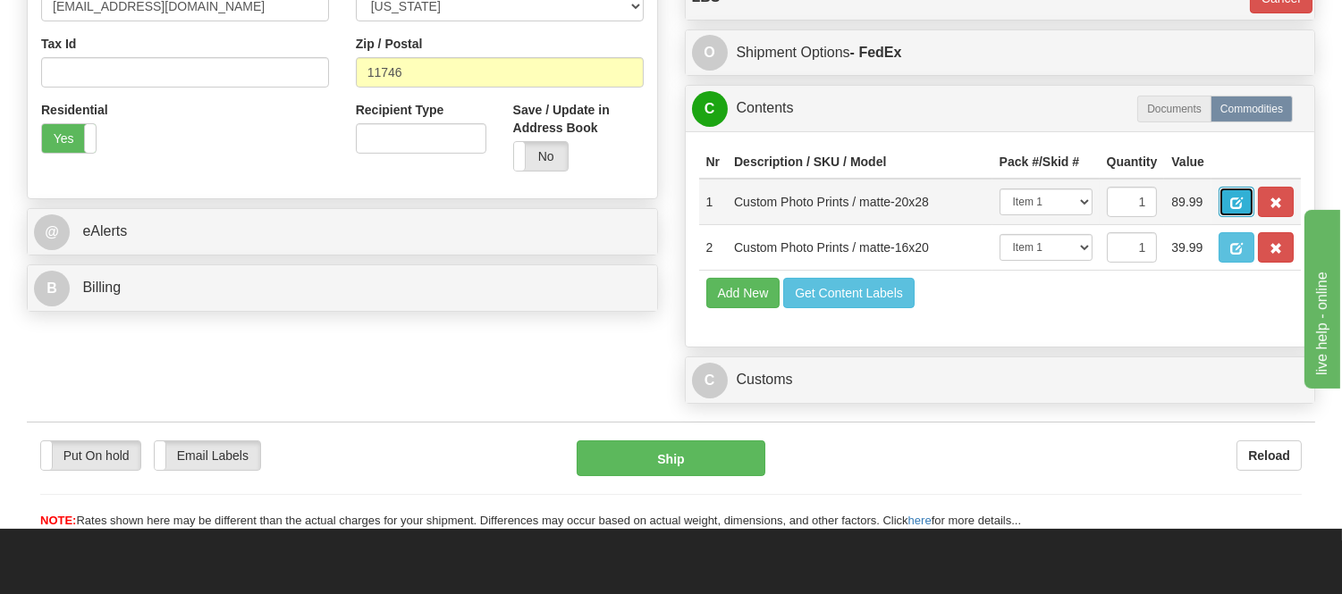
click at [1254, 197] on button "button" at bounding box center [1236, 202] width 36 height 30
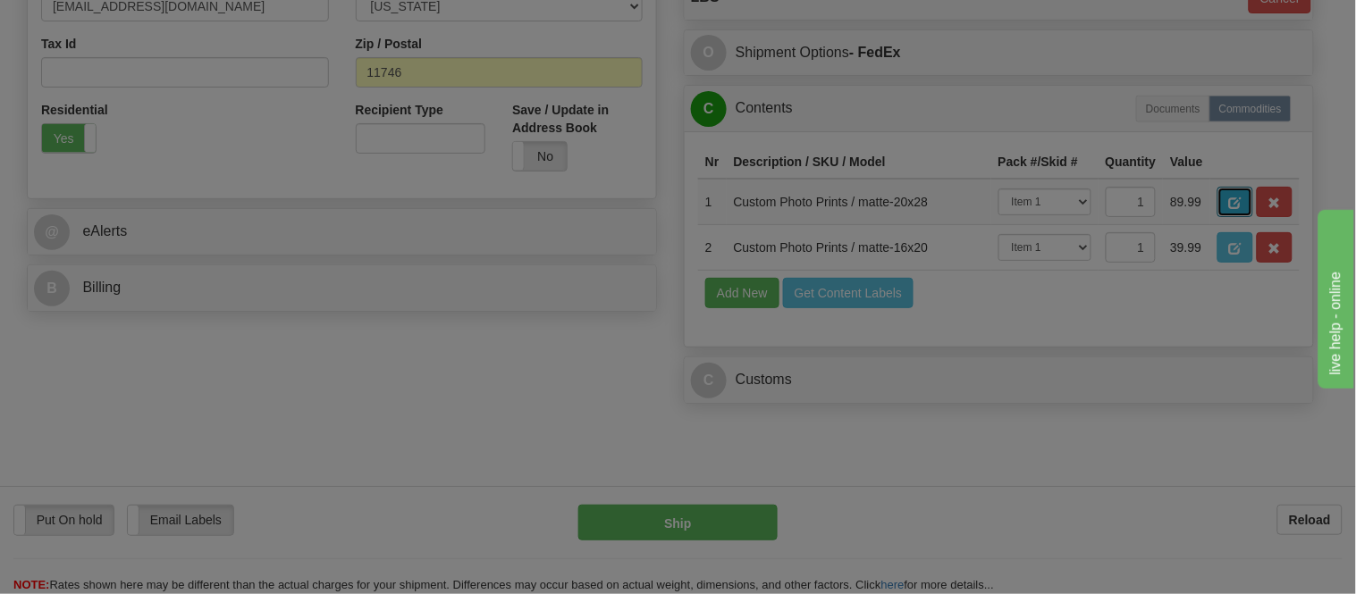
select select "1"
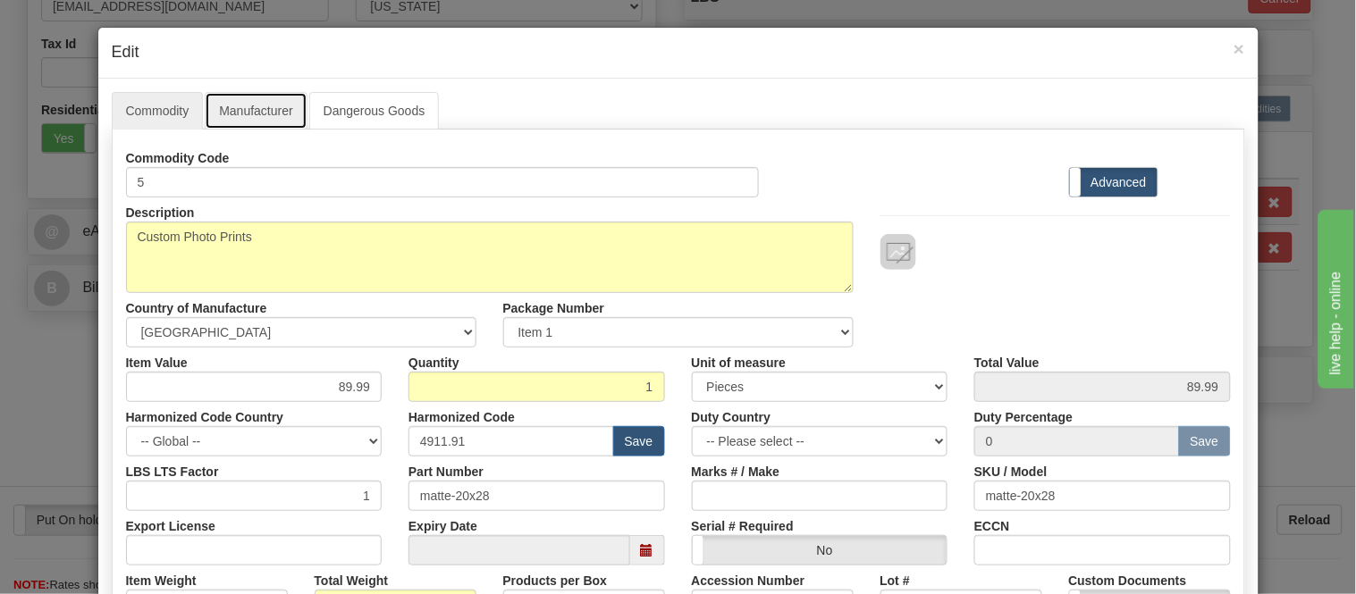
click at [237, 100] on link "Manufacturer" at bounding box center [256, 111] width 102 height 38
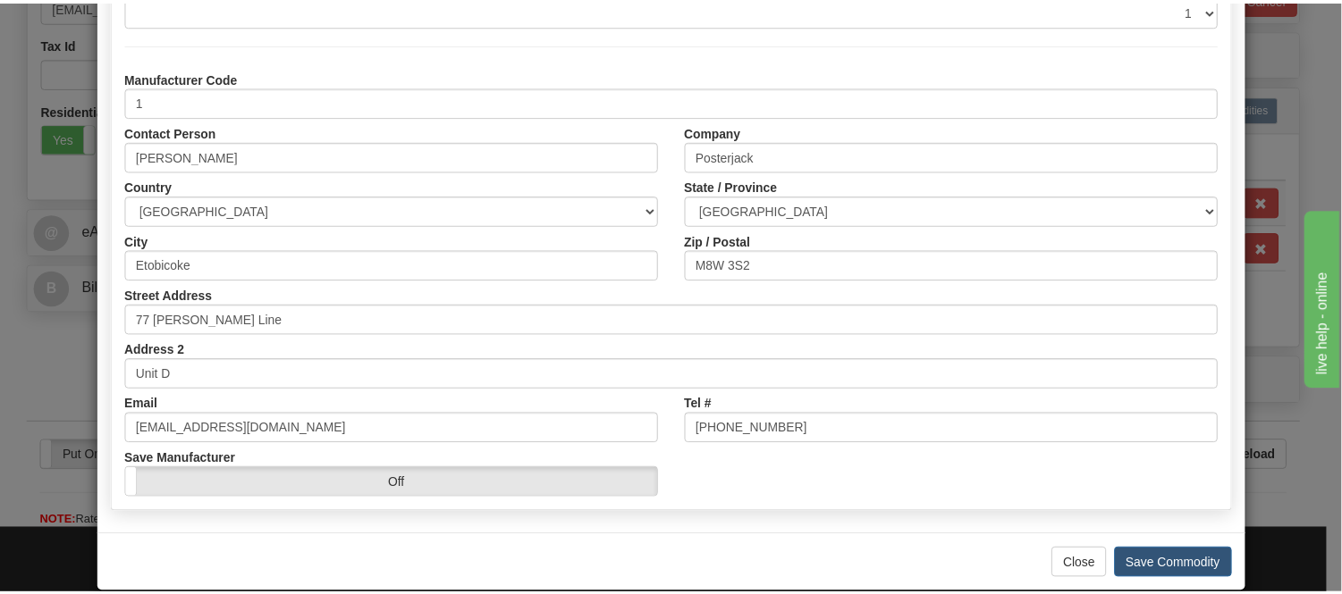
scroll to position [198, 0]
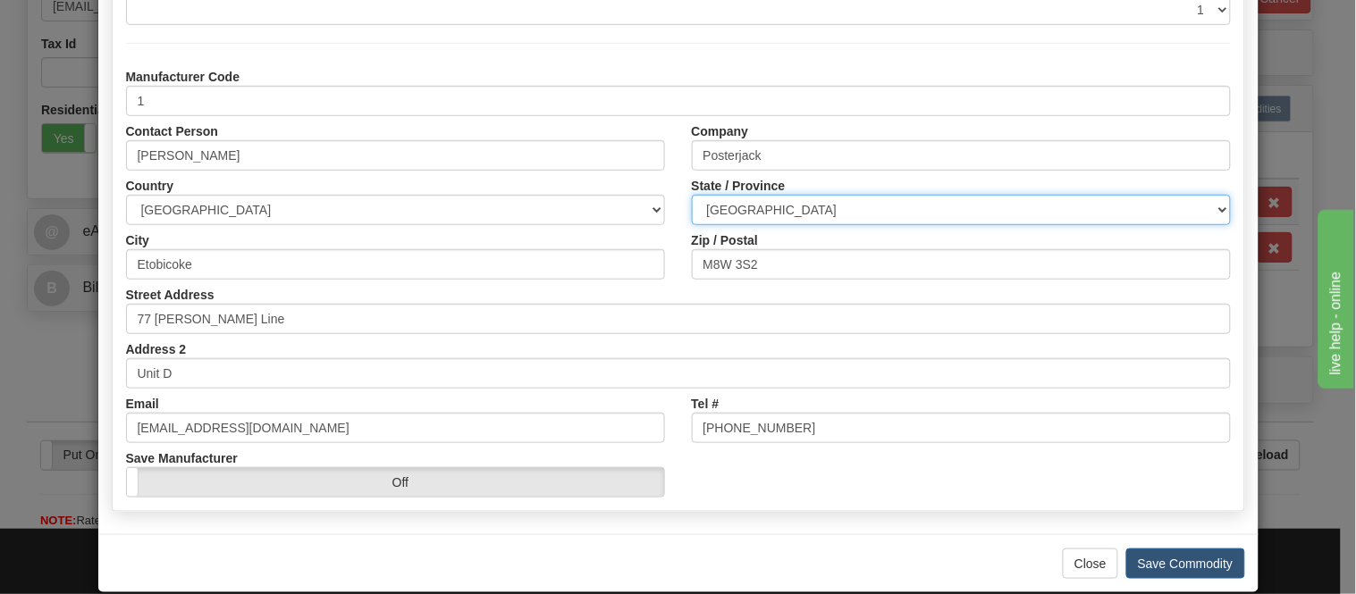
click at [840, 199] on select "ALBERTA BRITISH COLUMBIA MANITOBA NEW BRUNSWICK NEWFOUNDLAND NOVA SCOTIA NUNAVU…" at bounding box center [961, 210] width 539 height 30
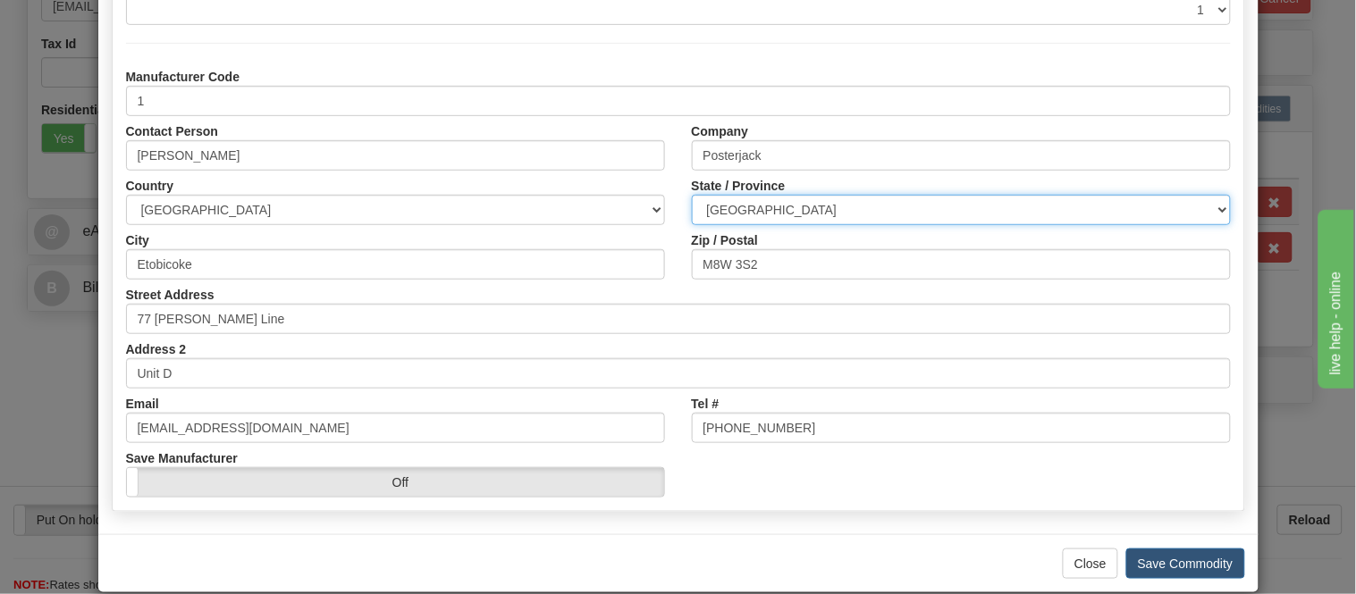
select select "ON"
click at [692, 195] on select "ALBERTA BRITISH COLUMBIA MANITOBA NEW BRUNSWICK NEWFOUNDLAND NOVA SCOTIA NUNAVU…" at bounding box center [961, 210] width 539 height 30
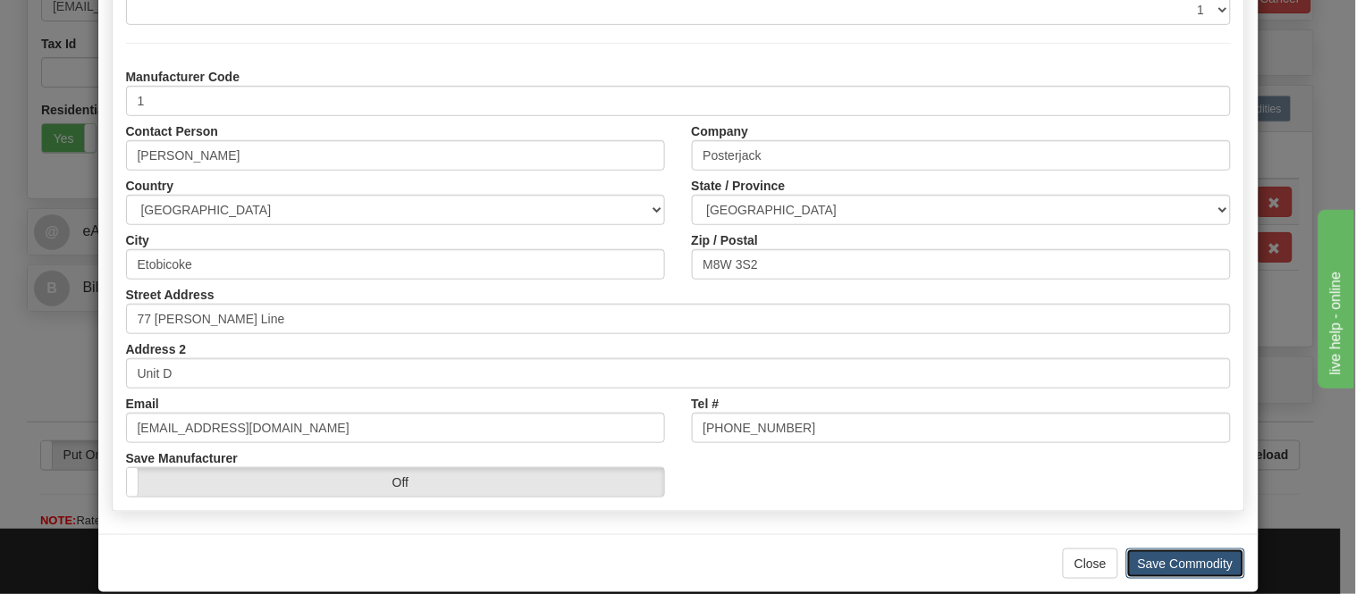
click at [1175, 560] on button "Save Commodity" at bounding box center [1185, 564] width 119 height 30
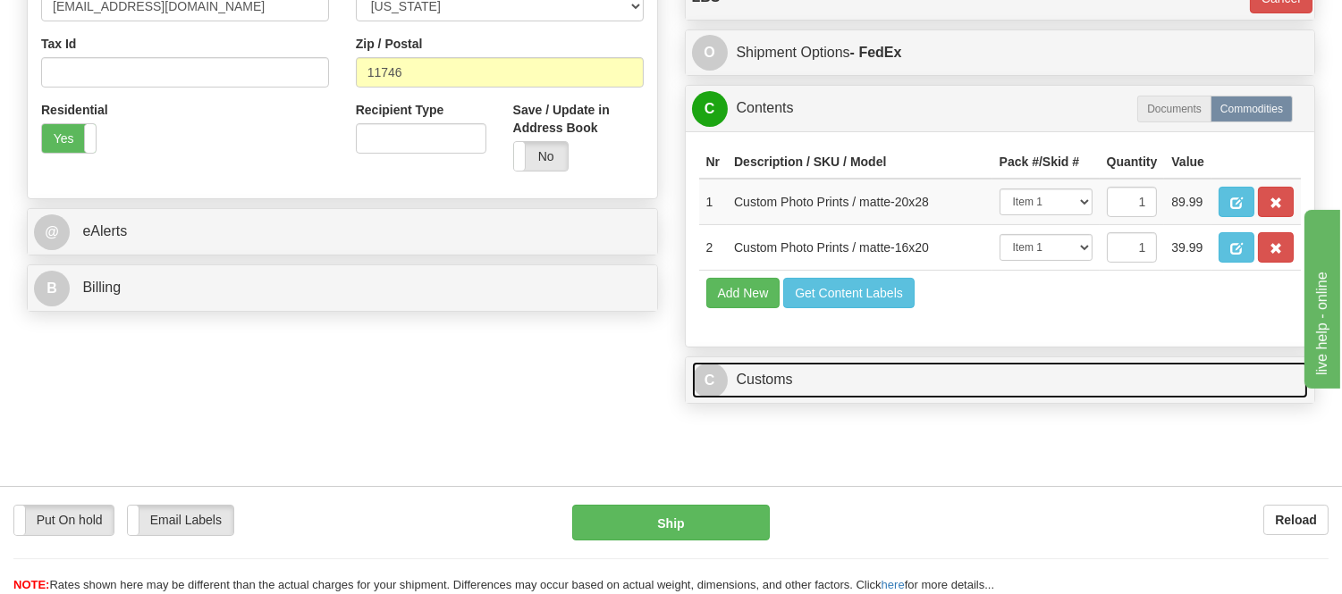
click at [757, 399] on link "C Customs" at bounding box center [1000, 380] width 617 height 37
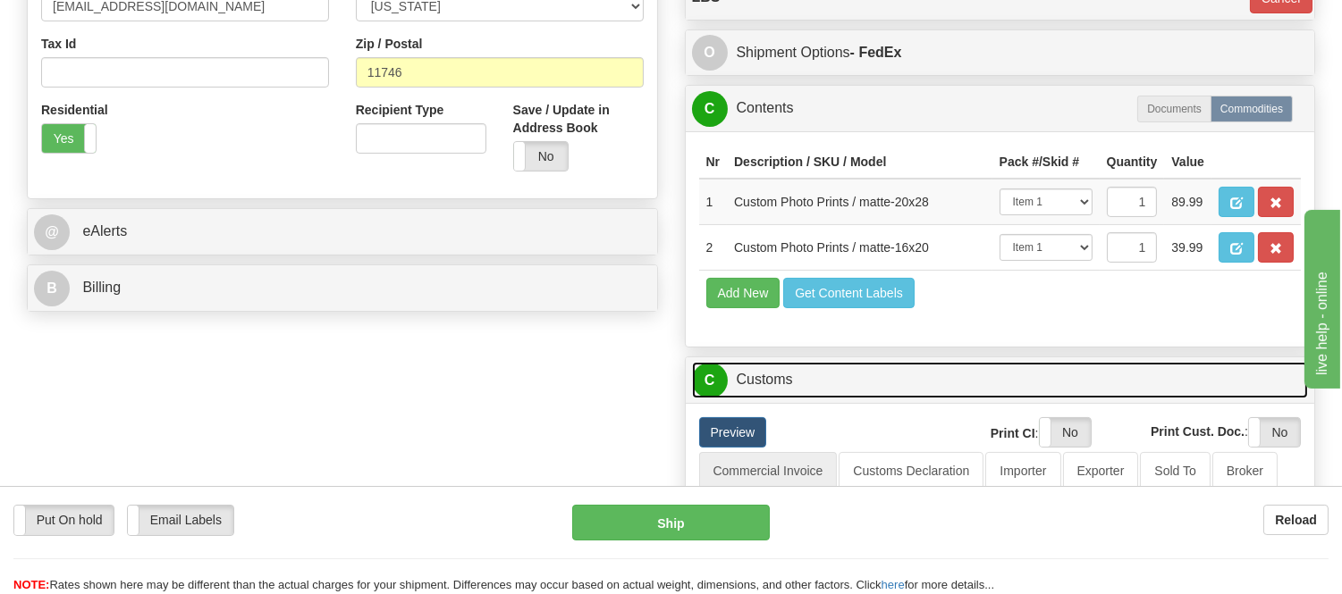
scroll to position [894, 0]
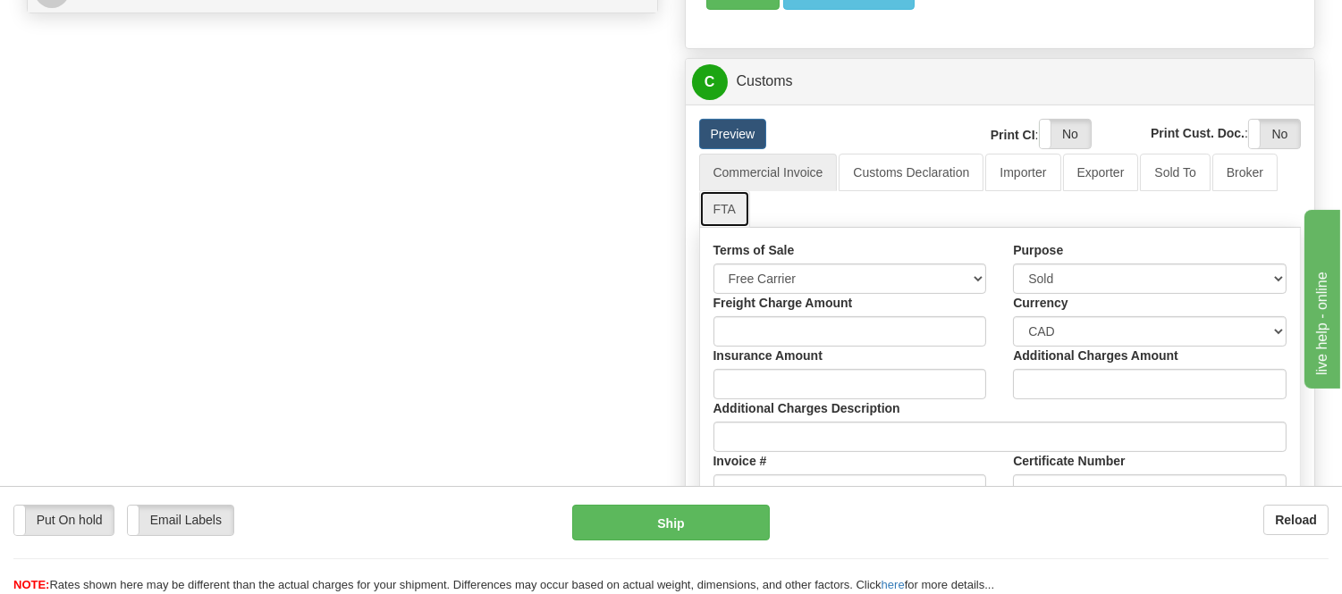
click at [730, 228] on link "FTA" at bounding box center [724, 209] width 51 height 38
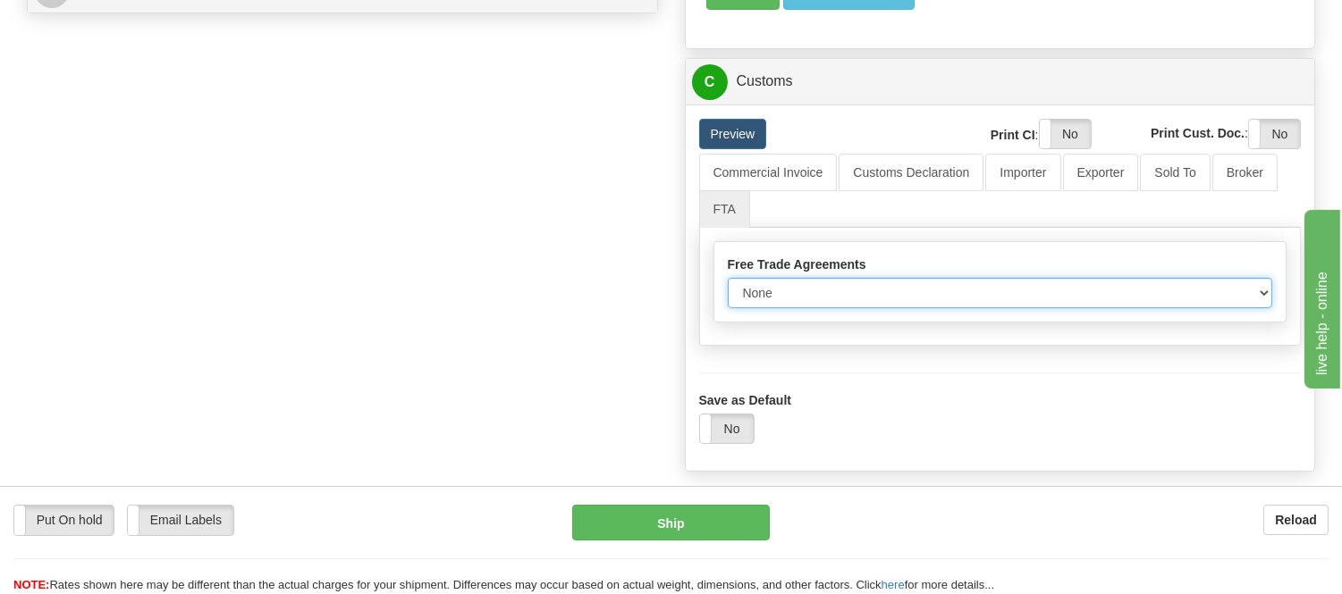
click at [827, 308] on select "None Other USMCA CETA CUKTCA" at bounding box center [1000, 293] width 545 height 30
select select "1"
click at [728, 308] on select "None Other USMCA CETA CUKTCA" at bounding box center [1000, 293] width 545 height 30
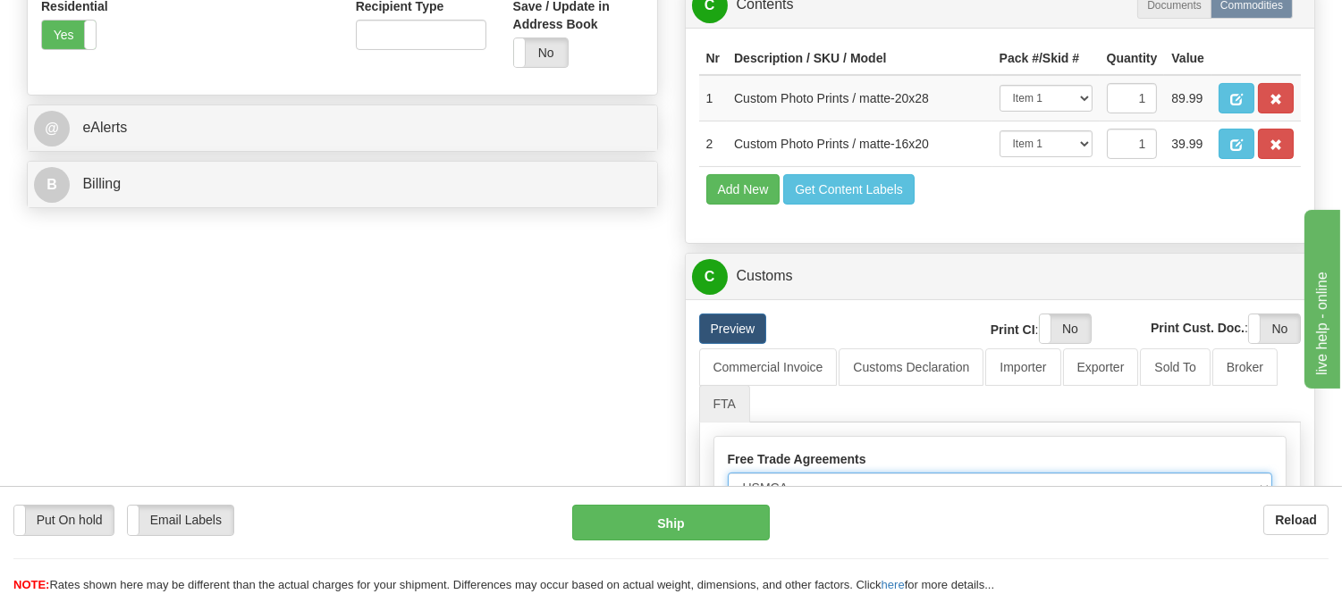
scroll to position [695, 0]
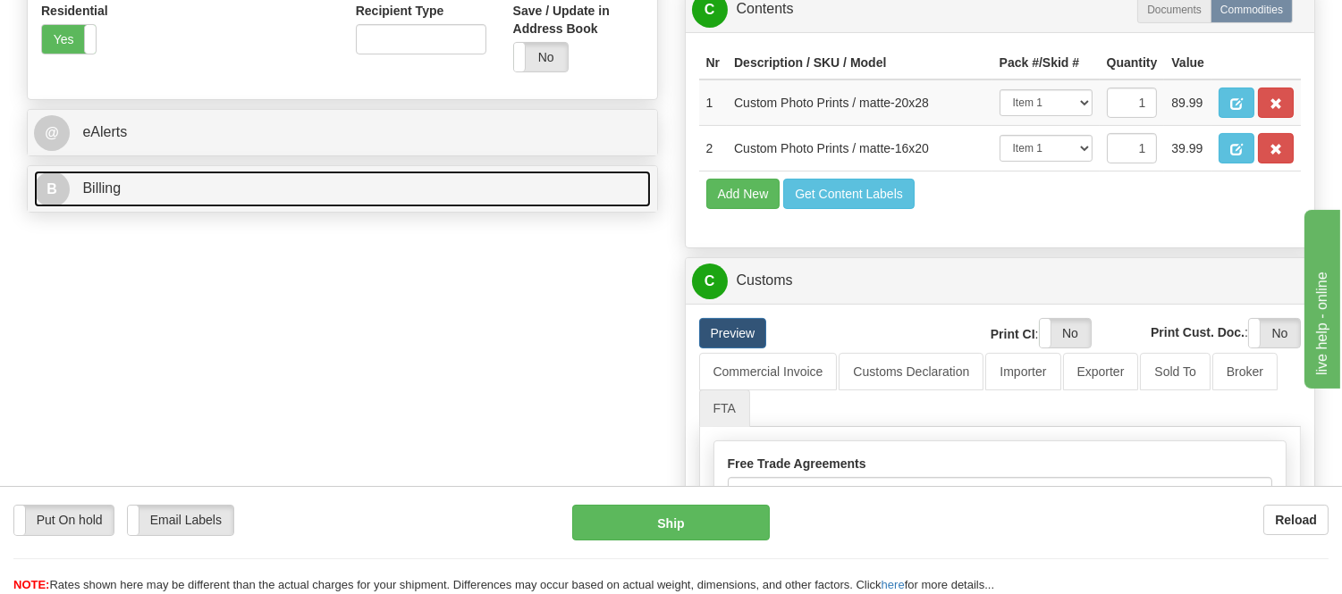
click at [269, 175] on link "B Billing" at bounding box center [342, 189] width 617 height 37
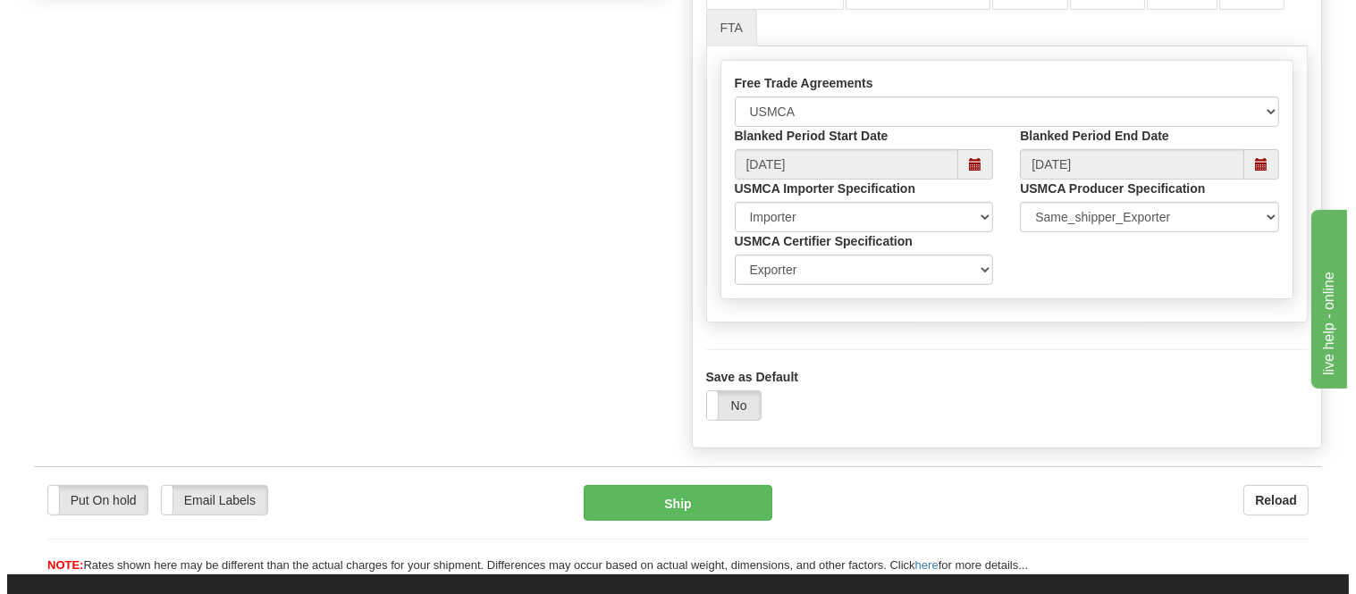
scroll to position [1192, 0]
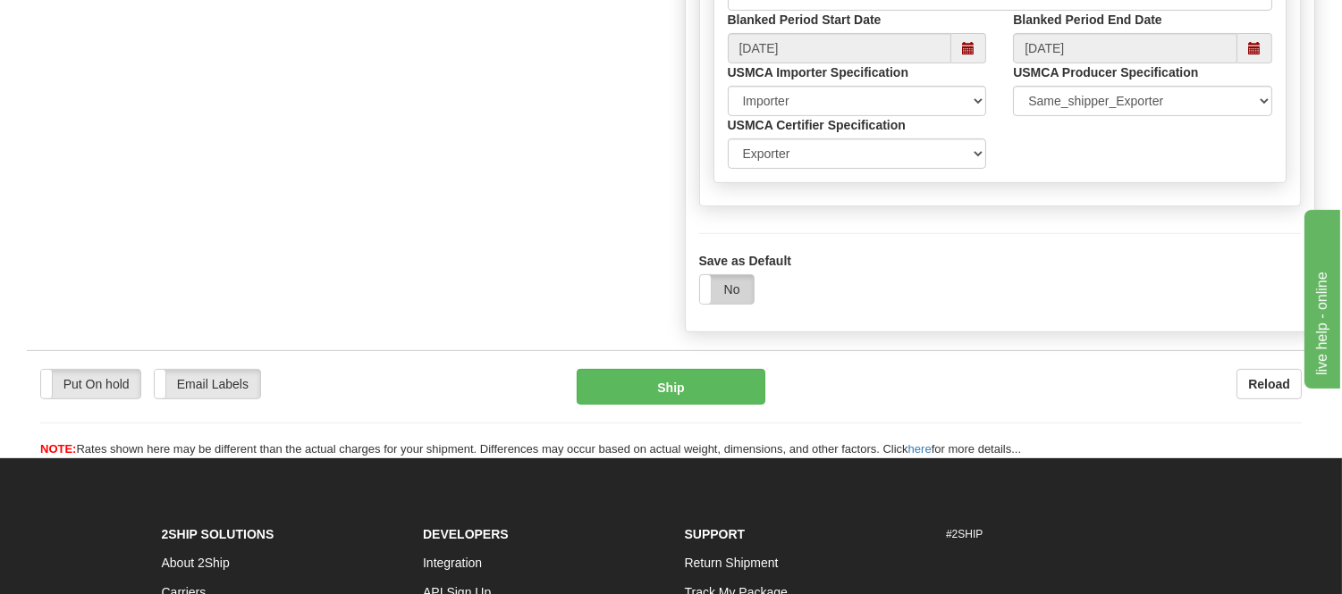
click at [719, 304] on label "No" at bounding box center [727, 289] width 54 height 29
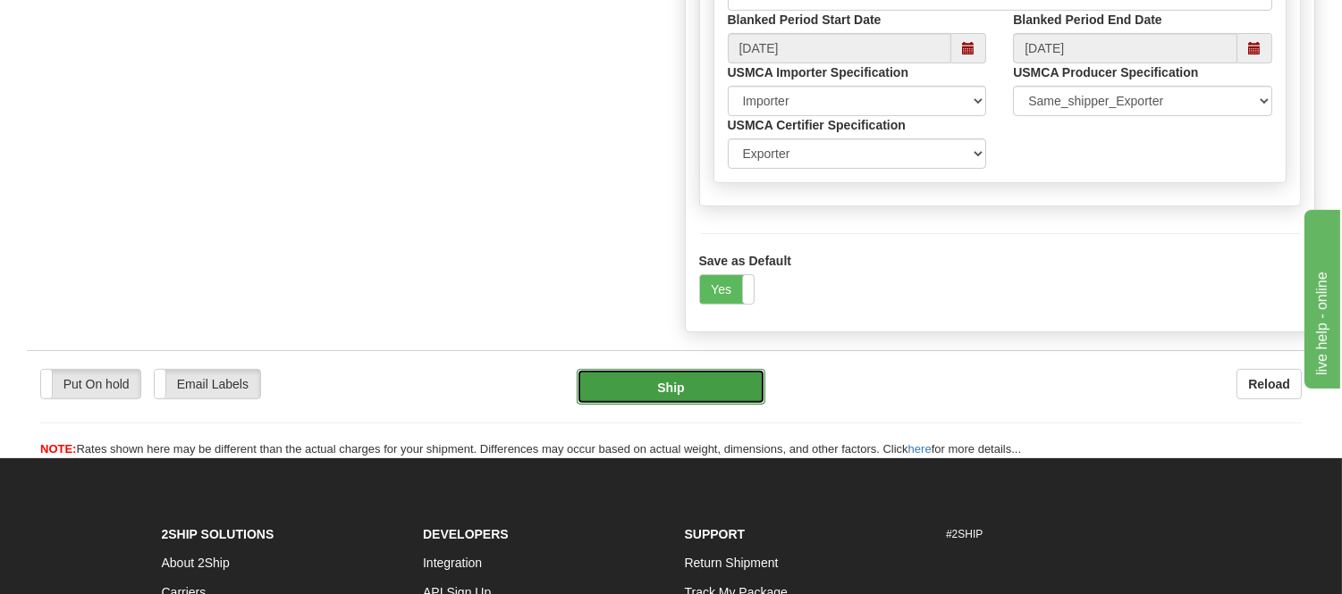
click at [725, 405] on button "Ship" at bounding box center [671, 387] width 188 height 36
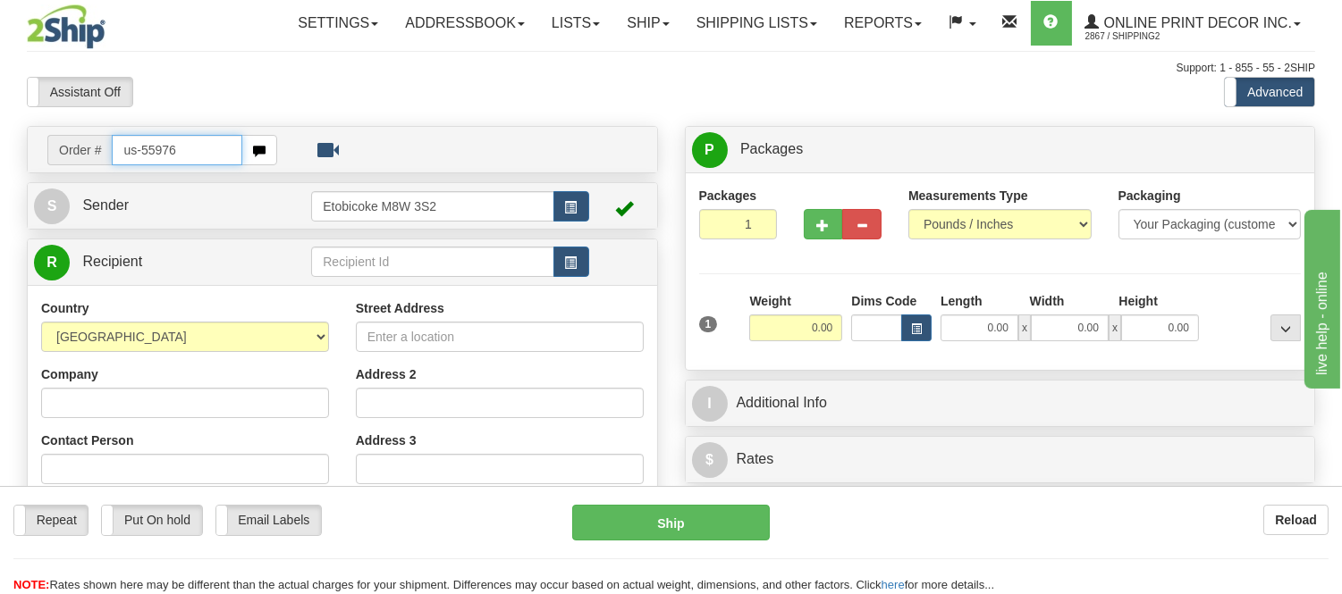
type input "us-55976"
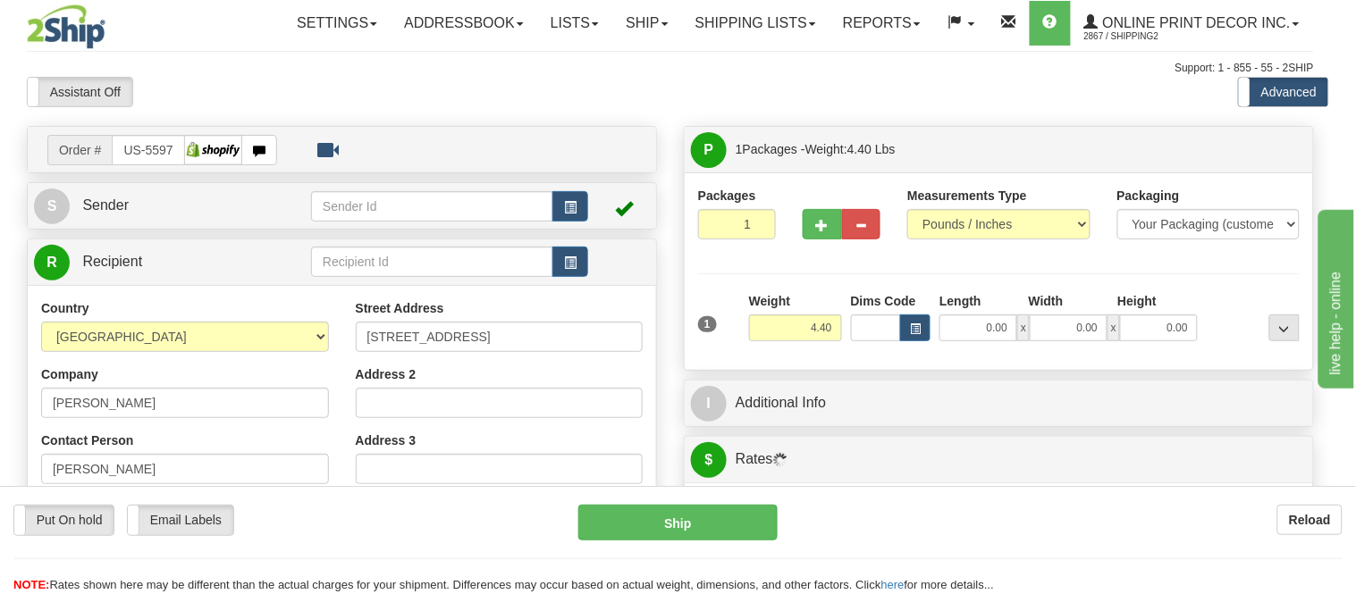
type input "[GEOGRAPHIC_DATA]"
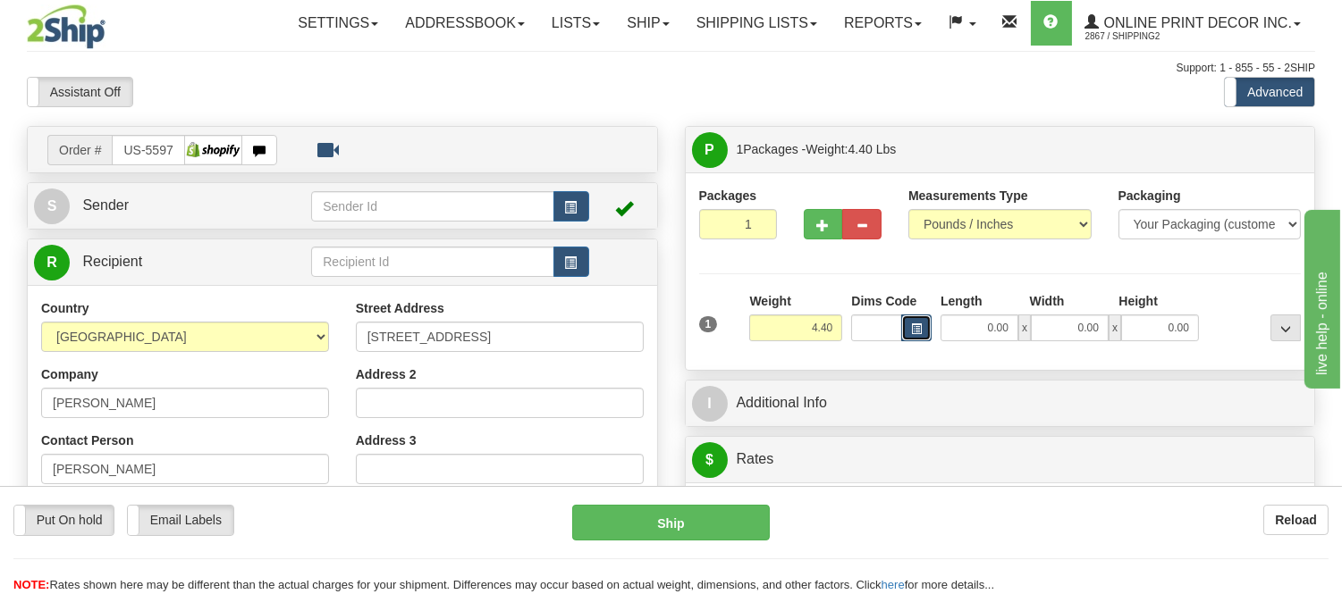
click at [924, 325] on button "button" at bounding box center [916, 328] width 30 height 27
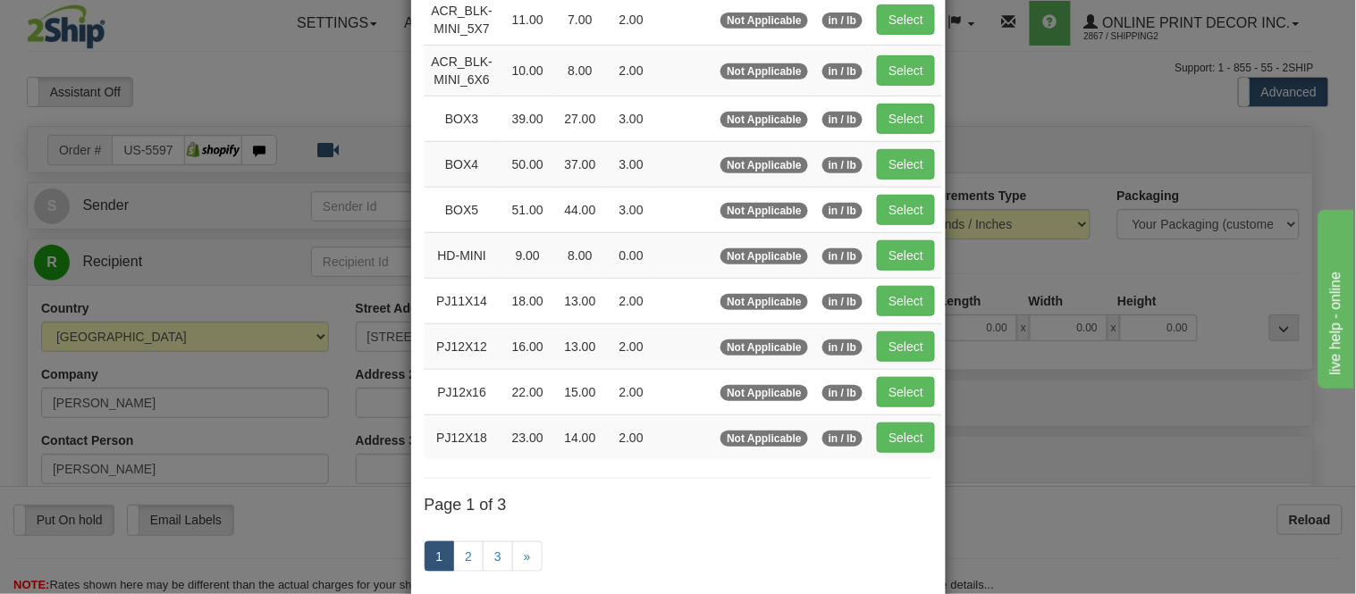
scroll to position [298, 0]
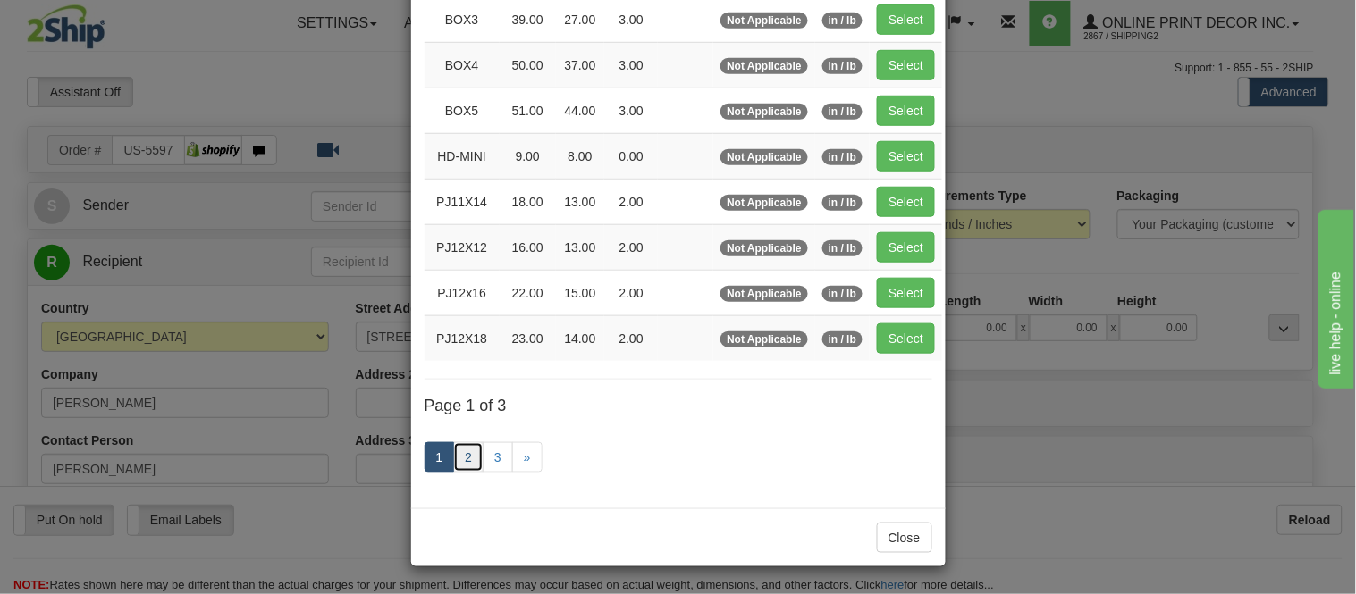
click at [461, 459] on link "2" at bounding box center [468, 457] width 30 height 30
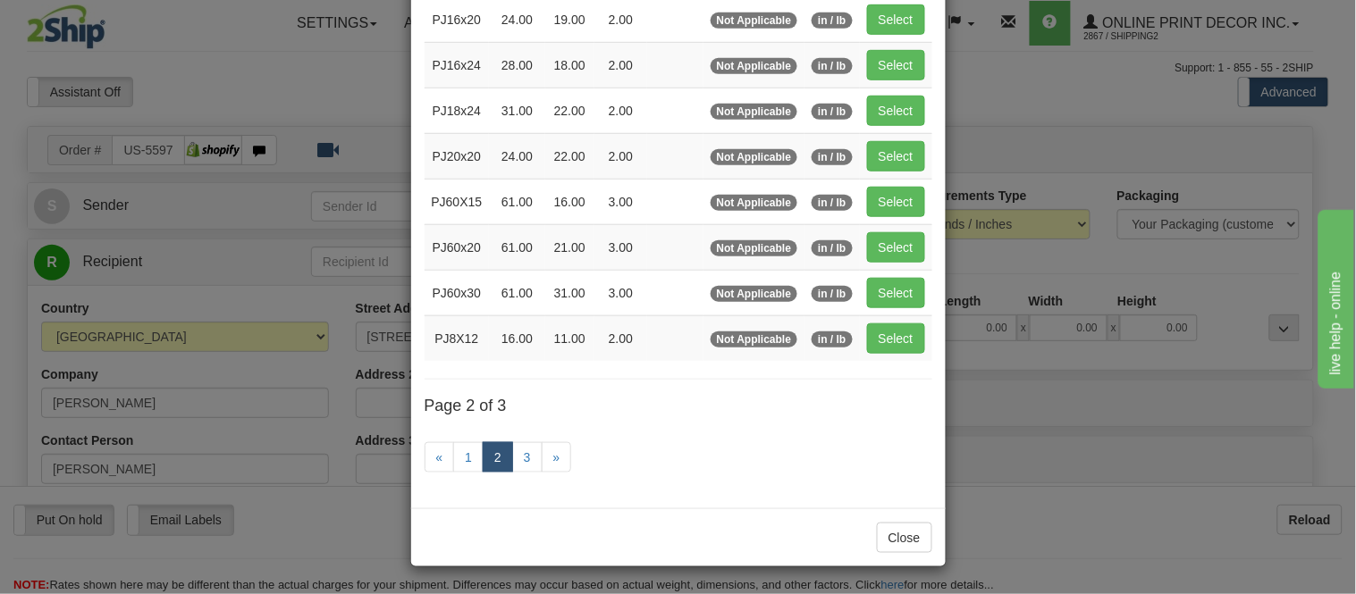
scroll to position [291, 0]
click at [872, 341] on button "Select" at bounding box center [896, 339] width 58 height 30
type input "PJ8X12"
type input "16.00"
type input "11.00"
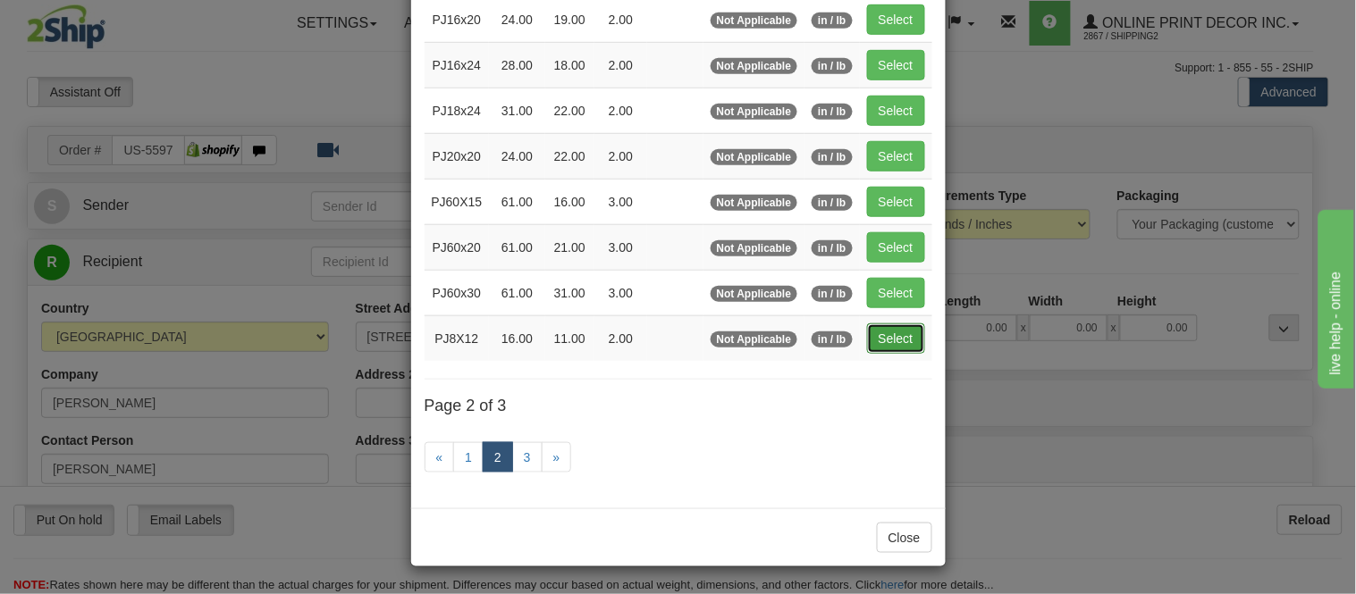
type input "2.00"
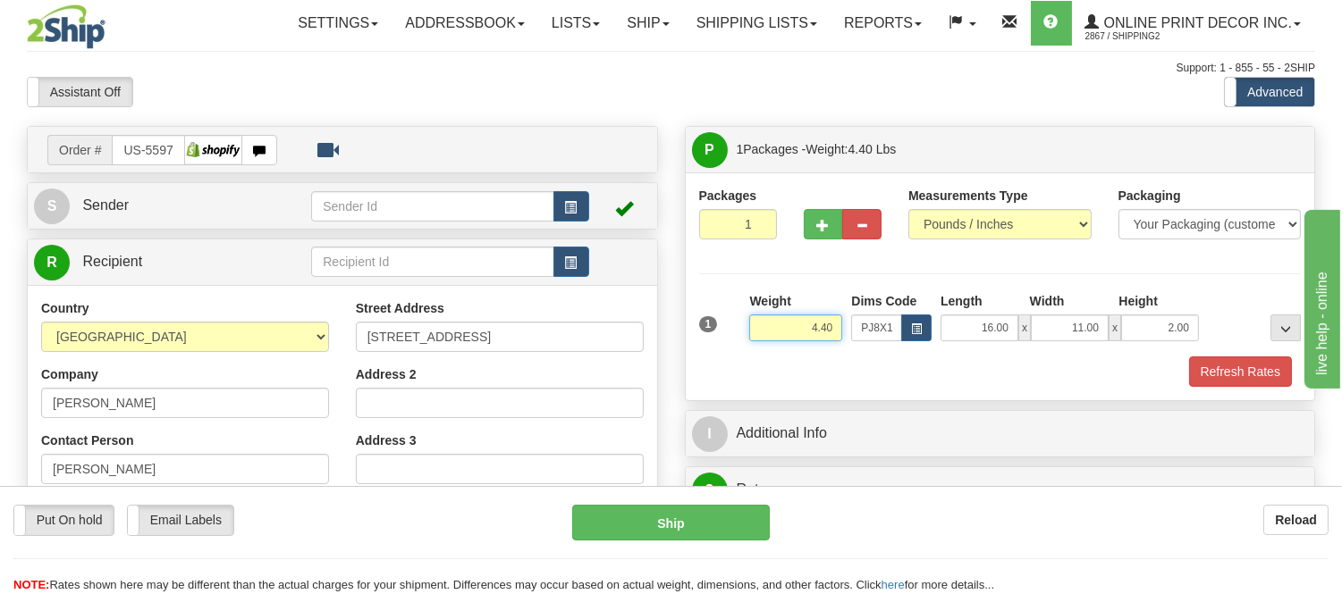
drag, startPoint x: 834, startPoint y: 325, endPoint x: 774, endPoint y: 336, distance: 60.8
click at [774, 336] on input "4.40" at bounding box center [795, 328] width 93 height 27
type input "0.98"
click at [828, 220] on span "button" at bounding box center [823, 226] width 13 height 12
radio input "true"
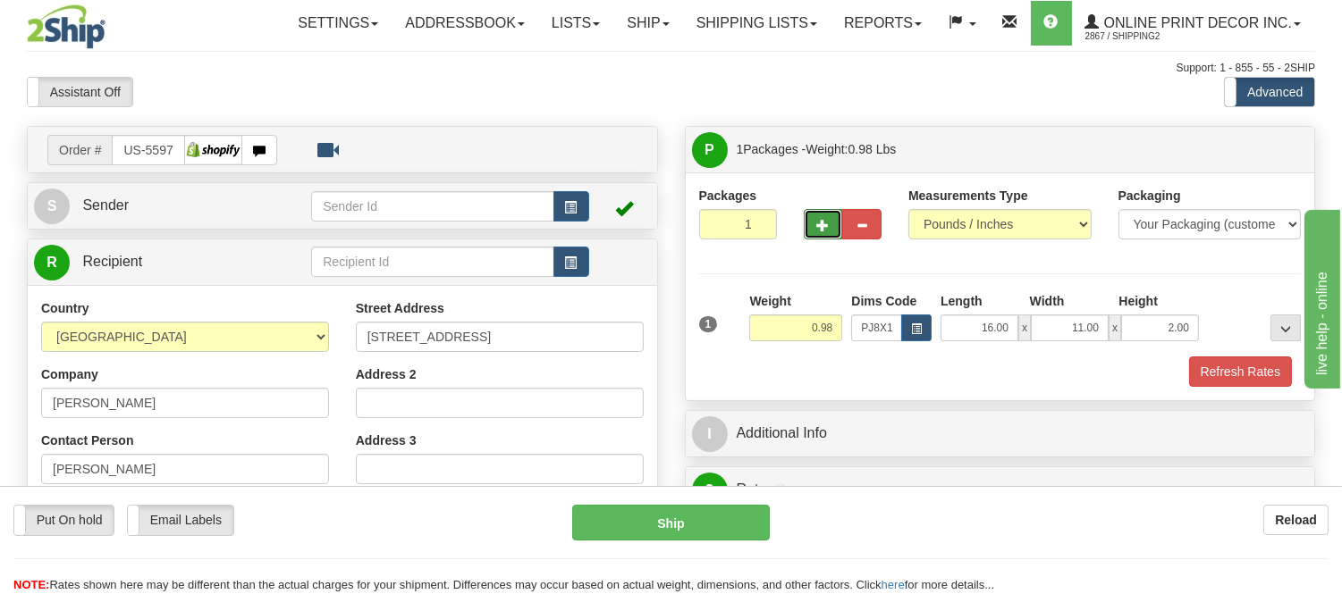
type input "2"
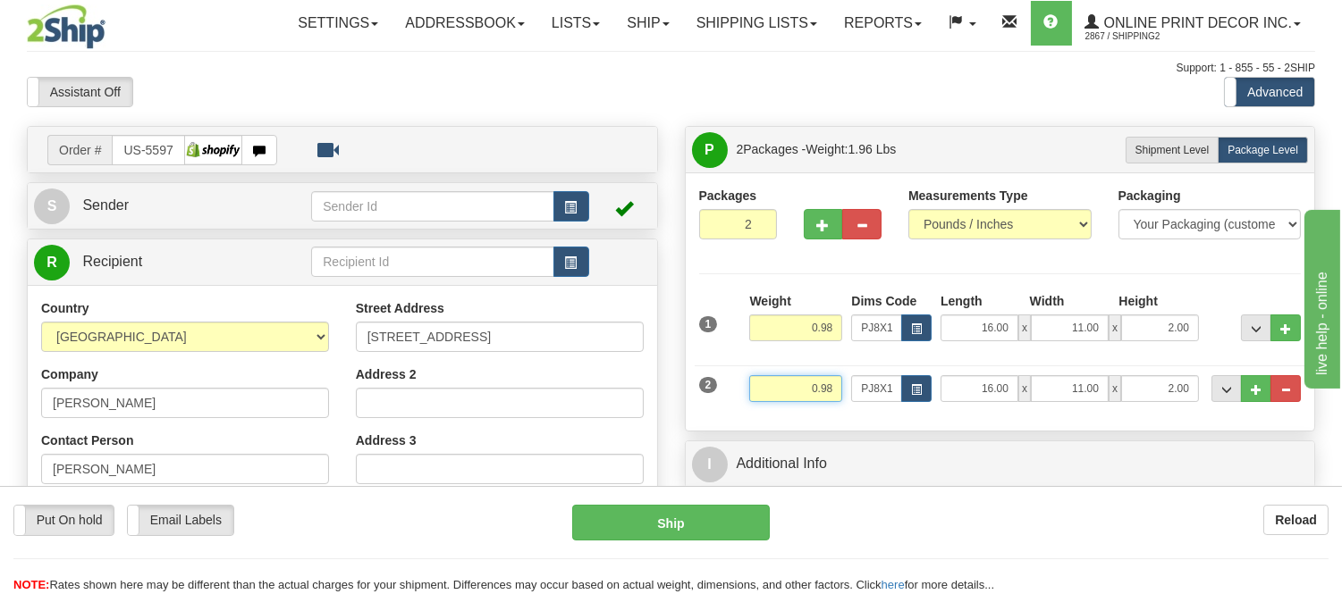
drag, startPoint x: 838, startPoint y: 390, endPoint x: 764, endPoint y: 403, distance: 74.5
click at [764, 402] on input "0.98" at bounding box center [795, 388] width 93 height 27
click button "Delete" at bounding box center [0, 0] width 0 height 0
type input "1.00"
click at [911, 388] on span "button" at bounding box center [916, 390] width 11 height 10
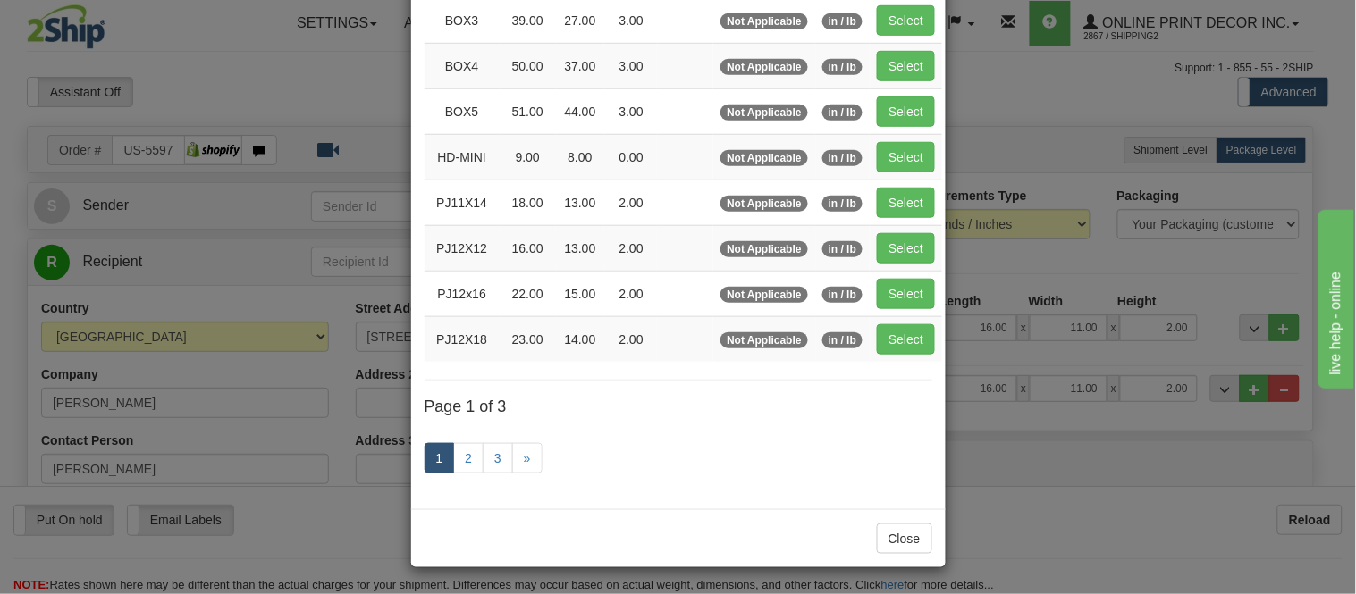
scroll to position [298, 0]
click at [483, 460] on link "3" at bounding box center [498, 457] width 30 height 30
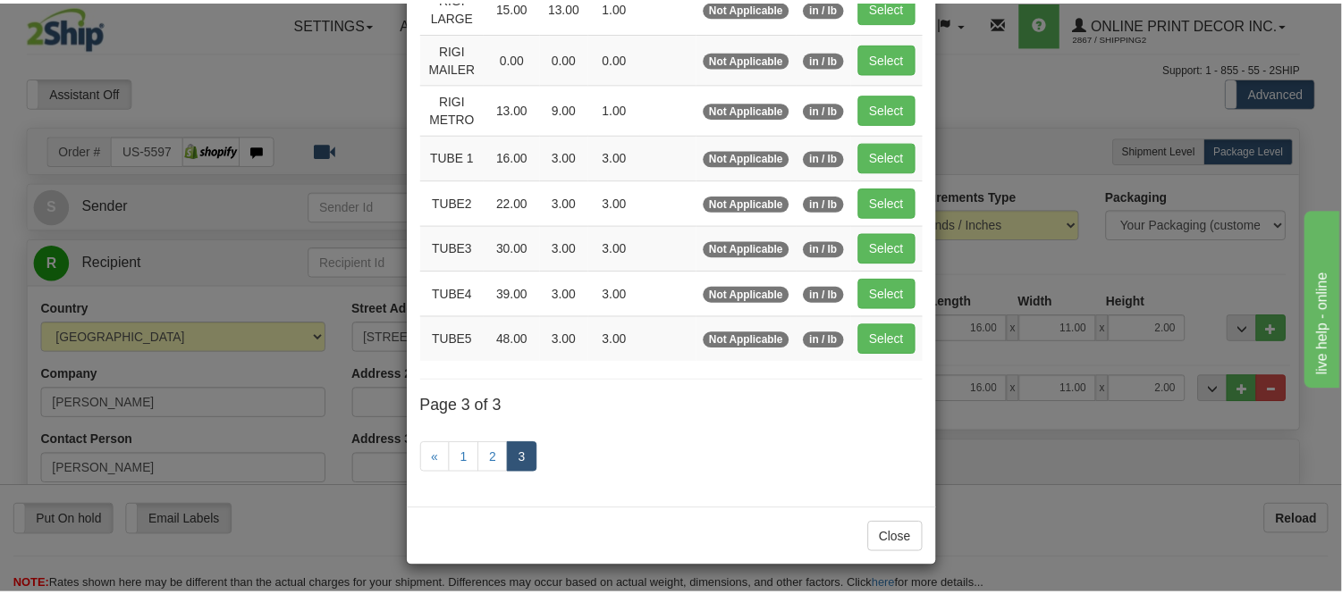
scroll to position [215, 0]
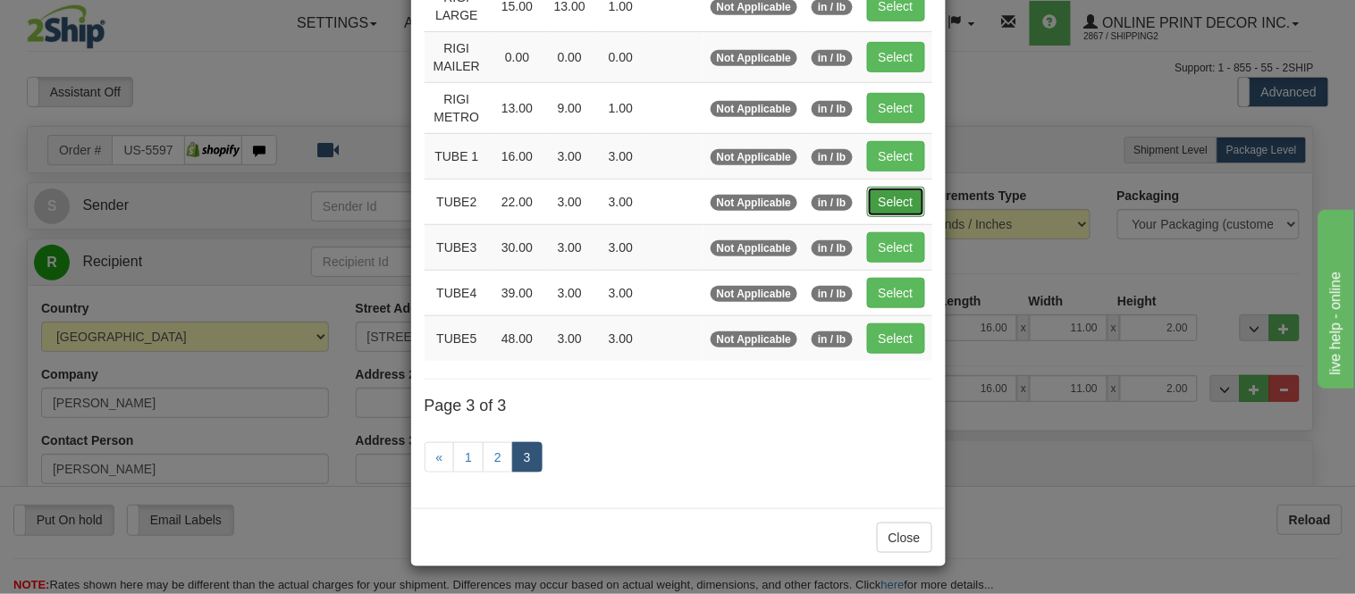
click at [904, 187] on button "Select" at bounding box center [896, 202] width 58 height 30
type input "TUBE2"
type input "22.00"
type input "3.00"
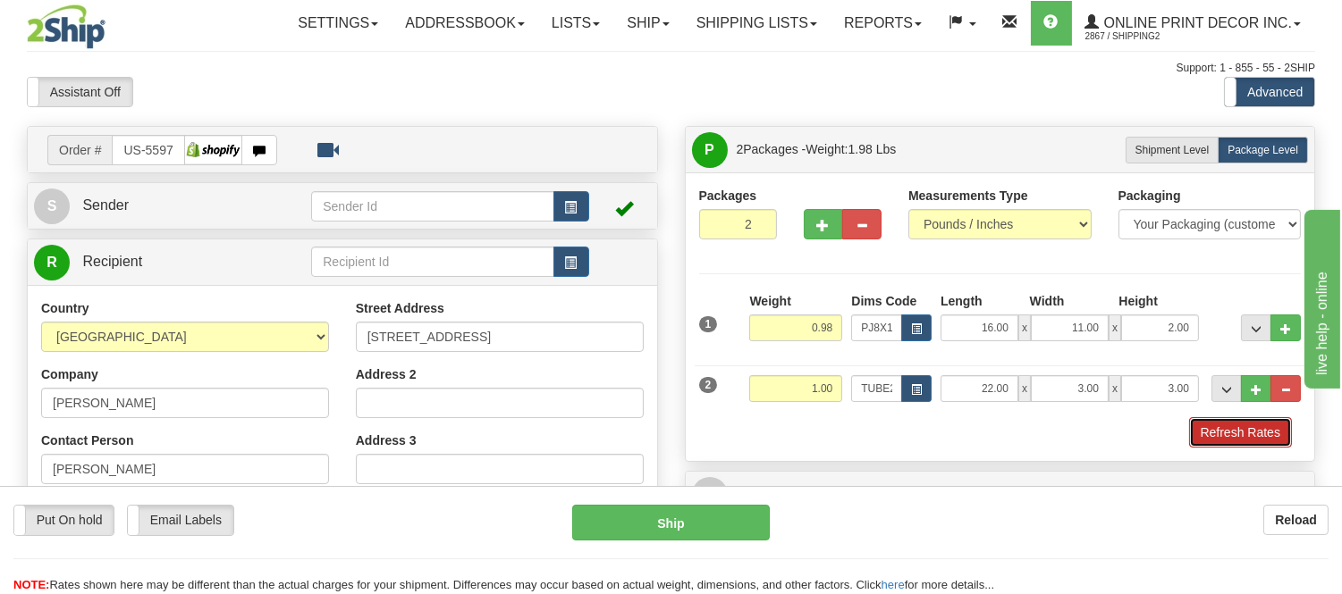
click at [1202, 434] on button "Refresh Rates" at bounding box center [1240, 432] width 103 height 30
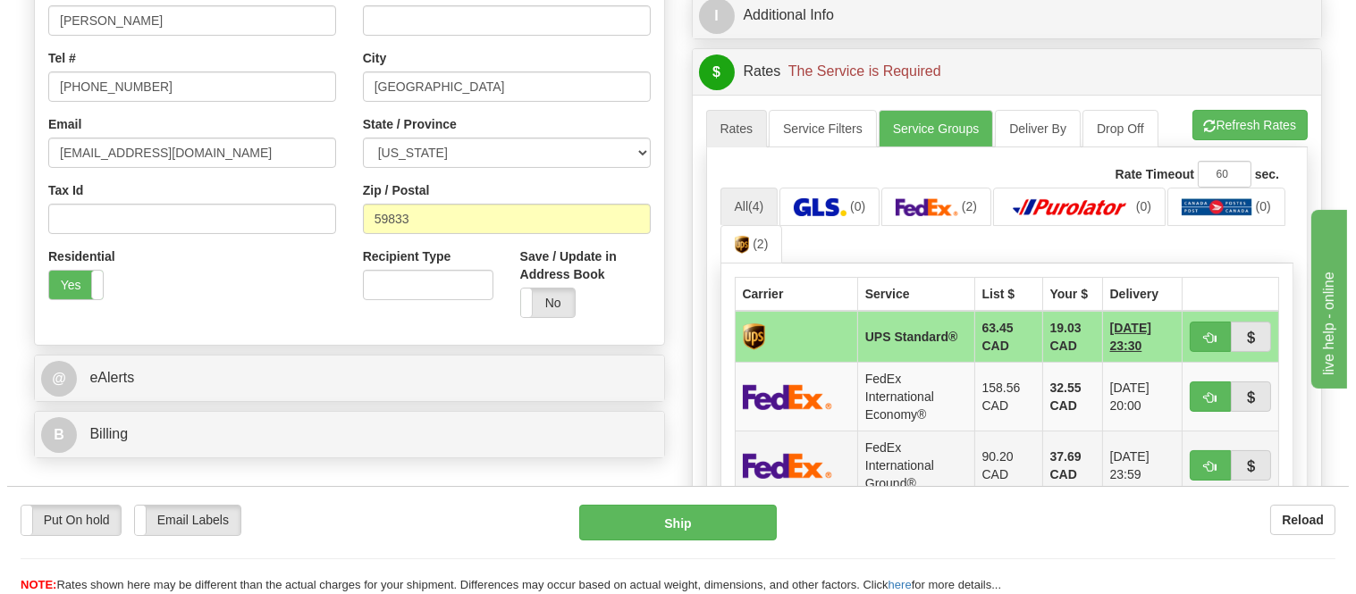
scroll to position [496, 0]
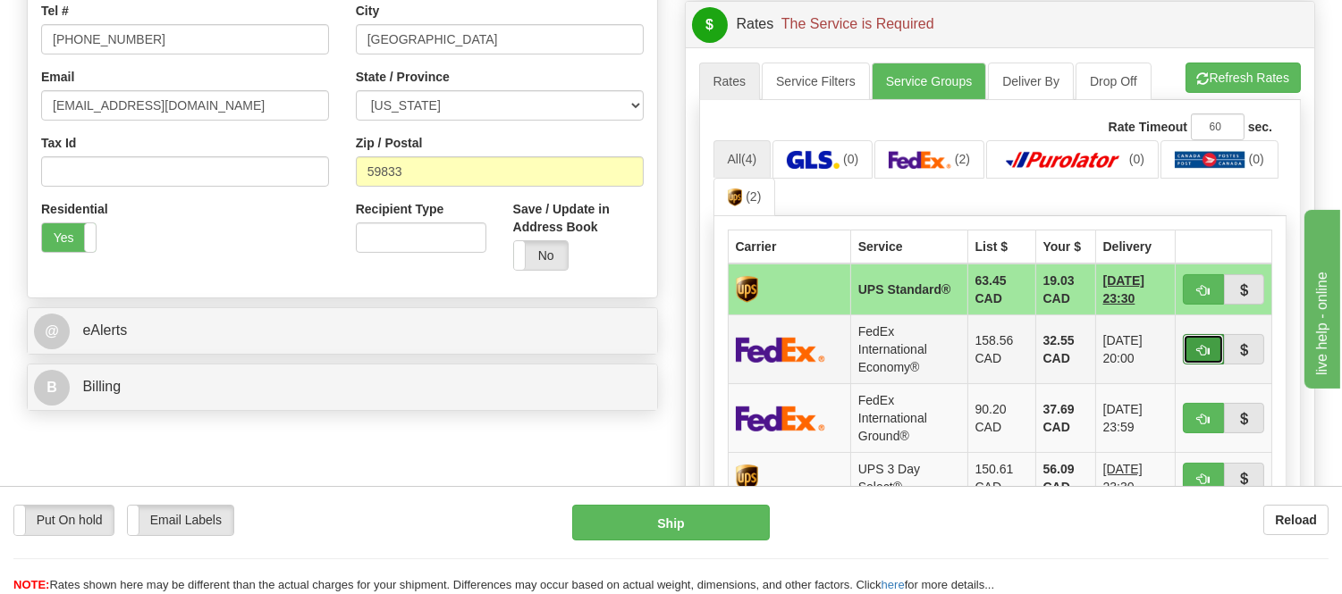
click at [1209, 353] on span "button" at bounding box center [1203, 351] width 13 height 12
type input "03"
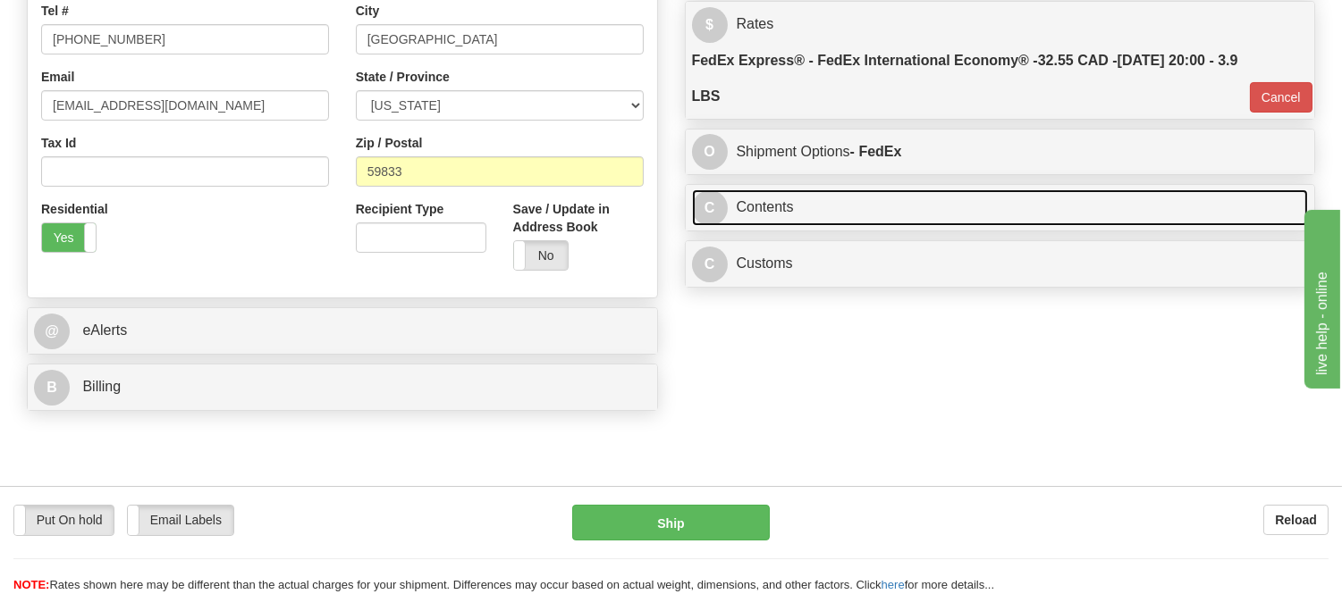
click at [998, 215] on link "C Contents" at bounding box center [1000, 208] width 617 height 37
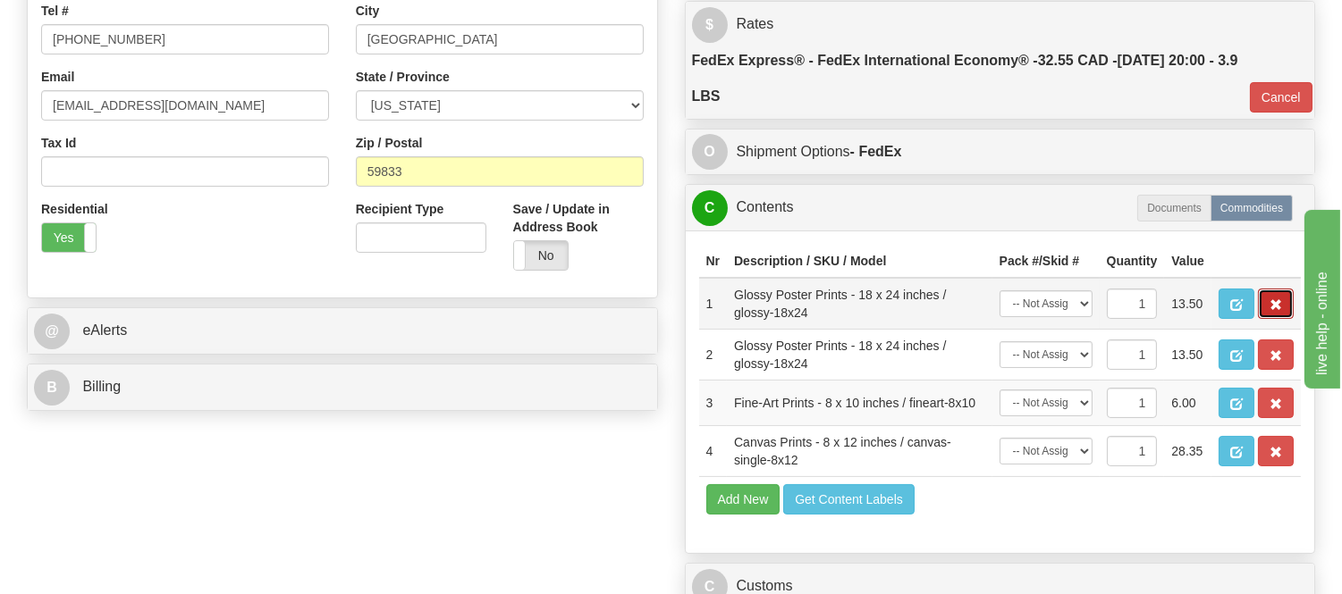
click at [1261, 319] on button "button" at bounding box center [1276, 304] width 36 height 30
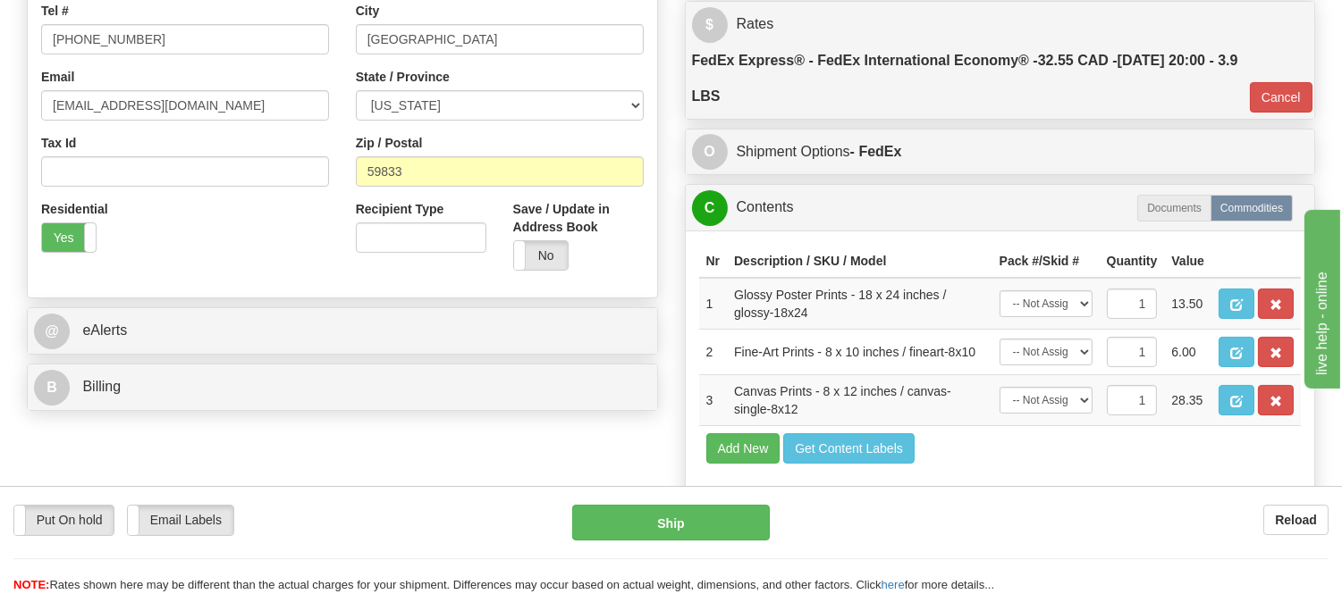
click at [1261, 319] on button "button" at bounding box center [1276, 304] width 36 height 30
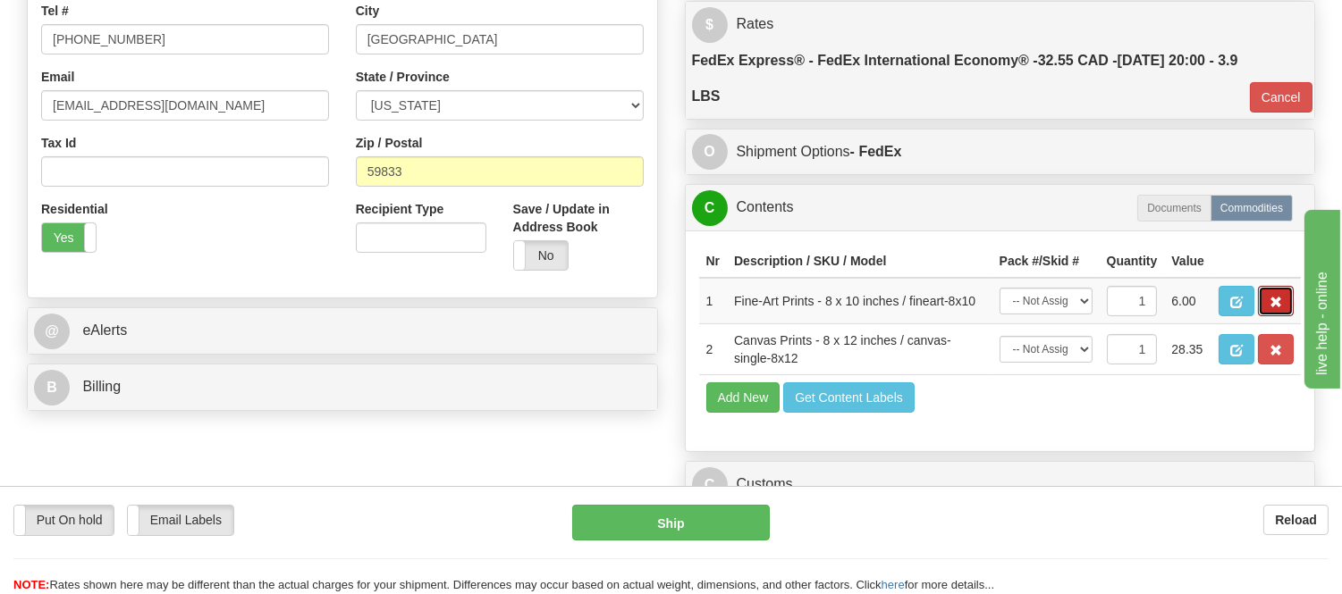
click at [1261, 316] on button "button" at bounding box center [1276, 301] width 36 height 30
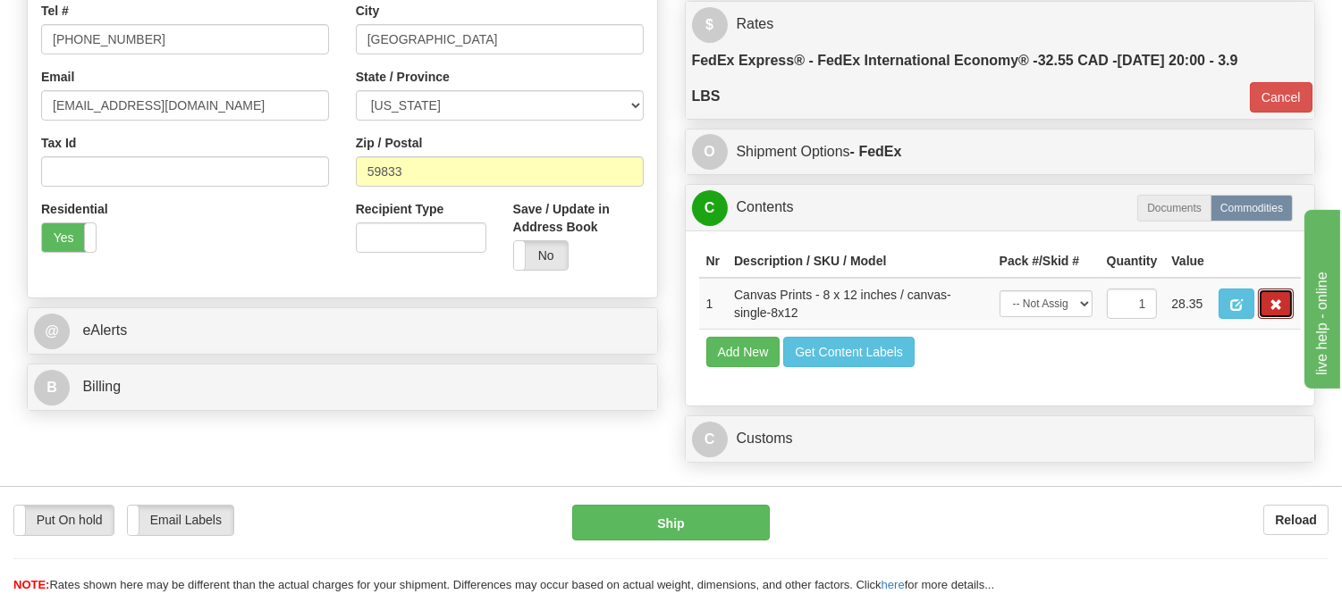
click at [1261, 319] on button "button" at bounding box center [1276, 304] width 36 height 30
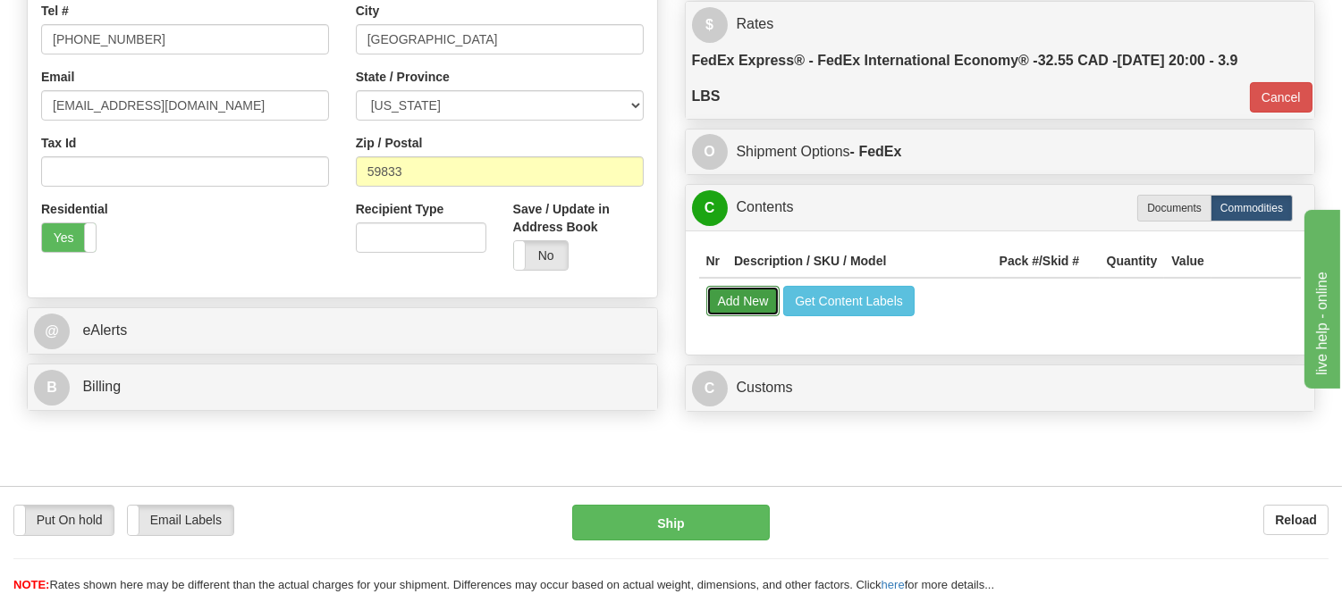
click at [766, 315] on button "Add New" at bounding box center [743, 301] width 74 height 30
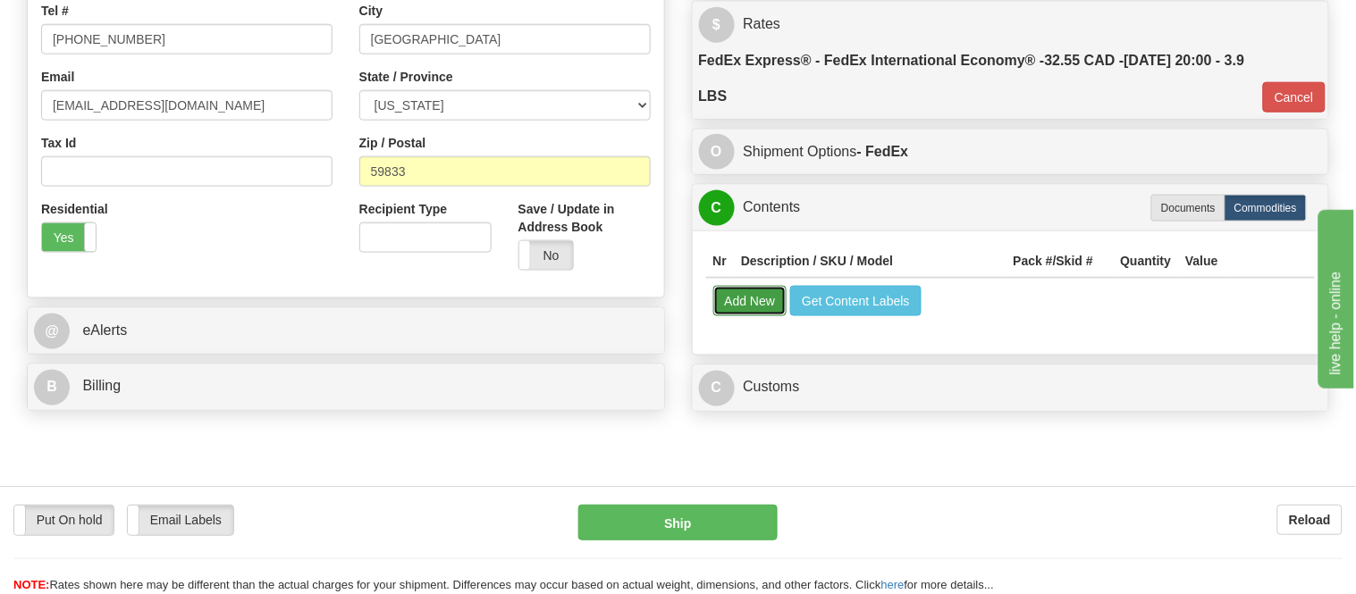
select select
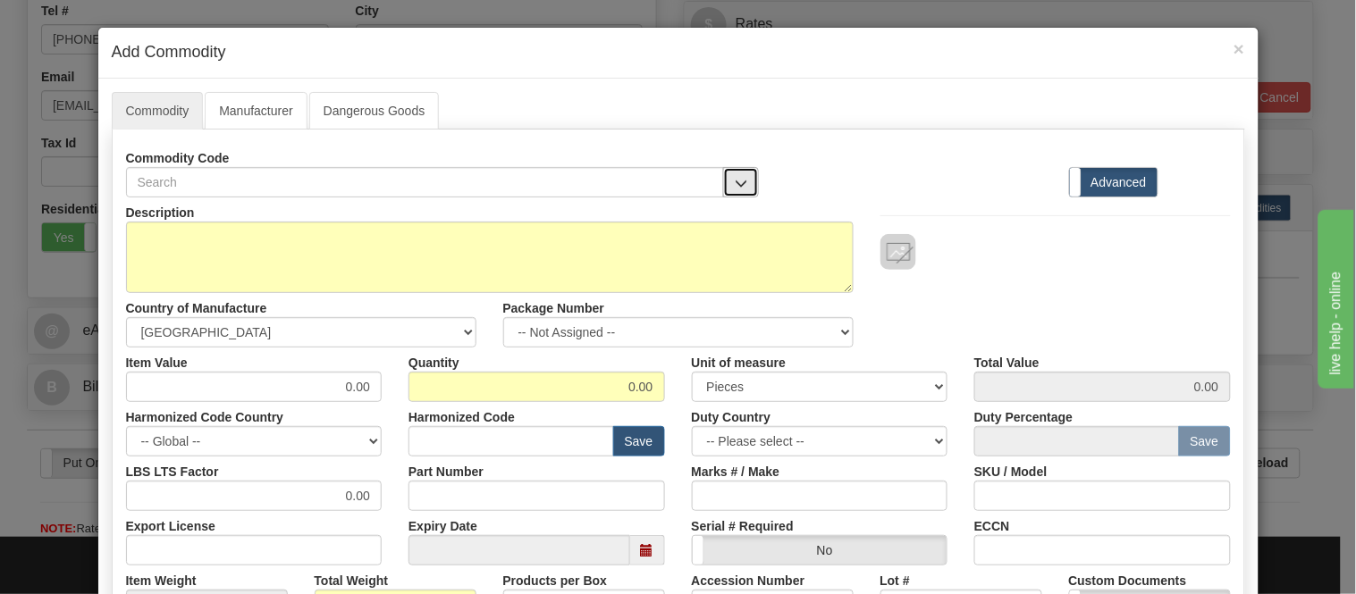
click at [739, 181] on button "button" at bounding box center [741, 182] width 36 height 30
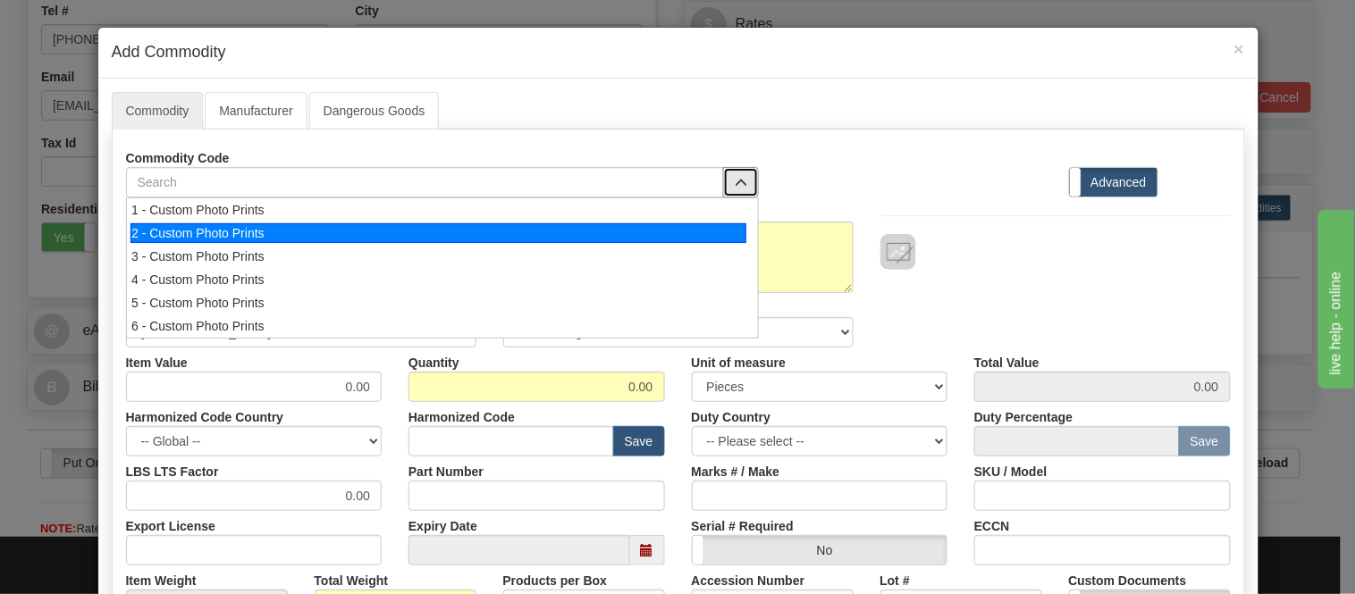
click at [739, 236] on li "2 - Custom Photo Prints" at bounding box center [442, 233] width 631 height 23
select select "1"
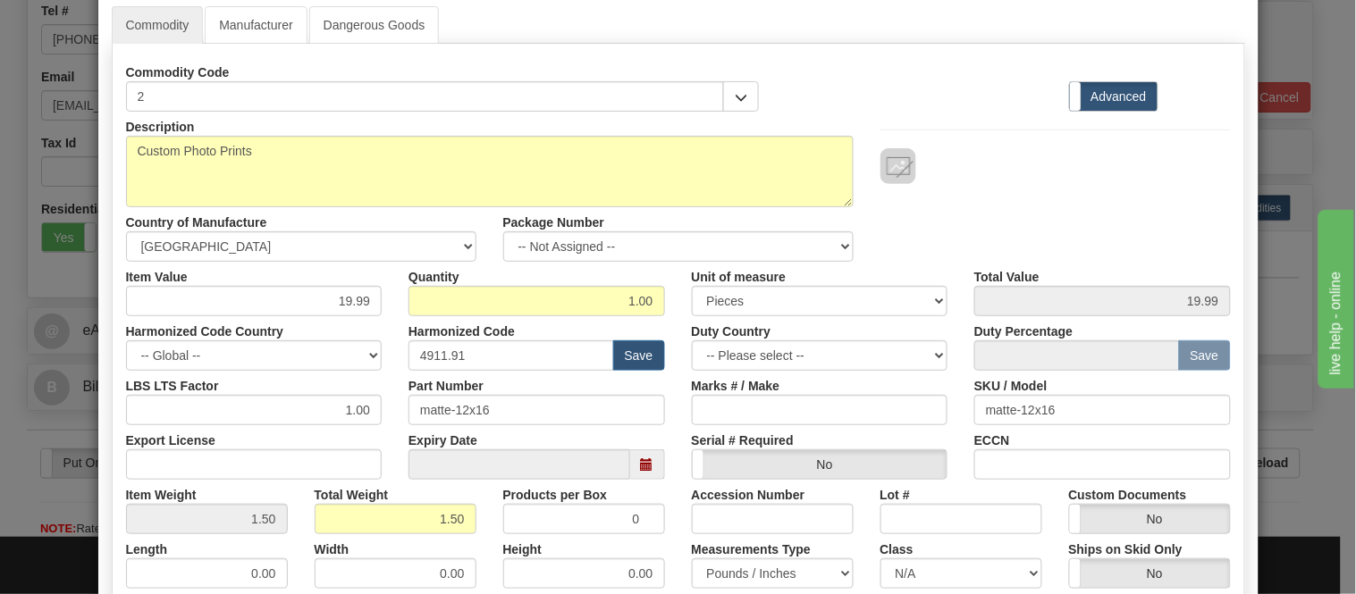
scroll to position [81, 0]
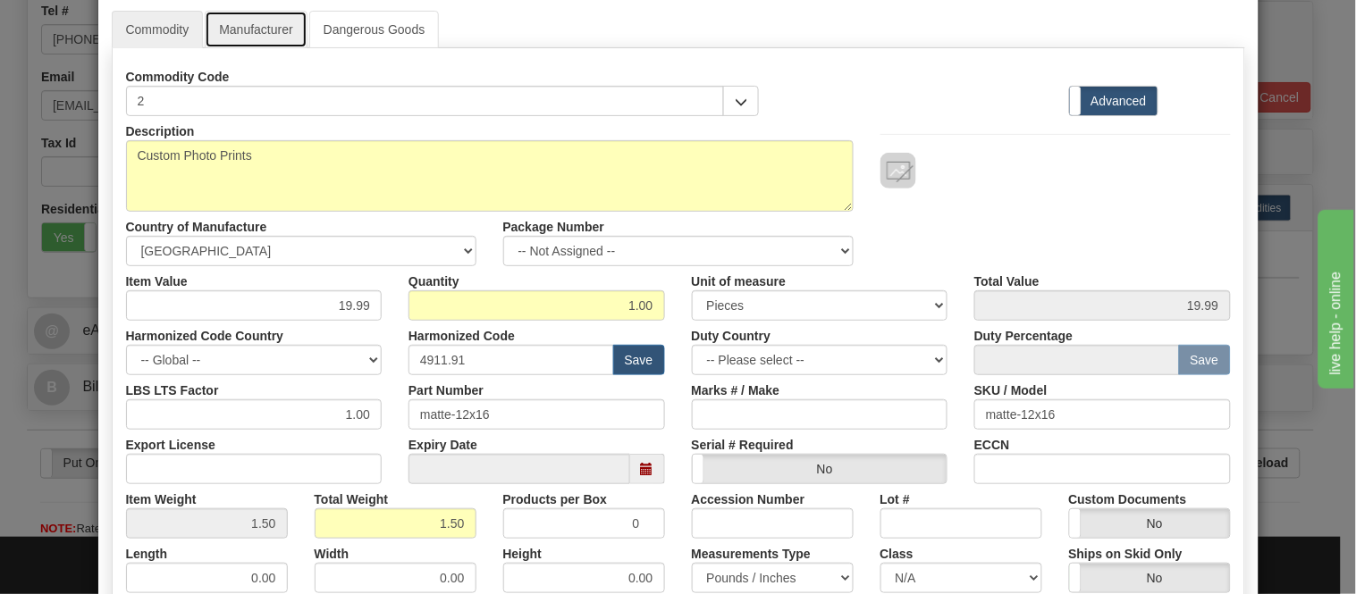
click at [206, 20] on link "Manufacturer" at bounding box center [256, 30] width 102 height 38
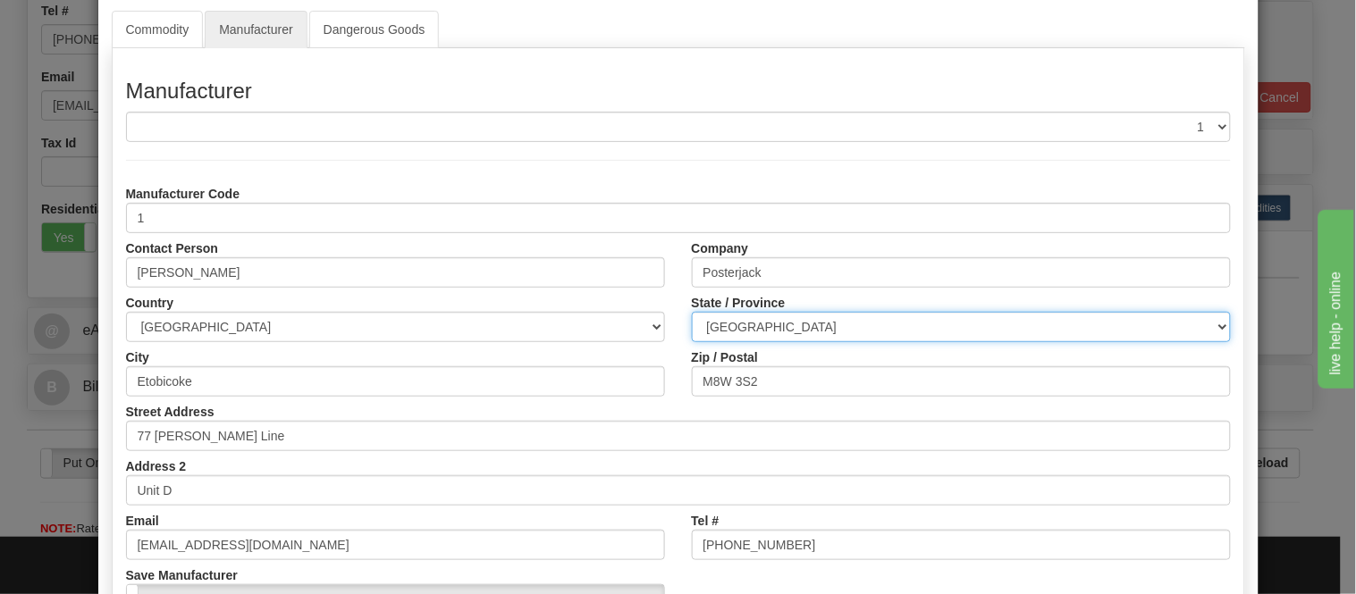
drag, startPoint x: 772, startPoint y: 322, endPoint x: 780, endPoint y: 326, distance: 9.2
click at [772, 322] on select "ALBERTA BRITISH COLUMBIA MANITOBA NEW BRUNSWICK NEWFOUNDLAND NOVA SCOTIA NUNAVU…" at bounding box center [961, 327] width 539 height 30
select select "ON"
click at [692, 312] on select "ALBERTA BRITISH COLUMBIA MANITOBA NEW BRUNSWICK NEWFOUNDLAND NOVA SCOTIA NUNAVU…" at bounding box center [961, 327] width 539 height 30
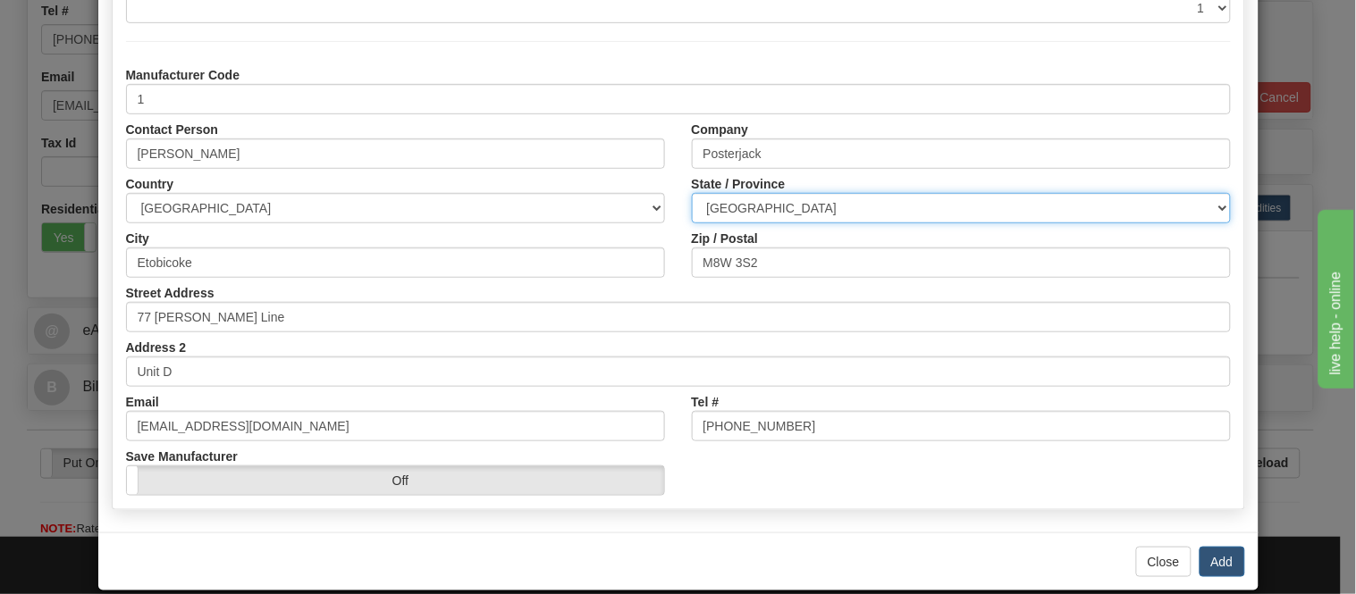
scroll to position [224, 0]
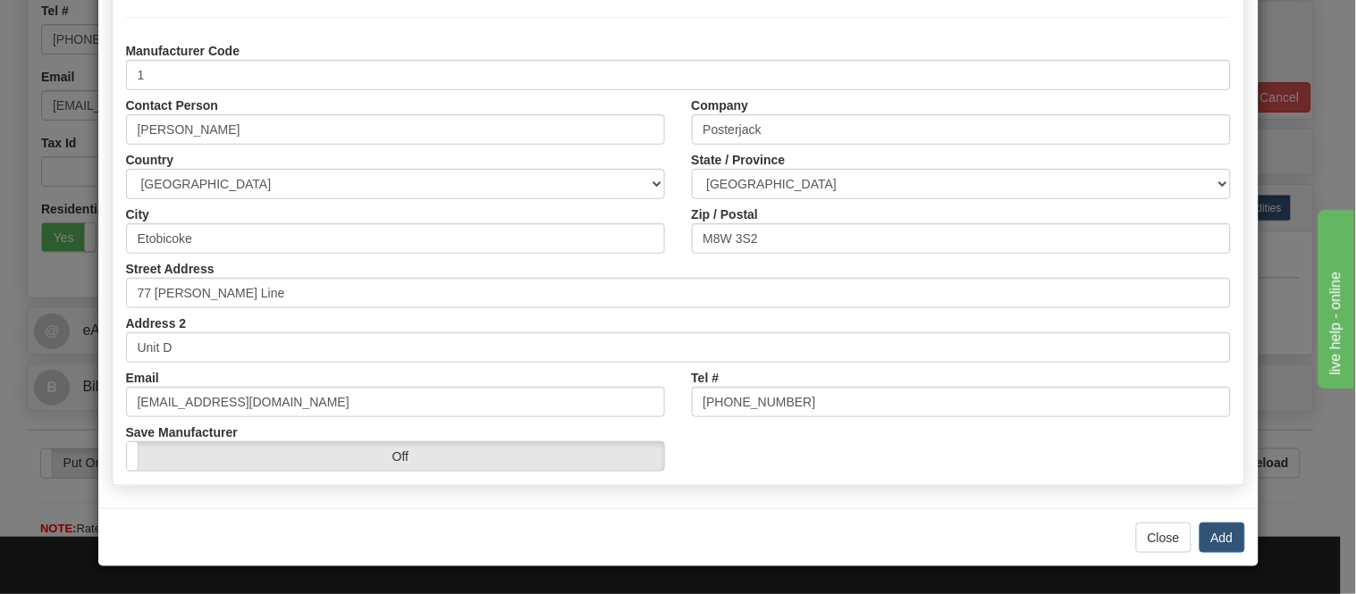
click at [1237, 543] on div "Close Add" at bounding box center [678, 538] width 1160 height 58
click at [1227, 535] on button "Add" at bounding box center [1223, 538] width 46 height 30
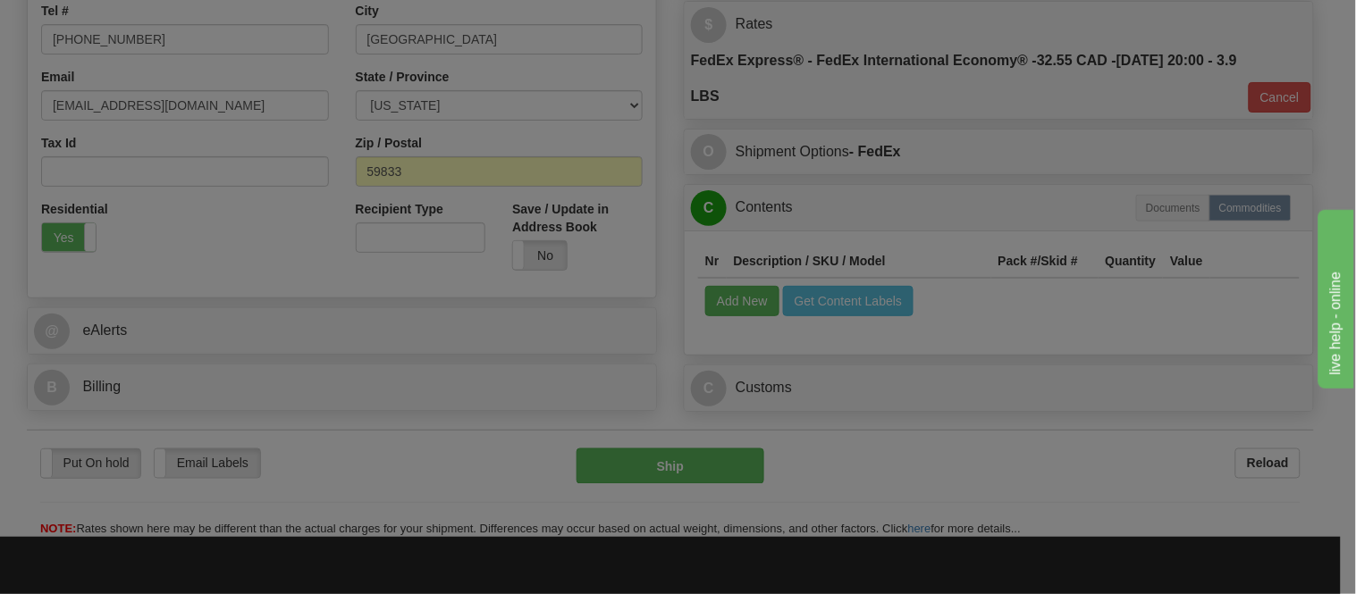
scroll to position [0, 0]
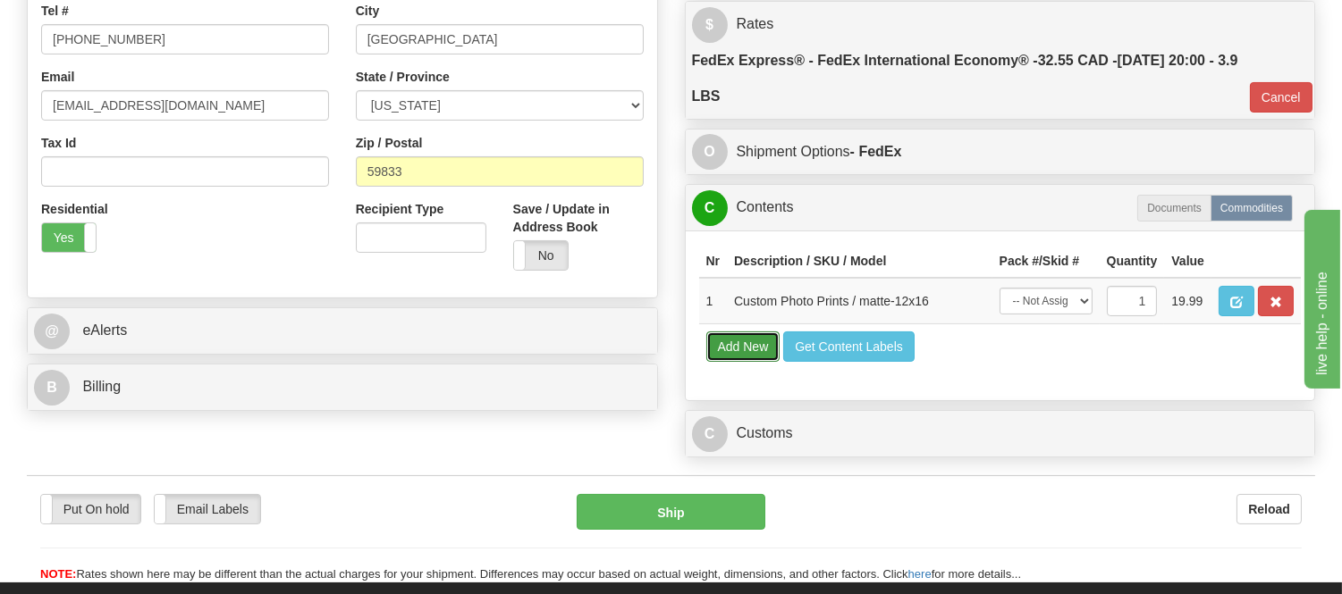
click at [746, 362] on button "Add New" at bounding box center [743, 347] width 74 height 30
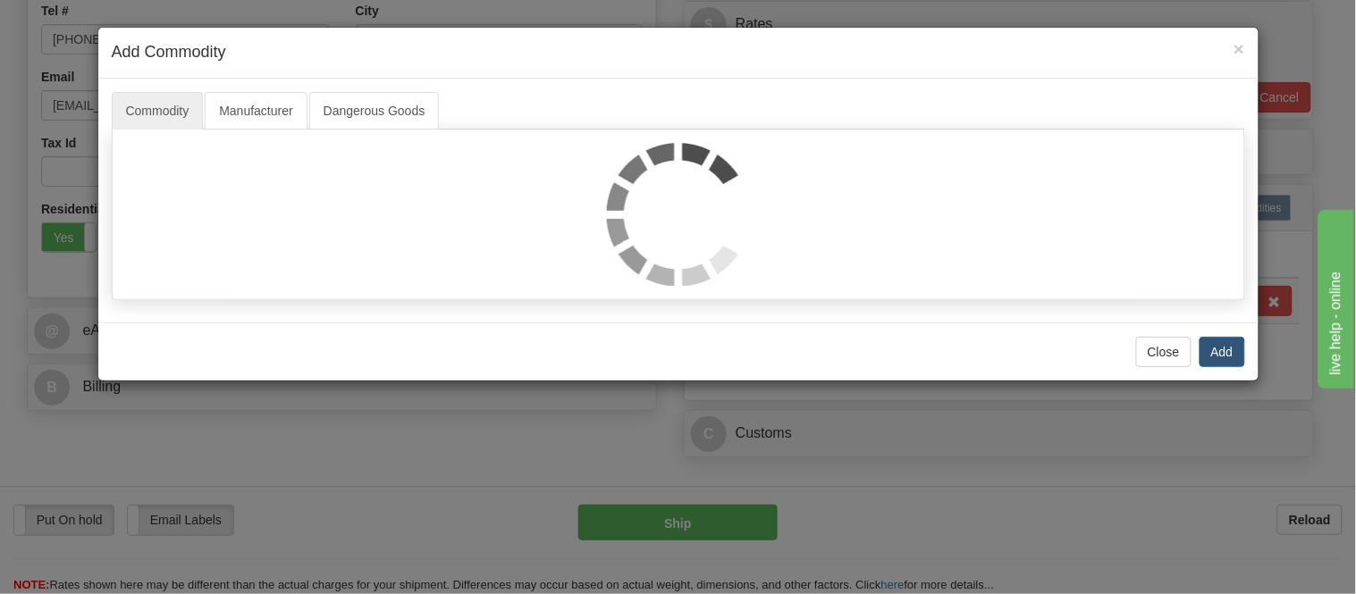
select select
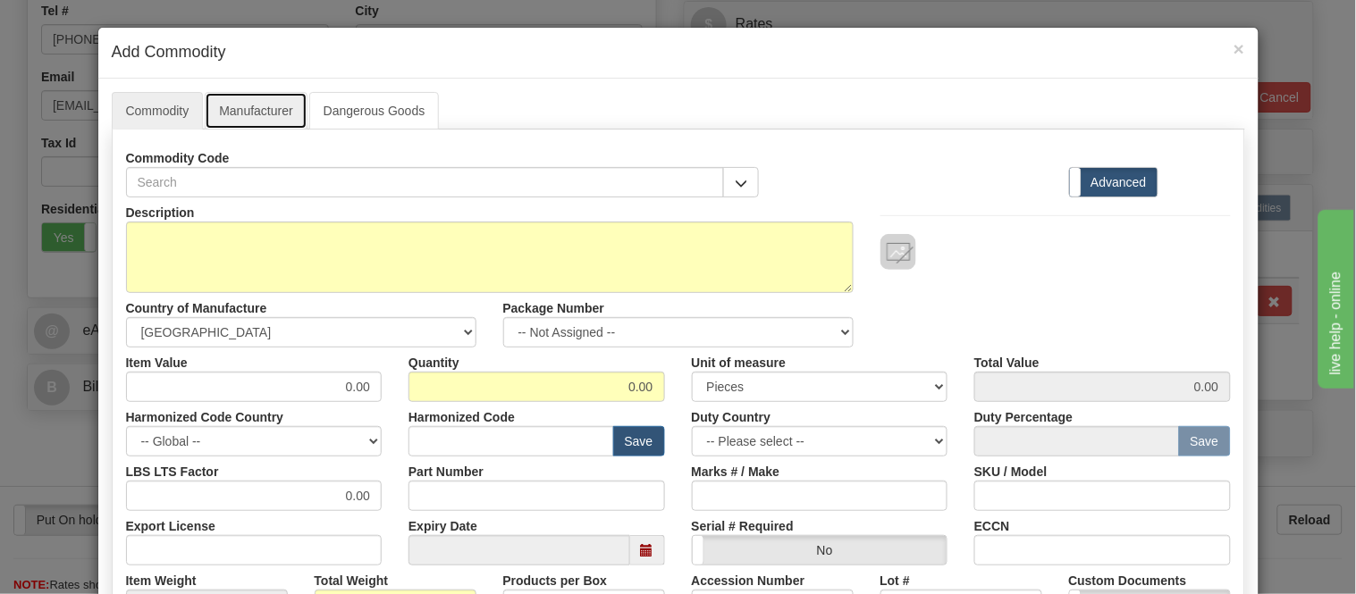
click at [261, 123] on link "Manufacturer" at bounding box center [256, 111] width 102 height 38
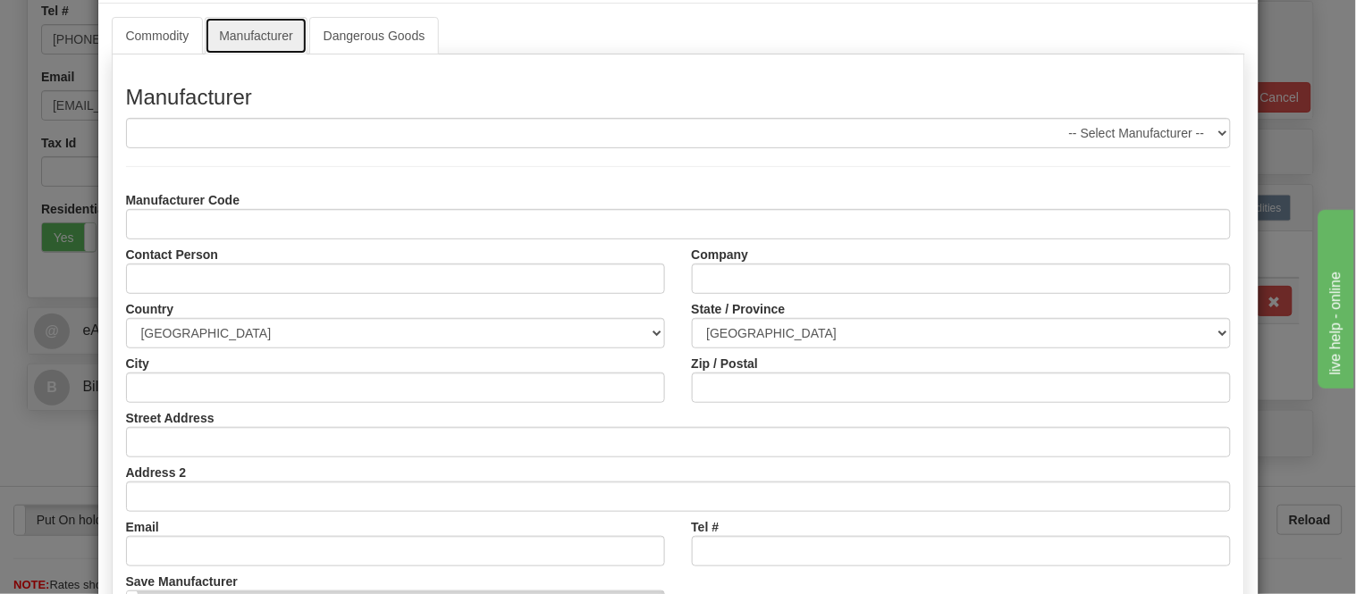
scroll to position [198, 0]
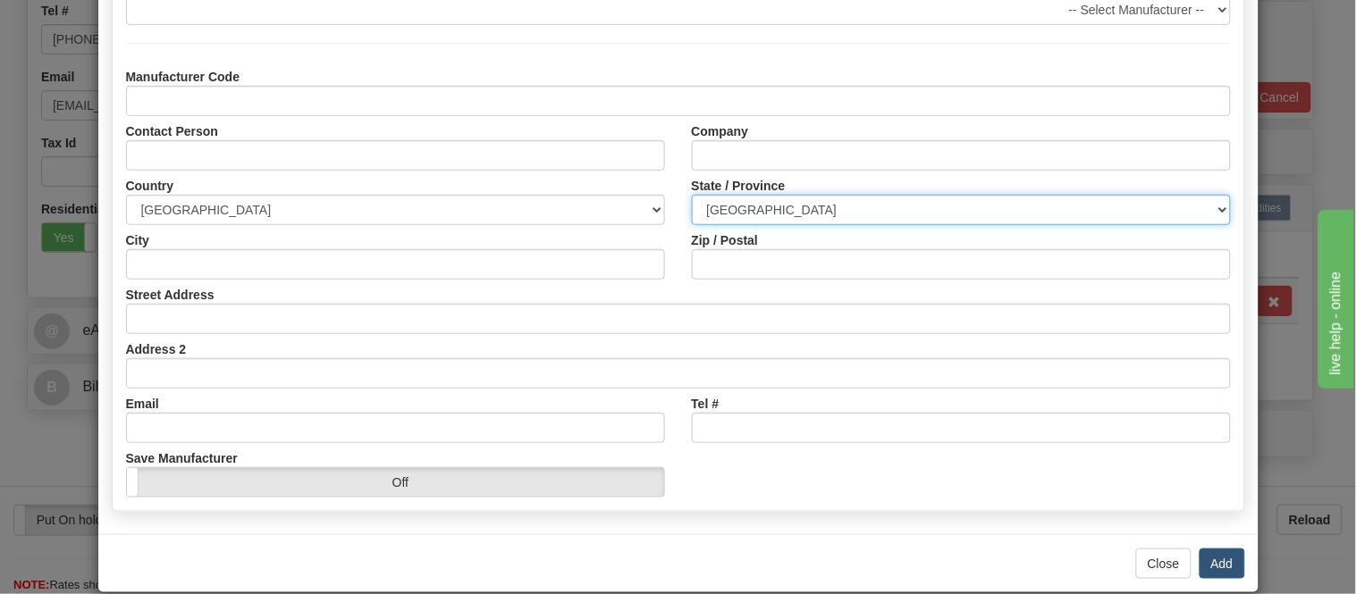
click at [739, 208] on select "ALBERTA BRITISH COLUMBIA MANITOBA NEW BRUNSWICK NEWFOUNDLAND NOVA SCOTIA NUNAVU…" at bounding box center [961, 210] width 539 height 30
select select "ON"
click at [692, 195] on select "ALBERTA BRITISH COLUMBIA MANITOBA NEW BRUNSWICK NEWFOUNDLAND NOVA SCOTIA NUNAVU…" at bounding box center [961, 210] width 539 height 30
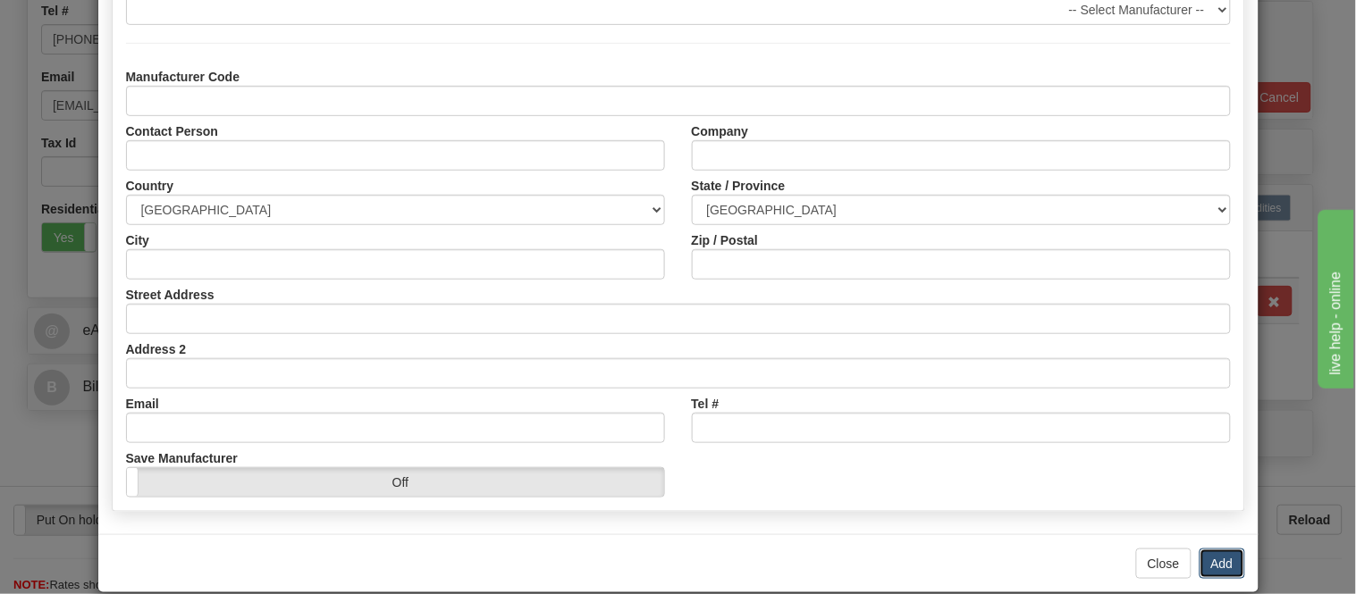
click at [1200, 568] on button "Add" at bounding box center [1223, 564] width 46 height 30
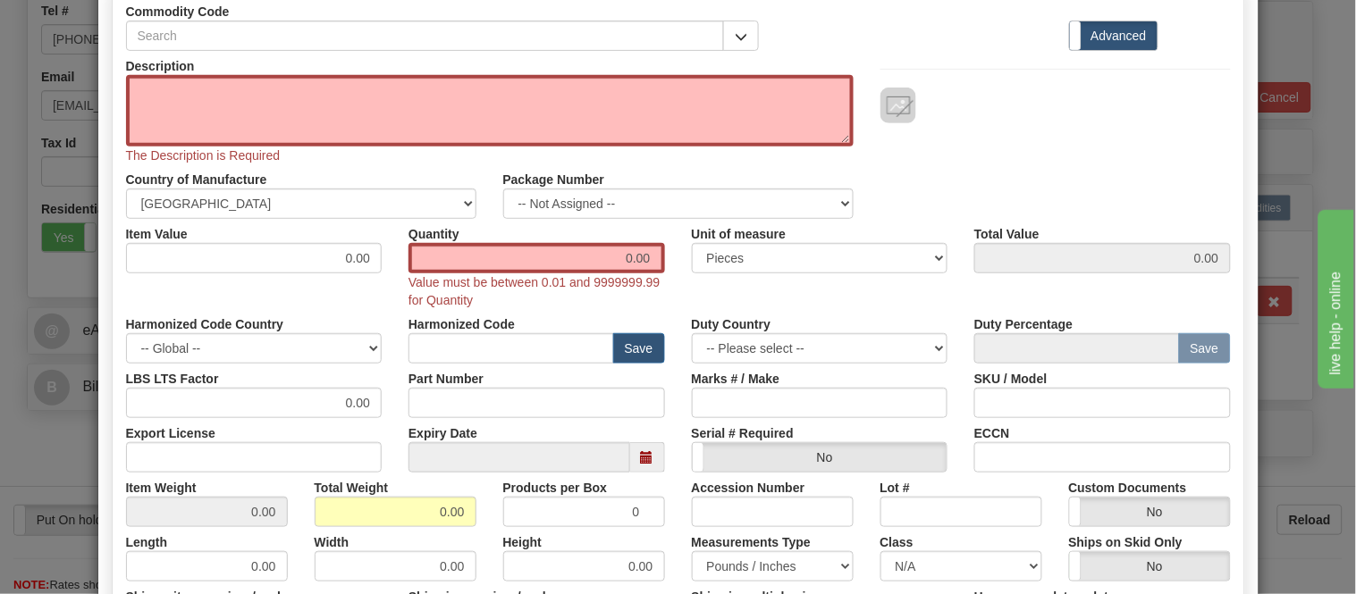
scroll to position [0, 0]
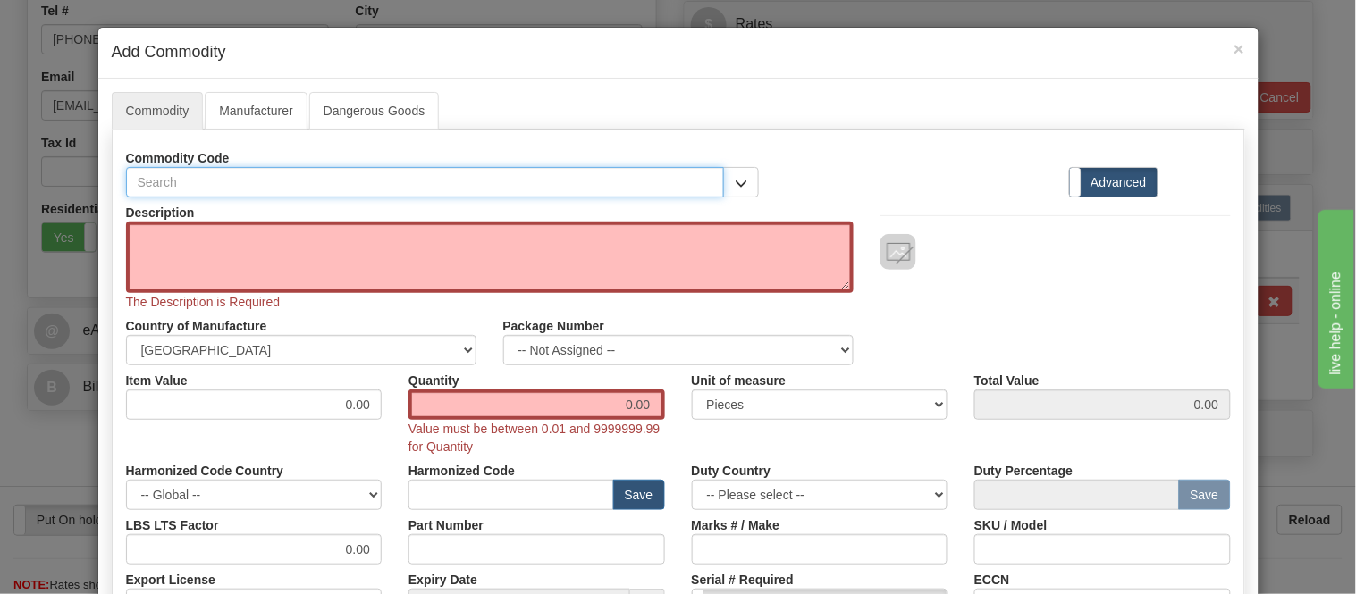
click at [377, 182] on input "text" at bounding box center [425, 182] width 599 height 30
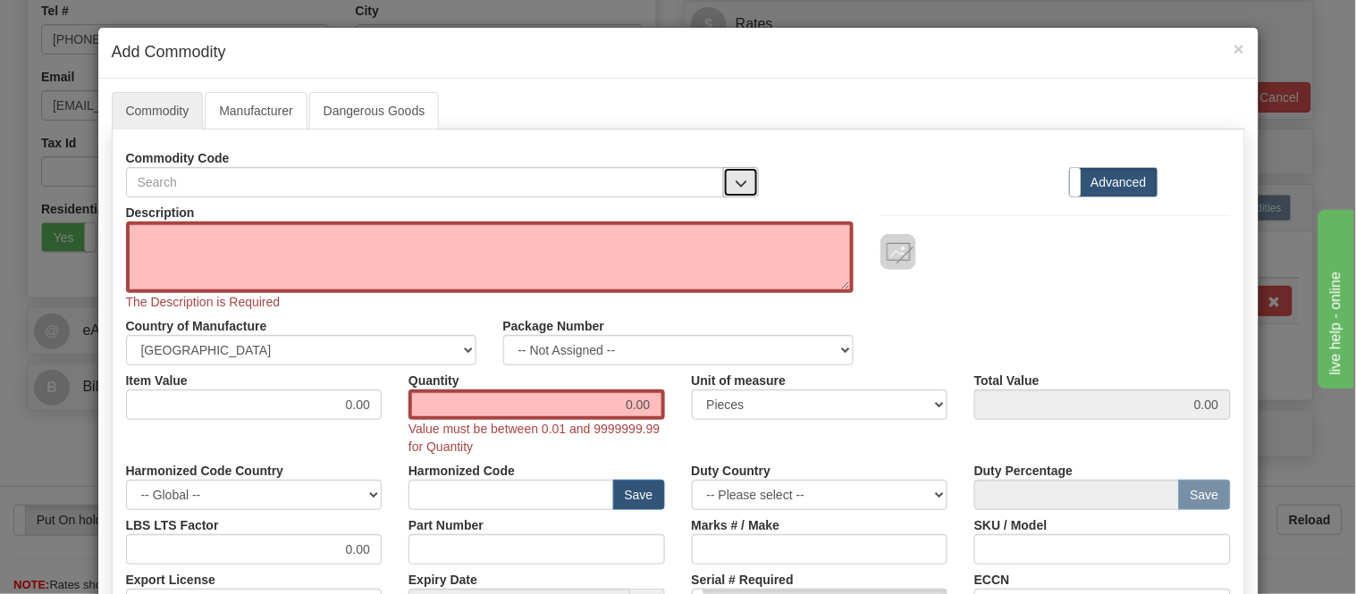
click at [723, 186] on button "button" at bounding box center [741, 182] width 36 height 30
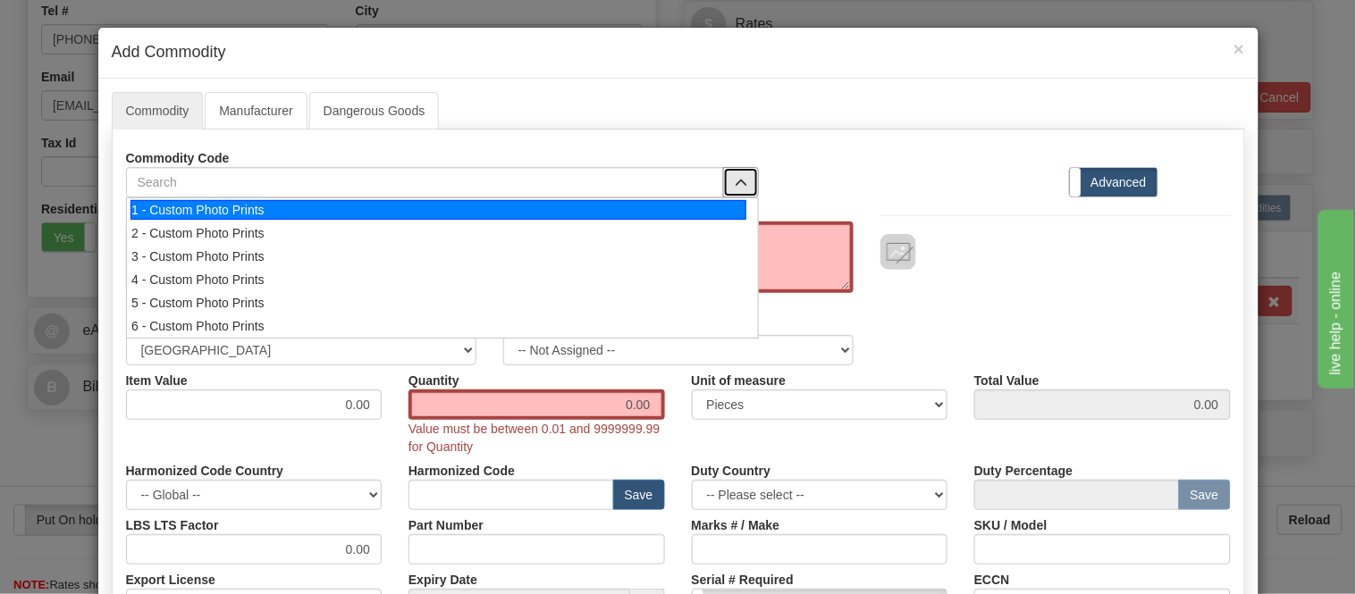
click at [692, 216] on div "1 - Custom Photo Prints" at bounding box center [439, 210] width 616 height 20
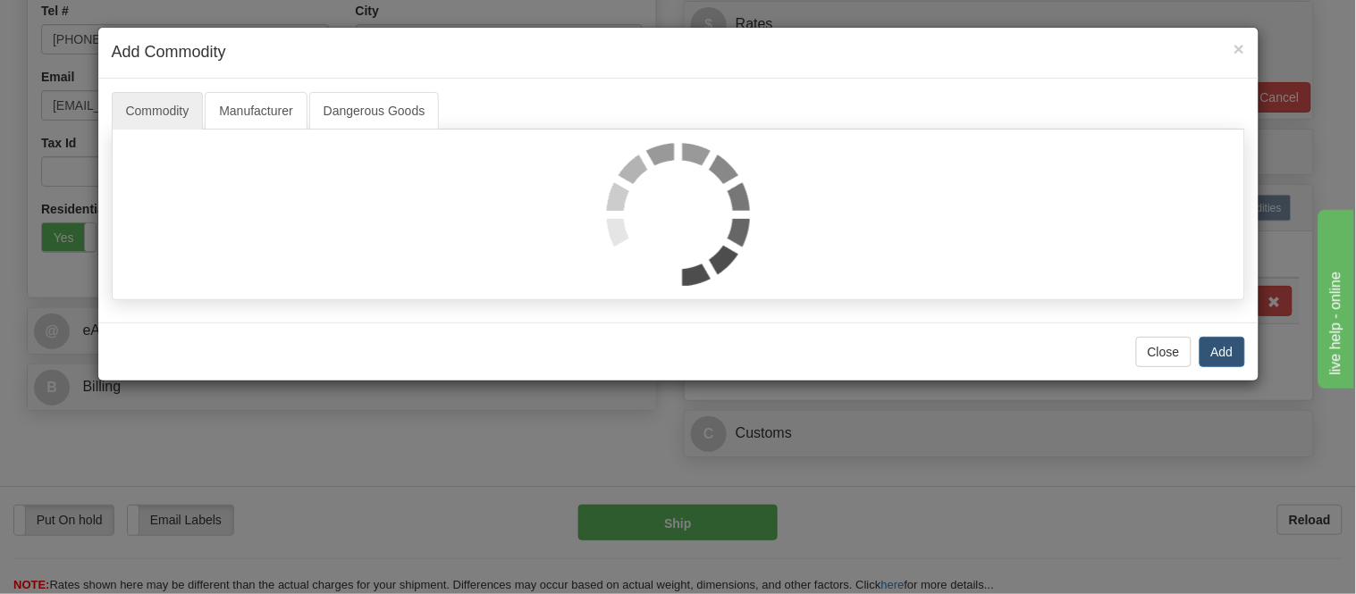
select select "1"
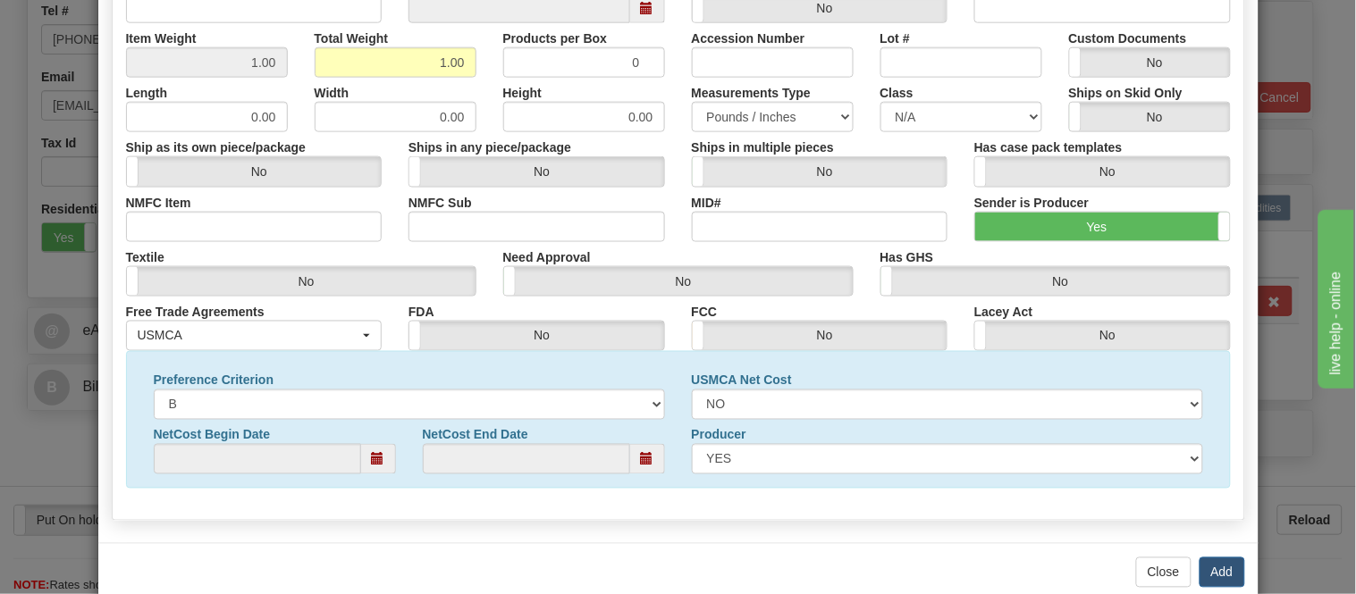
scroll to position [577, 0]
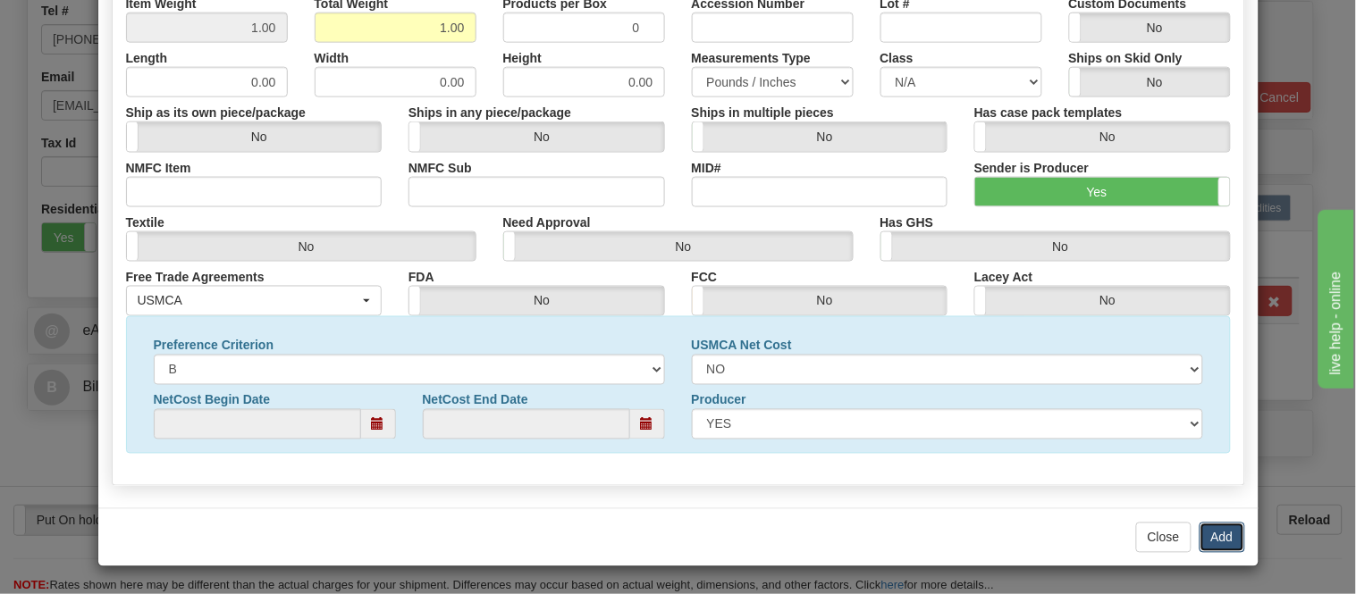
click at [1216, 530] on button "Add" at bounding box center [1223, 538] width 46 height 30
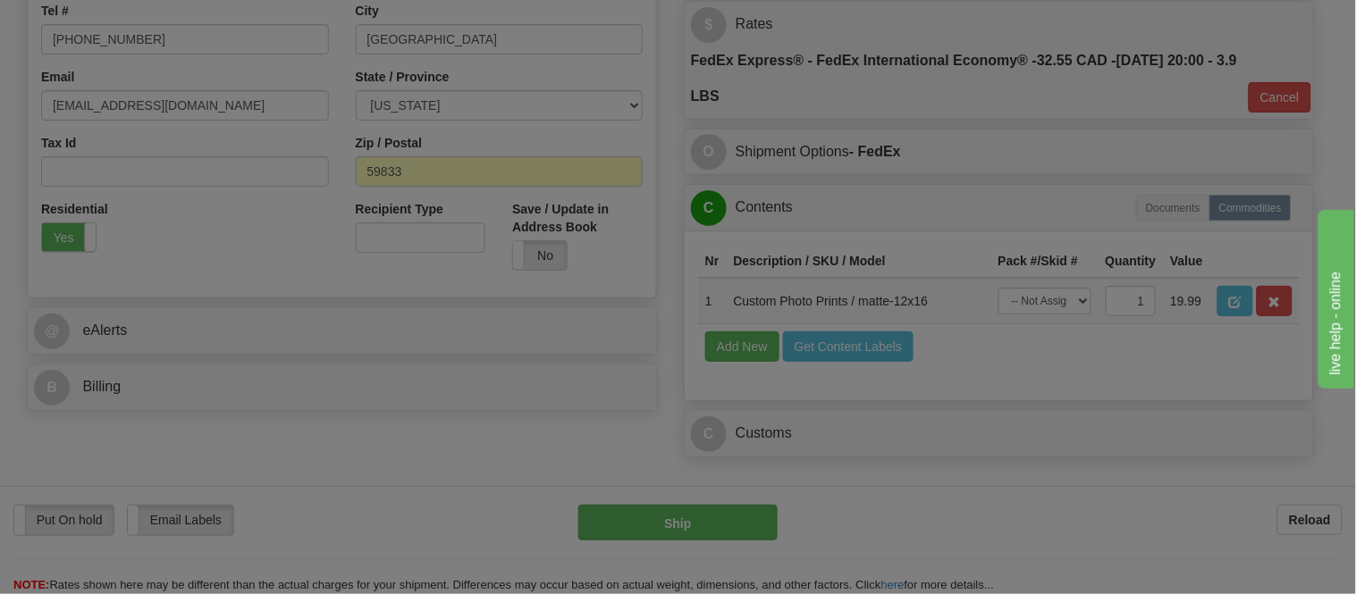
scroll to position [0, 0]
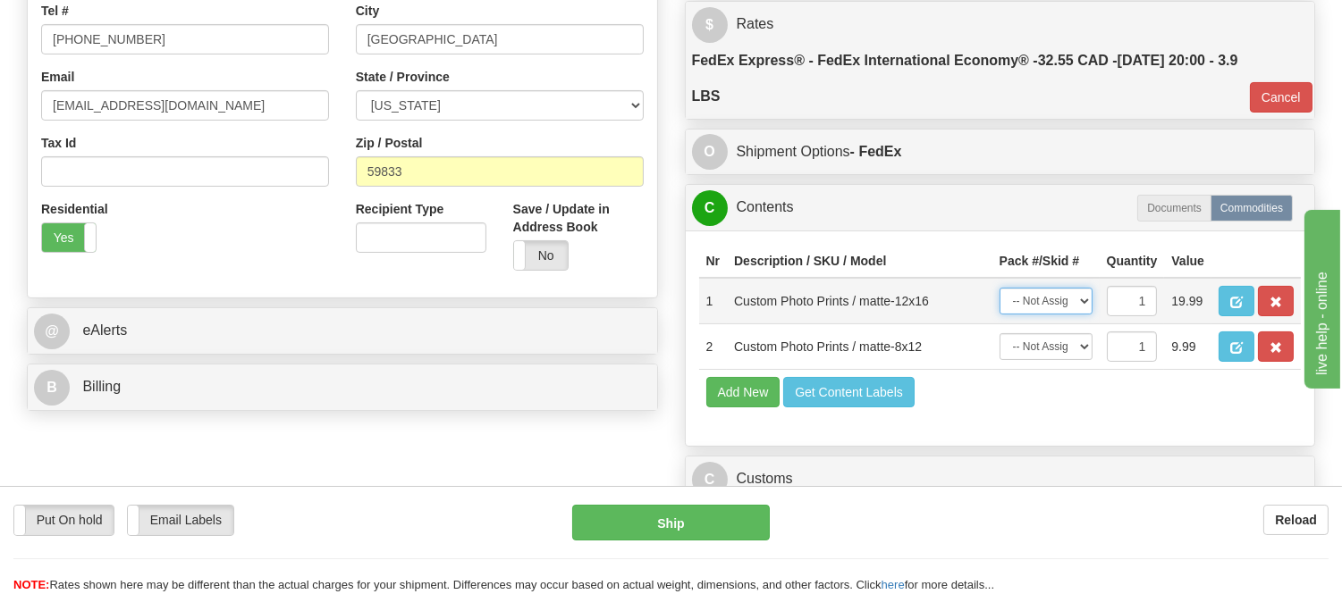
click at [1065, 308] on select "-- Not Assigned -- Item 1 Item 2" at bounding box center [1045, 301] width 93 height 27
select select "0"
click at [999, 306] on select "-- Not Assigned -- Item 1 Item 2" at bounding box center [1045, 301] width 93 height 27
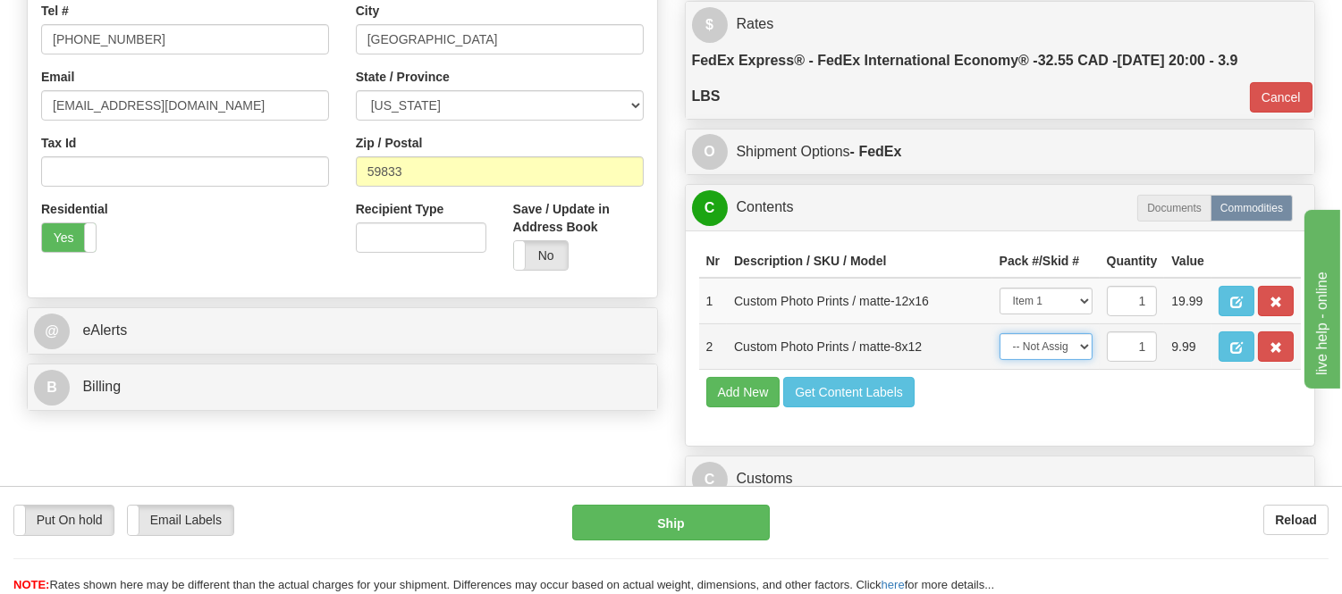
click at [1043, 360] on select "-- Not Assigned -- Item 1 Item 2" at bounding box center [1045, 346] width 93 height 27
select select "0"
click at [999, 360] on select "-- Not Assigned -- Item 1 Item 2" at bounding box center [1045, 346] width 93 height 27
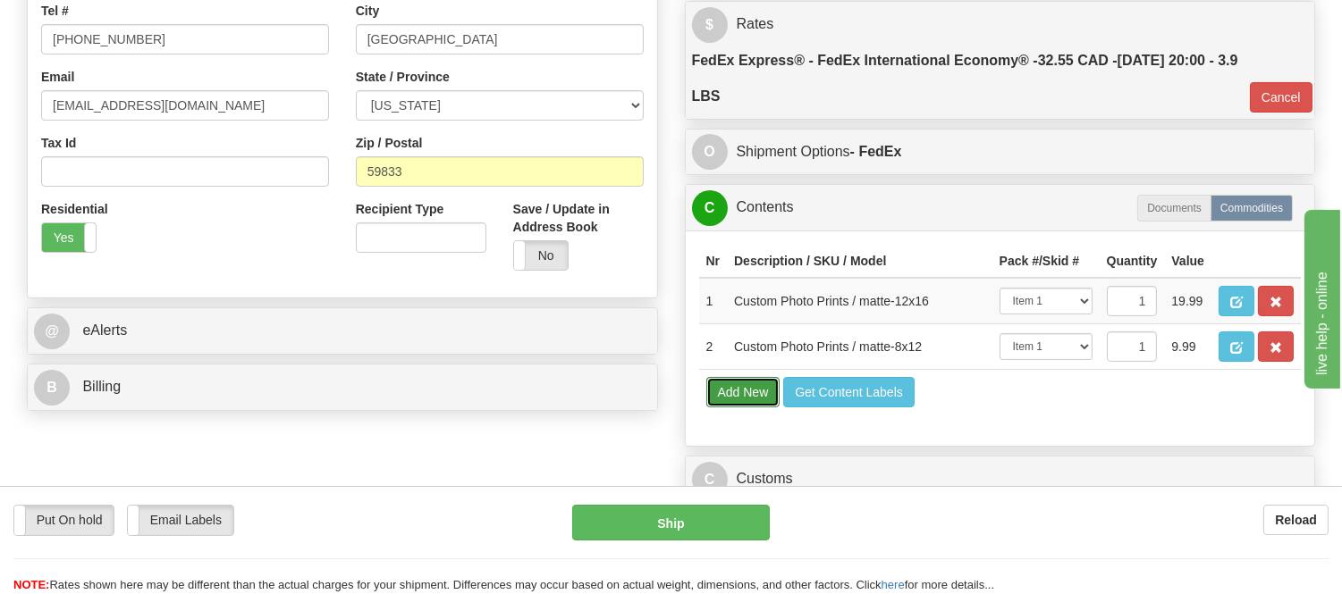
click at [733, 408] on button "Add New" at bounding box center [743, 392] width 74 height 30
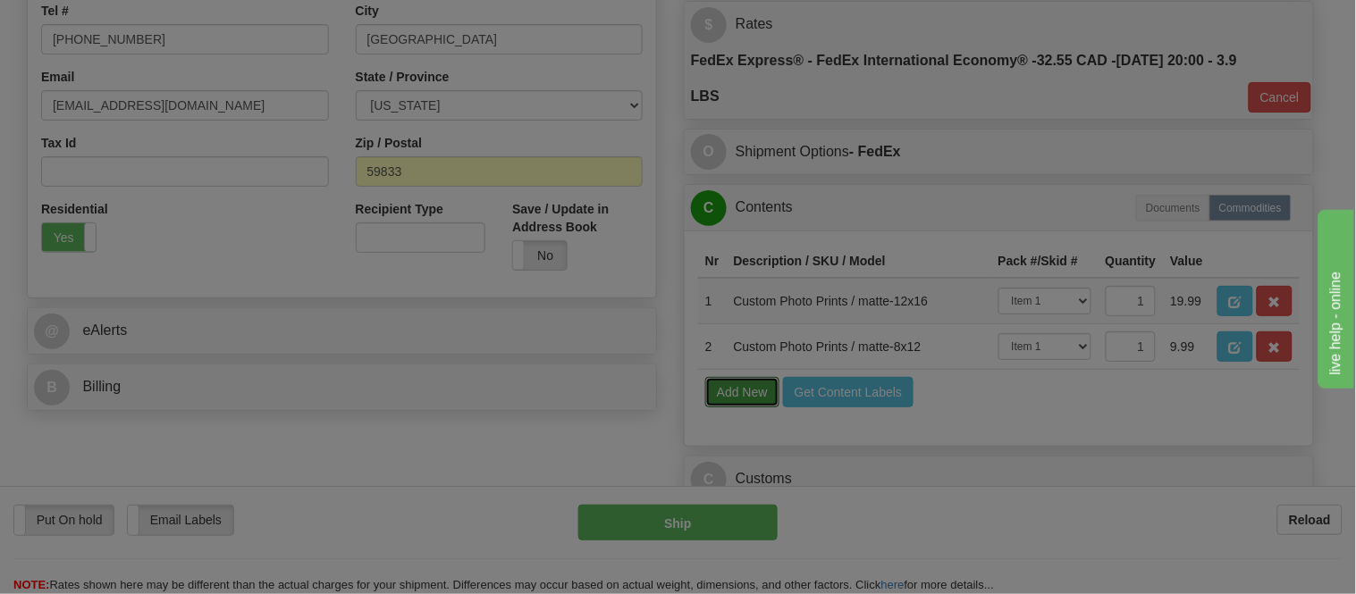
select select
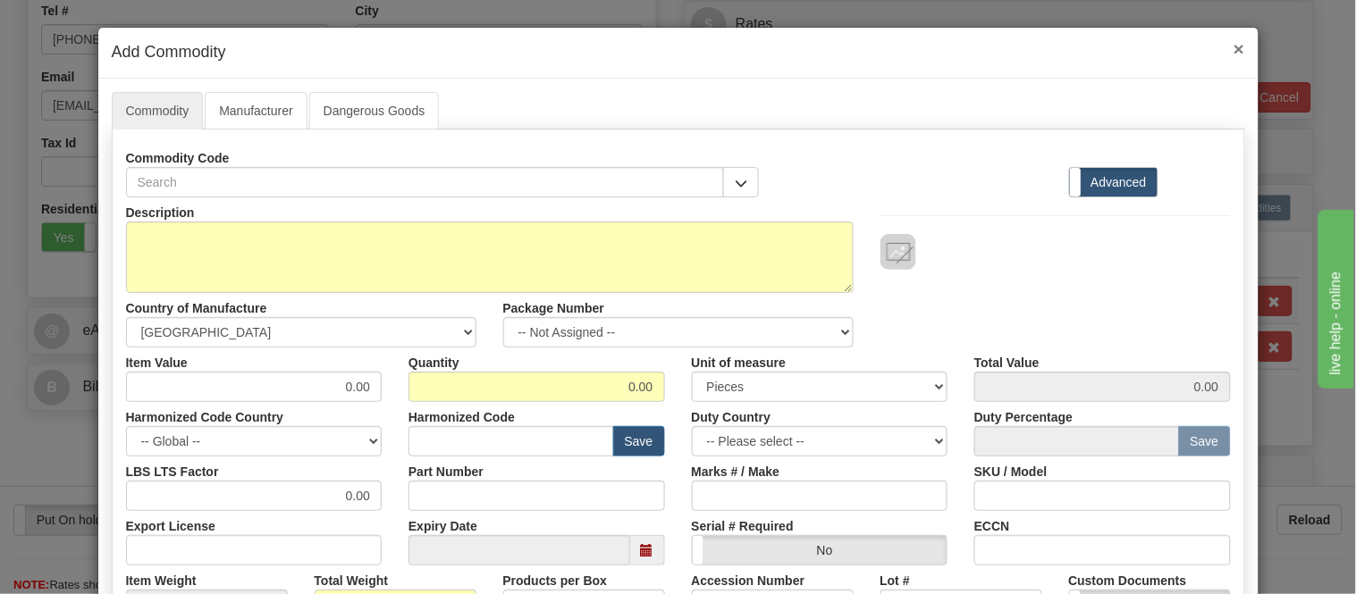
click at [1234, 42] on span "×" at bounding box center [1239, 48] width 11 height 21
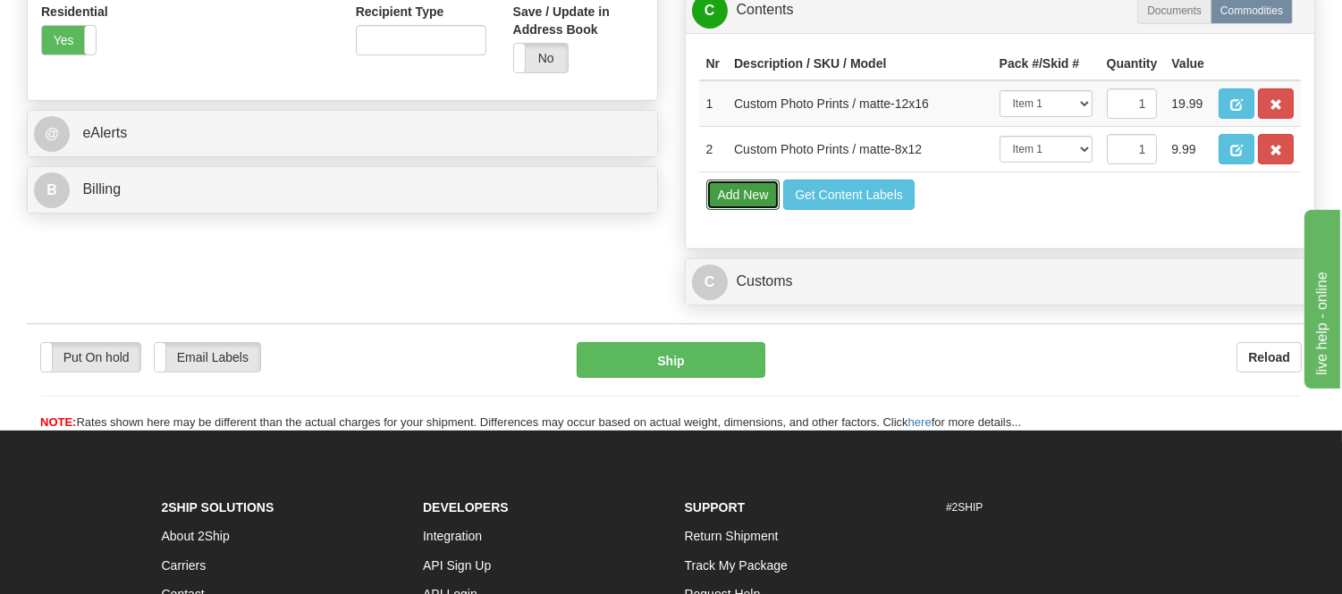
scroll to position [695, 0]
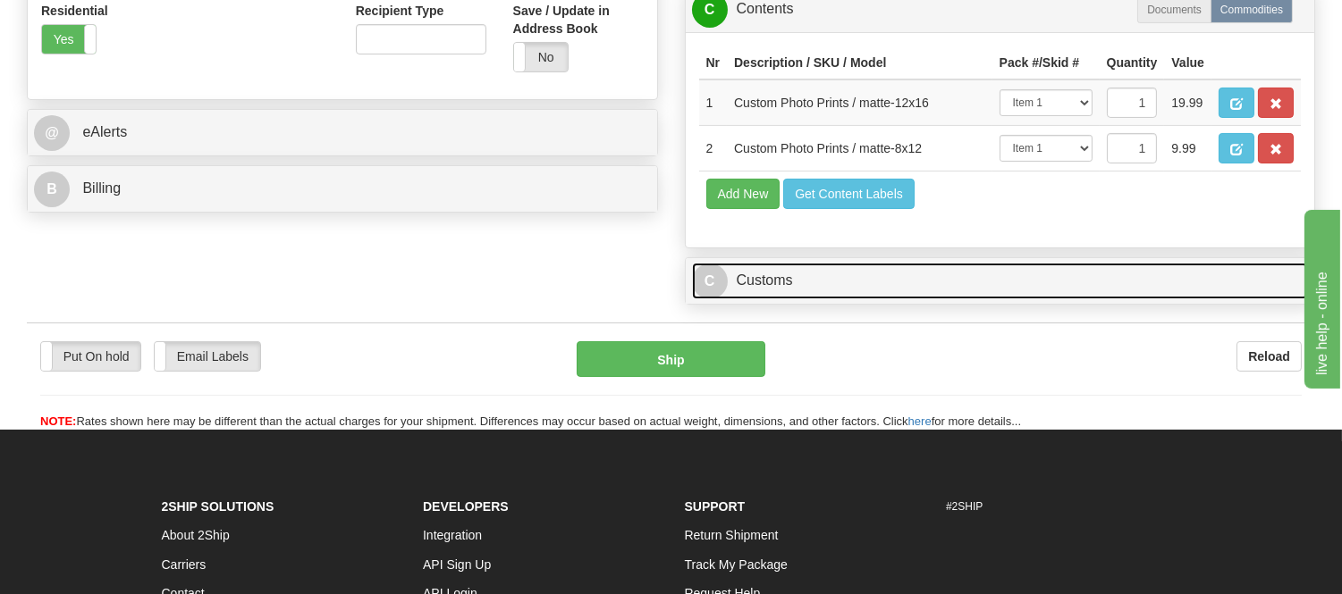
click at [823, 299] on link "C Customs" at bounding box center [1000, 281] width 617 height 37
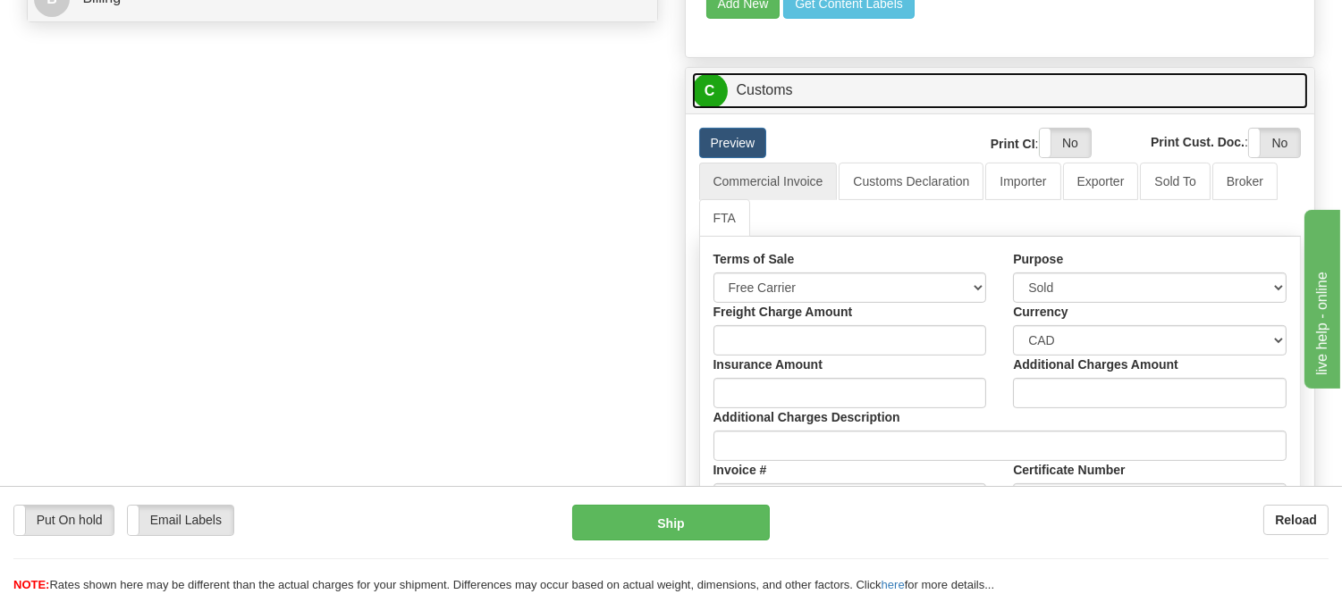
scroll to position [894, 0]
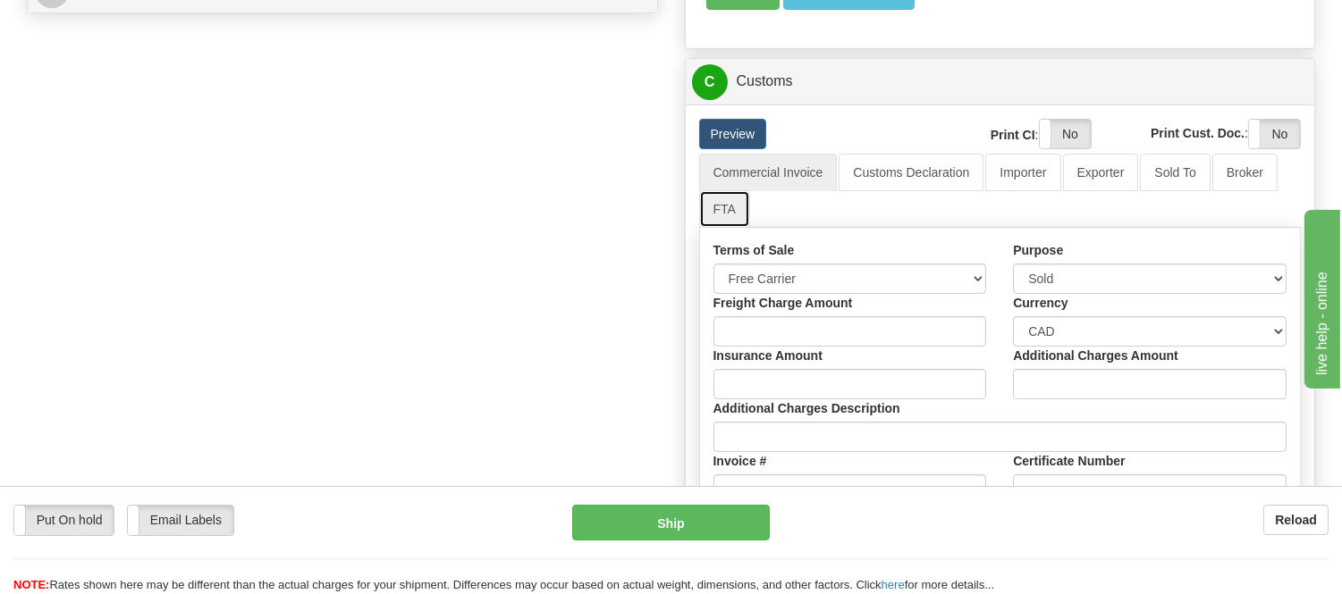
click at [726, 228] on link "FTA" at bounding box center [724, 209] width 51 height 38
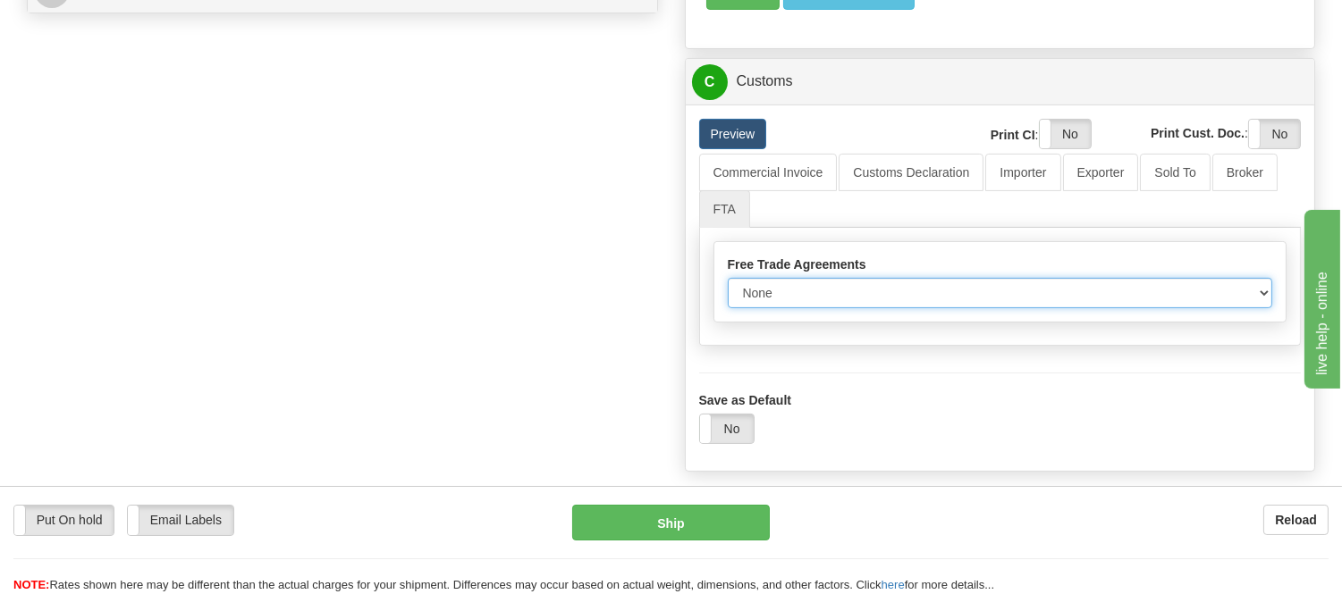
click at [781, 308] on select "None Other USMCA CETA CUKTCA" at bounding box center [1000, 293] width 545 height 30
select select "1"
click at [728, 308] on select "None Other USMCA CETA CUKTCA" at bounding box center [1000, 293] width 545 height 30
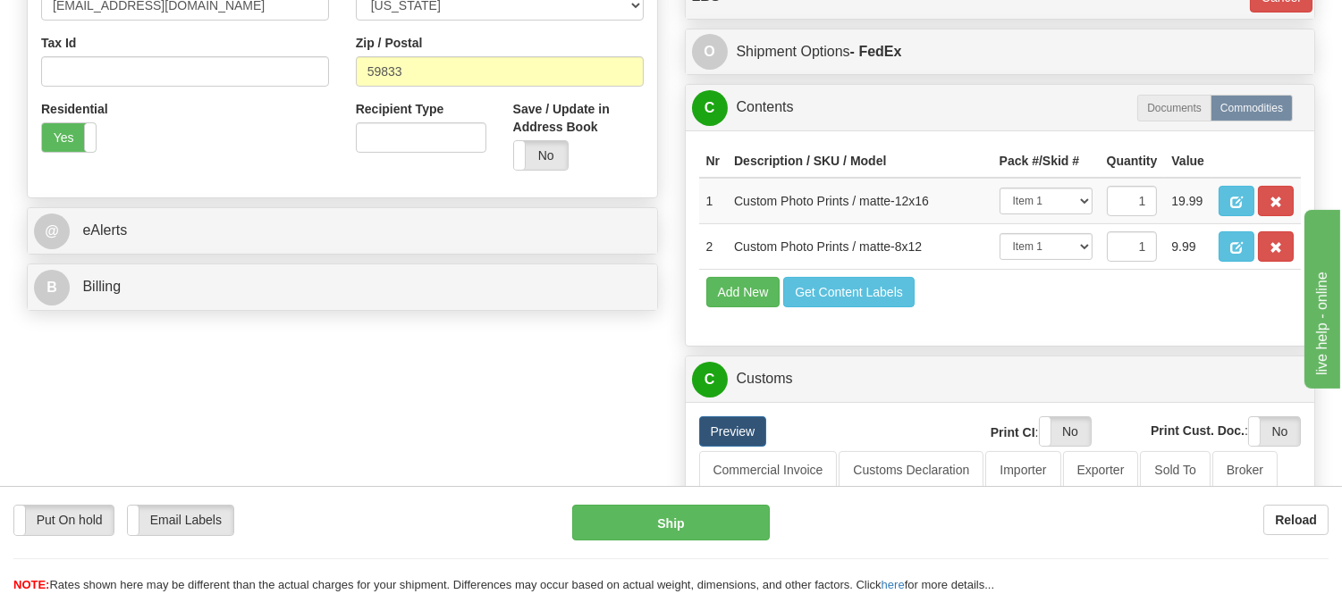
scroll to position [595, 0]
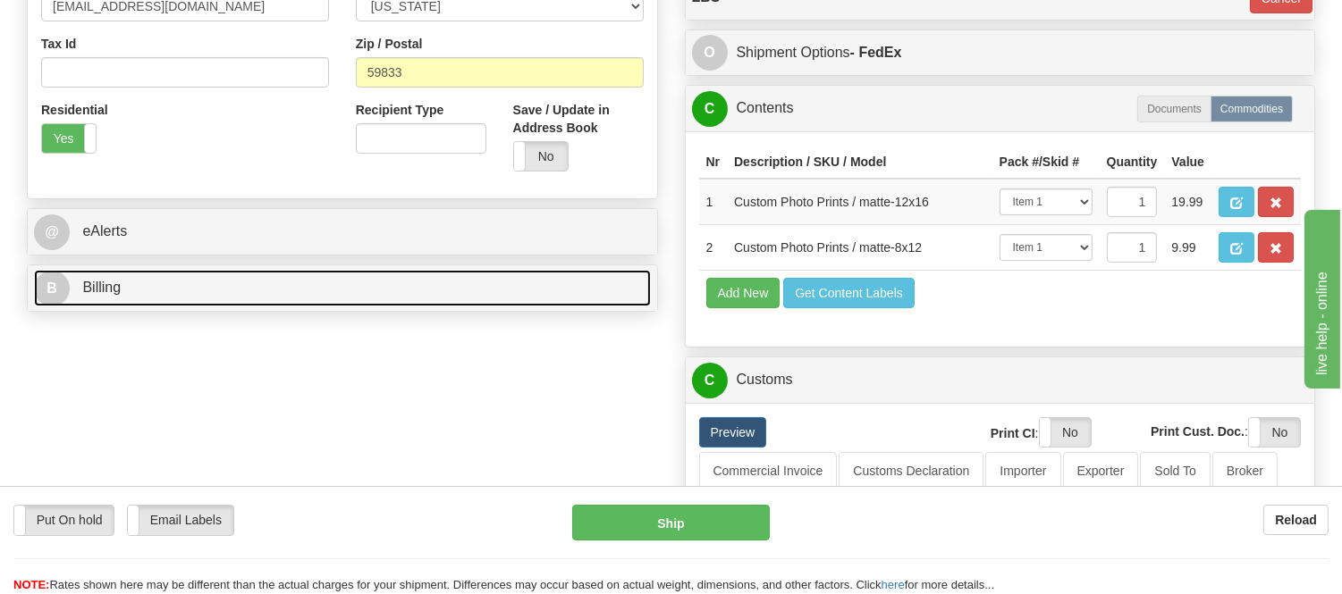
click at [176, 282] on link "B Billing" at bounding box center [342, 288] width 617 height 37
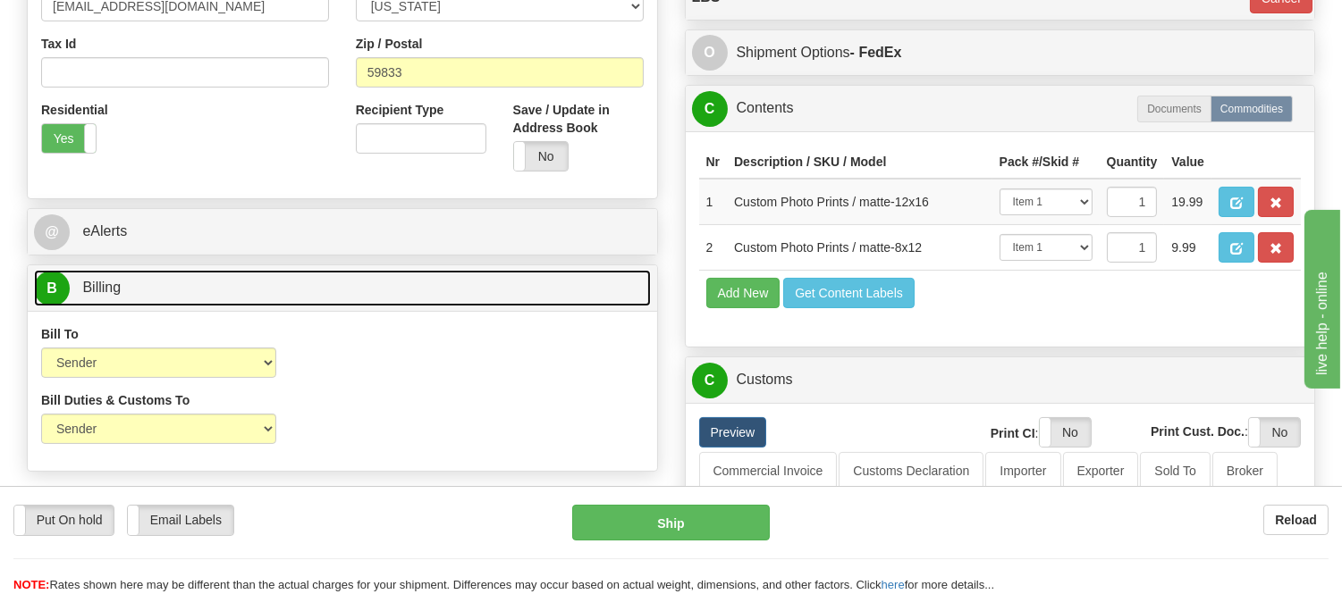
click at [182, 287] on link "B Billing" at bounding box center [342, 288] width 617 height 37
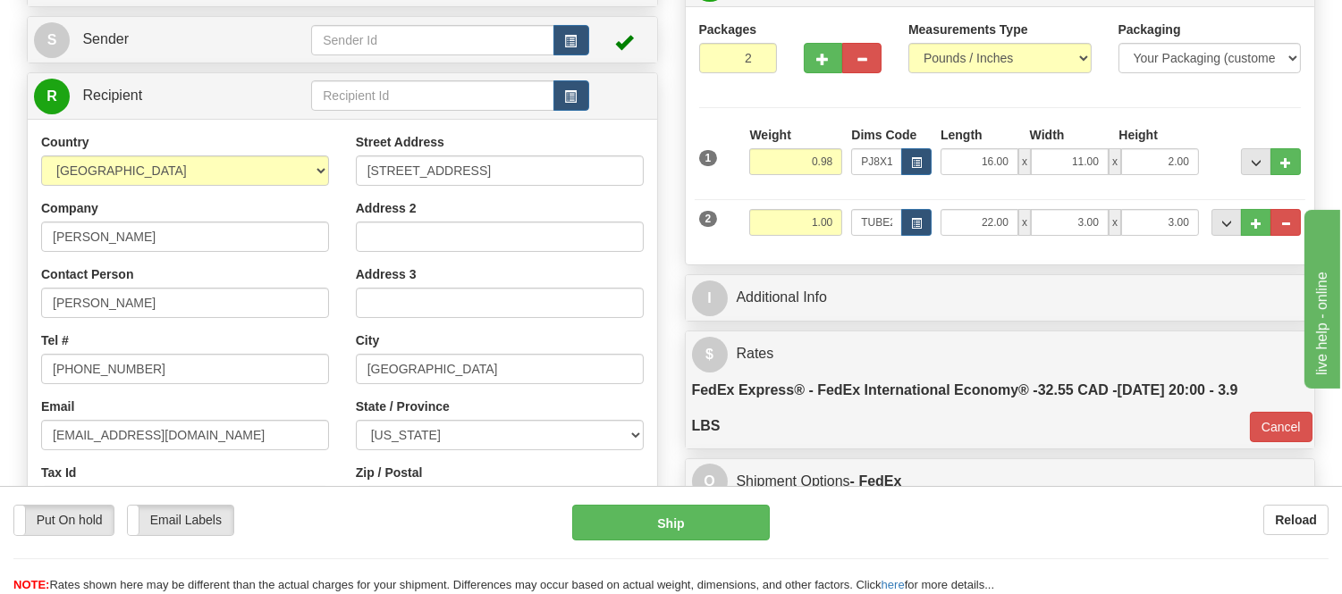
scroll to position [198, 0]
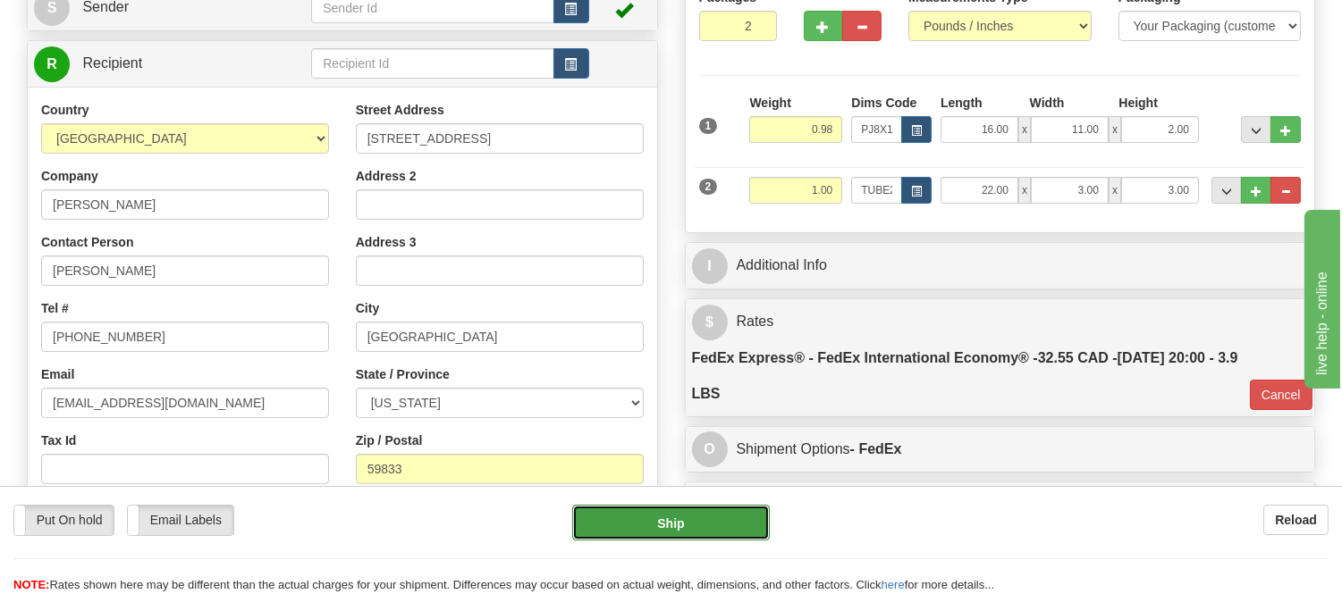
click at [686, 518] on button "Ship" at bounding box center [670, 523] width 197 height 36
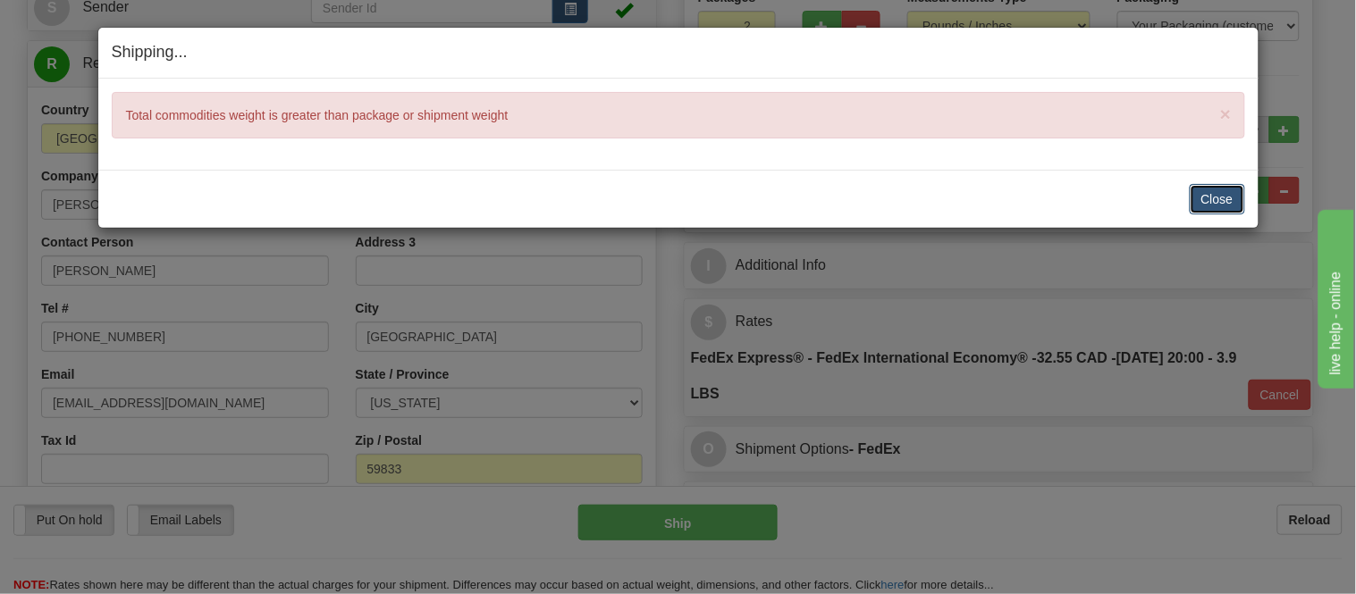
click at [1218, 194] on button "Close" at bounding box center [1217, 199] width 55 height 30
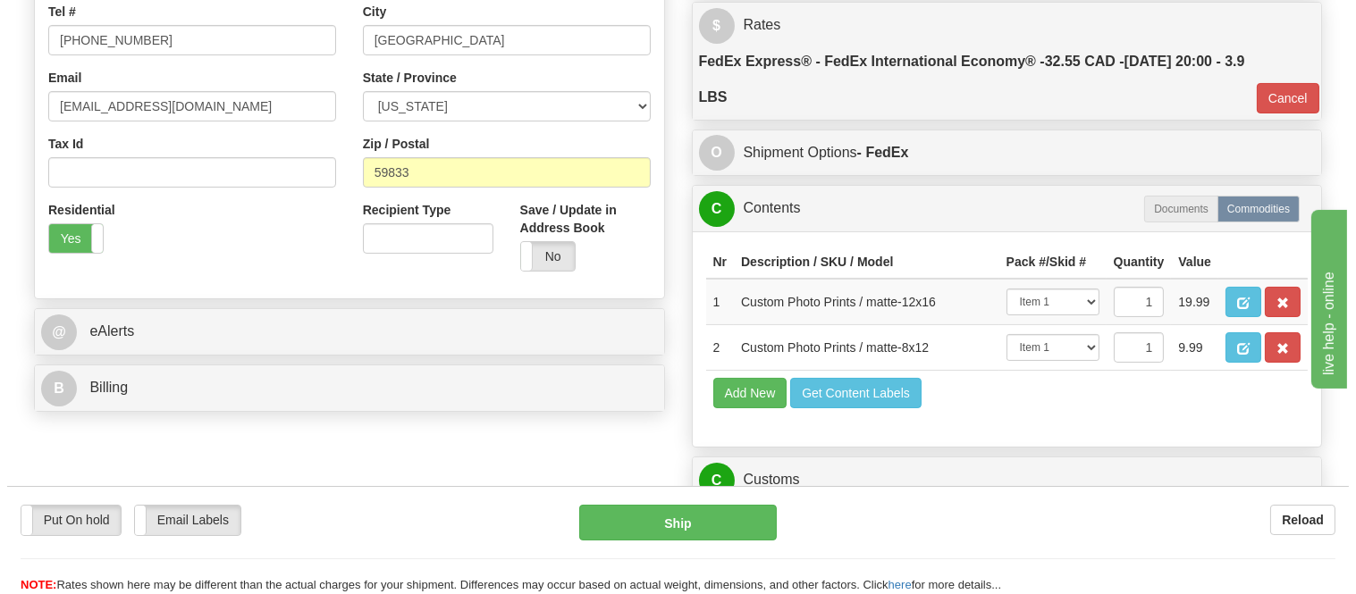
scroll to position [496, 0]
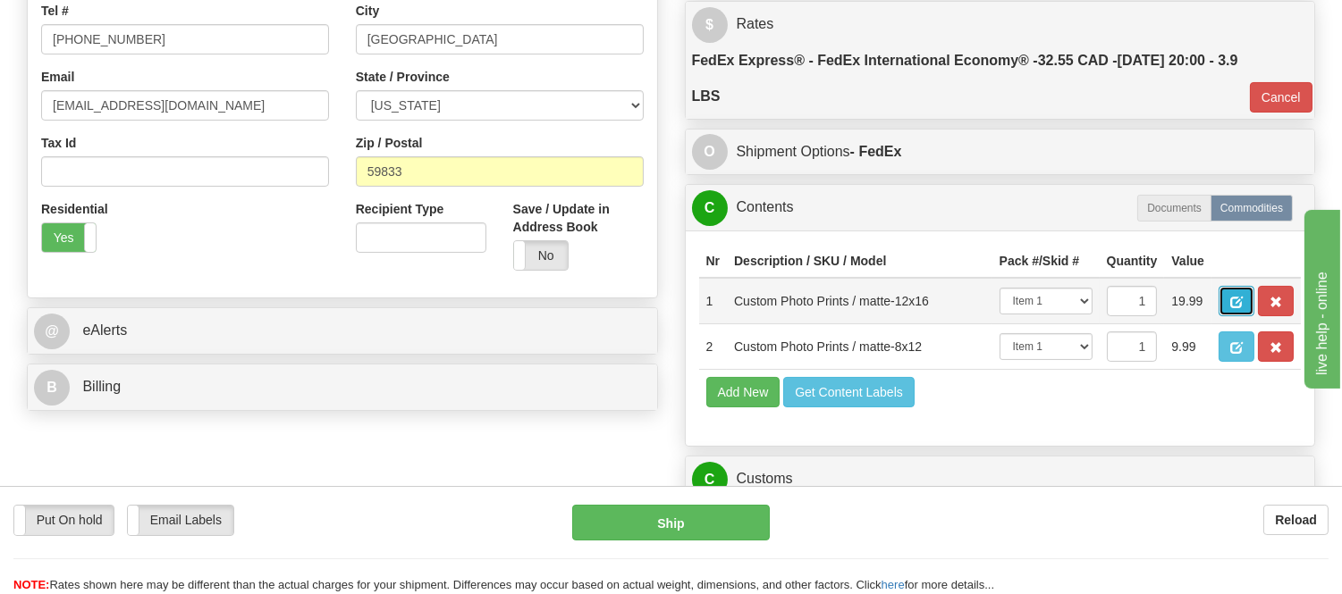
click at [1254, 310] on button "button" at bounding box center [1236, 301] width 36 height 30
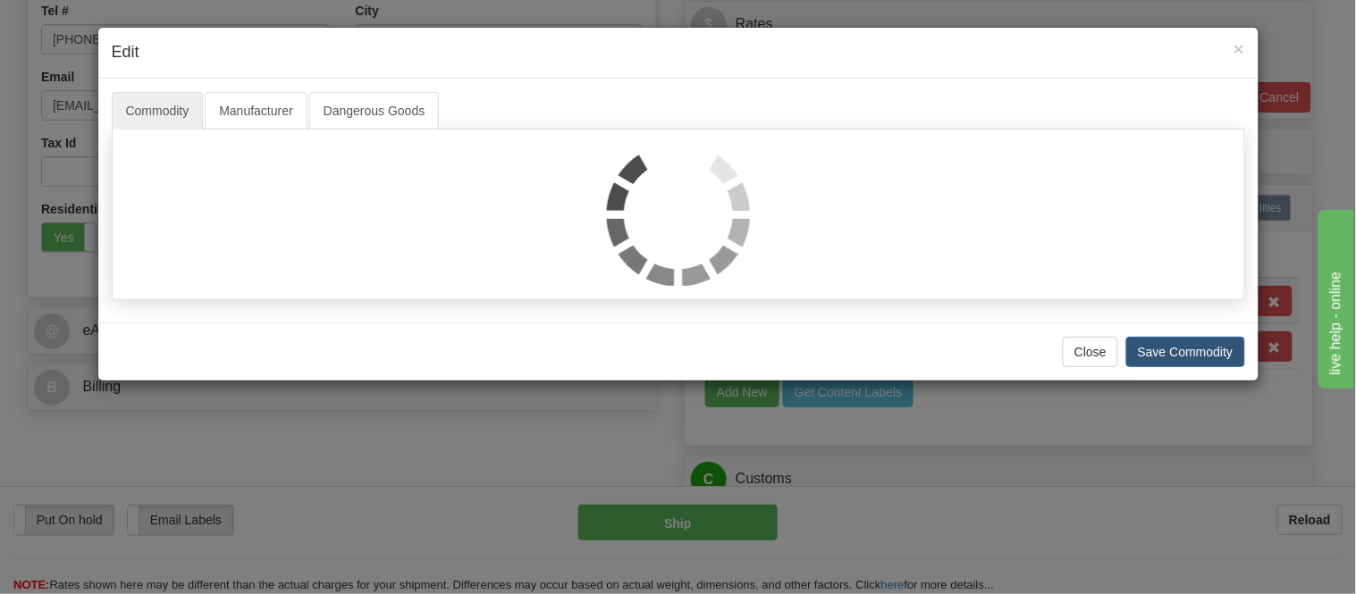
select select "1"
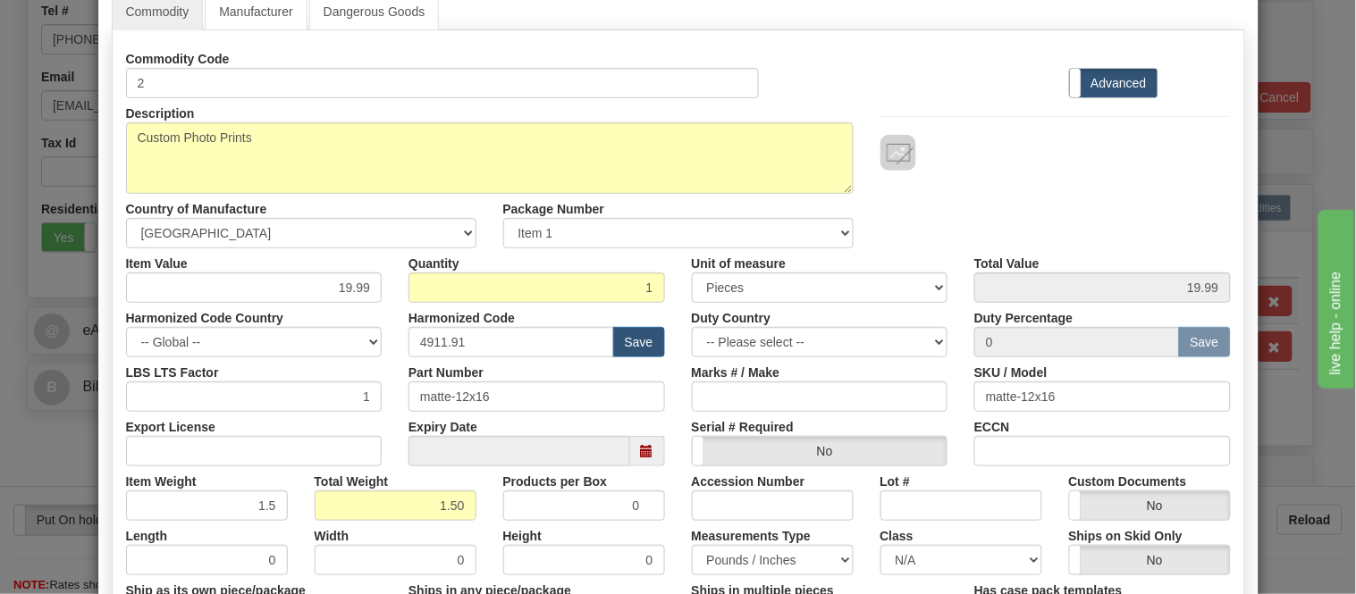
scroll to position [0, 0]
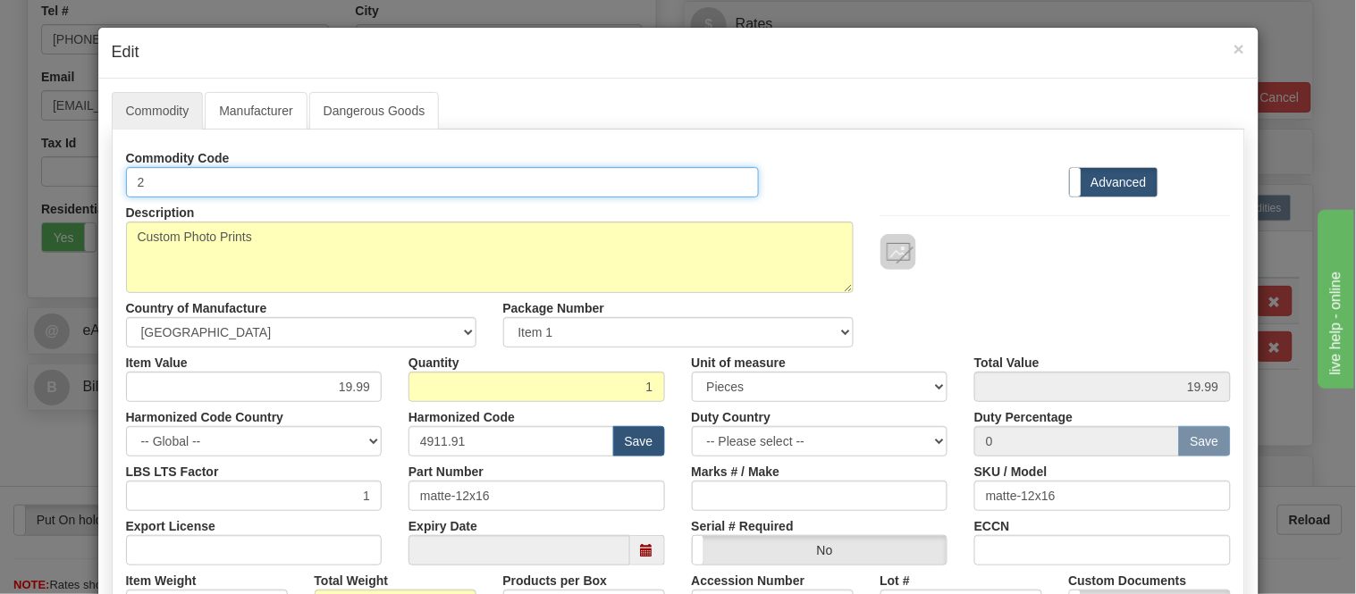
click at [270, 180] on input "2" at bounding box center [443, 182] width 634 height 30
click at [704, 191] on input "2" at bounding box center [443, 182] width 634 height 30
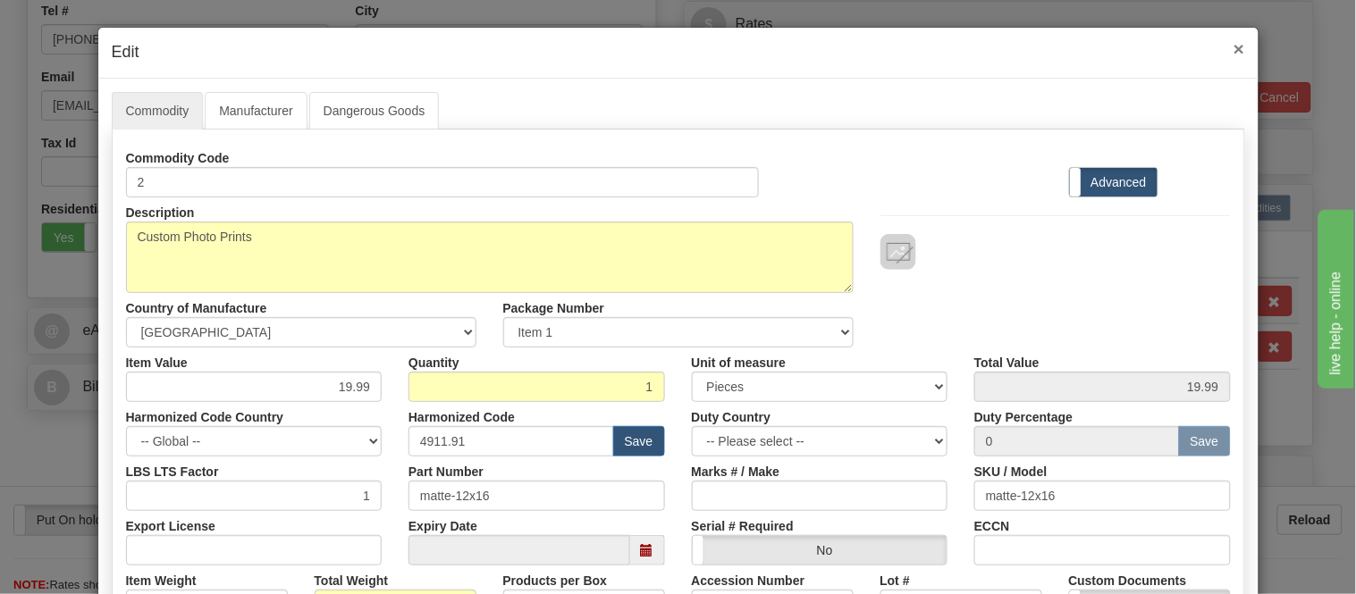
click at [1234, 45] on span "×" at bounding box center [1239, 48] width 11 height 21
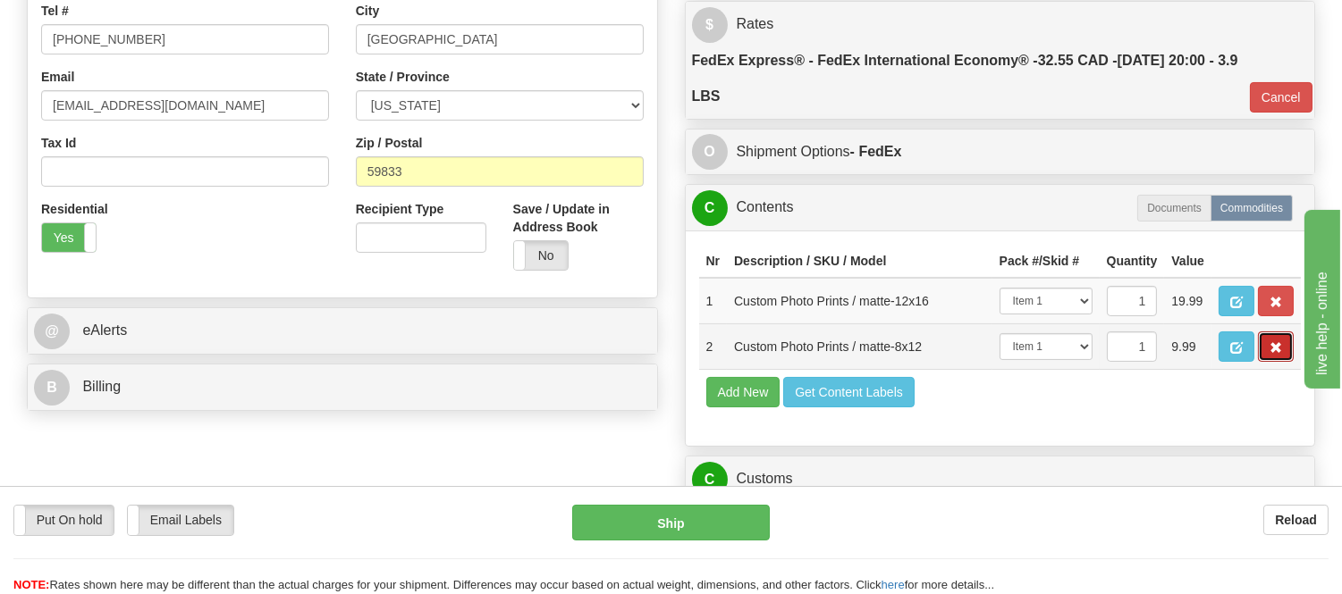
click at [1281, 354] on span "button" at bounding box center [1275, 348] width 13 height 12
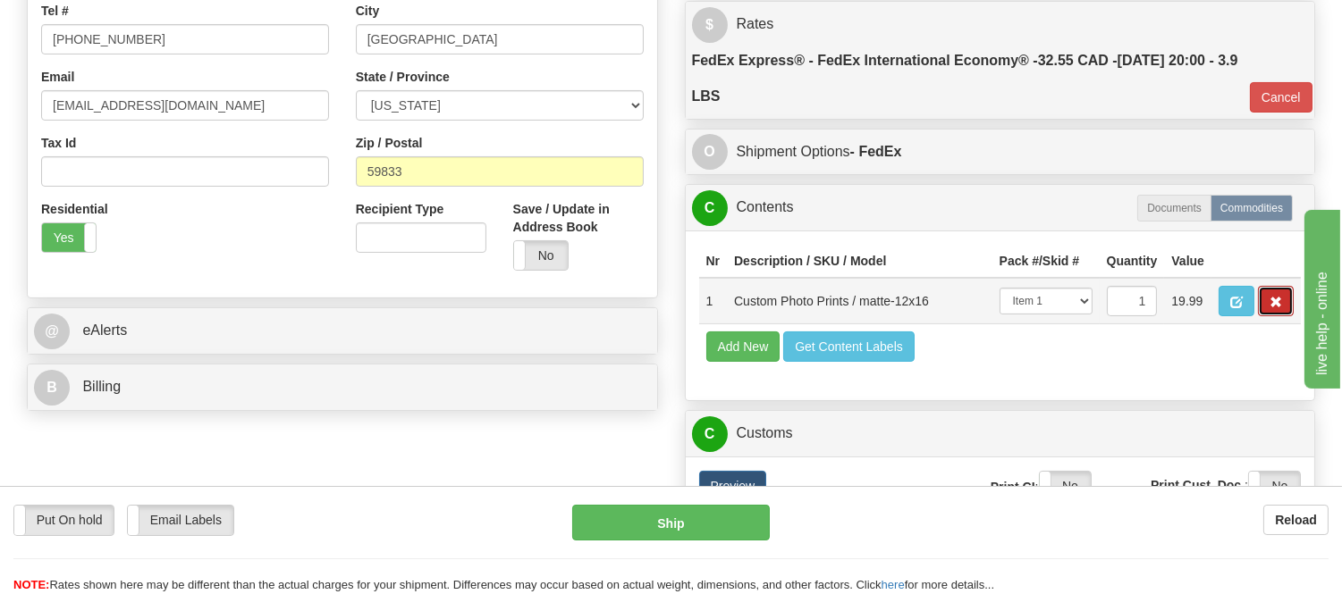
click at [1281, 308] on span "button" at bounding box center [1275, 303] width 13 height 12
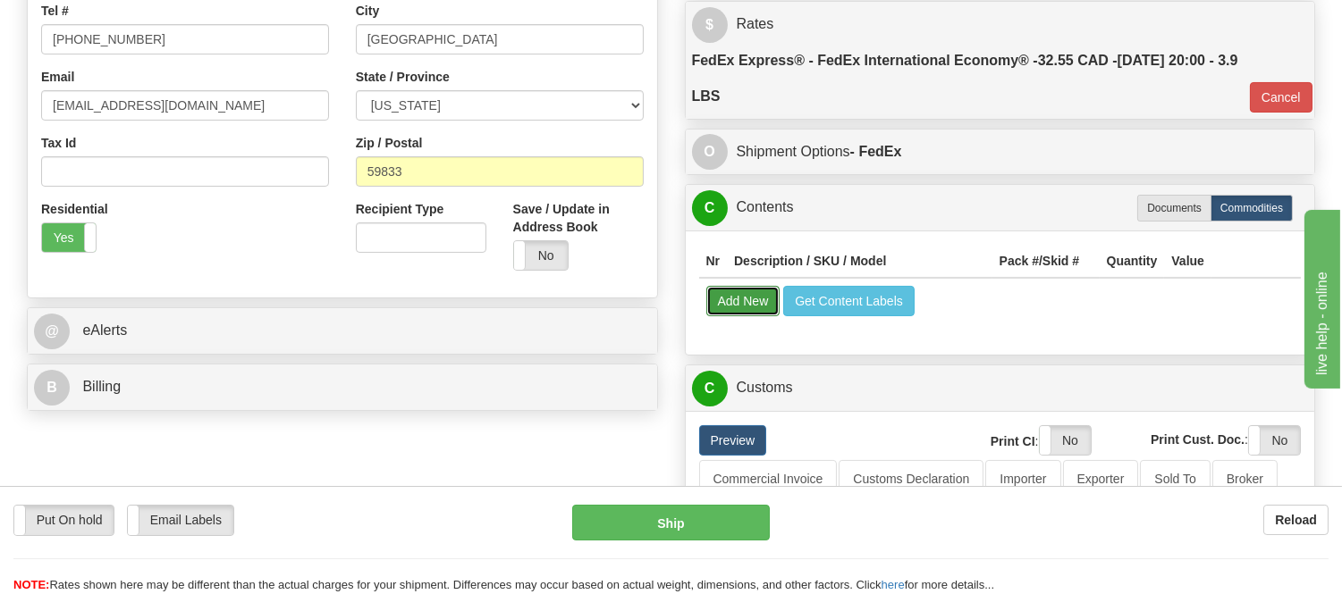
click at [754, 293] on button "Add New" at bounding box center [743, 301] width 74 height 30
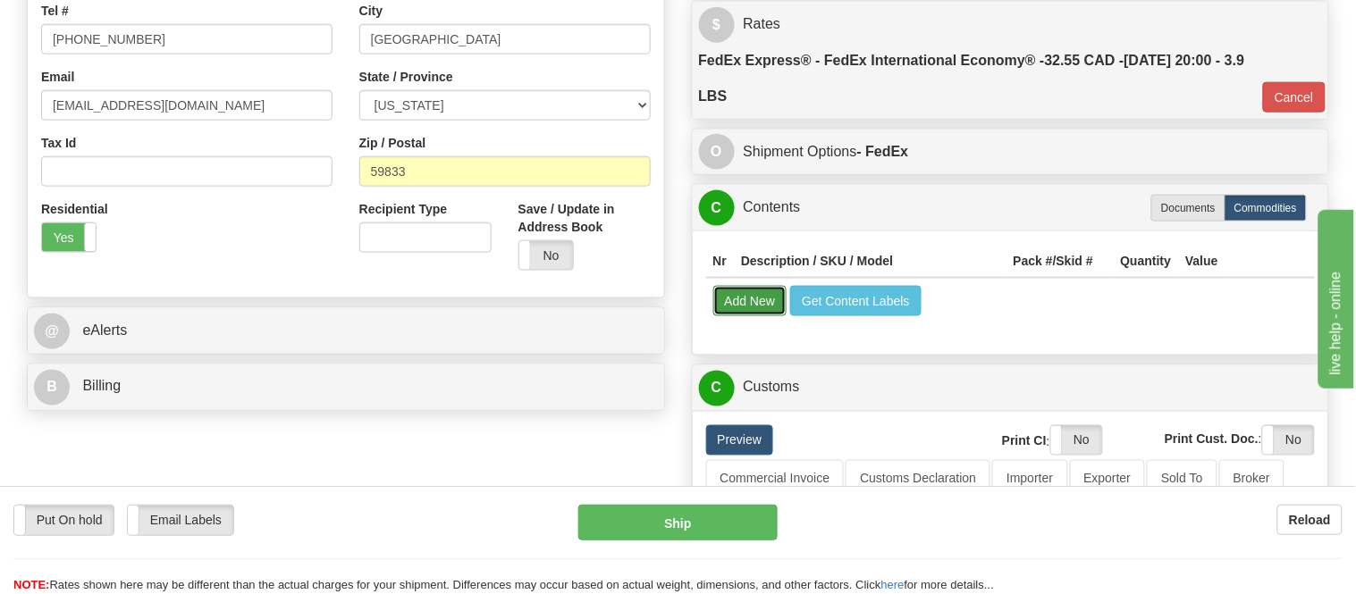
select select
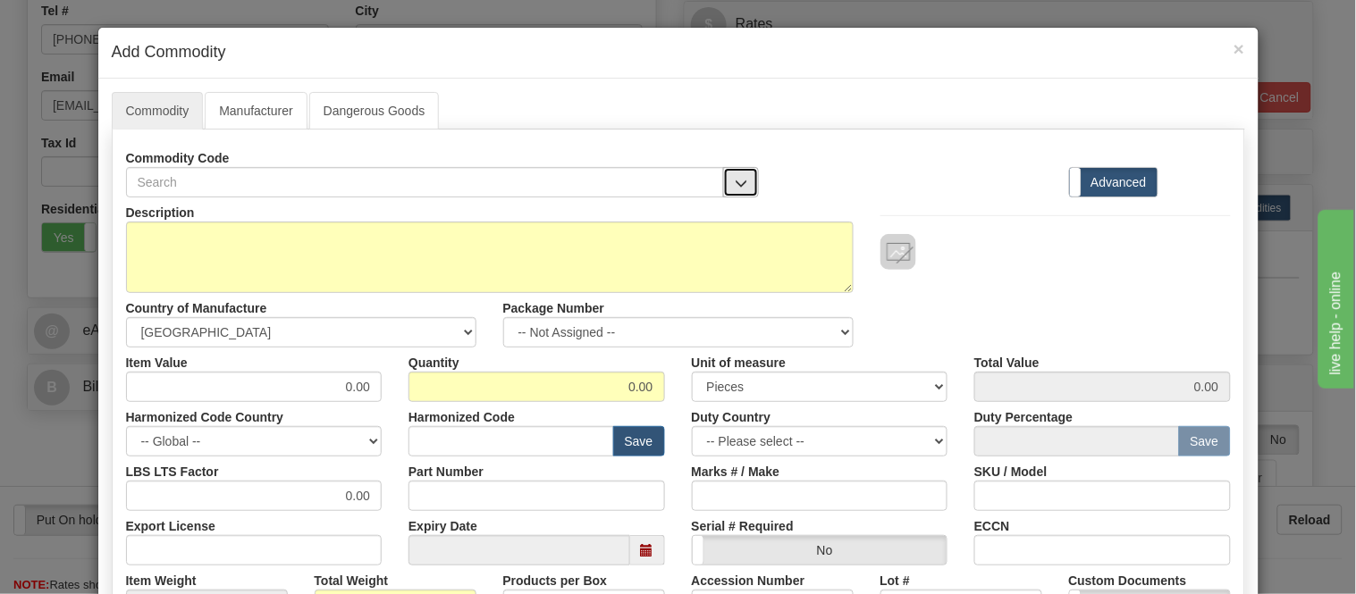
click at [743, 185] on button "button" at bounding box center [741, 182] width 36 height 30
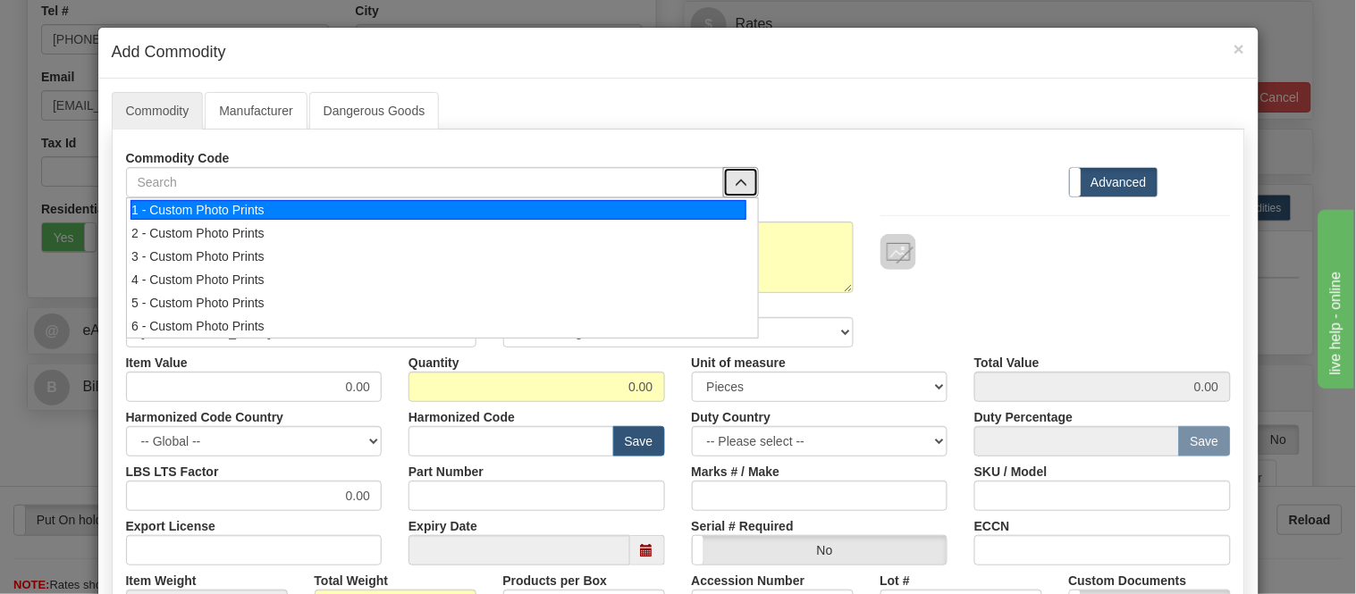
click at [737, 211] on div "1 - Custom Photo Prints" at bounding box center [439, 210] width 616 height 20
select select "1"
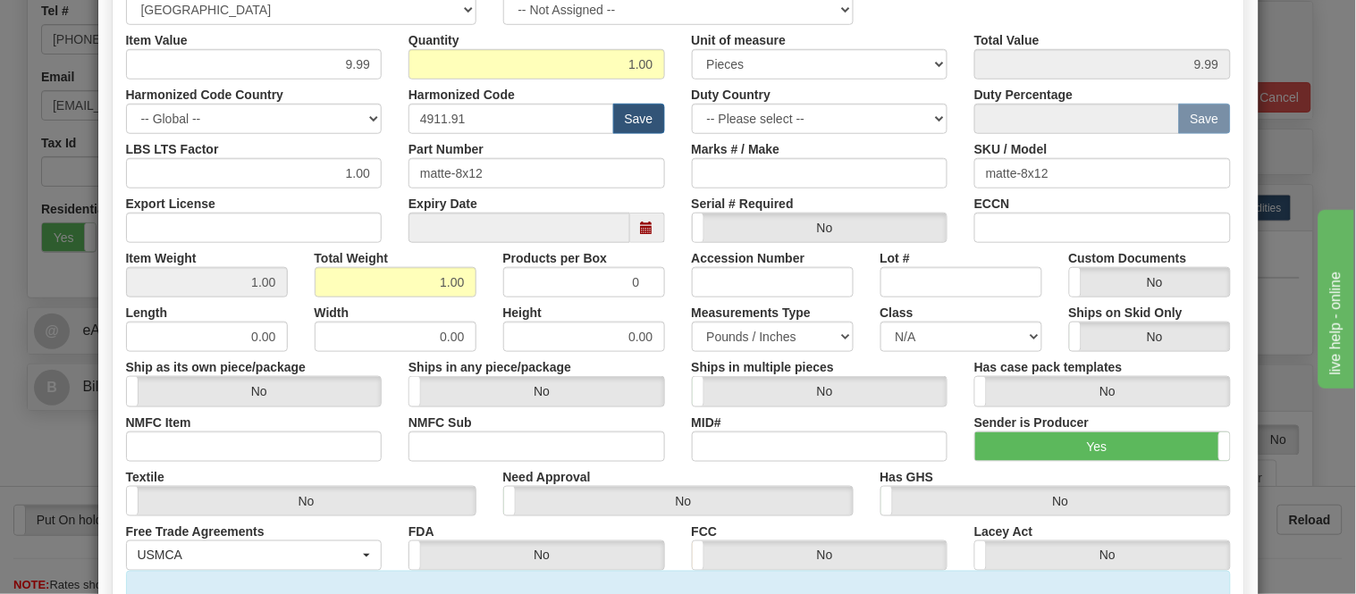
scroll to position [99, 0]
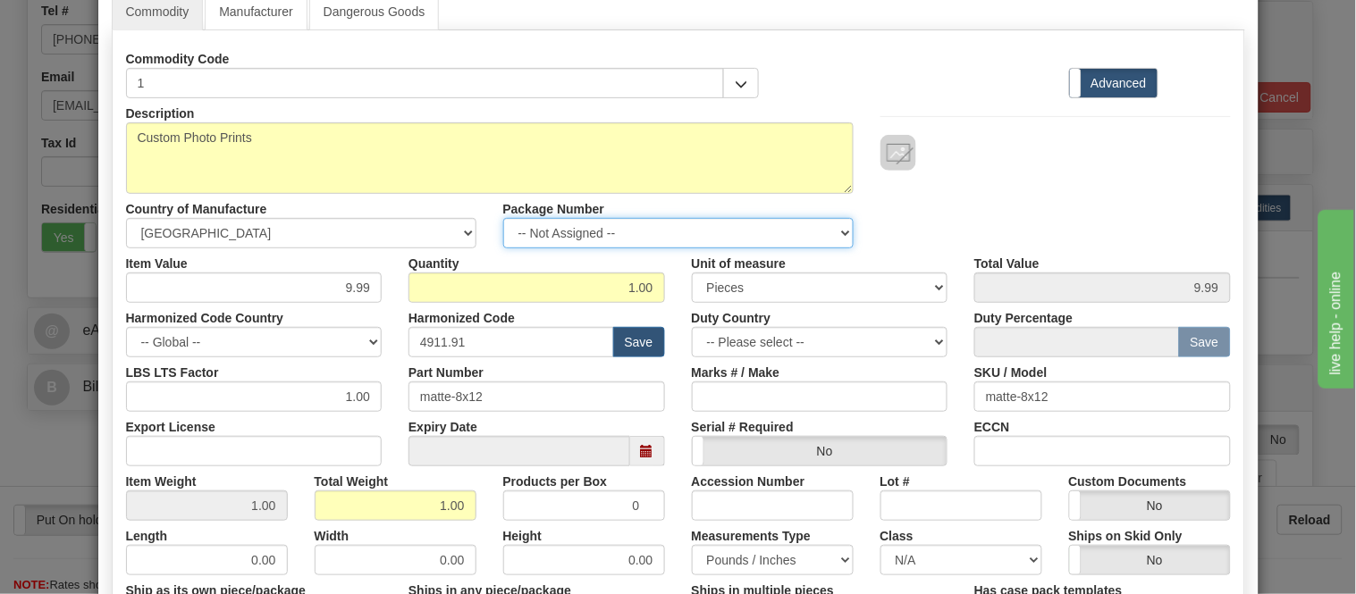
click at [577, 236] on select "-- Not Assigned -- Item 1 Item 2" at bounding box center [678, 233] width 350 height 30
select select "0"
click at [503, 218] on select "-- Not Assigned -- Item 1 Item 2" at bounding box center [678, 233] width 350 height 30
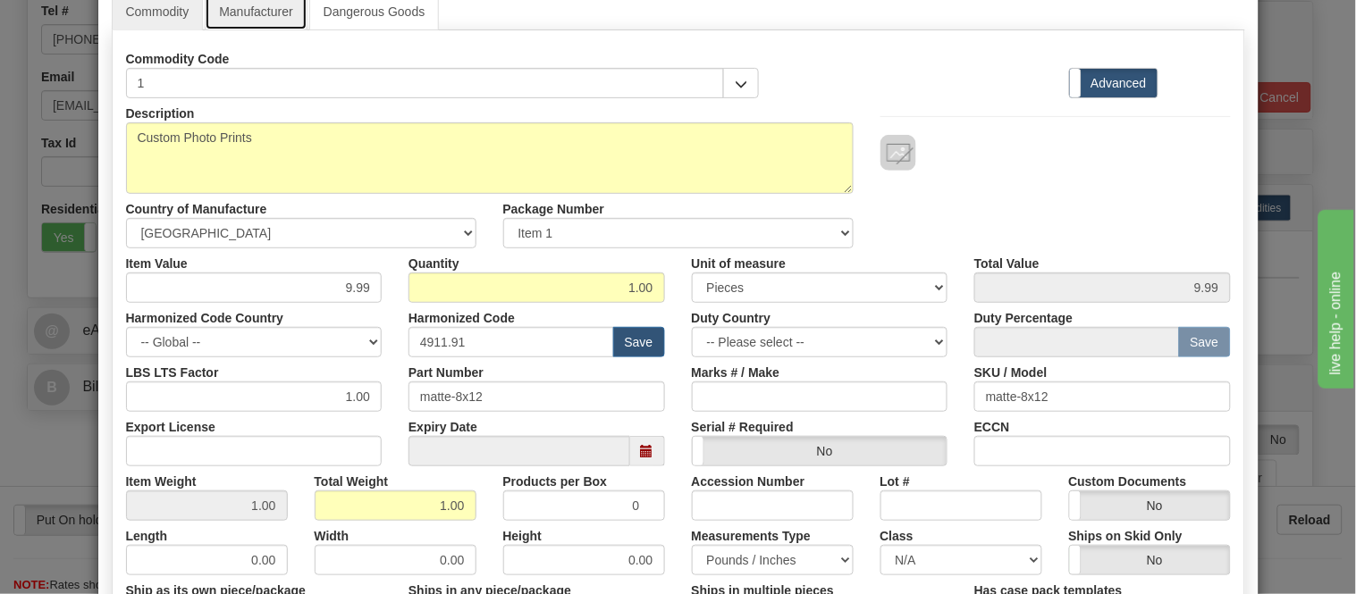
click at [229, 19] on link "Manufacturer" at bounding box center [256, 12] width 102 height 38
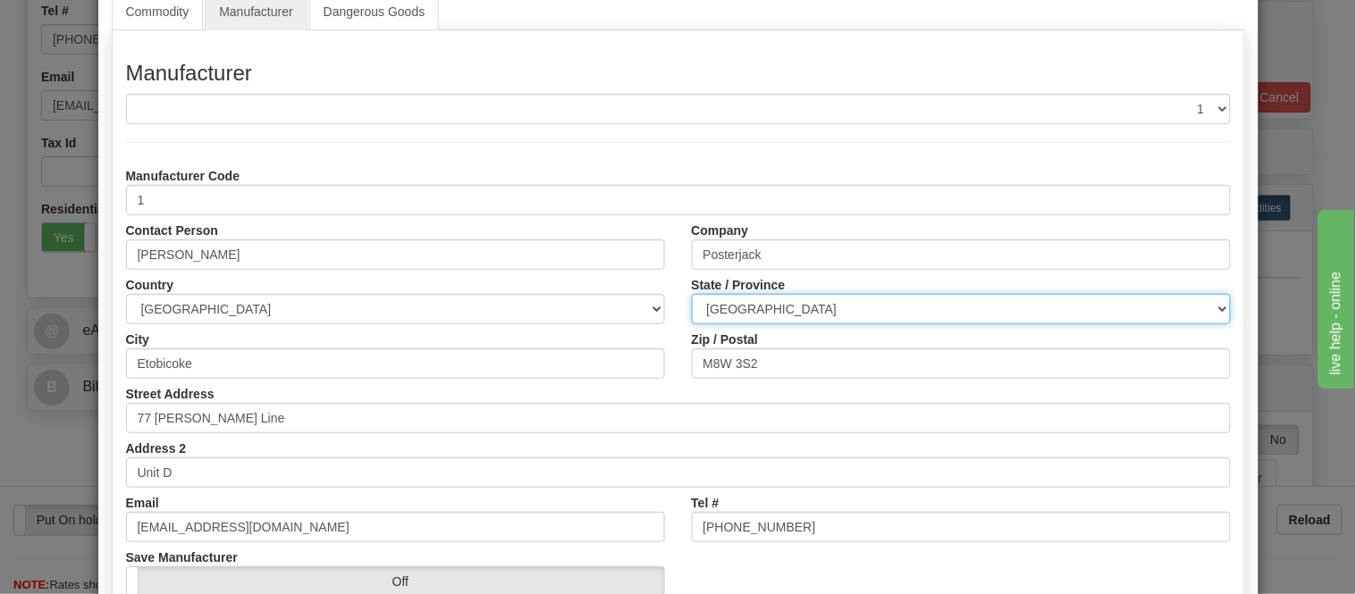
click at [746, 302] on select "ALBERTA BRITISH COLUMBIA MANITOBA NEW BRUNSWICK NEWFOUNDLAND NOVA SCOTIA NUNAVU…" at bounding box center [961, 309] width 539 height 30
select select "ON"
click at [692, 294] on select "ALBERTA BRITISH COLUMBIA MANITOBA NEW BRUNSWICK NEWFOUNDLAND NOVA SCOTIA NUNAVU…" at bounding box center [961, 309] width 539 height 30
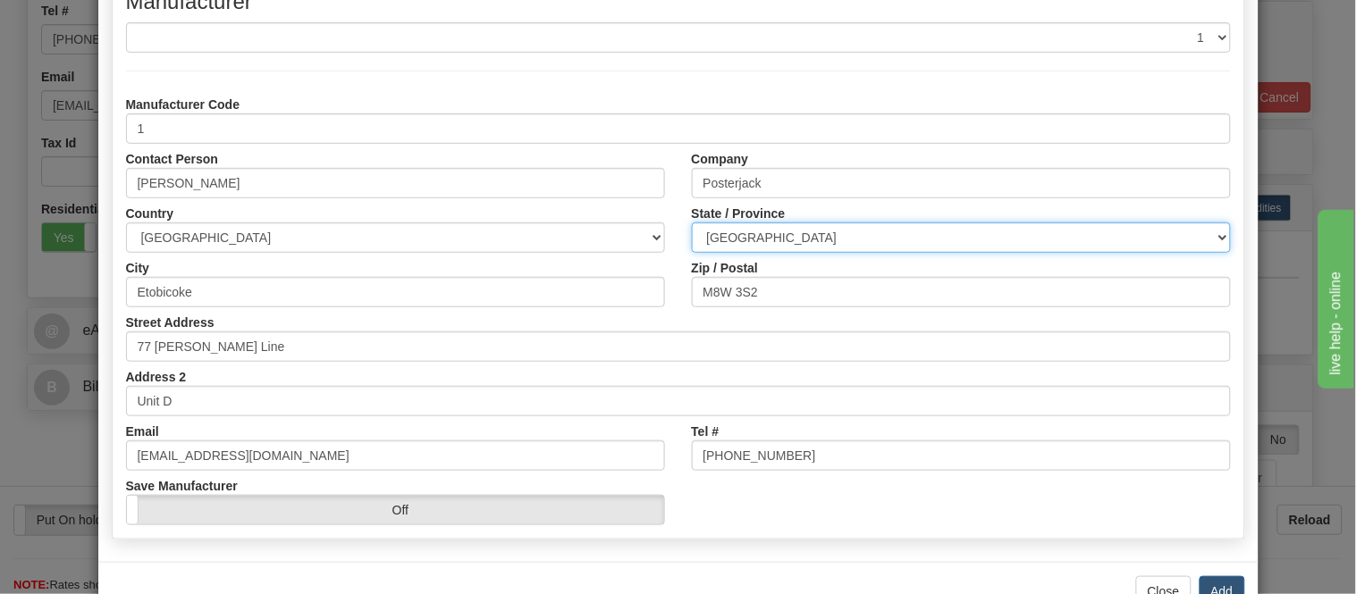
scroll to position [224, 0]
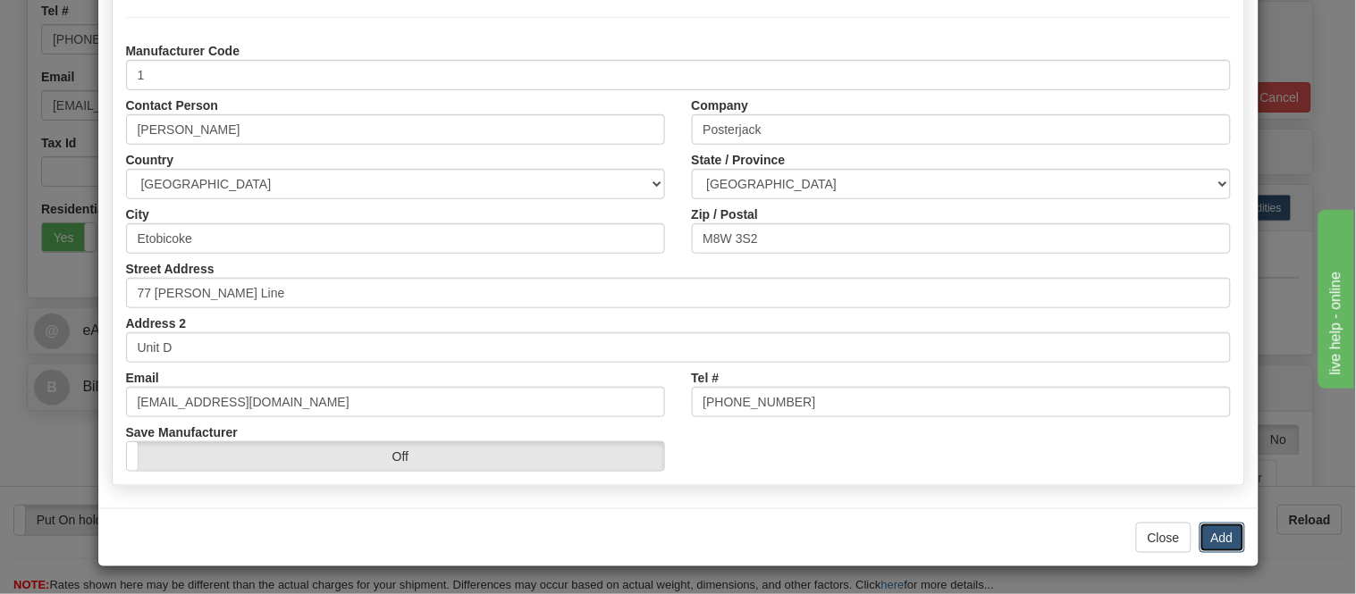
click at [1209, 535] on button "Add" at bounding box center [1223, 538] width 46 height 30
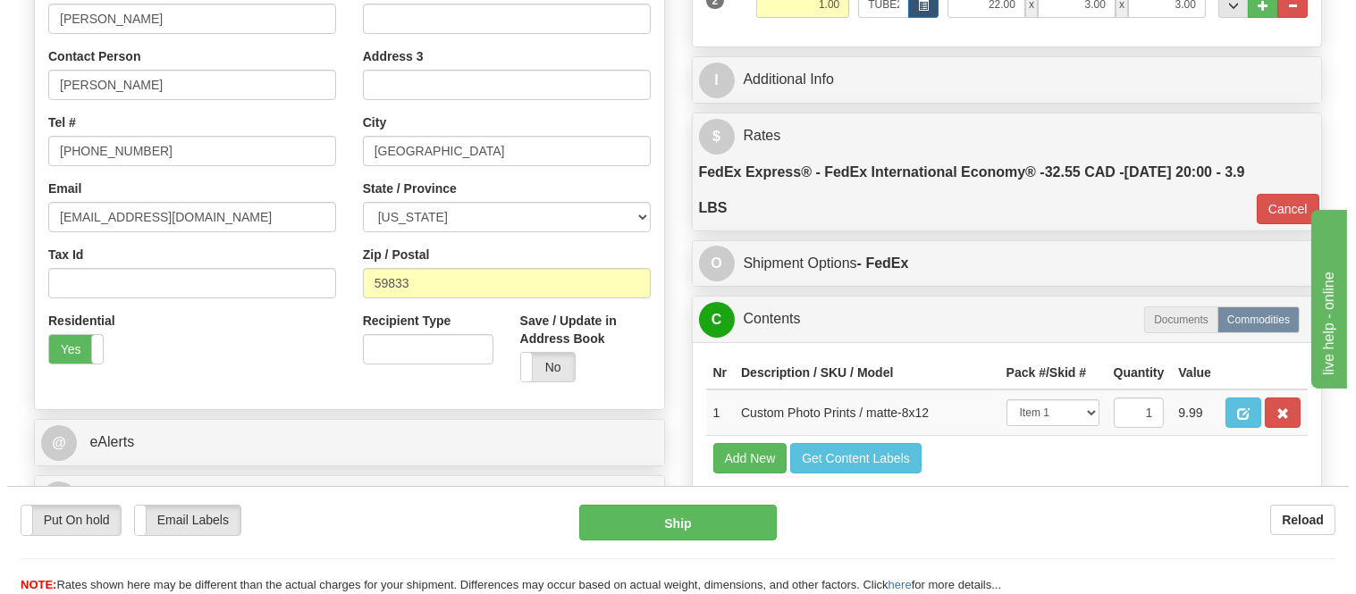
scroll to position [496, 0]
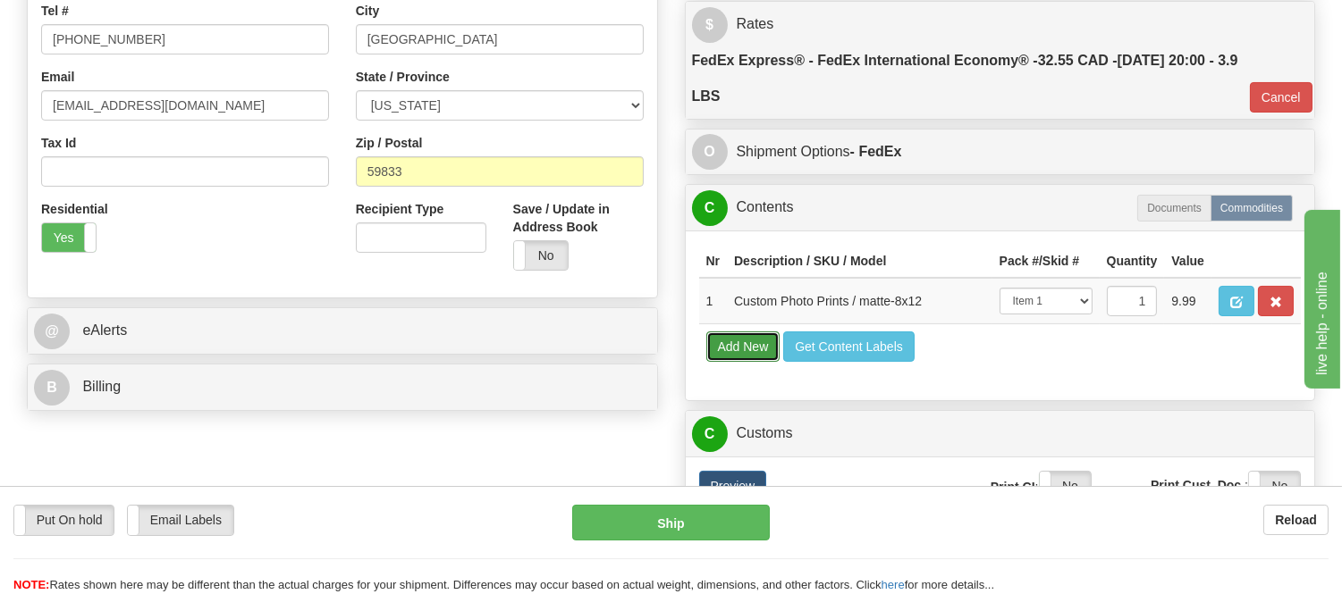
click at [761, 362] on button "Add New" at bounding box center [743, 347] width 74 height 30
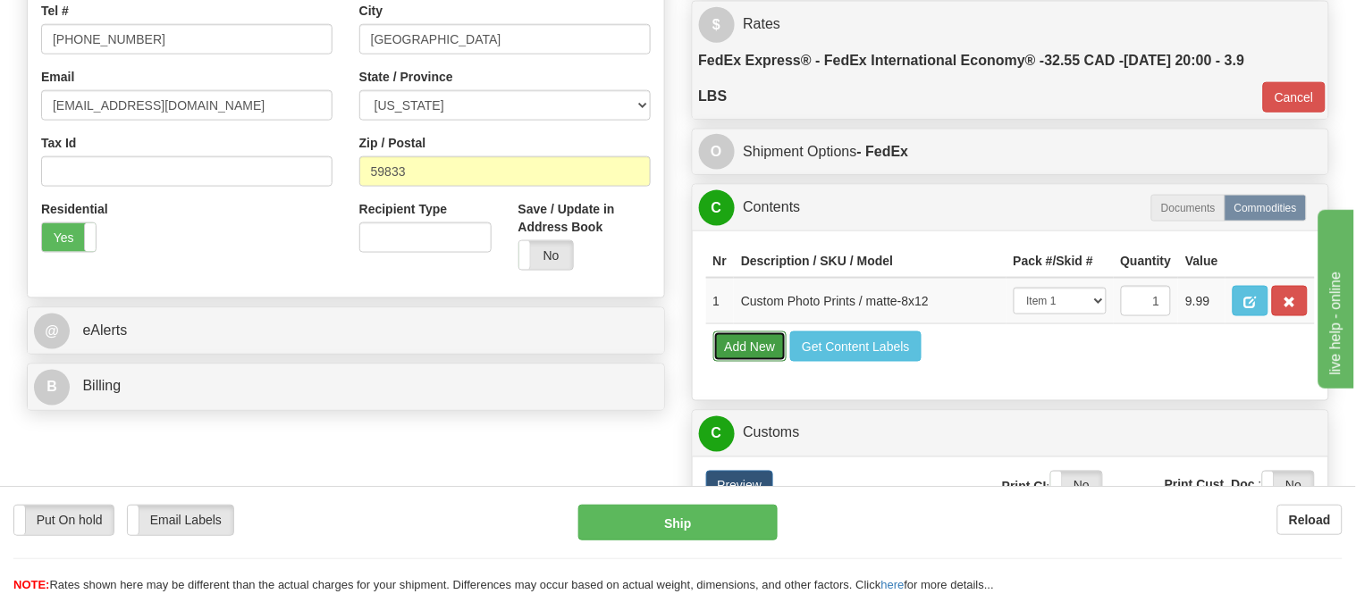
select select
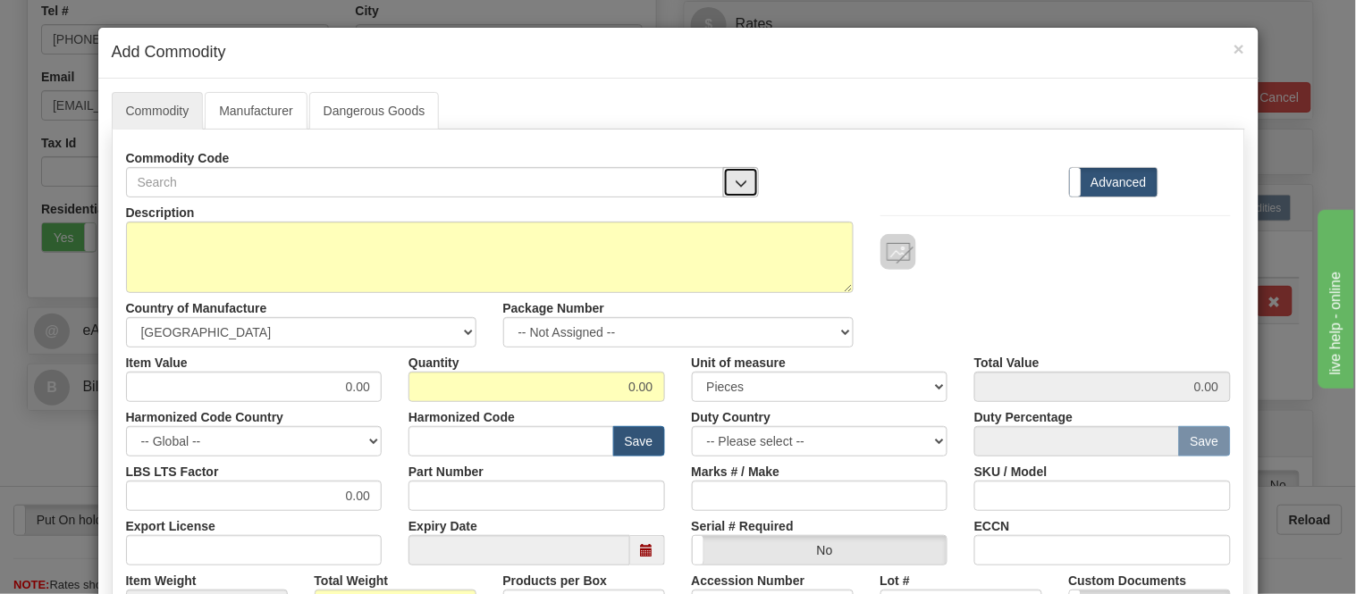
click at [735, 185] on span "button" at bounding box center [741, 184] width 13 height 12
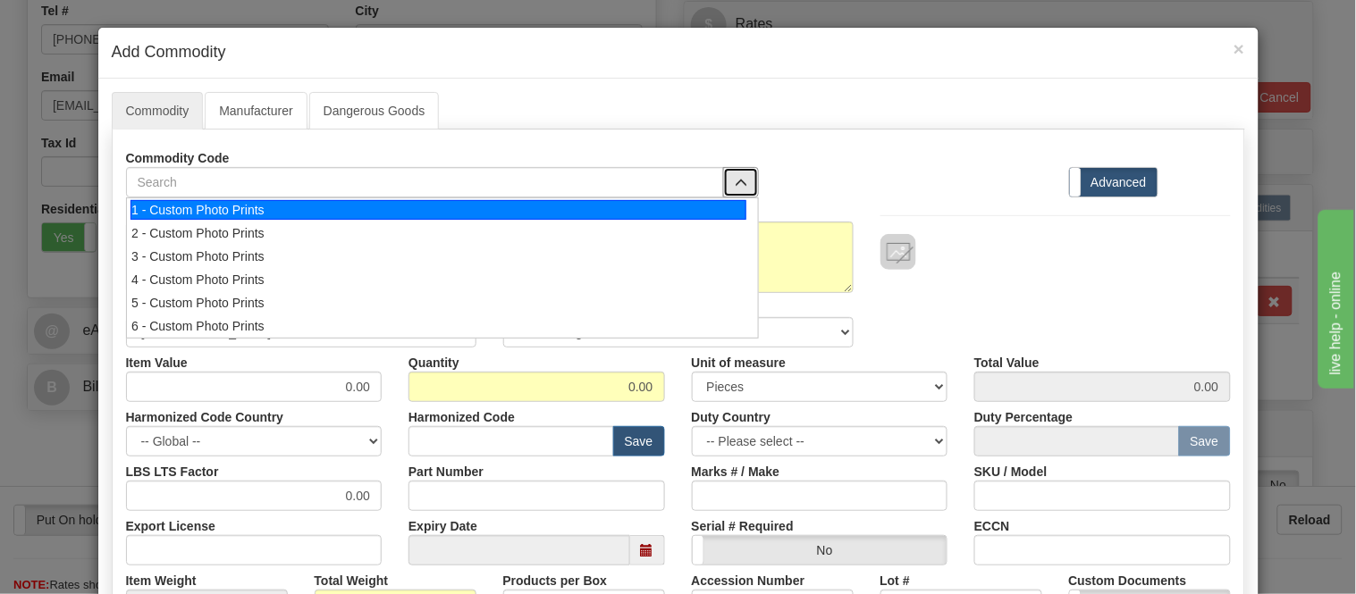
click at [721, 207] on div "1 - Custom Photo Prints" at bounding box center [439, 210] width 616 height 20
select select "1"
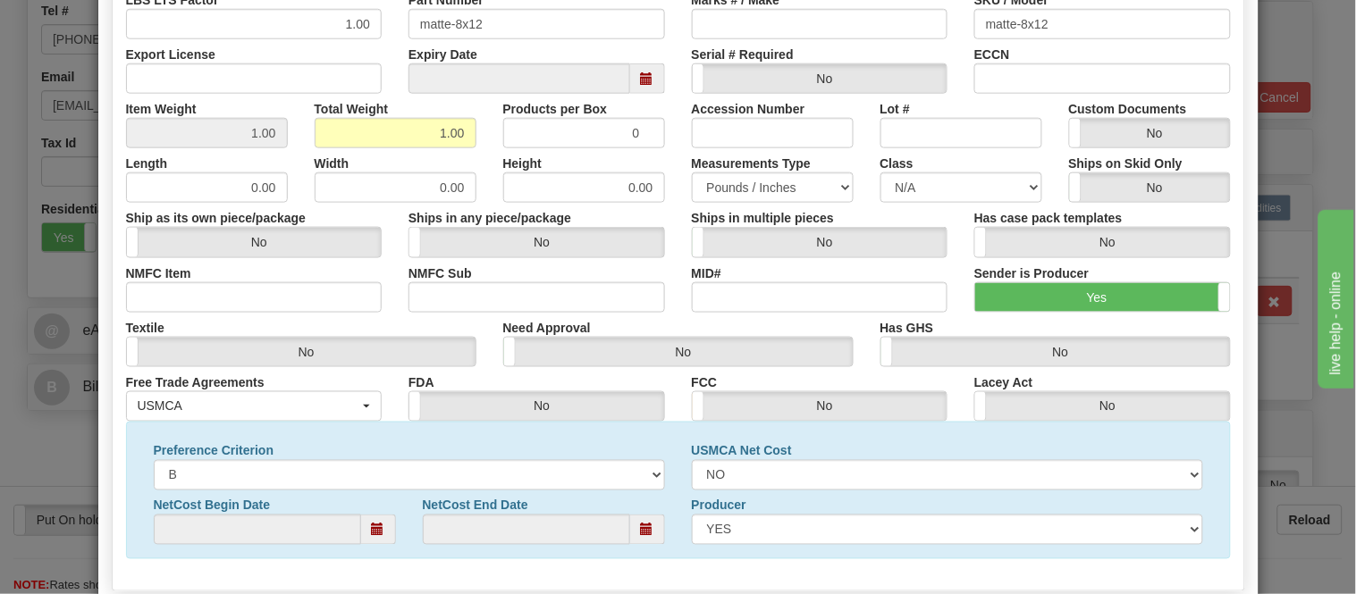
scroll to position [577, 0]
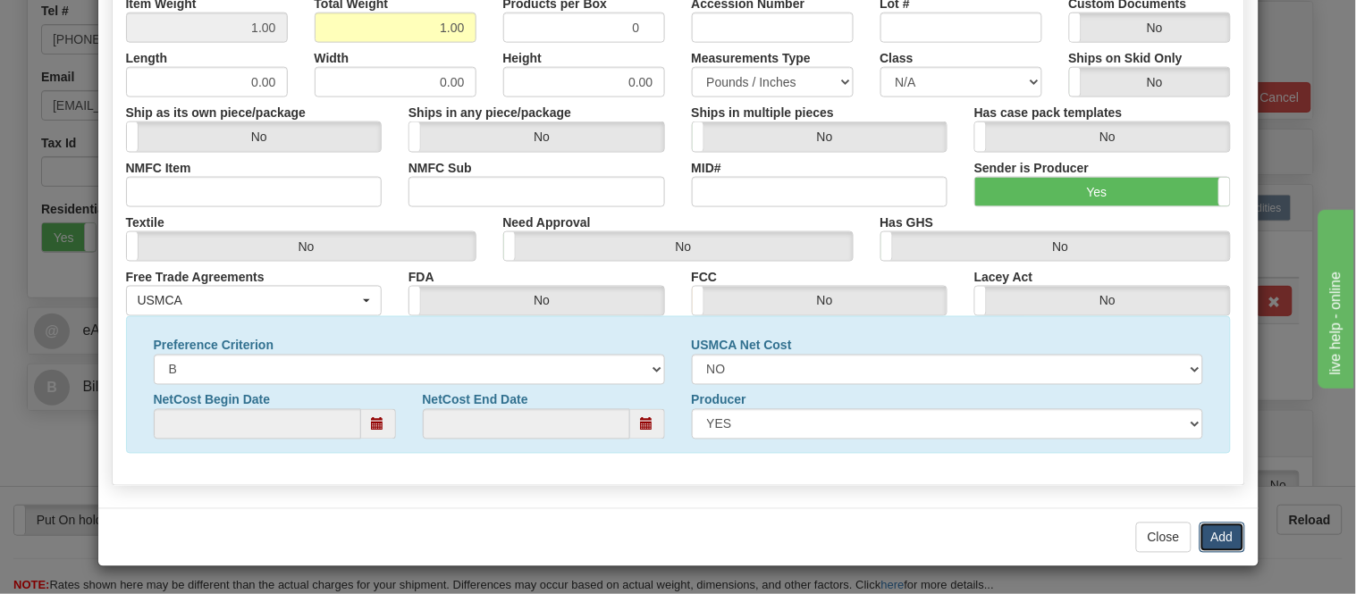
click at [1217, 532] on button "Add" at bounding box center [1223, 538] width 46 height 30
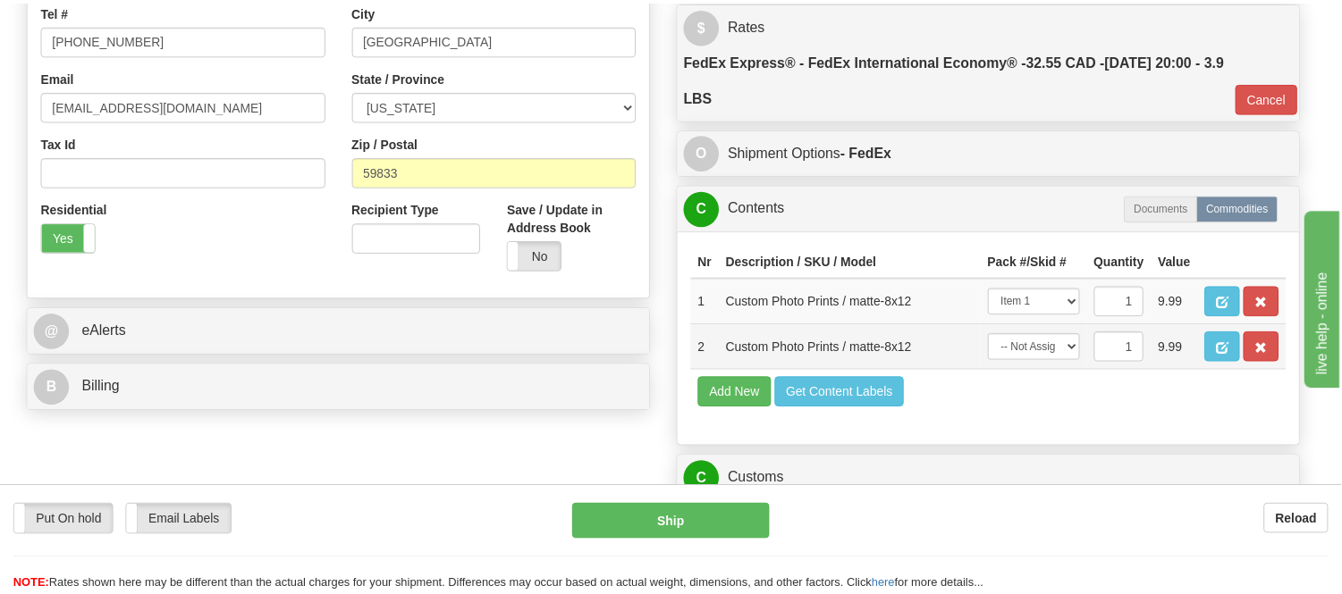
scroll to position [0, 0]
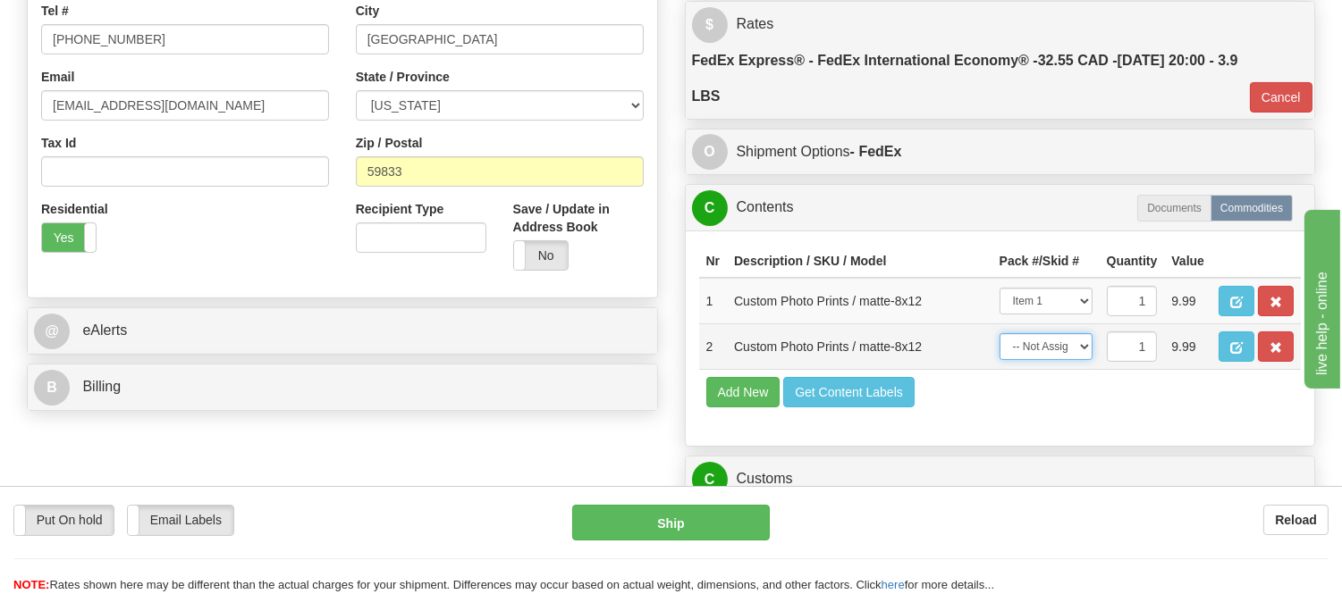
click at [1059, 360] on select "-- Not Assigned -- Item 1 Item 2" at bounding box center [1045, 346] width 93 height 27
select select "0"
click at [999, 360] on select "-- Not Assigned -- Item 1 Item 2" at bounding box center [1045, 346] width 93 height 27
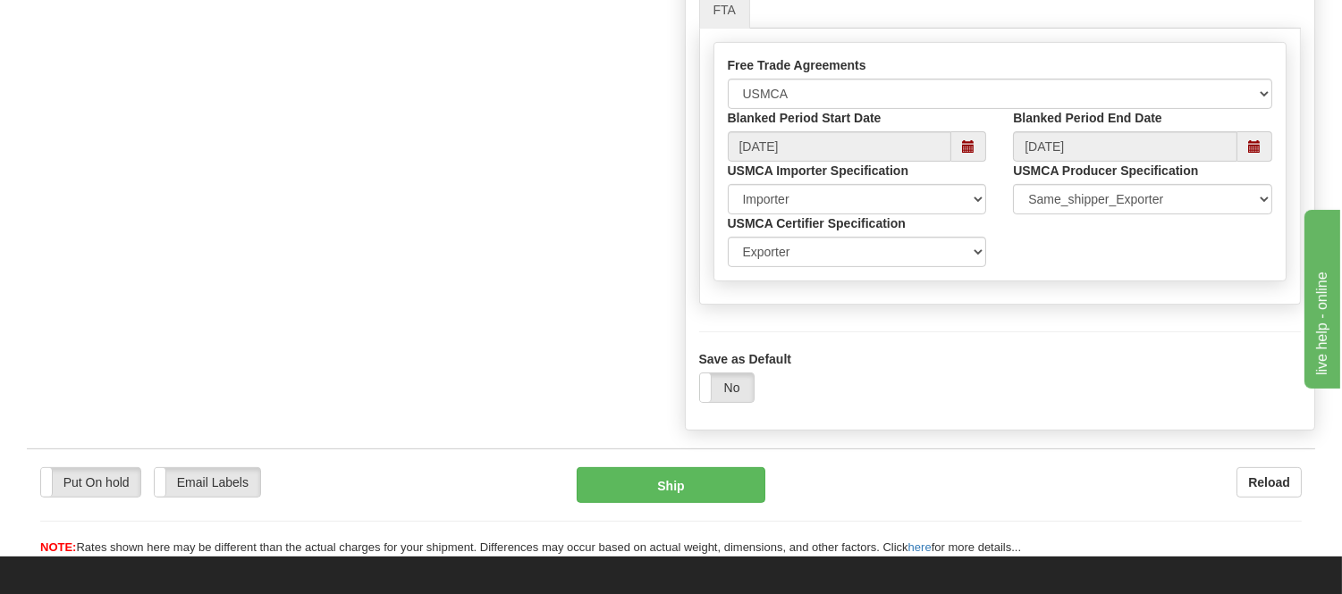
scroll to position [1291, 0]
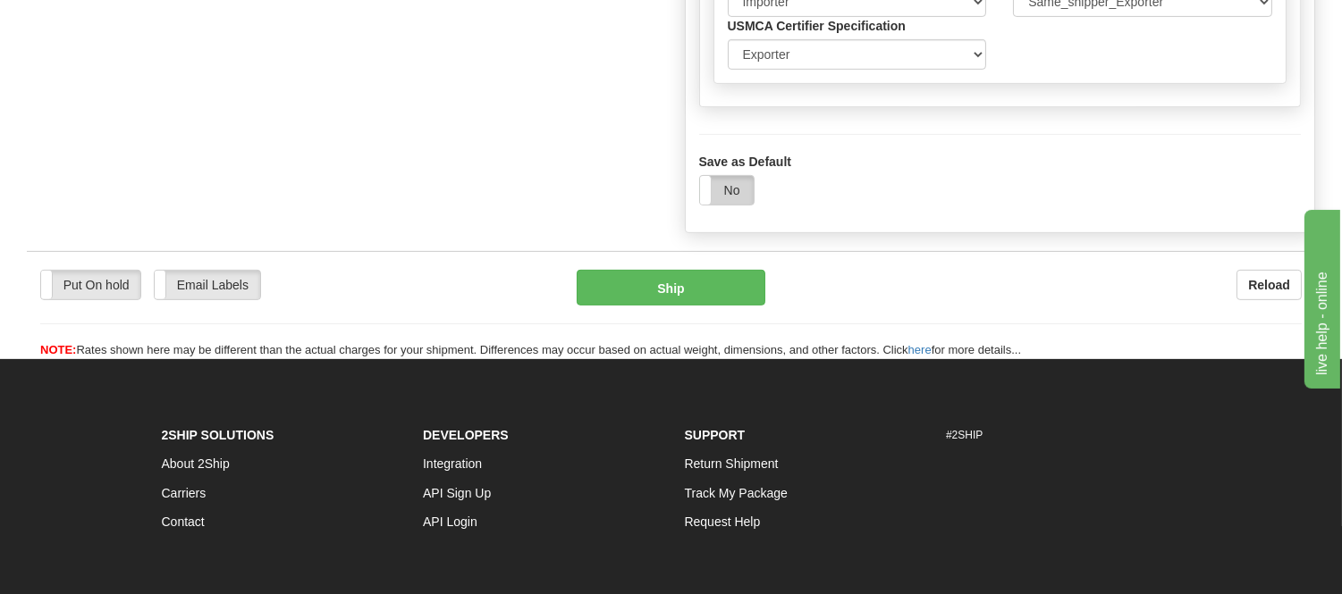
click at [717, 205] on label "No" at bounding box center [727, 190] width 54 height 29
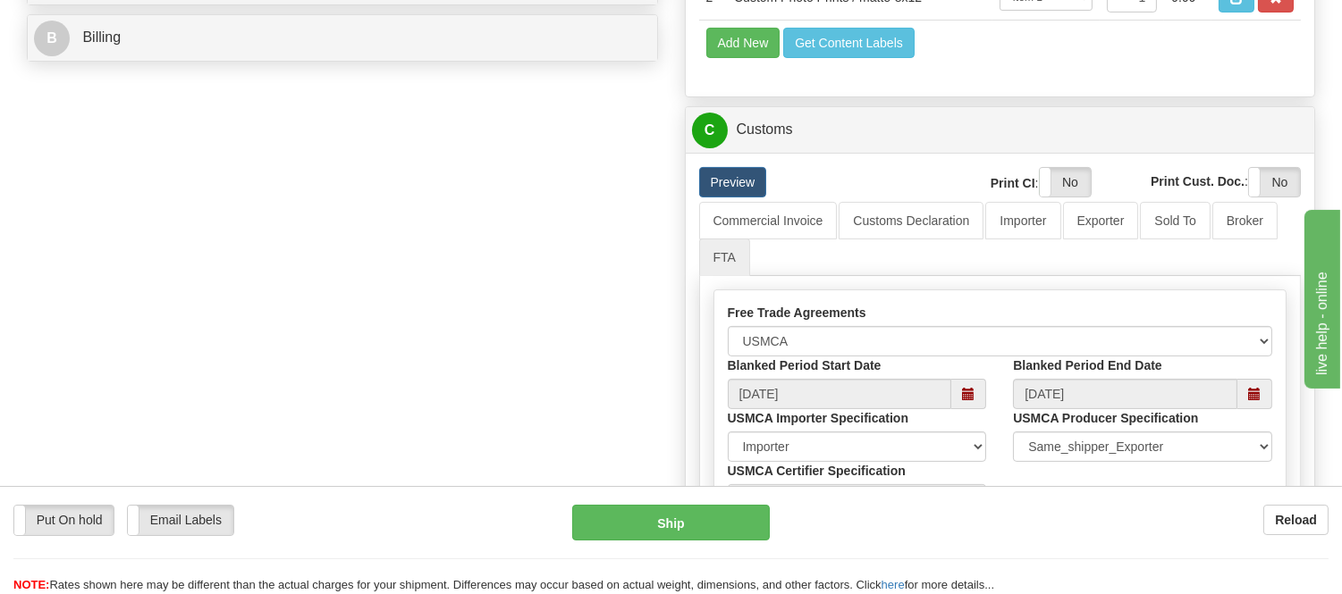
scroll to position [1092, 0]
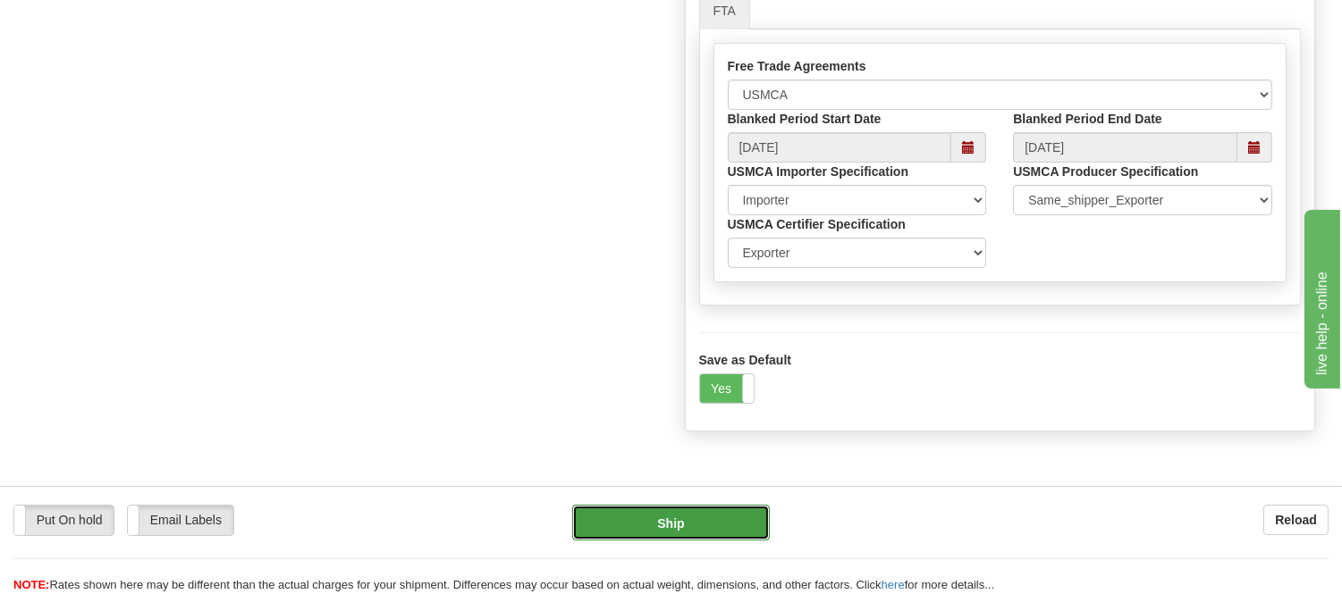
click at [688, 522] on button "Ship" at bounding box center [670, 523] width 197 height 36
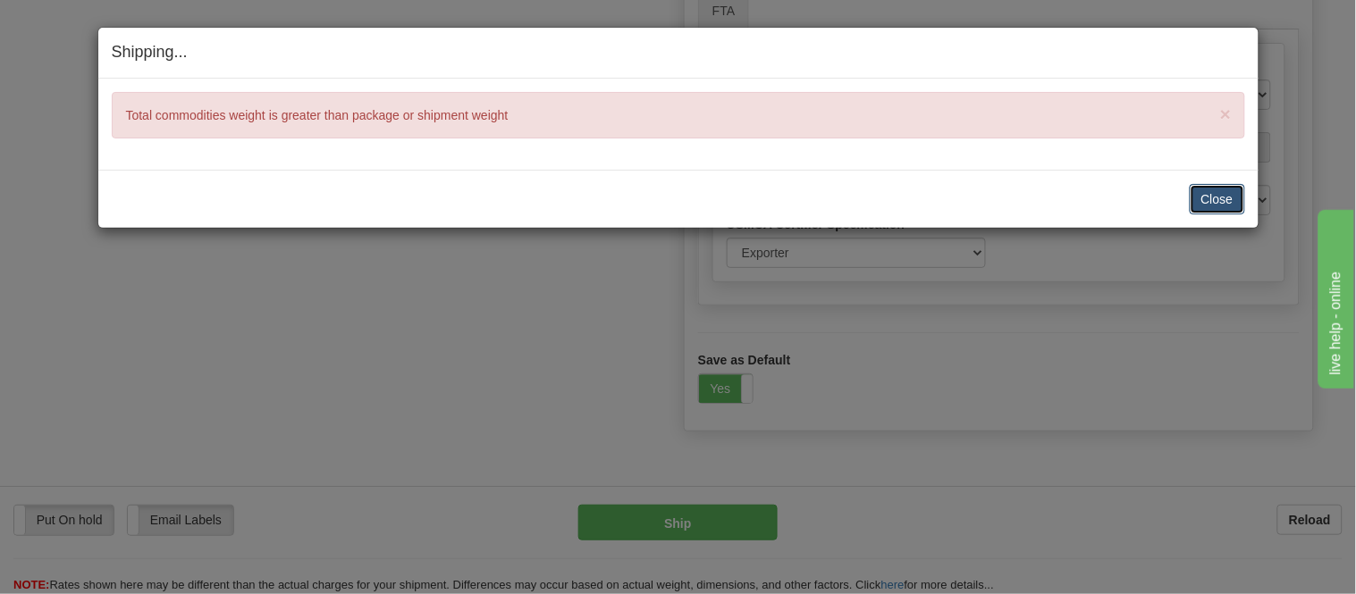
click at [1200, 199] on button "Close" at bounding box center [1217, 199] width 55 height 30
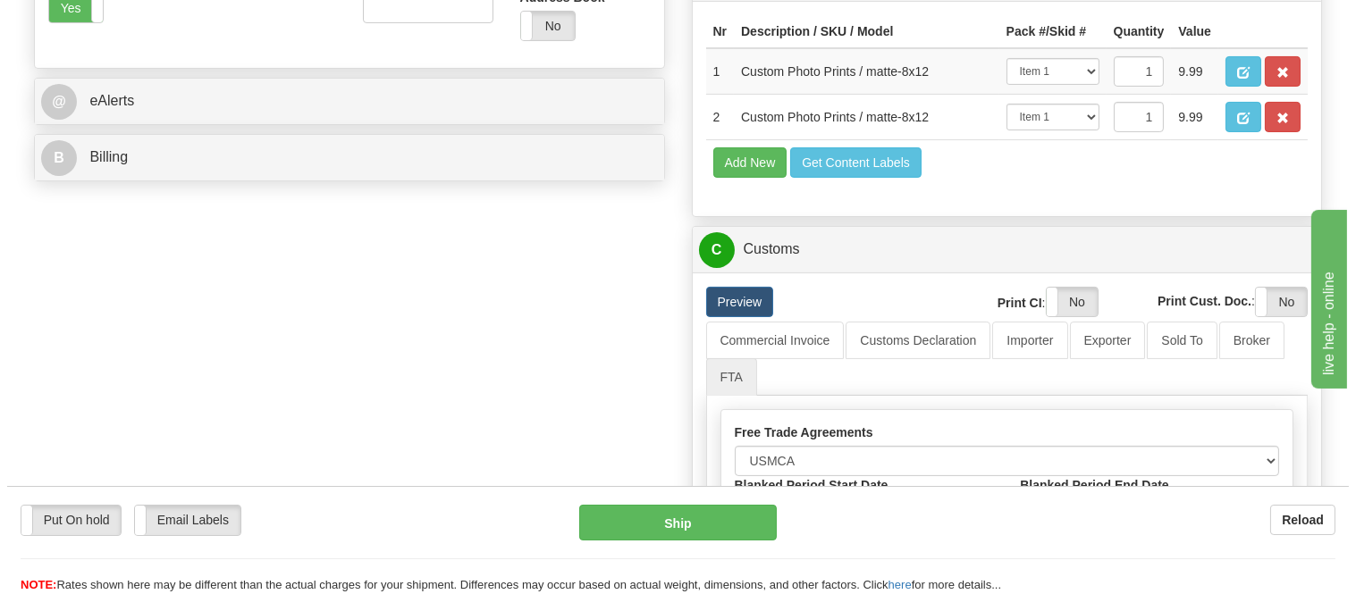
scroll to position [695, 0]
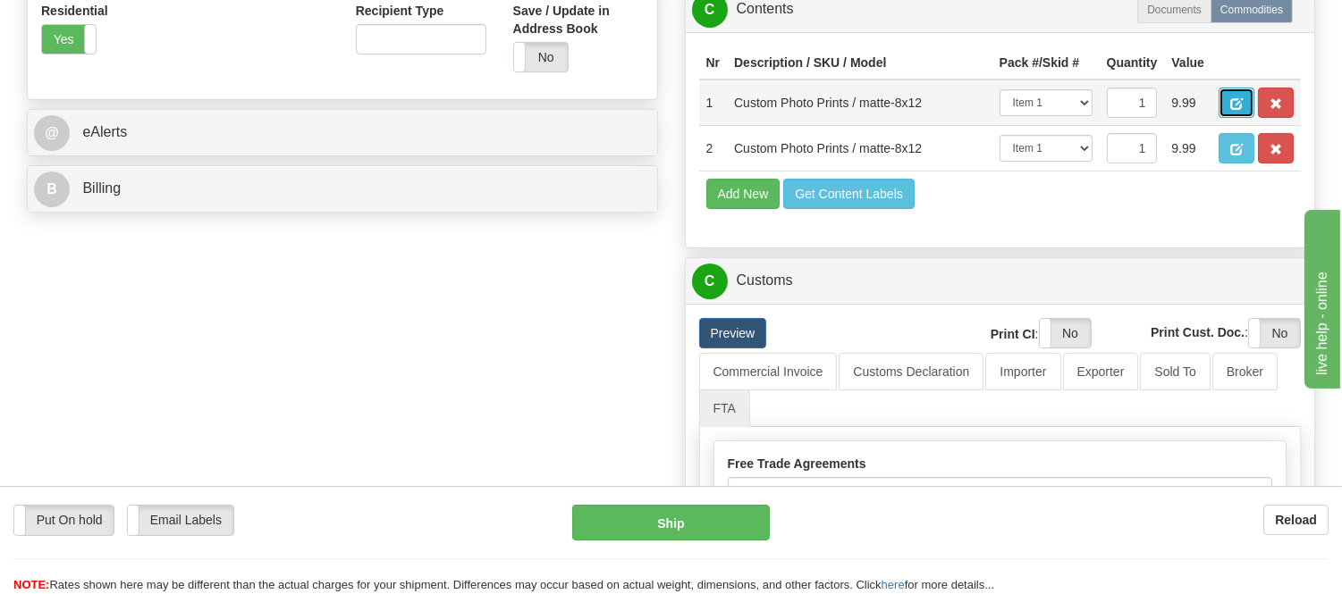
click at [1254, 102] on button "button" at bounding box center [1236, 103] width 36 height 30
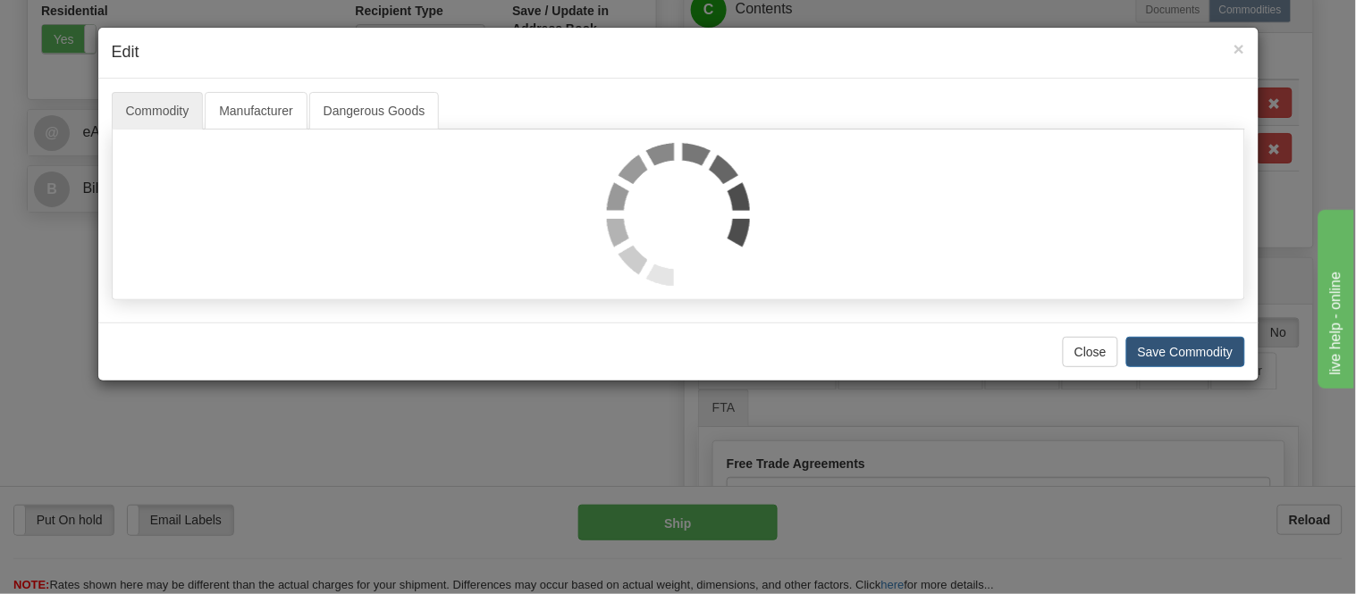
select select "1"
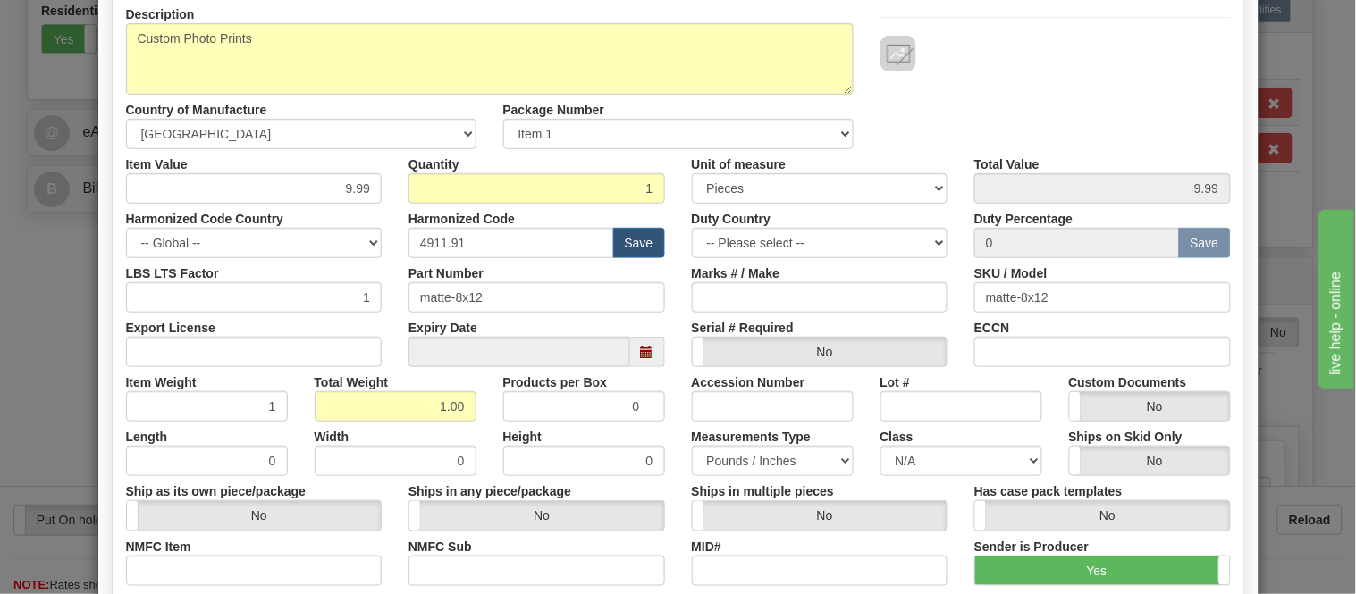
scroll to position [99, 0]
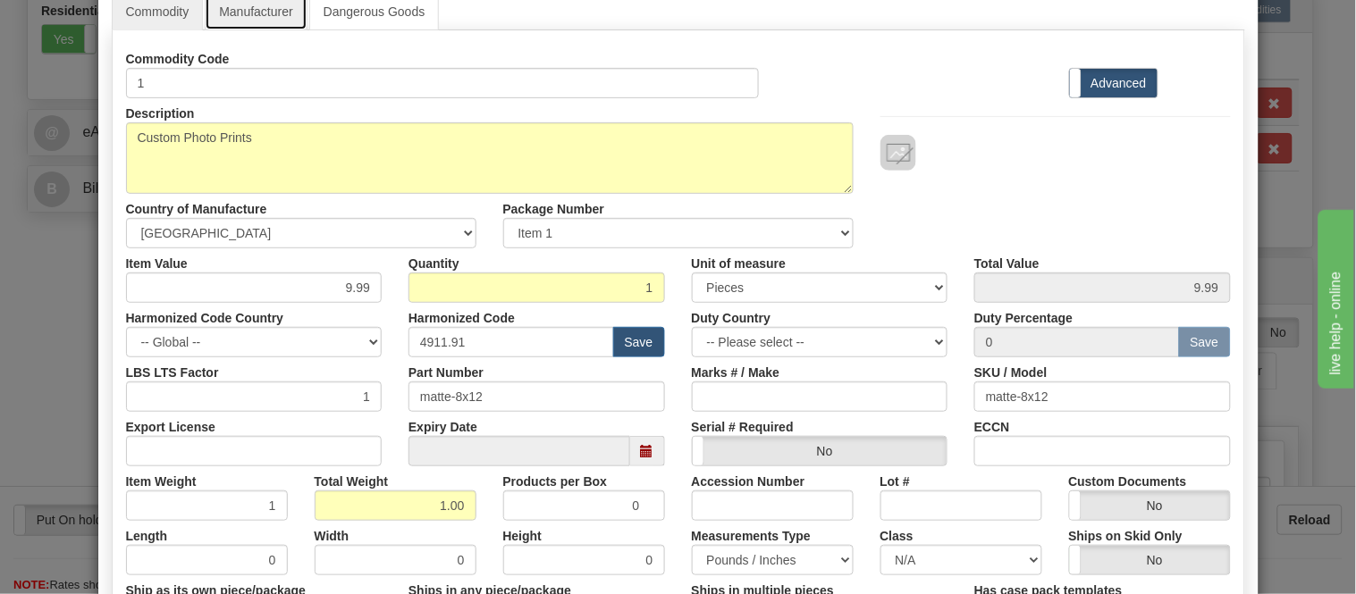
click at [264, 11] on link "Manufacturer" at bounding box center [256, 12] width 102 height 38
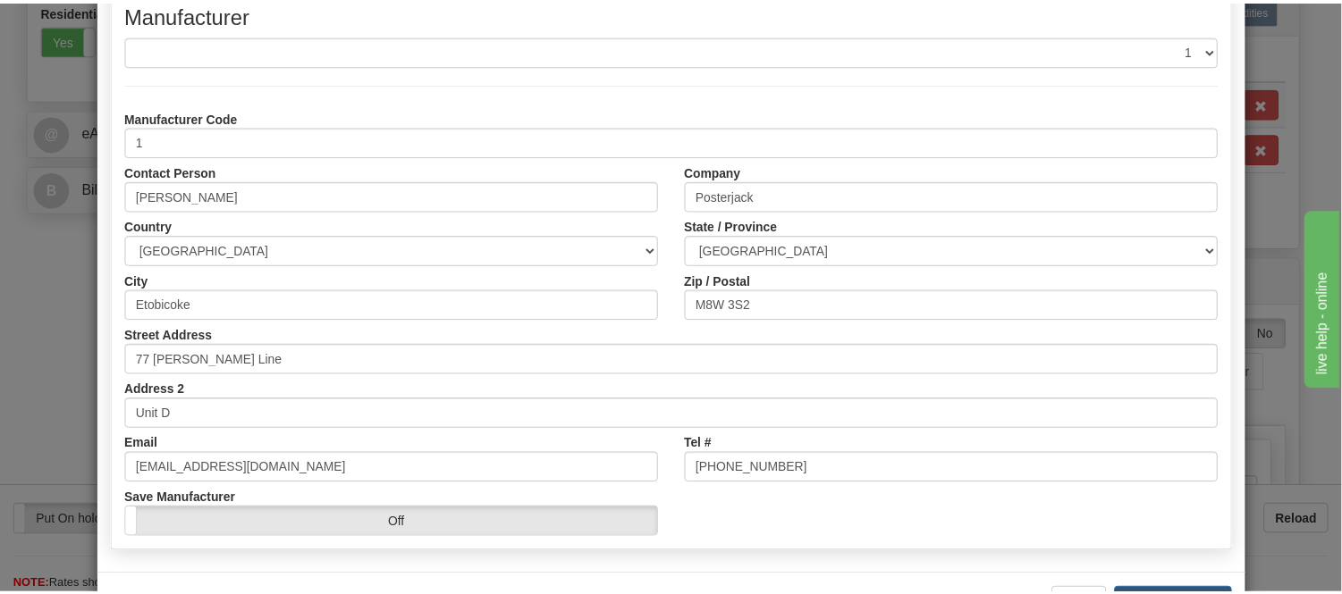
scroll to position [224, 0]
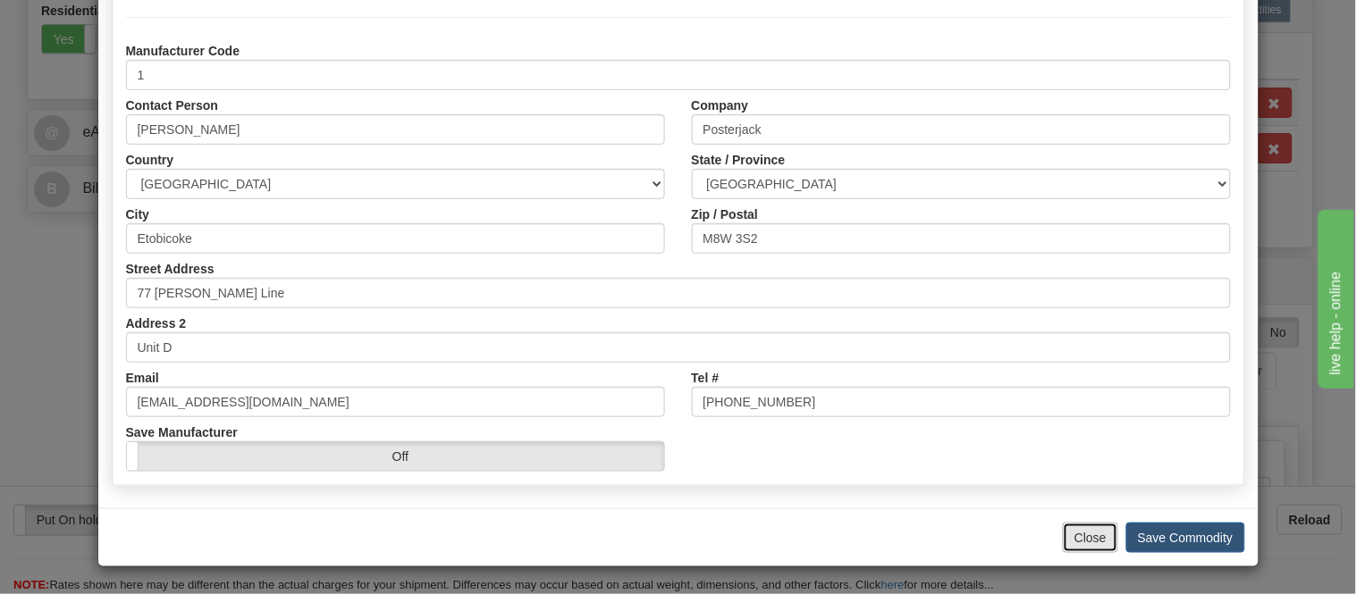
click at [1068, 539] on button "Close" at bounding box center [1090, 538] width 55 height 30
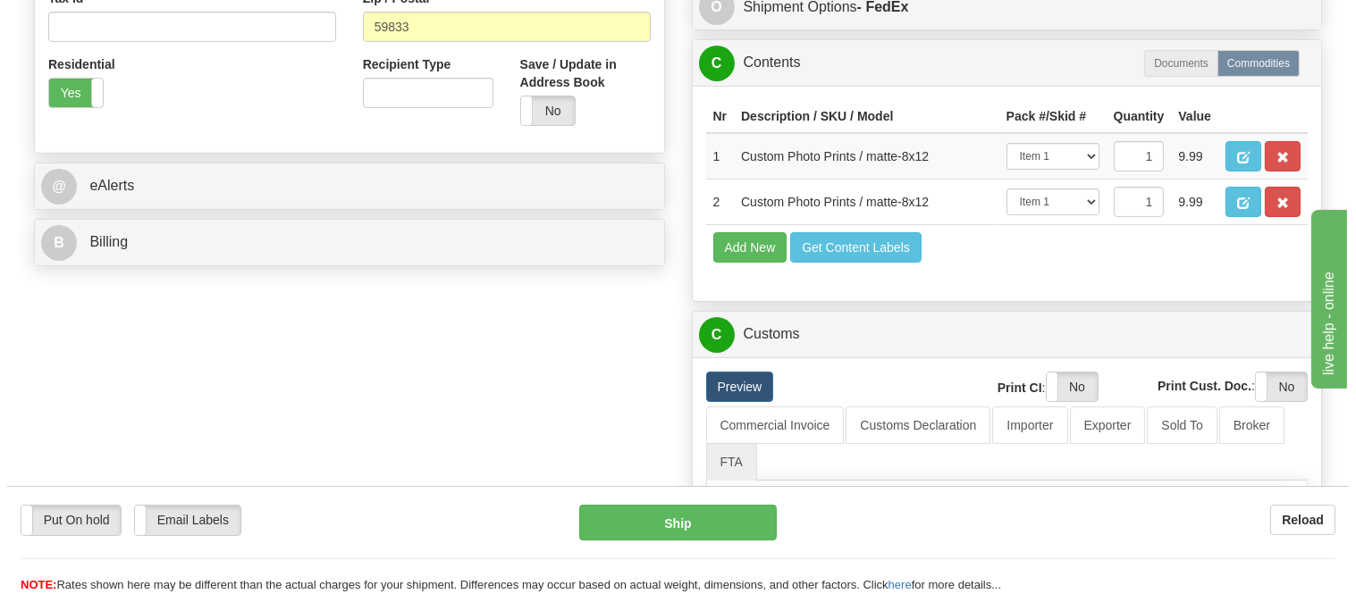
scroll to position [595, 0]
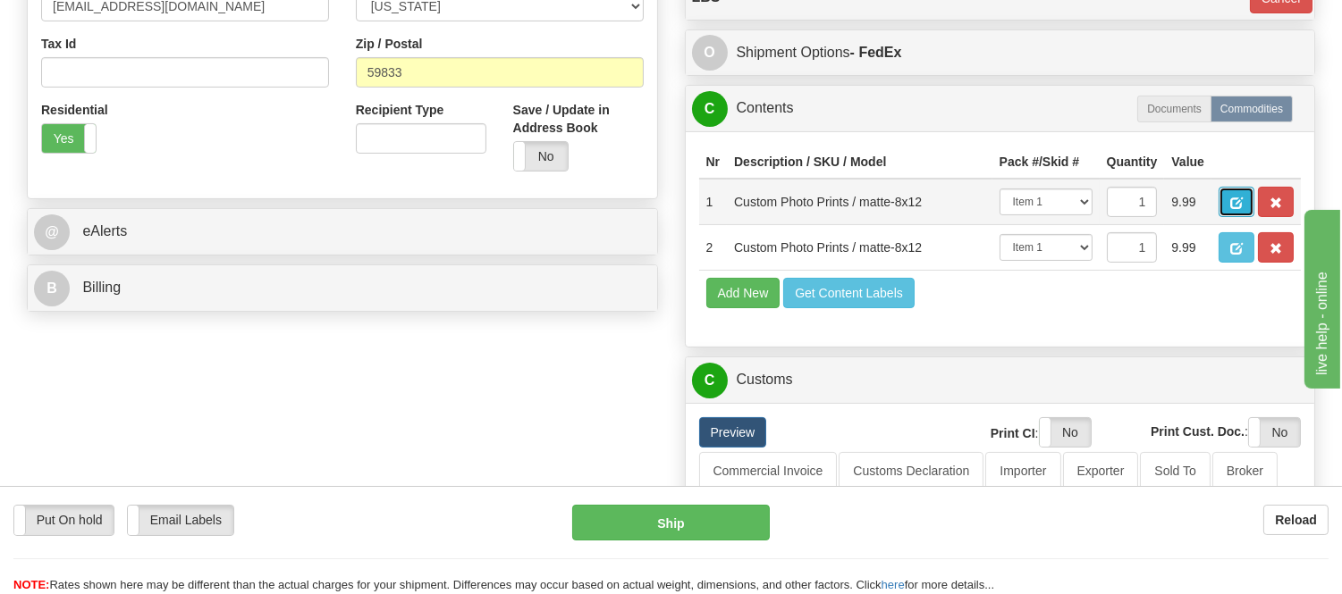
click at [1254, 193] on button "button" at bounding box center [1236, 202] width 36 height 30
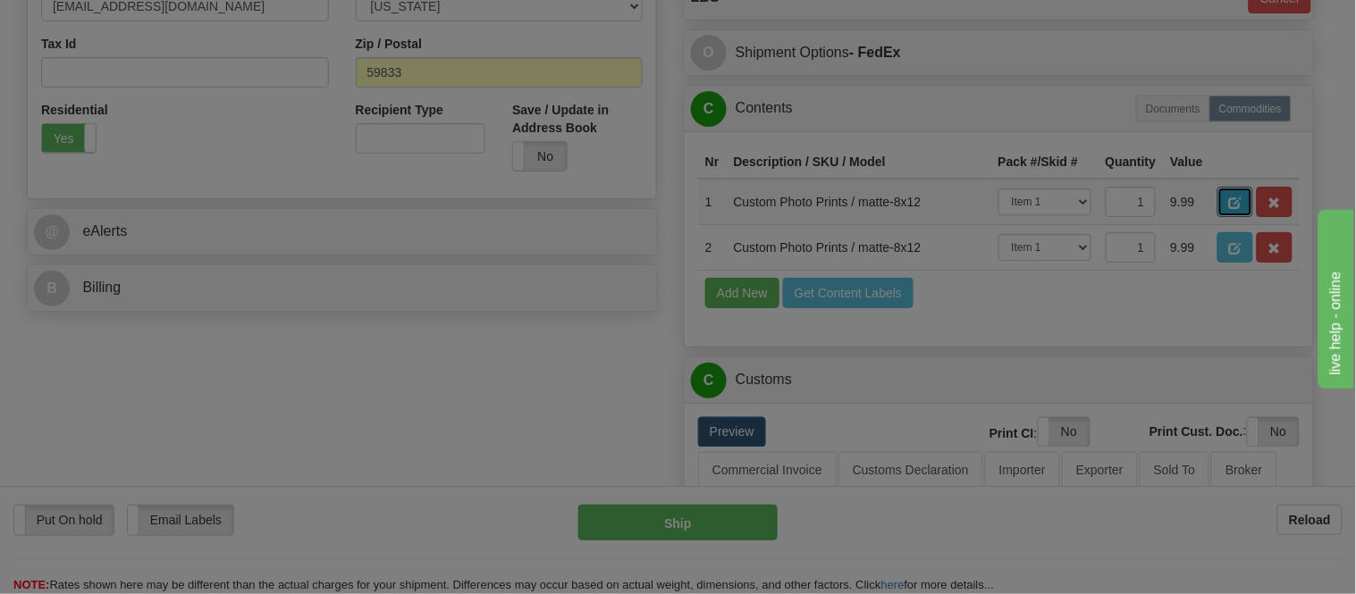
scroll to position [0, 0]
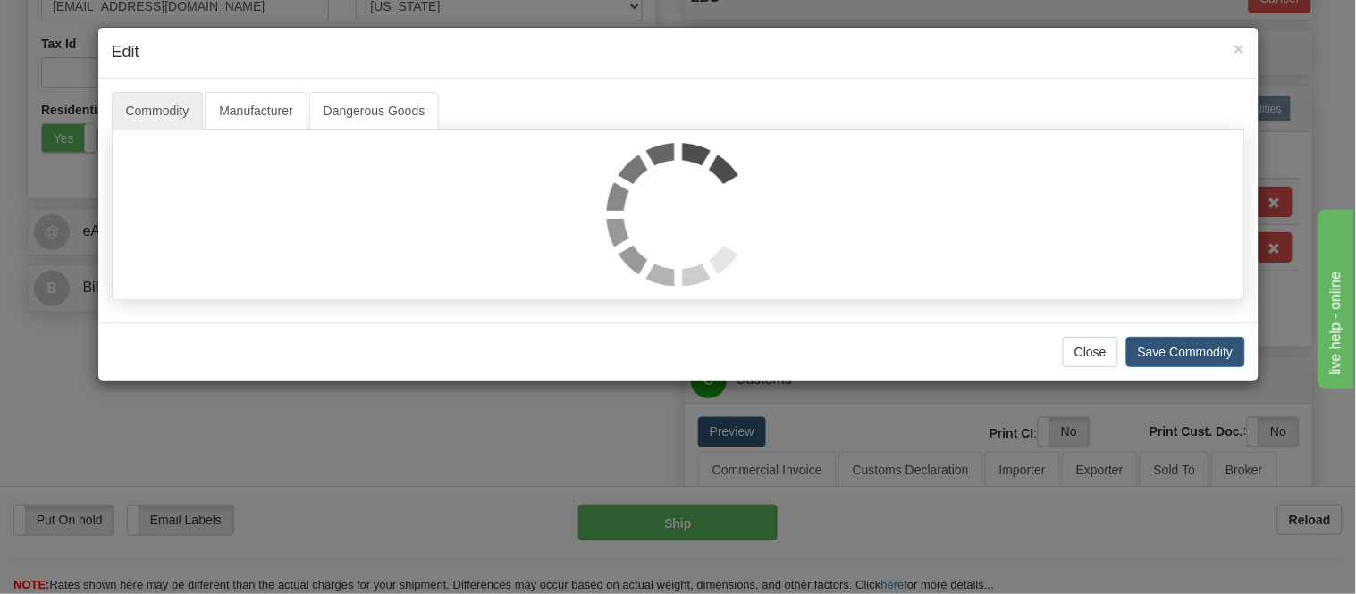
select select "1"
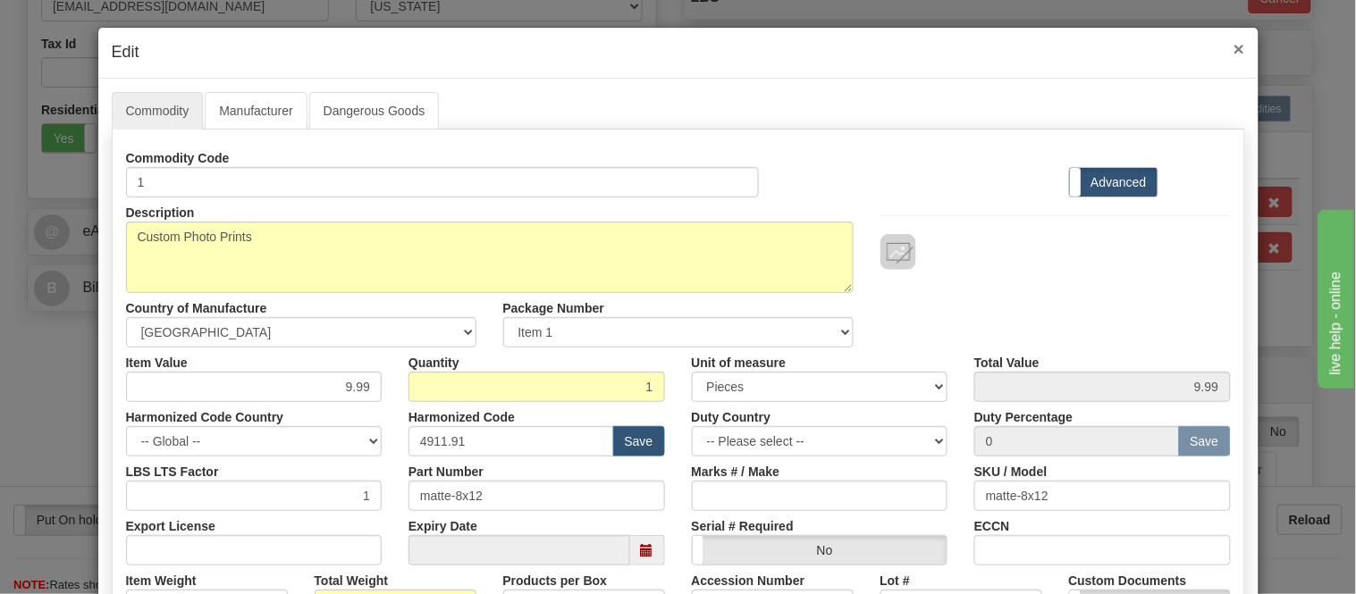
click at [1234, 42] on span "×" at bounding box center [1239, 48] width 11 height 21
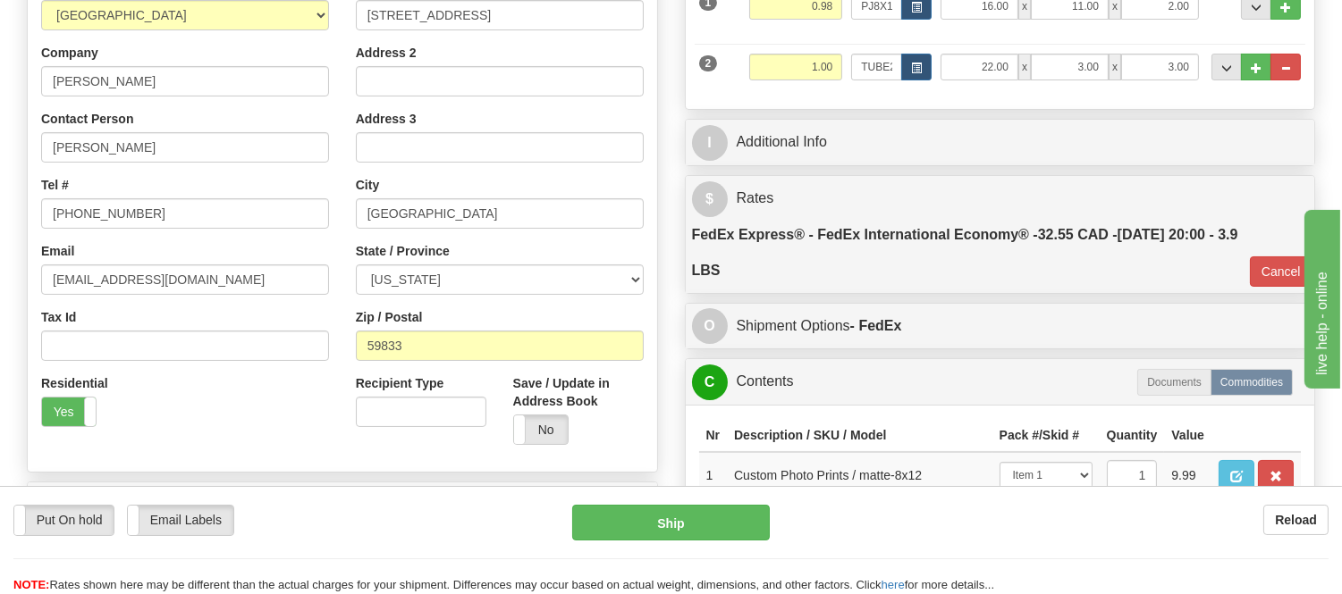
scroll to position [198, 0]
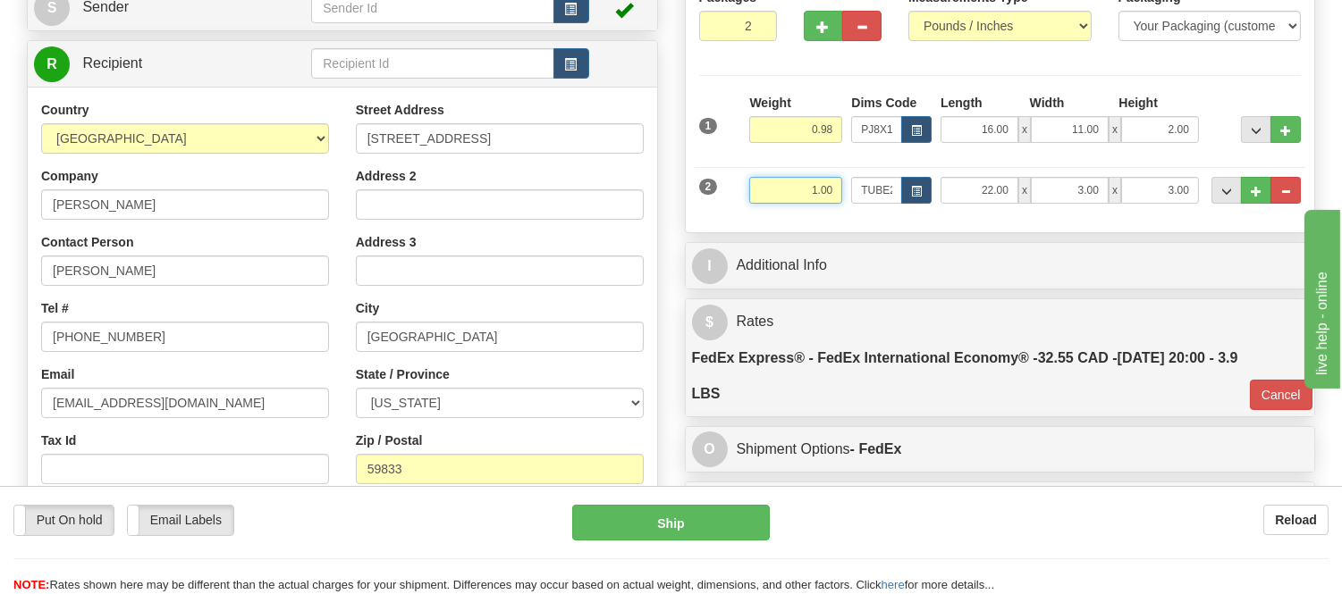
click at [834, 190] on input "1.00" at bounding box center [795, 190] width 93 height 27
type input "1.01"
type input "03"
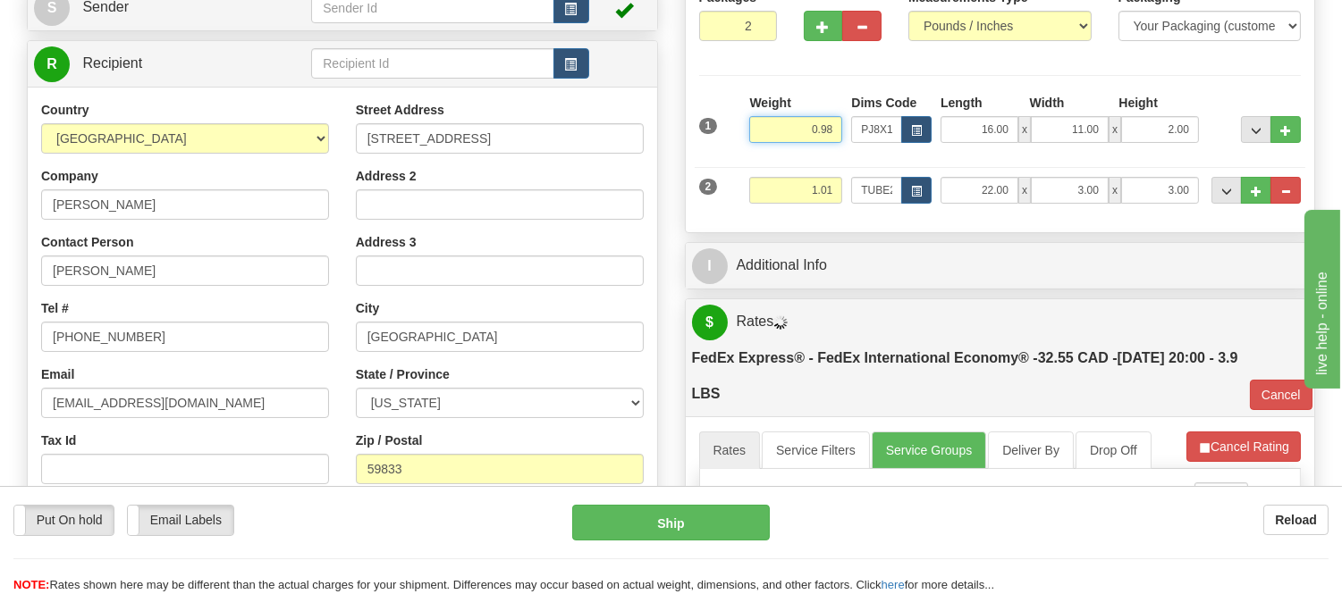
drag, startPoint x: 838, startPoint y: 123, endPoint x: 690, endPoint y: 156, distance: 151.0
click at [690, 156] on div "Packages 2 2 Measurements Type" at bounding box center [1000, 103] width 629 height 258
type input "1.01"
click at [1209, 438] on li "Refresh Rates Cancel Rating" at bounding box center [1242, 447] width 115 height 30
type input "03"
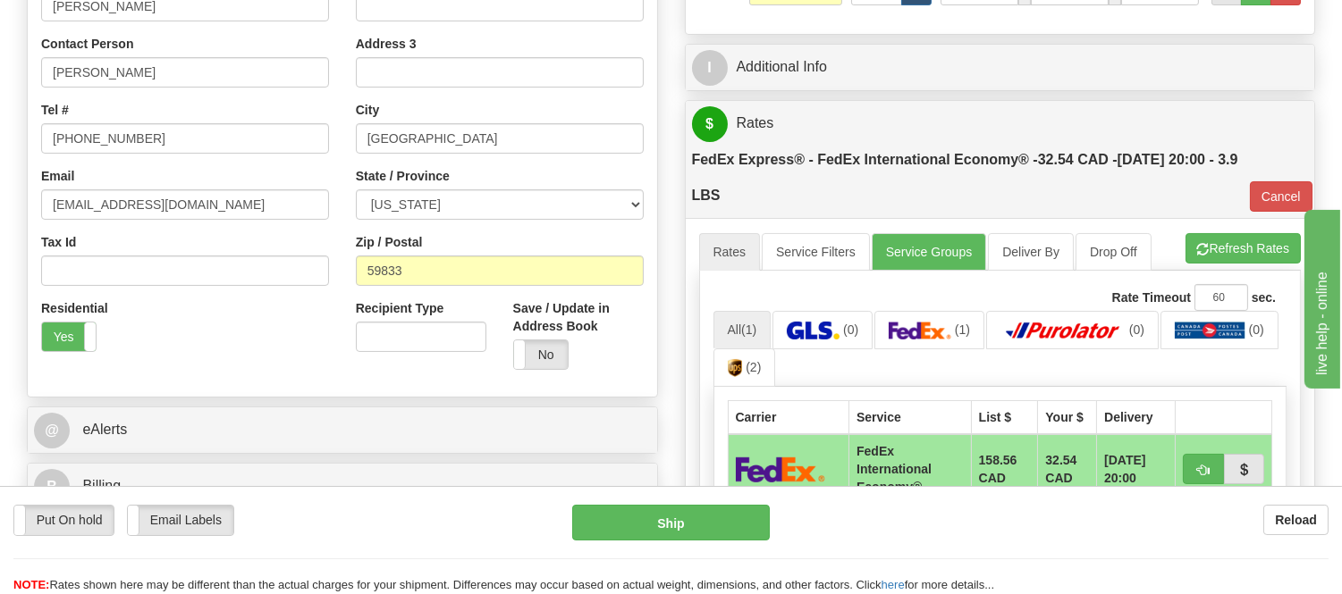
scroll to position [595, 0]
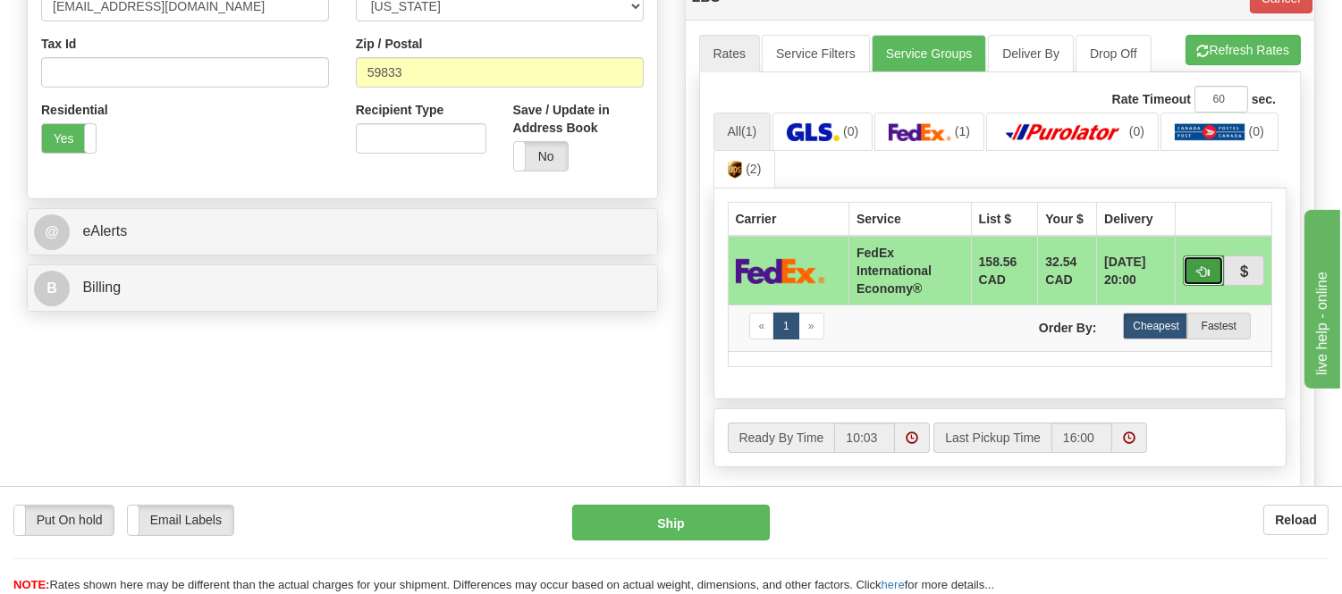
click at [1201, 275] on span "button" at bounding box center [1203, 272] width 13 height 12
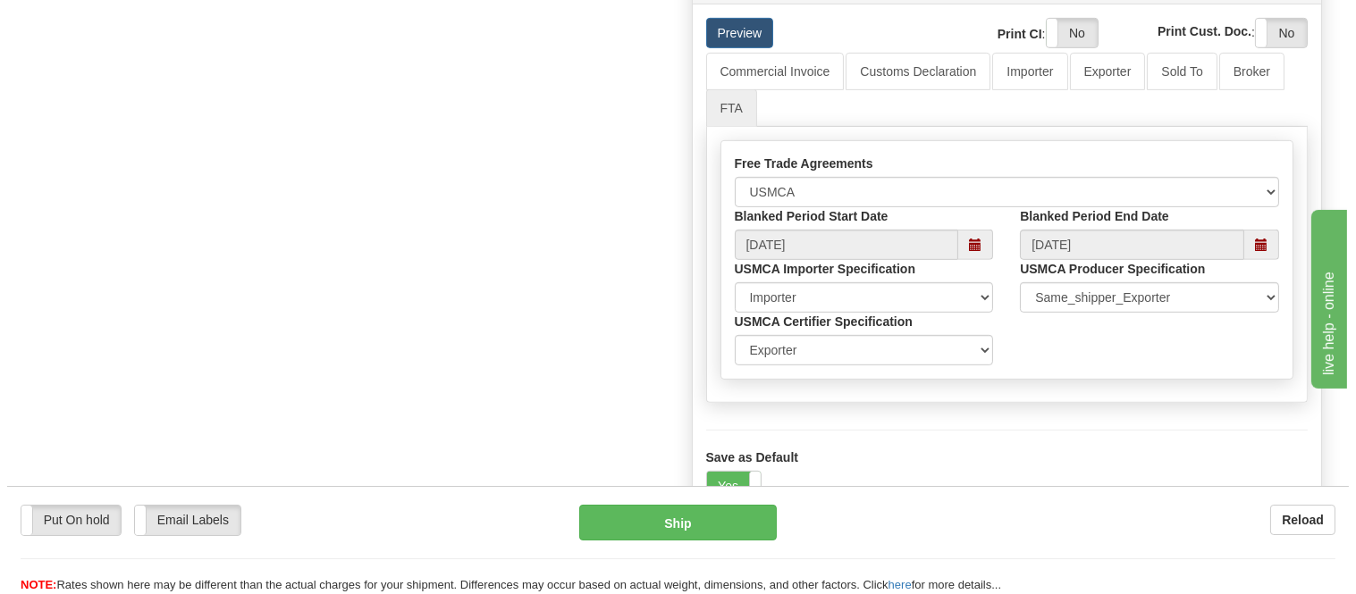
scroll to position [1390, 0]
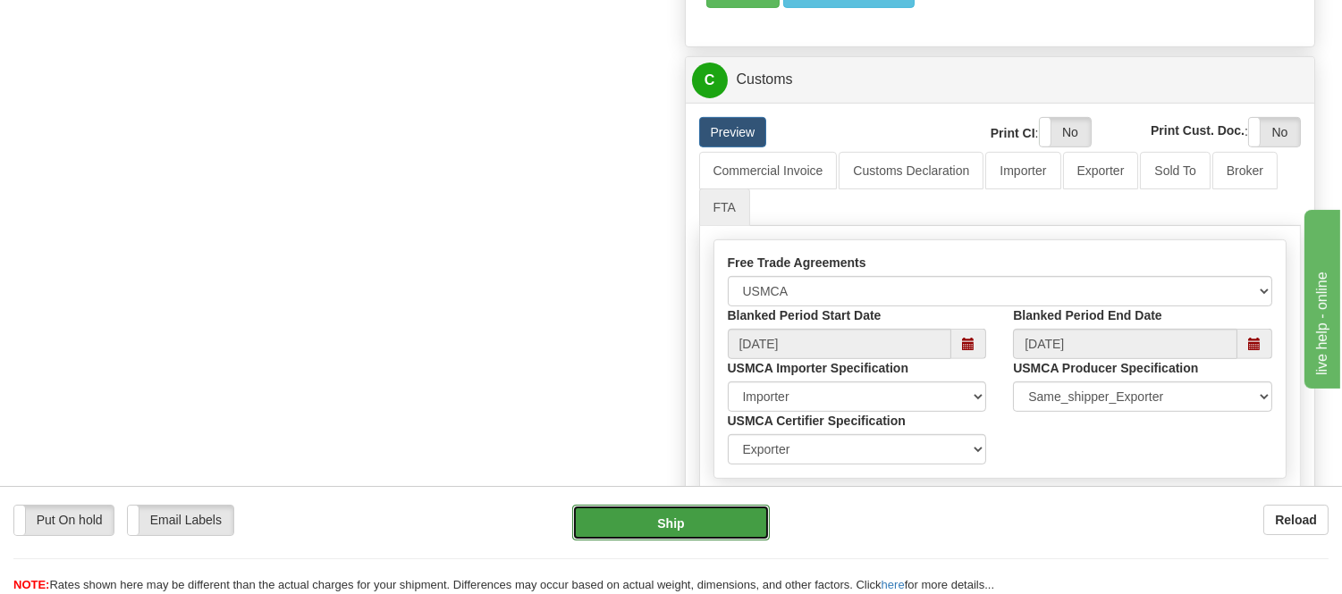
click at [656, 524] on button "Ship" at bounding box center [670, 523] width 197 height 36
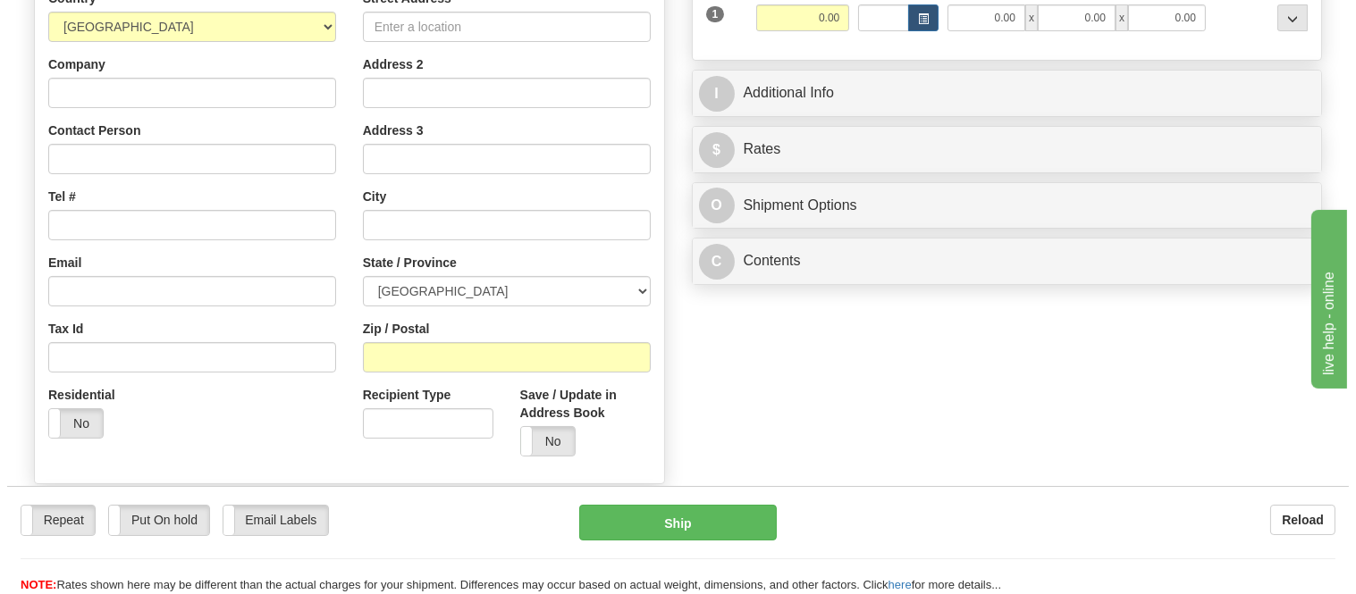
scroll to position [340, 0]
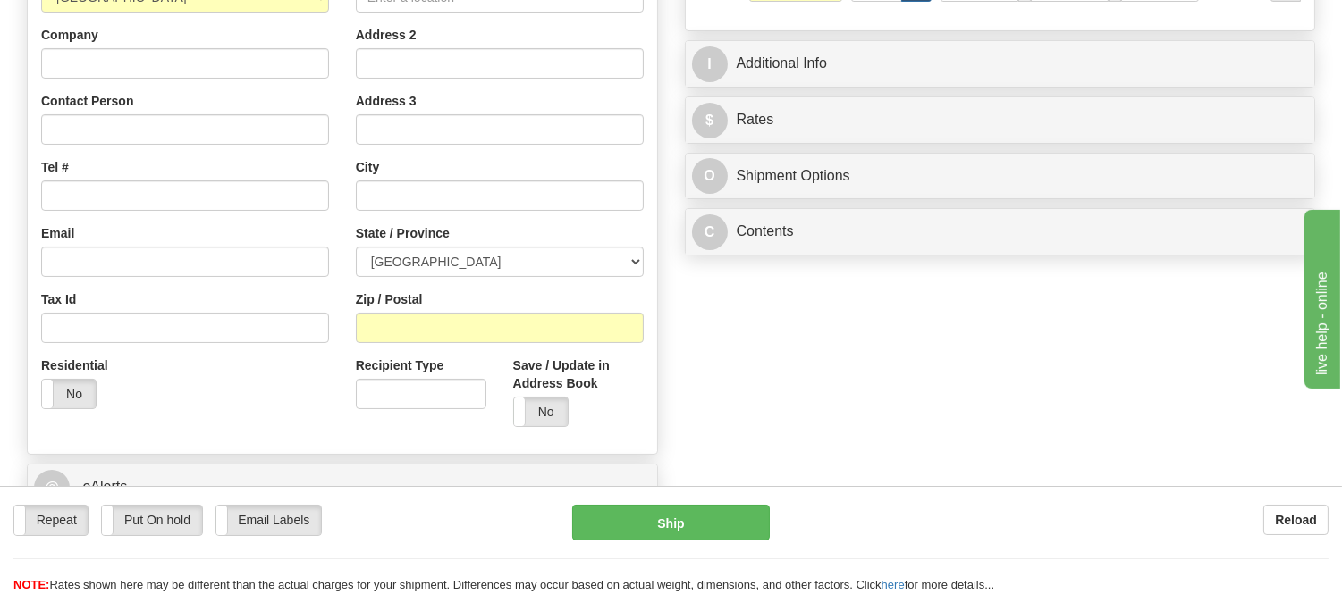
click at [822, 199] on div "O Shipment Options" at bounding box center [1000, 177] width 629 height 46
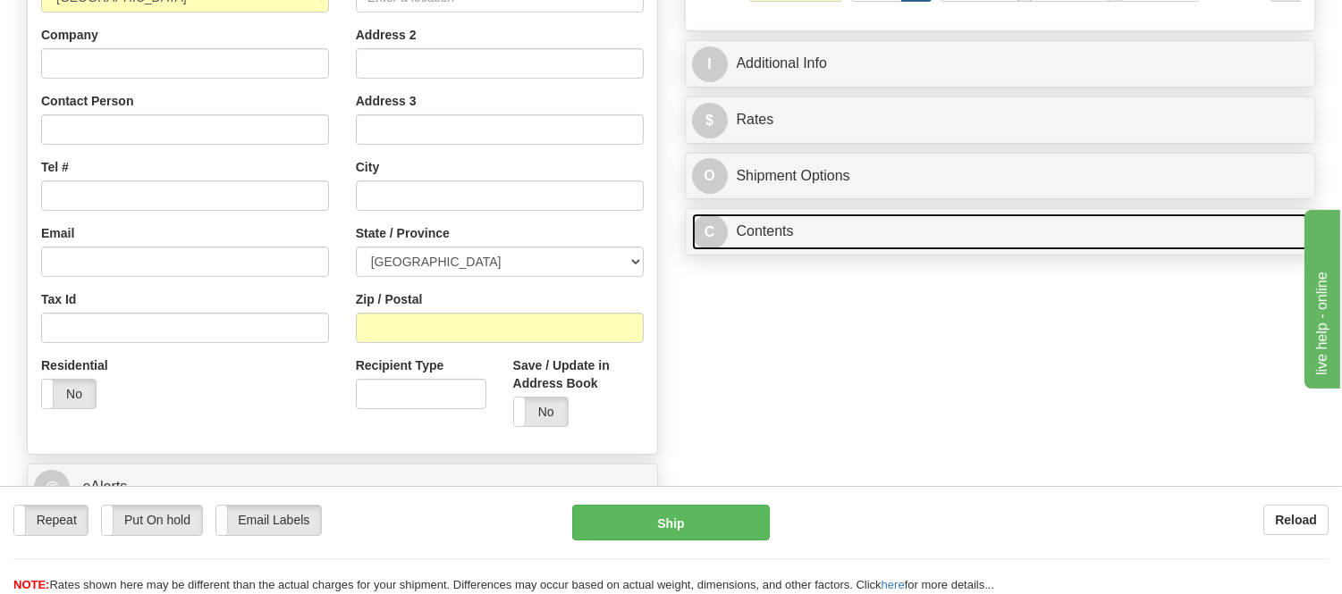
click at [829, 239] on link "C Contents" at bounding box center [1000, 232] width 617 height 37
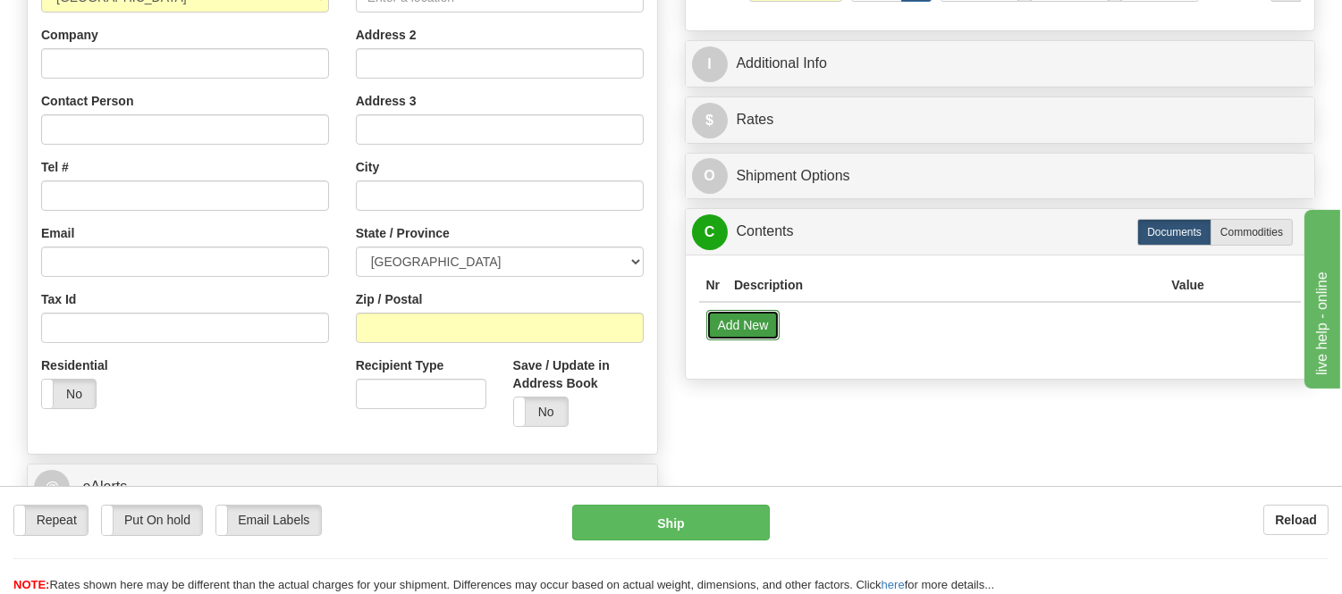
click at [729, 333] on button "Add New" at bounding box center [743, 325] width 74 height 30
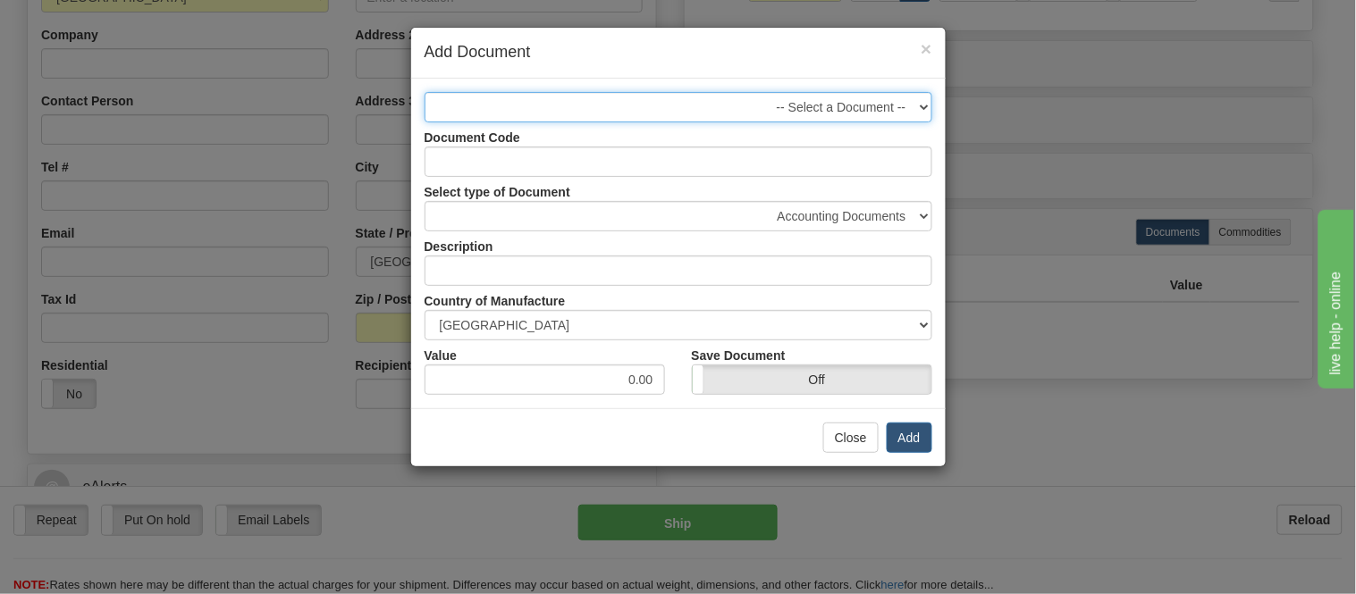
click at [879, 109] on select "-- Select a Document --" at bounding box center [679, 107] width 508 height 30
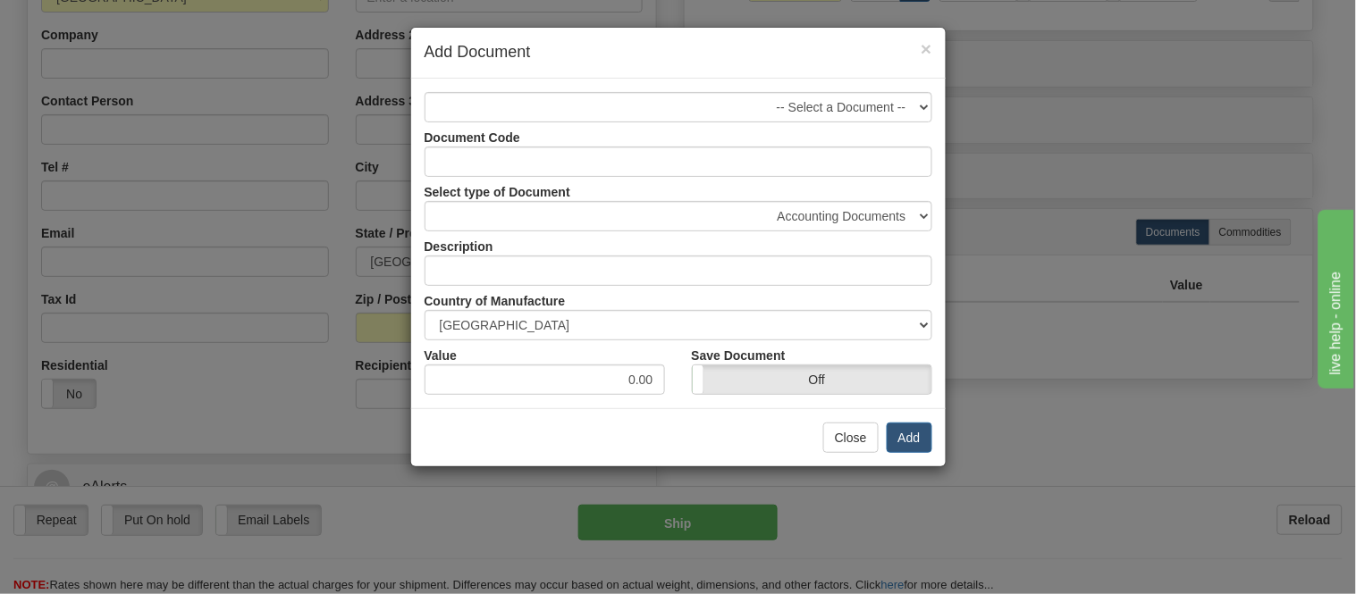
click at [878, 89] on div "-- Select a Document -- Document Code Select type of Document Accounting Docume…" at bounding box center [678, 244] width 535 height 330
click at [859, 429] on button "Close" at bounding box center [850, 438] width 55 height 30
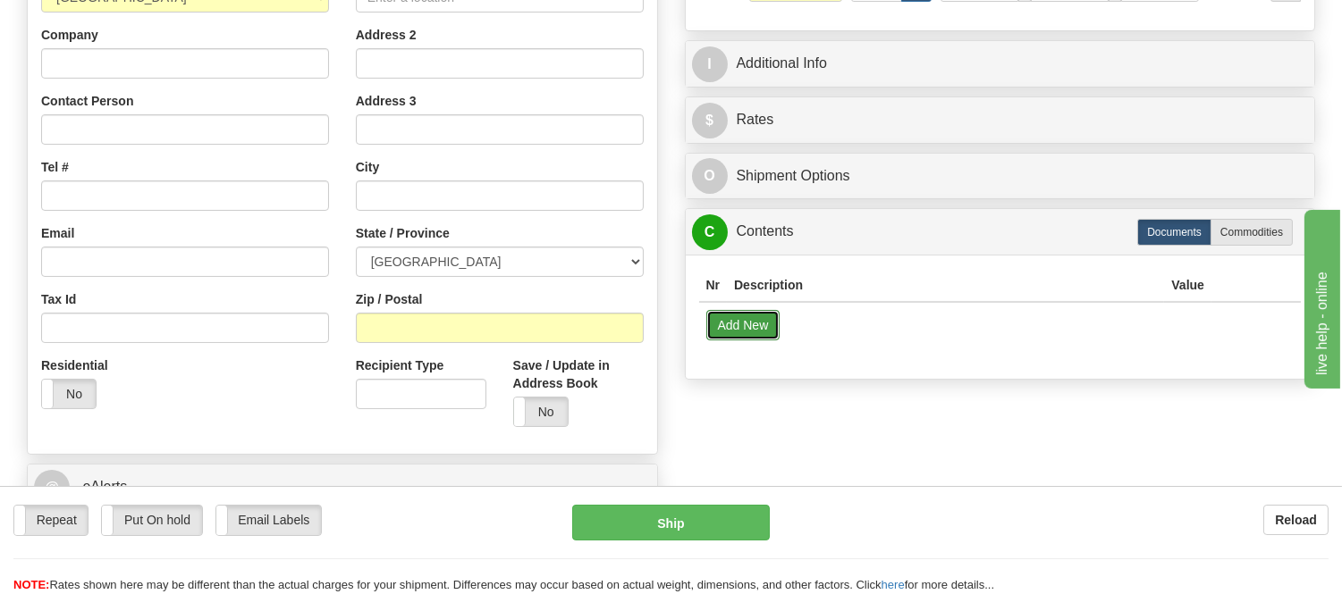
click at [749, 333] on button "Add New" at bounding box center [743, 325] width 74 height 30
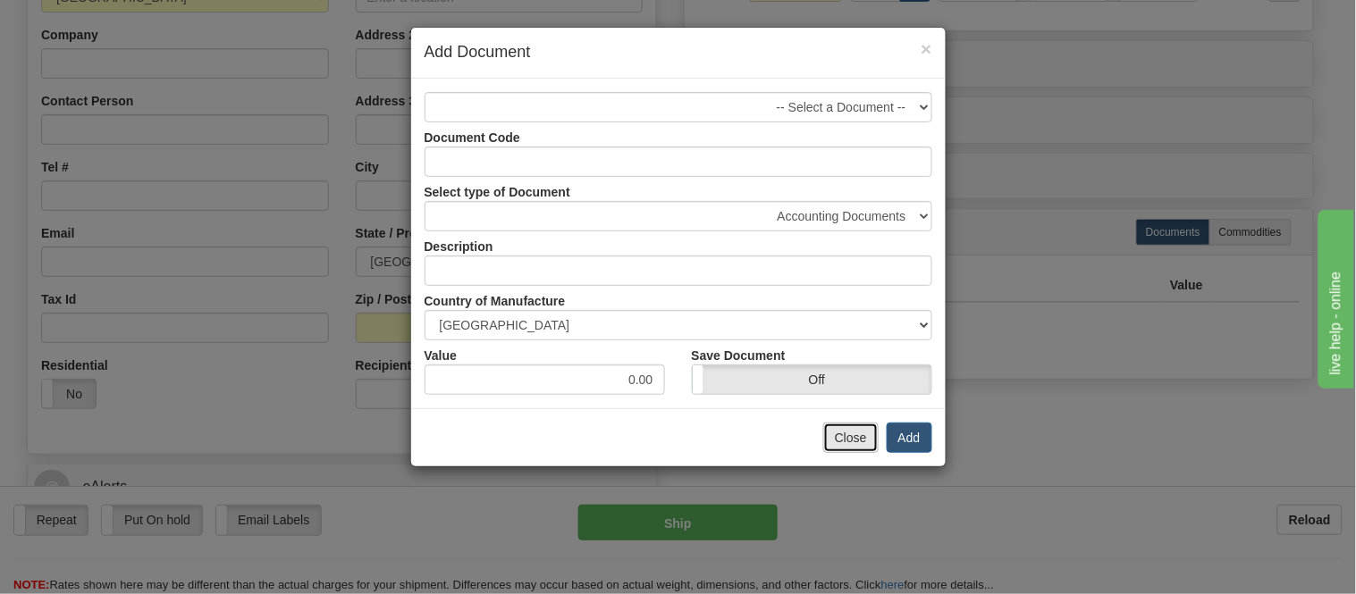
click at [856, 440] on button "Close" at bounding box center [850, 438] width 55 height 30
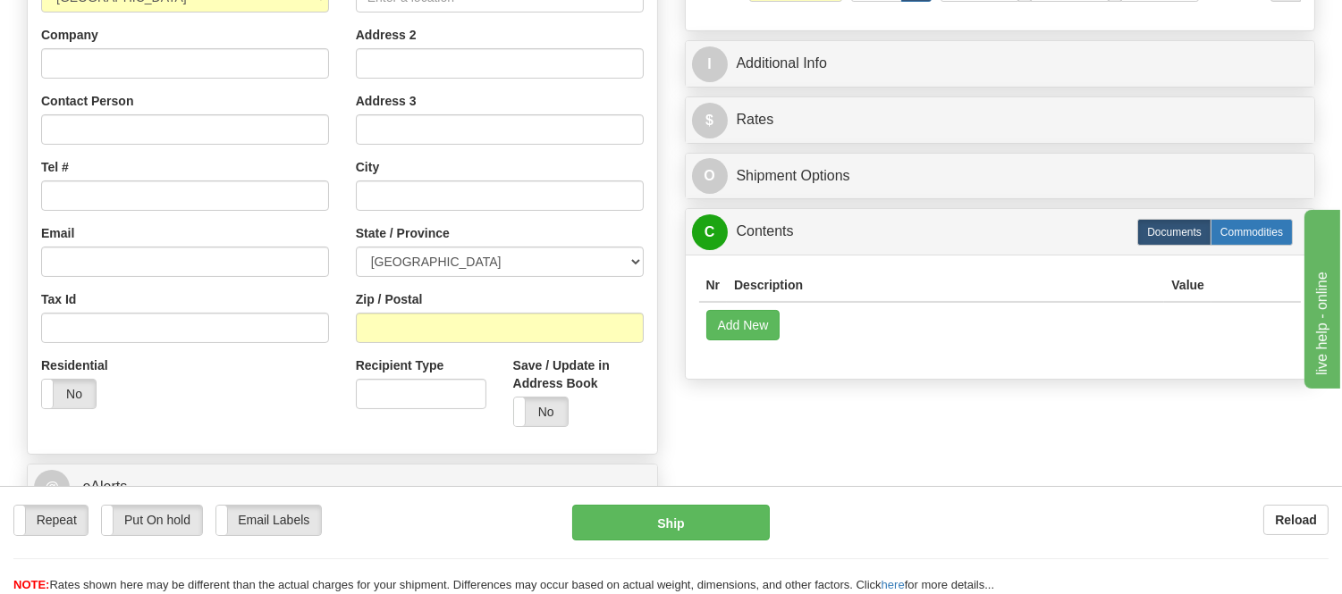
click at [1261, 223] on label "Commodities" at bounding box center [1251, 232] width 82 height 27
radio input "true"
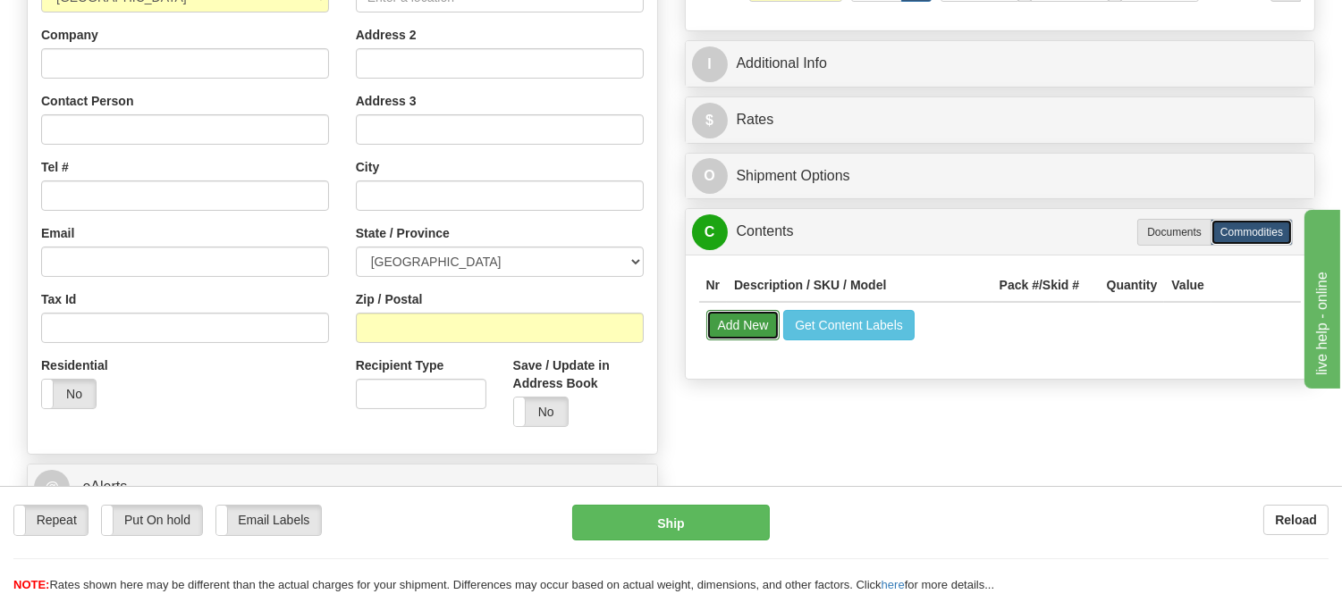
click at [734, 329] on button "Add New" at bounding box center [743, 325] width 74 height 30
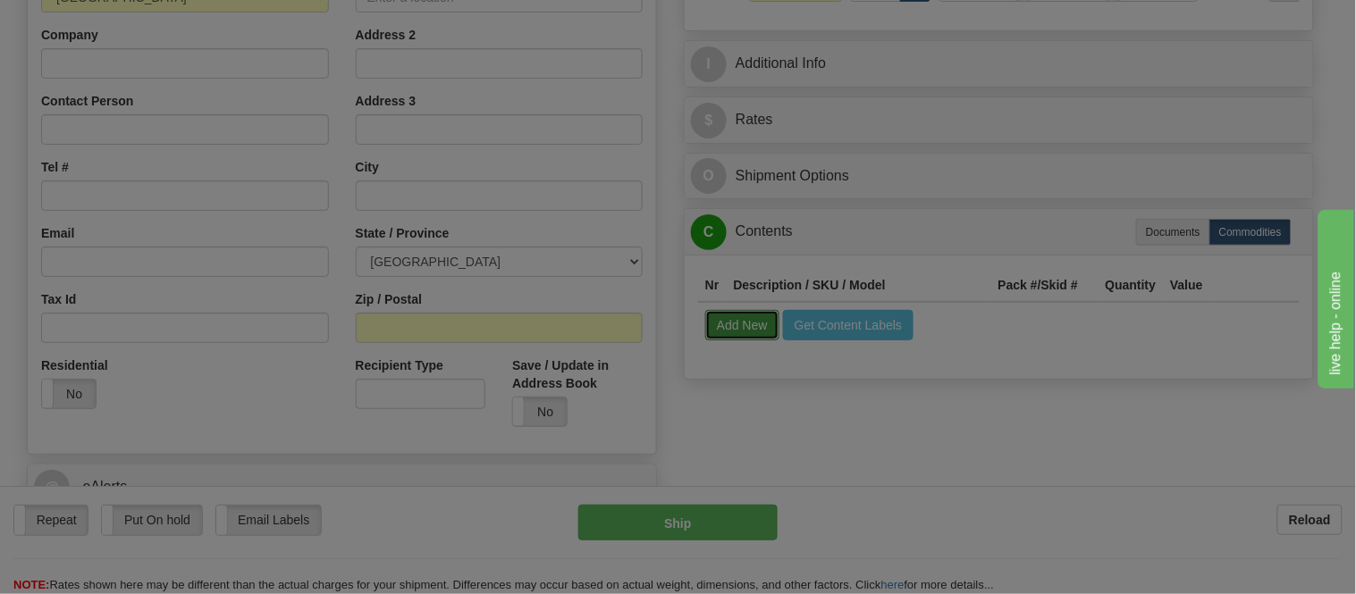
select select
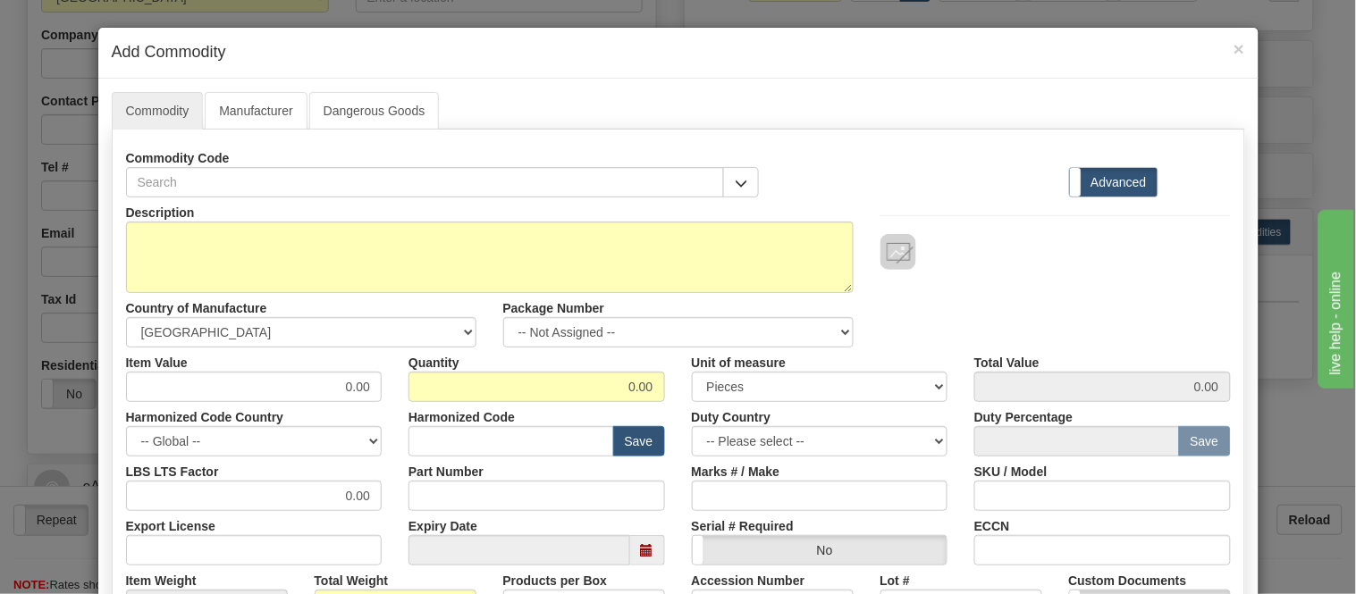
click at [755, 181] on div "Commodity Code" at bounding box center [443, 170] width 661 height 55
click at [737, 183] on span "button" at bounding box center [741, 184] width 13 height 12
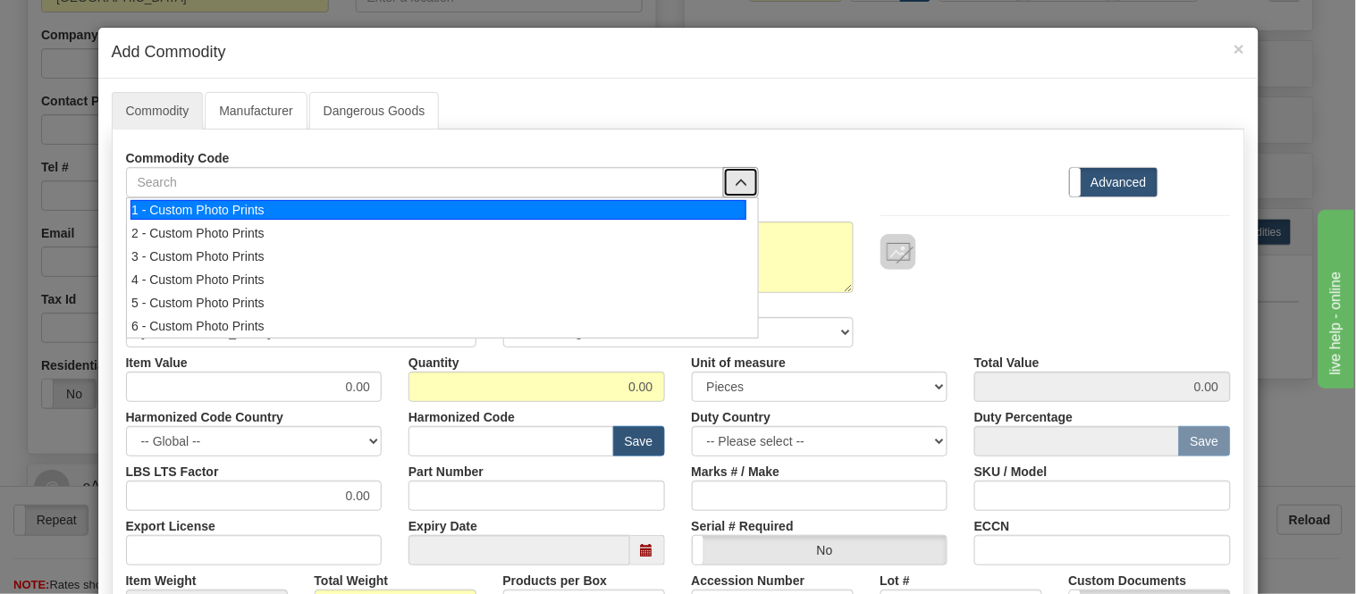
click at [379, 209] on div "1 - Custom Photo Prints" at bounding box center [439, 210] width 616 height 20
select select "1"
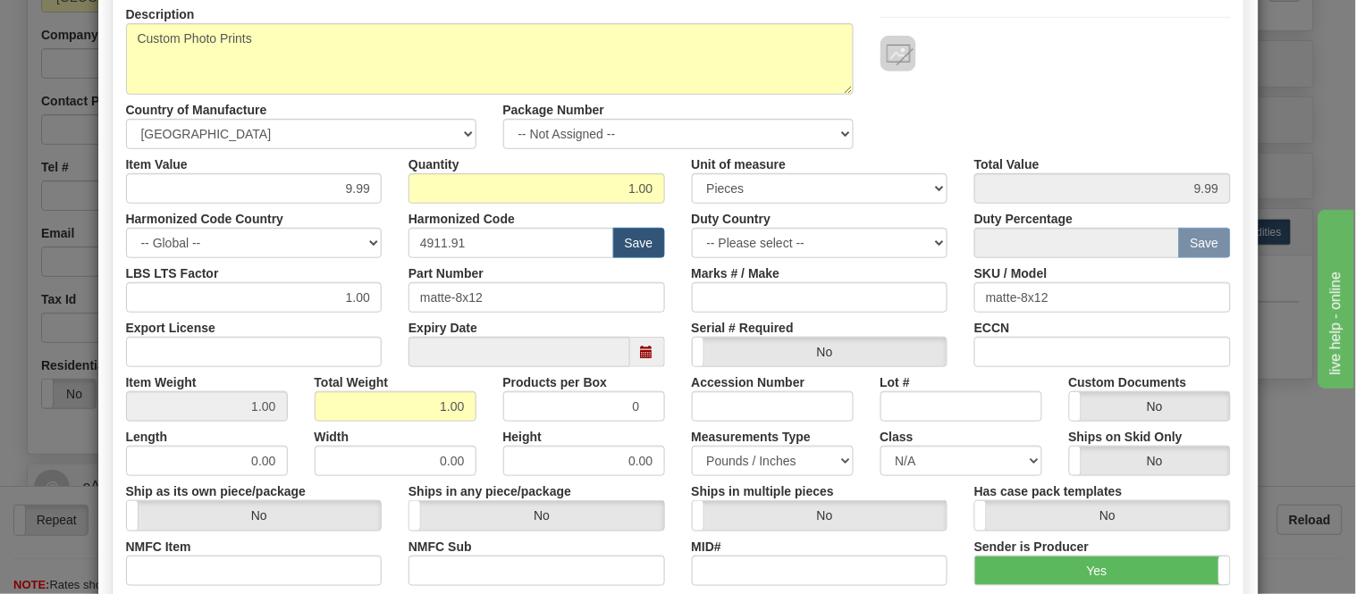
scroll to position [0, 0]
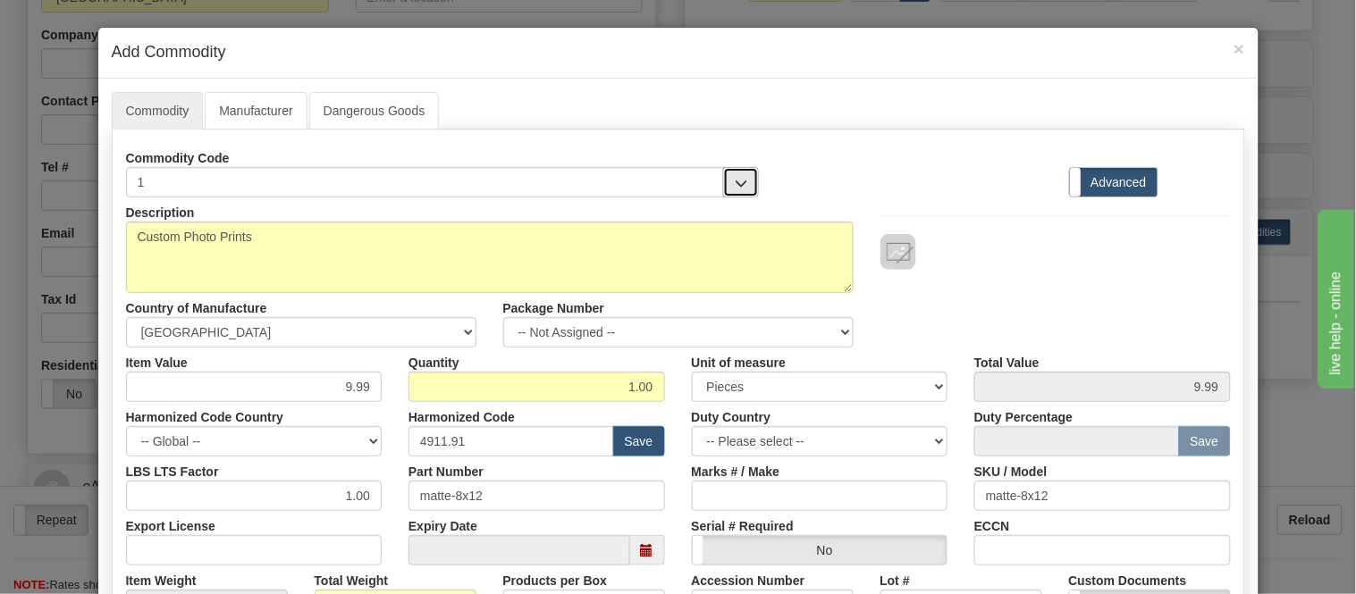
click at [744, 174] on button "button" at bounding box center [741, 182] width 36 height 30
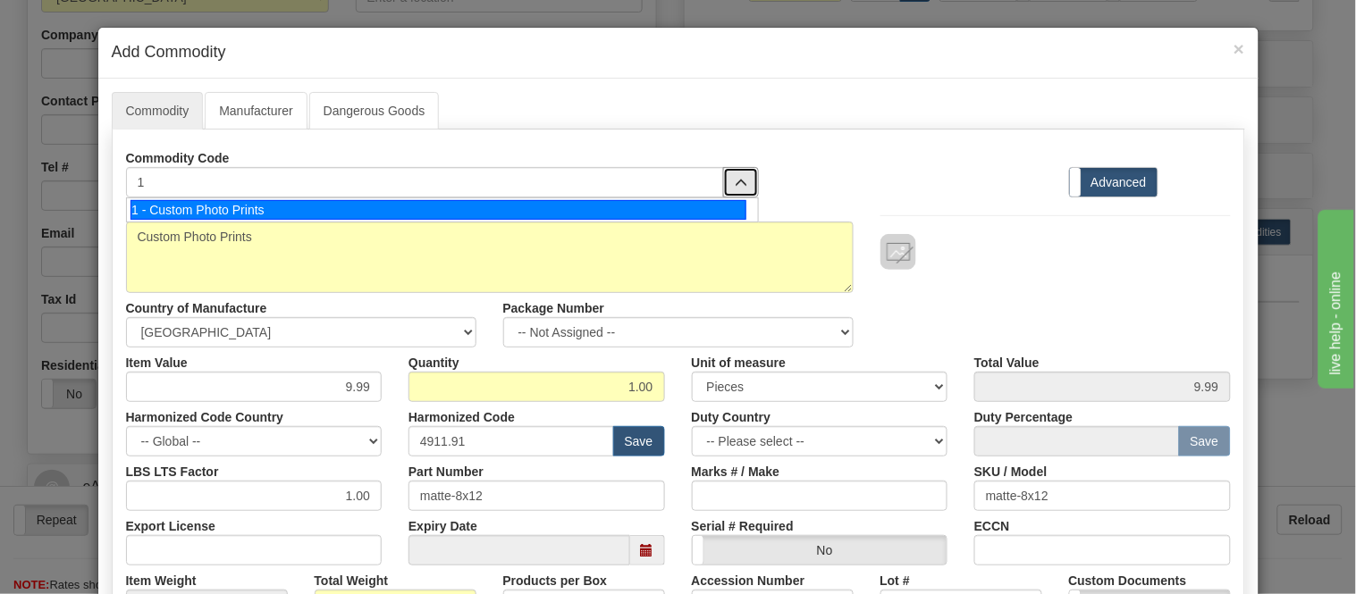
click at [661, 215] on div "1 - Custom Photo Prints" at bounding box center [439, 210] width 616 height 20
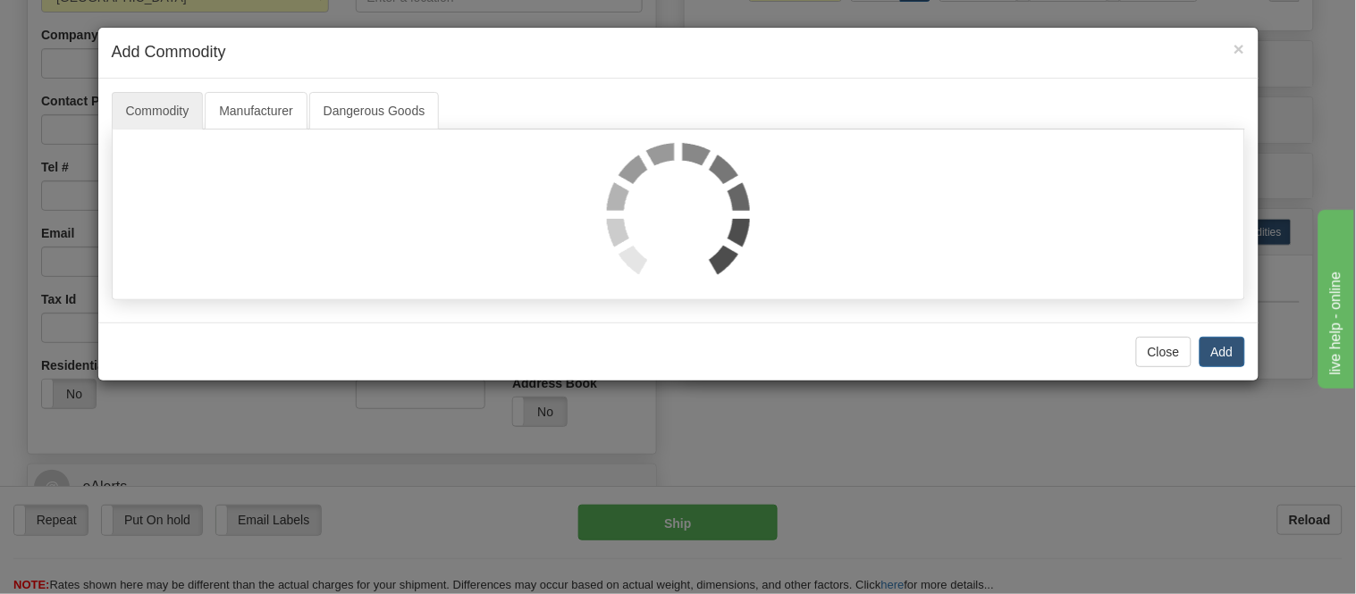
select select "1"
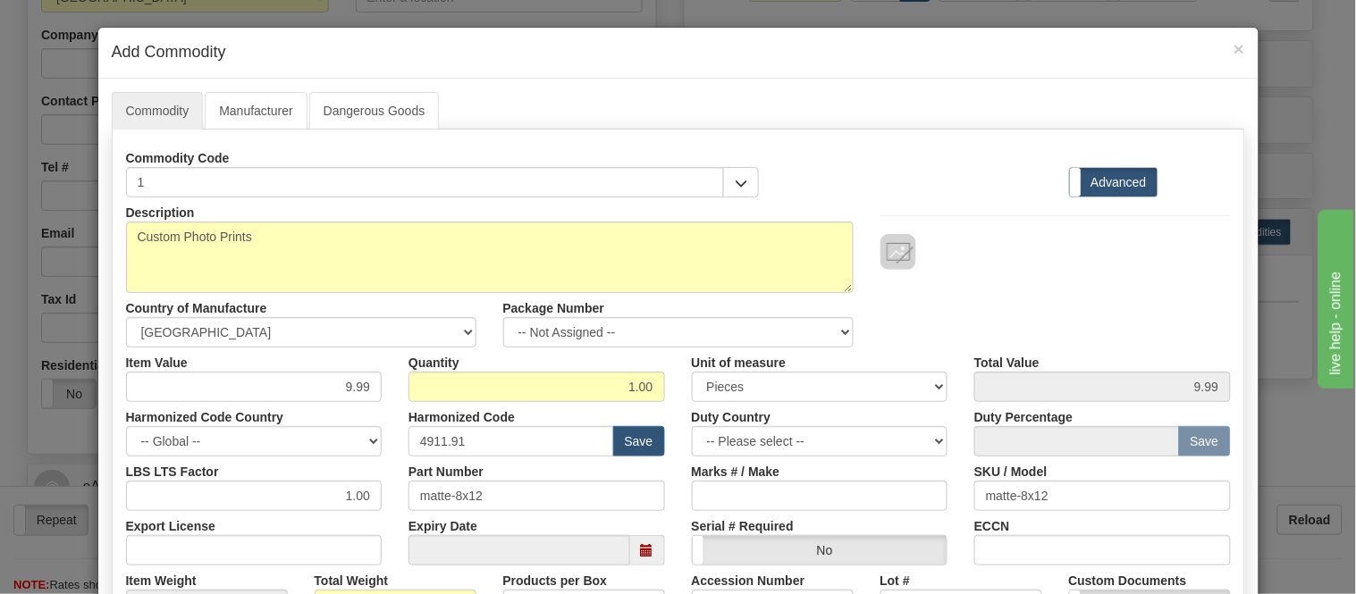
click at [744, 161] on div "Commodity Code 1" at bounding box center [443, 170] width 634 height 55
click at [738, 185] on span "button" at bounding box center [741, 184] width 13 height 12
click at [761, 150] on div "Commodity Code 1 1 - Custom Photo Prints" at bounding box center [443, 170] width 661 height 55
click at [1234, 50] on span "×" at bounding box center [1239, 48] width 11 height 21
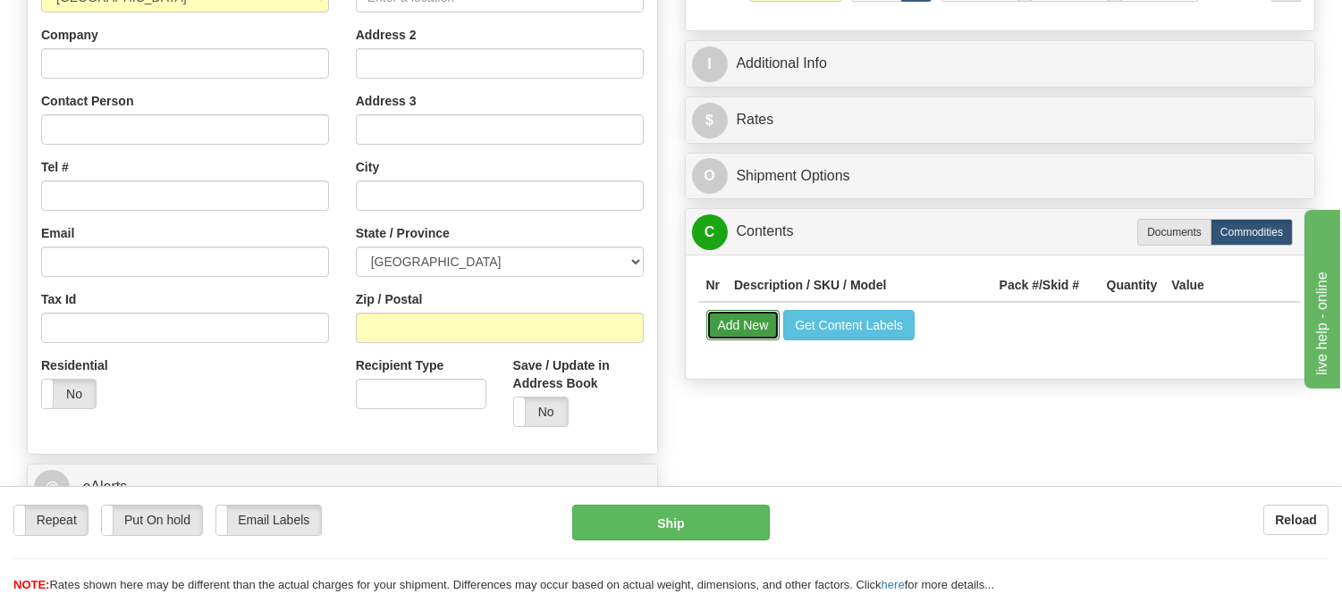
click at [746, 323] on button "Add New" at bounding box center [743, 325] width 74 height 30
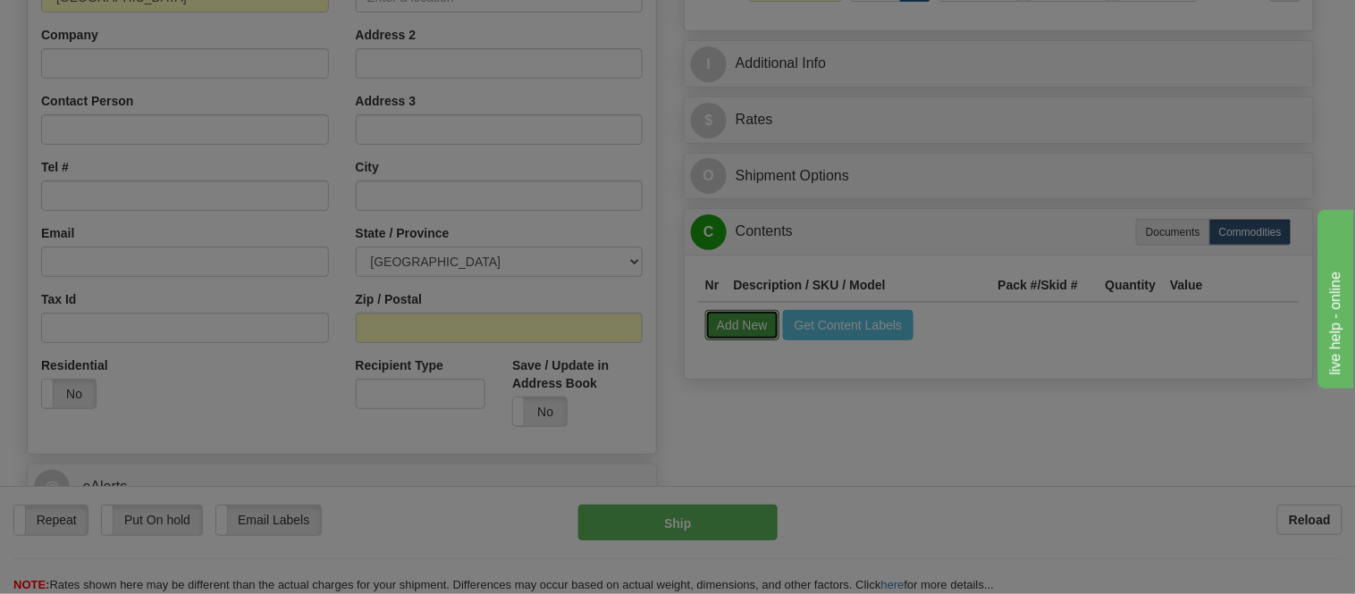
select select
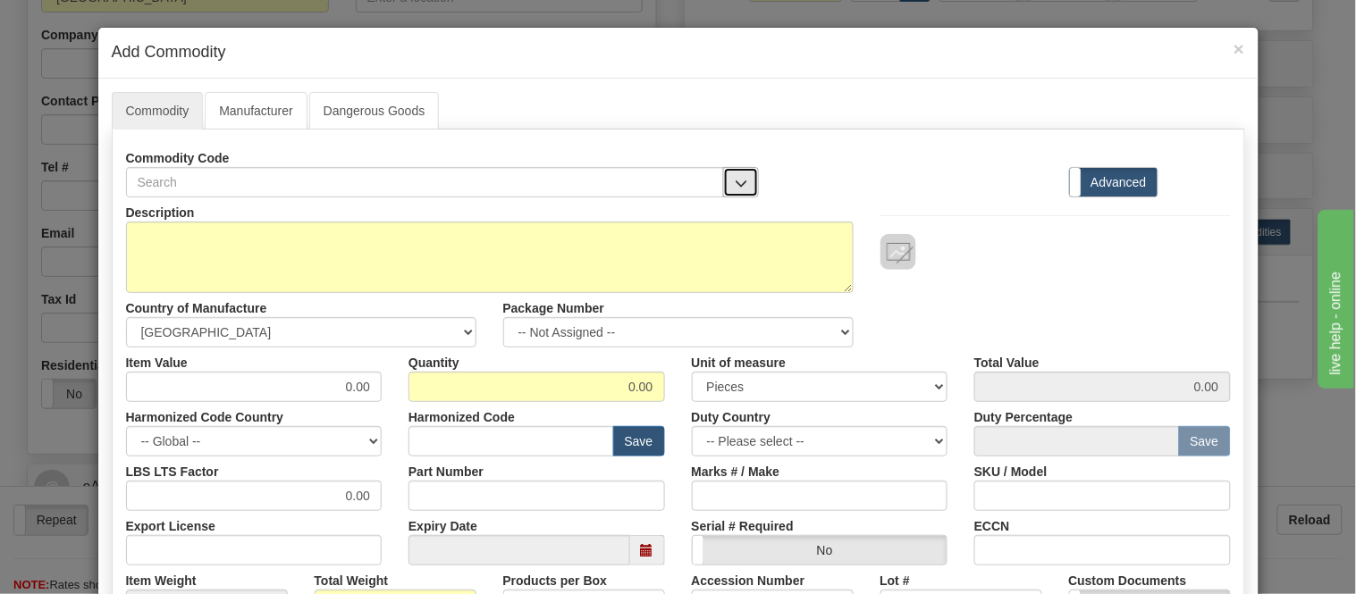
click at [745, 175] on button "button" at bounding box center [741, 182] width 36 height 30
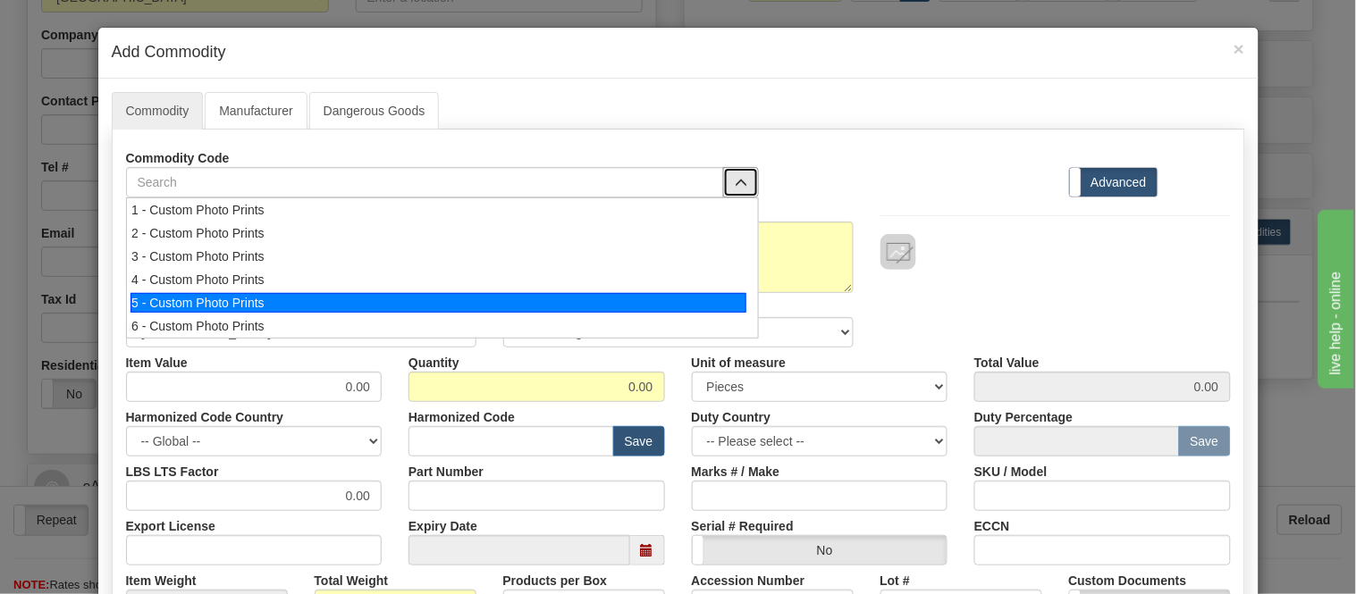
click at [224, 300] on div "5 - Custom Photo Prints" at bounding box center [439, 303] width 616 height 20
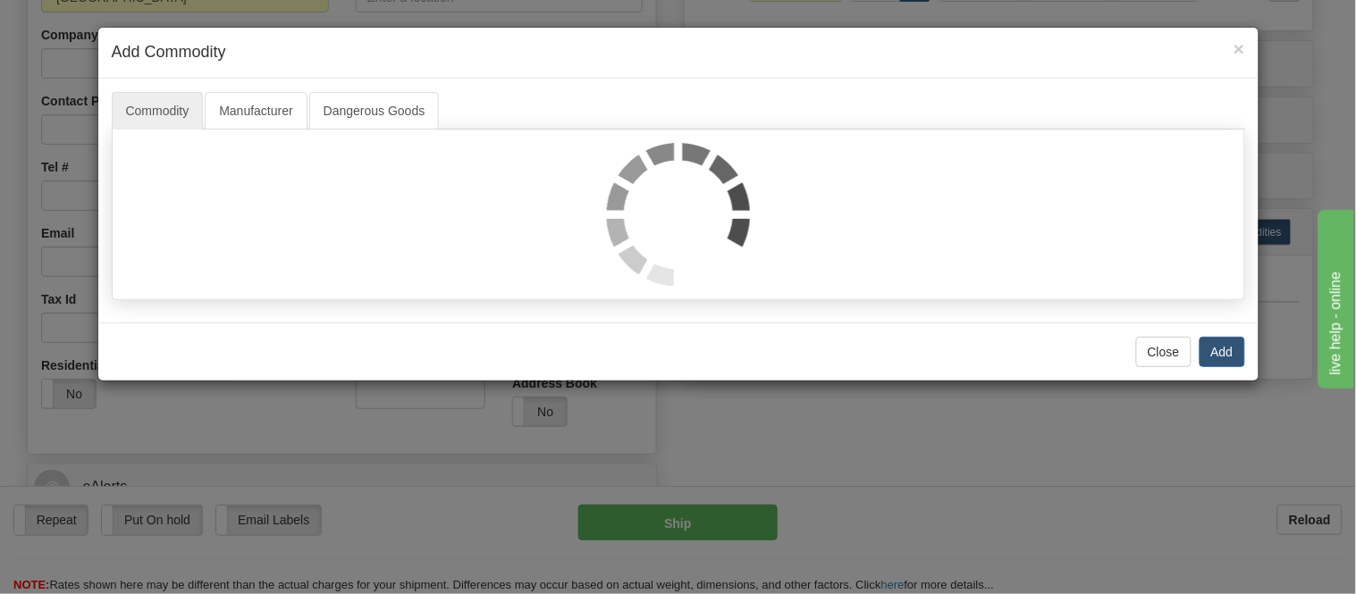
select select "1"
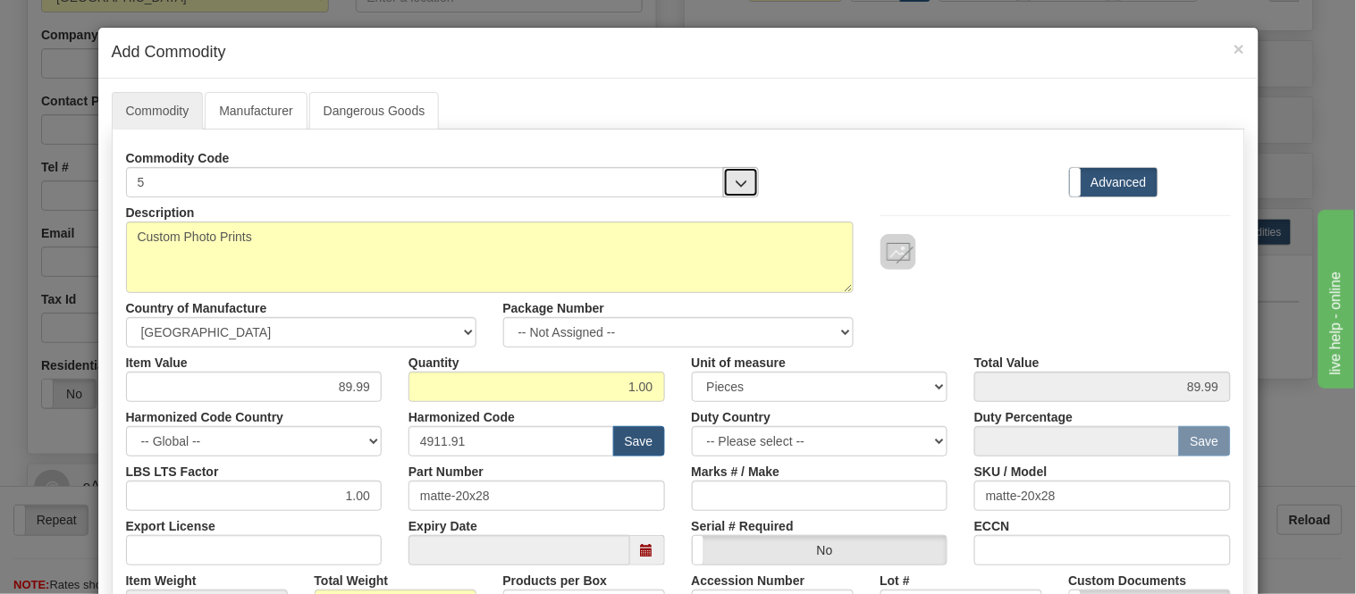
click at [744, 172] on button "button" at bounding box center [741, 182] width 36 height 30
click at [985, 158] on div "Commodity Code 5 5 - Custom Photo Prints Standard Advanced" at bounding box center [679, 170] width 1132 height 55
click at [1239, 49] on div "× Add Commodity" at bounding box center [678, 53] width 1160 height 51
click at [1238, 48] on div "× Add Commodity" at bounding box center [678, 53] width 1160 height 51
click at [1234, 47] on span "×" at bounding box center [1239, 48] width 11 height 21
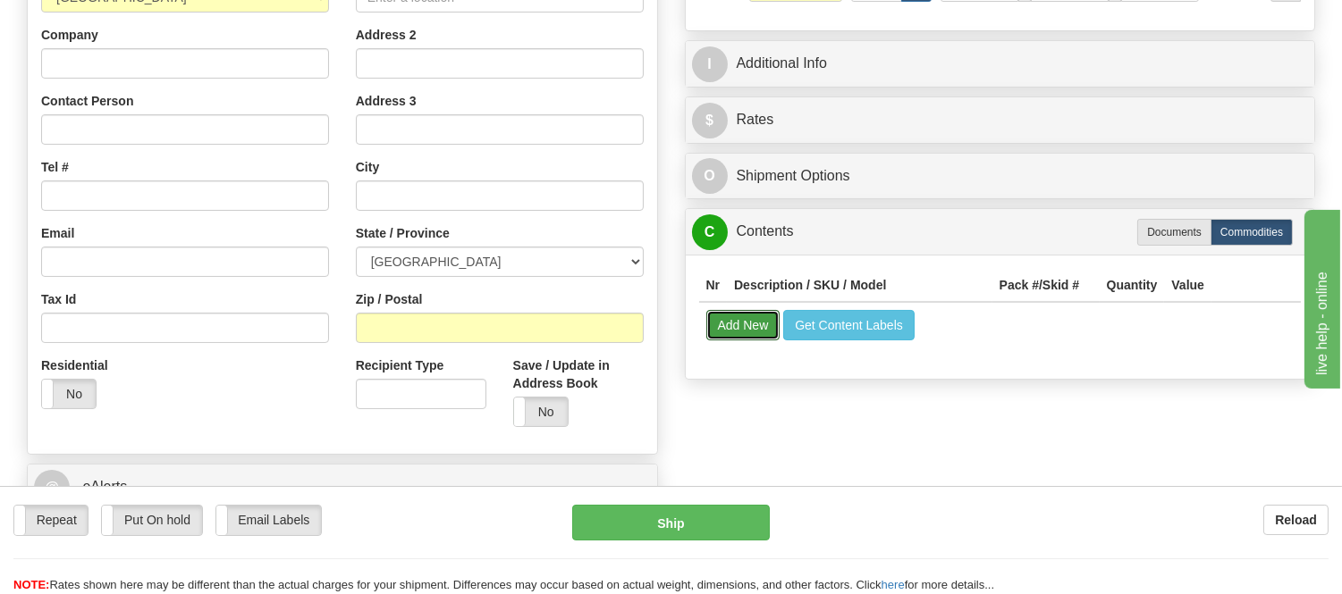
click at [706, 310] on button "Add New" at bounding box center [743, 325] width 74 height 30
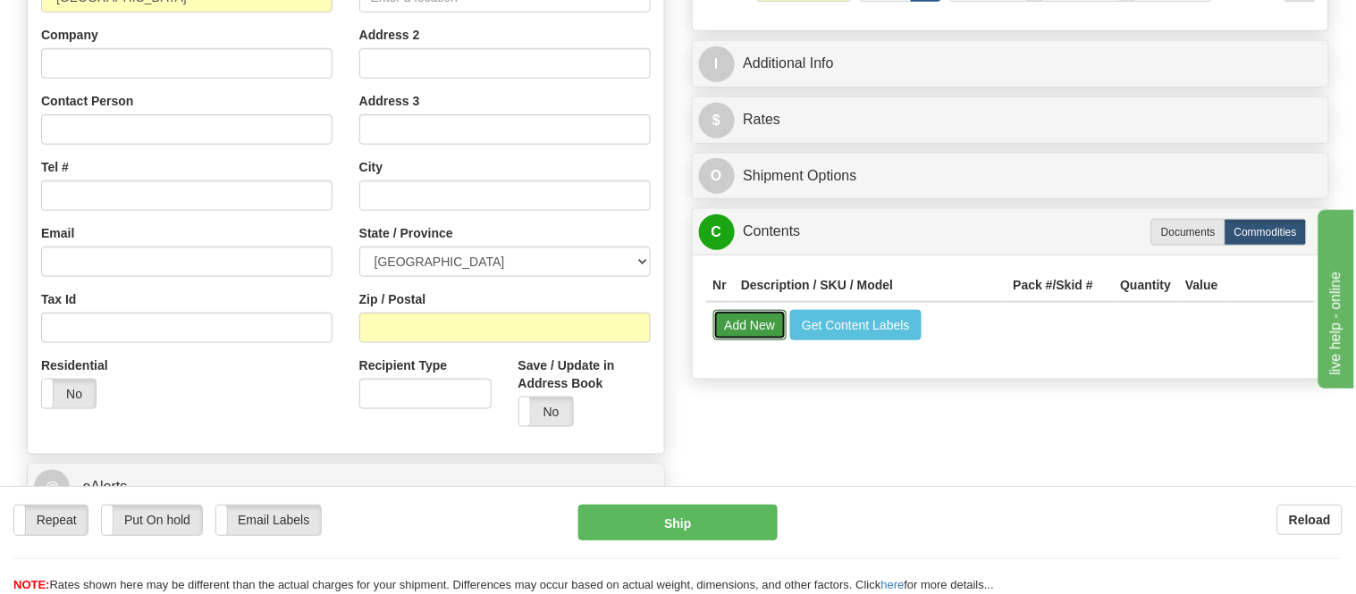
select select
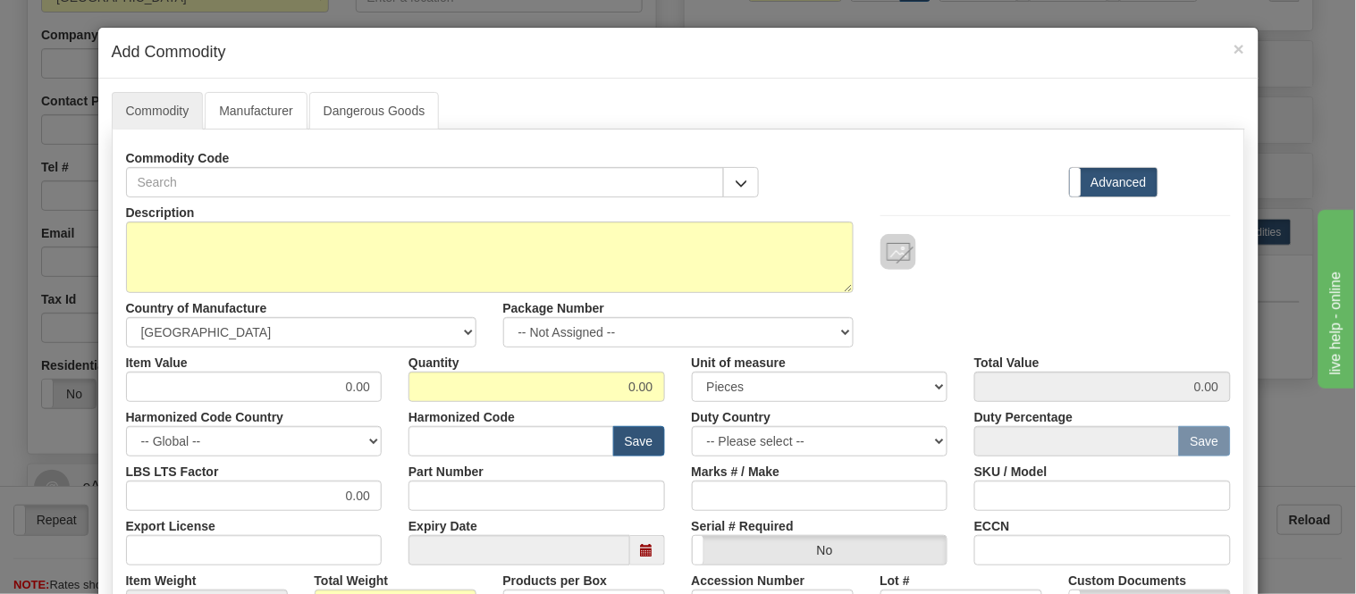
click at [278, 2] on div "× Add Commodity Commodity Manufacturer Dangerous Goods Commodity Code Standard …" at bounding box center [678, 297] width 1356 height 594
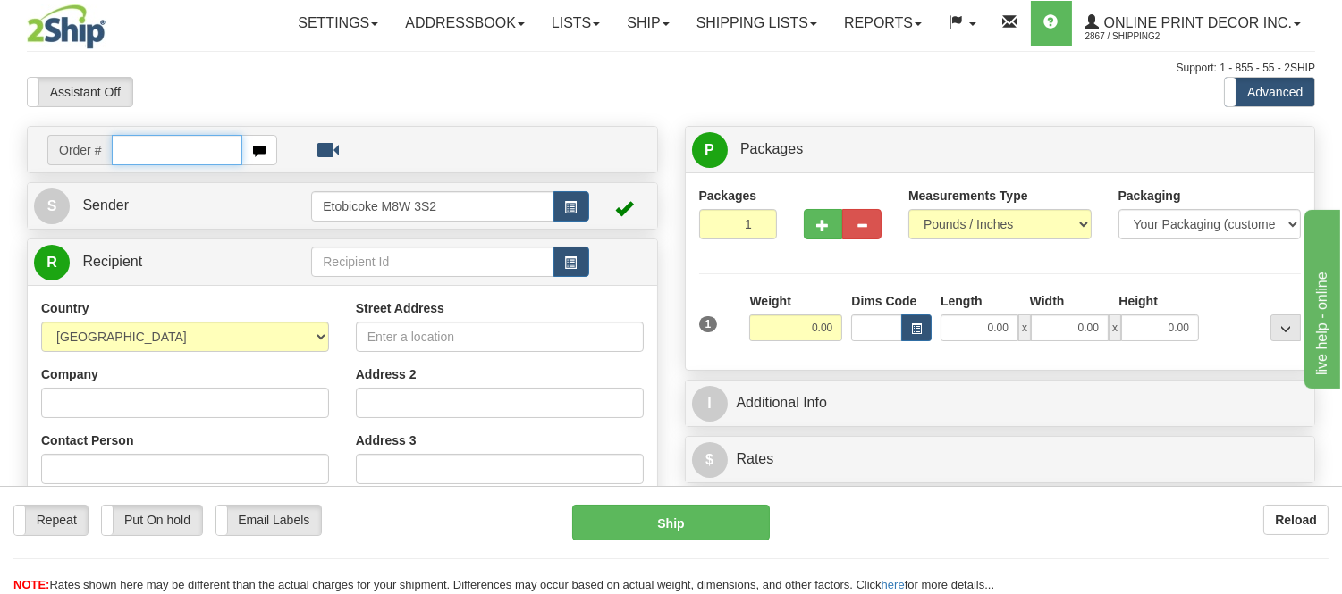
click at [218, 145] on input "text" at bounding box center [177, 150] width 131 height 30
type input "ca-422269"
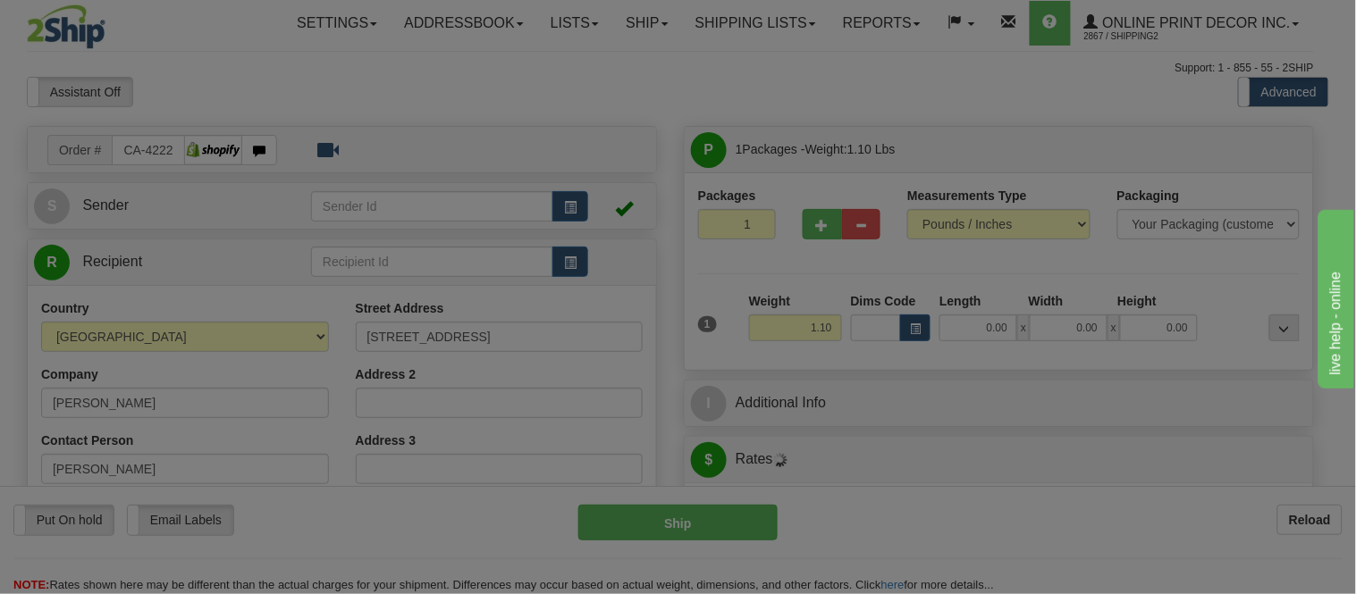
click at [918, 328] on div at bounding box center [678, 297] width 1356 height 594
type input "CHAPEAU"
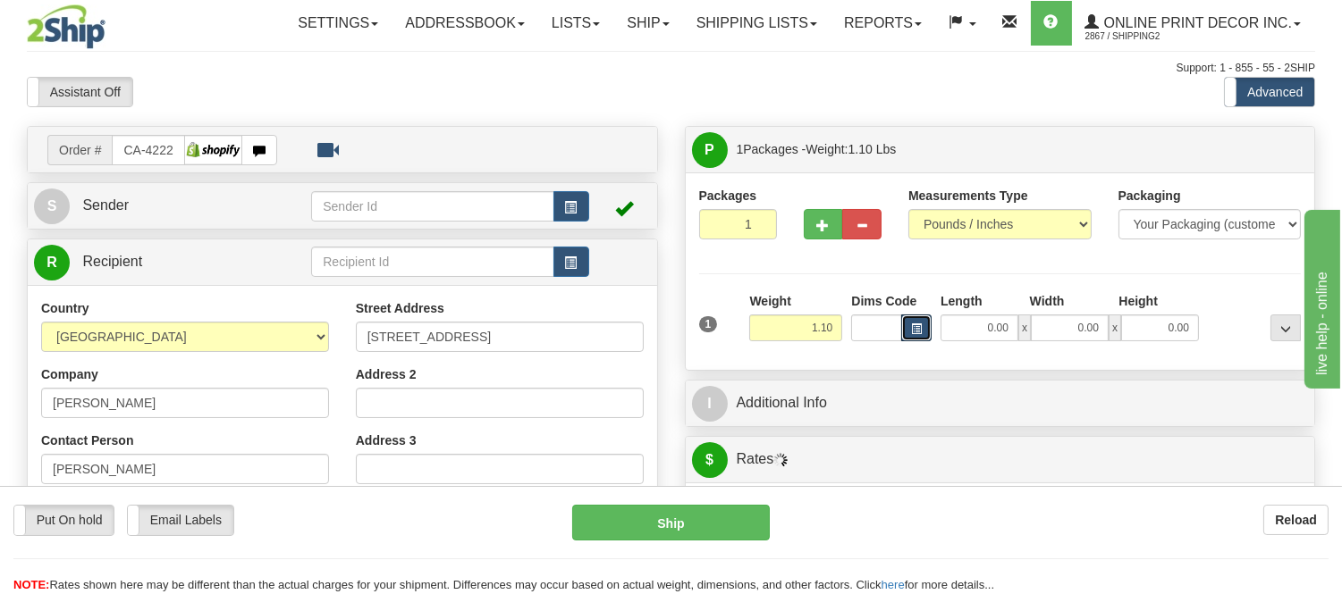
click at [918, 328] on span "button" at bounding box center [916, 329] width 11 height 10
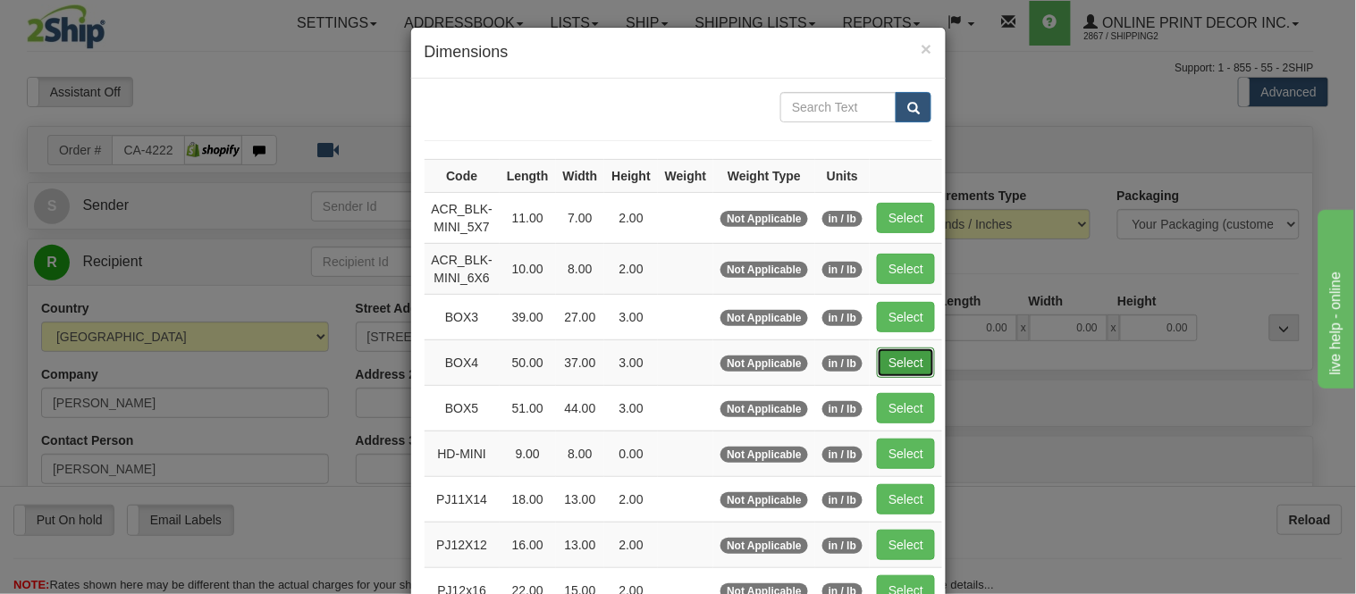
click at [882, 368] on button "Select" at bounding box center [906, 363] width 58 height 30
type input "BOX4"
type input "50.00"
type input "37.00"
type input "3.00"
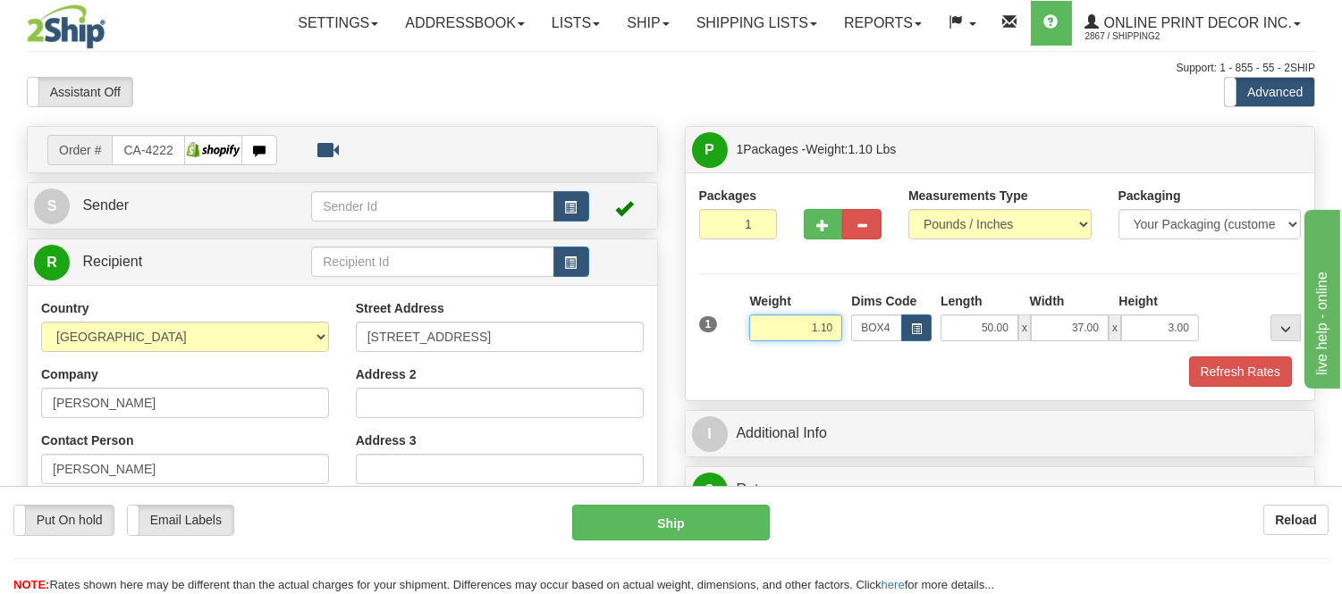
drag, startPoint x: 840, startPoint y: 324, endPoint x: 738, endPoint y: 340, distance: 103.0
click at [738, 340] on div "1 Weight 1.10 Dims Code BOX4" at bounding box center [1000, 323] width 611 height 63
type input "11.98"
click at [1267, 365] on button "Refresh Rates" at bounding box center [1240, 372] width 103 height 30
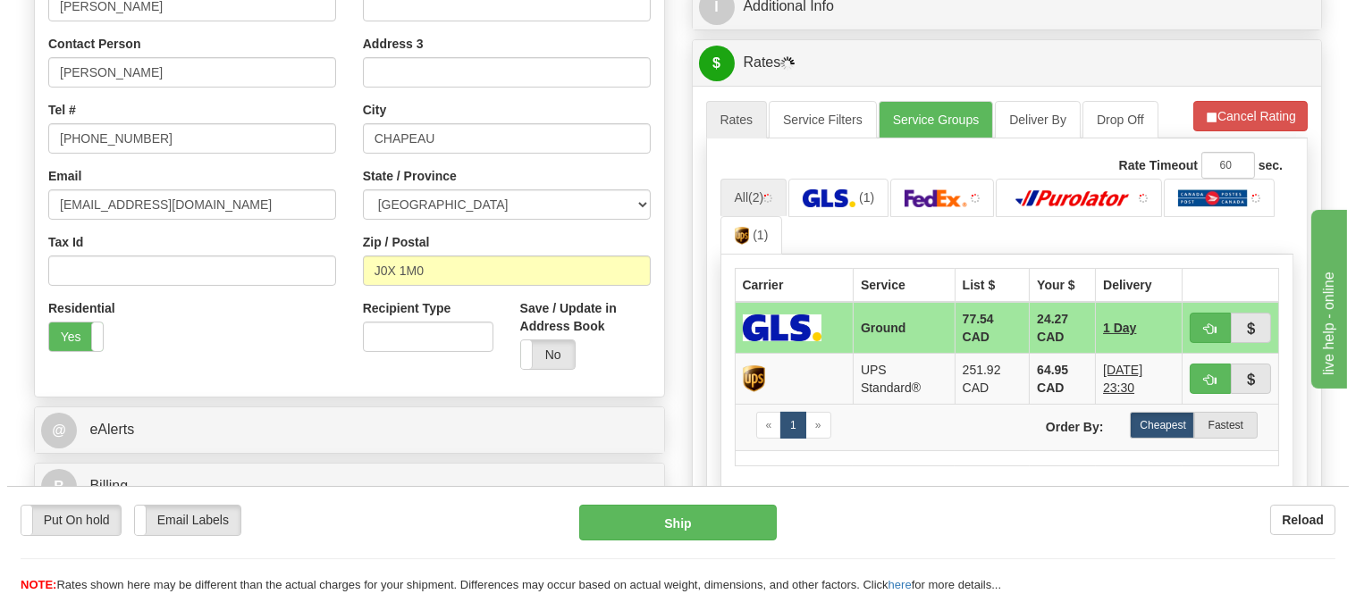
scroll to position [496, 0]
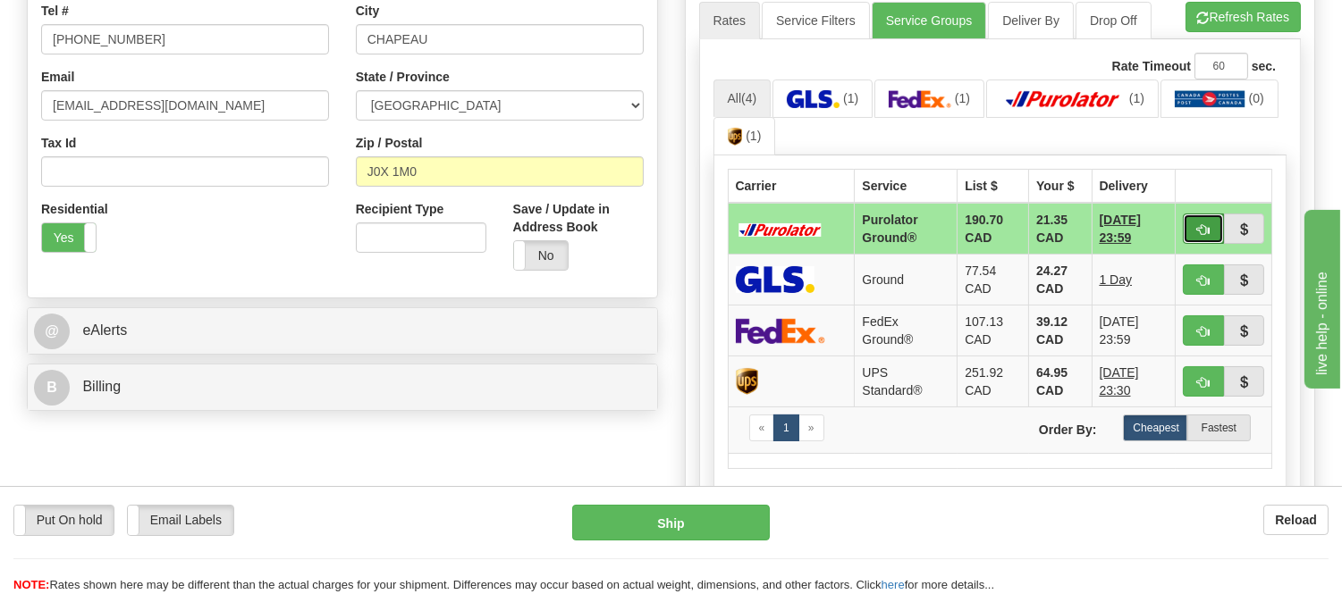
click at [1200, 224] on span "button" at bounding box center [1203, 230] width 13 height 12
type input "260"
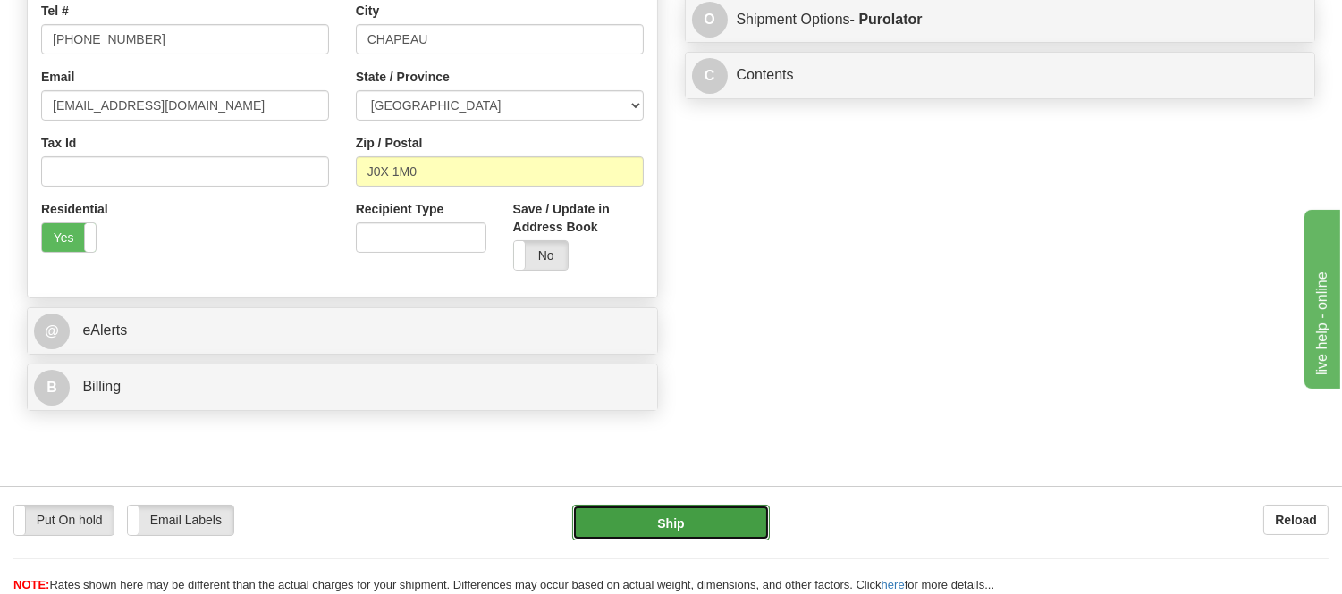
click at [685, 519] on button "Ship" at bounding box center [670, 523] width 197 height 36
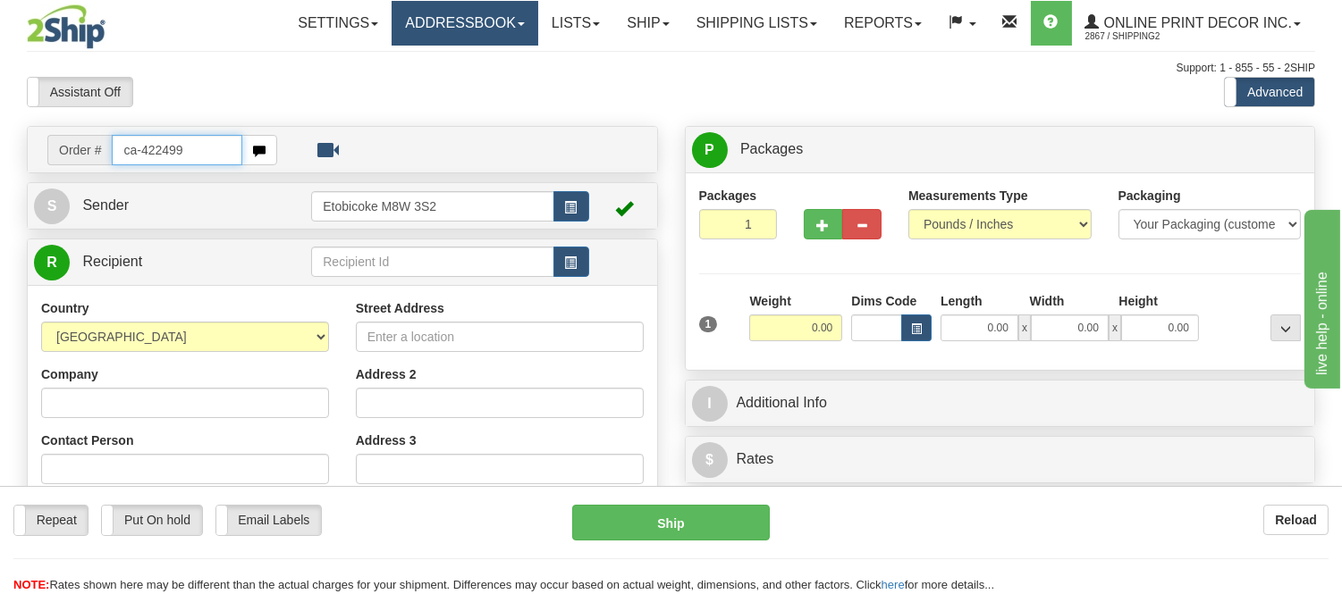
type input "ca-422499"
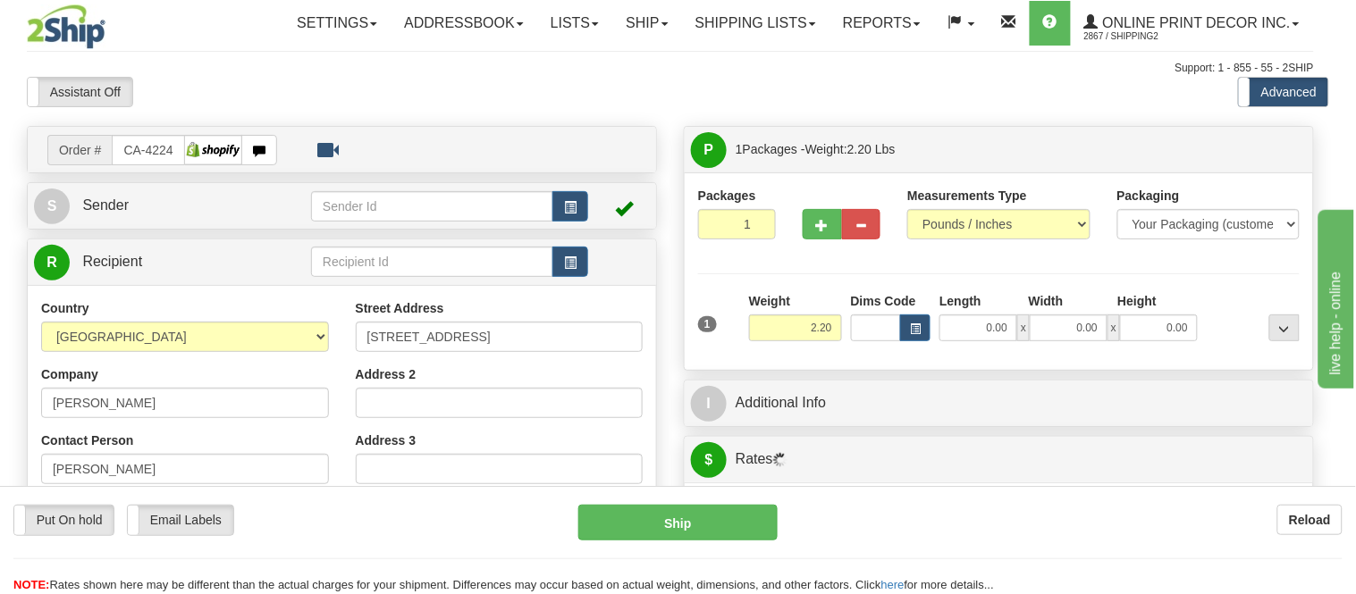
type input "[GEOGRAPHIC_DATA]"
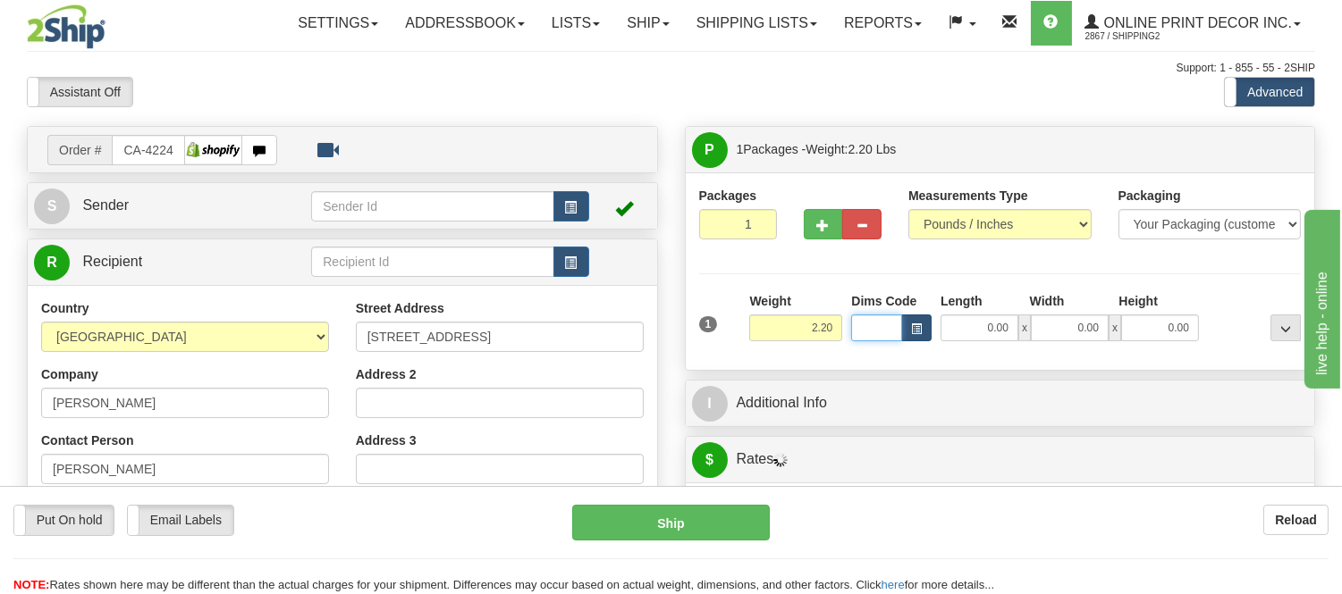
drag, startPoint x: 899, startPoint y: 338, endPoint x: 914, endPoint y: 336, distance: 15.3
click at [903, 338] on div at bounding box center [891, 328] width 80 height 27
click at [914, 336] on button "button" at bounding box center [916, 328] width 30 height 27
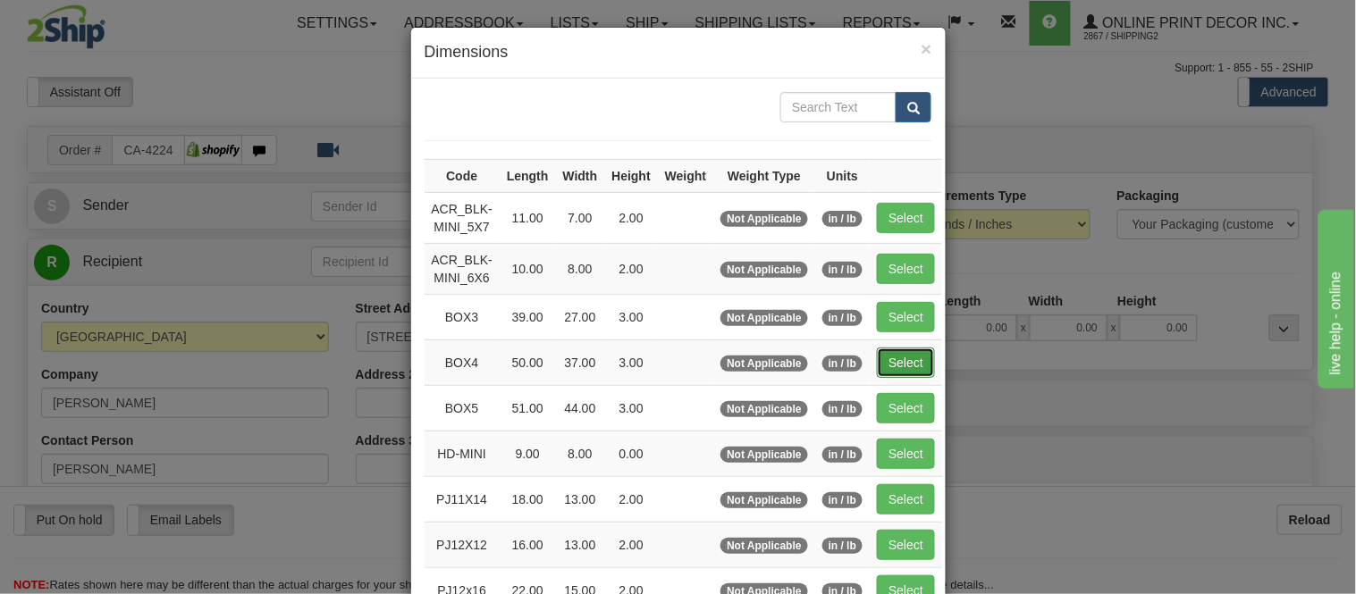
click at [922, 353] on button "Select" at bounding box center [906, 363] width 58 height 30
type input "BOX4"
type input "50.00"
type input "37.00"
type input "3.00"
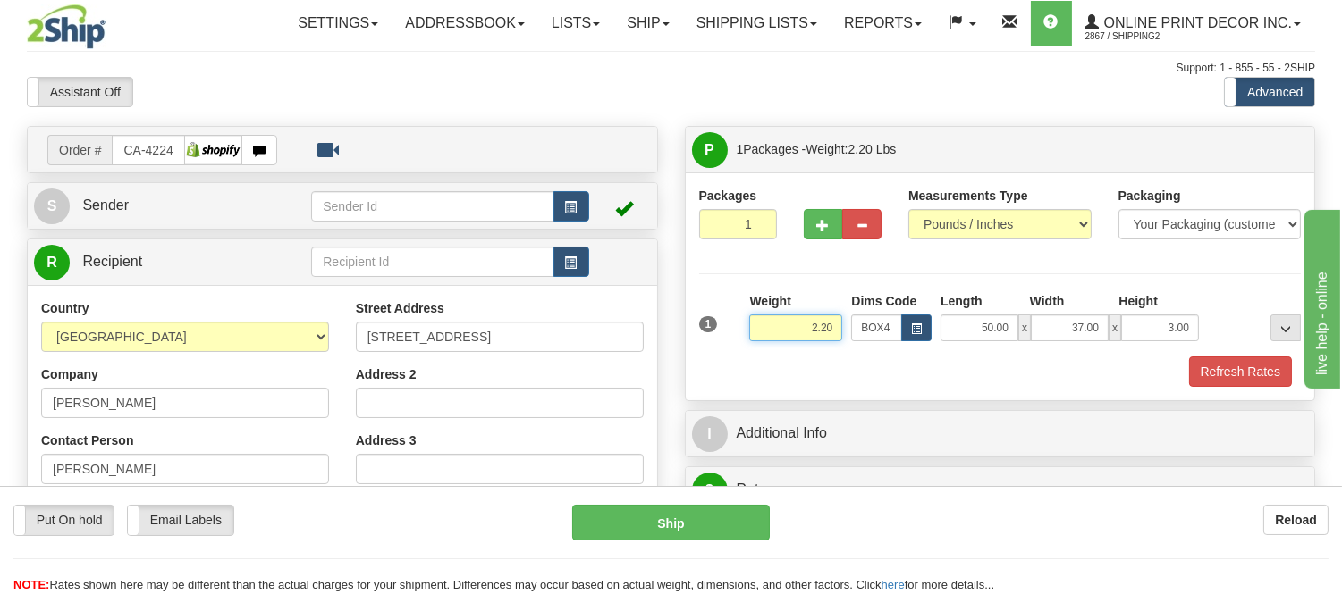
drag, startPoint x: 834, startPoint y: 325, endPoint x: 720, endPoint y: 365, distance: 120.1
click at [720, 365] on div "1 Weight 2.20 Dims Code BOX4" at bounding box center [1000, 339] width 602 height 95
type input "13.98"
click at [1218, 382] on button "Refresh Rates" at bounding box center [1240, 372] width 103 height 30
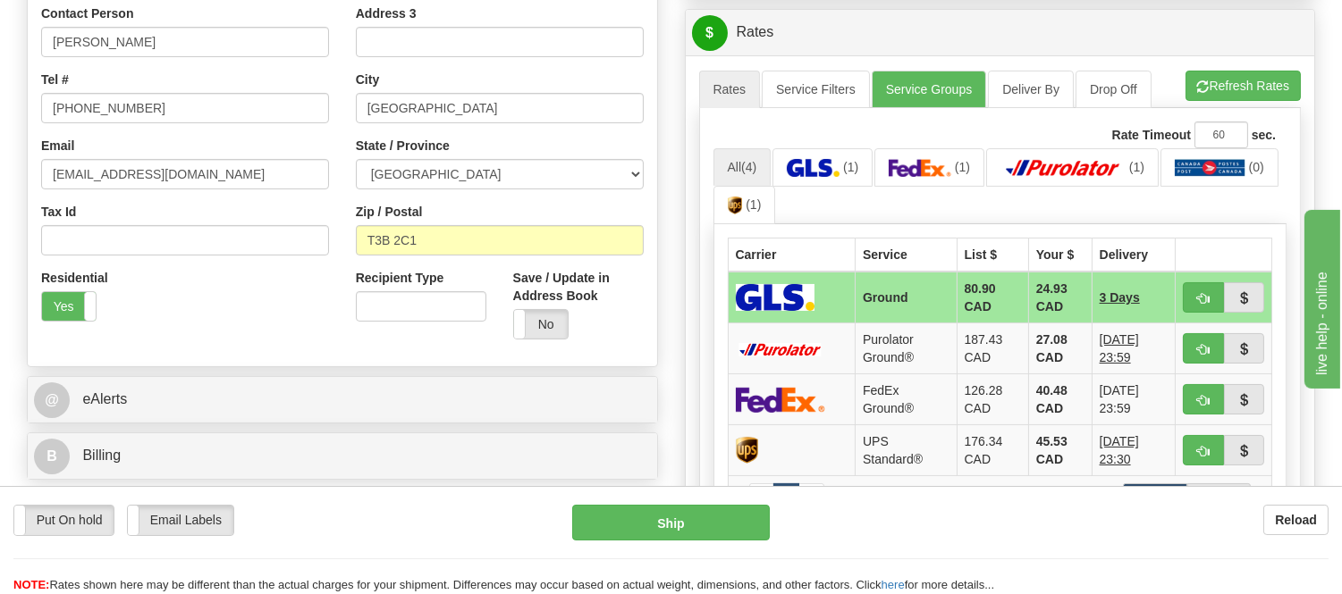
scroll to position [397, 0]
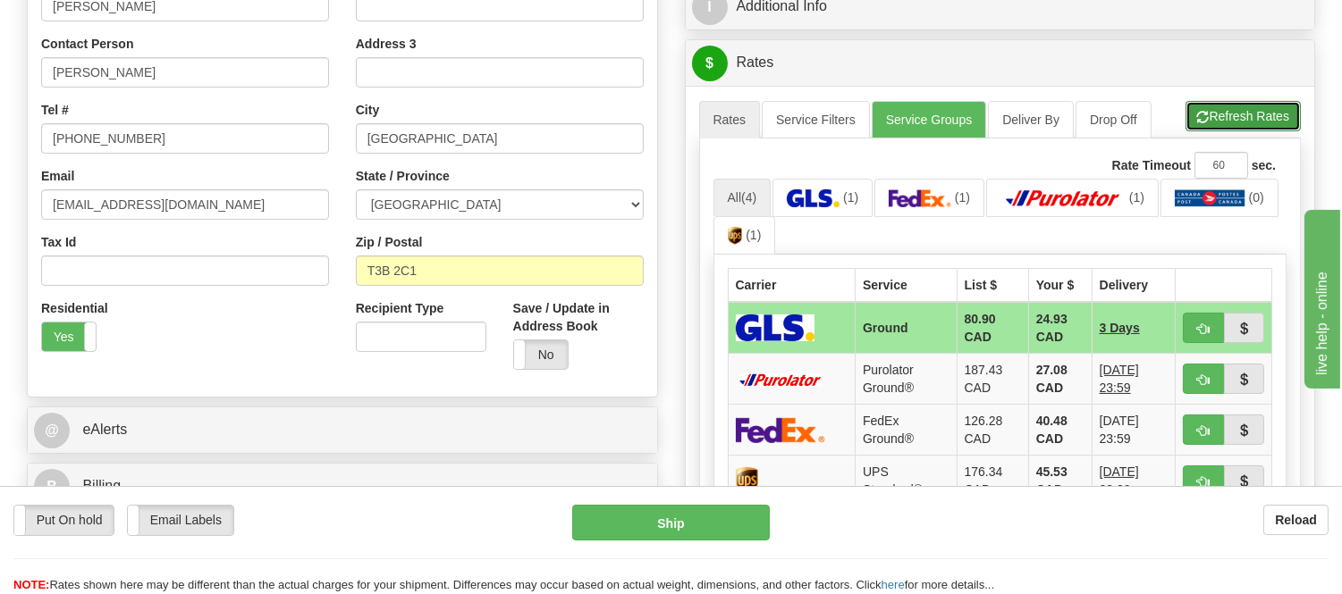
click at [1198, 122] on span "button" at bounding box center [1203, 118] width 13 height 12
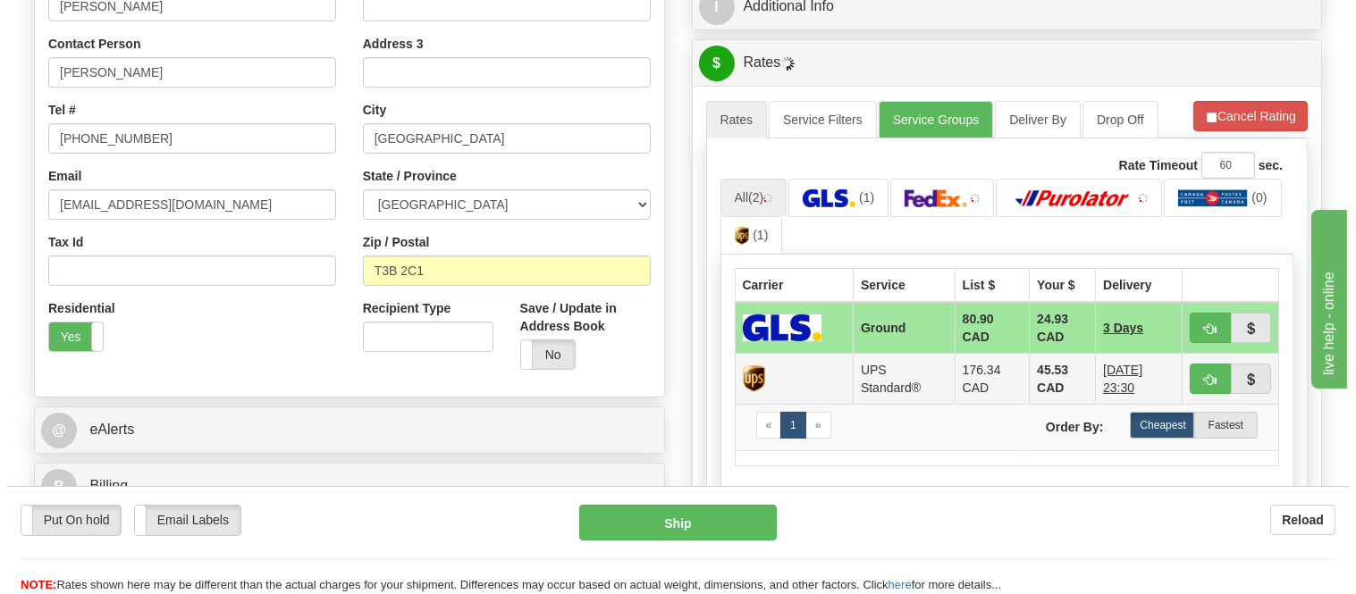
scroll to position [496, 0]
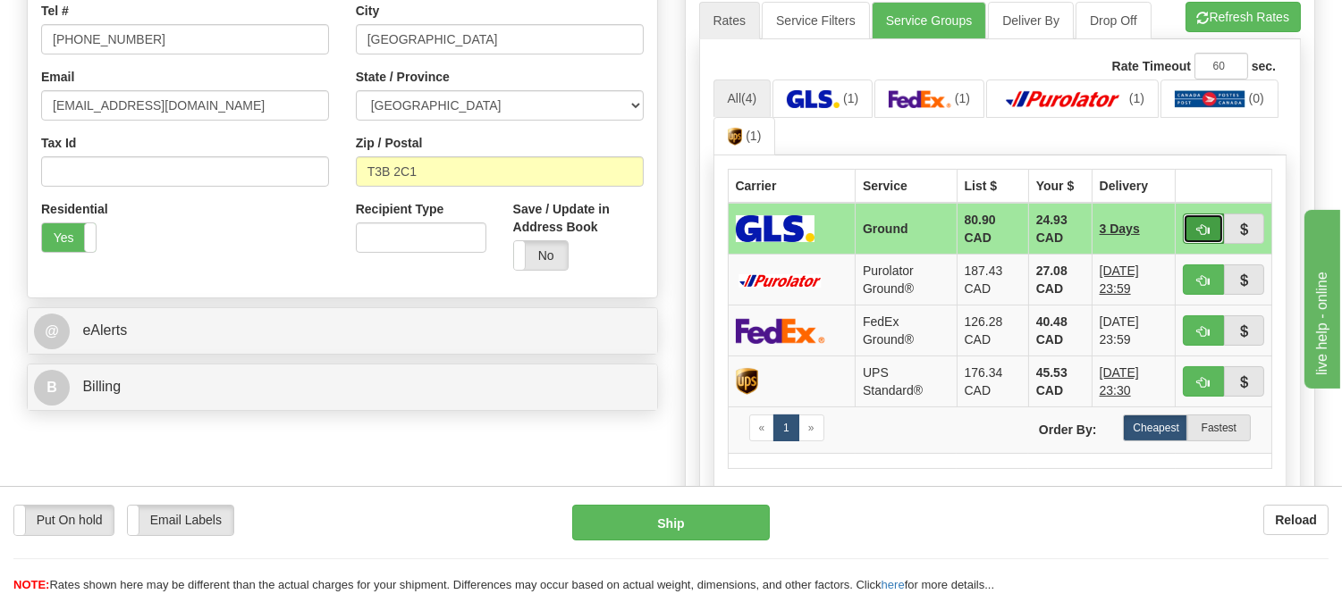
click at [1199, 231] on span "button" at bounding box center [1203, 230] width 13 height 12
type input "1"
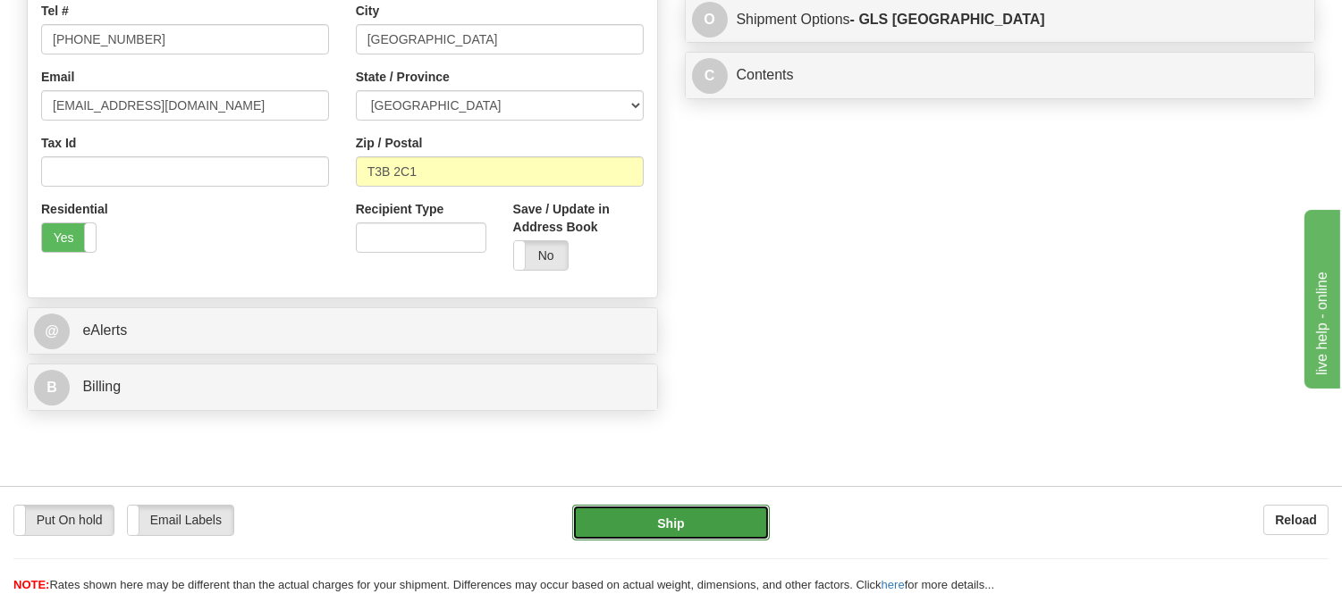
click at [636, 518] on button "Ship" at bounding box center [670, 523] width 197 height 36
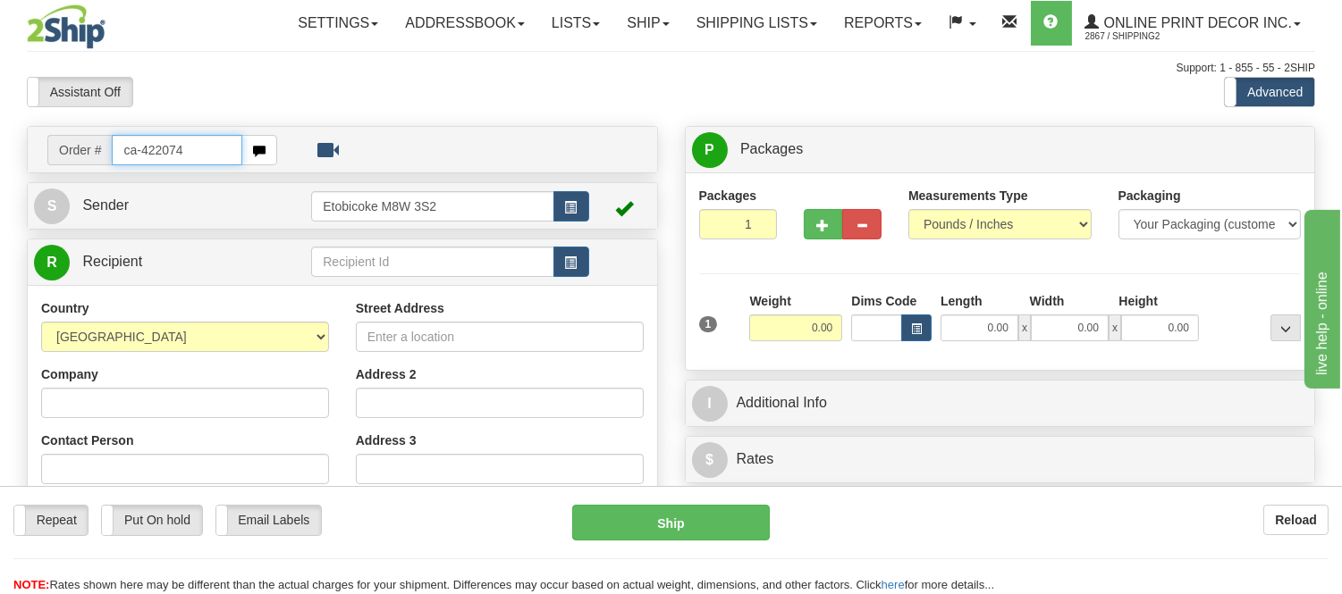
type input "ca-422074"
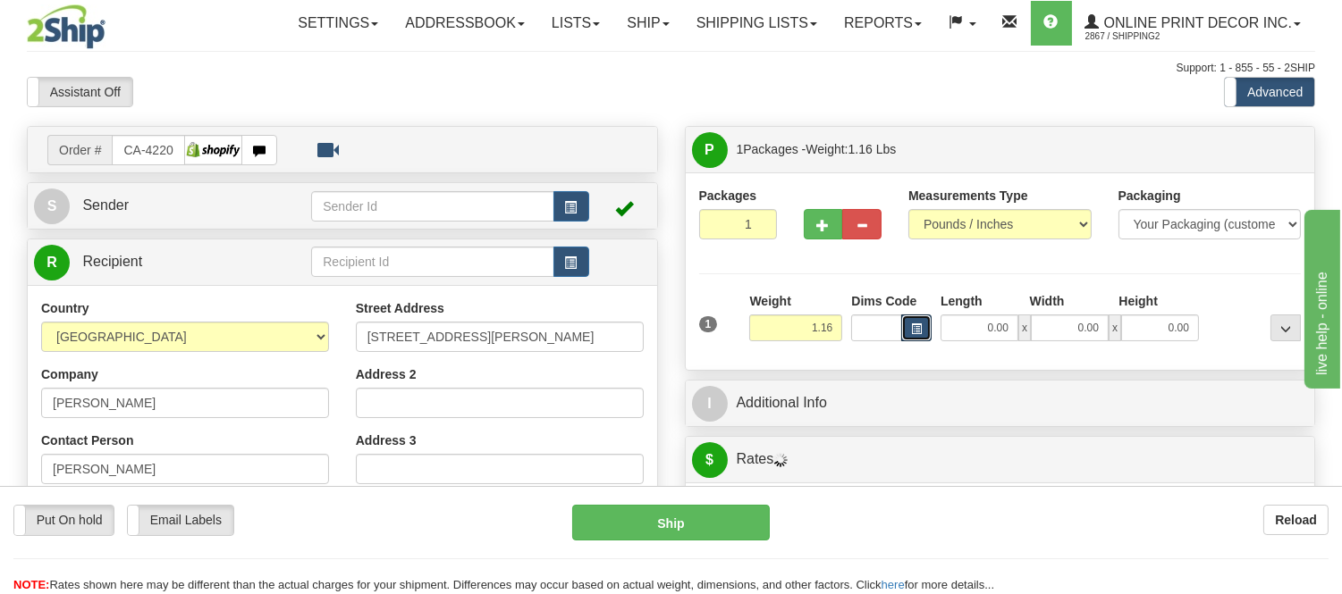
click at [918, 333] on span "button" at bounding box center [916, 329] width 11 height 10
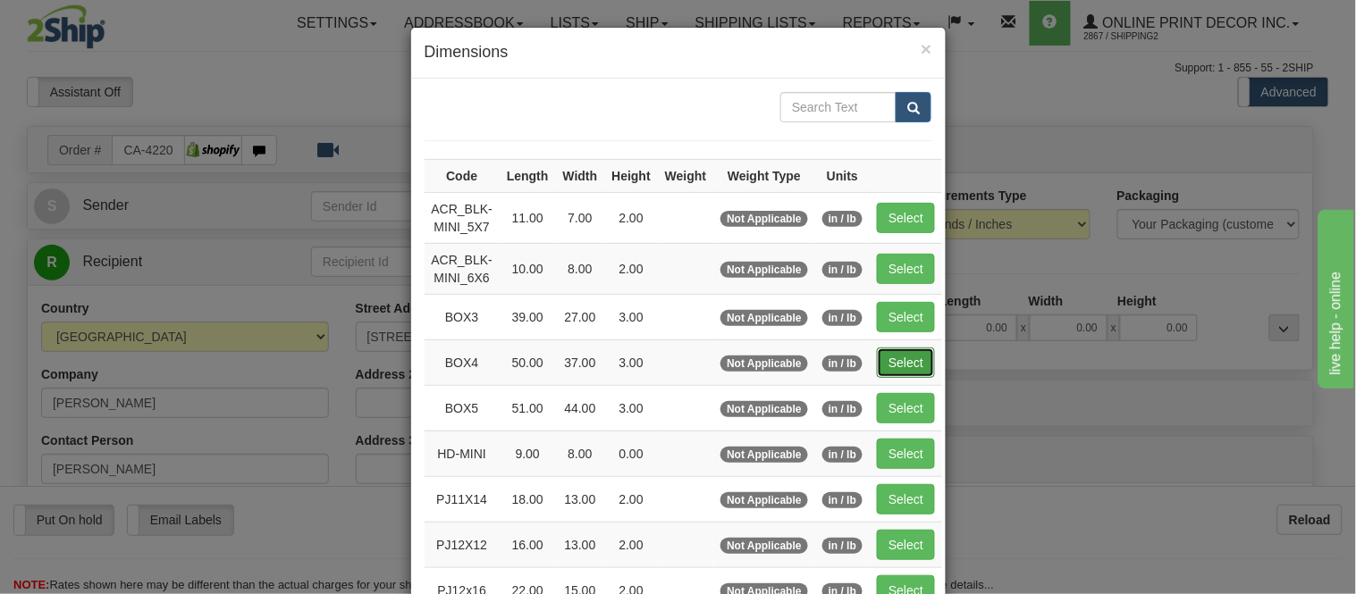
click at [894, 356] on button "Select" at bounding box center [906, 363] width 58 height 30
type input "BOX4"
type input "50.00"
type input "37.00"
type input "3.00"
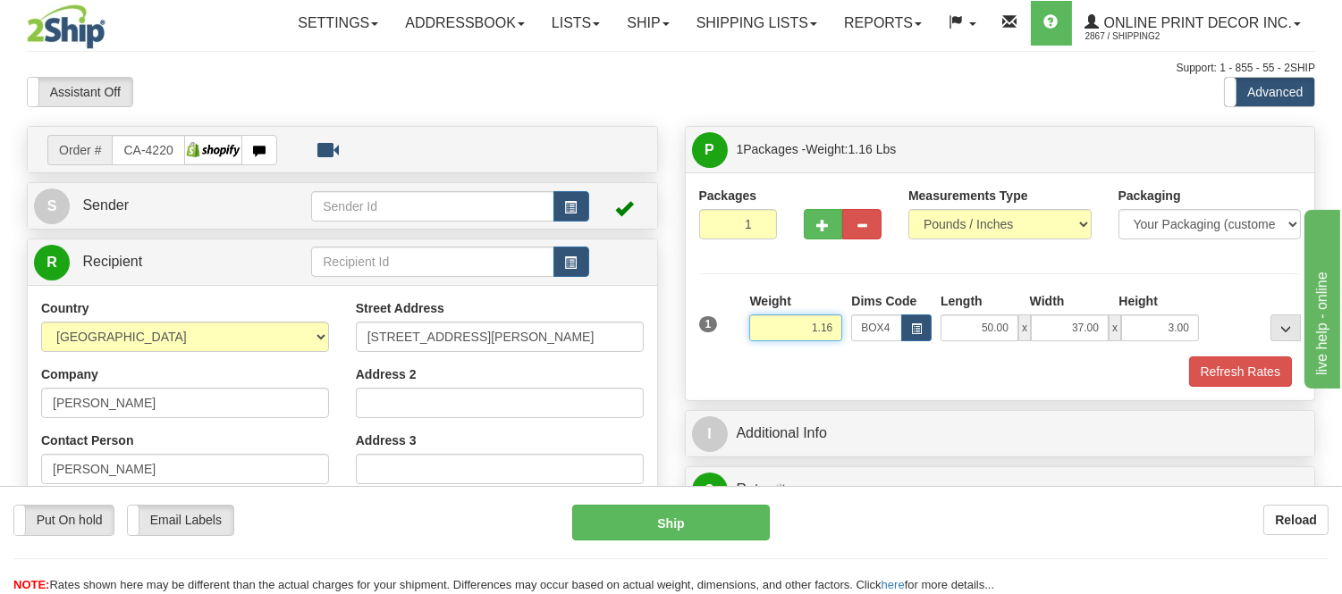
drag, startPoint x: 834, startPoint y: 328, endPoint x: 726, endPoint y: 335, distance: 108.4
click at [726, 335] on div "1 Weight 1.16 Dims Code BOX4" at bounding box center [1000, 323] width 611 height 63
type input "15.98"
click at [1213, 382] on button "Refresh Rates" at bounding box center [1240, 372] width 103 height 30
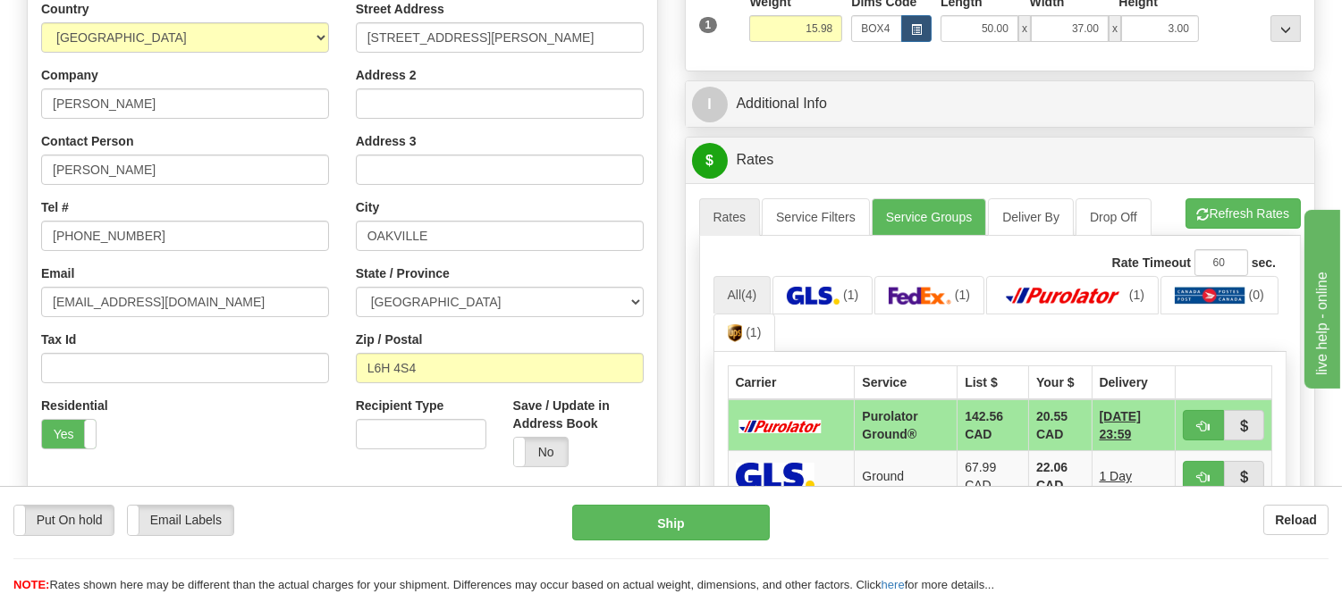
scroll to position [498, 0]
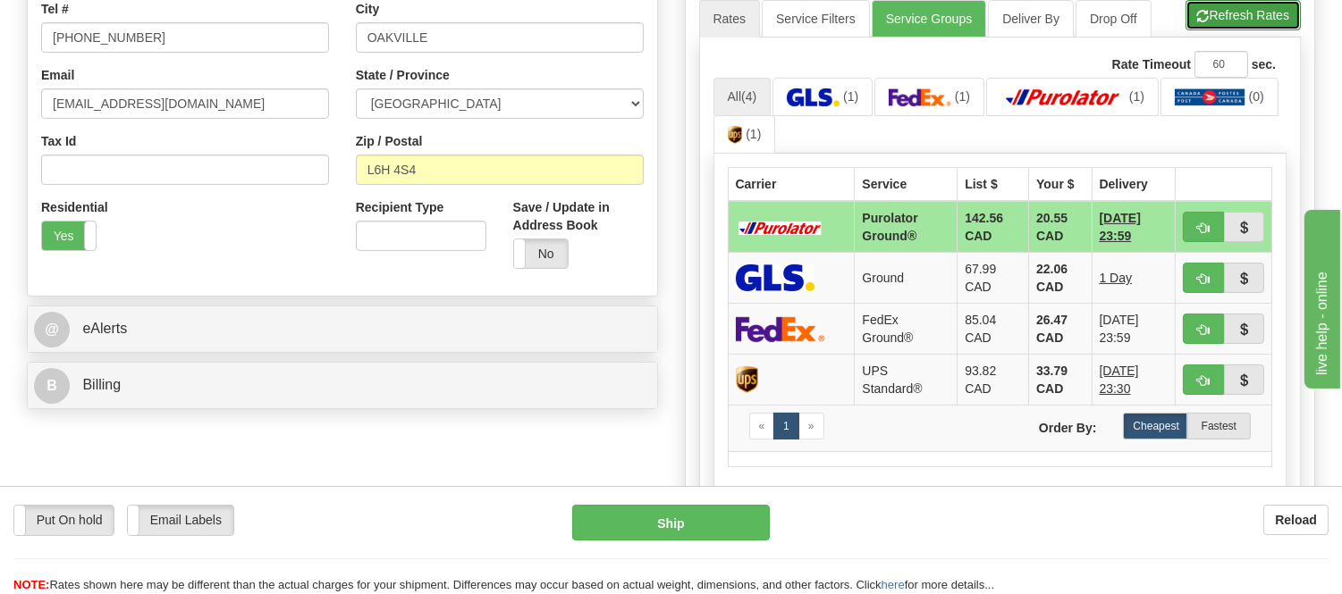
click at [1240, 18] on button "Refresh Rates" at bounding box center [1242, 15] width 115 height 30
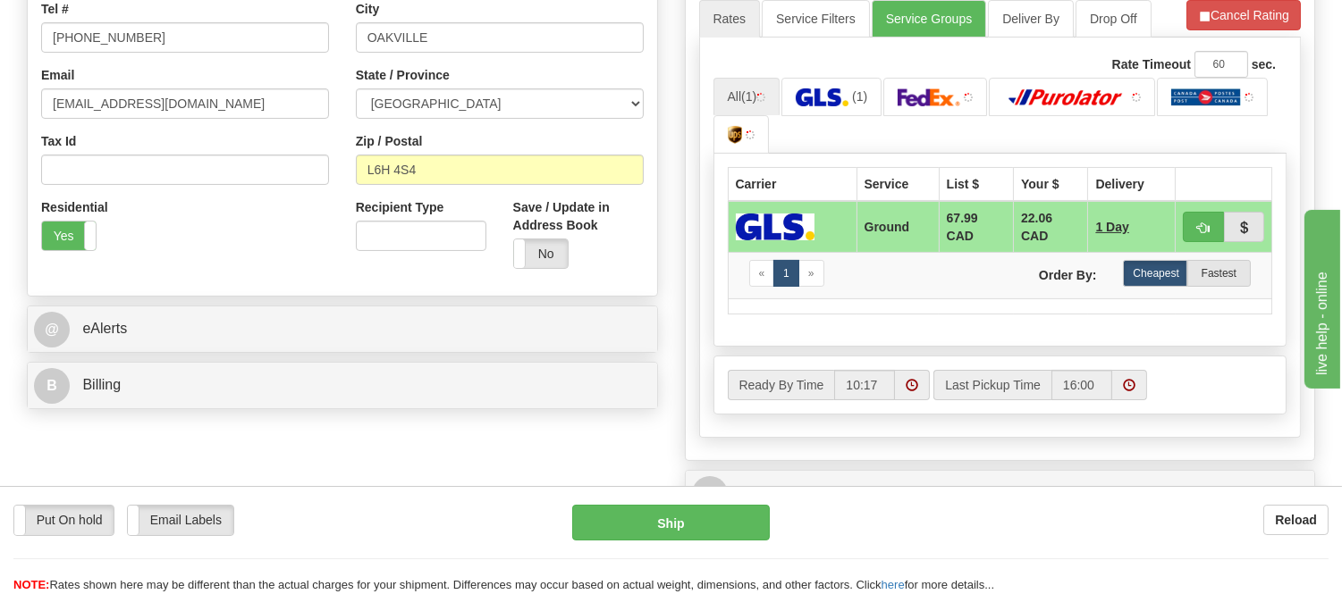
scroll to position [597, 0]
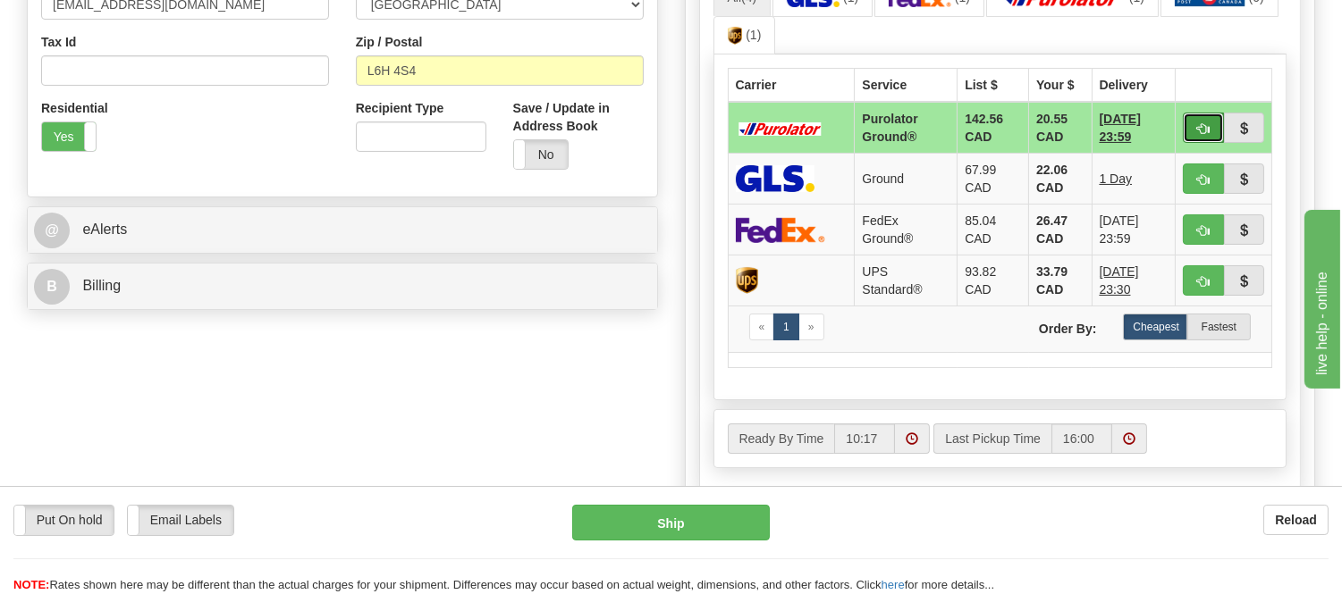
click at [1199, 123] on span "button" at bounding box center [1203, 129] width 13 height 12
type input "260"
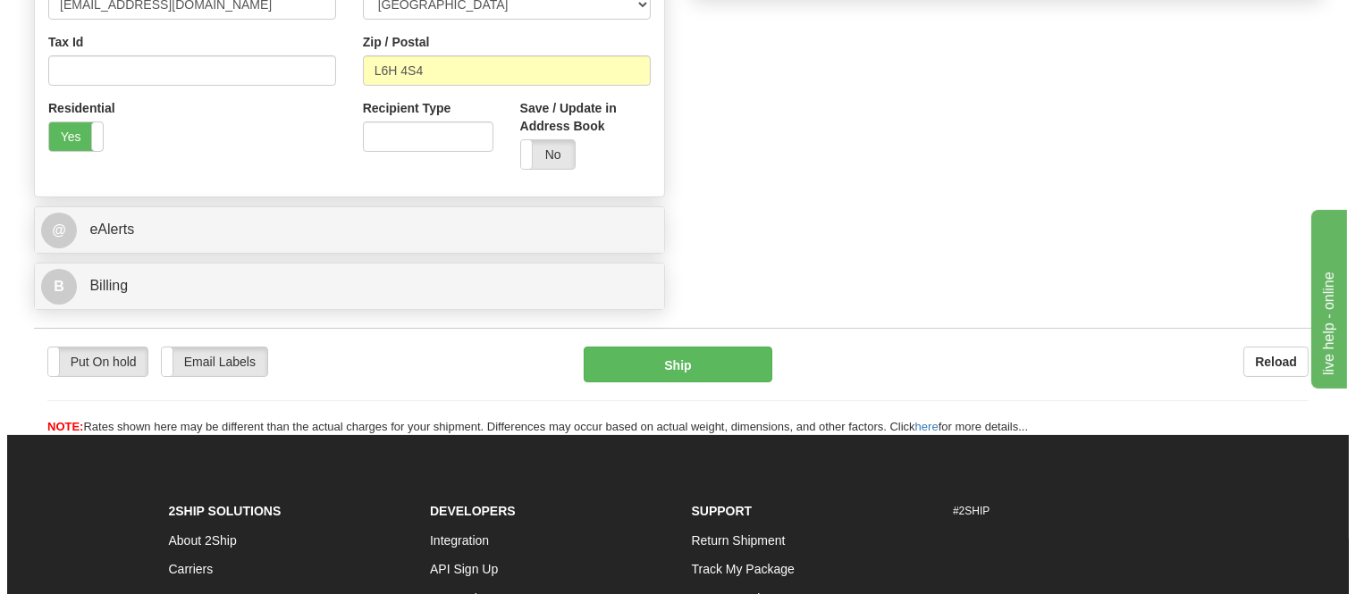
scroll to position [299, 0]
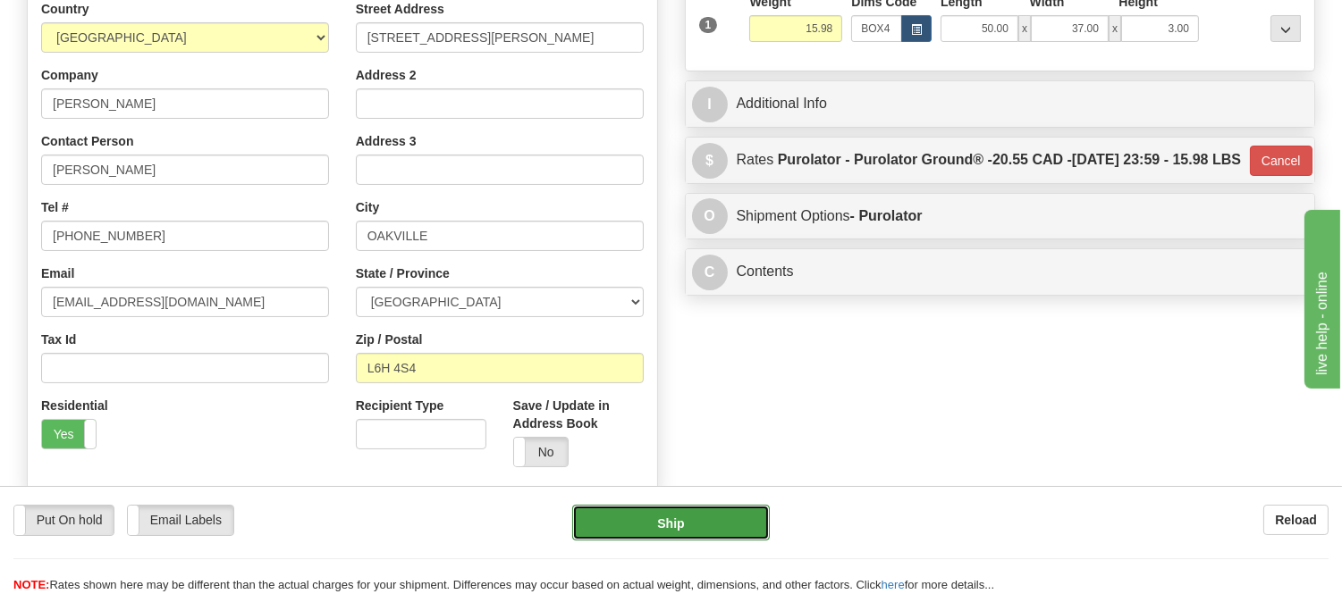
click at [703, 525] on button "Ship" at bounding box center [670, 523] width 197 height 36
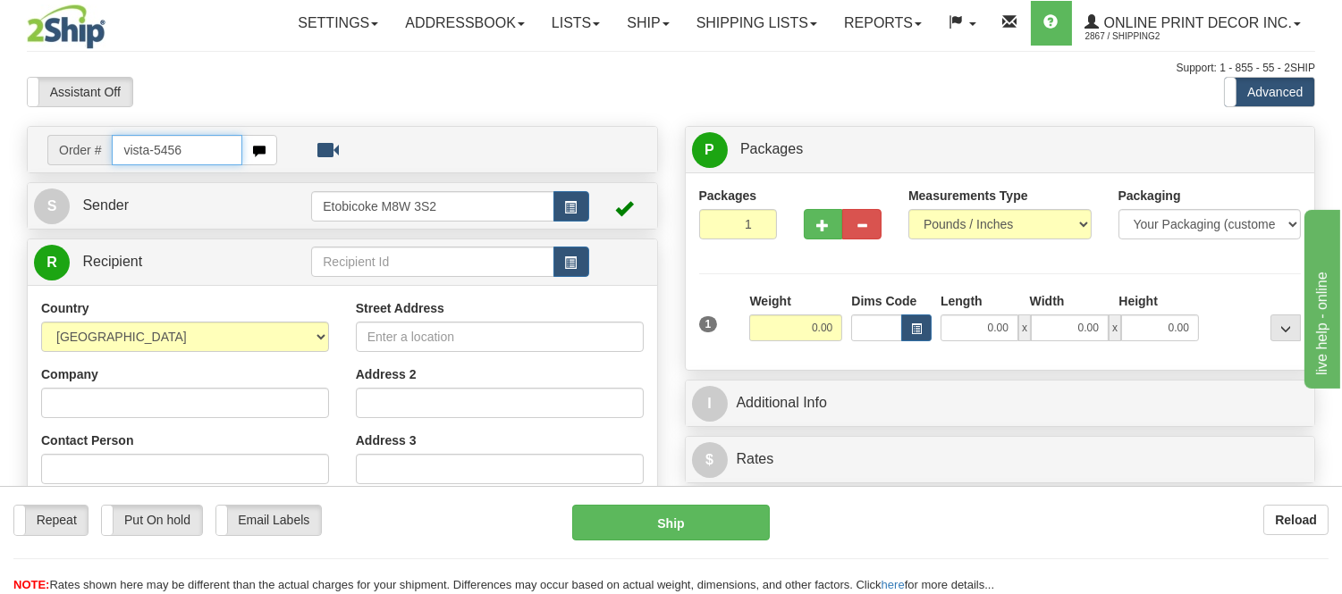
type input "vista-5456"
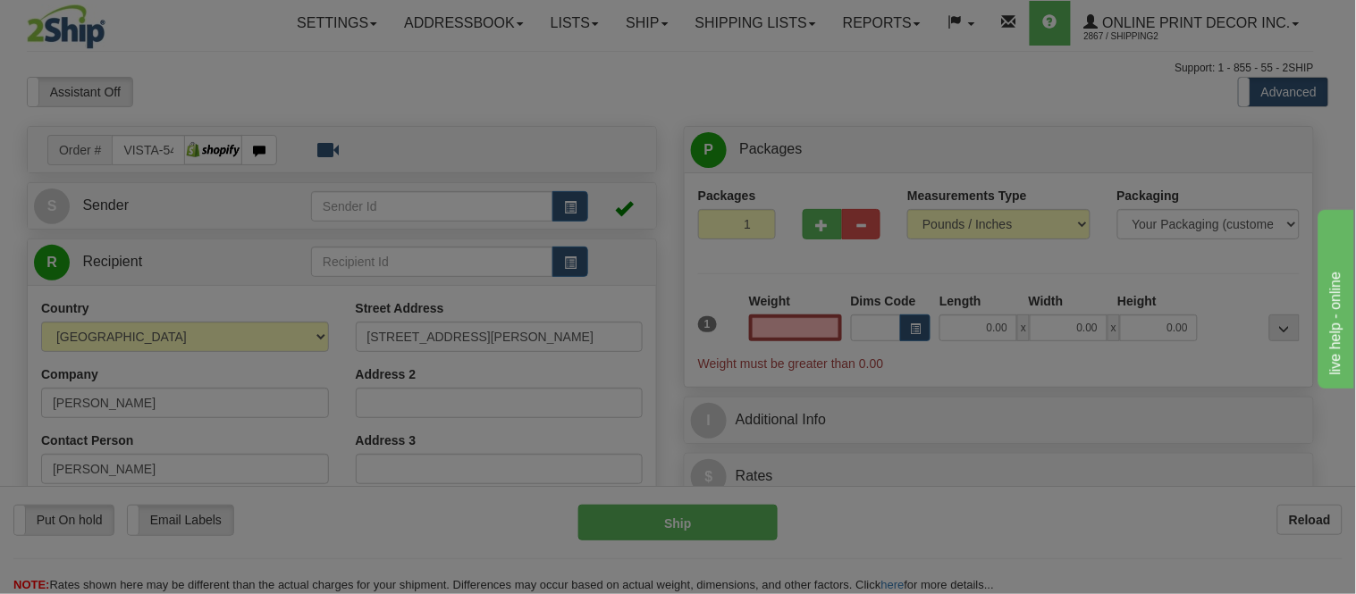
type input "TORONTO"
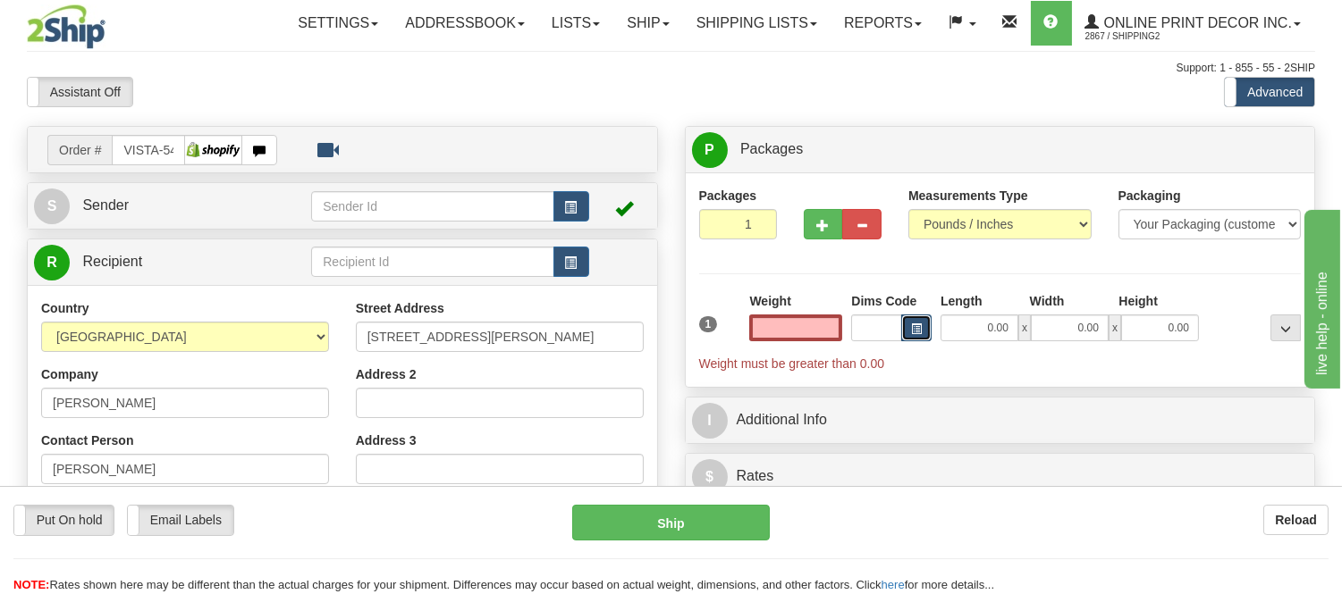
type input "0.00"
click at [909, 328] on button "button" at bounding box center [916, 328] width 30 height 27
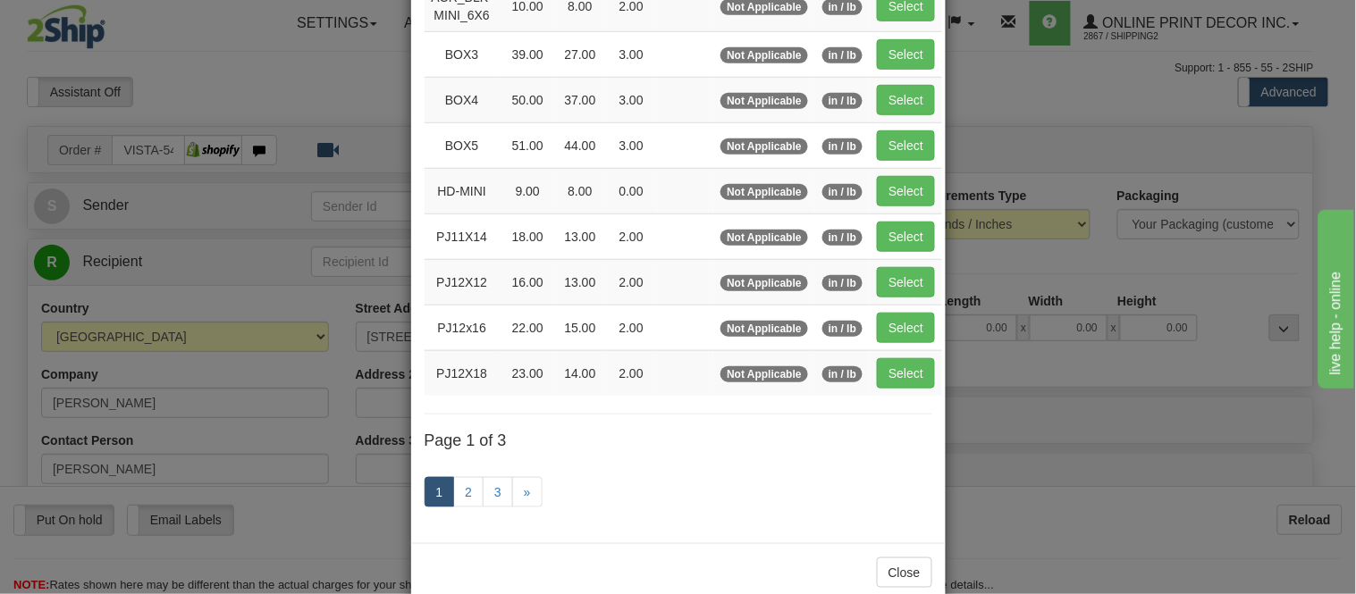
scroll to position [298, 0]
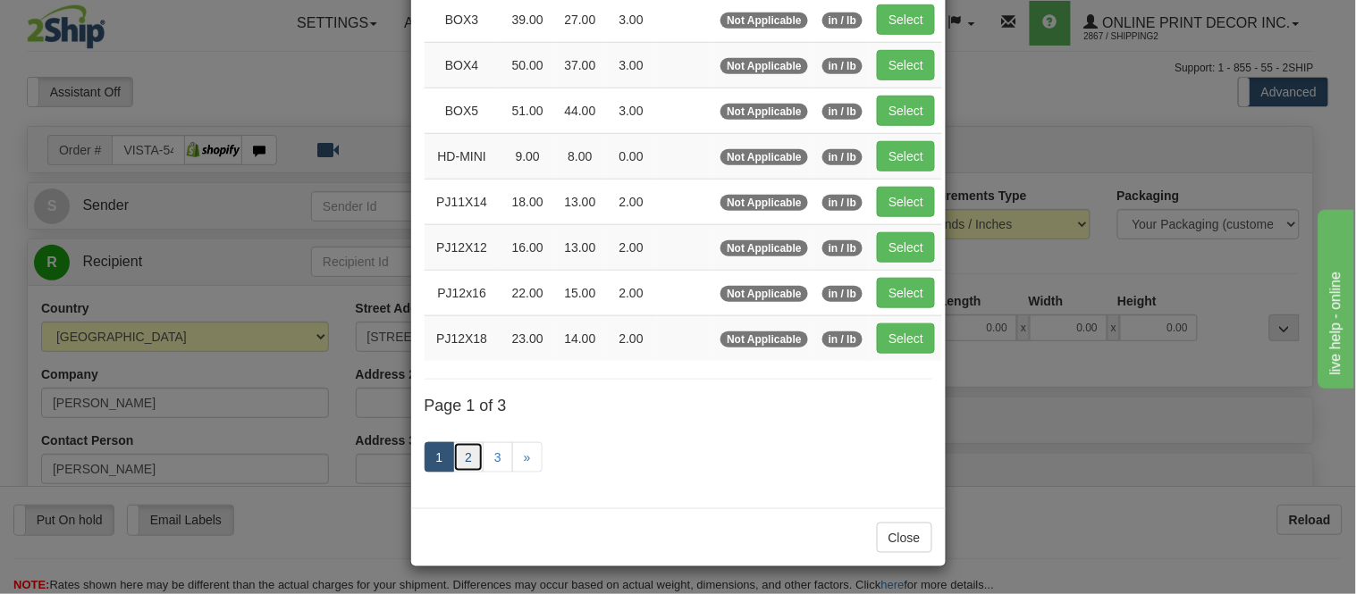
click at [460, 461] on link "2" at bounding box center [468, 457] width 30 height 30
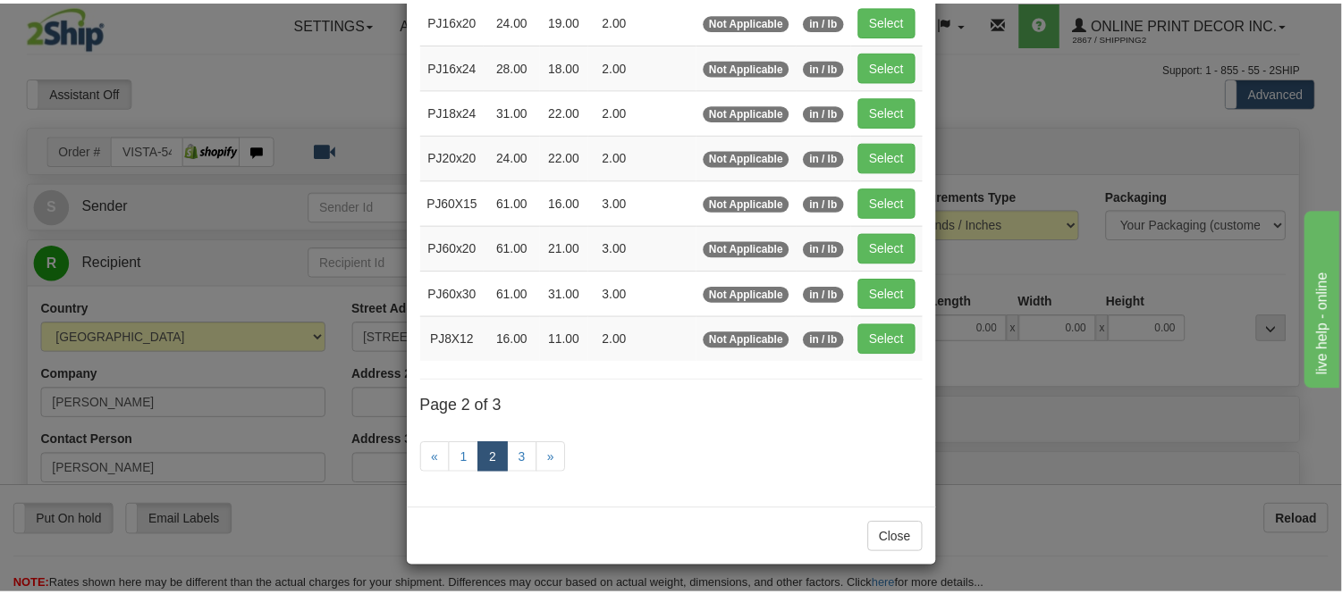
scroll to position [291, 0]
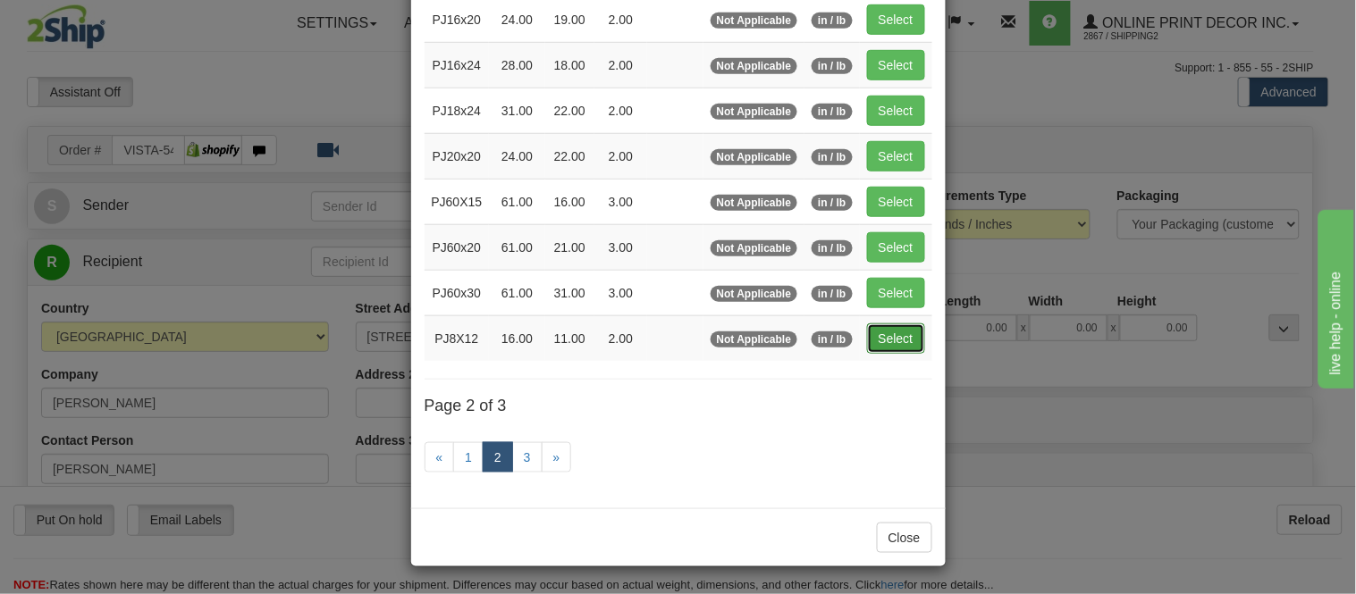
click at [901, 332] on button "Select" at bounding box center [896, 339] width 58 height 30
type input "PJ8X12"
type input "16.00"
type input "11.00"
type input "2.00"
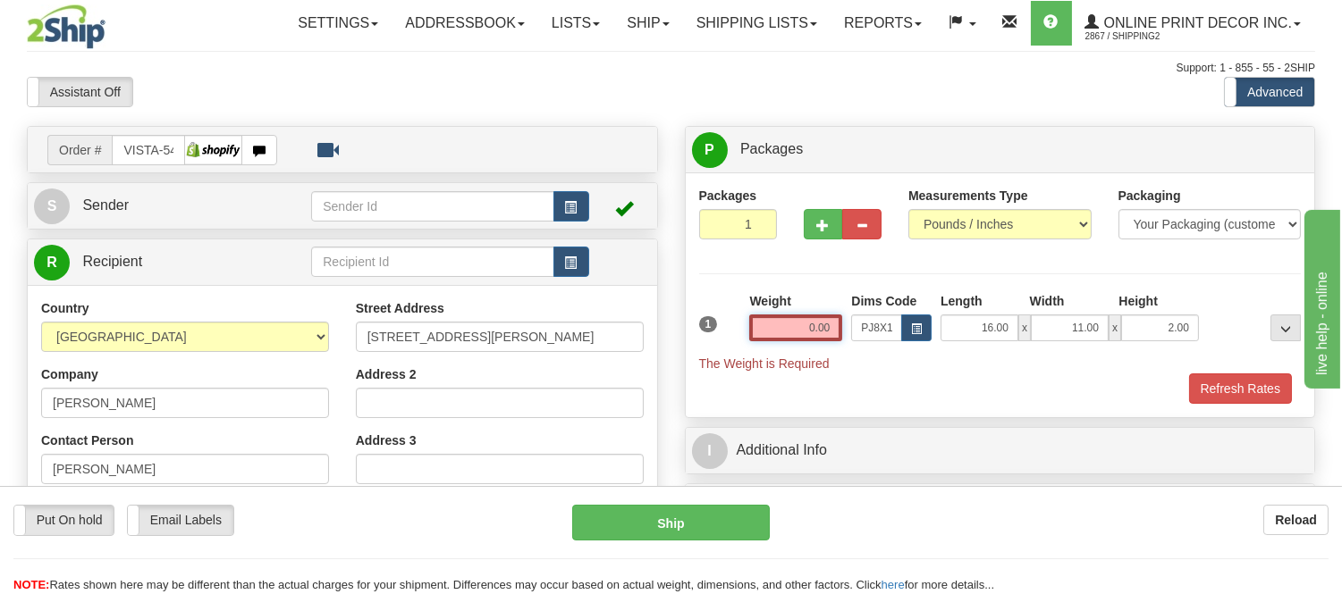
drag, startPoint x: 835, startPoint y: 329, endPoint x: 738, endPoint y: 352, distance: 99.3
click at [738, 352] on div "1 Weight 0.00 Dims Code x x" at bounding box center [1000, 332] width 611 height 80
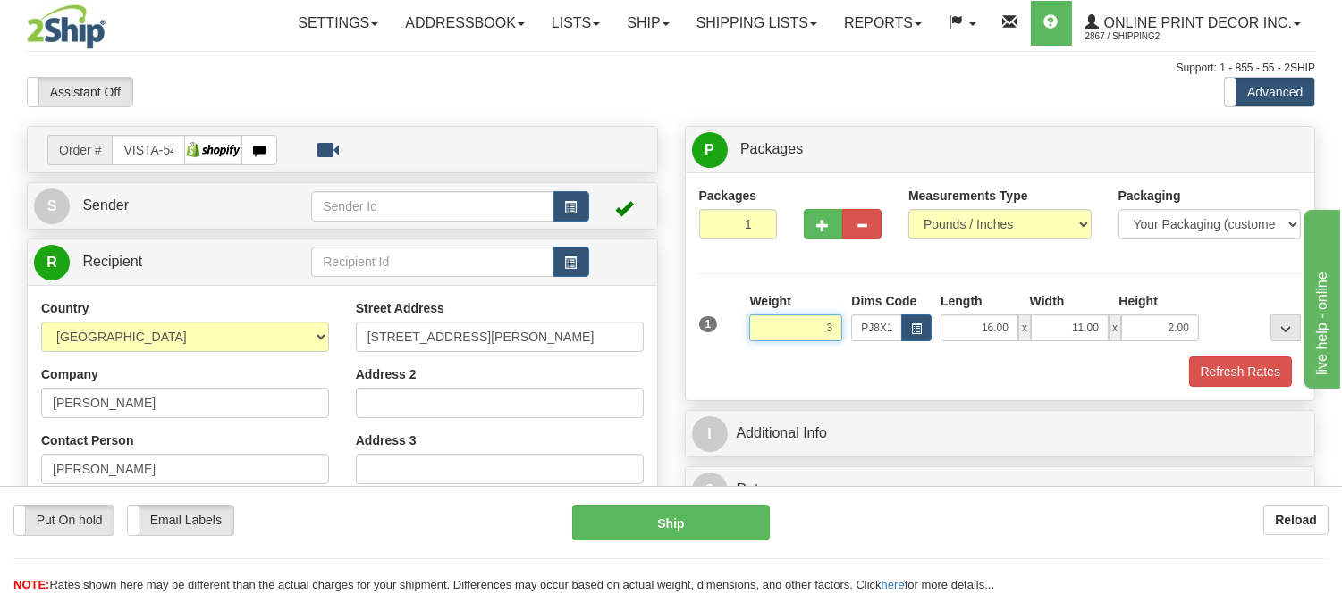
click button "Delete" at bounding box center [0, 0] width 0 height 0
type input "3.00"
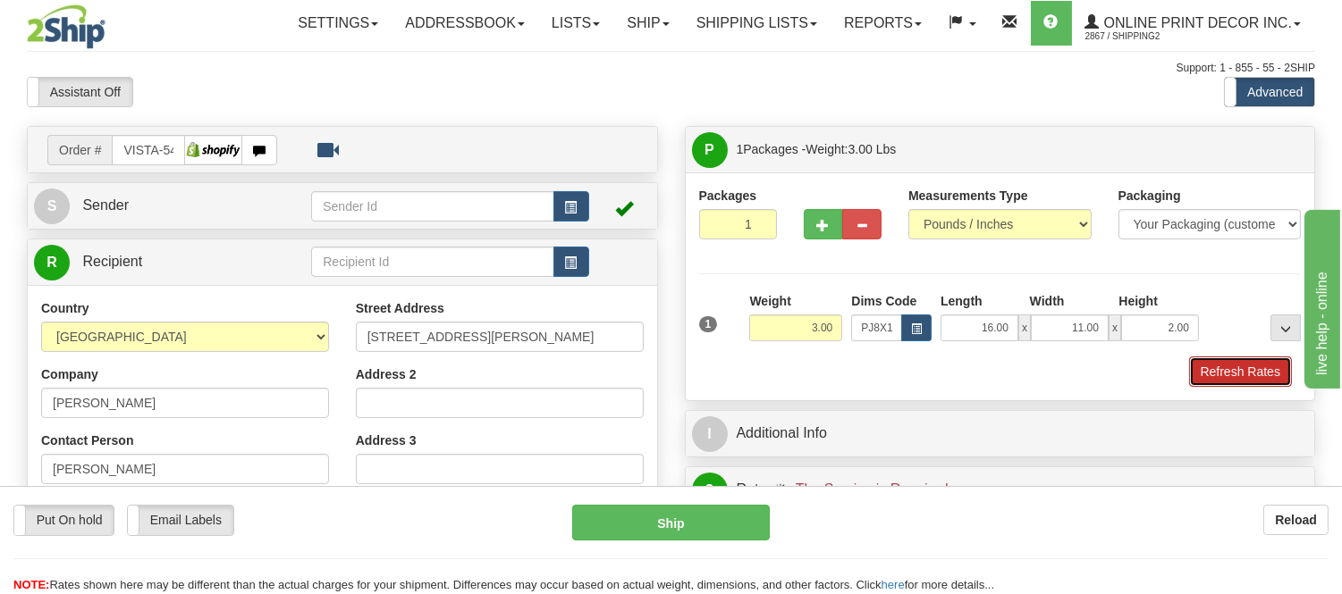
click at [1269, 377] on button "Refresh Rates" at bounding box center [1240, 372] width 103 height 30
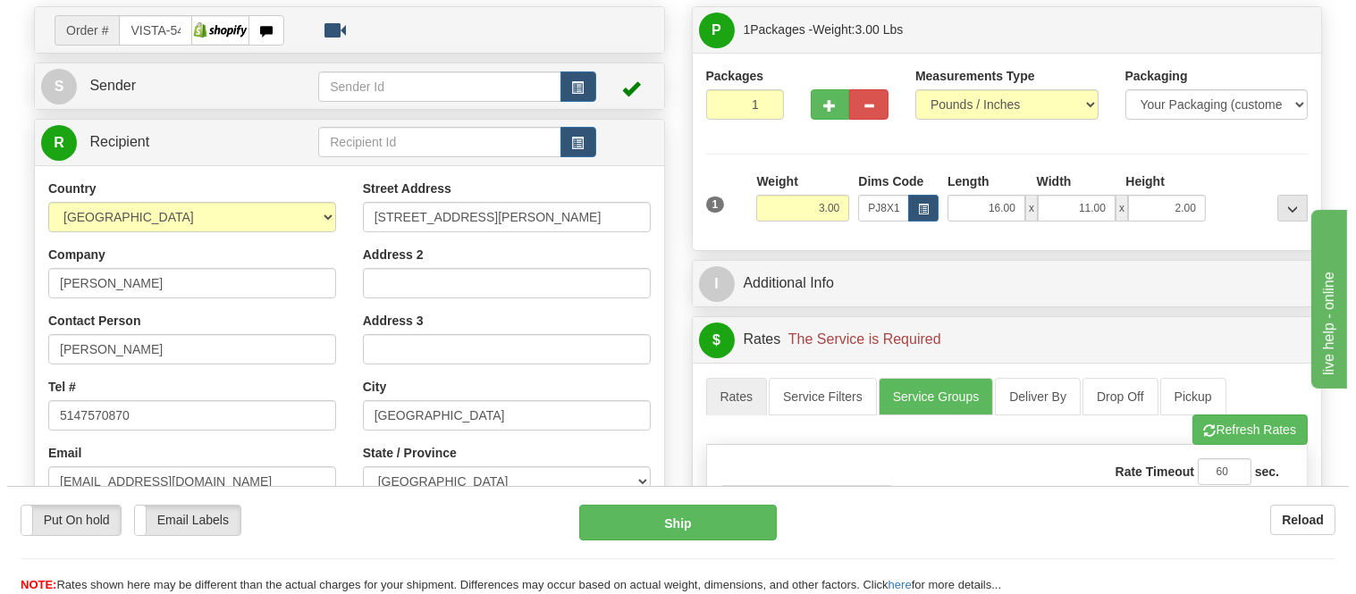
scroll to position [99, 0]
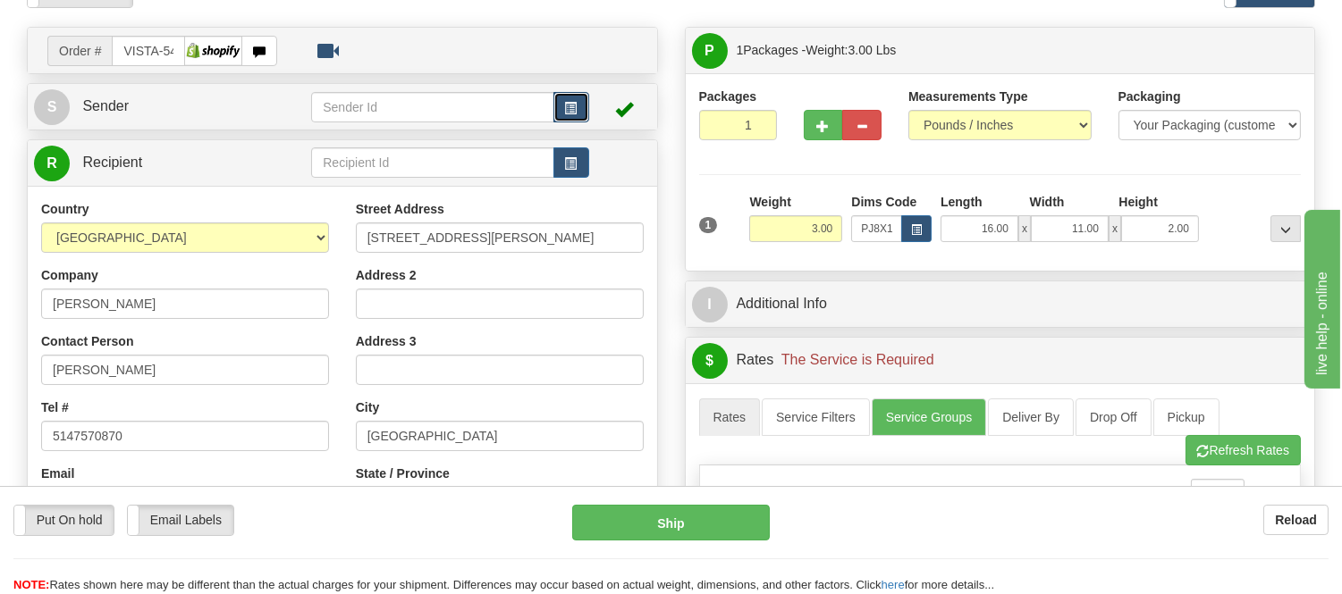
click at [575, 108] on span "button" at bounding box center [571, 109] width 13 height 12
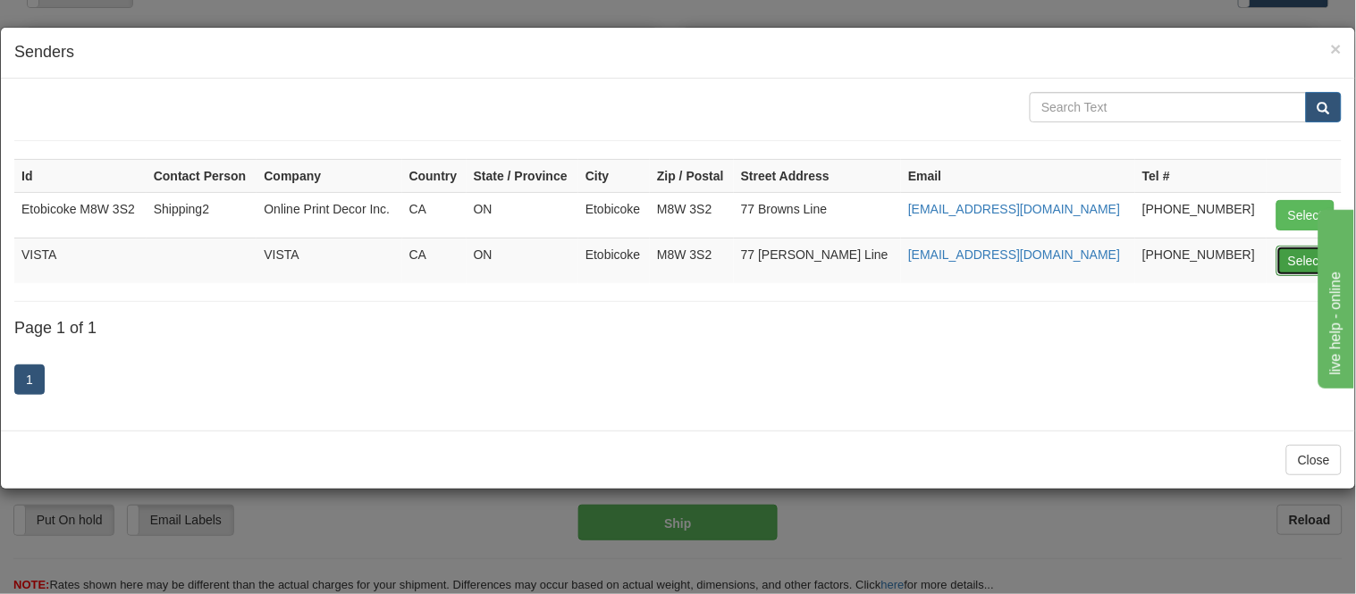
click at [1300, 248] on button "Select" at bounding box center [1305, 261] width 58 height 30
type input "VISTA"
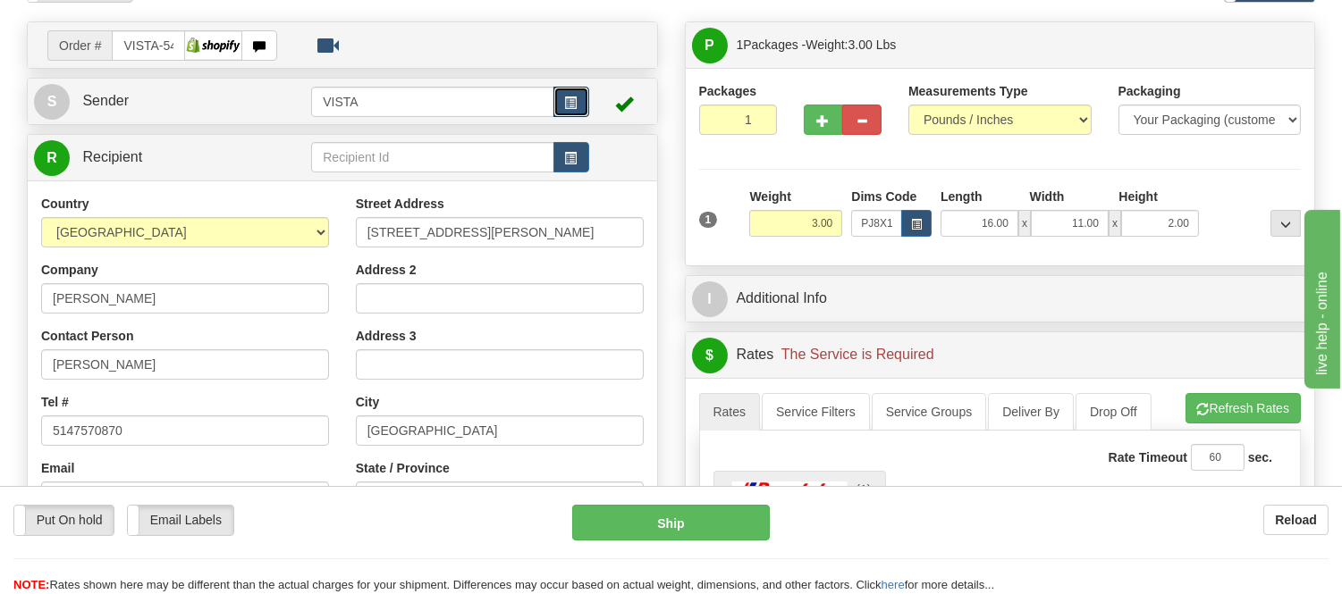
scroll to position [298, 0]
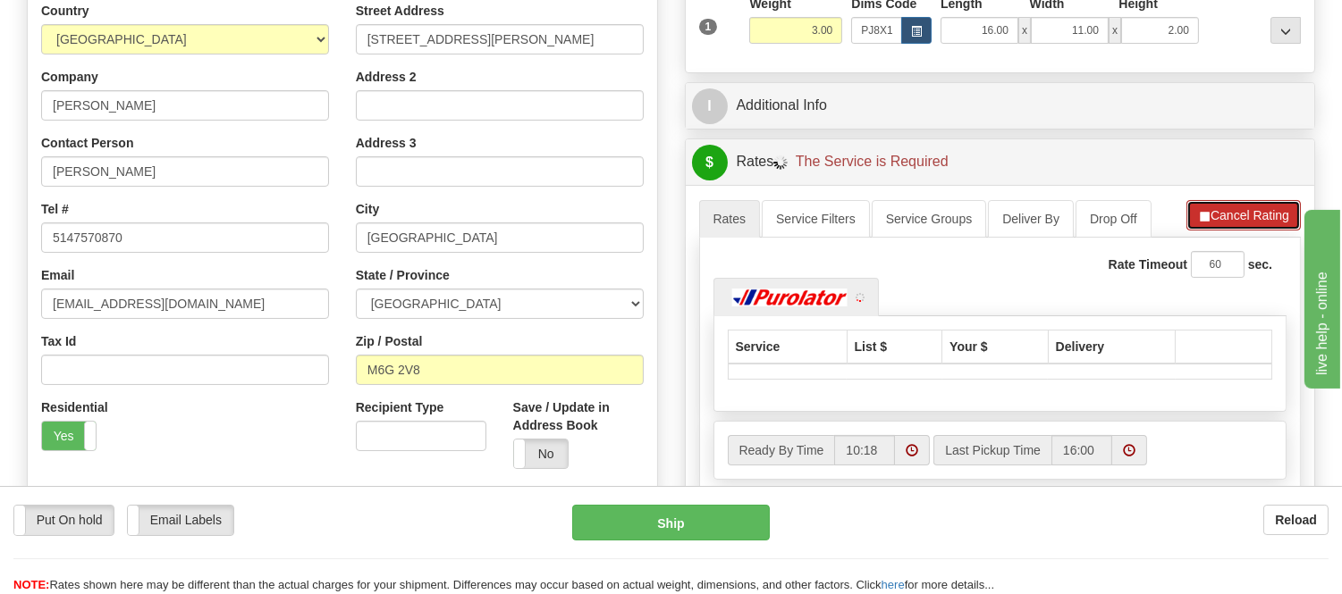
click at [1217, 219] on button "Cancel Rating" at bounding box center [1243, 215] width 114 height 30
click at [1217, 219] on button "Refresh Rates" at bounding box center [1242, 215] width 115 height 30
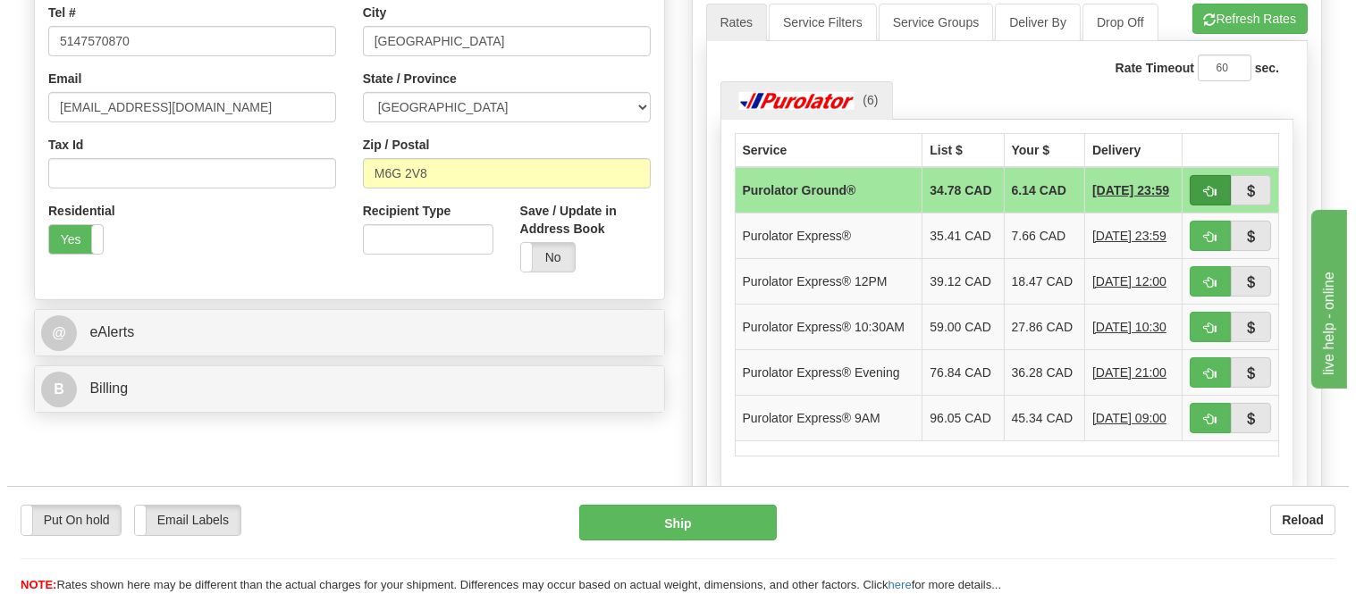
scroll to position [496, 0]
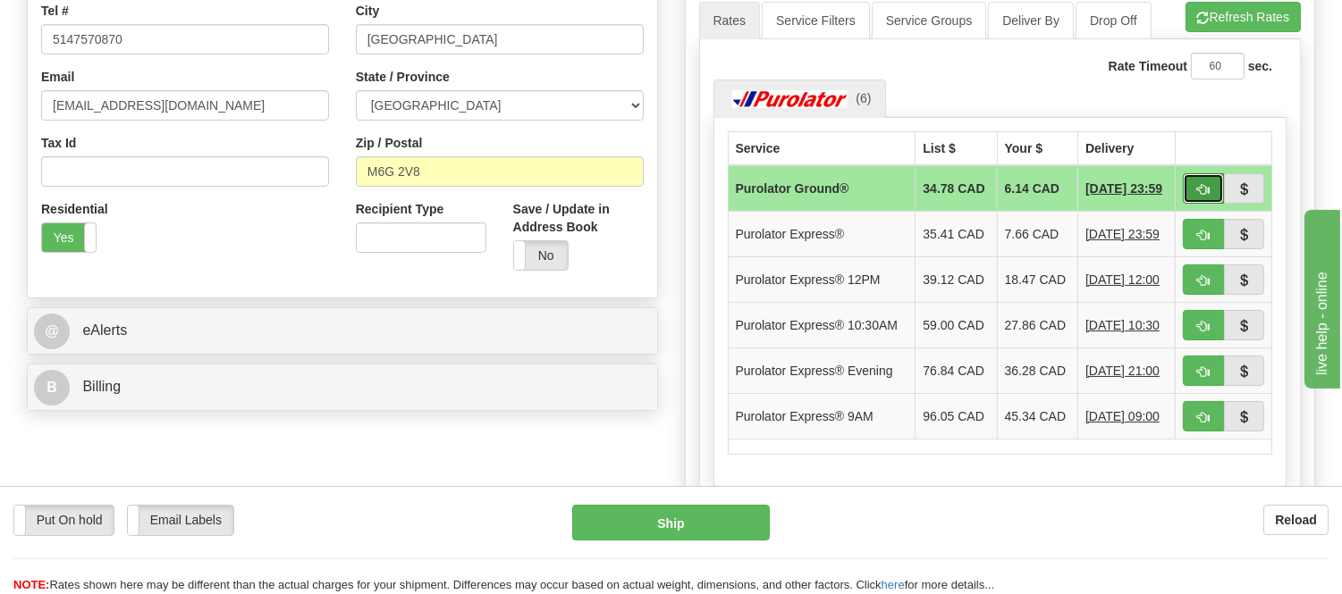
click at [1210, 185] on button "button" at bounding box center [1203, 188] width 41 height 30
type input "260"
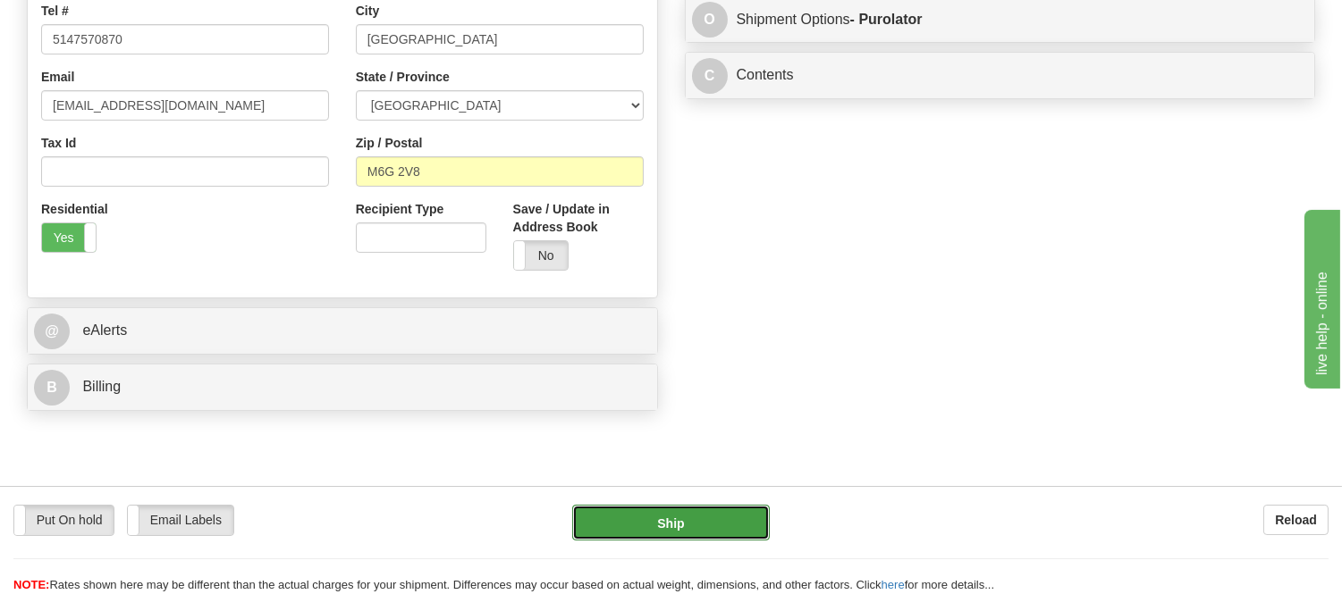
click at [742, 519] on button "Ship" at bounding box center [670, 523] width 197 height 36
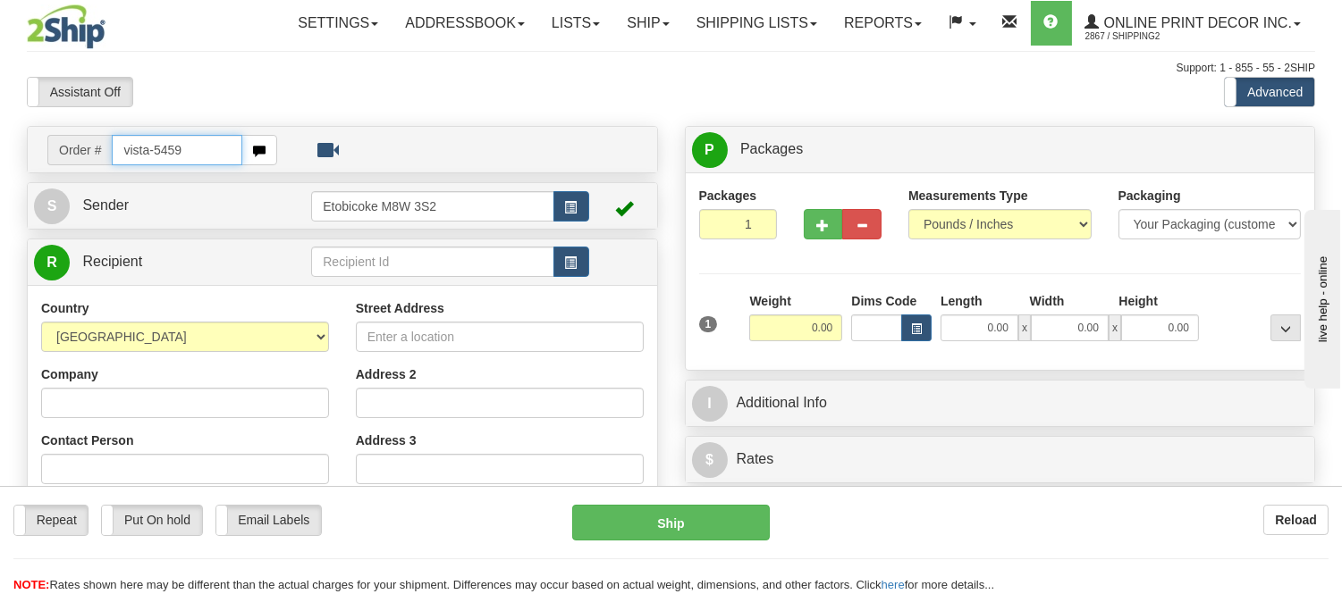
type input "vista-5459"
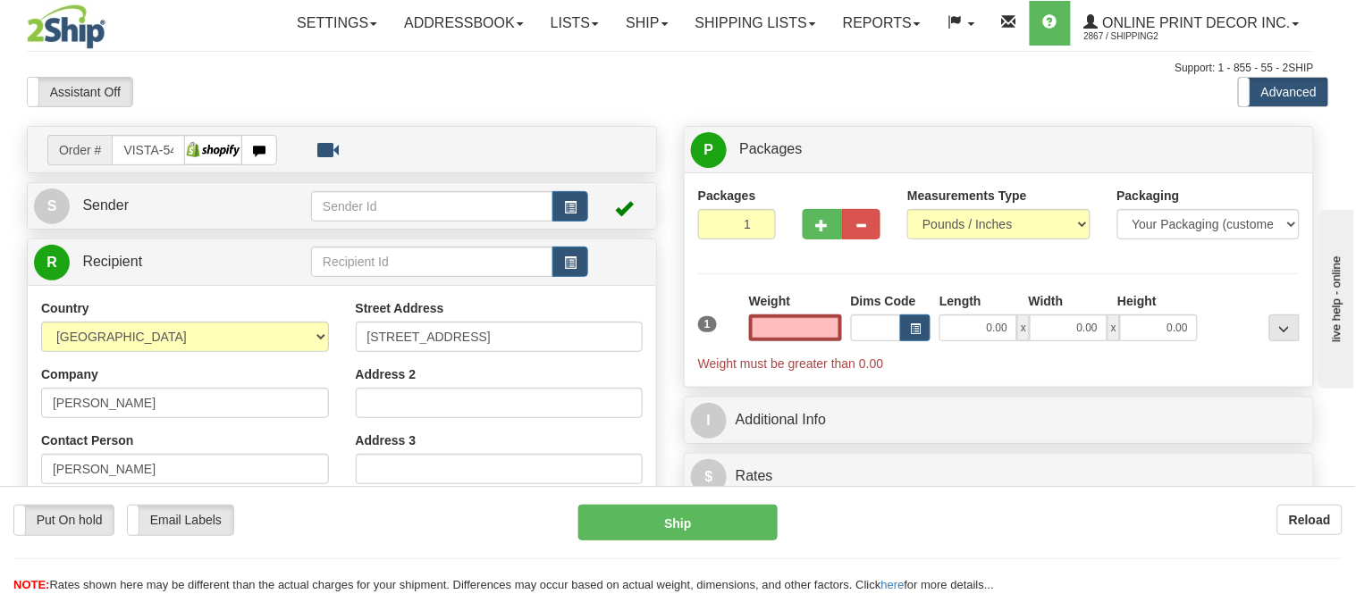
type input "LADYSMITH"
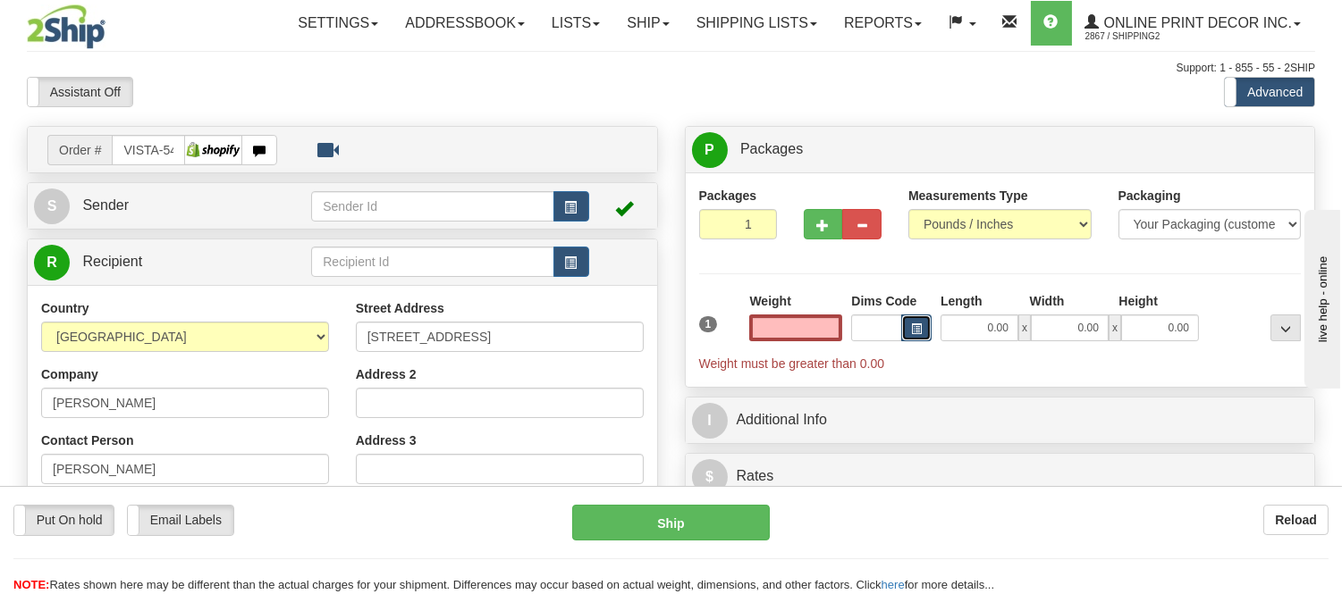
type input "0.00"
click at [914, 329] on span "button" at bounding box center [916, 329] width 11 height 10
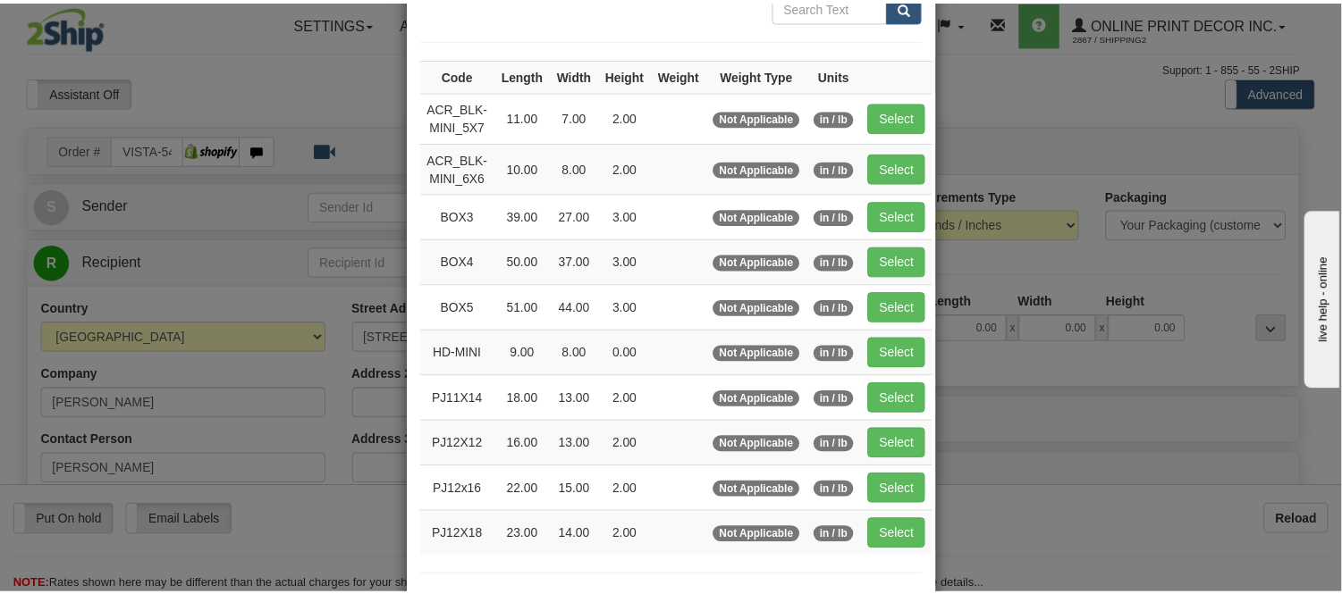
scroll to position [99, 0]
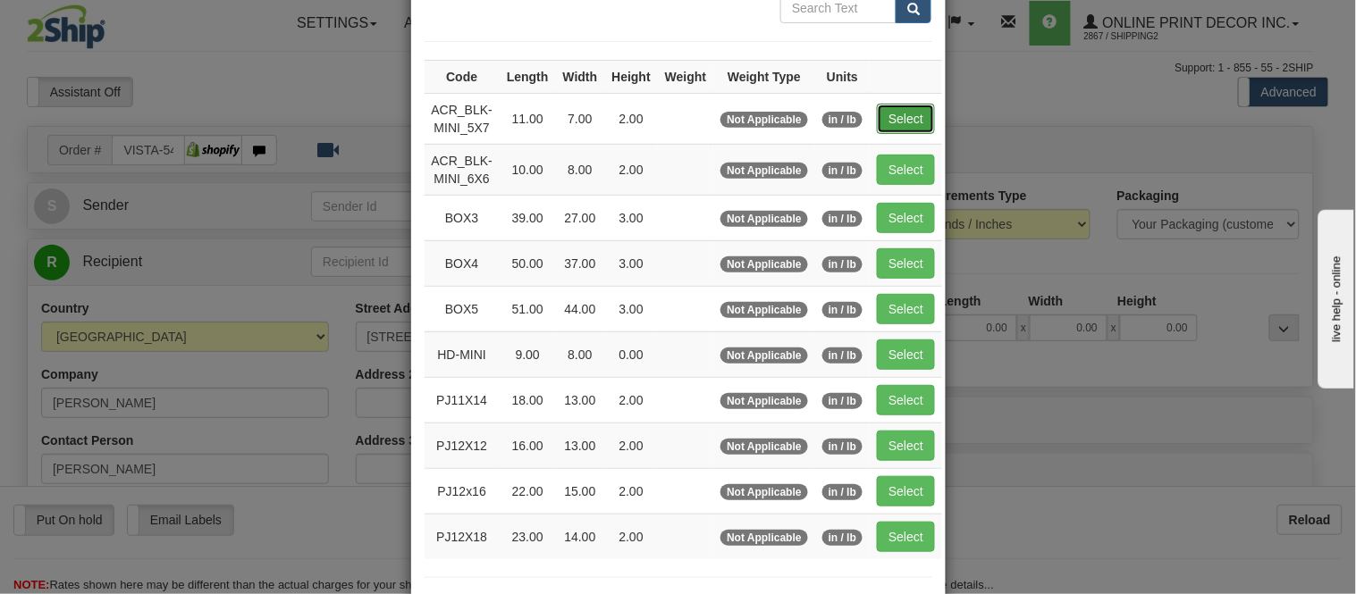
click at [882, 116] on button "Select" at bounding box center [906, 119] width 58 height 30
type input "ACR_BLK-MINI_5X7"
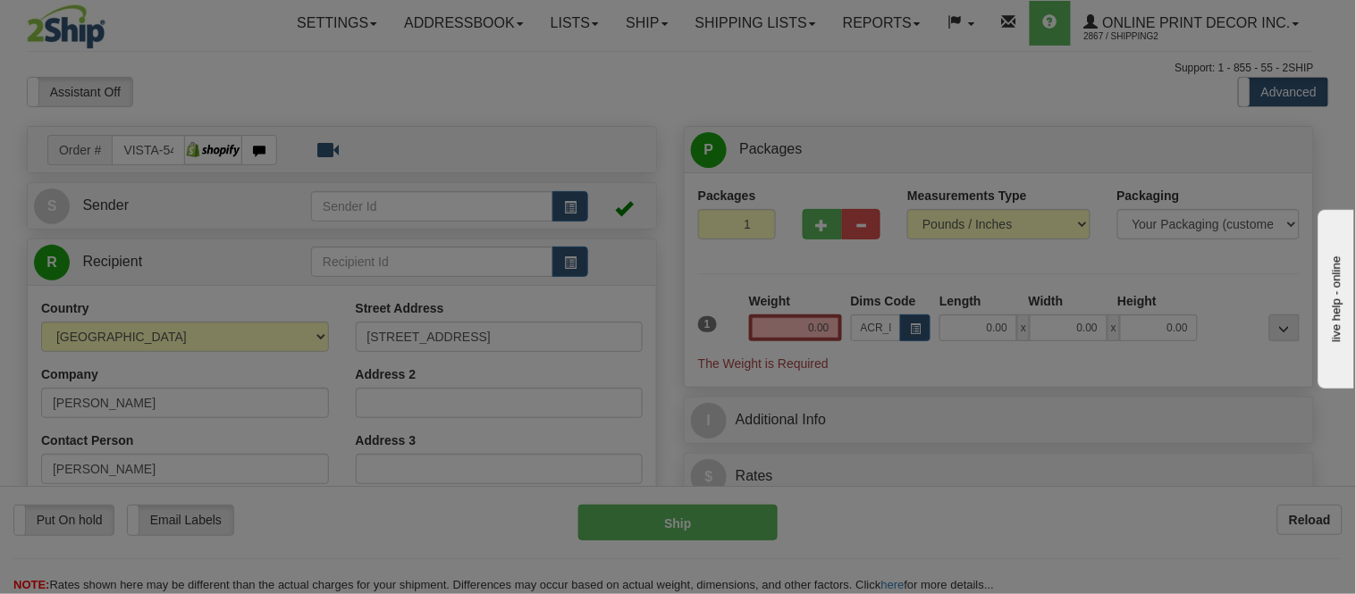
type input "11.00"
type input "7.00"
type input "2.00"
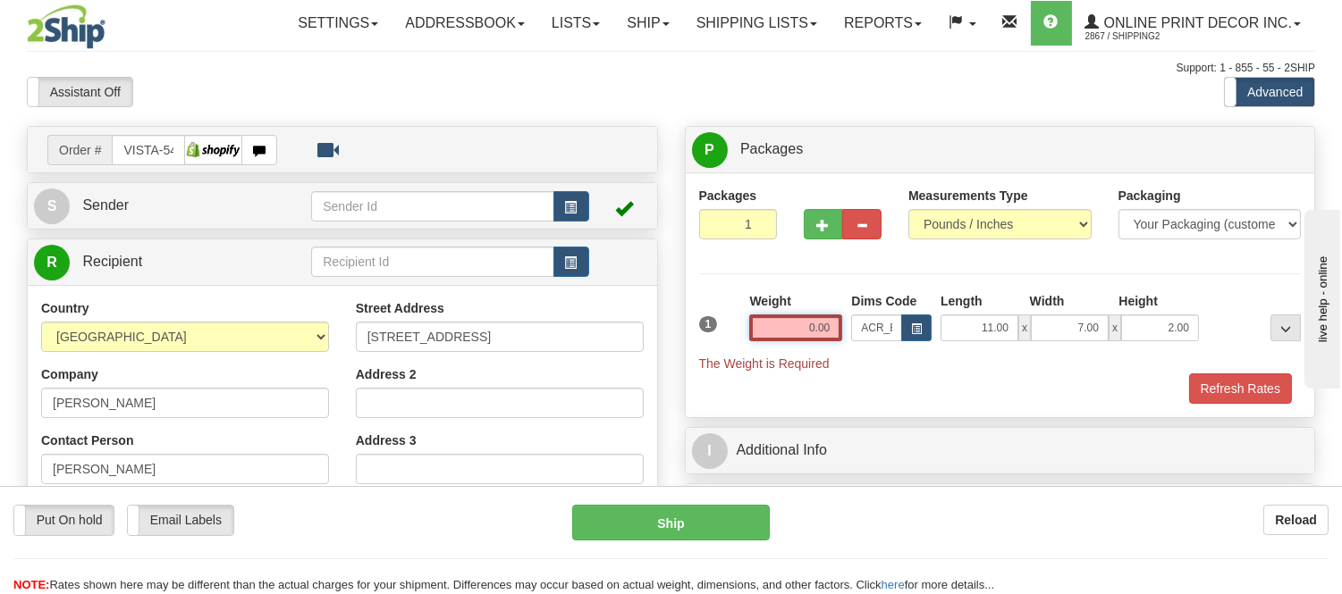
drag, startPoint x: 823, startPoint y: 331, endPoint x: 836, endPoint y: 317, distance: 18.3
click at [823, 325] on input "0.00" at bounding box center [795, 328] width 93 height 27
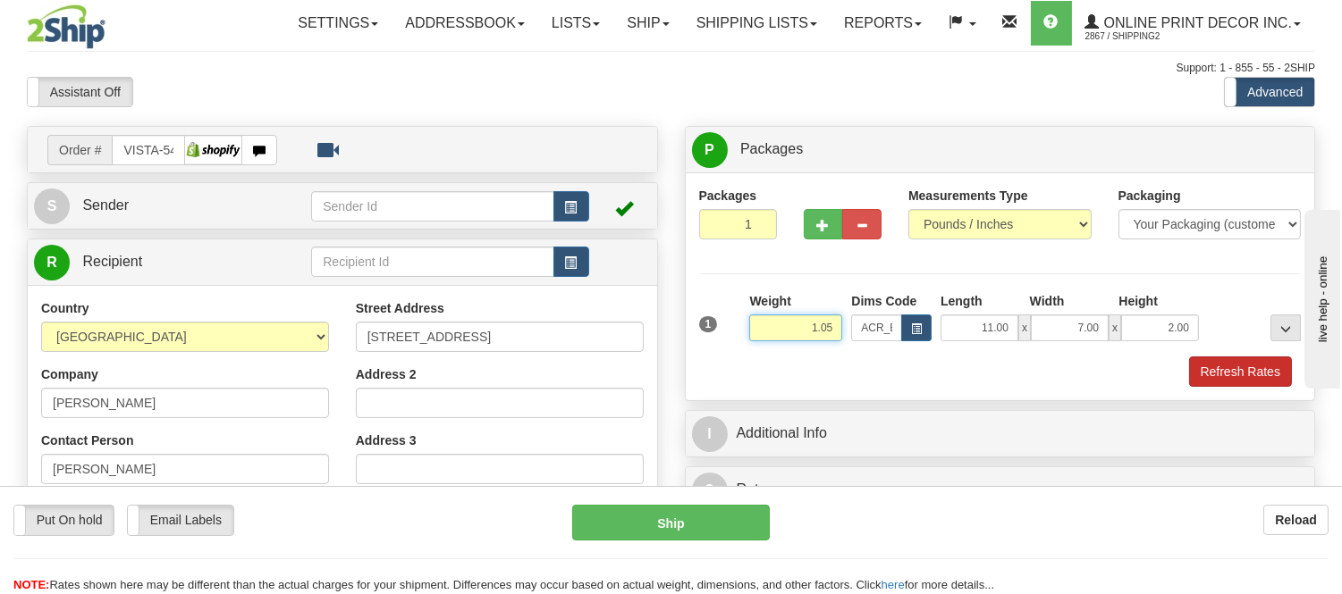
type input "1.05"
click at [1245, 370] on button "Refresh Rates" at bounding box center [1240, 372] width 103 height 30
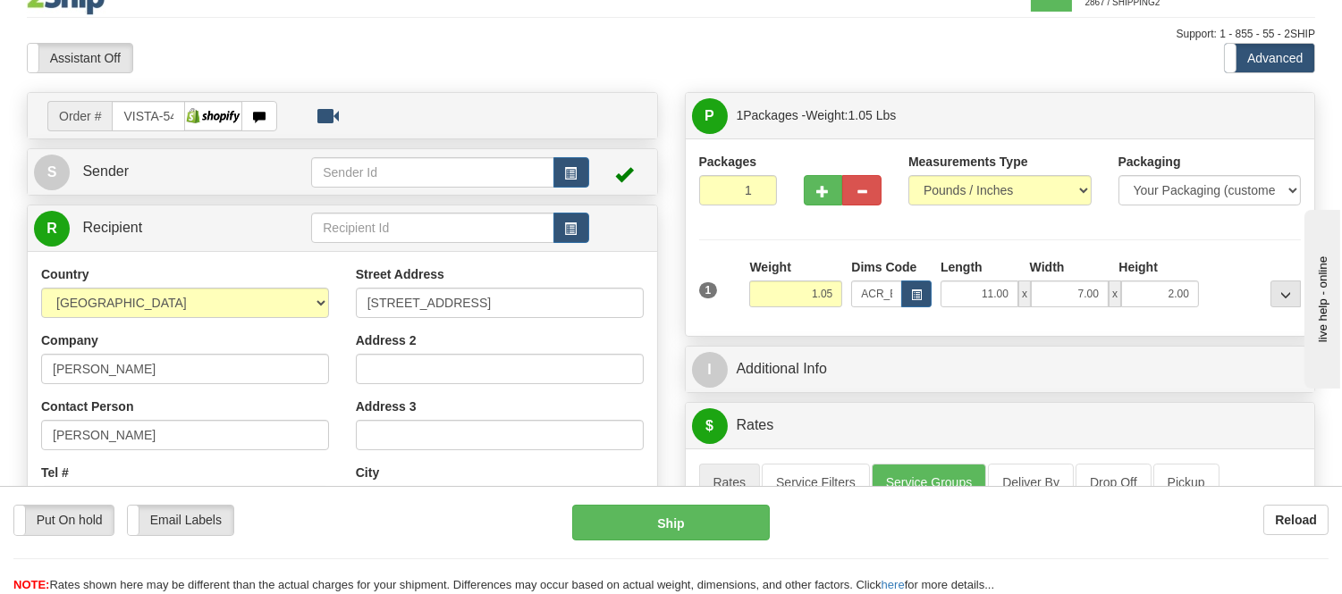
scroll to position [0, 0]
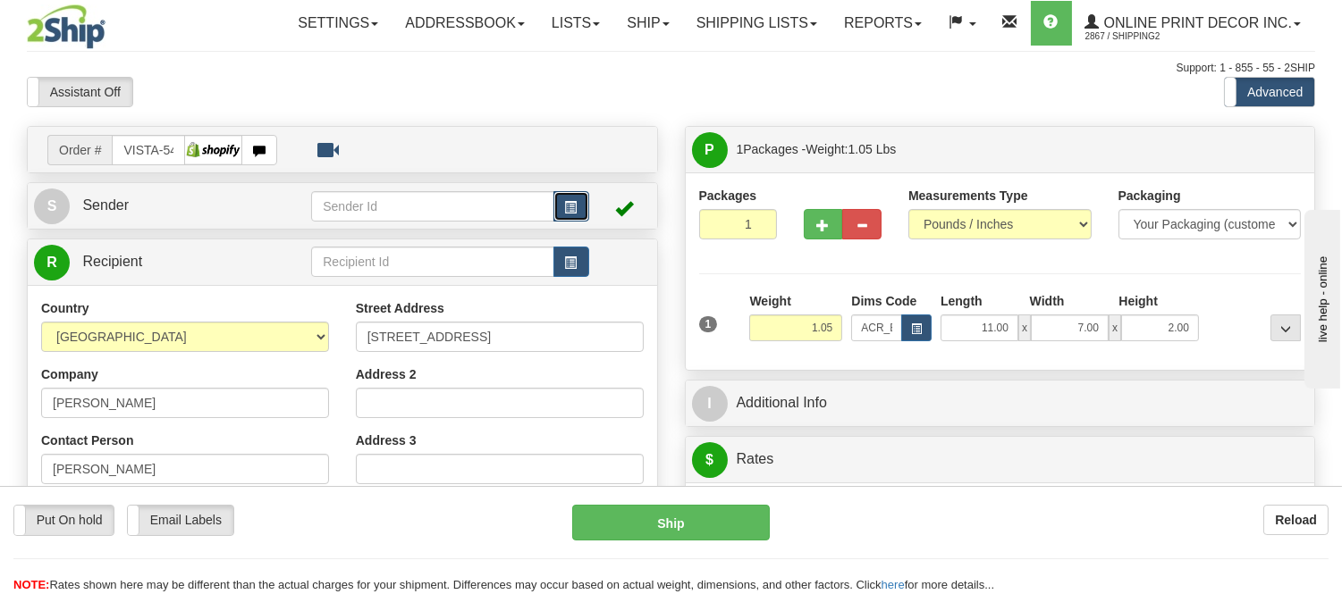
click at [569, 211] on span "button" at bounding box center [571, 208] width 13 height 12
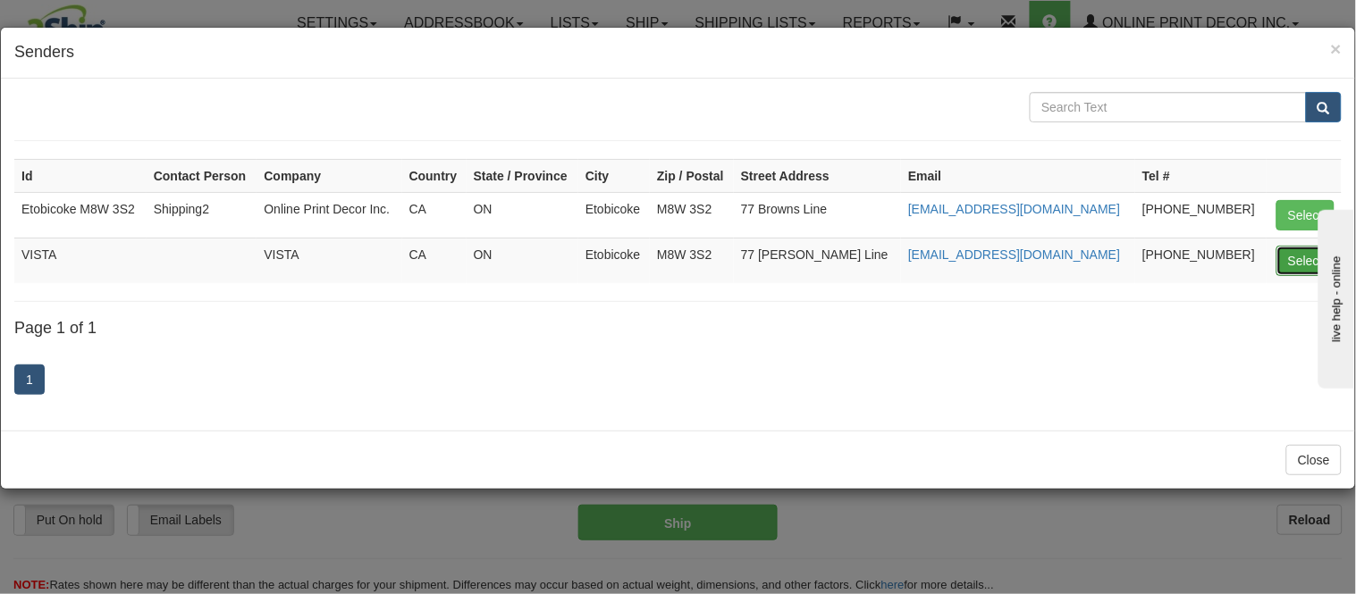
click at [1306, 248] on button "Select" at bounding box center [1305, 261] width 58 height 30
type input "VISTA"
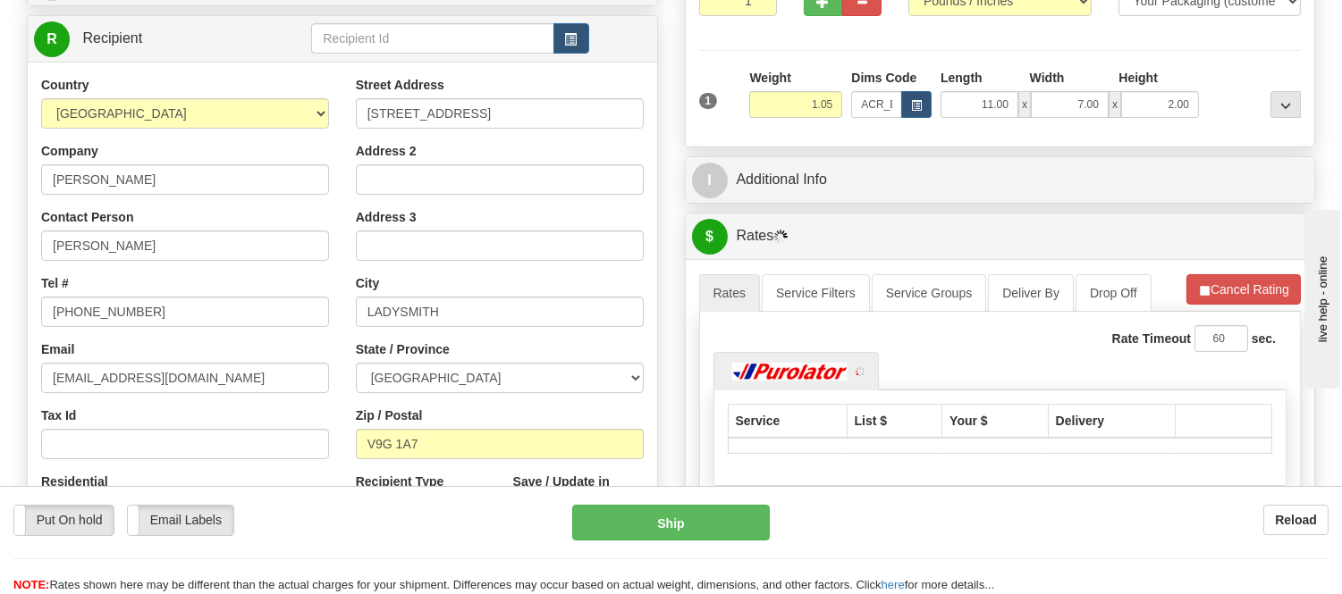
scroll to position [298, 0]
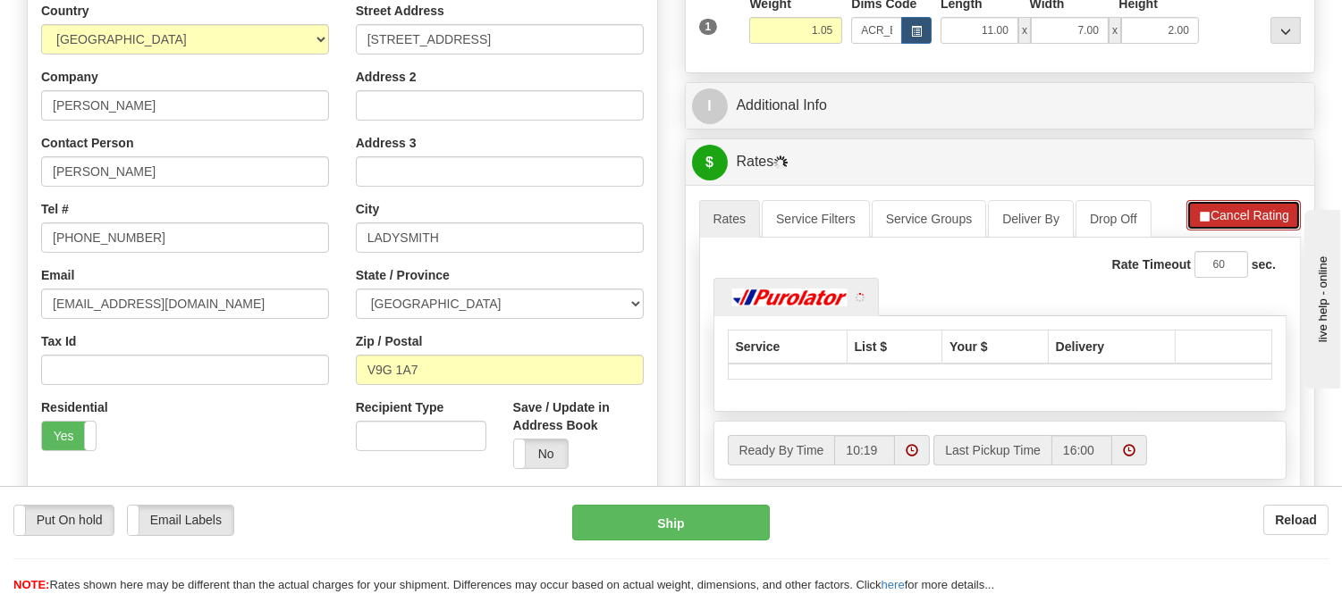
click at [1229, 208] on button "Cancel Rating" at bounding box center [1243, 215] width 114 height 30
click at [1229, 208] on button "Refresh Rates" at bounding box center [1242, 215] width 115 height 30
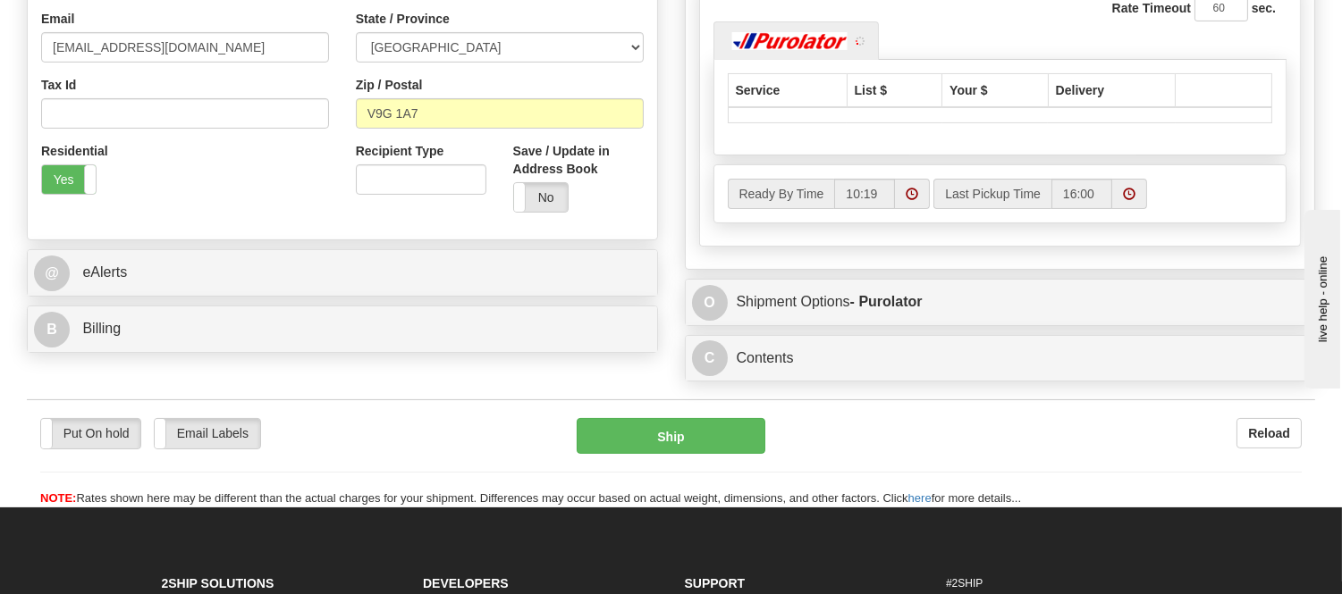
scroll to position [595, 0]
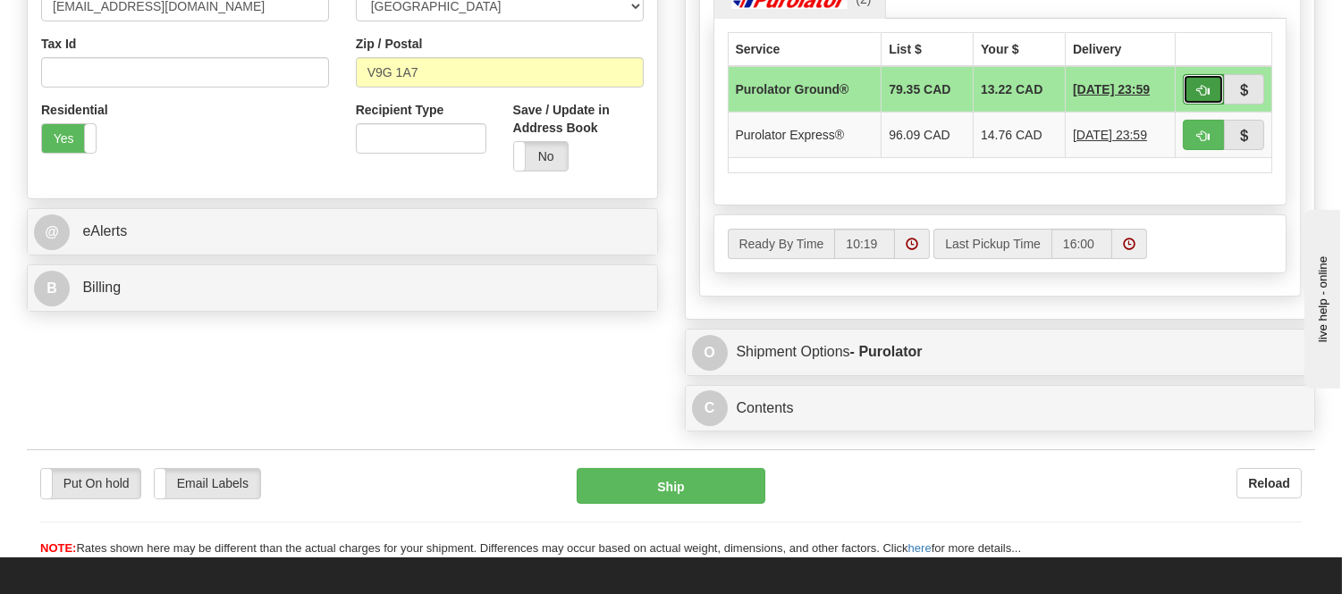
click at [1205, 85] on span "button" at bounding box center [1203, 91] width 13 height 12
type input "260"
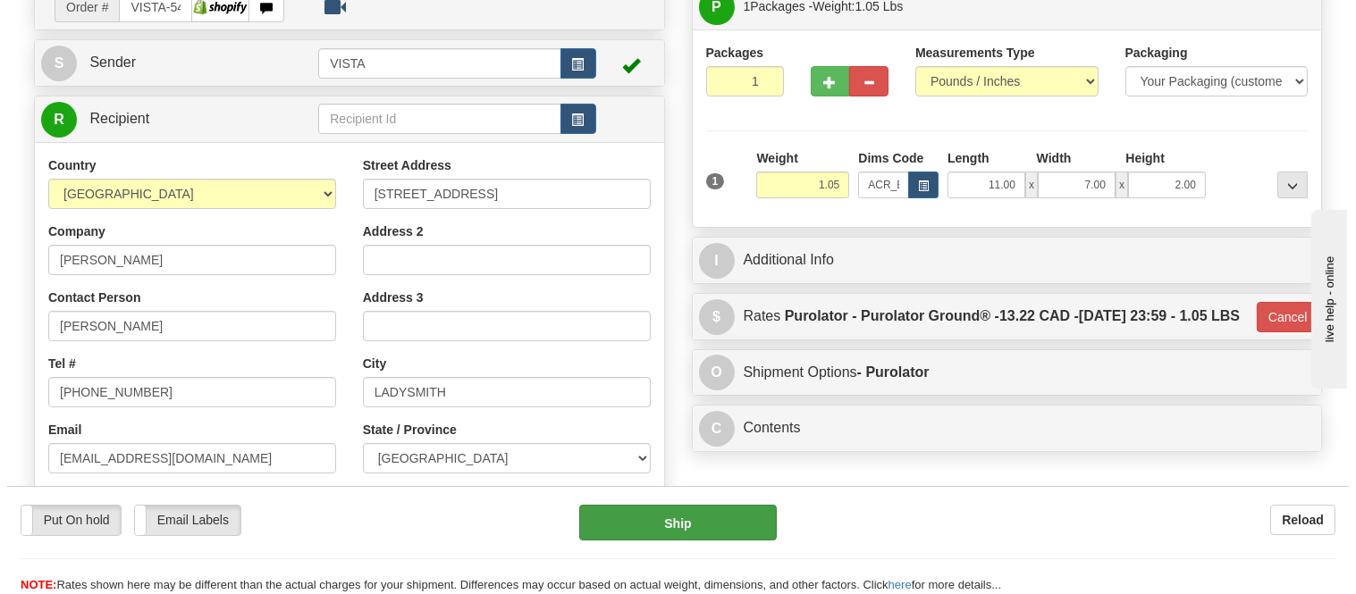
scroll to position [99, 0]
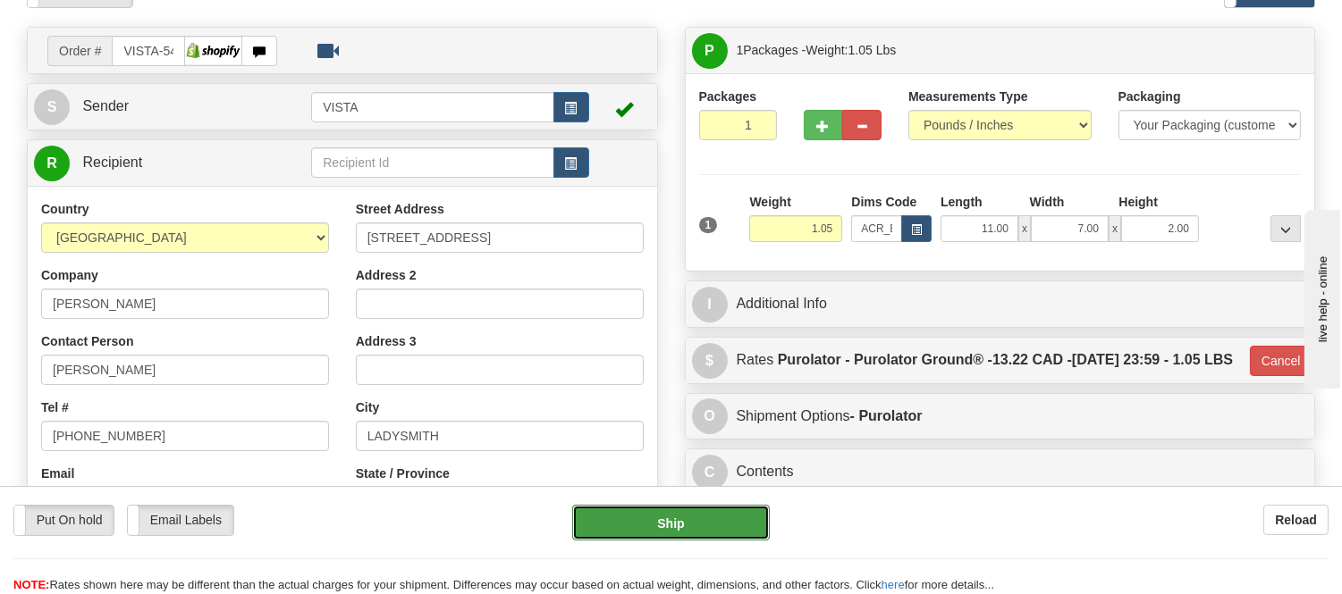
click at [690, 512] on button "Ship" at bounding box center [670, 523] width 197 height 36
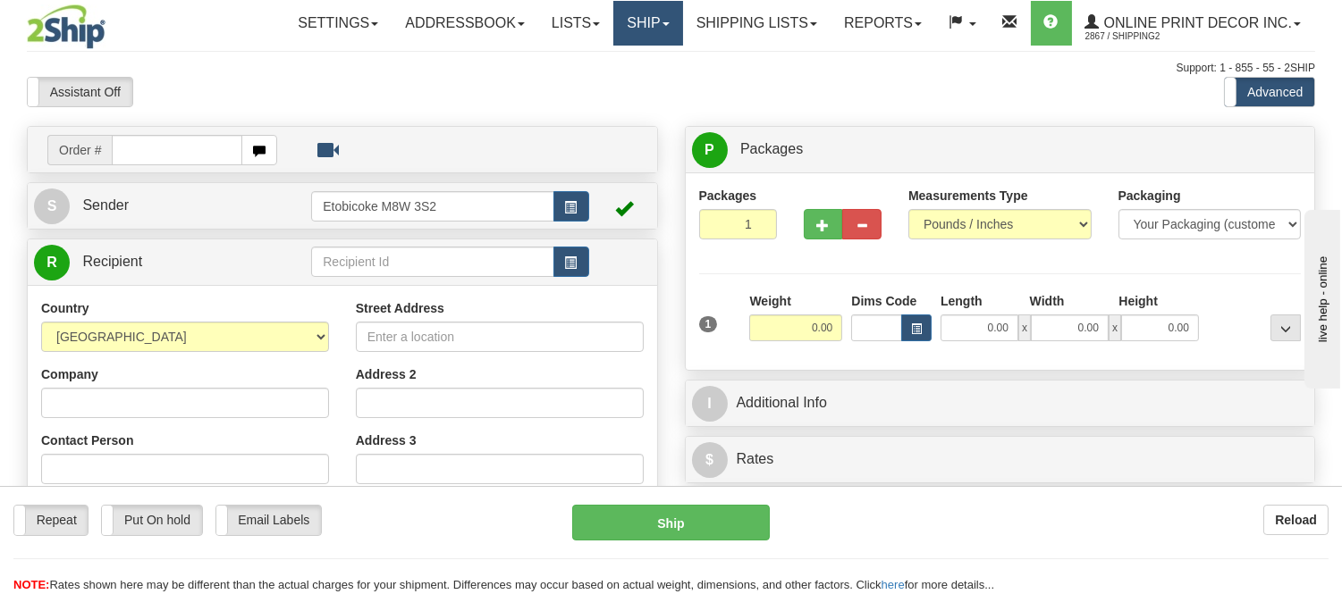
click at [624, 24] on link "Ship" at bounding box center [647, 23] width 69 height 45
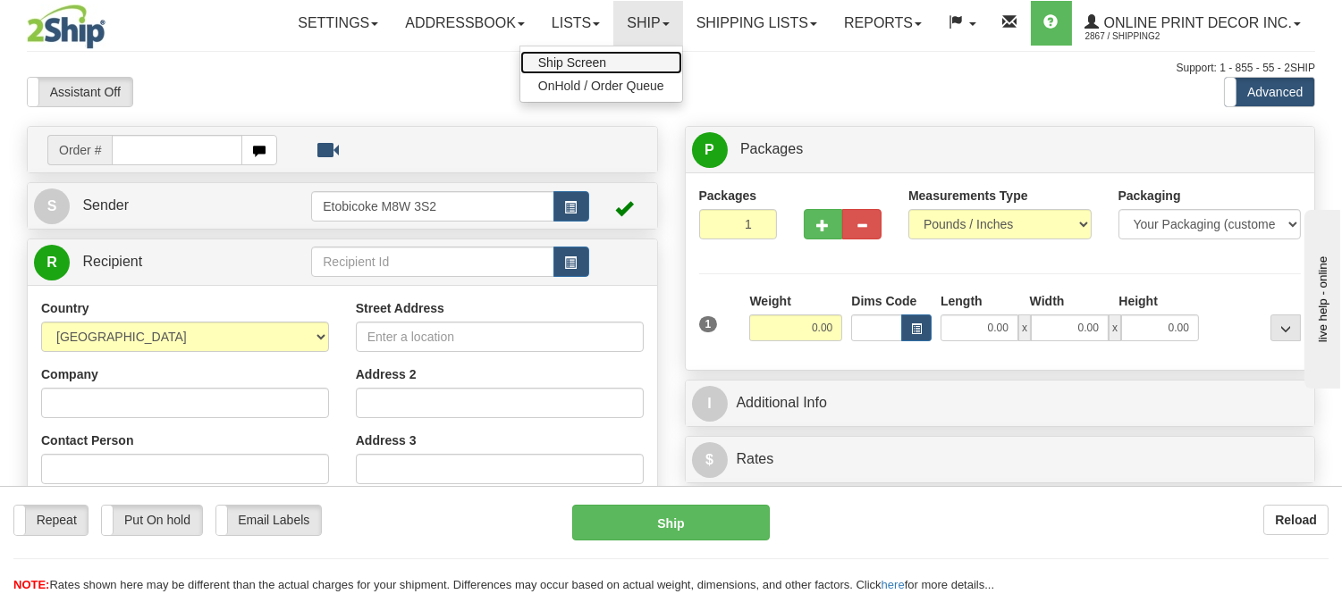
click at [624, 57] on link "Ship Screen" at bounding box center [601, 62] width 162 height 23
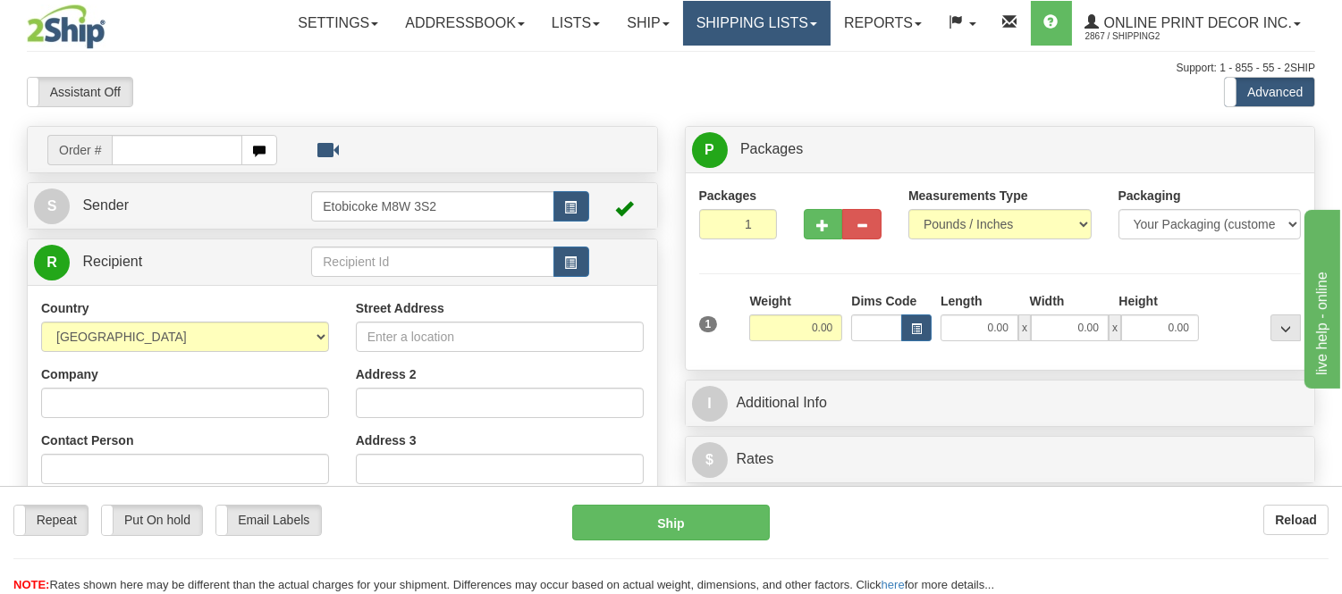
click at [734, 24] on link "Shipping lists" at bounding box center [756, 23] width 147 height 45
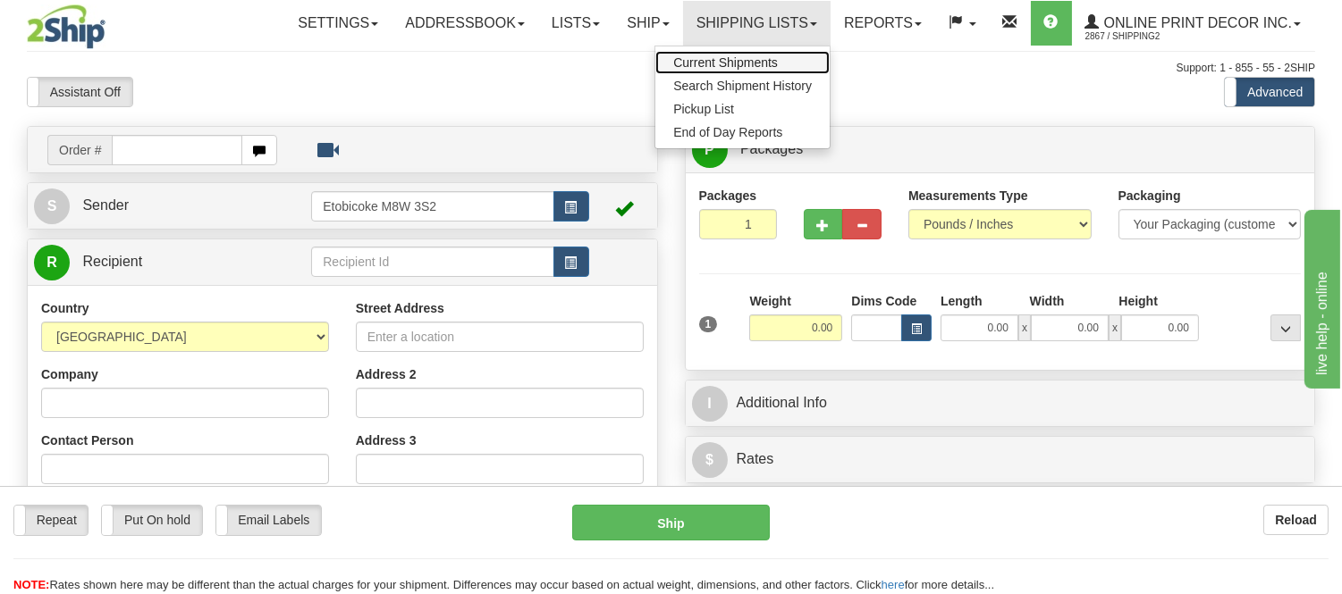
click at [729, 60] on span "Current Shipments" at bounding box center [725, 62] width 105 height 14
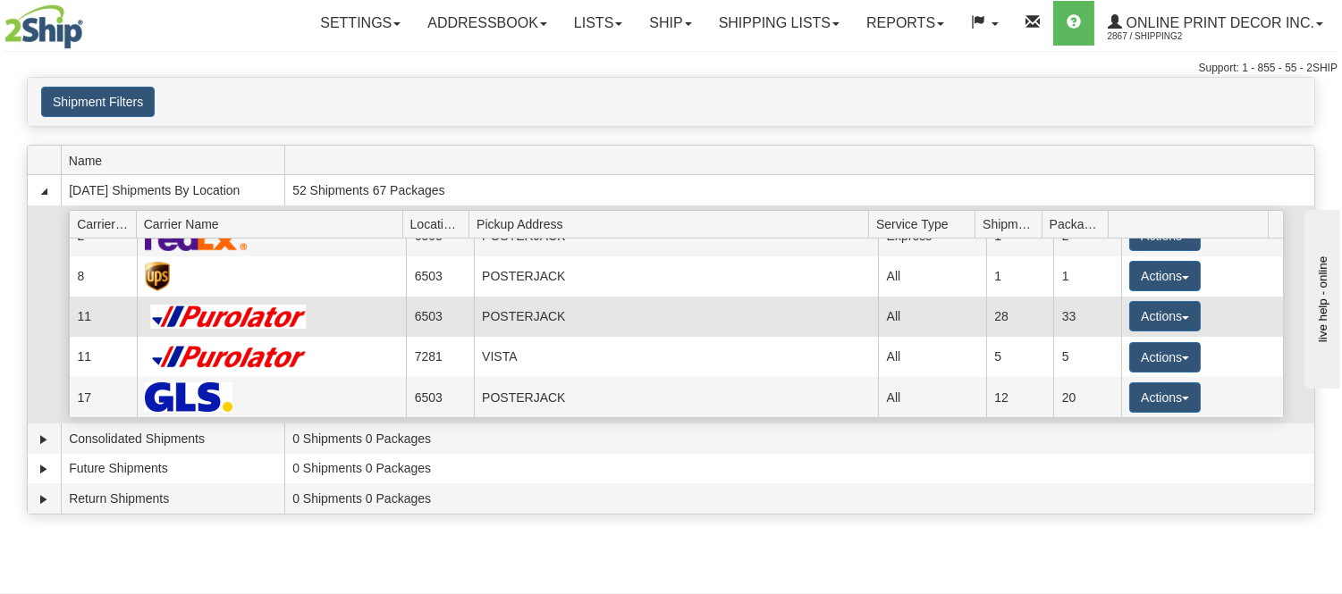
scroll to position [99, 0]
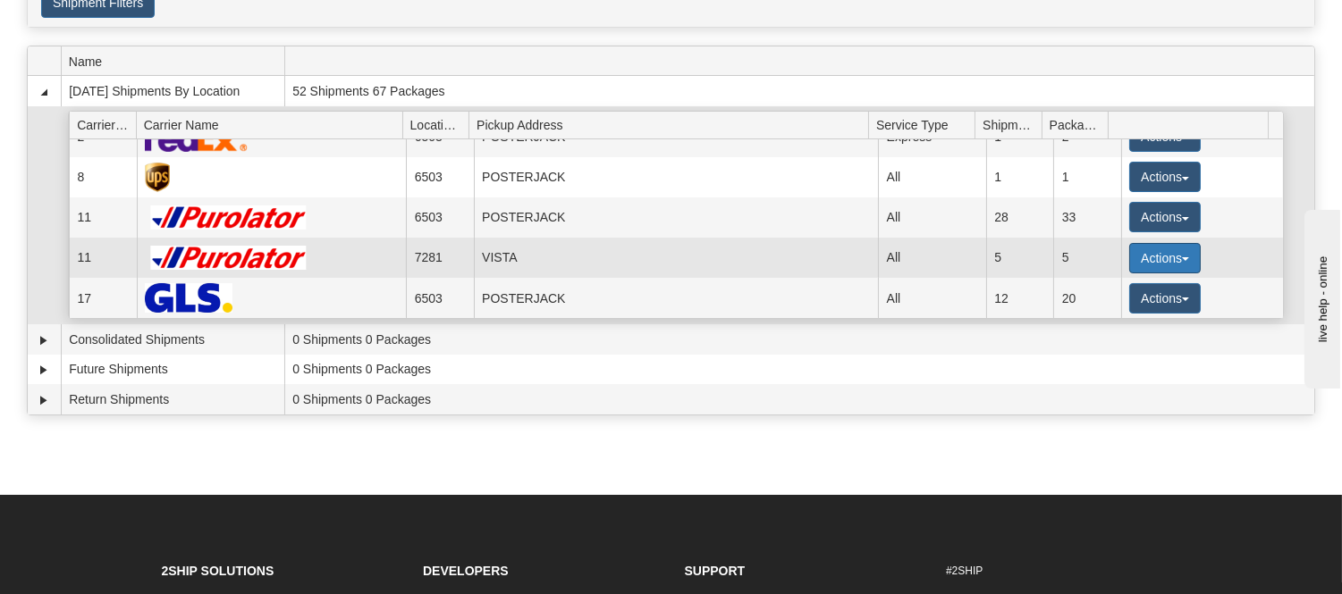
click at [1136, 247] on button "Actions" at bounding box center [1165, 258] width 72 height 30
click at [1105, 290] on span "Details" at bounding box center [1098, 290] width 48 height 13
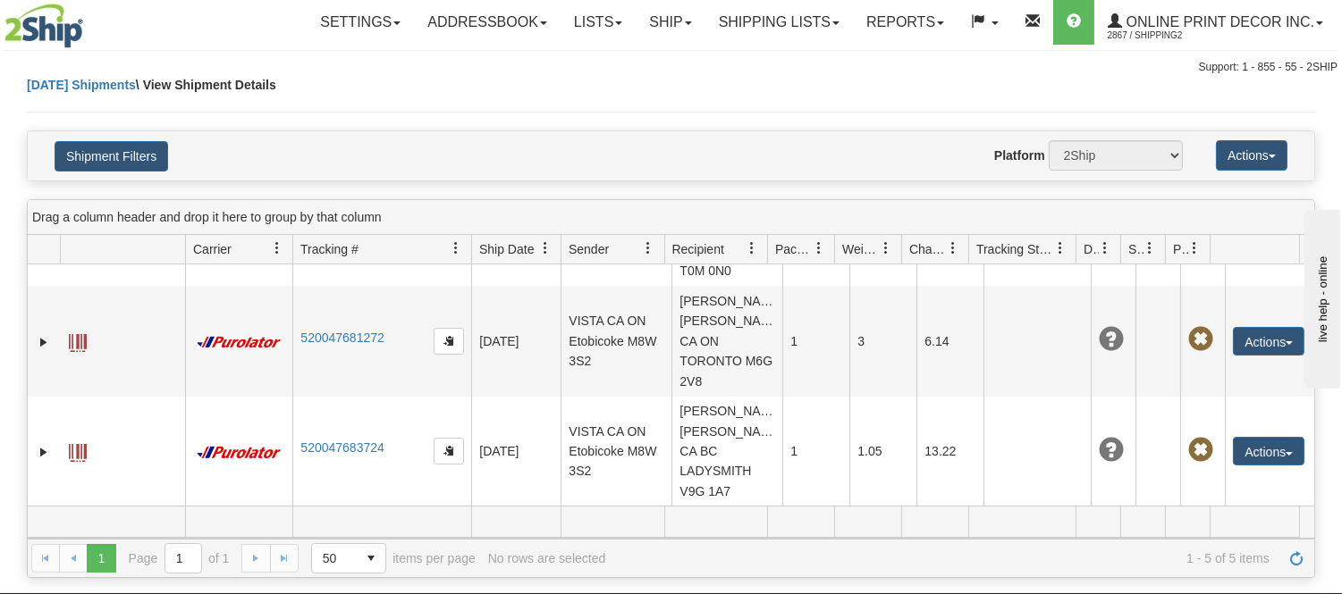
scroll to position [298, 0]
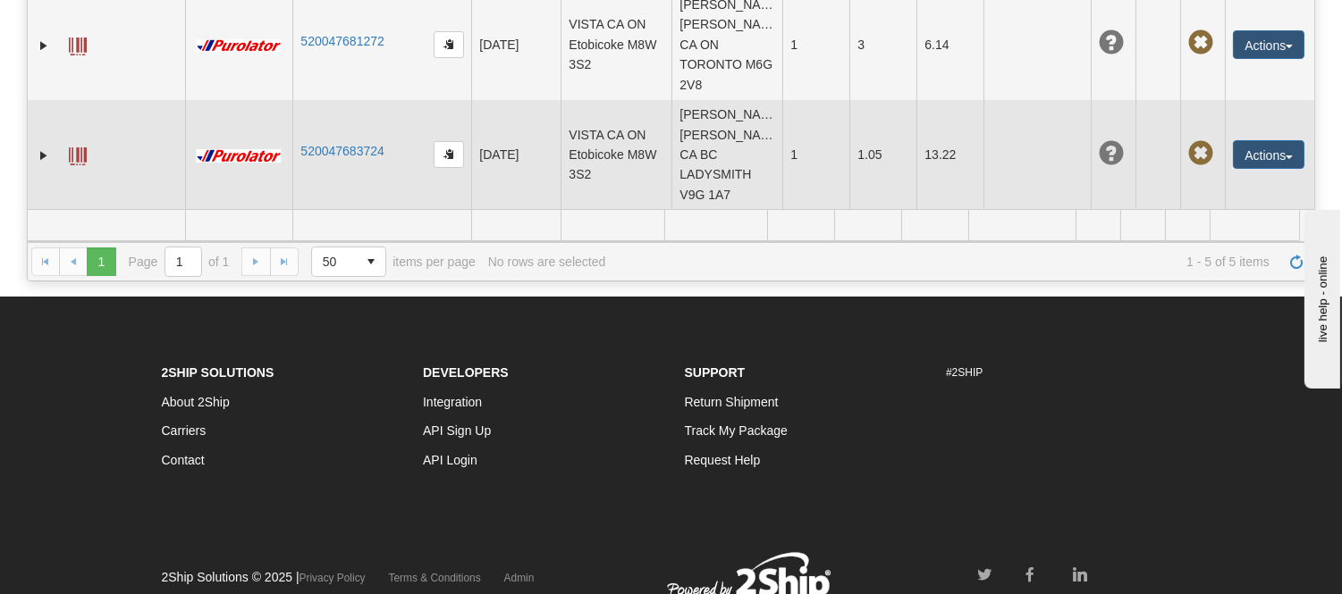
click at [82, 147] on span at bounding box center [78, 156] width 18 height 18
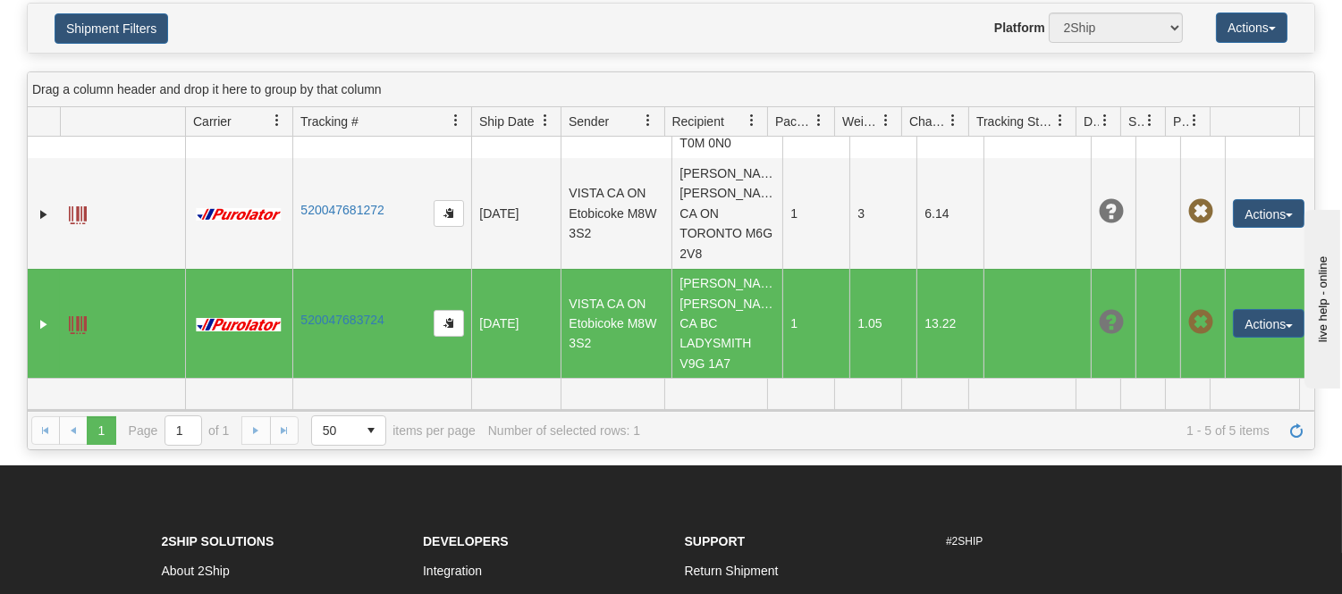
scroll to position [0, 0]
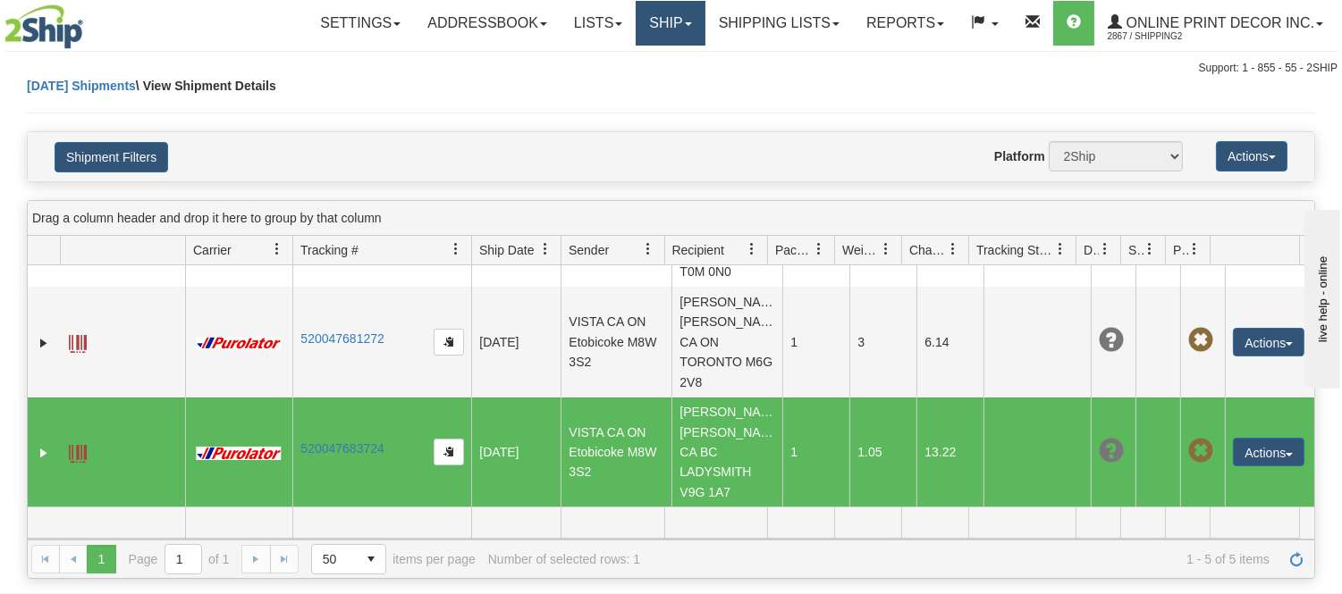
click at [651, 21] on link "Ship" at bounding box center [670, 23] width 69 height 45
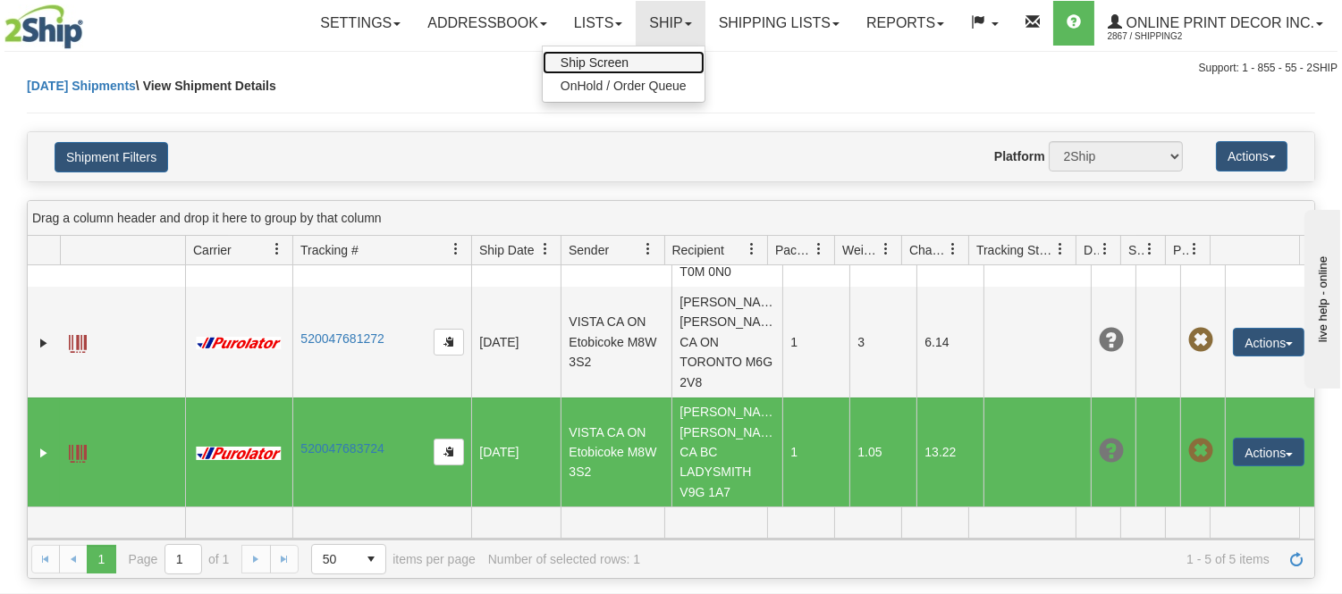
click at [638, 55] on link "Ship Screen" at bounding box center [624, 62] width 162 height 23
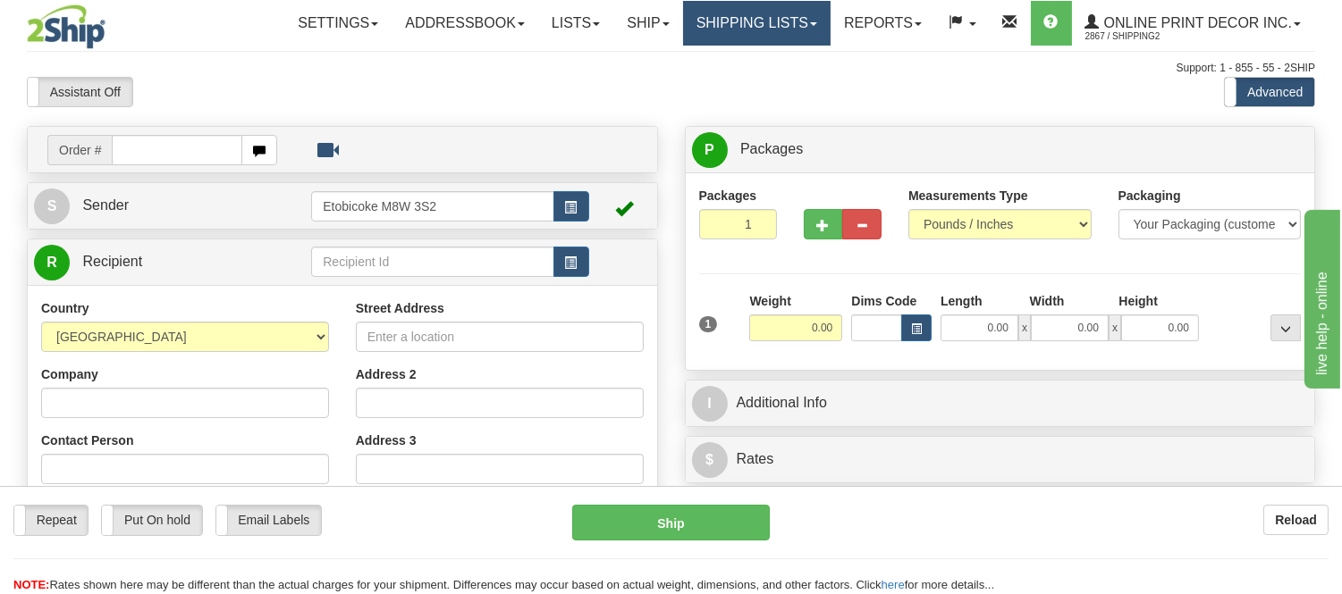
click at [708, 29] on link "Shipping lists" at bounding box center [756, 23] width 147 height 45
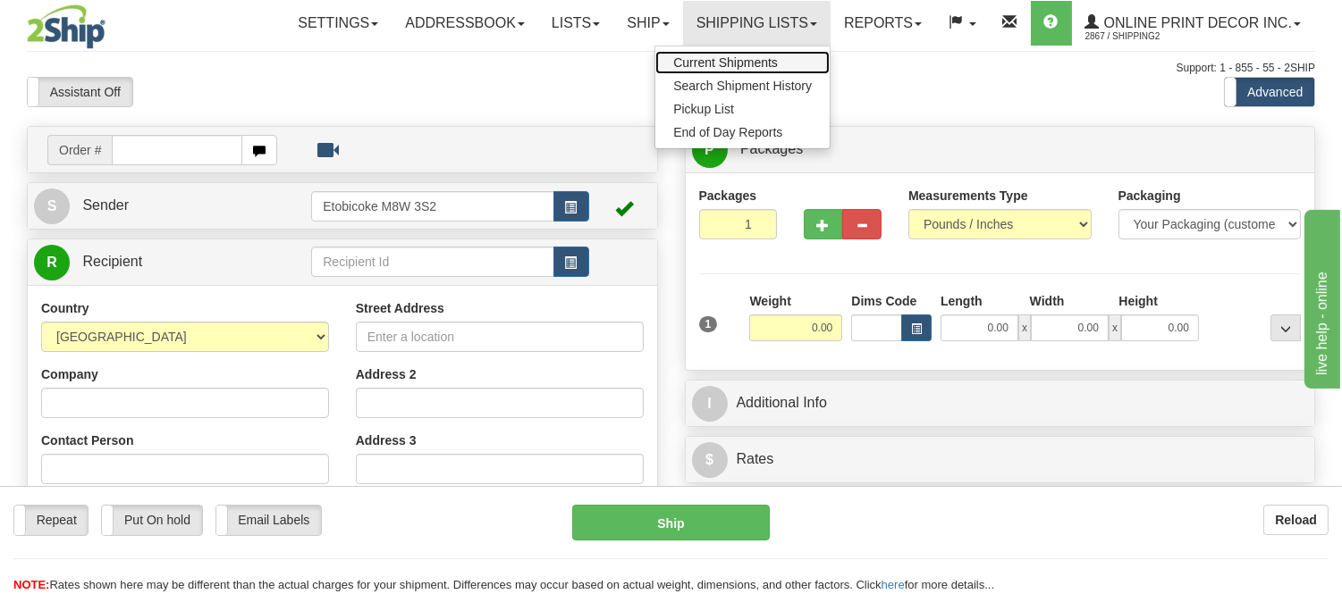
click at [702, 55] on span "Current Shipments" at bounding box center [725, 62] width 105 height 14
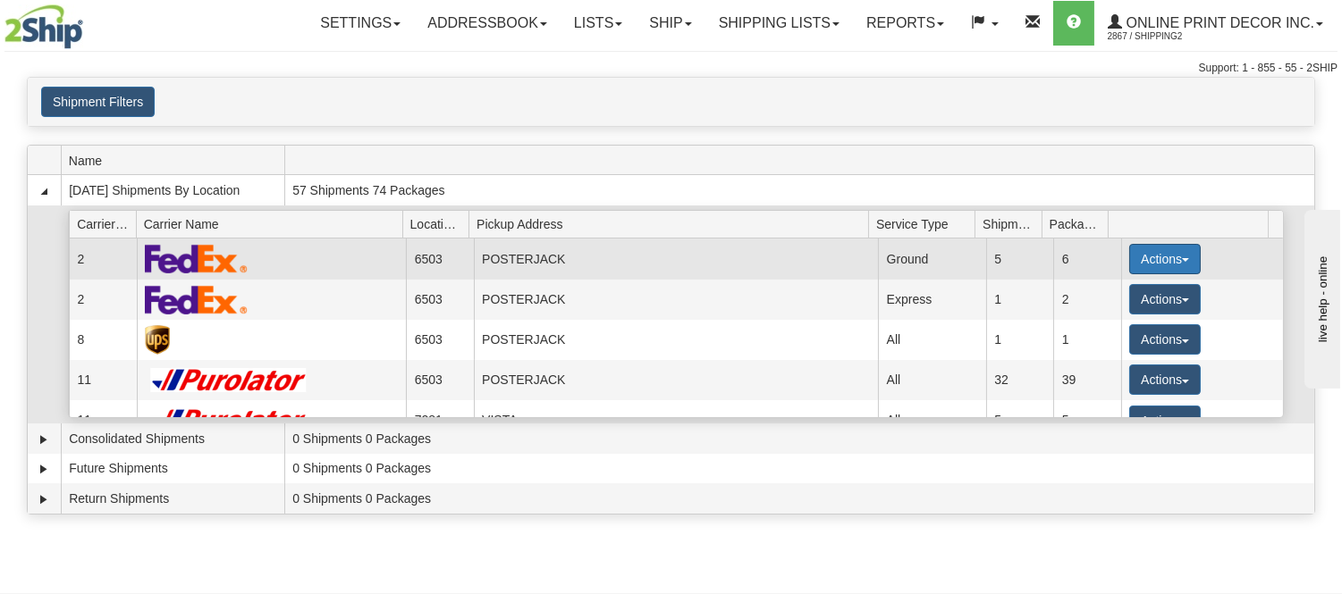
click at [1159, 262] on button "Actions" at bounding box center [1165, 259] width 72 height 30
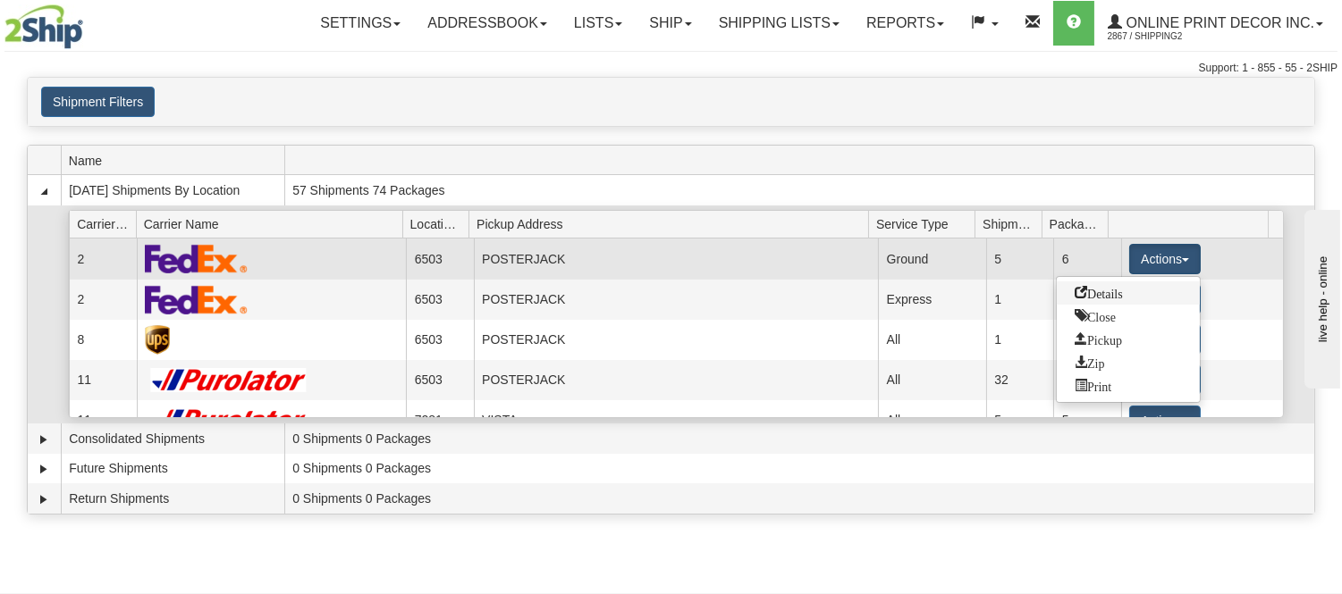
click at [1141, 297] on link "Details" at bounding box center [1128, 293] width 143 height 23
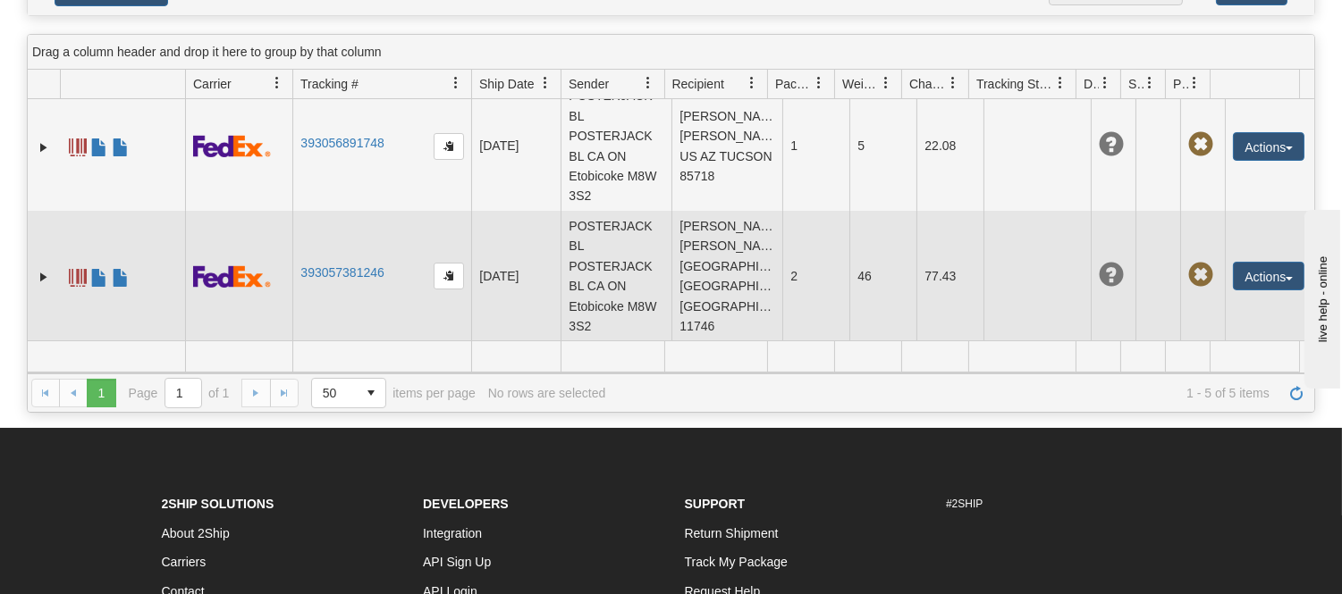
scroll to position [198, 0]
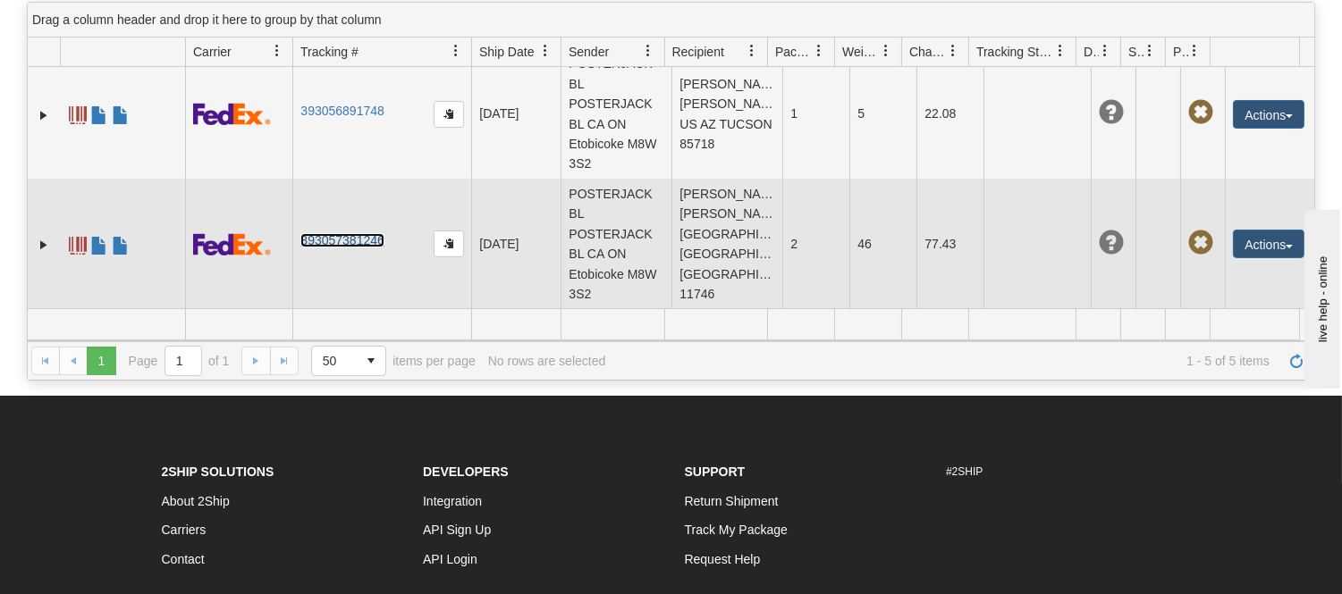
click at [317, 233] on link "393057381246" at bounding box center [341, 240] width 83 height 14
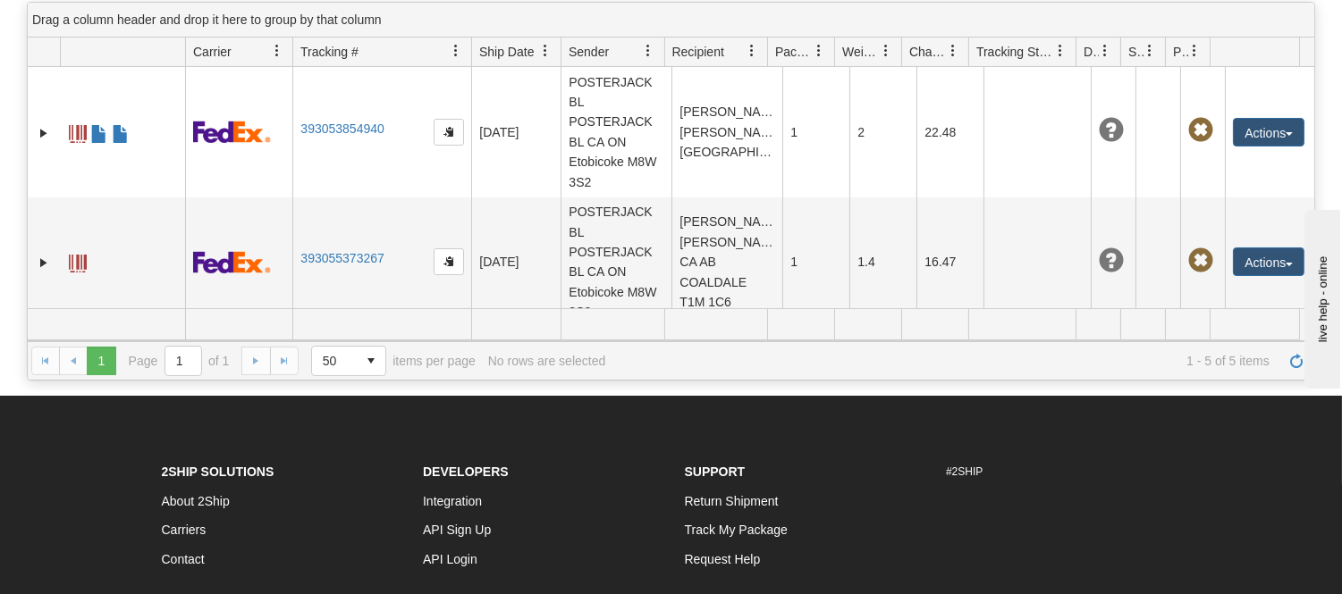
scroll to position [0, 0]
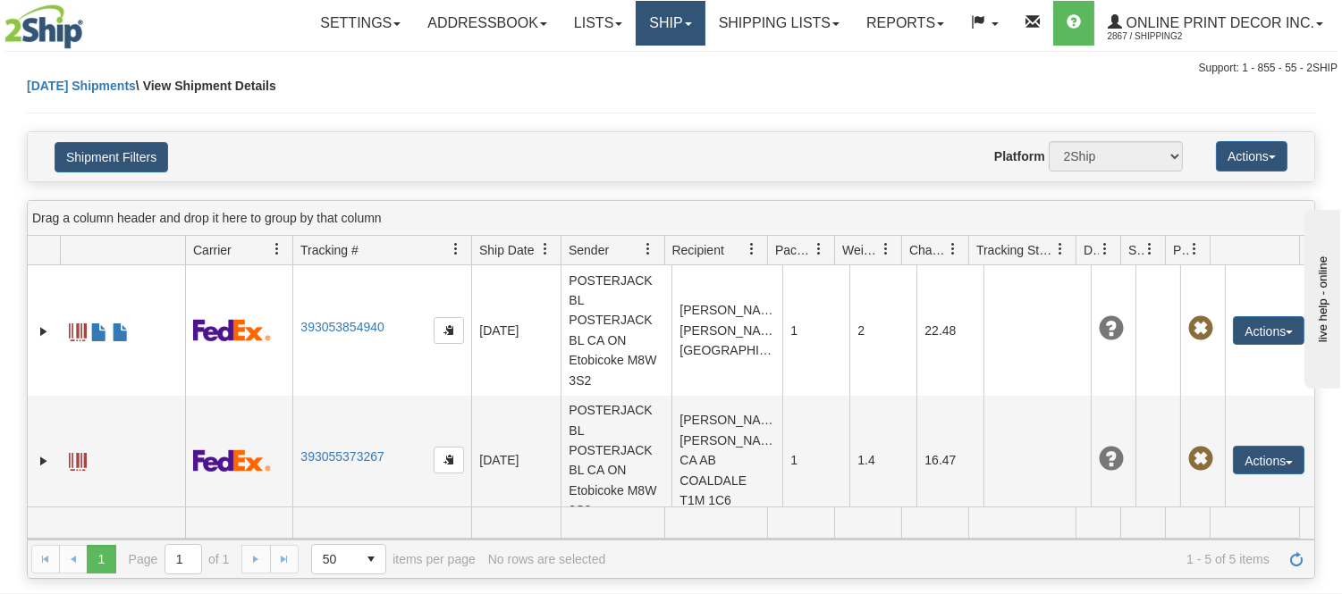
click at [659, 14] on link "Ship" at bounding box center [670, 23] width 69 height 45
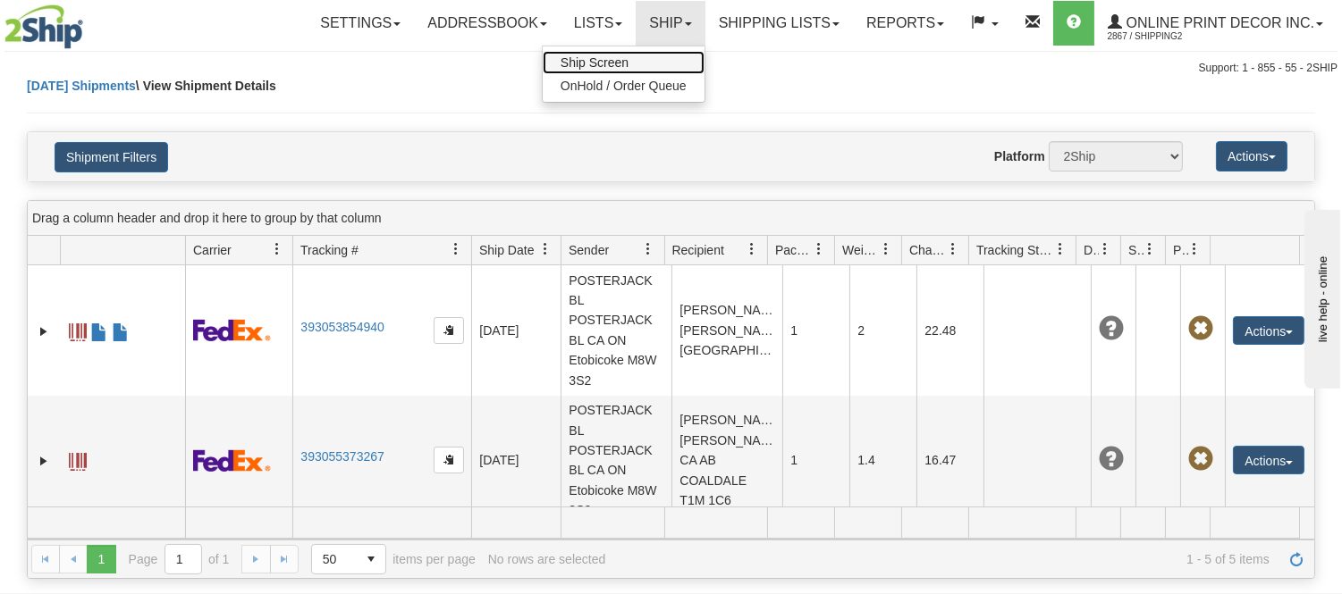
click at [657, 63] on link "Ship Screen" at bounding box center [624, 62] width 162 height 23
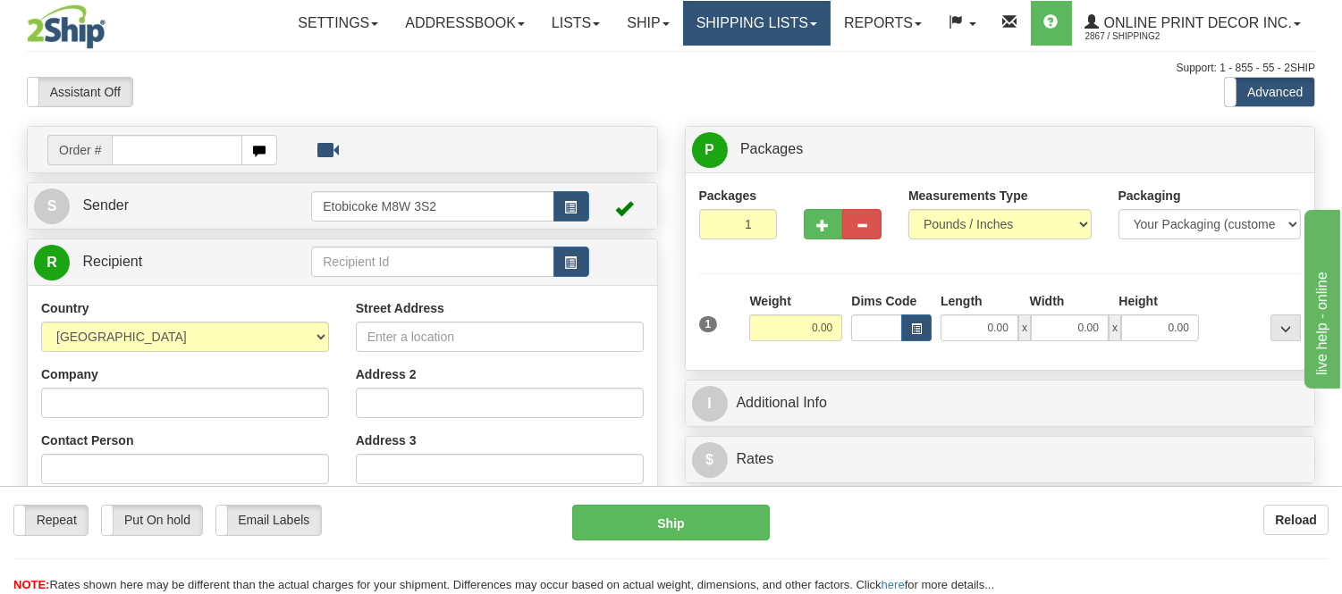
click at [719, 4] on link "Shipping lists" at bounding box center [756, 23] width 147 height 45
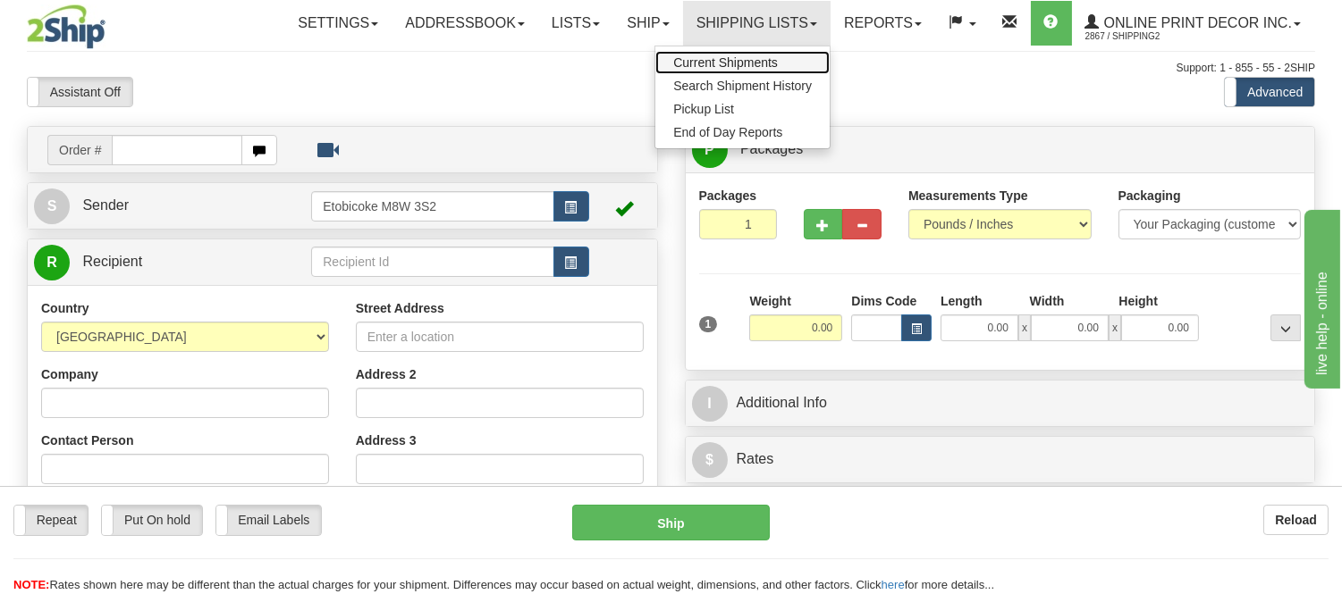
click at [697, 55] on span "Current Shipments" at bounding box center [725, 62] width 105 height 14
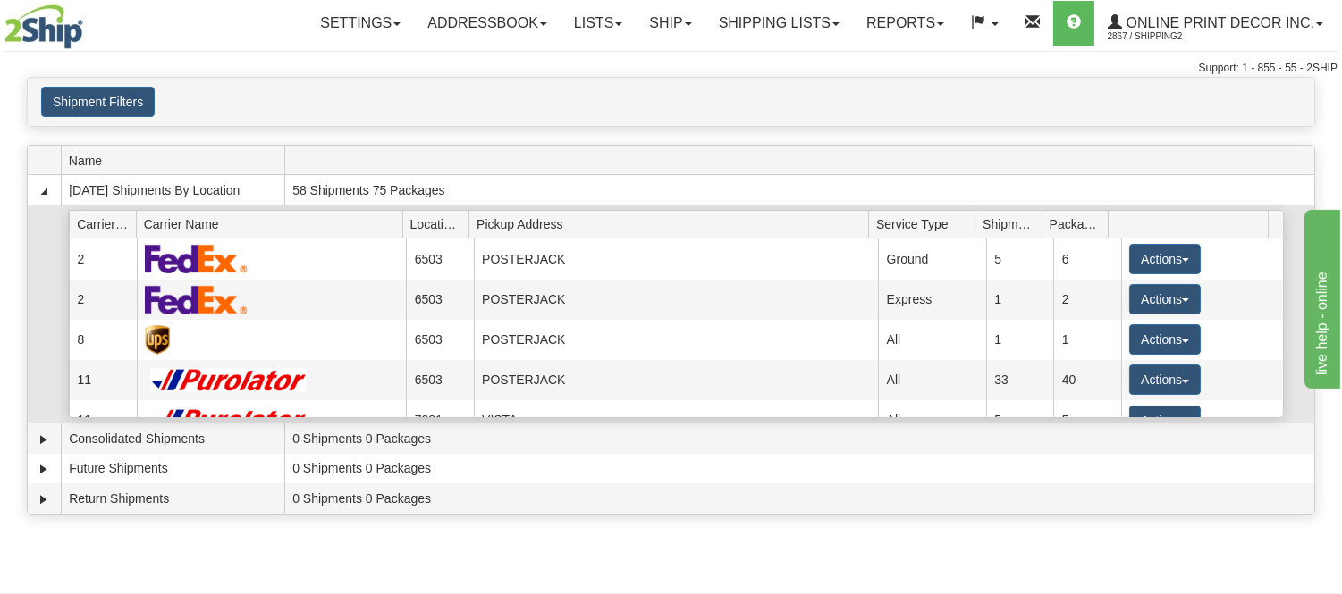
scroll to position [198, 0]
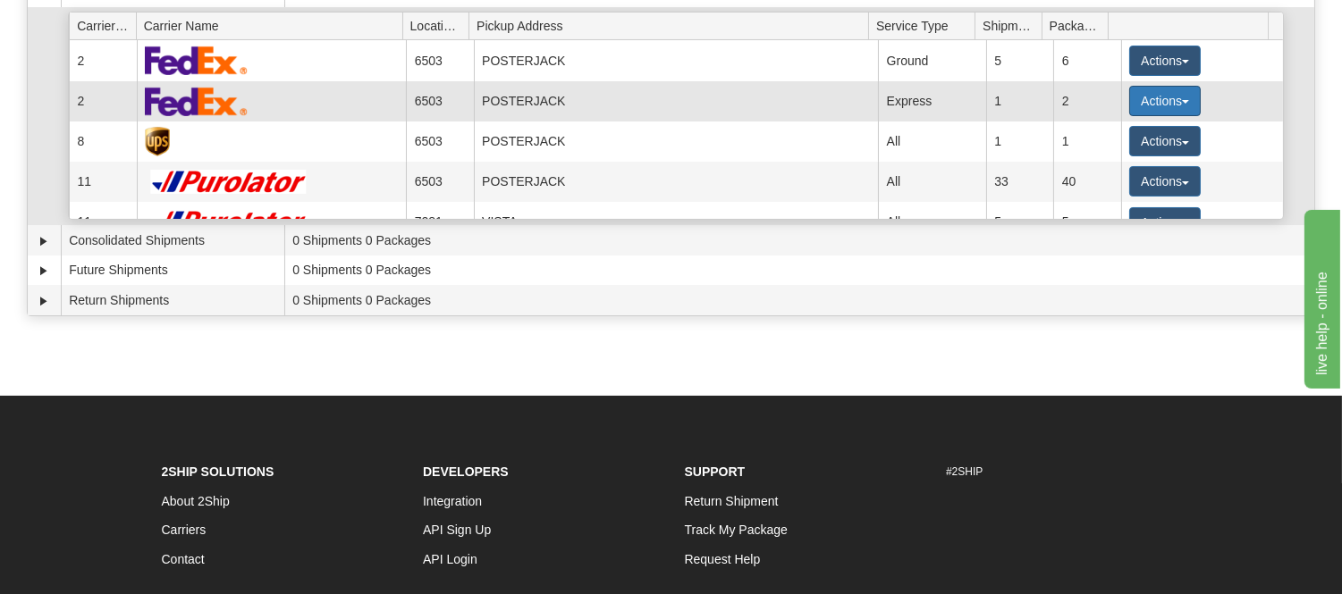
click at [1150, 98] on button "Actions" at bounding box center [1165, 101] width 72 height 30
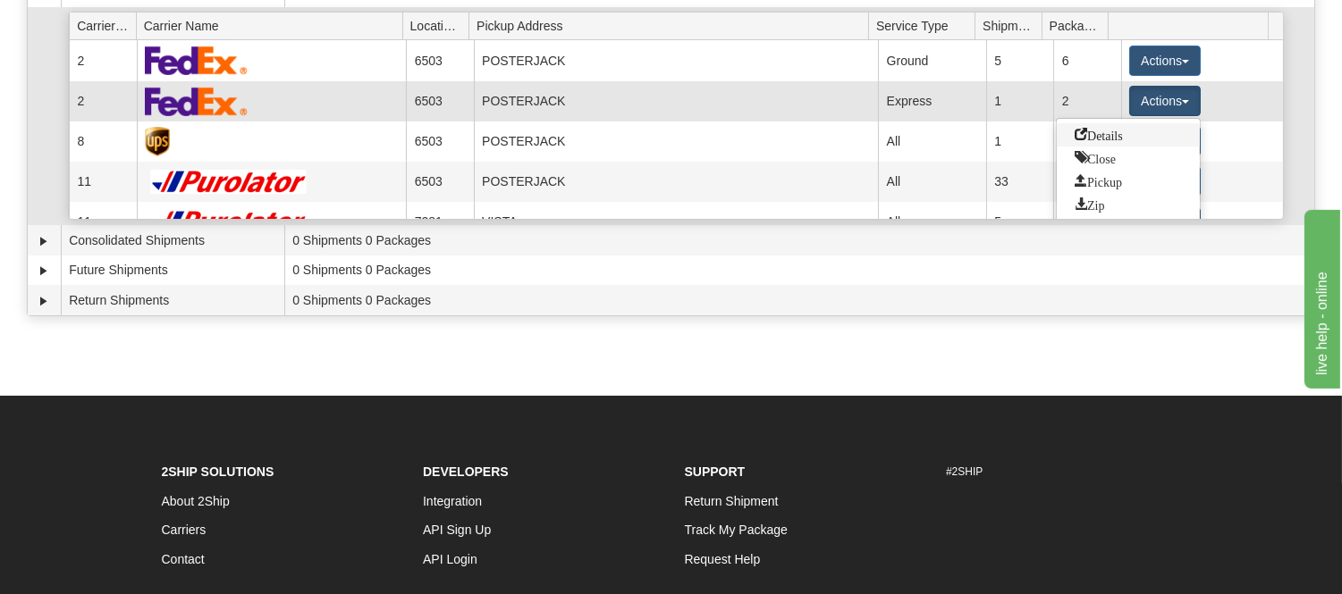
click at [1106, 139] on span "Details" at bounding box center [1098, 134] width 48 height 13
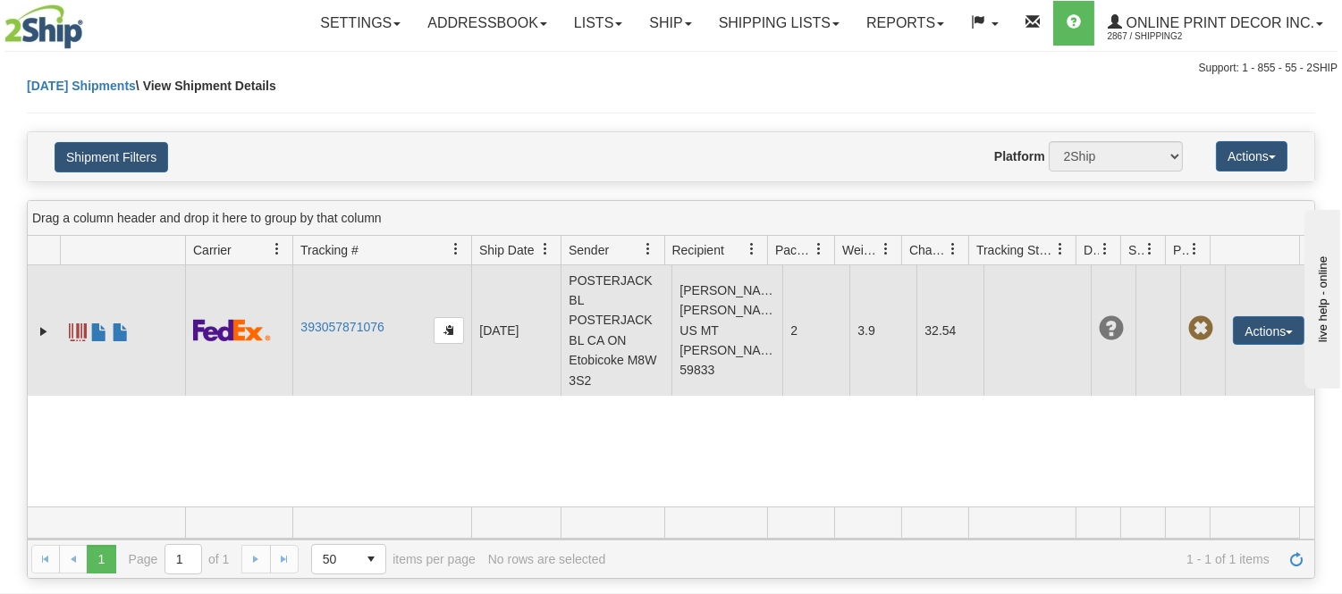
click at [697, 341] on td "[PERSON_NAME] [PERSON_NAME] US MT [PERSON_NAME] 59833" at bounding box center [726, 330] width 111 height 131
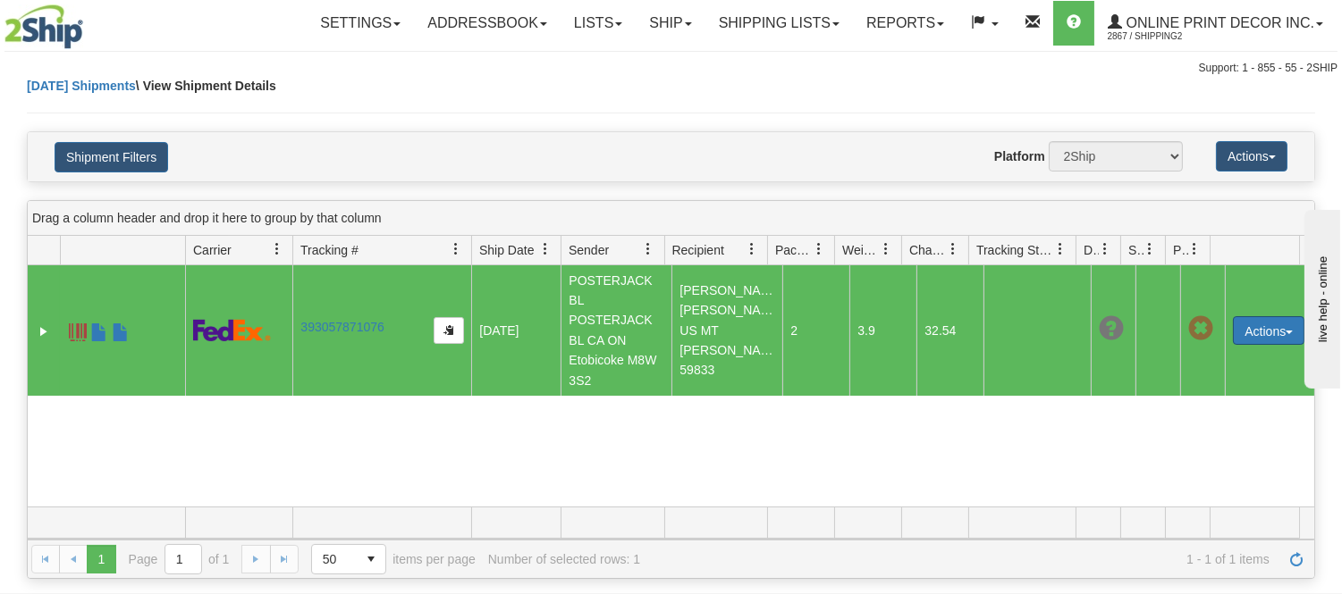
click at [1265, 345] on button "Actions" at bounding box center [1269, 330] width 72 height 29
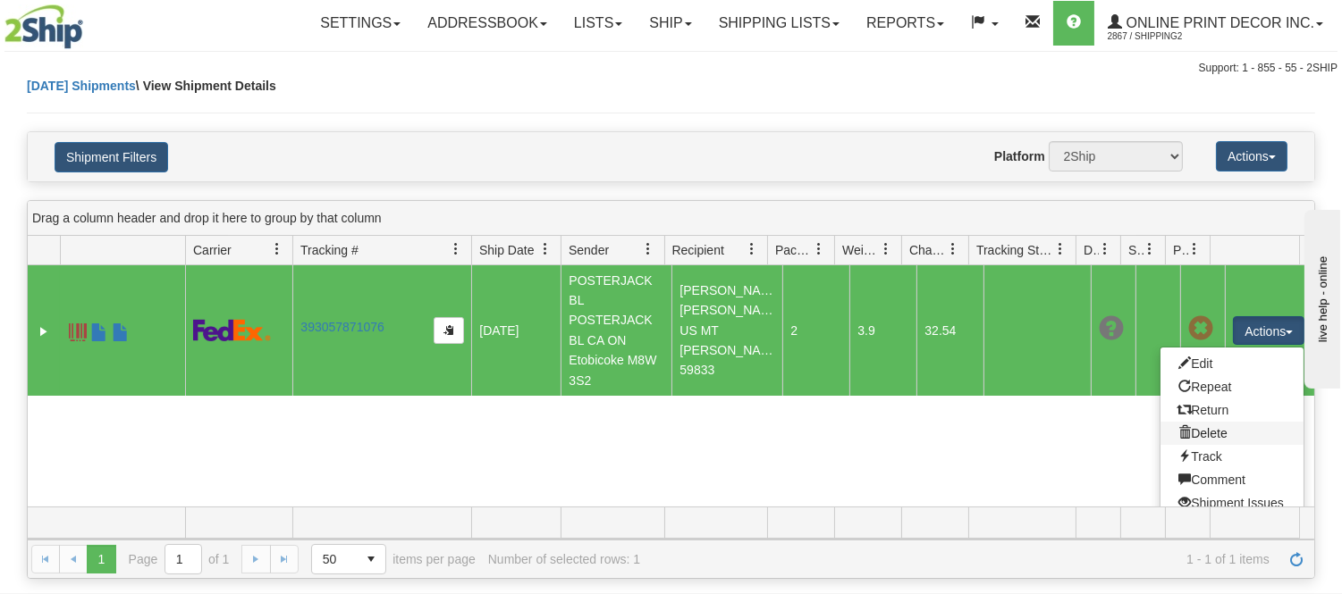
click at [1209, 442] on link "Delete" at bounding box center [1231, 433] width 143 height 23
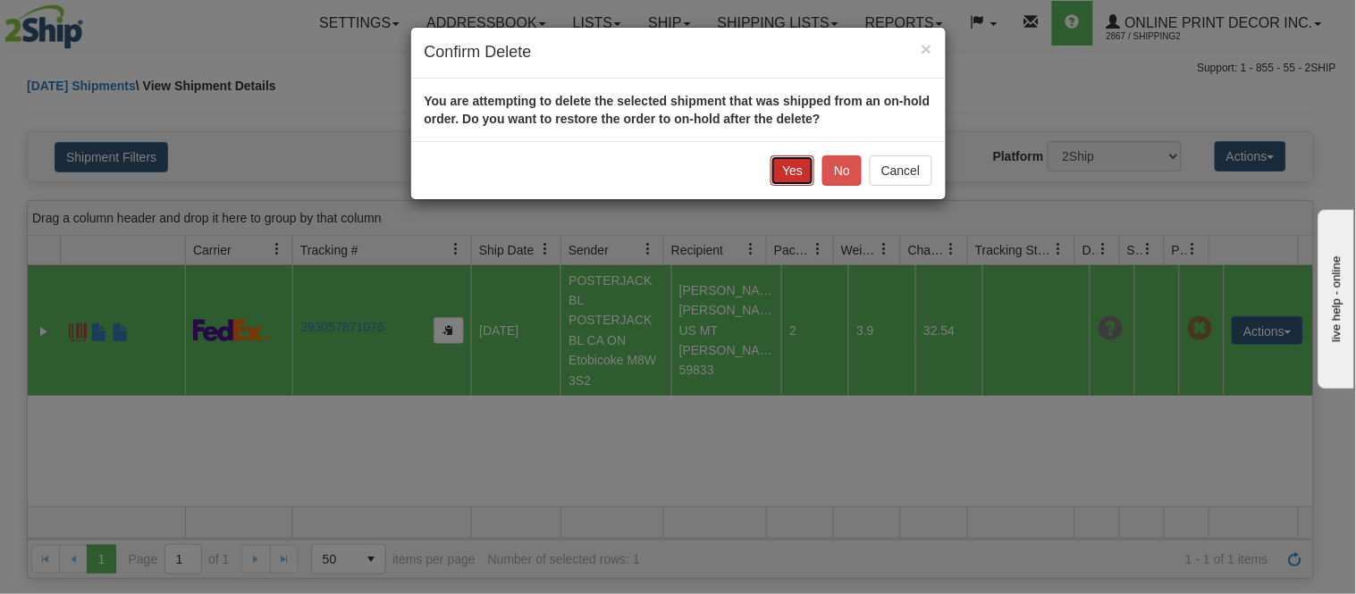
click at [780, 173] on button "Yes" at bounding box center [793, 171] width 44 height 30
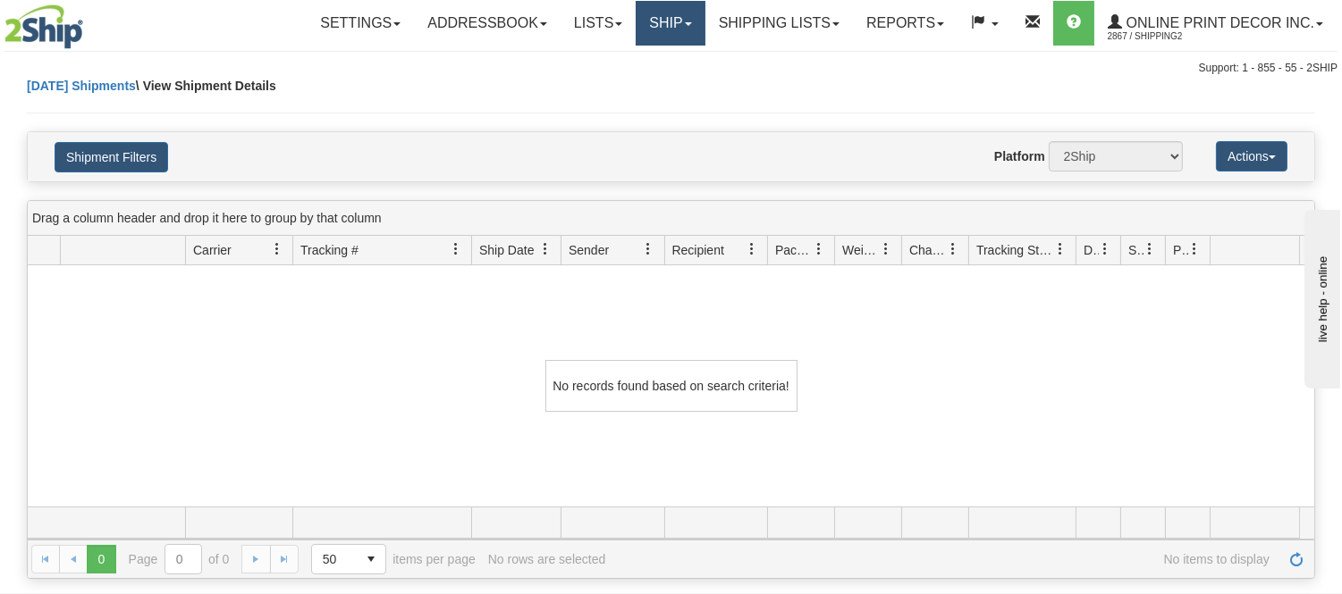
click at [668, 12] on link "Ship" at bounding box center [670, 23] width 69 height 45
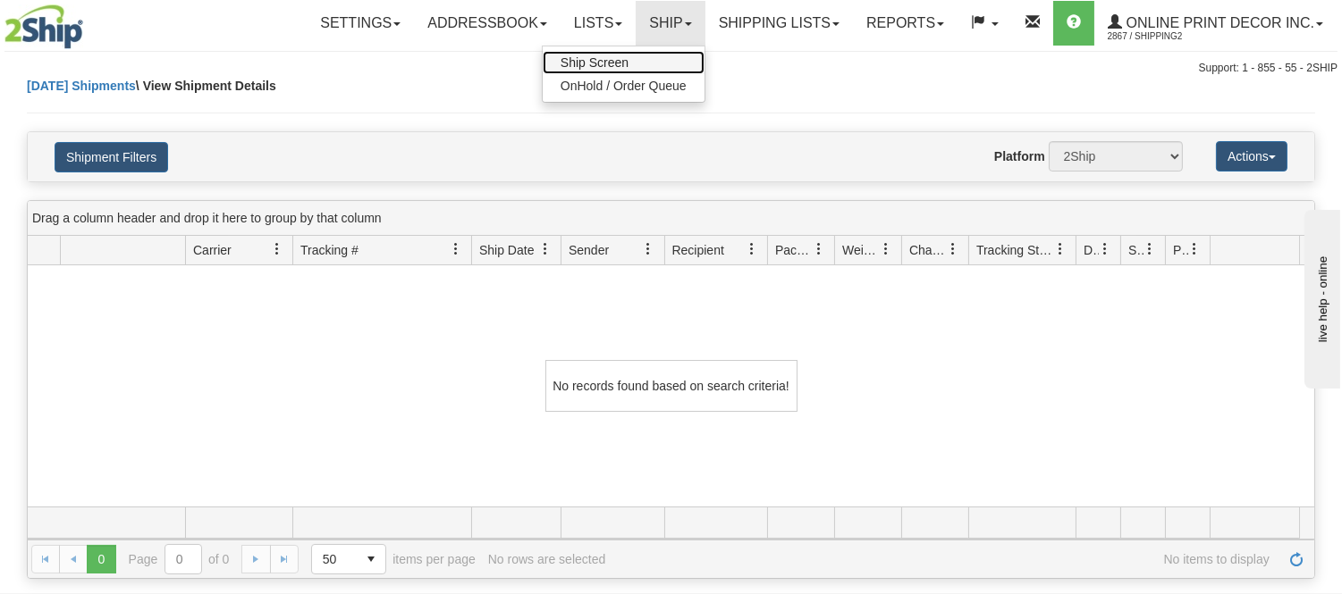
click at [636, 58] on link "Ship Screen" at bounding box center [624, 62] width 162 height 23
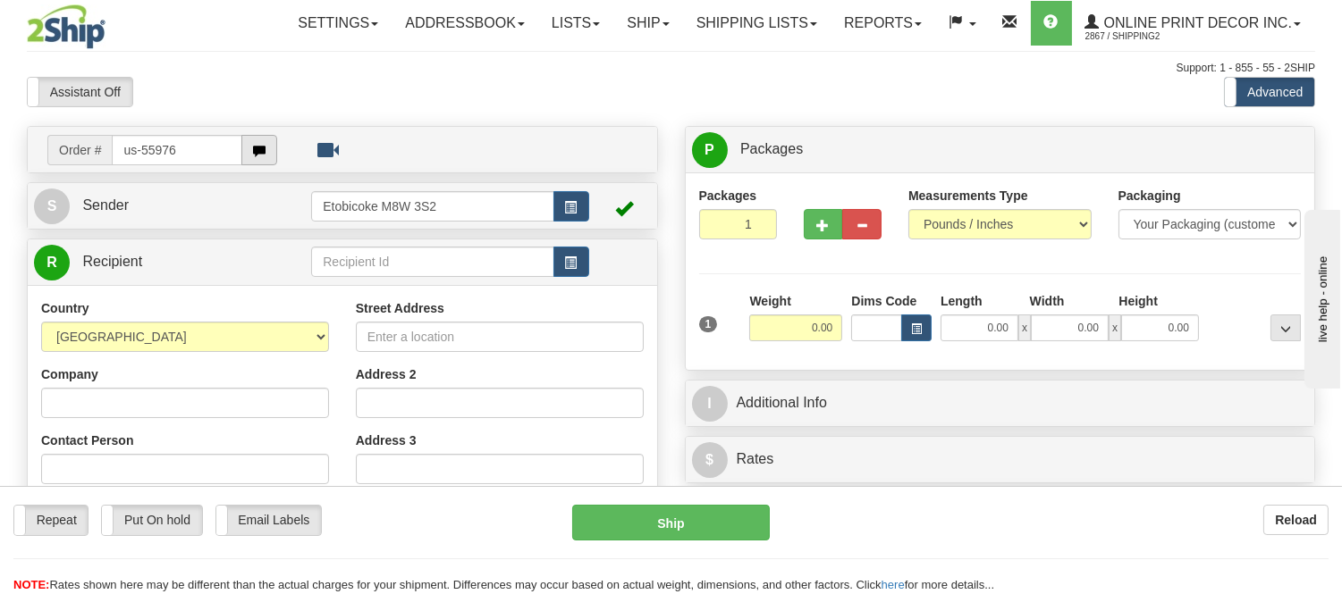
type input "us-55976"
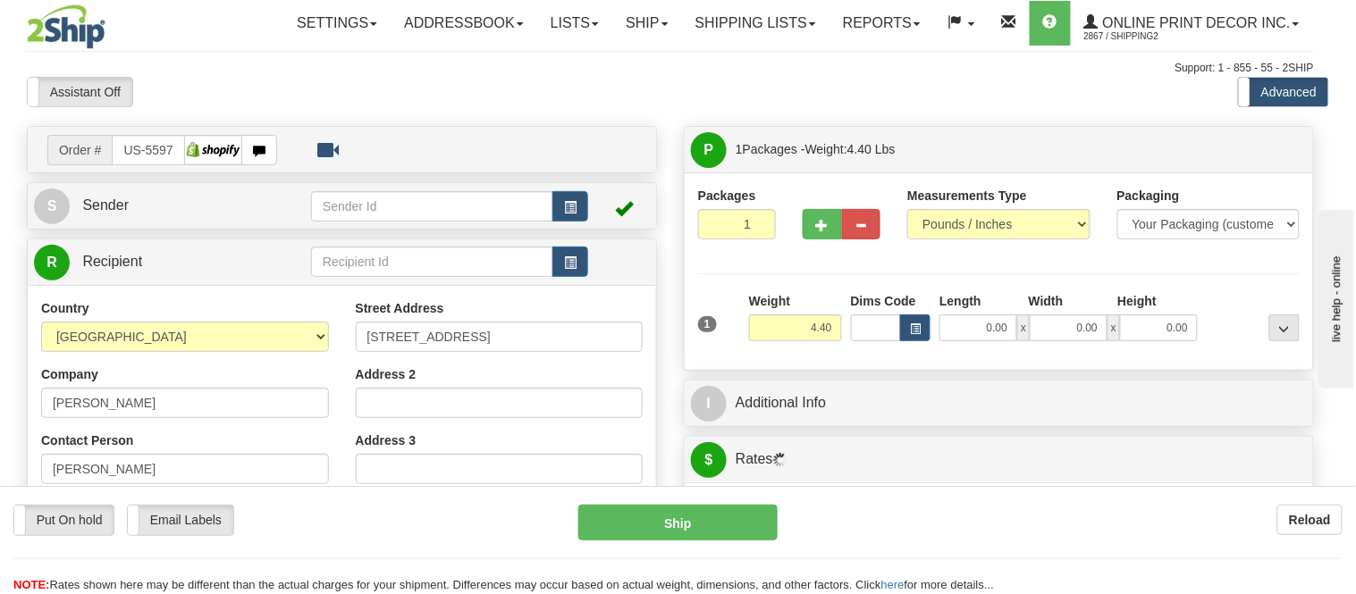
type input "[GEOGRAPHIC_DATA]"
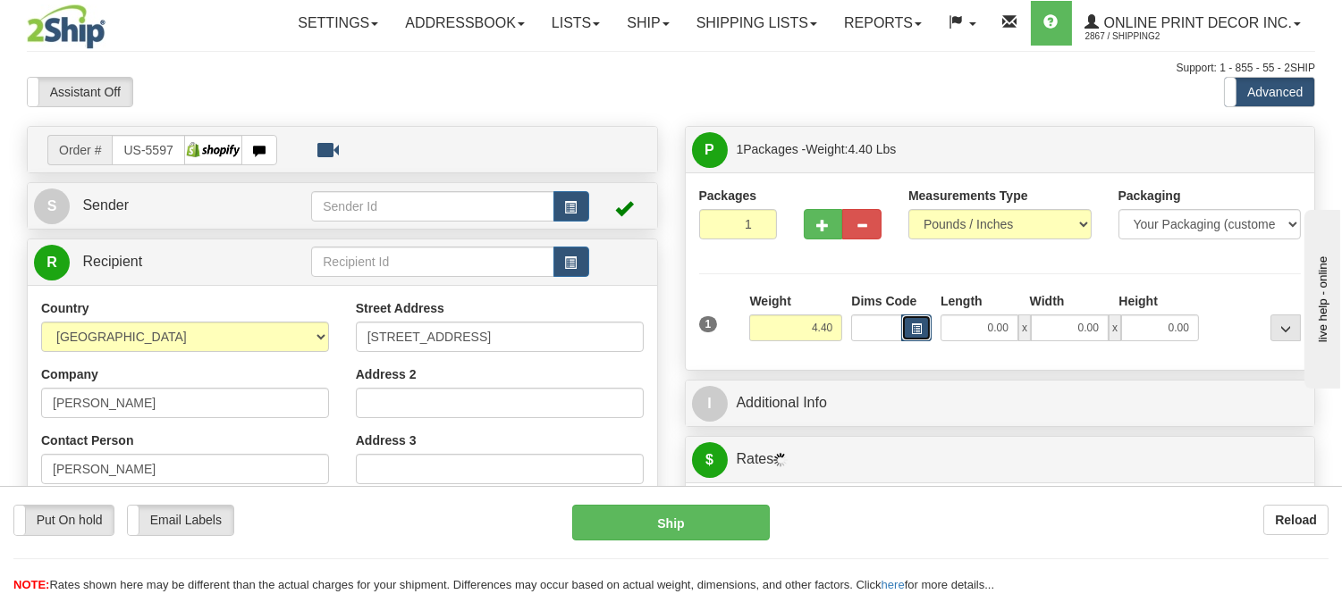
click at [915, 332] on span "button" at bounding box center [916, 329] width 11 height 10
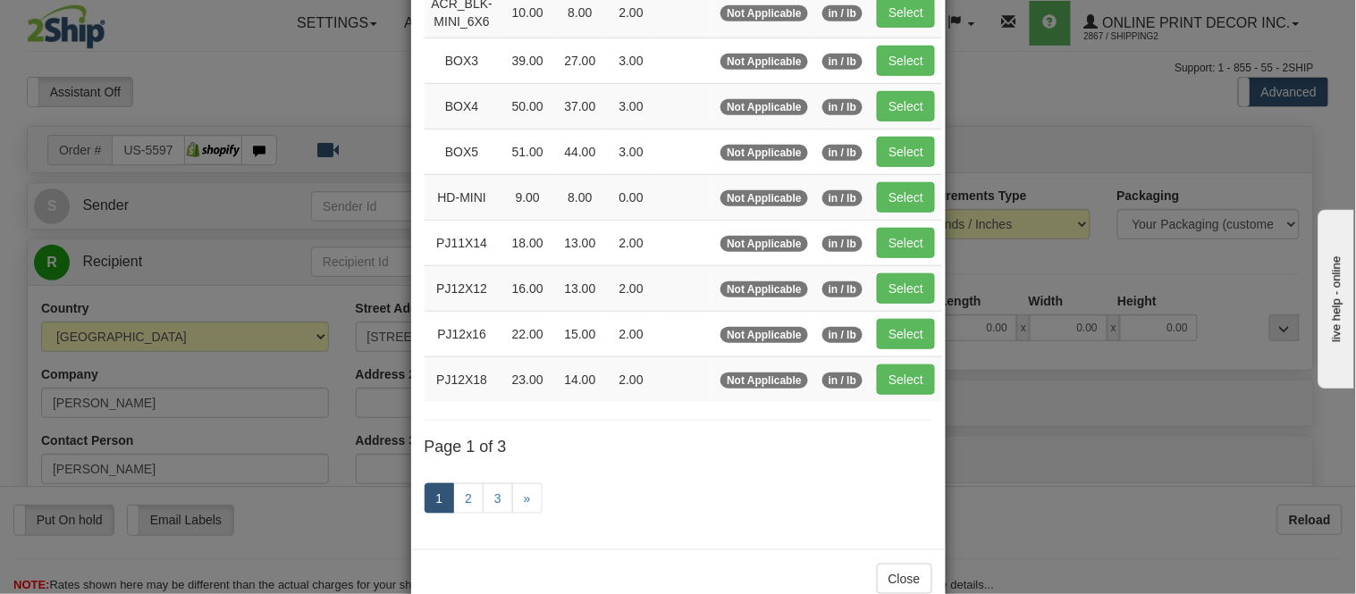
scroll to position [298, 0]
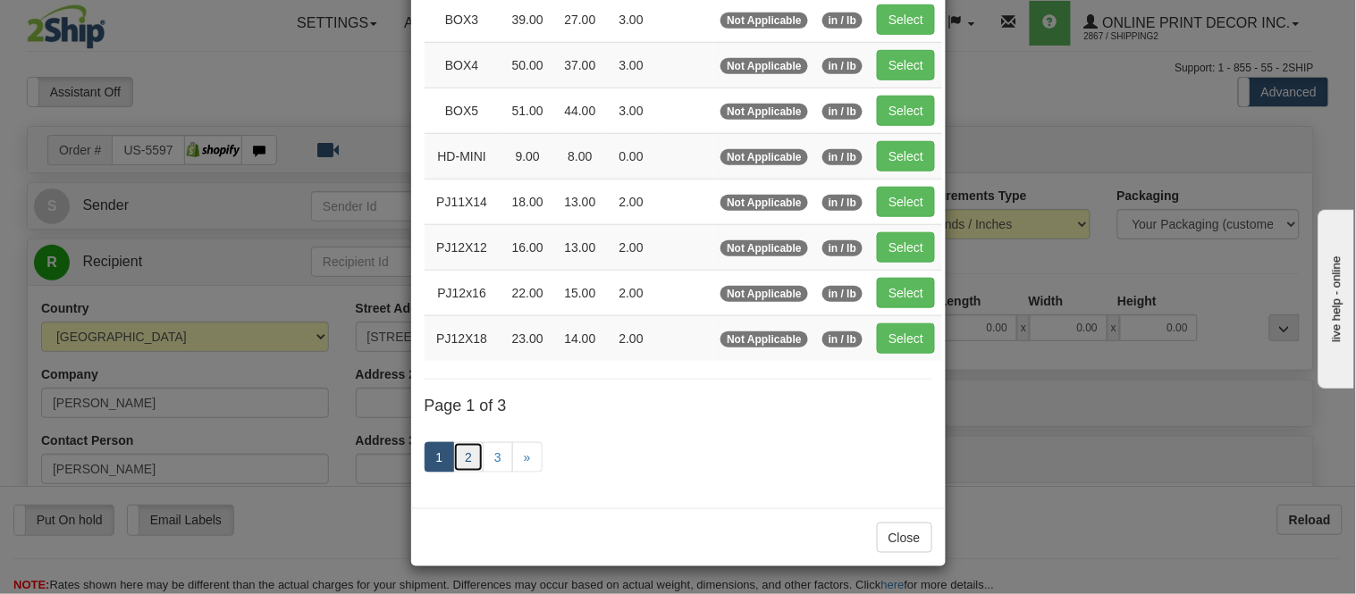
click at [462, 461] on link "2" at bounding box center [468, 457] width 30 height 30
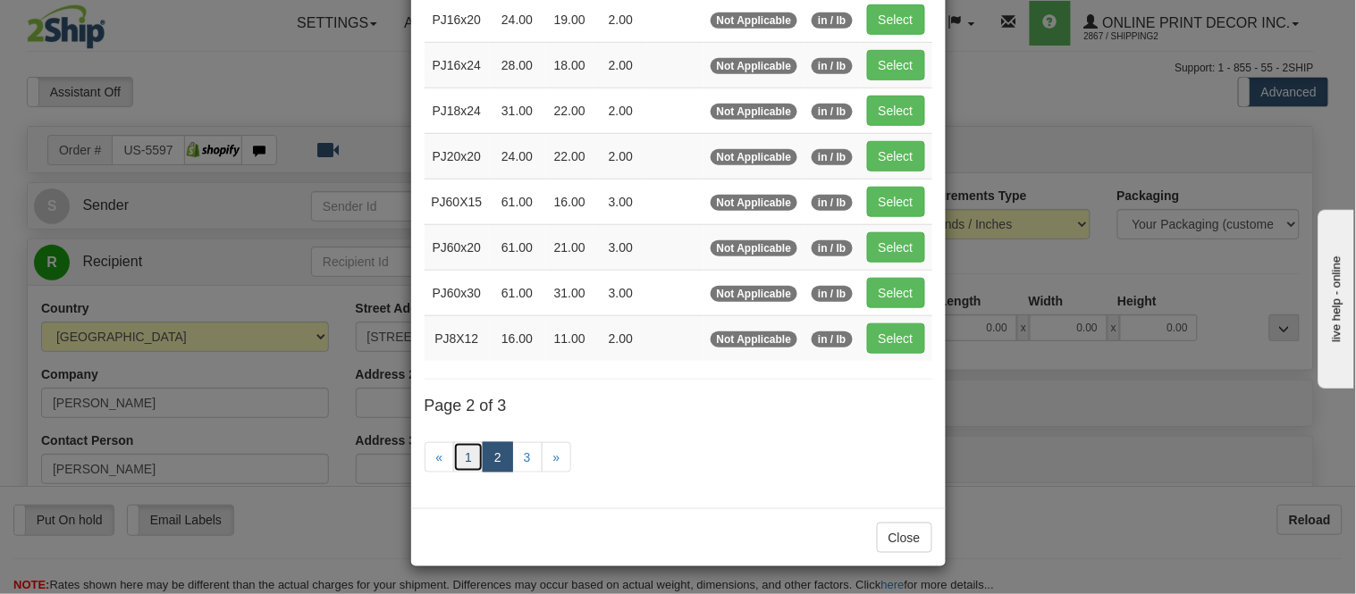
click at [461, 460] on link "1" at bounding box center [468, 457] width 30 height 30
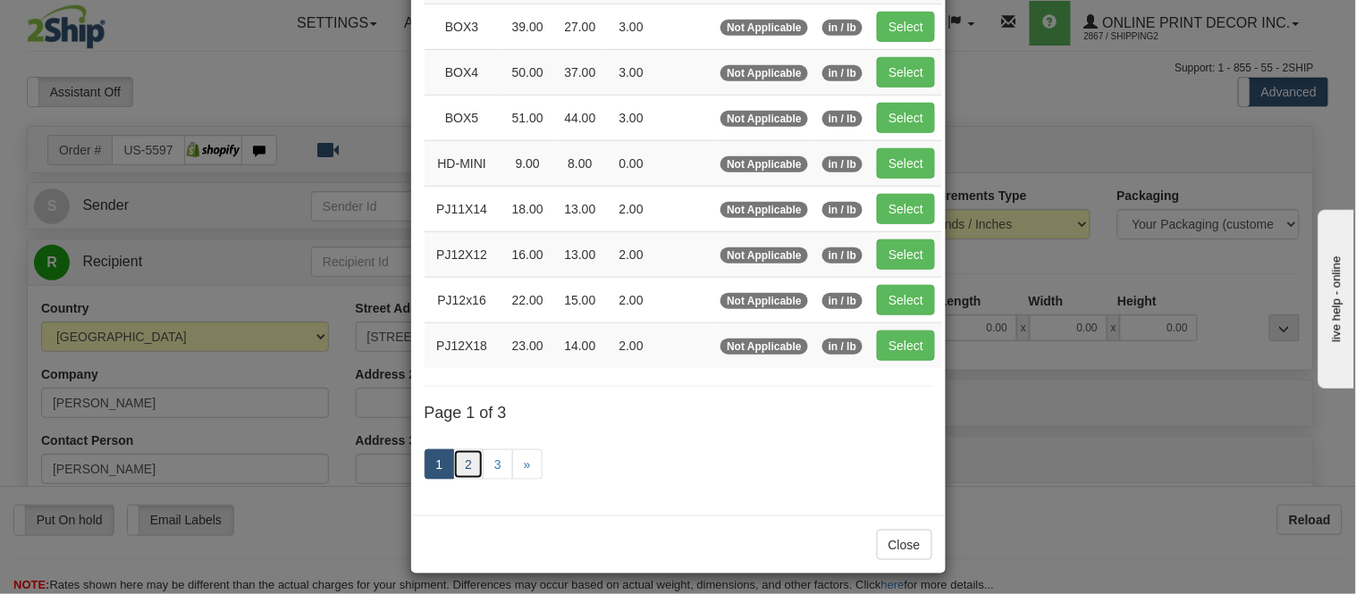
click at [465, 460] on link "2" at bounding box center [468, 465] width 30 height 30
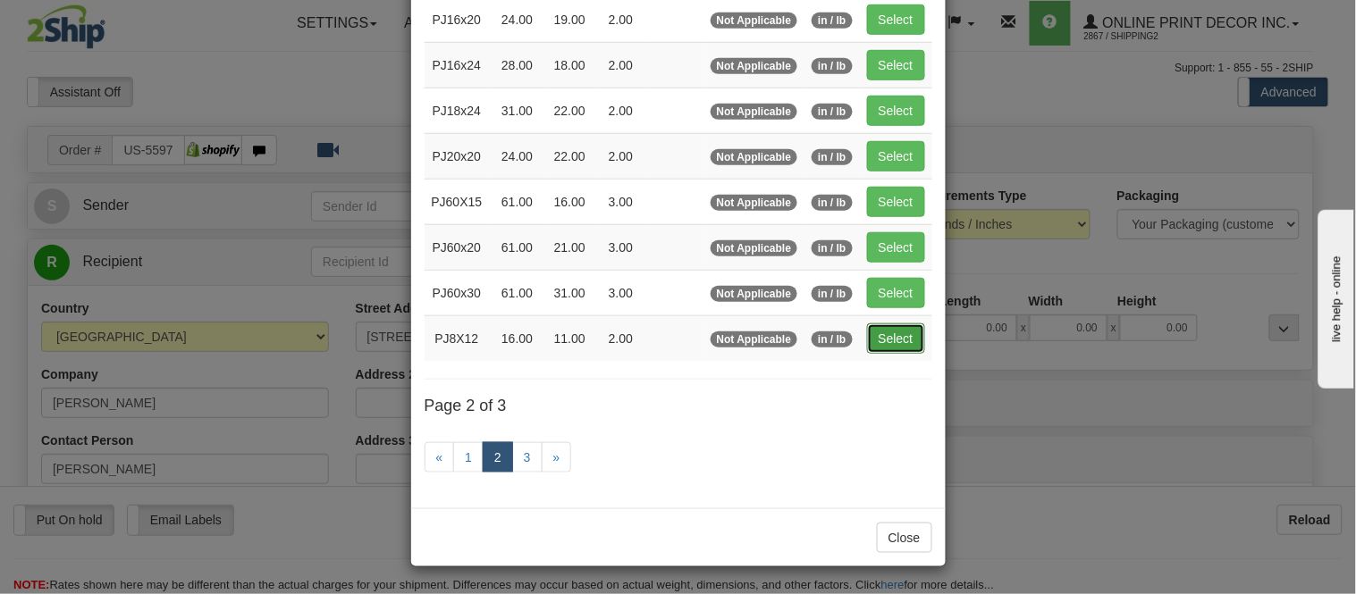
click at [867, 333] on button "Select" at bounding box center [896, 339] width 58 height 30
type input "PJ8X12"
type input "16.00"
type input "11.00"
type input "2.00"
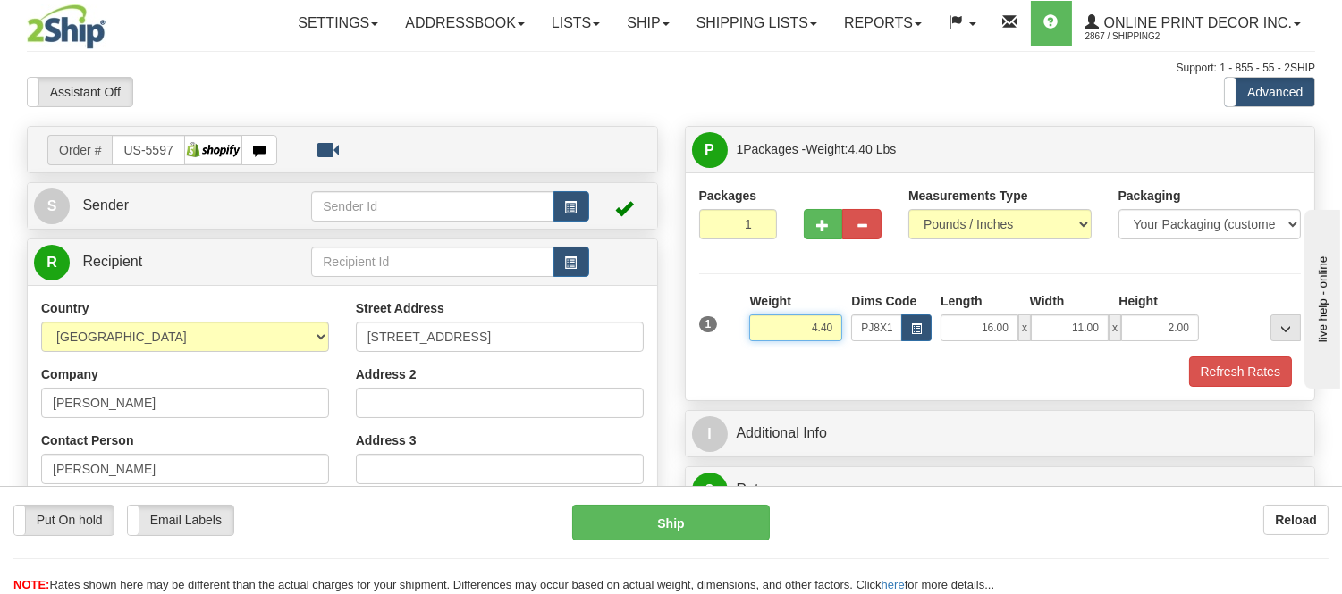
drag, startPoint x: 833, startPoint y: 326, endPoint x: 736, endPoint y: 344, distance: 99.1
click at [736, 344] on div "1 Weight 4.40 Dims Code x x" at bounding box center [1000, 323] width 611 height 63
type input "1.05"
click at [819, 231] on span "button" at bounding box center [823, 226] width 13 height 12
radio input "true"
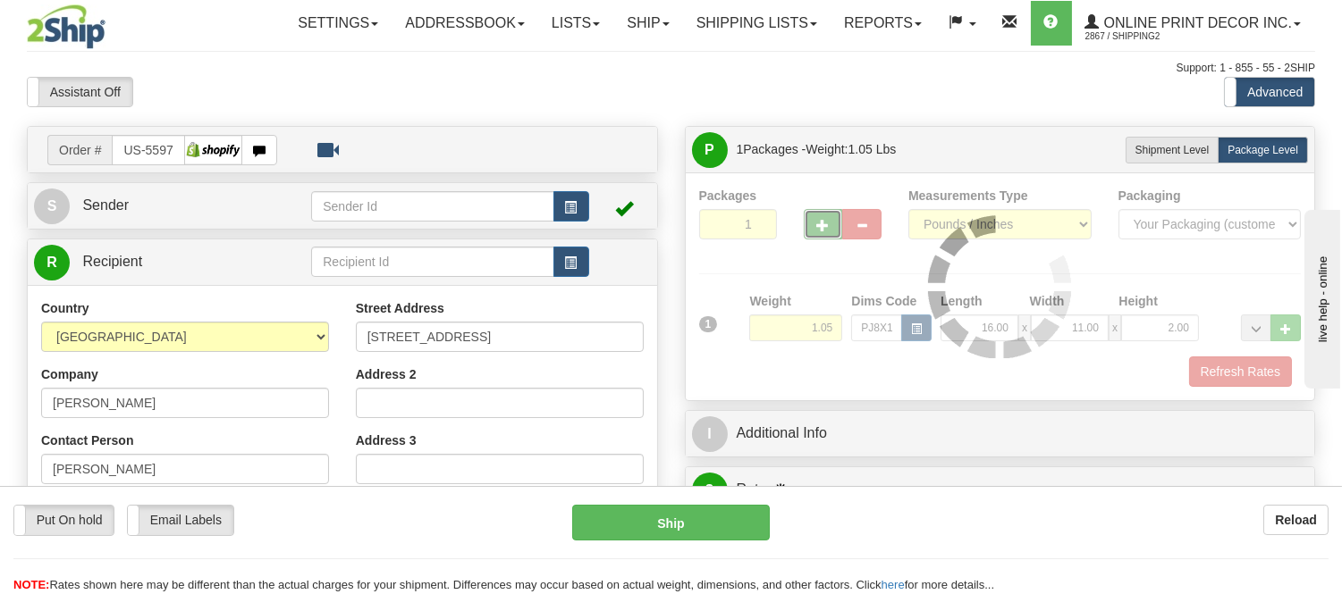
type input "2"
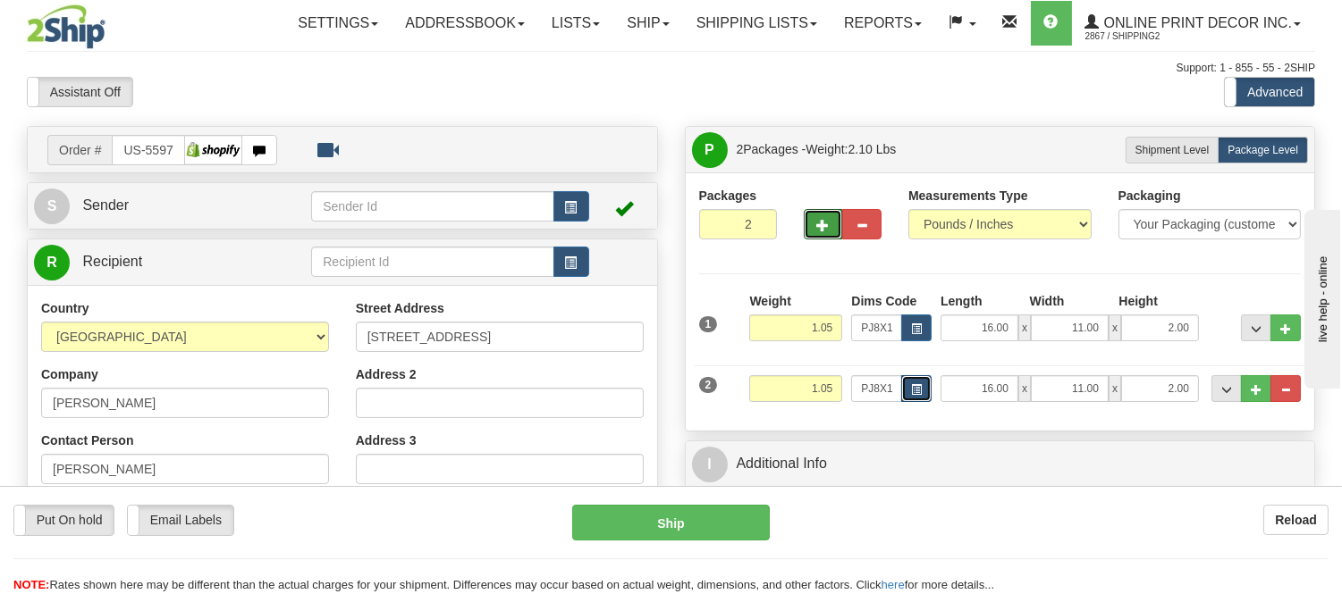
click at [907, 387] on button "button" at bounding box center [916, 388] width 30 height 27
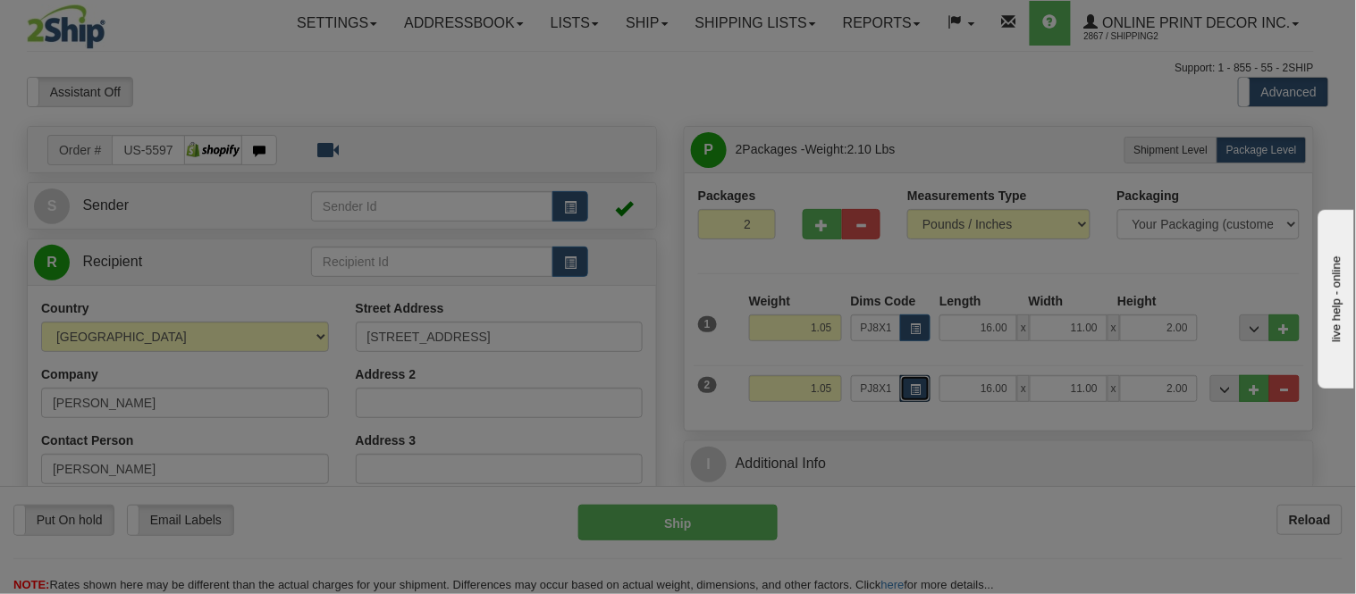
scroll to position [0, 0]
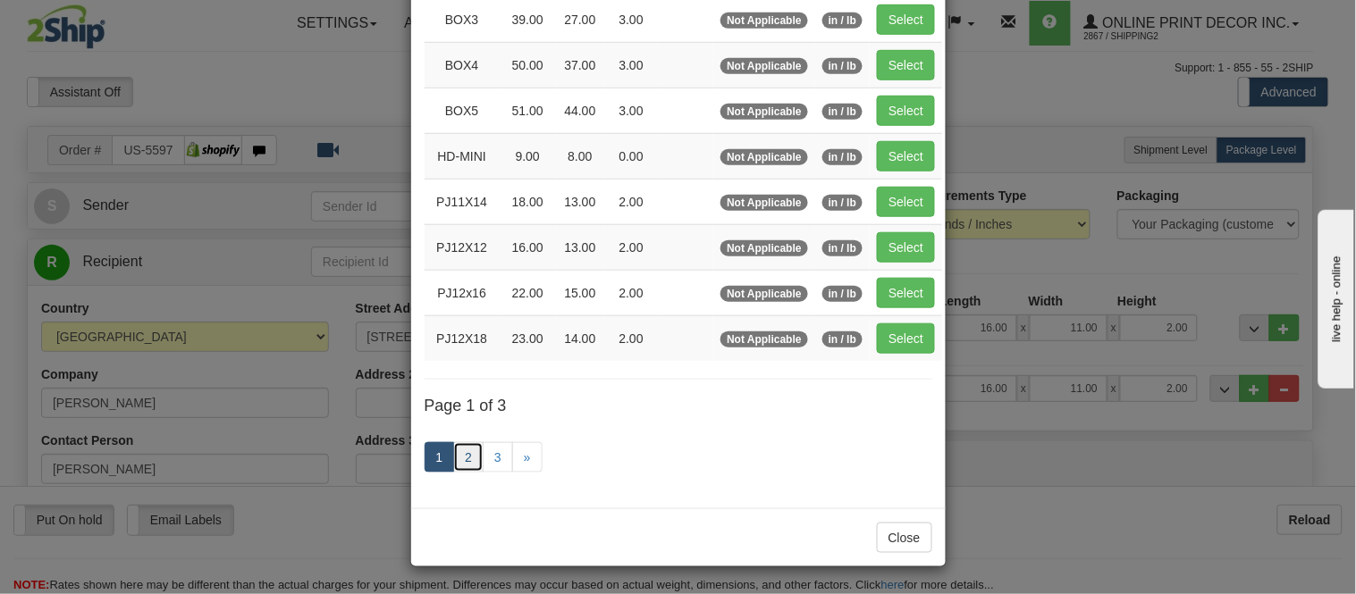
click at [459, 463] on link "2" at bounding box center [468, 457] width 30 height 30
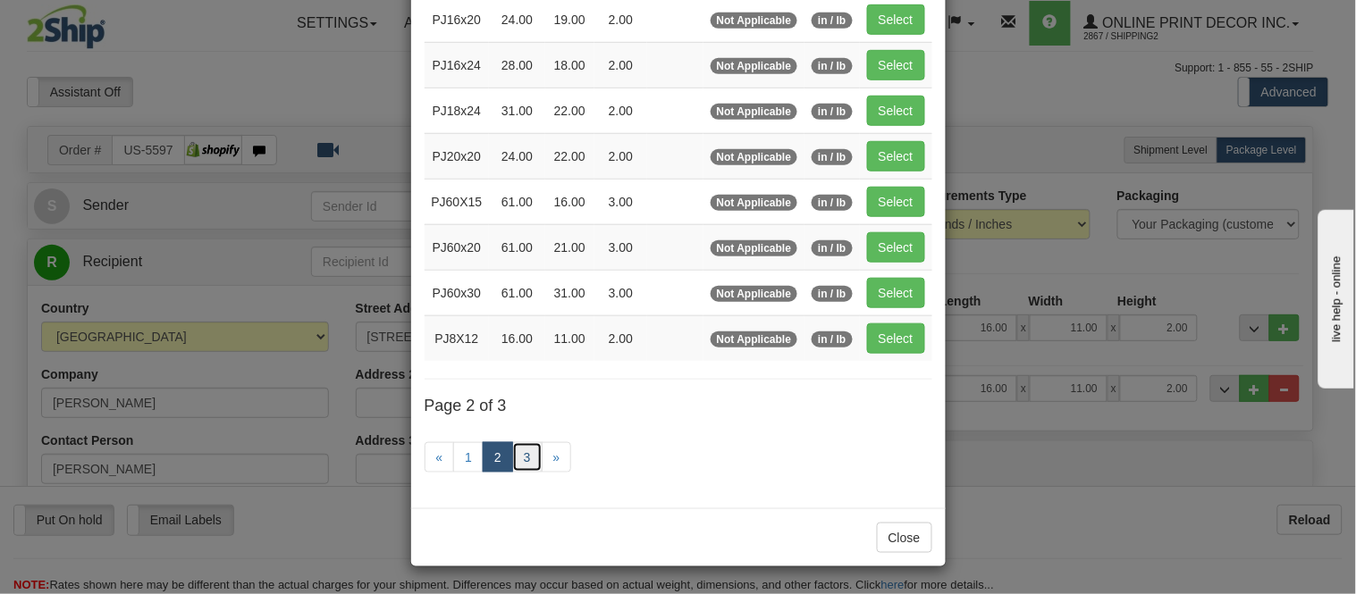
click at [516, 447] on link "3" at bounding box center [527, 457] width 30 height 30
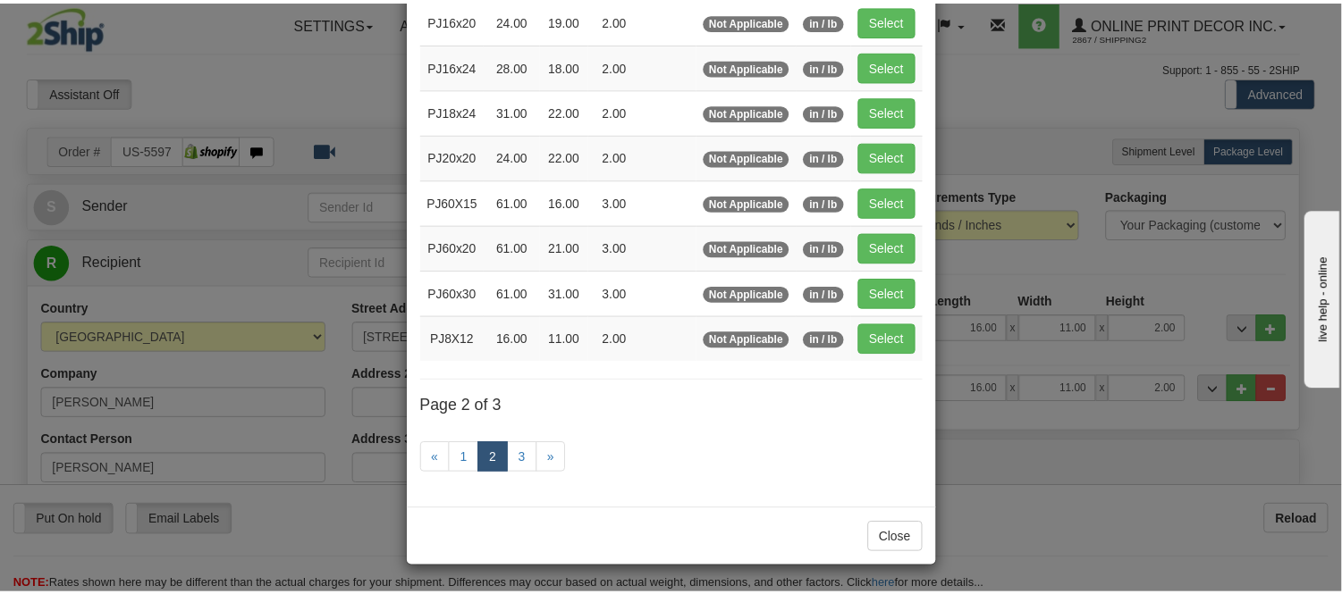
scroll to position [215, 0]
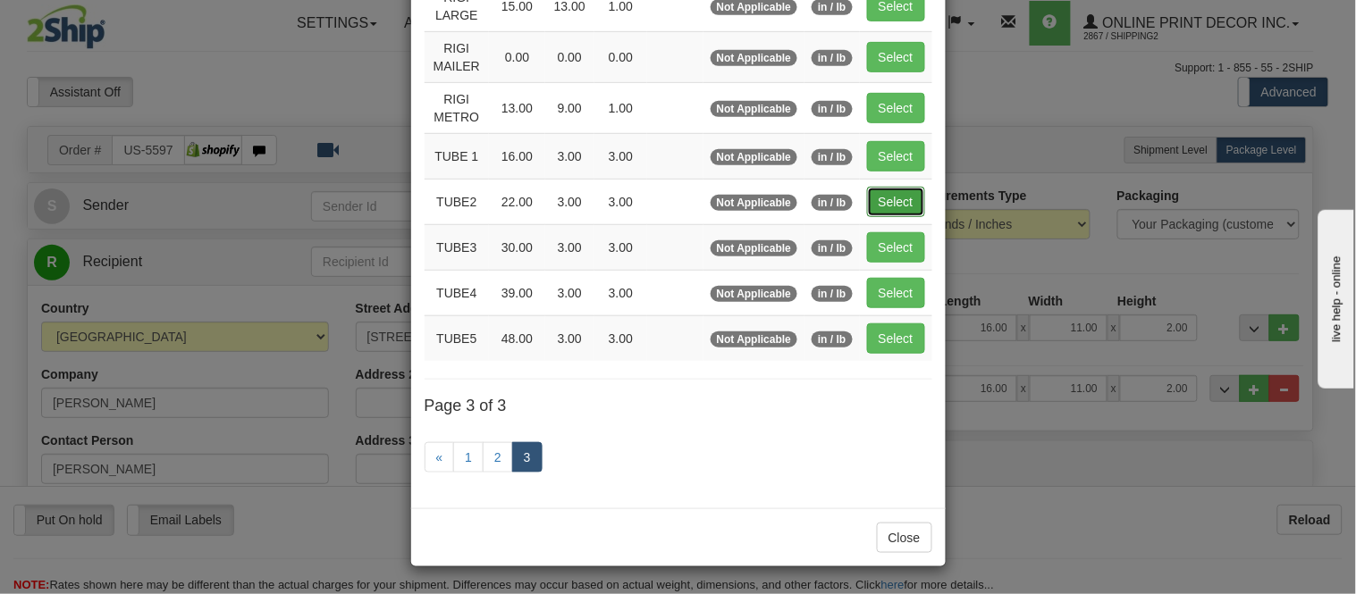
drag, startPoint x: 885, startPoint y: 197, endPoint x: 880, endPoint y: 215, distance: 18.7
click at [878, 199] on button "Select" at bounding box center [896, 202] width 58 height 30
type input "TUBE2"
type input "22.00"
type input "3.00"
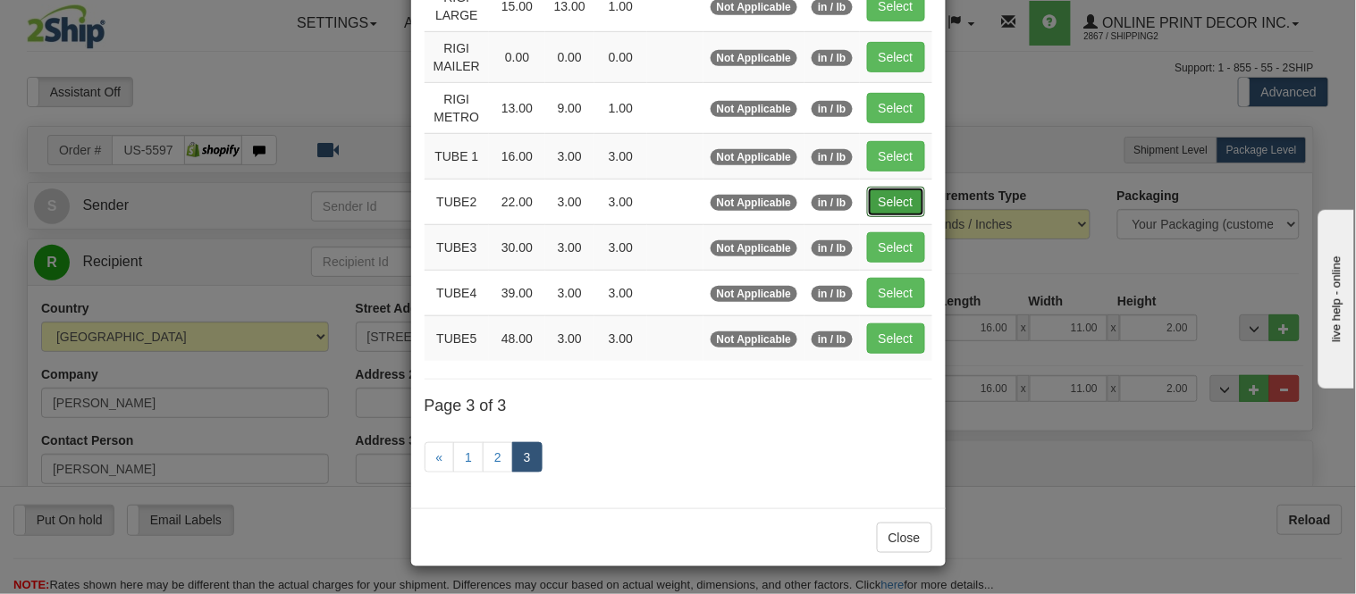
type input "3.00"
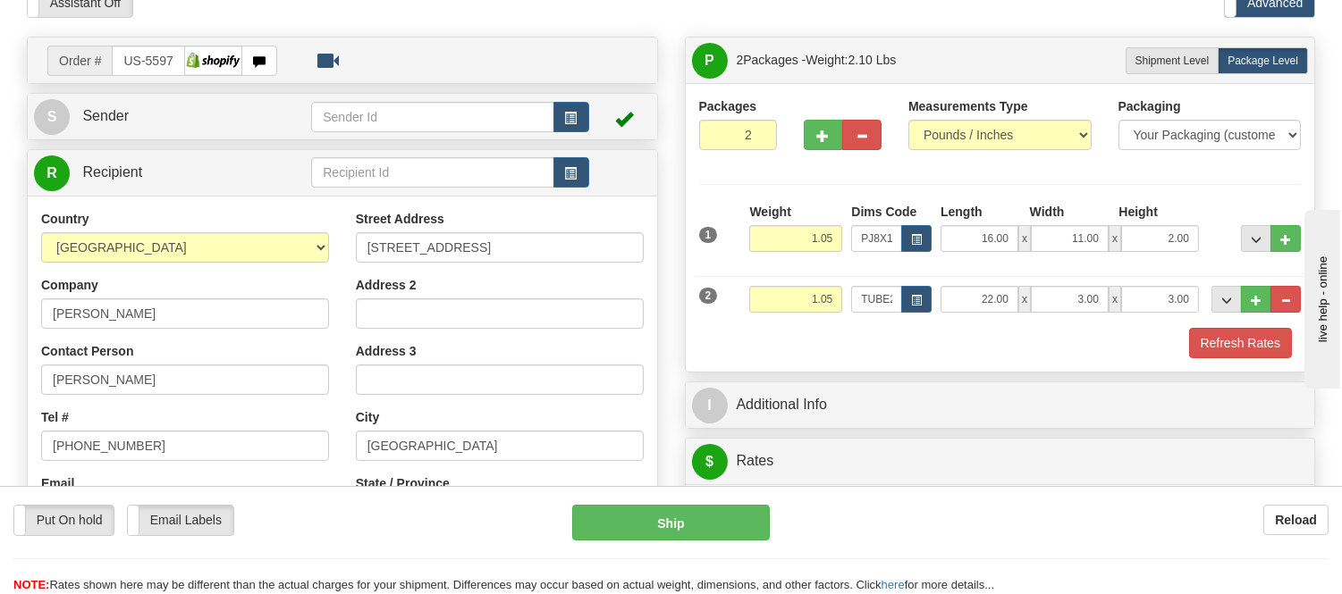
scroll to position [198, 0]
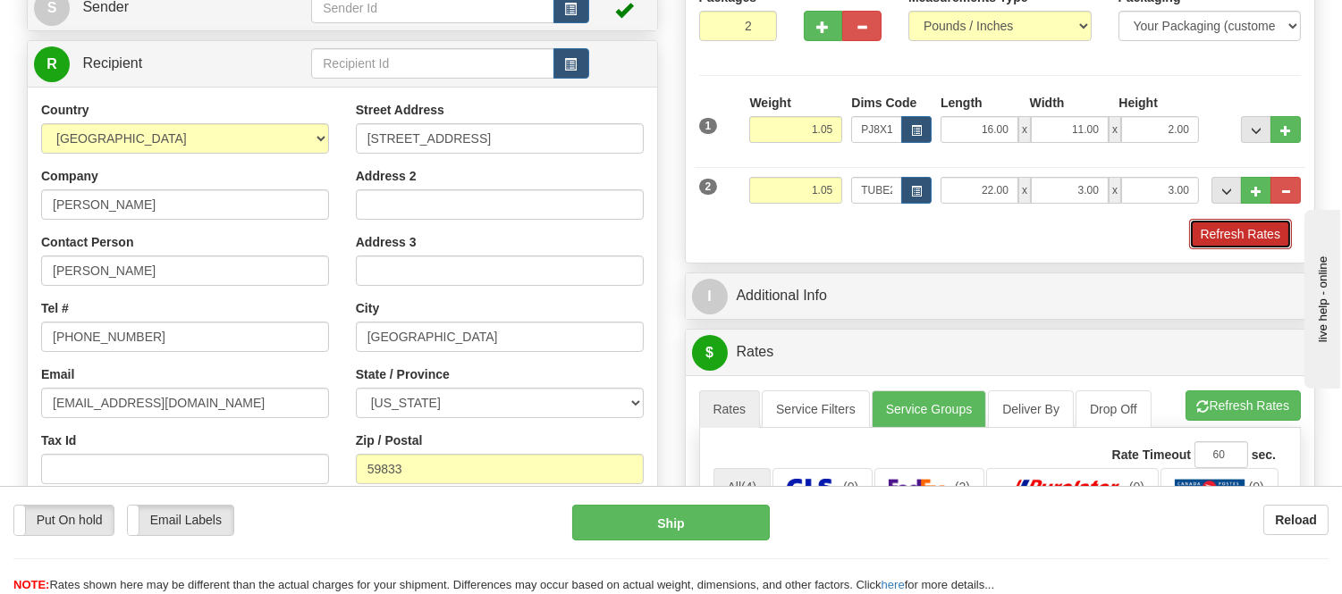
click at [1248, 239] on button "Refresh Rates" at bounding box center [1240, 234] width 103 height 30
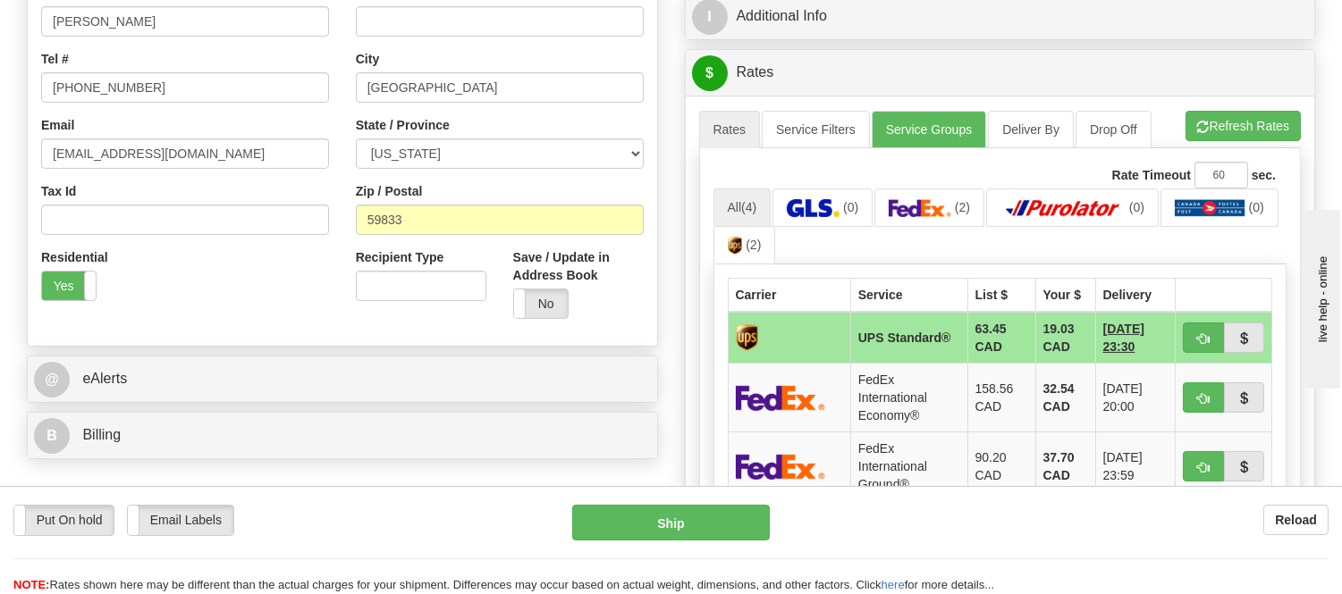
scroll to position [595, 0]
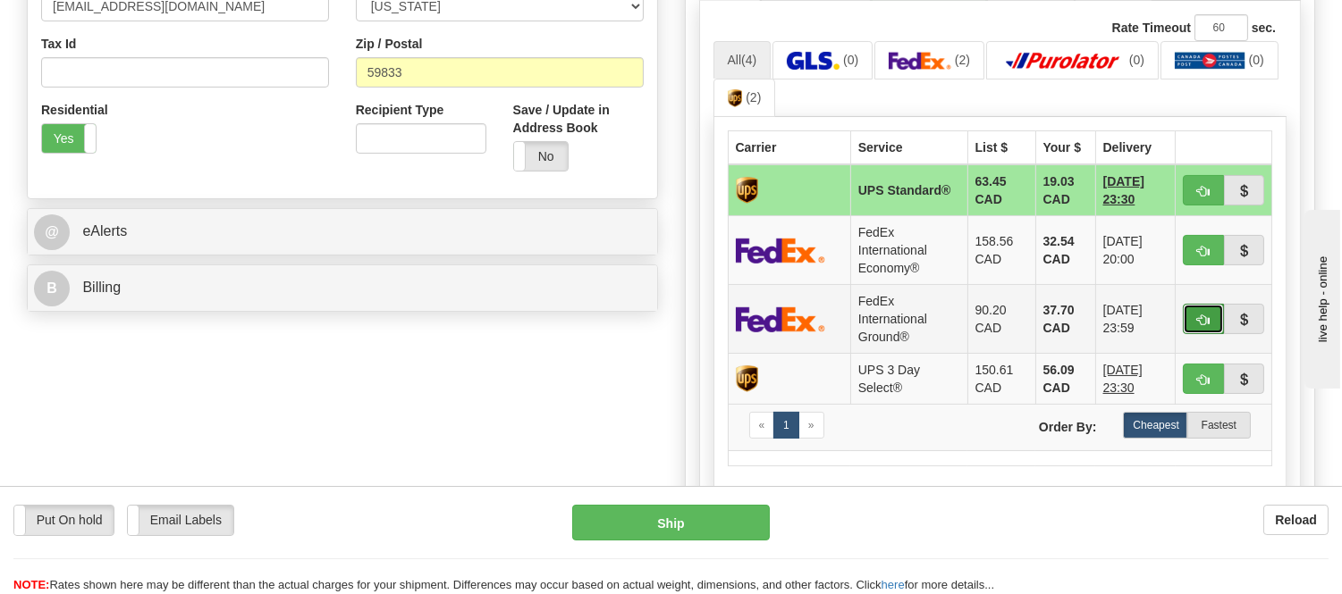
click at [1202, 315] on span "button" at bounding box center [1203, 321] width 13 height 12
type input "92"
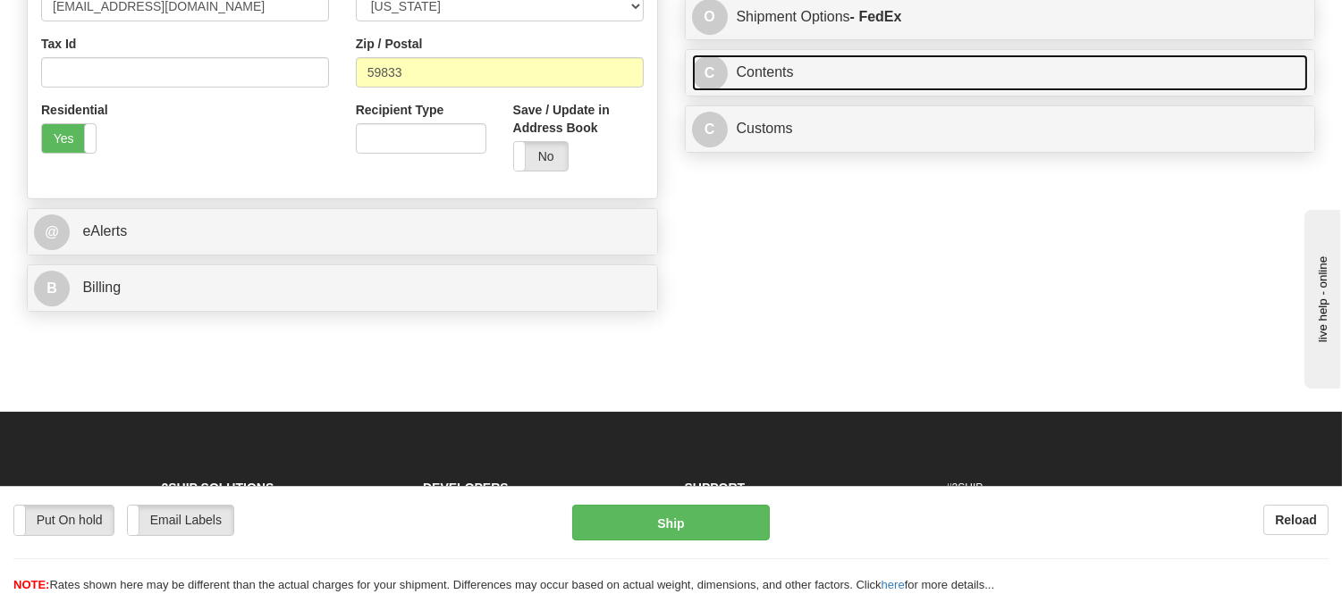
click at [796, 91] on link "C Contents" at bounding box center [1000, 73] width 617 height 37
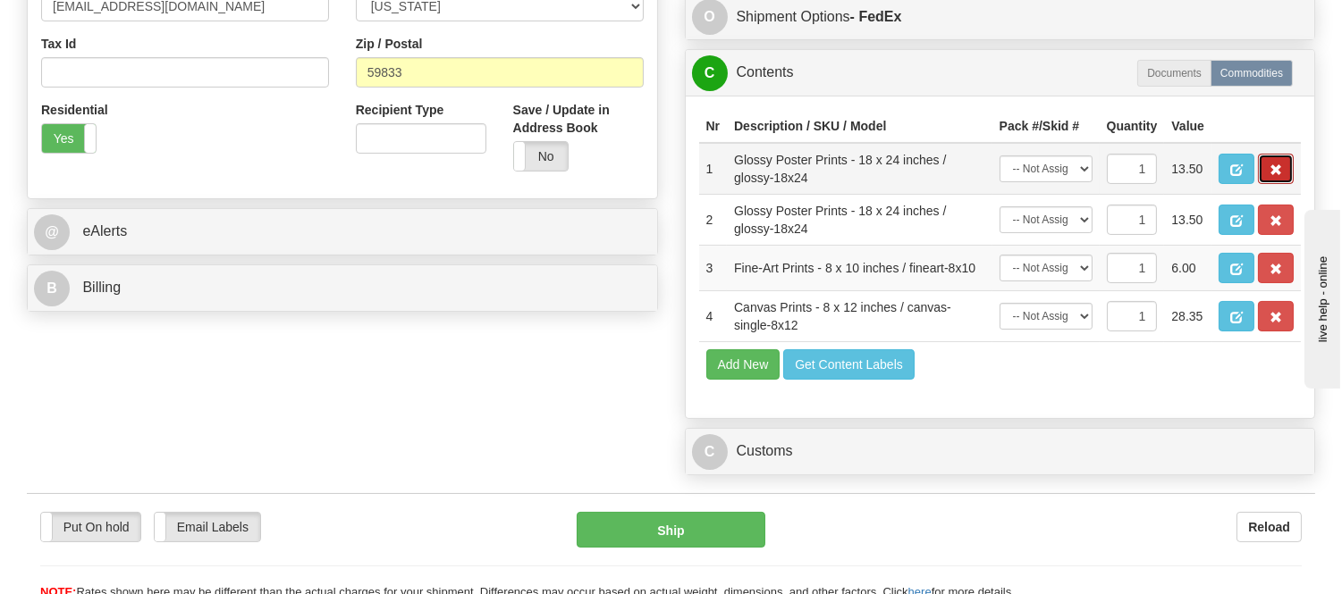
click at [1279, 176] on span "button" at bounding box center [1275, 170] width 13 height 12
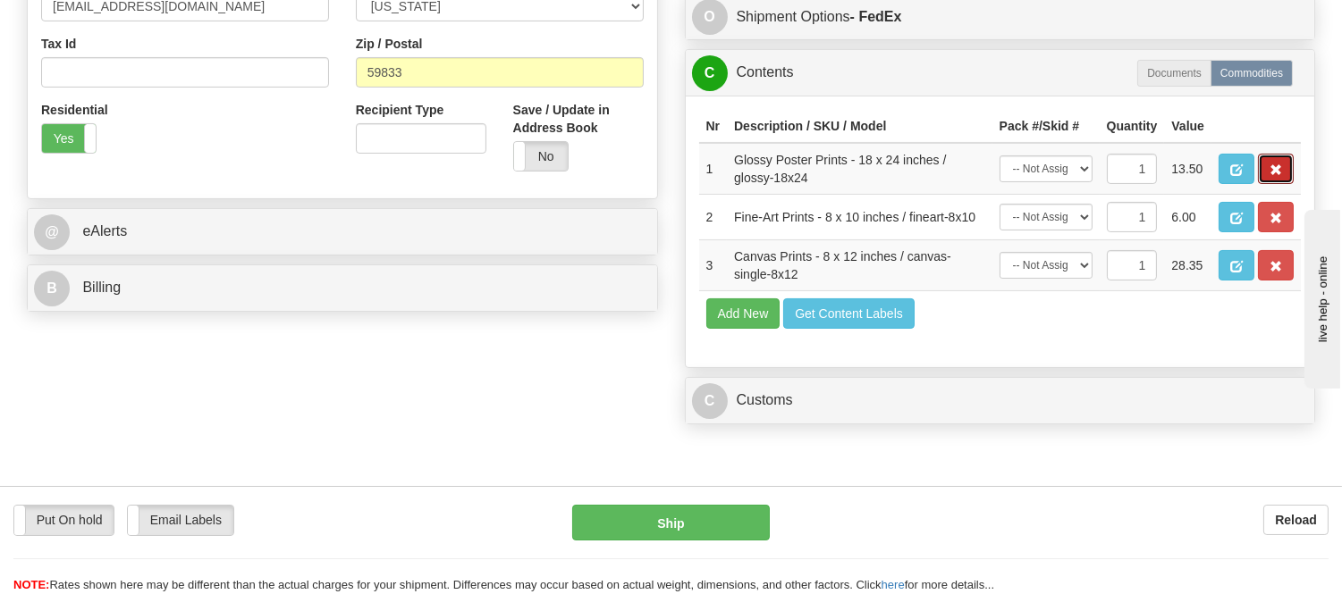
click at [1279, 176] on span "button" at bounding box center [1275, 170] width 13 height 12
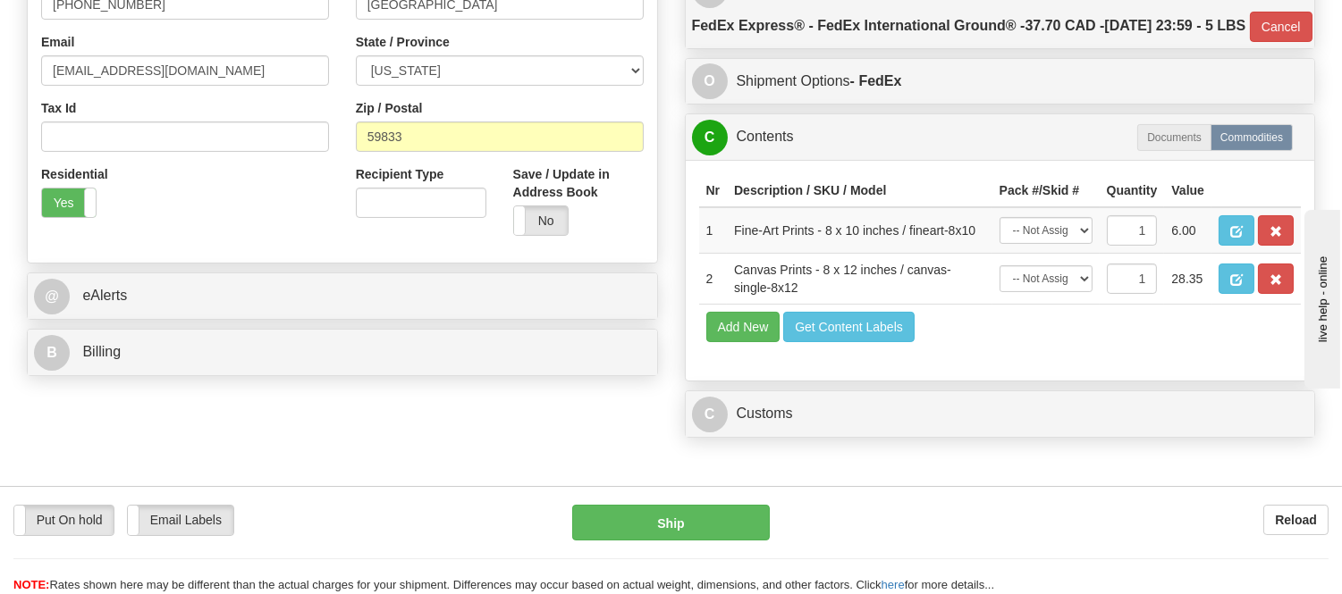
scroll to position [496, 0]
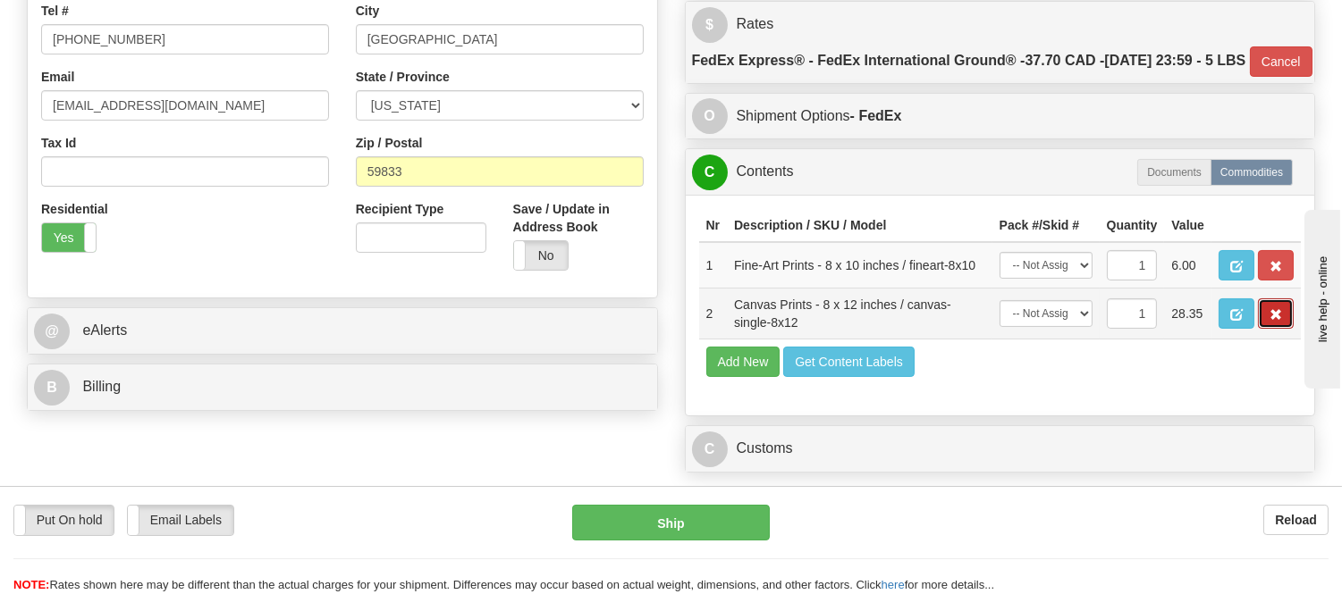
click at [1258, 329] on button "button" at bounding box center [1276, 314] width 36 height 30
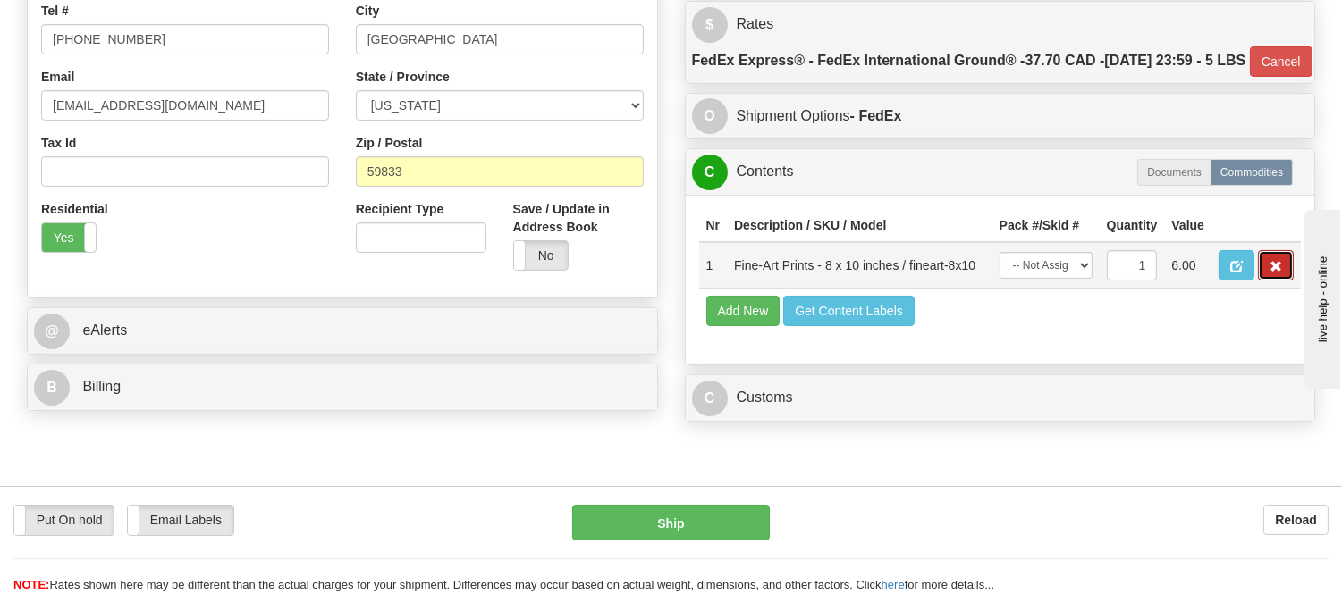
click at [1269, 273] on span "button" at bounding box center [1275, 267] width 13 height 12
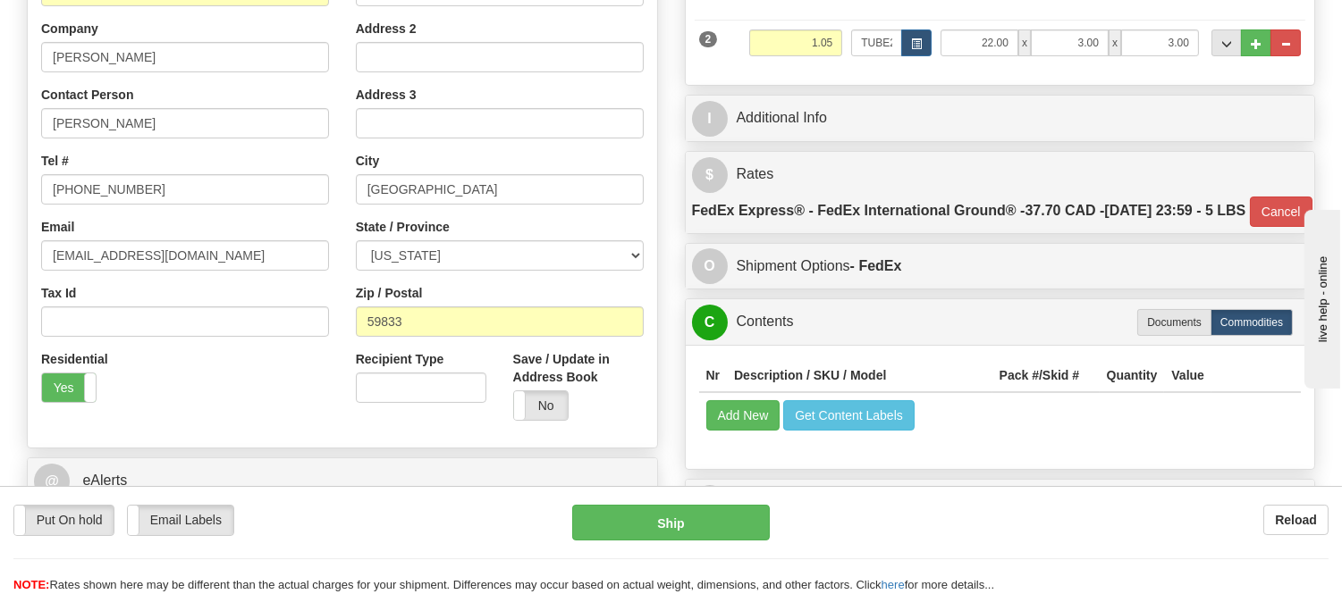
scroll to position [397, 0]
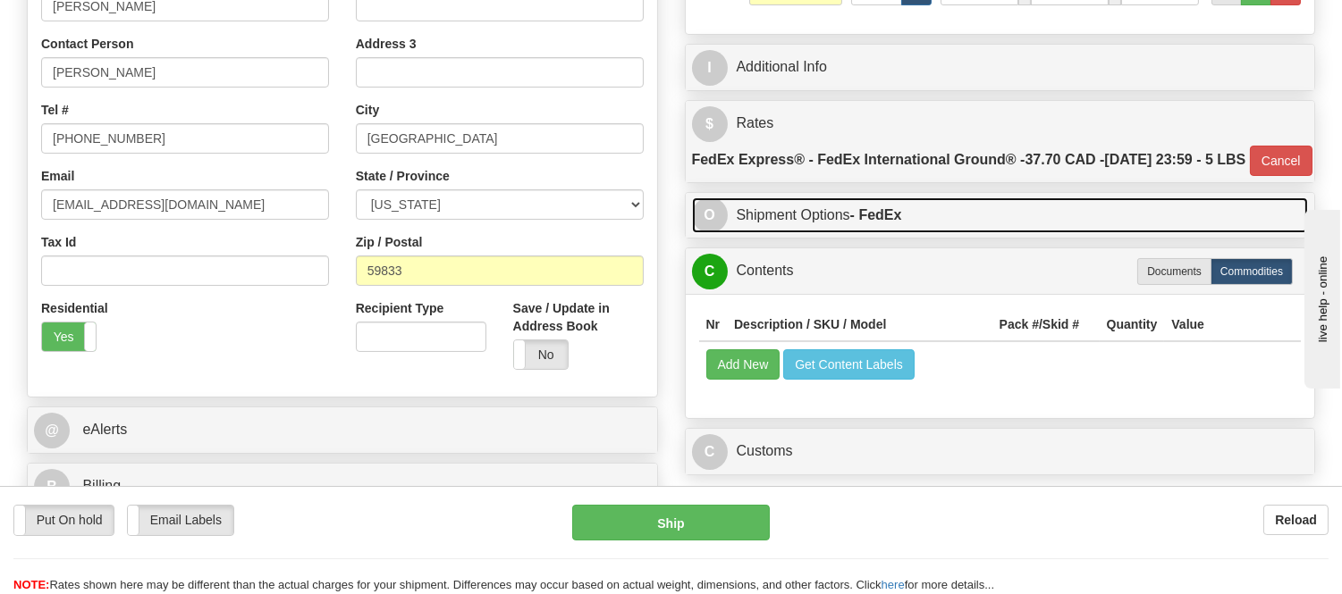
click at [914, 234] on link "O Shipment Options - FedEx" at bounding box center [1000, 216] width 617 height 37
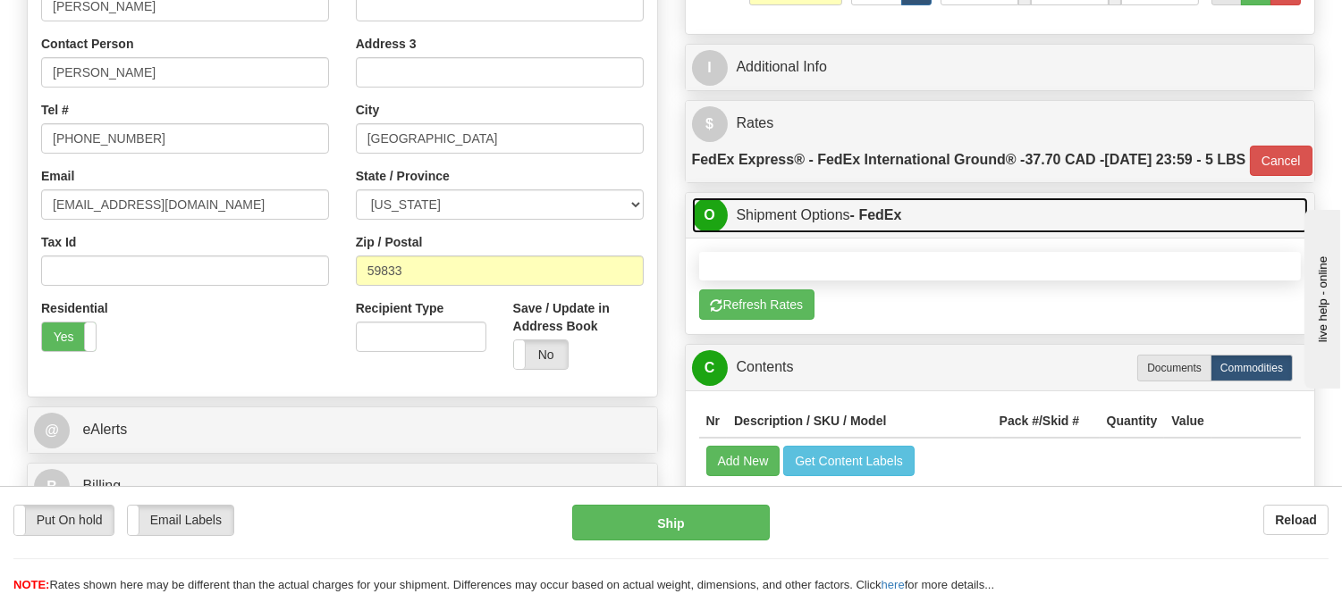
click at [914, 234] on link "O Shipment Options - FedEx" at bounding box center [1000, 216] width 617 height 37
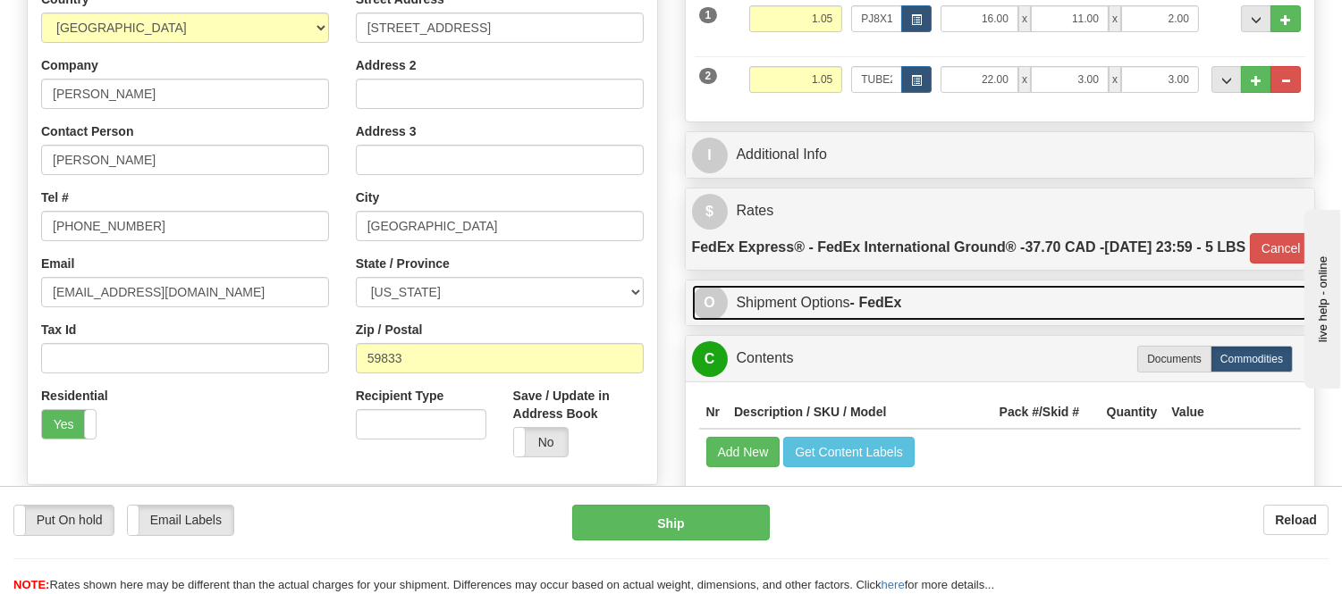
scroll to position [198, 0]
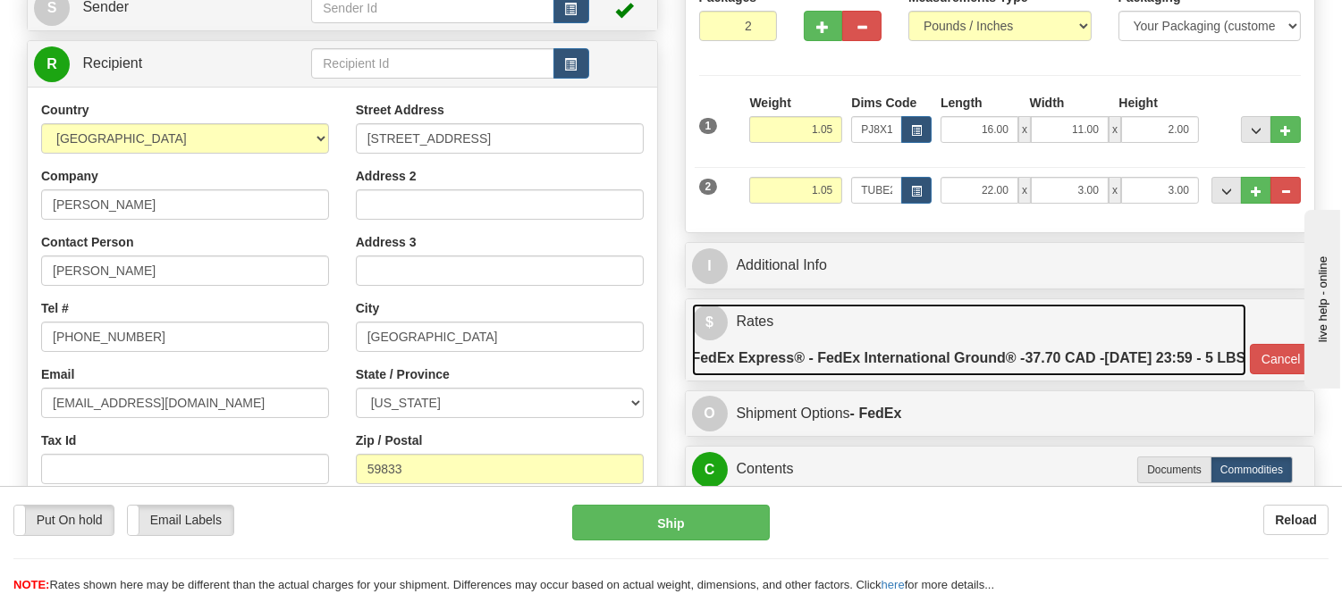
click at [855, 316] on link "$ Rates FedEx Express® - FedEx International Ground® - 37.70 CAD - 09/16/2025 2…" at bounding box center [969, 340] width 555 height 72
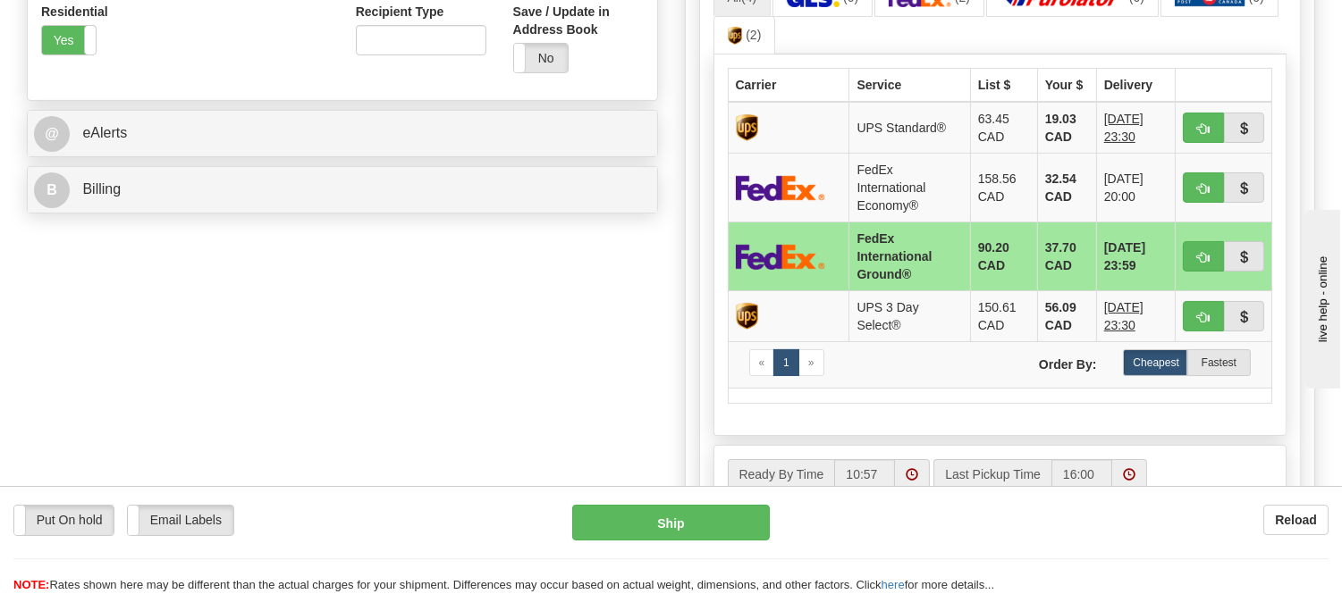
scroll to position [695, 0]
click at [1200, 263] on span "button" at bounding box center [1203, 257] width 13 height 12
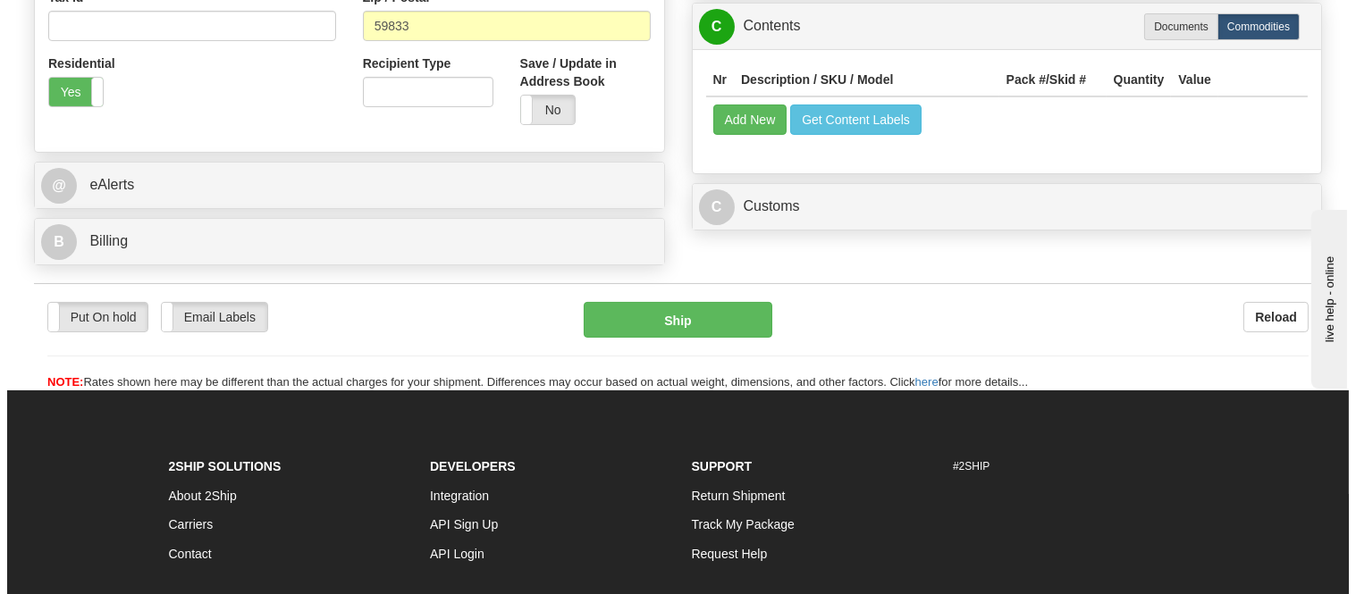
scroll to position [595, 0]
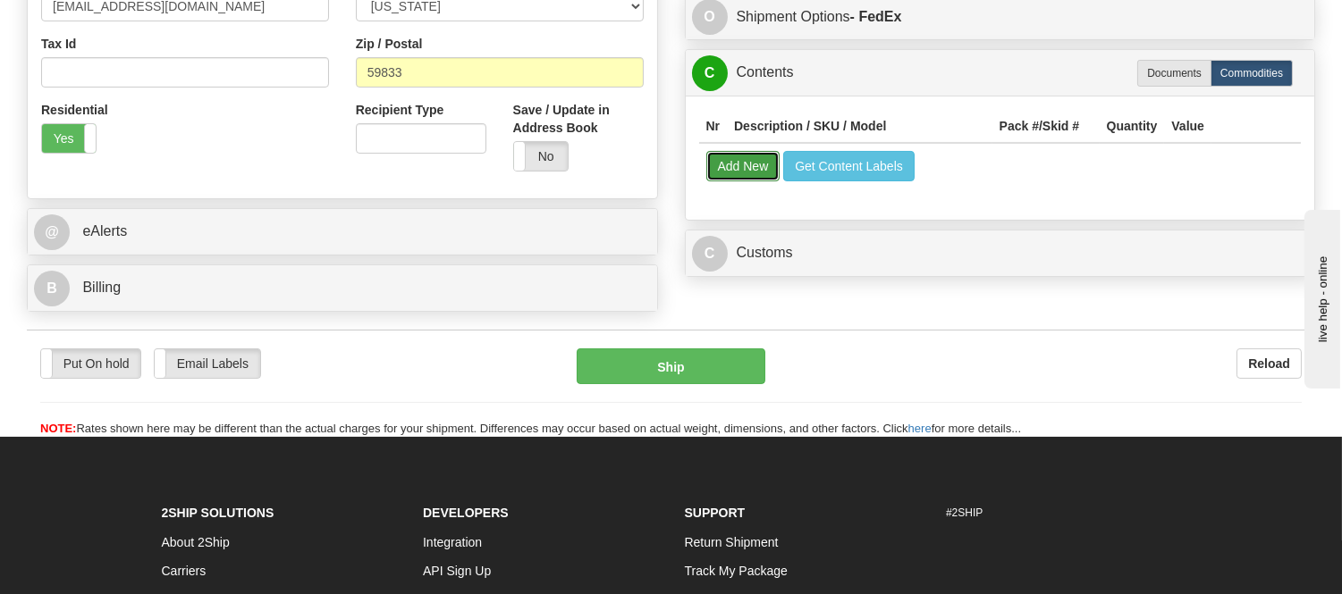
click at [733, 181] on button "Add New" at bounding box center [743, 166] width 74 height 30
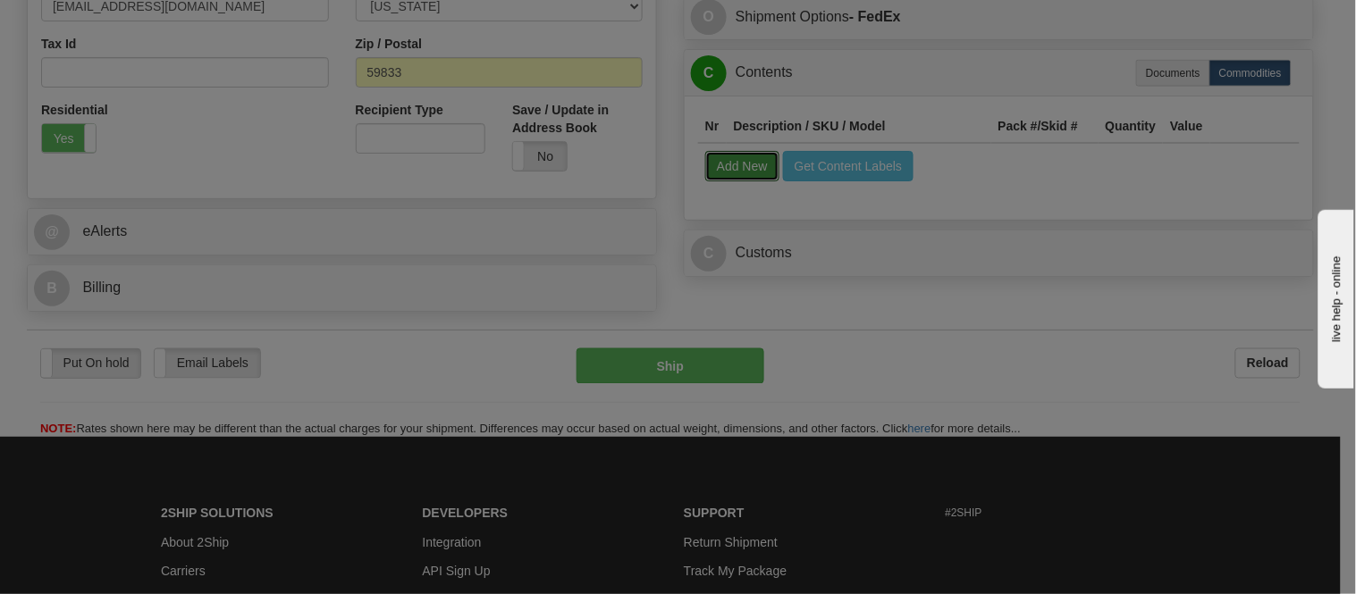
select select
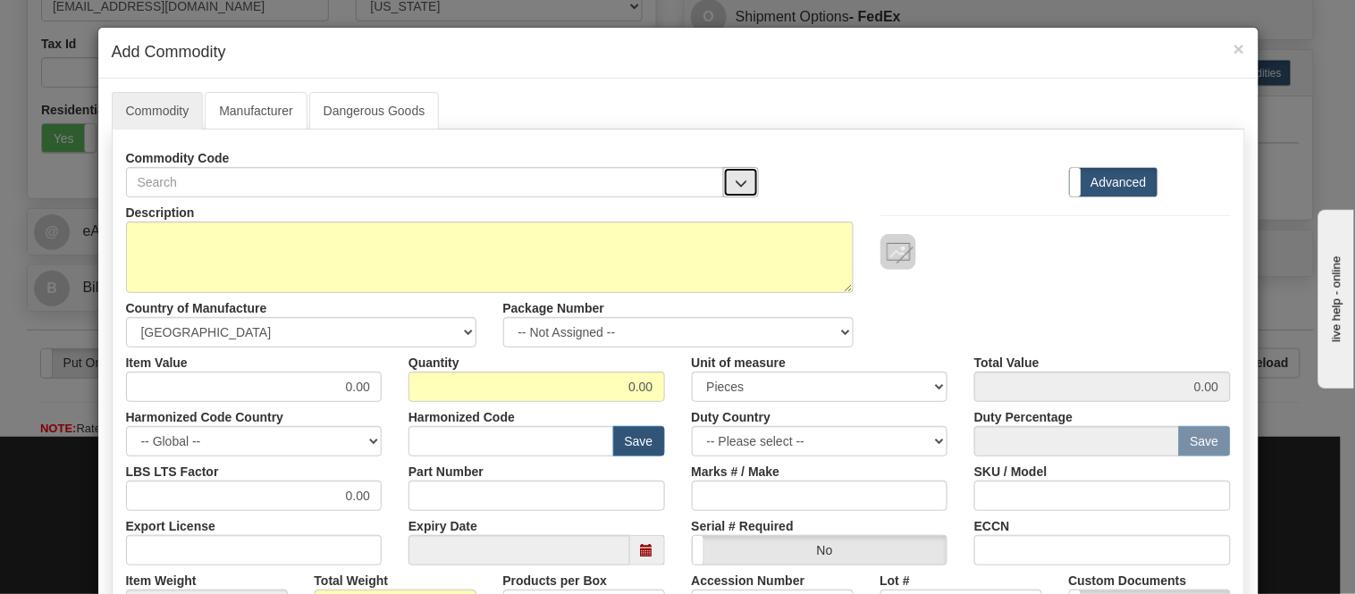
click at [742, 186] on button "button" at bounding box center [741, 182] width 36 height 30
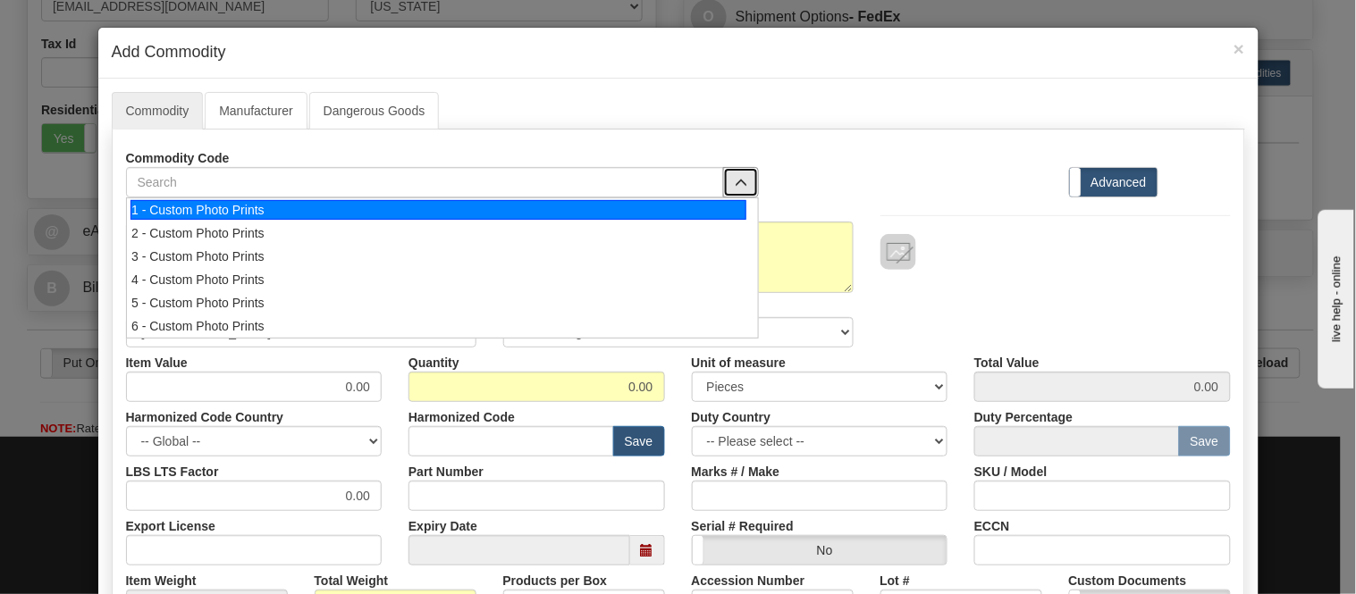
click at [729, 206] on div "1 - Custom Photo Prints" at bounding box center [439, 210] width 616 height 20
select select "1"
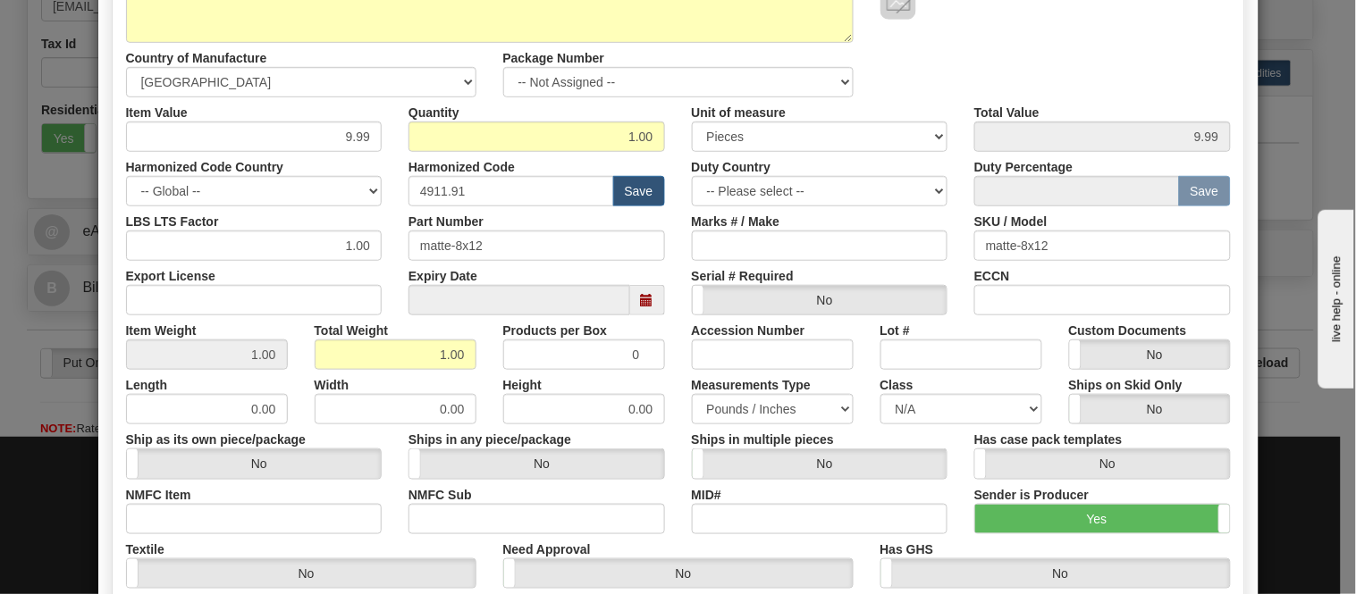
scroll to position [99, 0]
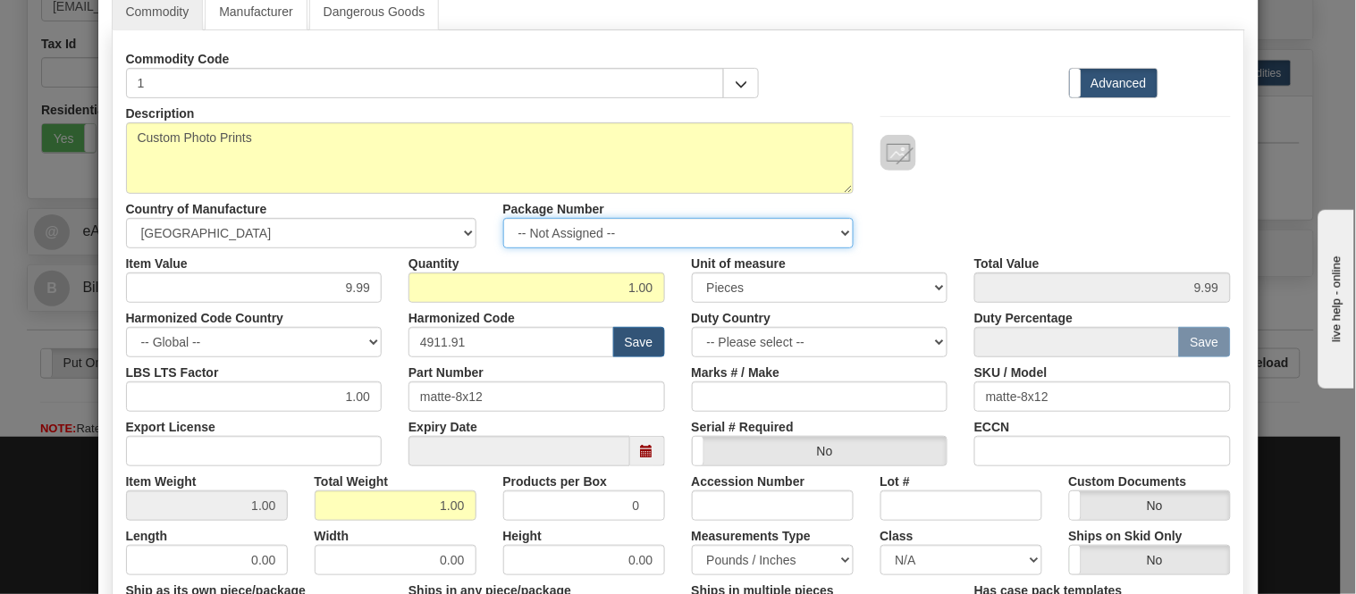
click at [574, 228] on select "-- Not Assigned -- Item 1 Item 2" at bounding box center [678, 233] width 350 height 30
select select "0"
click at [503, 218] on select "-- Not Assigned -- Item 1 Item 2" at bounding box center [678, 233] width 350 height 30
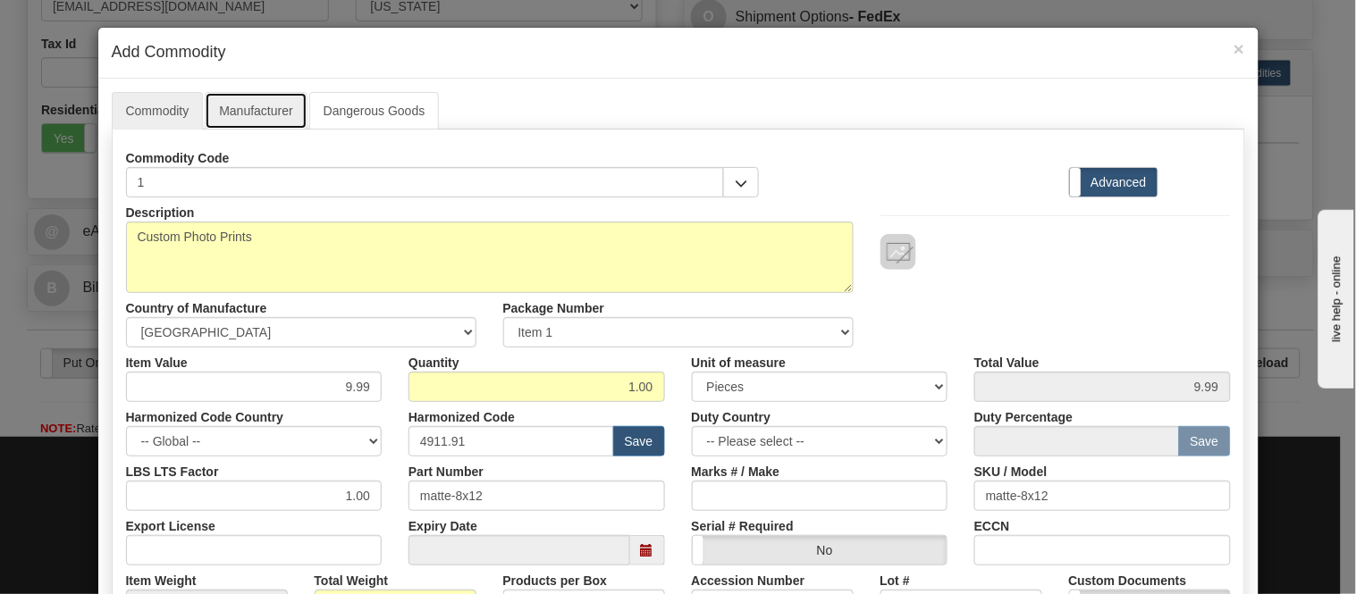
click at [244, 109] on link "Manufacturer" at bounding box center [256, 111] width 102 height 38
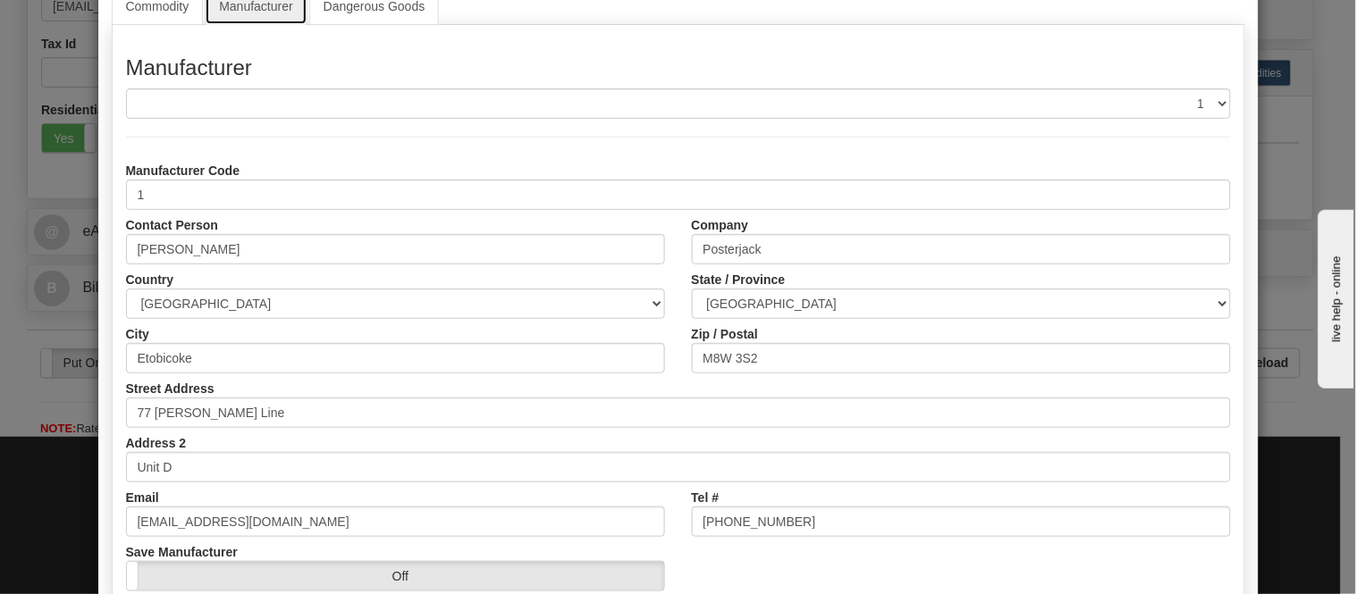
scroll to position [198, 0]
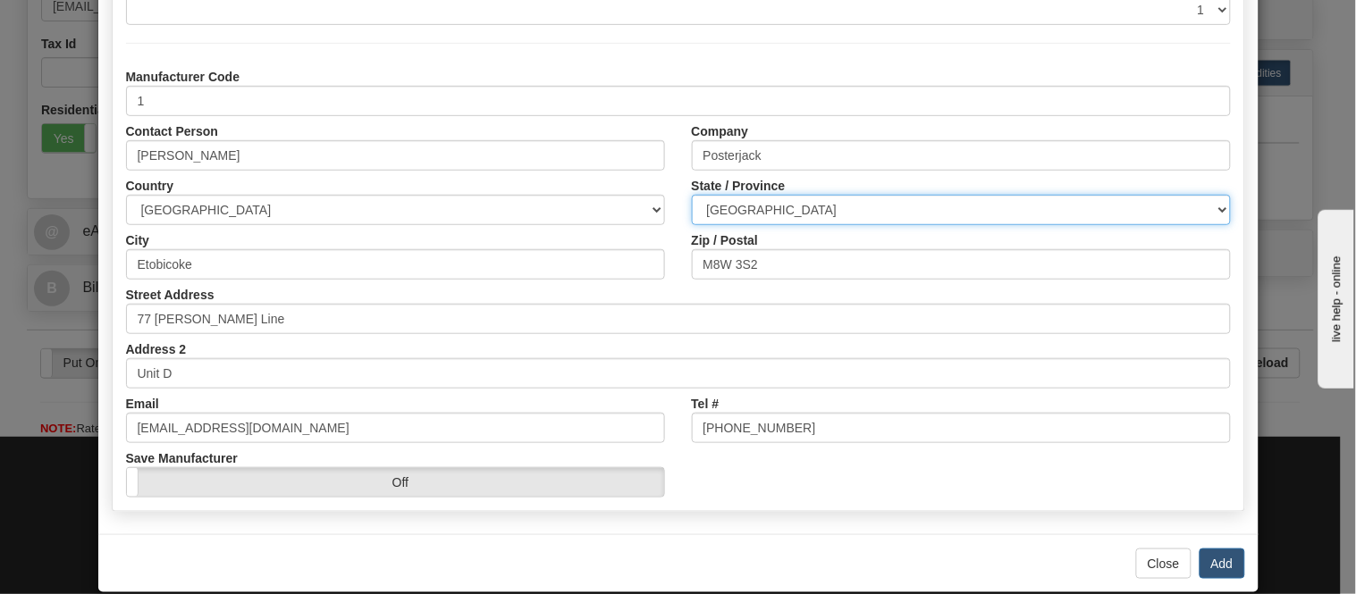
click at [772, 206] on select "ALBERTA BRITISH COLUMBIA MANITOBA NEW BRUNSWICK NEWFOUNDLAND NOVA SCOTIA NUNAVU…" at bounding box center [961, 210] width 539 height 30
select select "ON"
click at [692, 195] on select "ALBERTA BRITISH COLUMBIA MANITOBA NEW BRUNSWICK NEWFOUNDLAND NOVA SCOTIA NUNAVU…" at bounding box center [961, 210] width 539 height 30
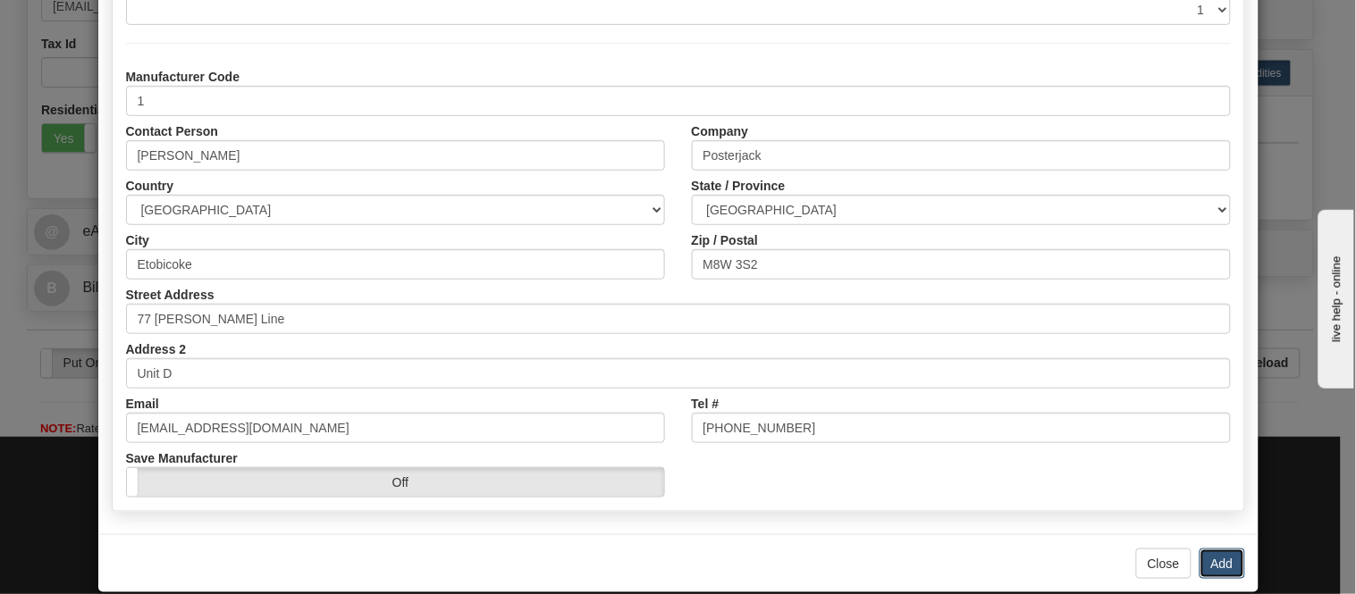
click at [1212, 561] on button "Add" at bounding box center [1223, 564] width 46 height 30
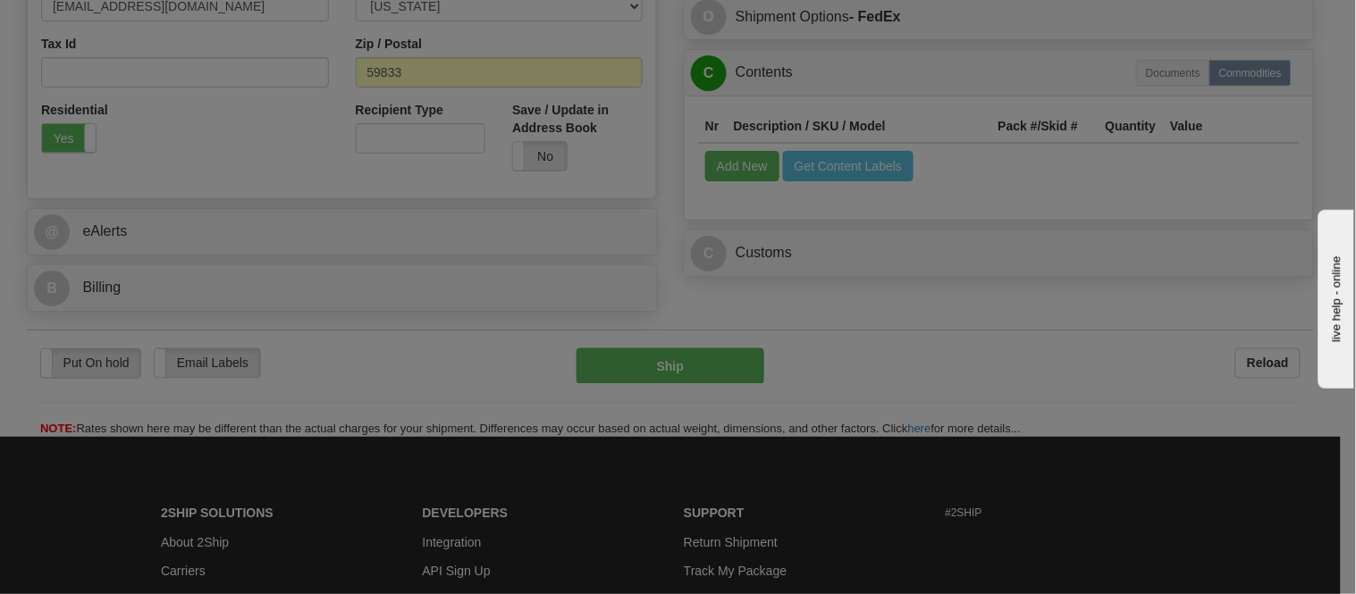
scroll to position [0, 0]
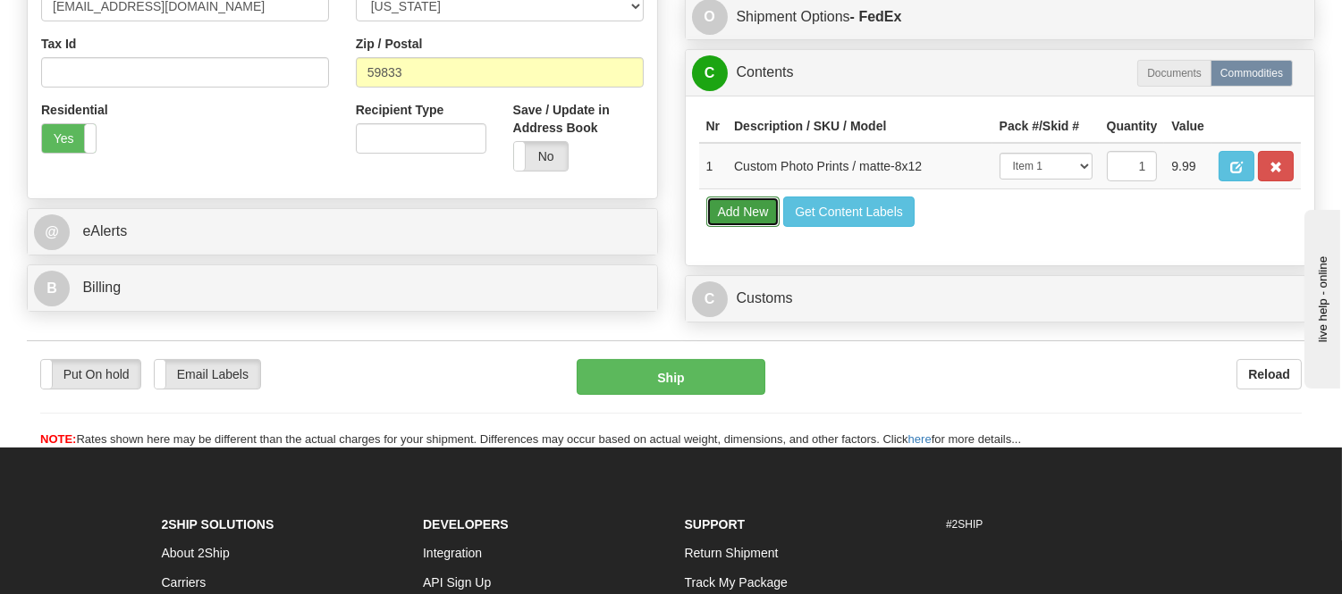
click at [738, 227] on button "Add New" at bounding box center [743, 212] width 74 height 30
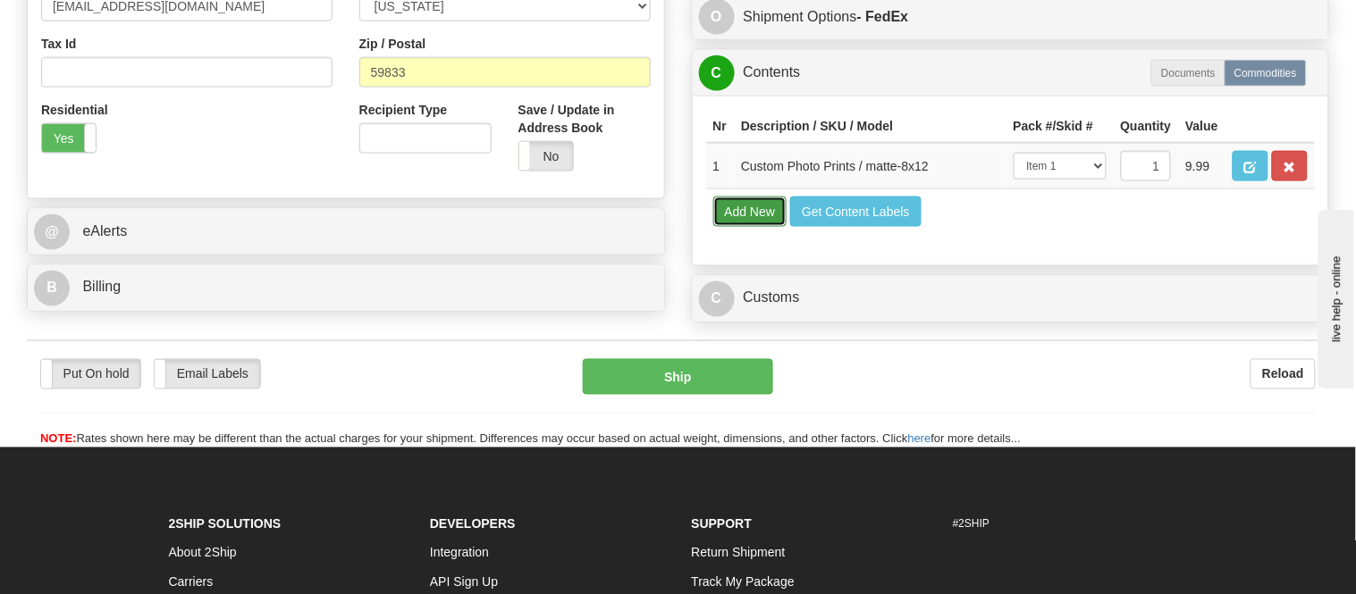
select select
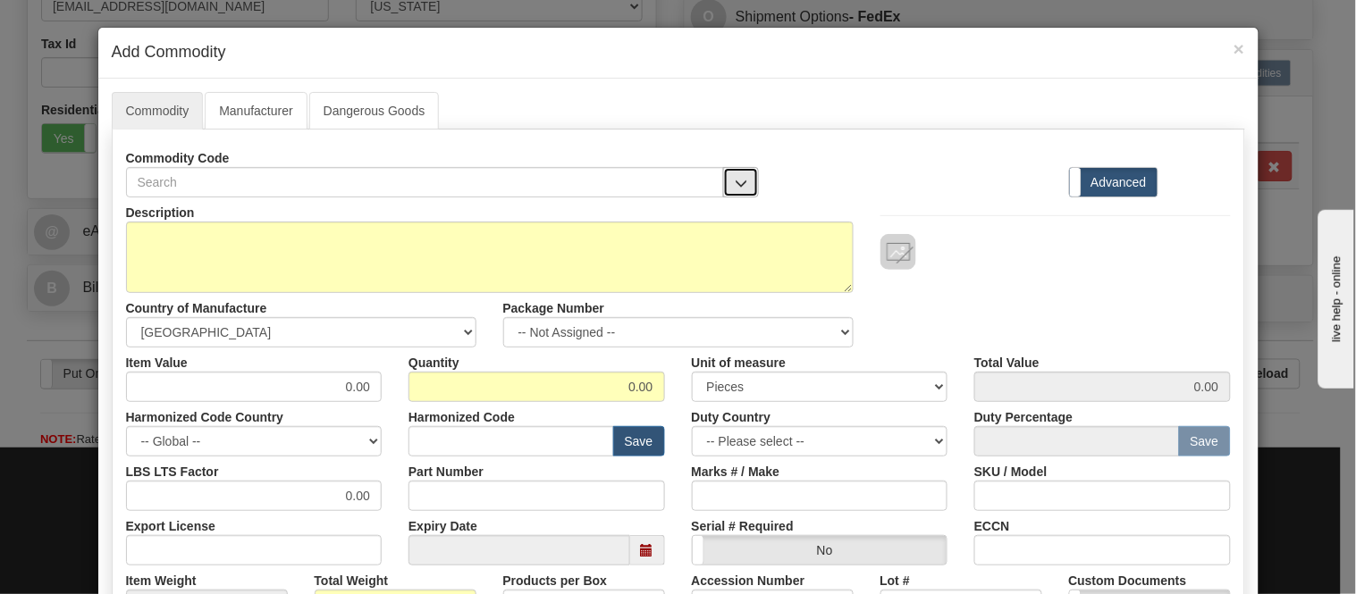
click at [726, 182] on button "button" at bounding box center [741, 182] width 36 height 30
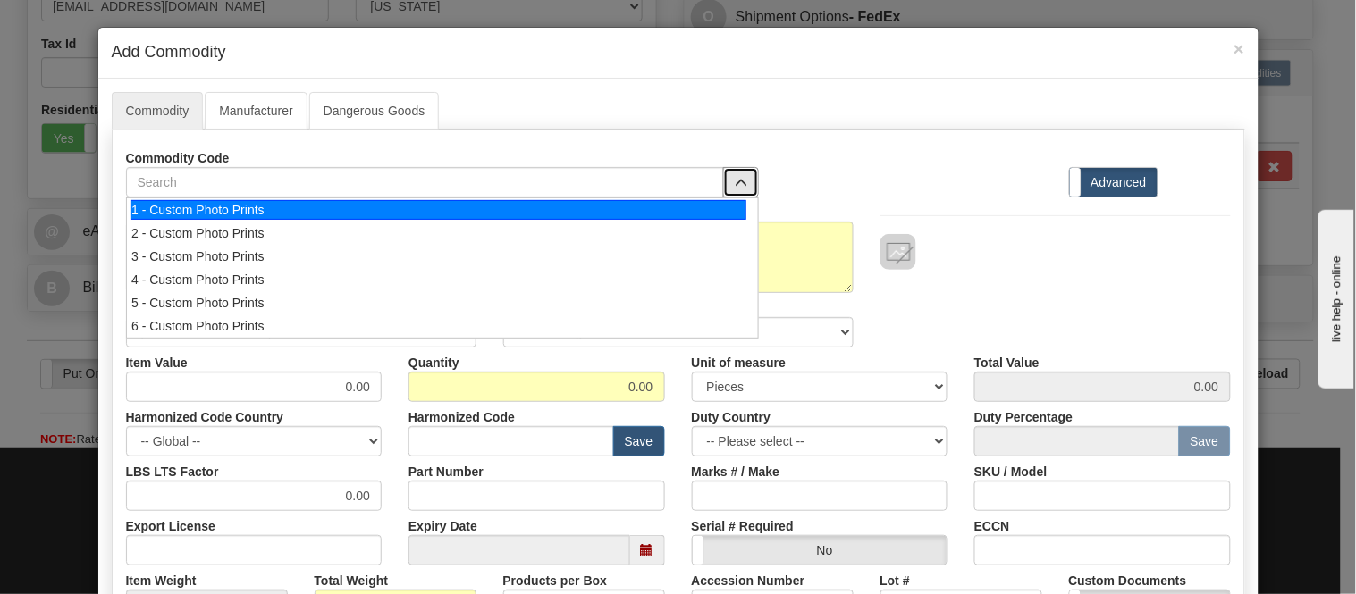
click at [724, 215] on div "1 - Custom Photo Prints" at bounding box center [439, 210] width 616 height 20
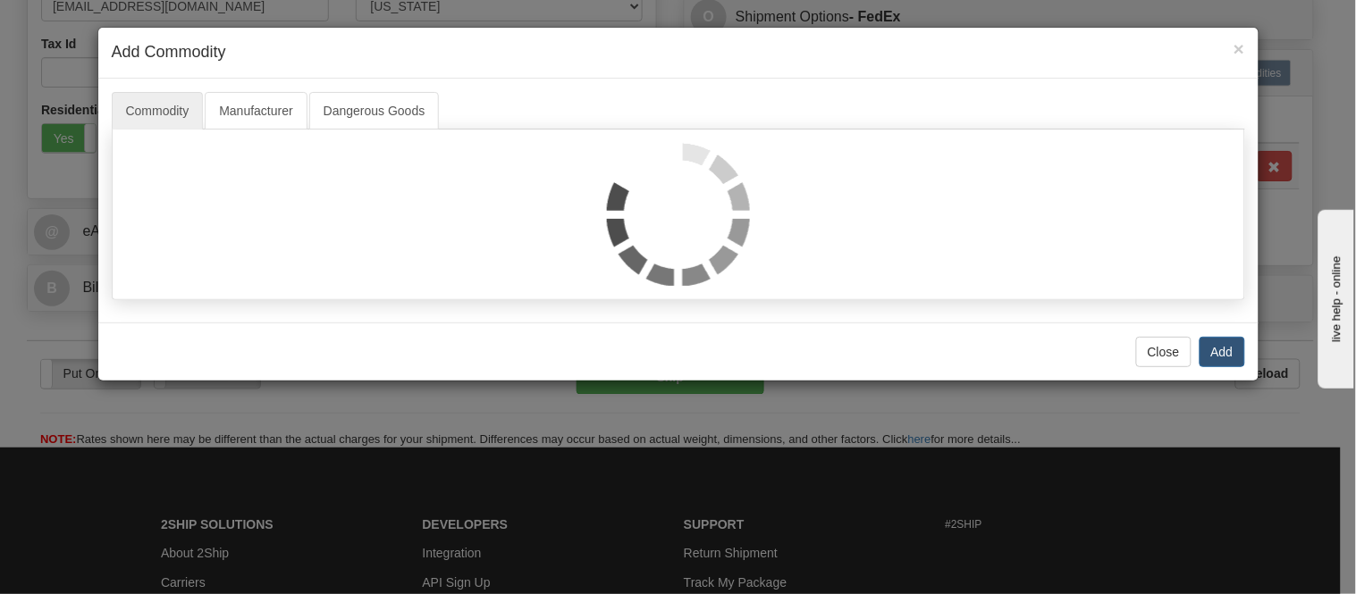
select select "1"
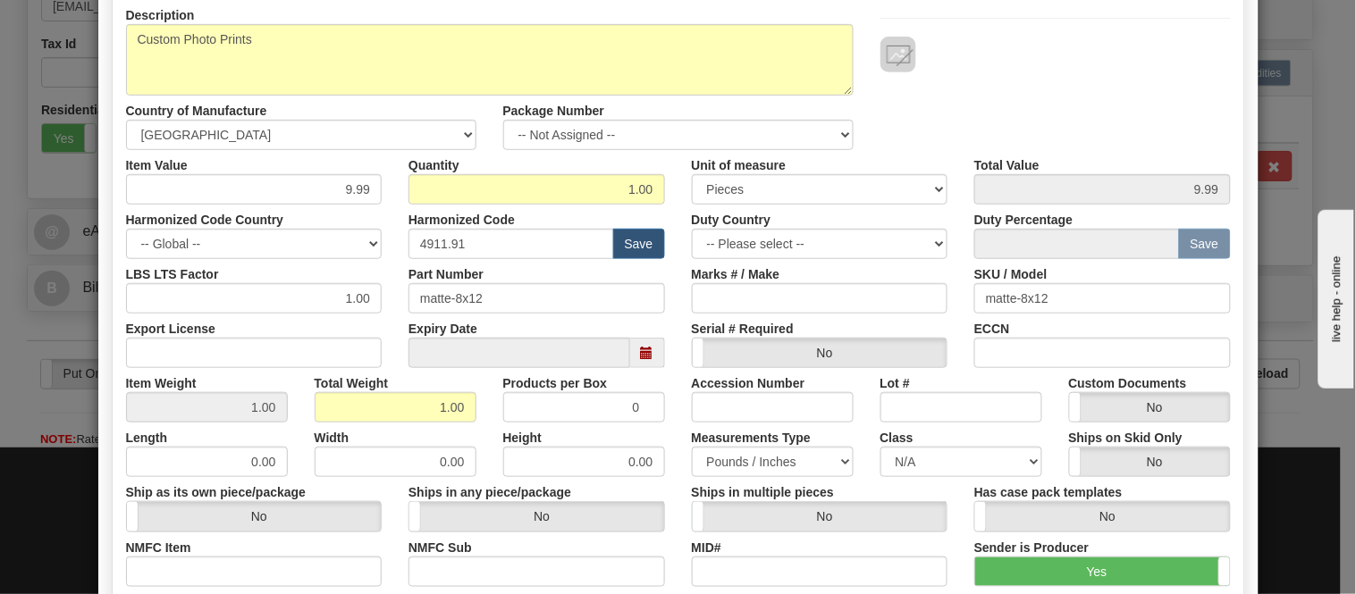
scroll to position [198, 0]
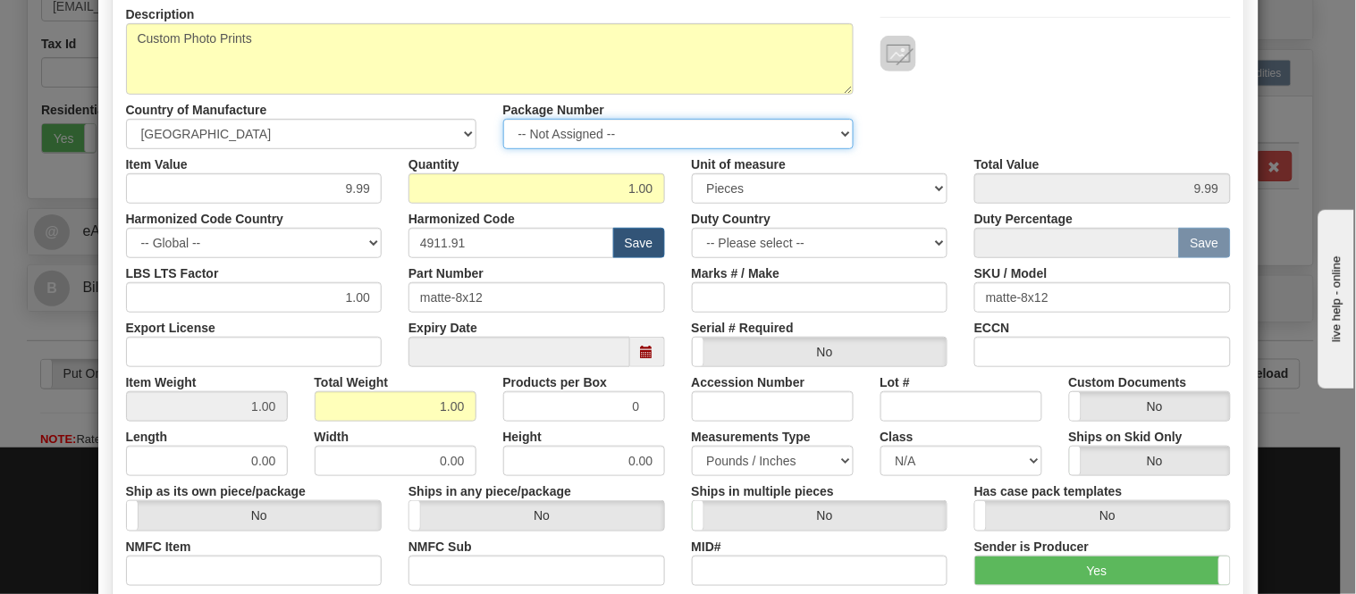
click at [610, 127] on select "-- Not Assigned -- Item 1 Item 2" at bounding box center [678, 134] width 350 height 30
select select "0"
click at [503, 119] on select "-- Not Assigned -- Item 1 Item 2" at bounding box center [678, 134] width 350 height 30
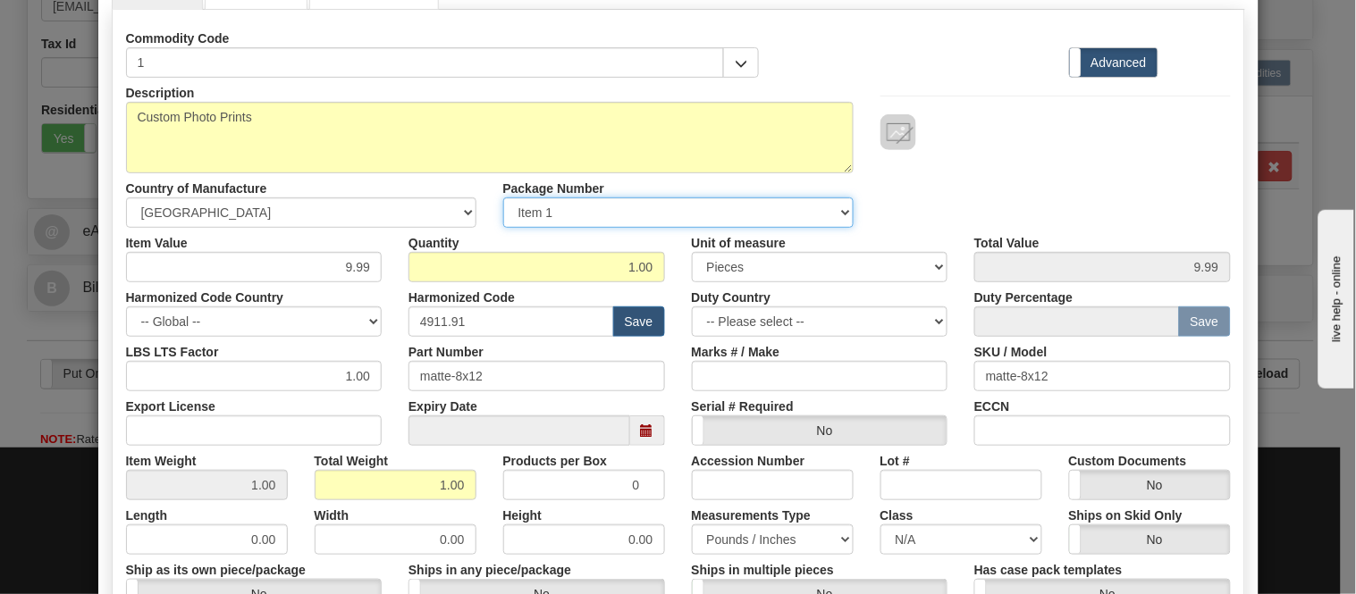
scroll to position [0, 0]
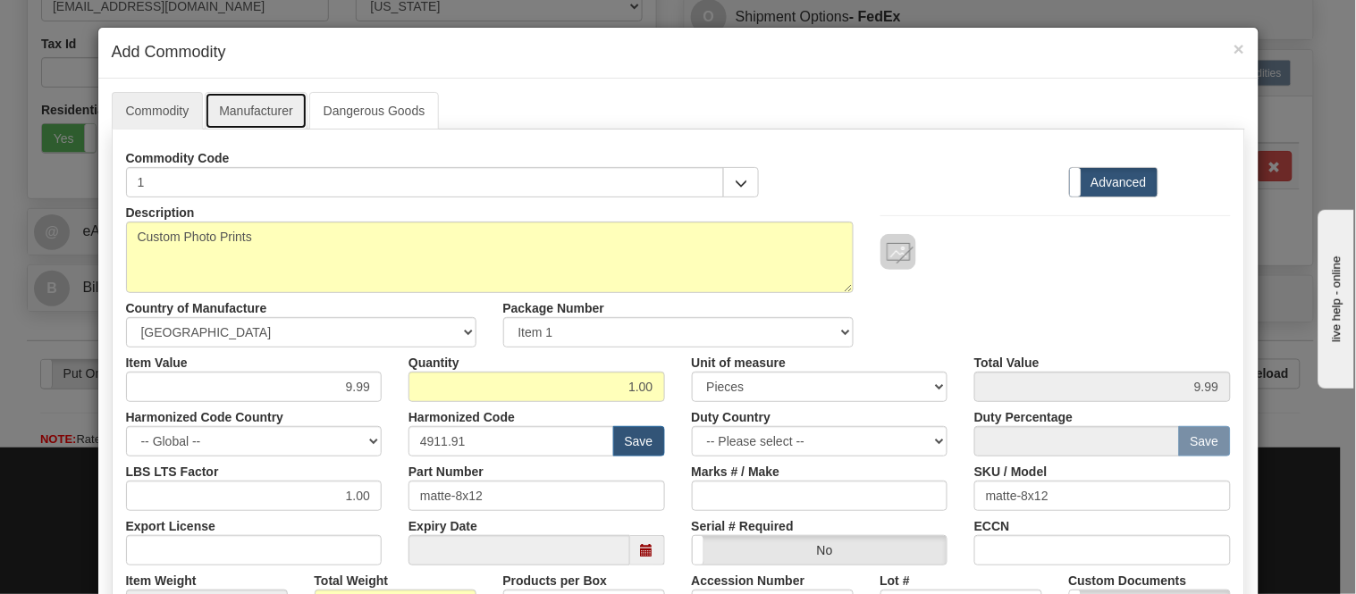
click at [257, 105] on link "Manufacturer" at bounding box center [256, 111] width 102 height 38
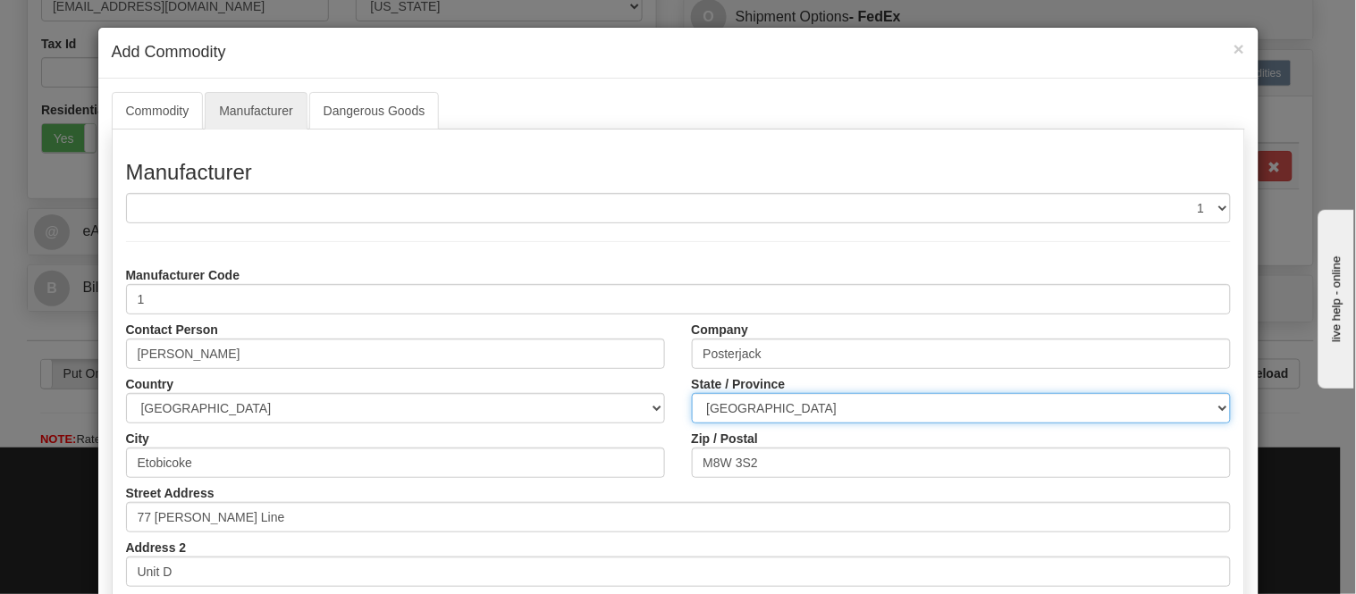
click at [735, 415] on select "ALBERTA BRITISH COLUMBIA MANITOBA NEW BRUNSWICK NEWFOUNDLAND NOVA SCOTIA NUNAVU…" at bounding box center [961, 408] width 539 height 30
select select "ON"
click at [692, 393] on select "ALBERTA BRITISH COLUMBIA MANITOBA NEW BRUNSWICK NEWFOUNDLAND NOVA SCOTIA NUNAVU…" at bounding box center [961, 408] width 539 height 30
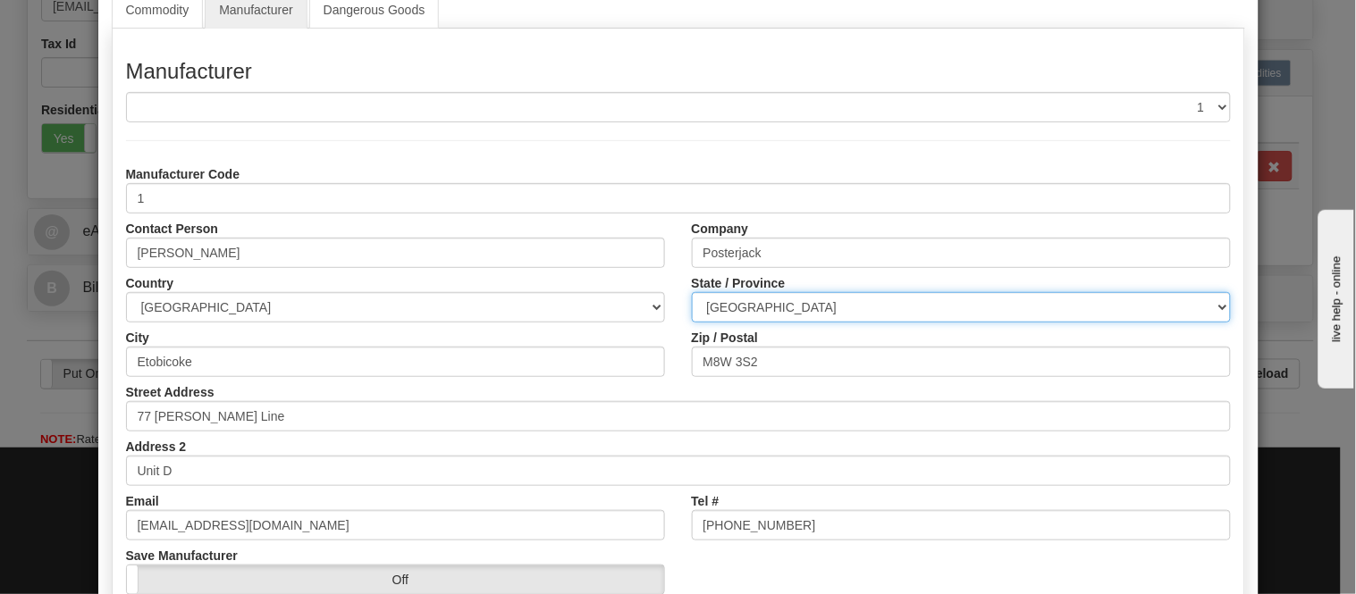
scroll to position [224, 0]
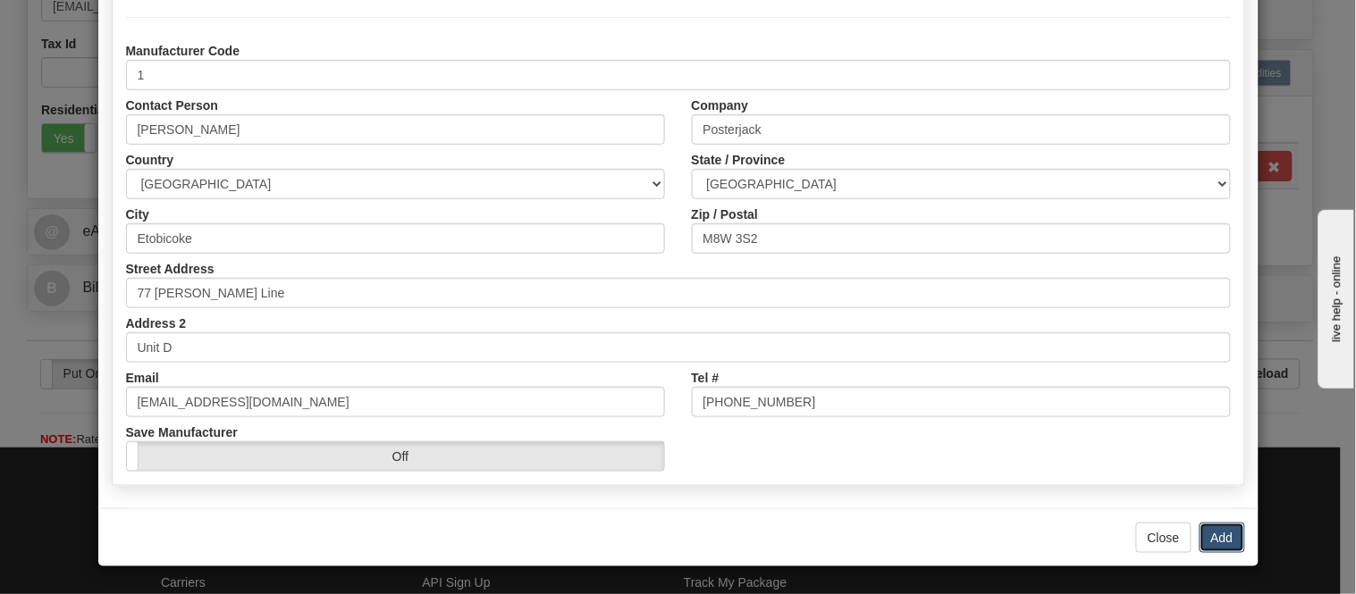
click at [1219, 538] on button "Add" at bounding box center [1223, 538] width 46 height 30
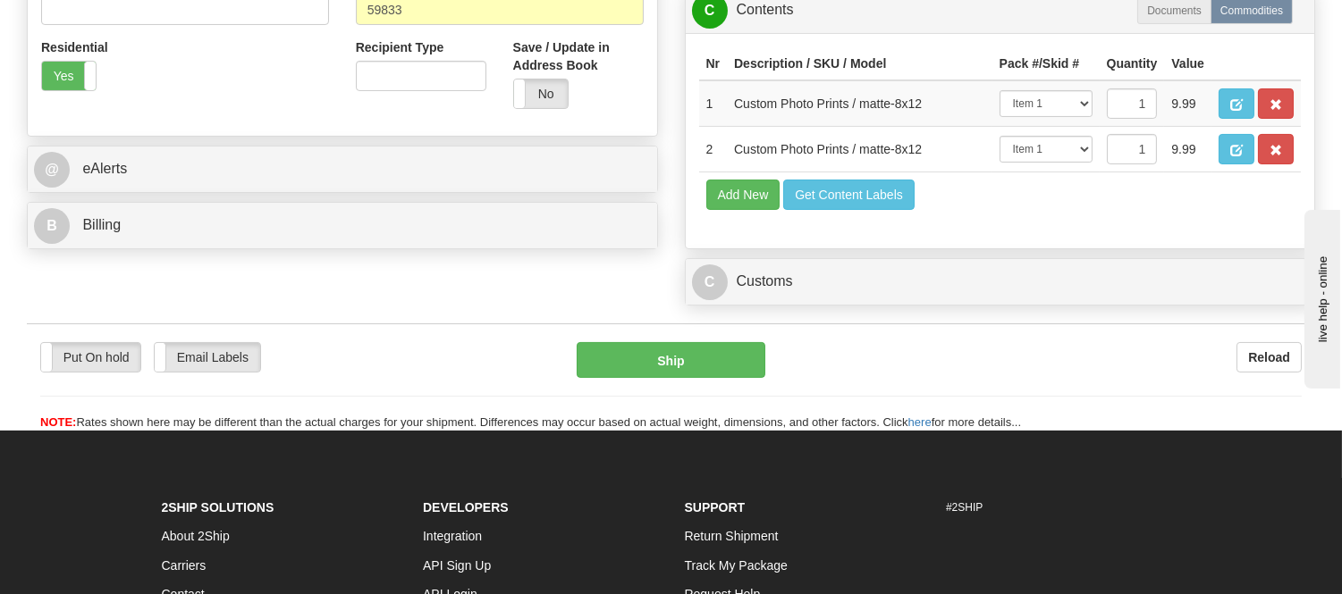
scroll to position [794, 0]
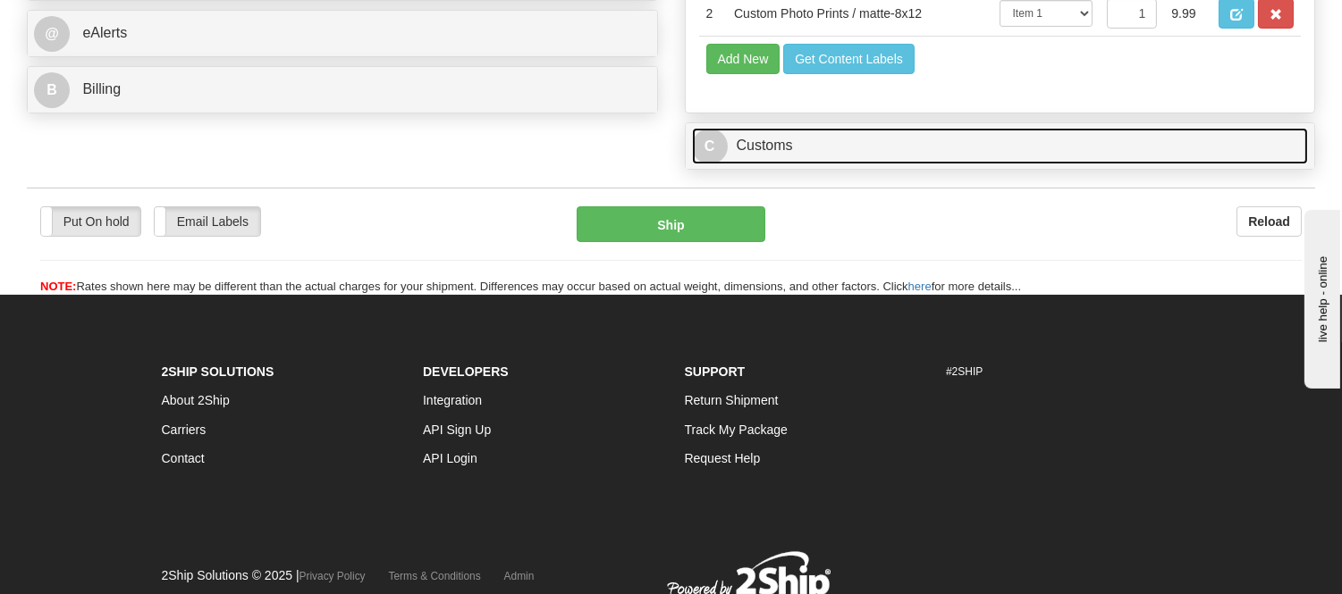
click at [838, 164] on link "C Customs" at bounding box center [1000, 146] width 617 height 37
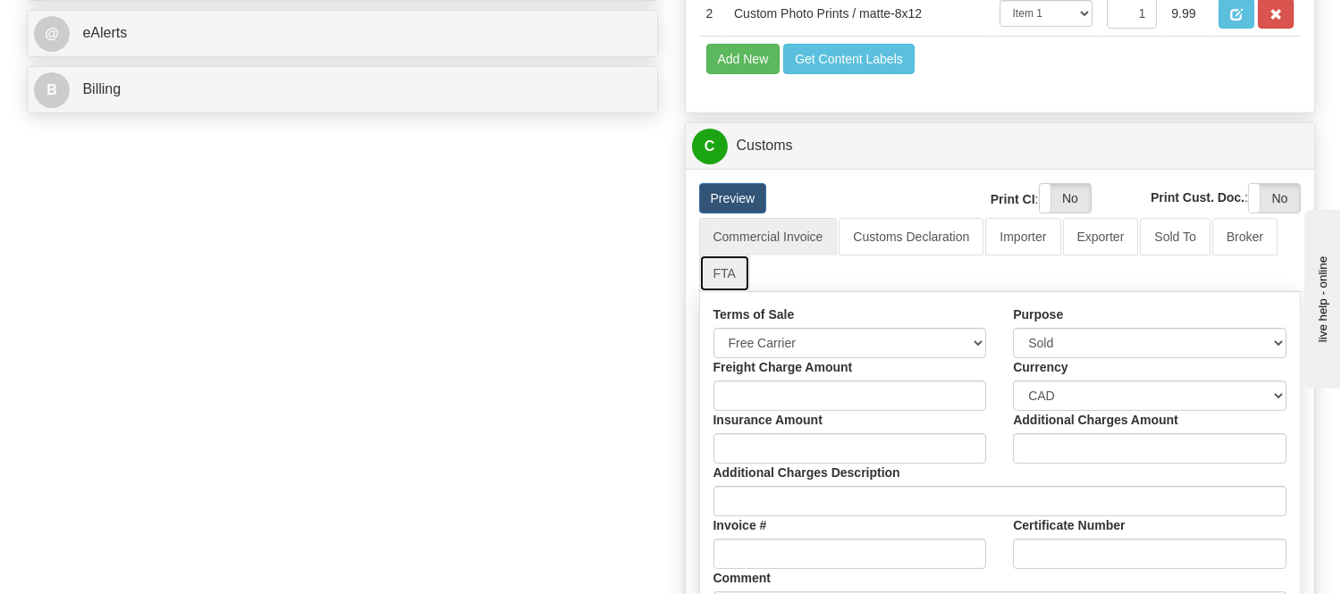
click at [719, 292] on link "FTA" at bounding box center [724, 274] width 51 height 38
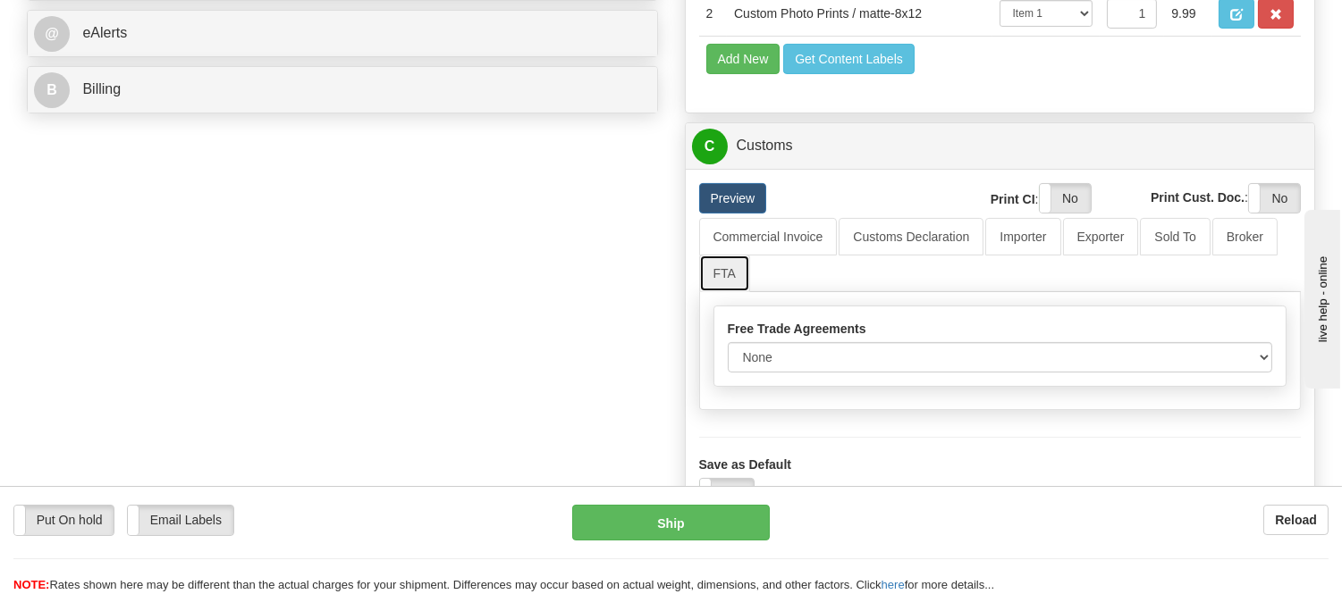
scroll to position [894, 0]
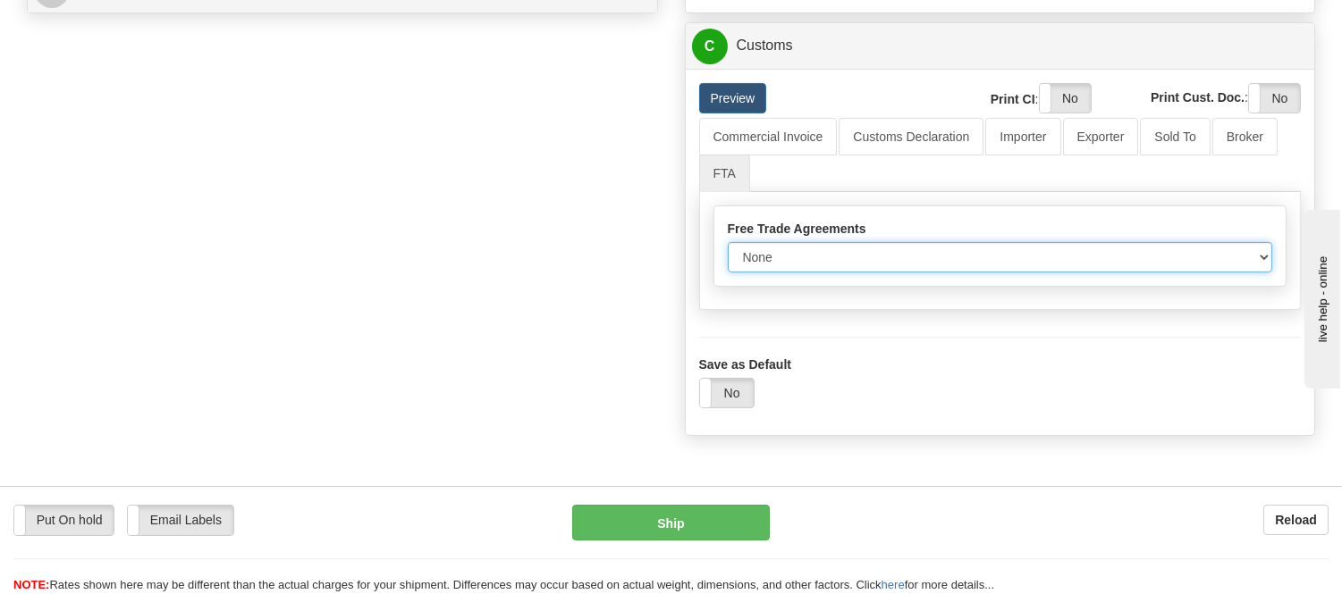
click at [815, 273] on select "None Other USMCA CETA CUKTCA" at bounding box center [1000, 257] width 545 height 30
select select "1"
click at [728, 273] on select "None Other USMCA CETA CUKTCA" at bounding box center [1000, 257] width 545 height 30
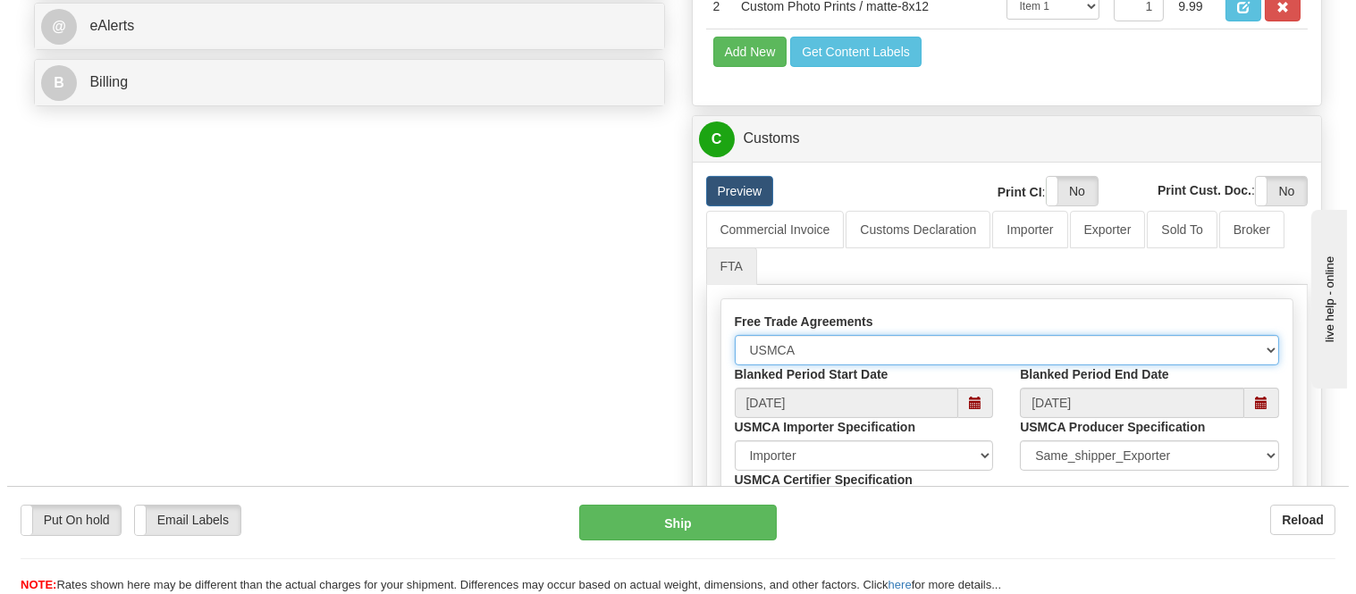
scroll to position [695, 0]
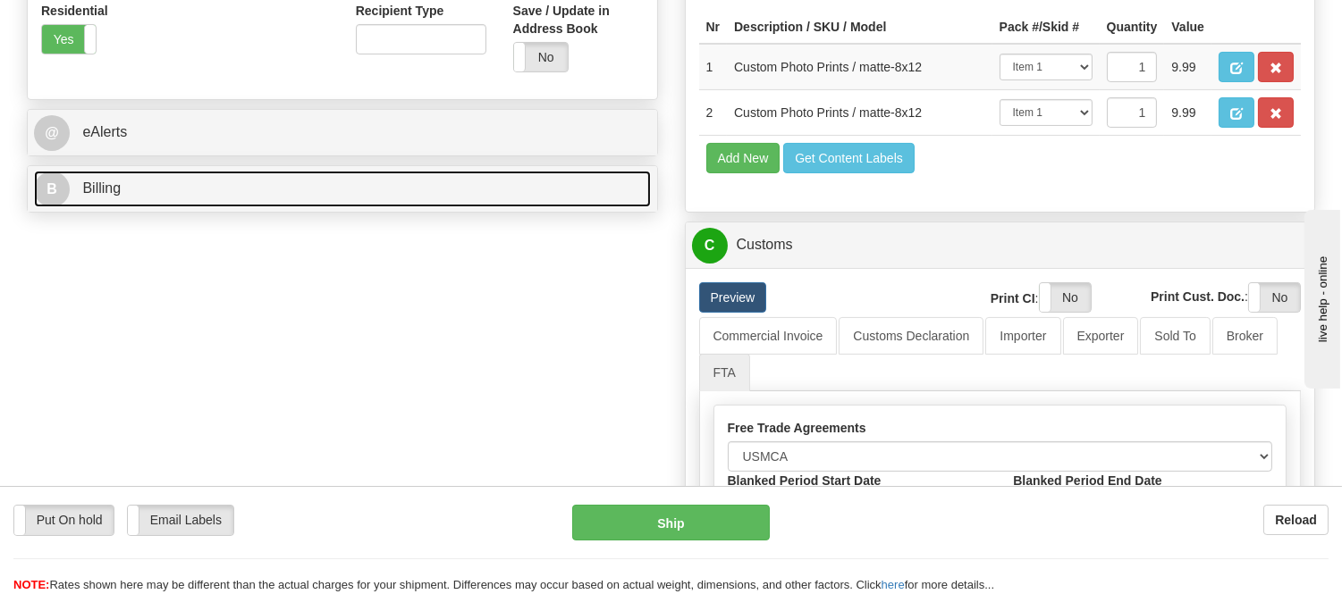
click at [114, 185] on span "Billing" at bounding box center [101, 188] width 38 height 15
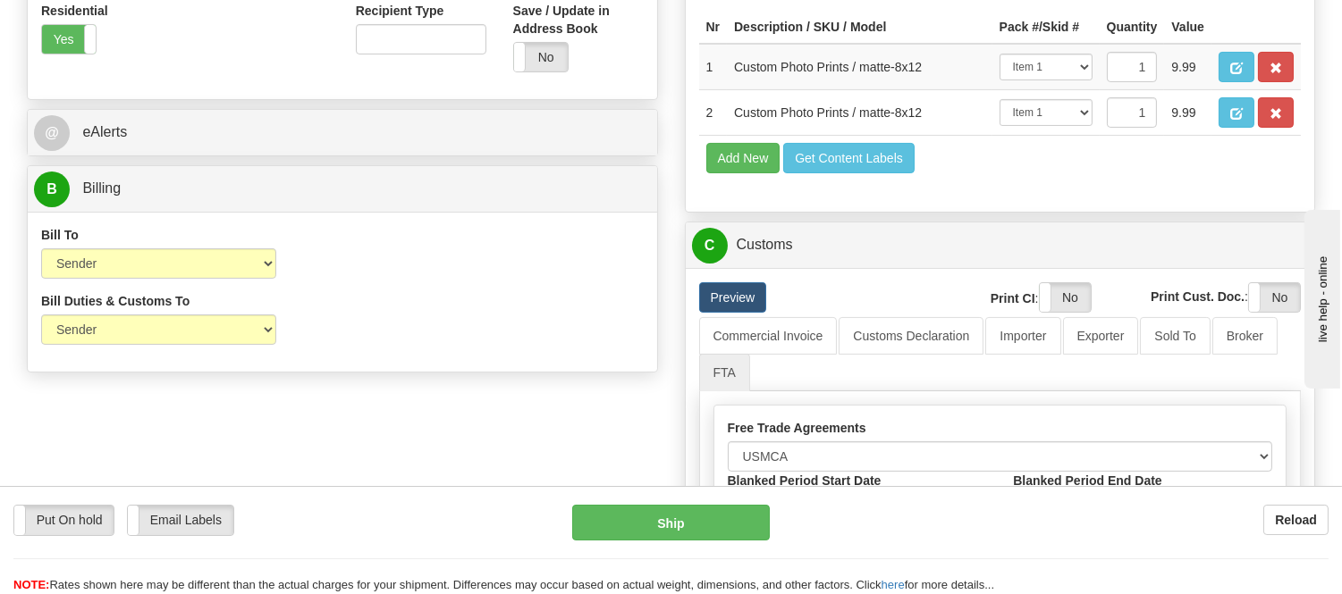
drag, startPoint x: 200, startPoint y: 408, endPoint x: 305, endPoint y: 421, distance: 105.3
click at [200, 408] on div "Order # US-55976 S Sender" at bounding box center [670, 116] width 1315 height 1371
click at [692, 538] on button "Ship" at bounding box center [670, 523] width 197 height 36
